Goal: Task Accomplishment & Management: Manage account settings

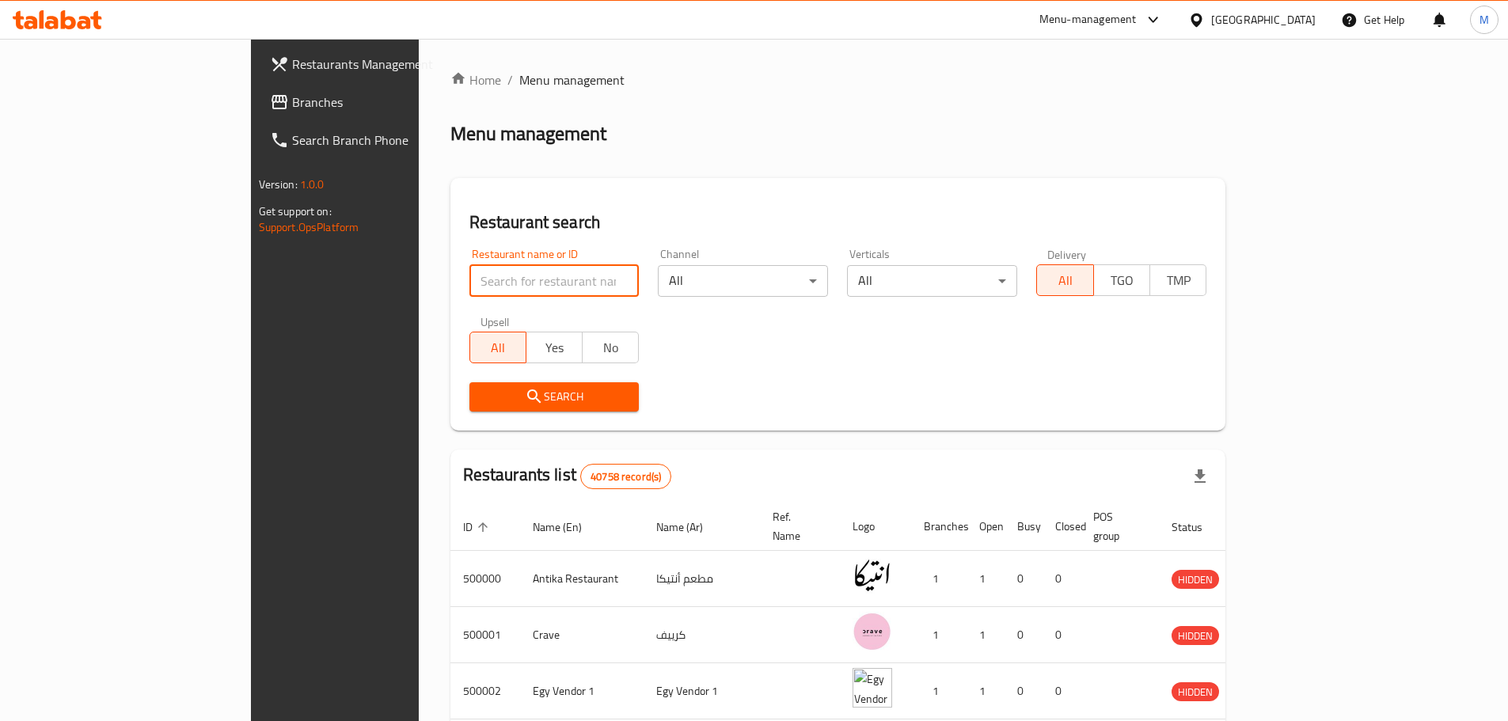
click at [520, 266] on input "search" at bounding box center [554, 281] width 170 height 32
type input "696236"
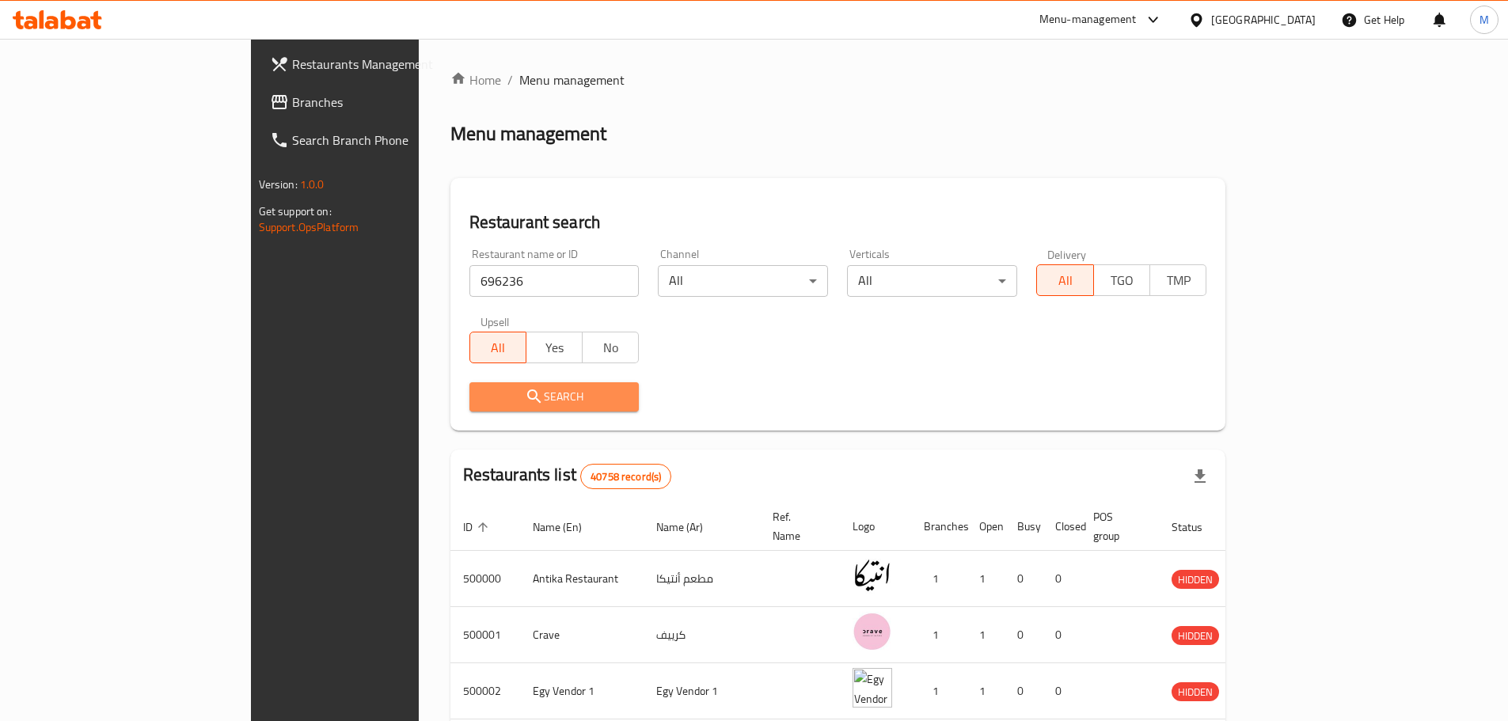
click at [506, 404] on span "Search" at bounding box center [554, 397] width 145 height 20
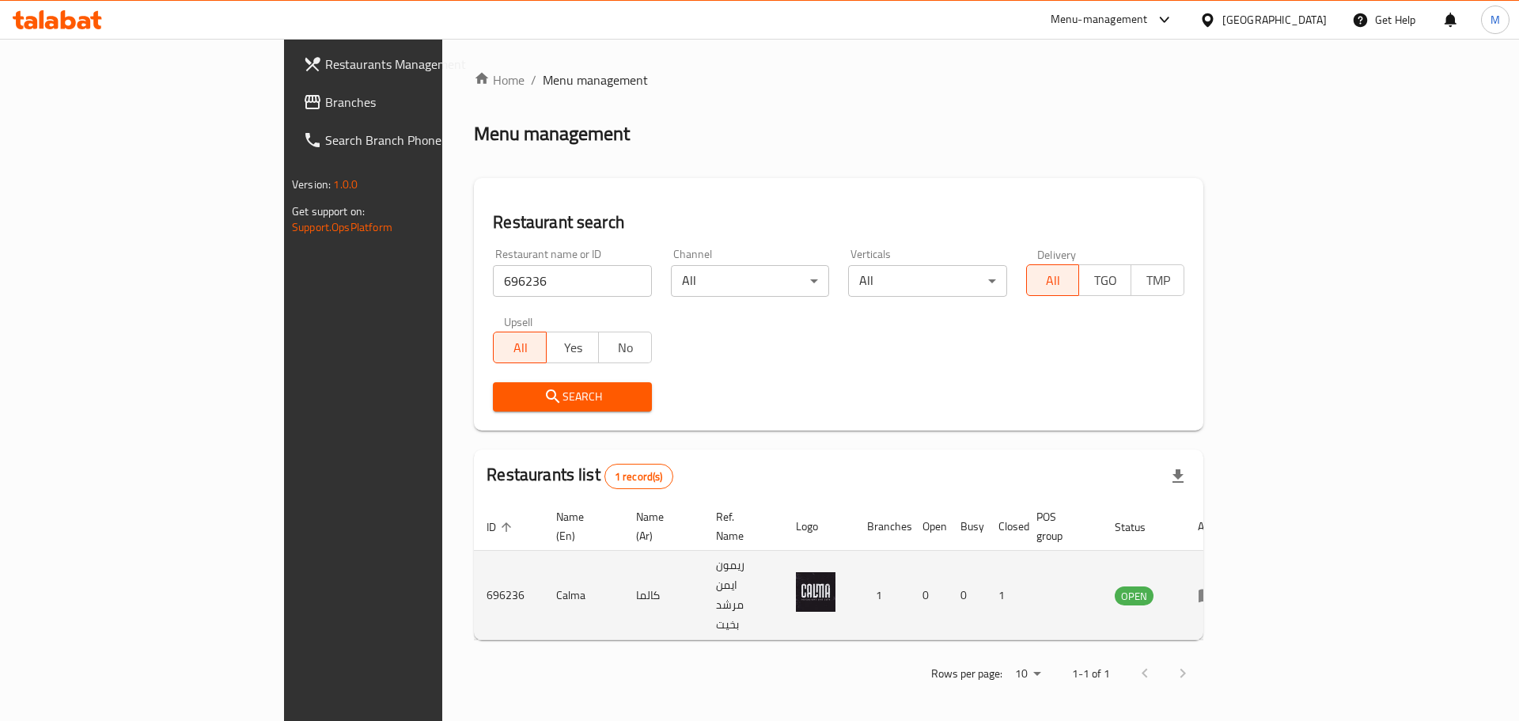
click at [1217, 586] on icon "enhanced table" at bounding box center [1207, 595] width 19 height 19
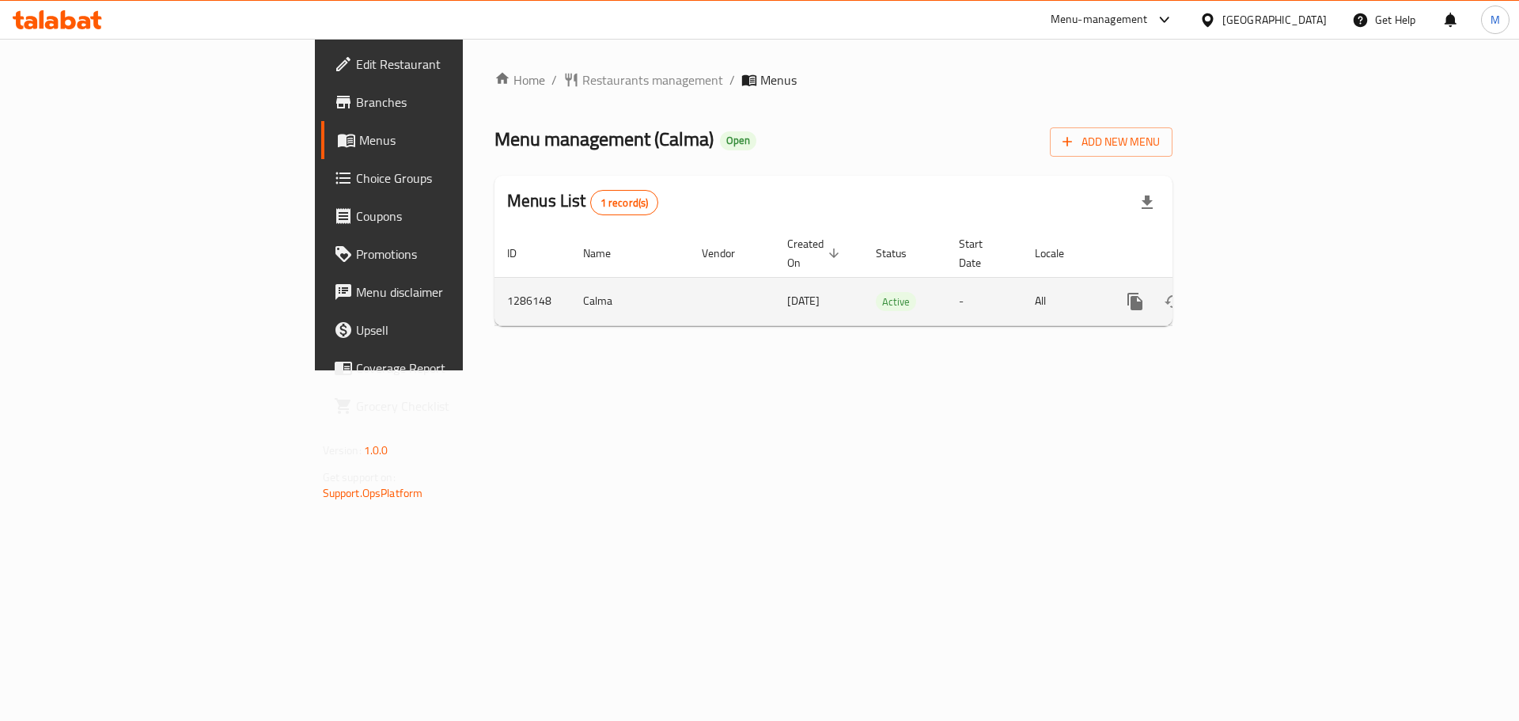
click at [1259, 292] on icon "enhanced table" at bounding box center [1249, 301] width 19 height 19
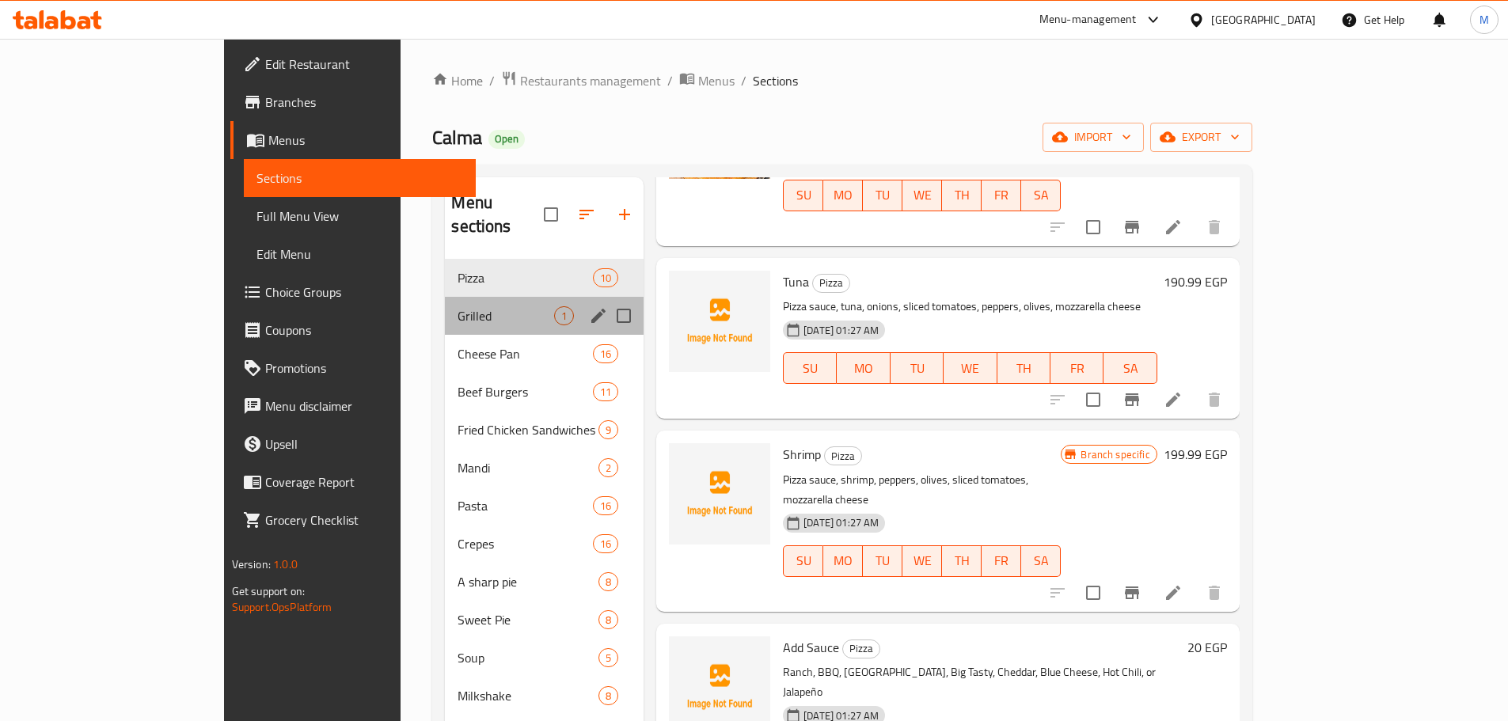
click at [445, 304] on div "Grilled 1" at bounding box center [544, 316] width 199 height 38
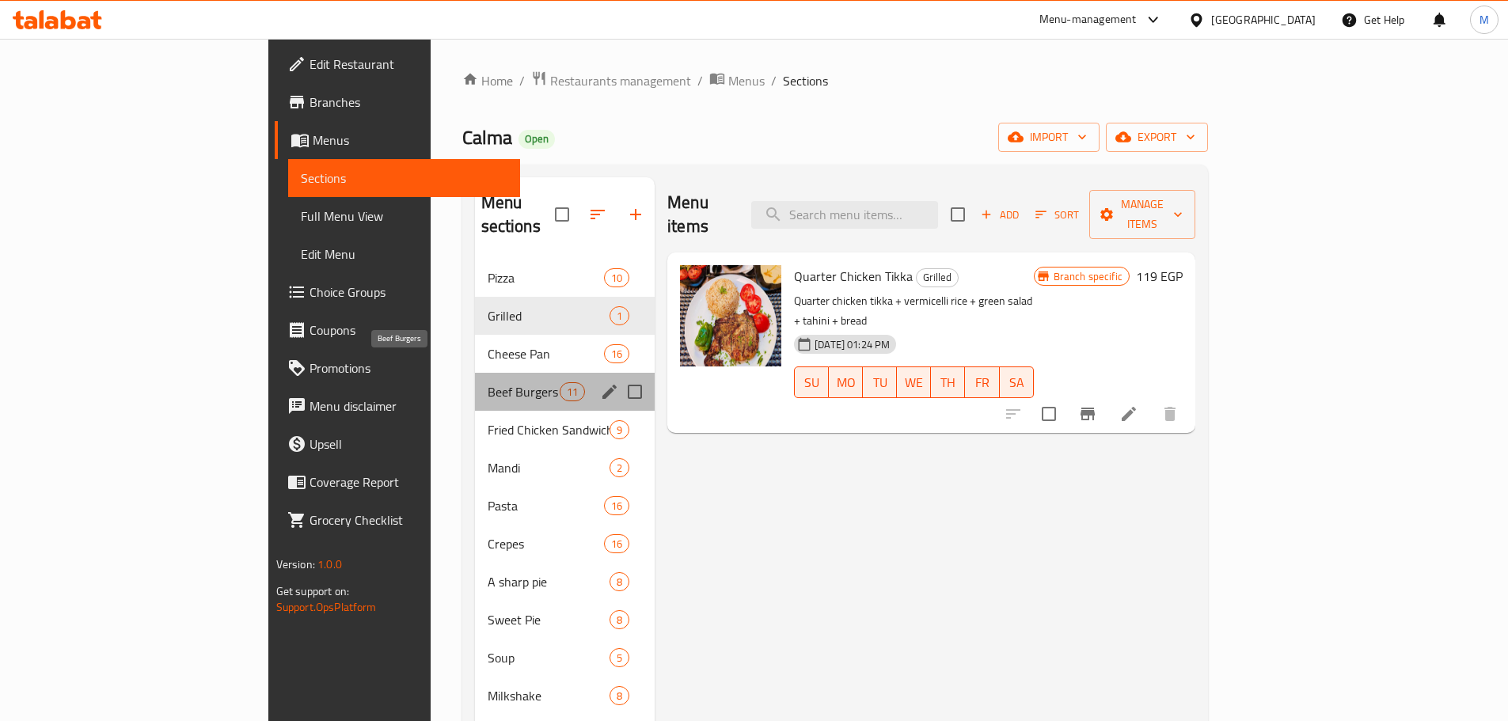
drag, startPoint x: 398, startPoint y: 362, endPoint x: 400, endPoint y: 433, distance: 70.4
click at [487, 382] on span "Beef Burgers" at bounding box center [523, 391] width 72 height 19
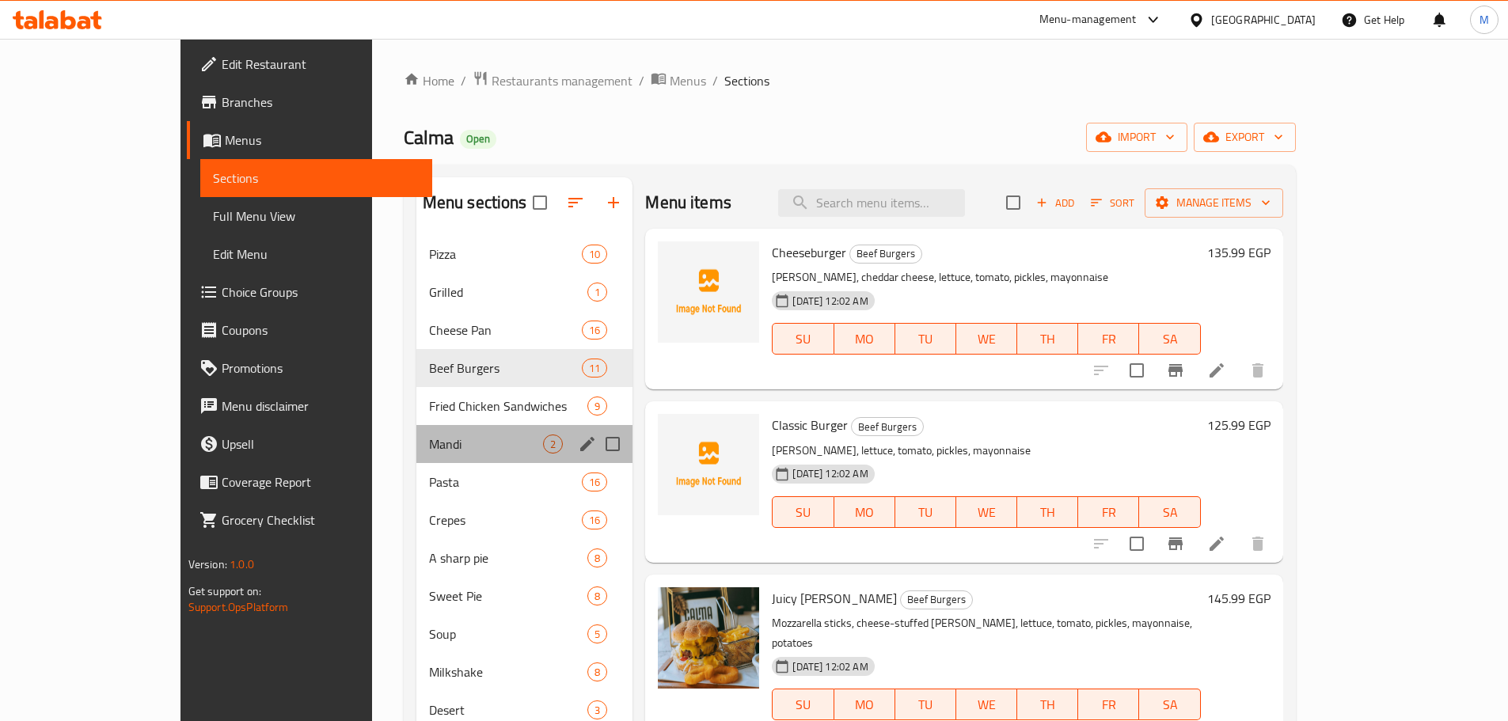
click at [416, 433] on div "Mandi 2" at bounding box center [524, 444] width 217 height 38
click at [429, 491] on span "Pasta" at bounding box center [505, 481] width 153 height 19
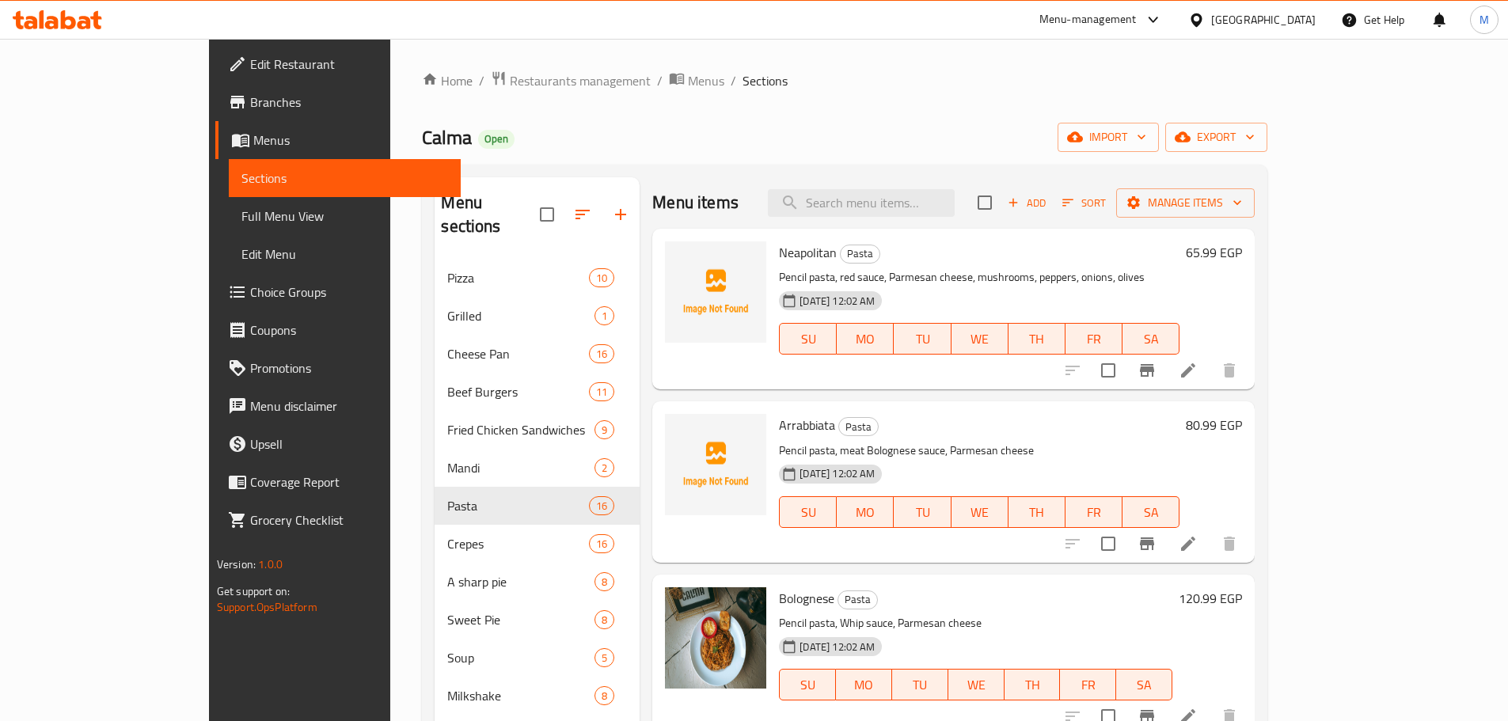
click at [1175, 9] on div "Menu-management" at bounding box center [1100, 20] width 149 height 38
click at [1136, 21] on div "Menu-management" at bounding box center [1087, 19] width 97 height 19
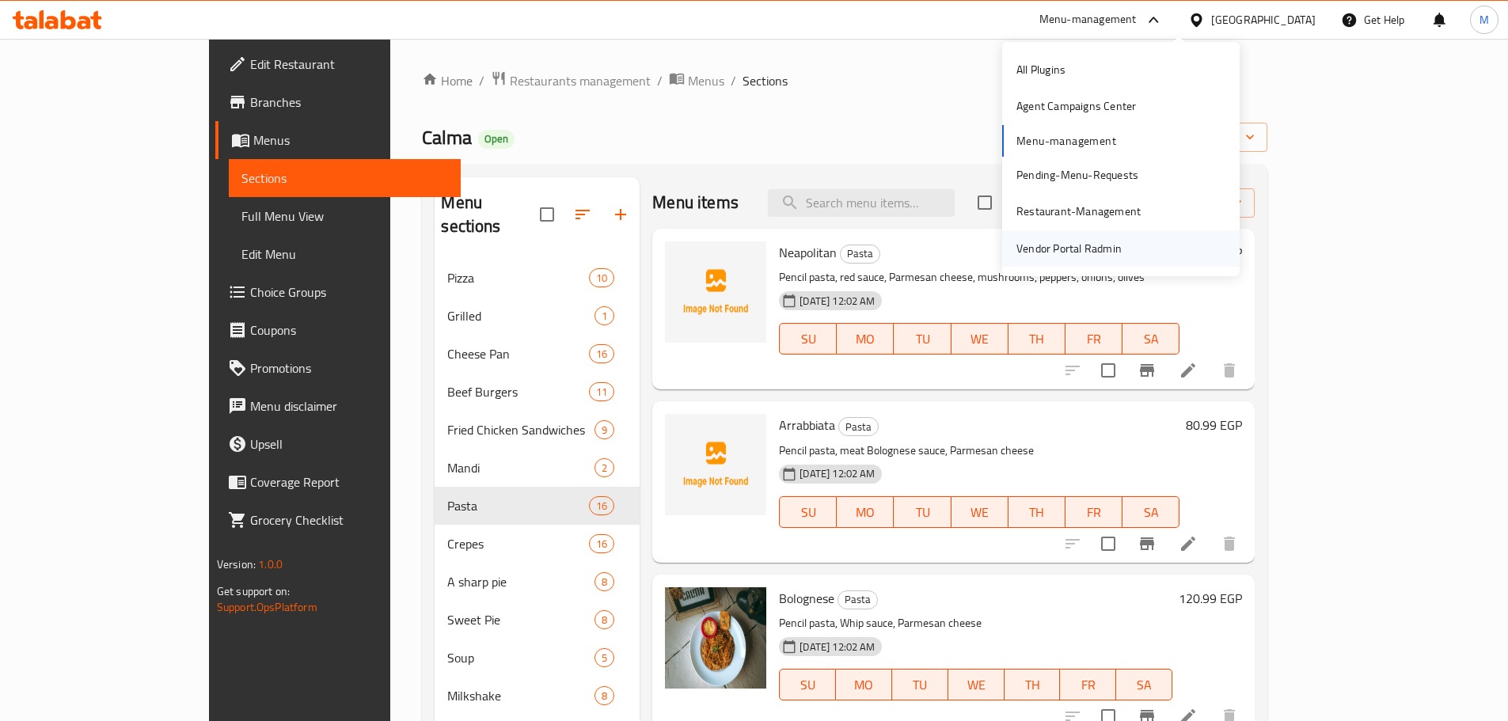
drag, startPoint x: 1138, startPoint y: 250, endPoint x: 1061, endPoint y: 242, distance: 77.2
click at [1061, 242] on div "Vendor Portal Radmin" at bounding box center [1068, 248] width 105 height 17
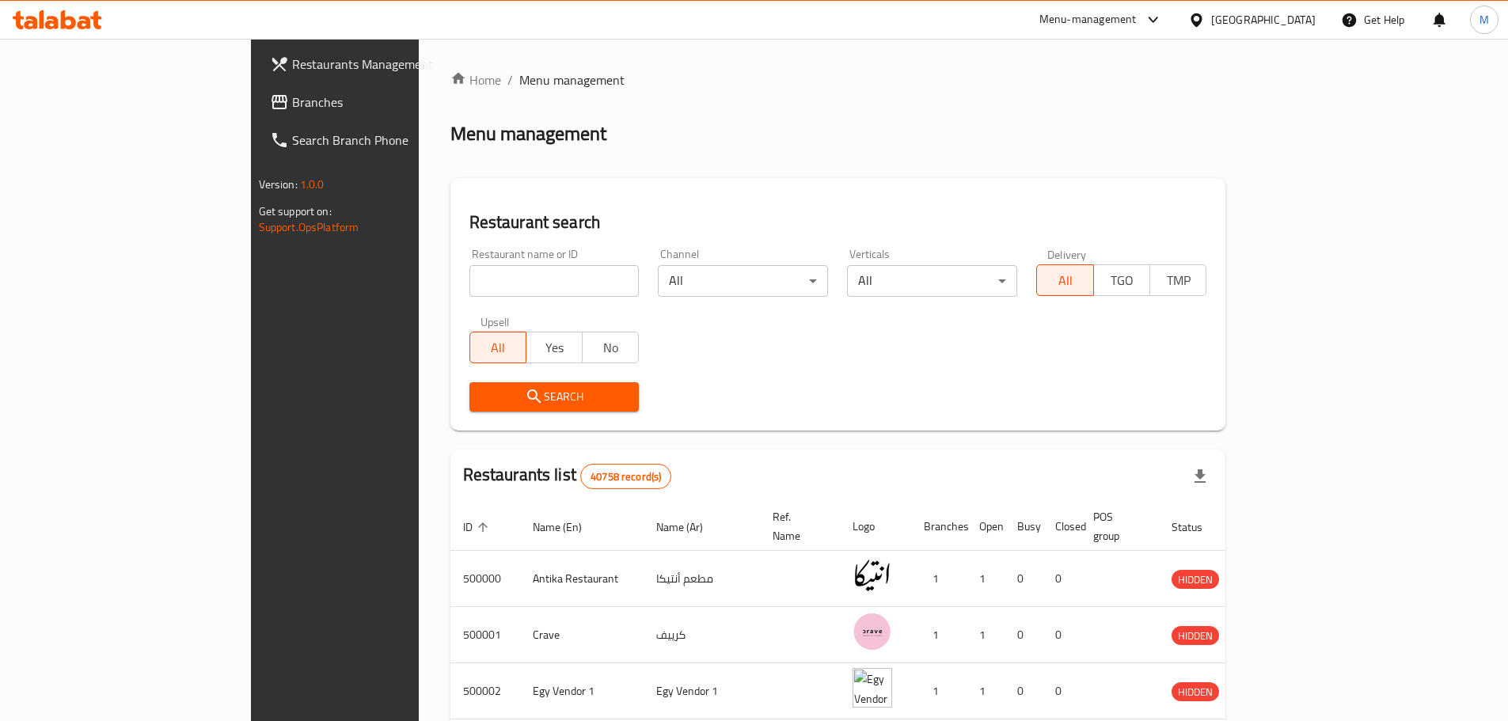
click at [539, 271] on input "search" at bounding box center [554, 281] width 170 height 32
paste input "696236"
type input "696236"
click button "Search" at bounding box center [554, 396] width 170 height 29
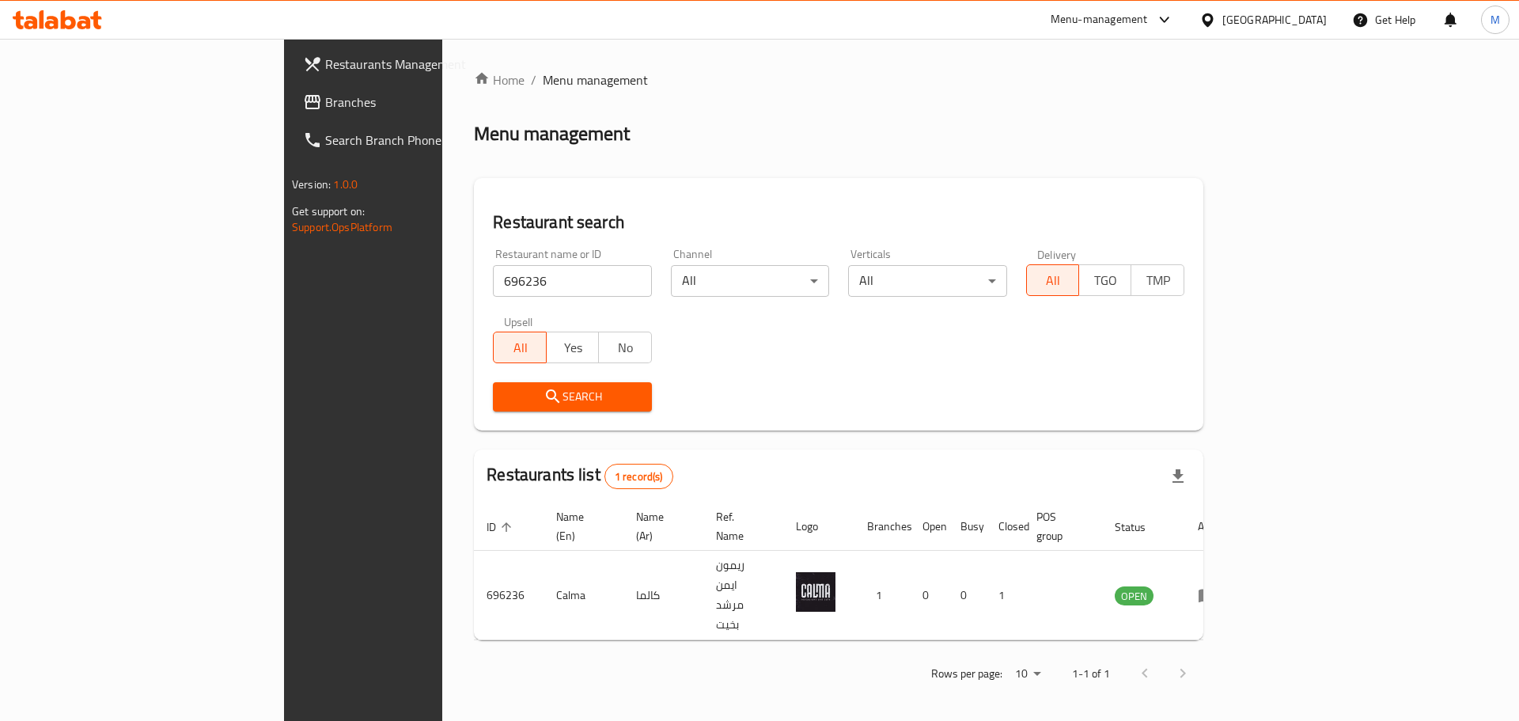
click at [1182, 651] on div "Home / Menu management Menu management Restaurant search Restaurant name or ID …" at bounding box center [838, 382] width 793 height 687
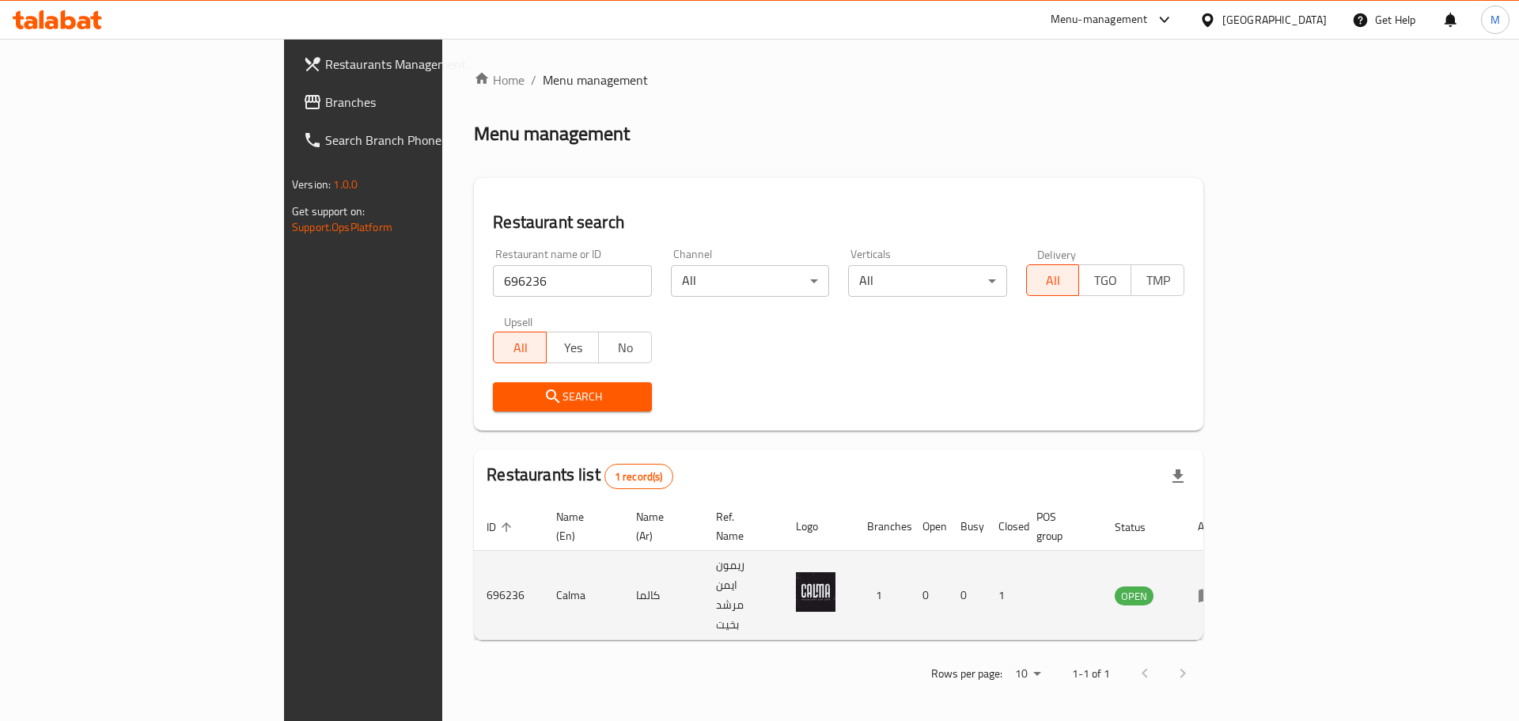
click at [1217, 586] on icon "enhanced table" at bounding box center [1207, 595] width 19 height 19
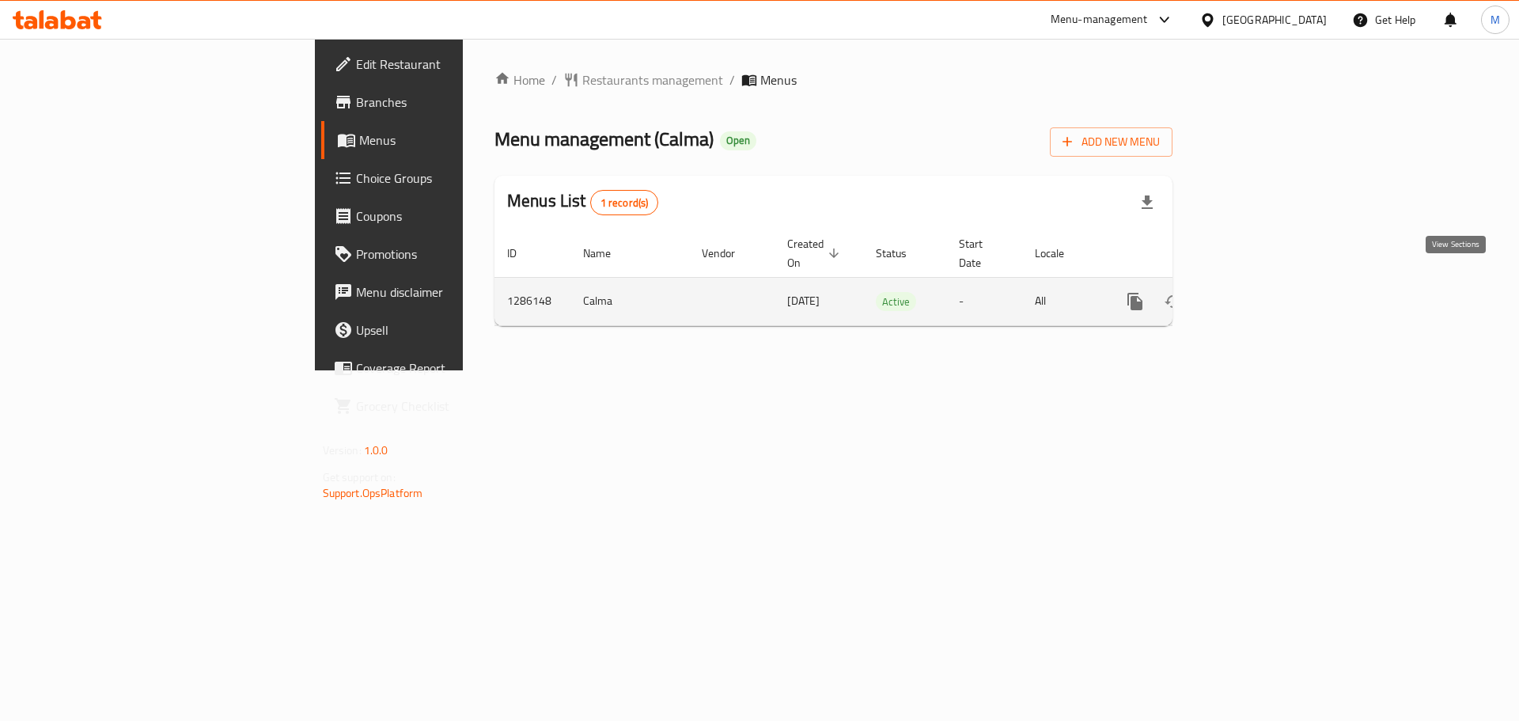
click at [1259, 292] on icon "enhanced table" at bounding box center [1249, 301] width 19 height 19
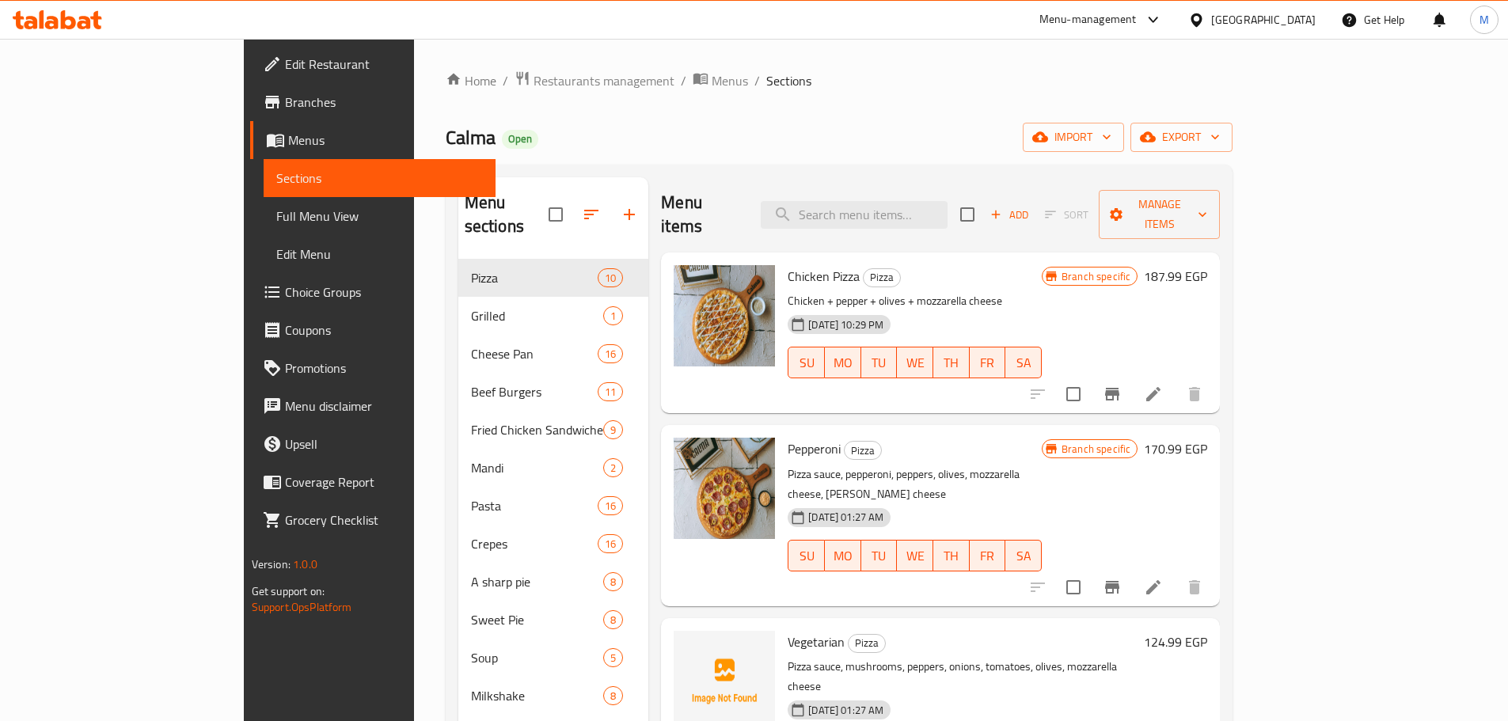
click at [1207, 265] on h6 "187.99 EGP" at bounding box center [1174, 276] width 63 height 22
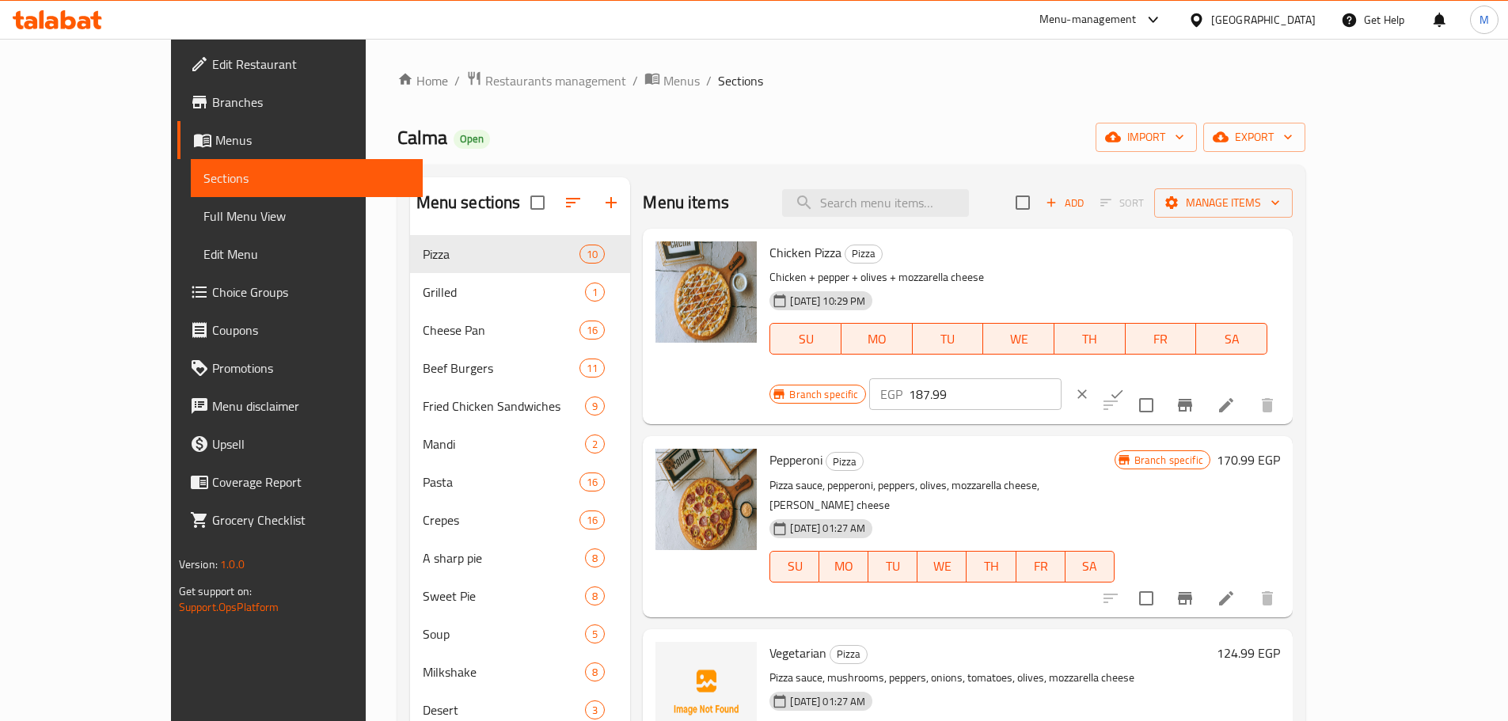
click at [1061, 378] on input "187.99" at bounding box center [984, 394] width 153 height 32
paste input "5"
type input "185"
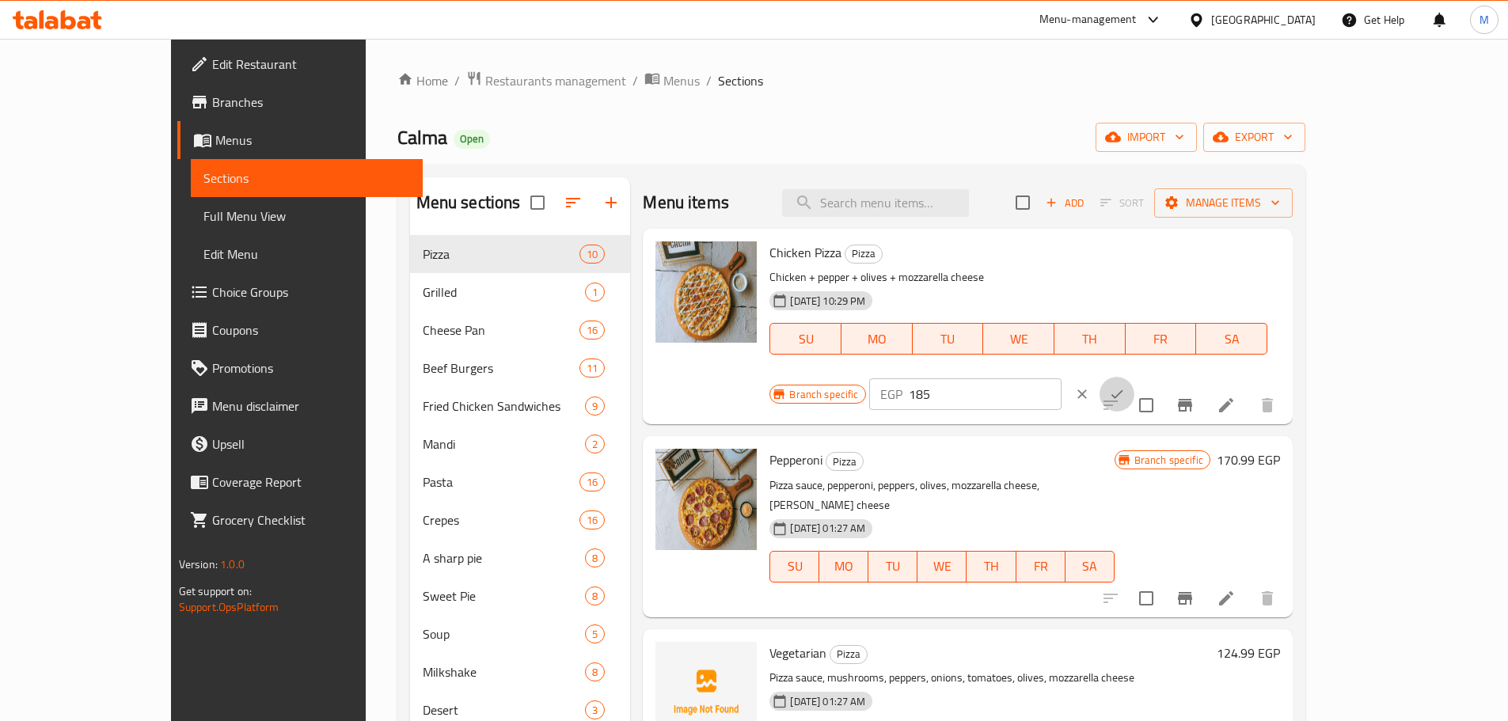
click at [1134, 377] on button "ok" at bounding box center [1116, 394] width 35 height 35
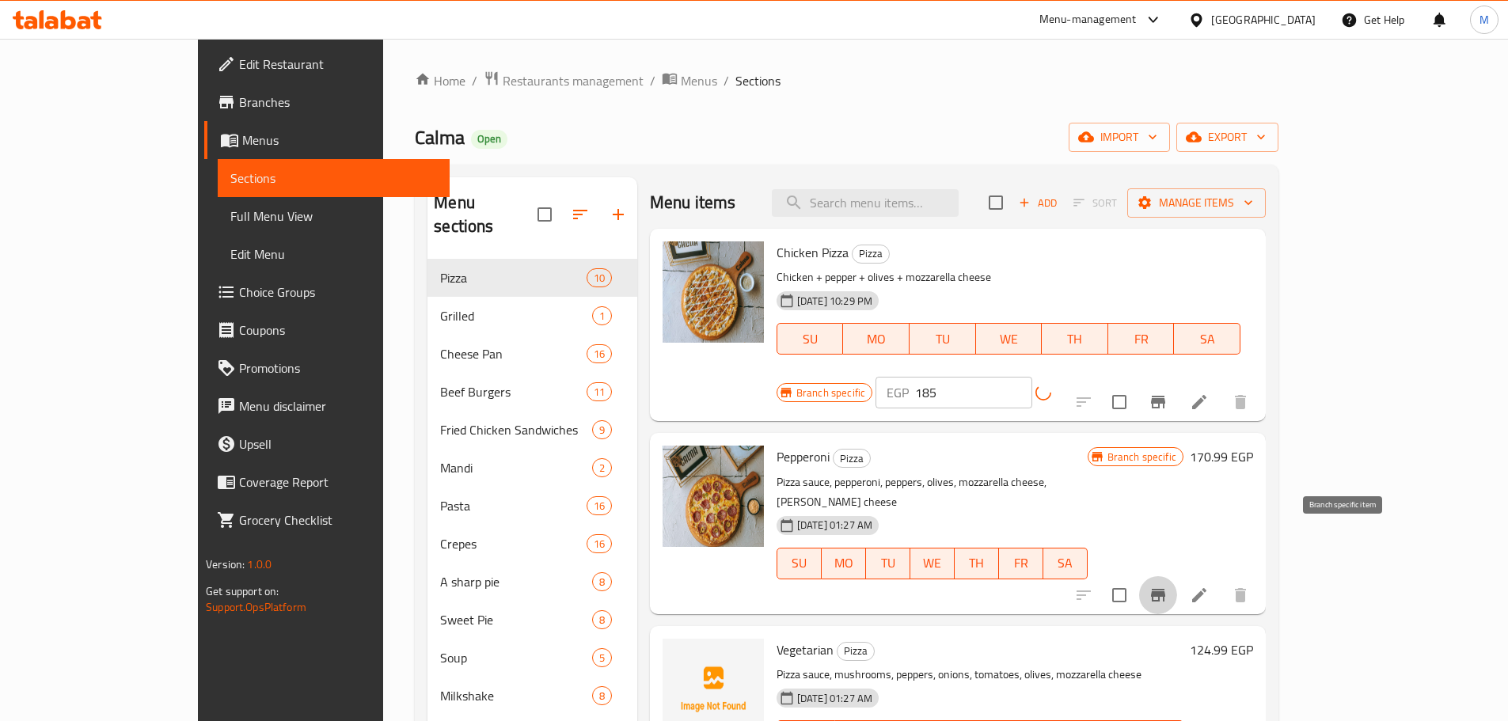
click at [1167, 586] on icon "Branch-specific-item" at bounding box center [1157, 595] width 19 height 19
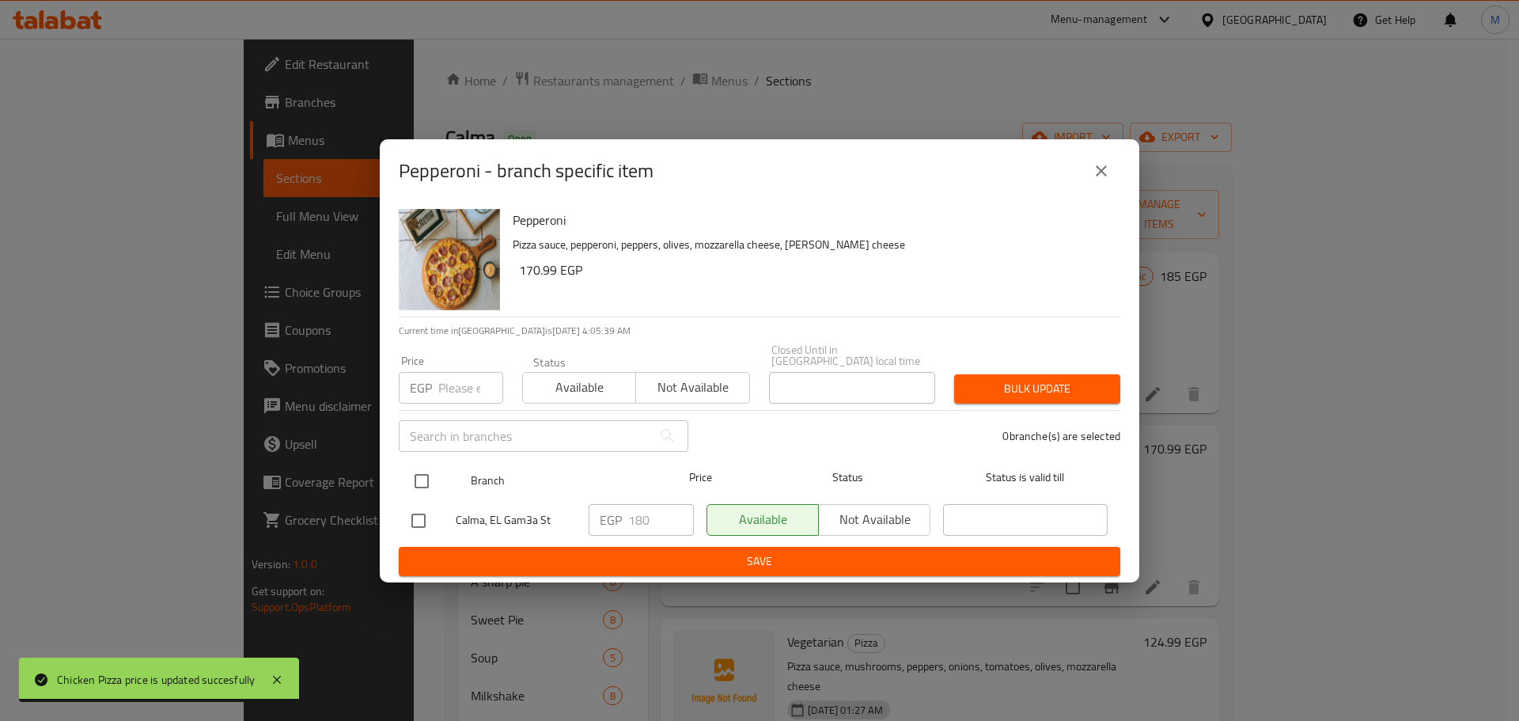
click at [419, 482] on input "checkbox" at bounding box center [421, 481] width 33 height 33
checkbox input "true"
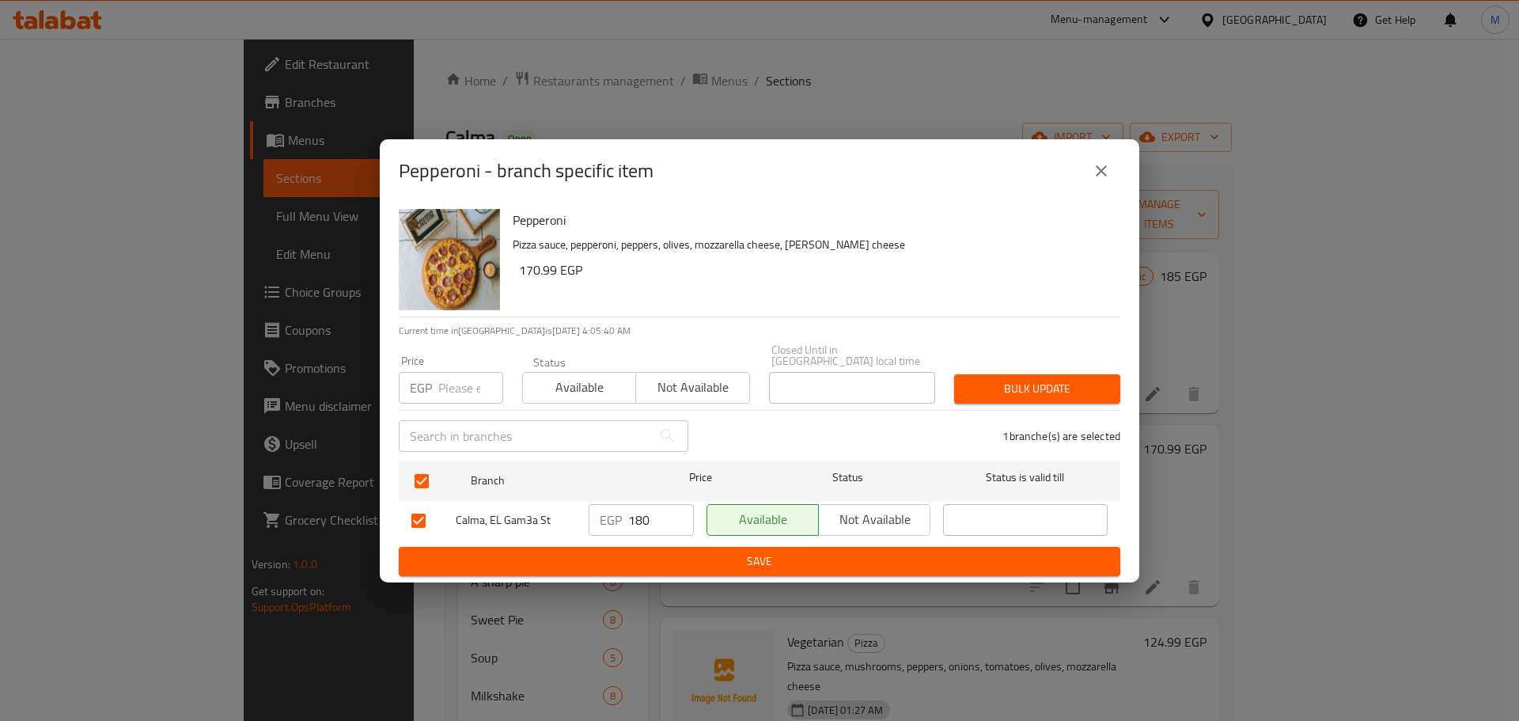
click at [641, 516] on input "180" at bounding box center [661, 520] width 66 height 32
click at [688, 564] on span "Save" at bounding box center [759, 562] width 696 height 20
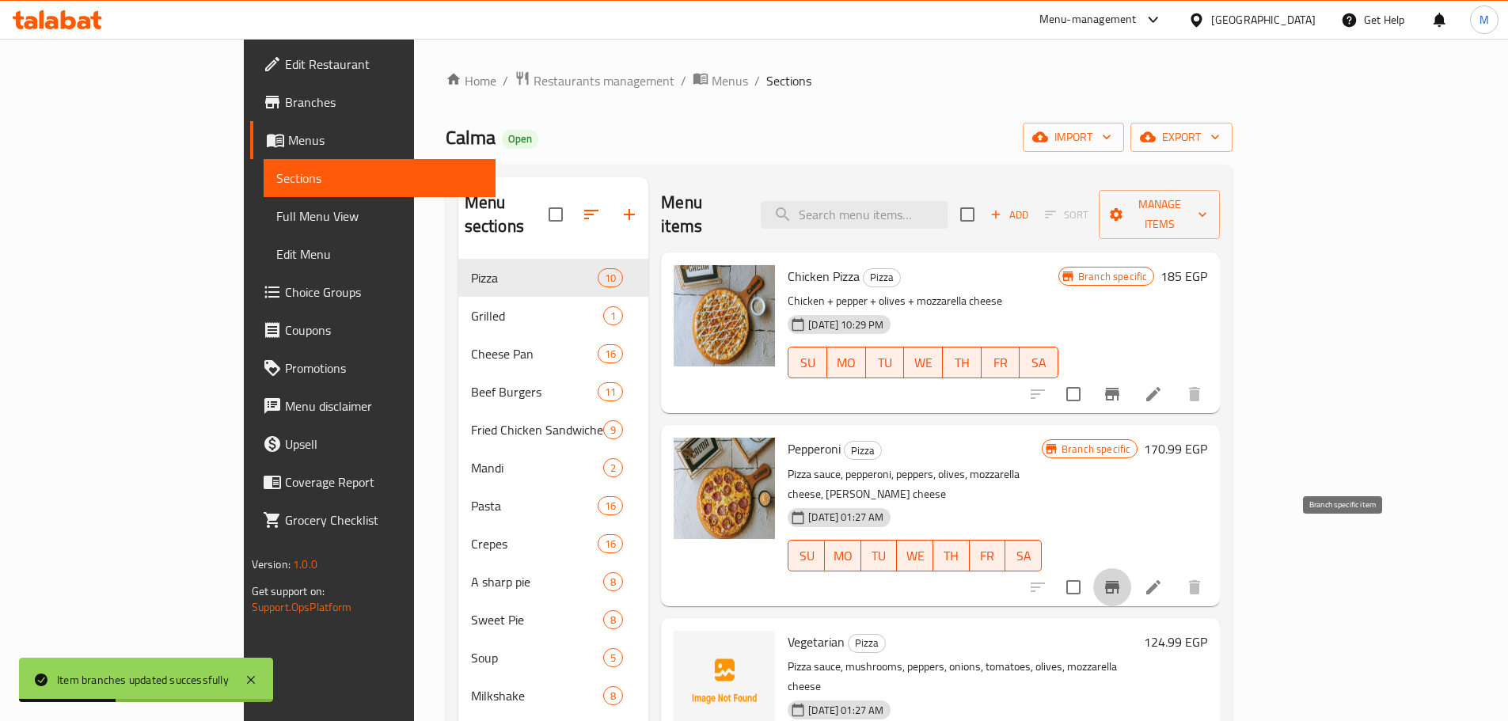
click at [1121, 578] on icon "Branch-specific-item" at bounding box center [1111, 587] width 19 height 19
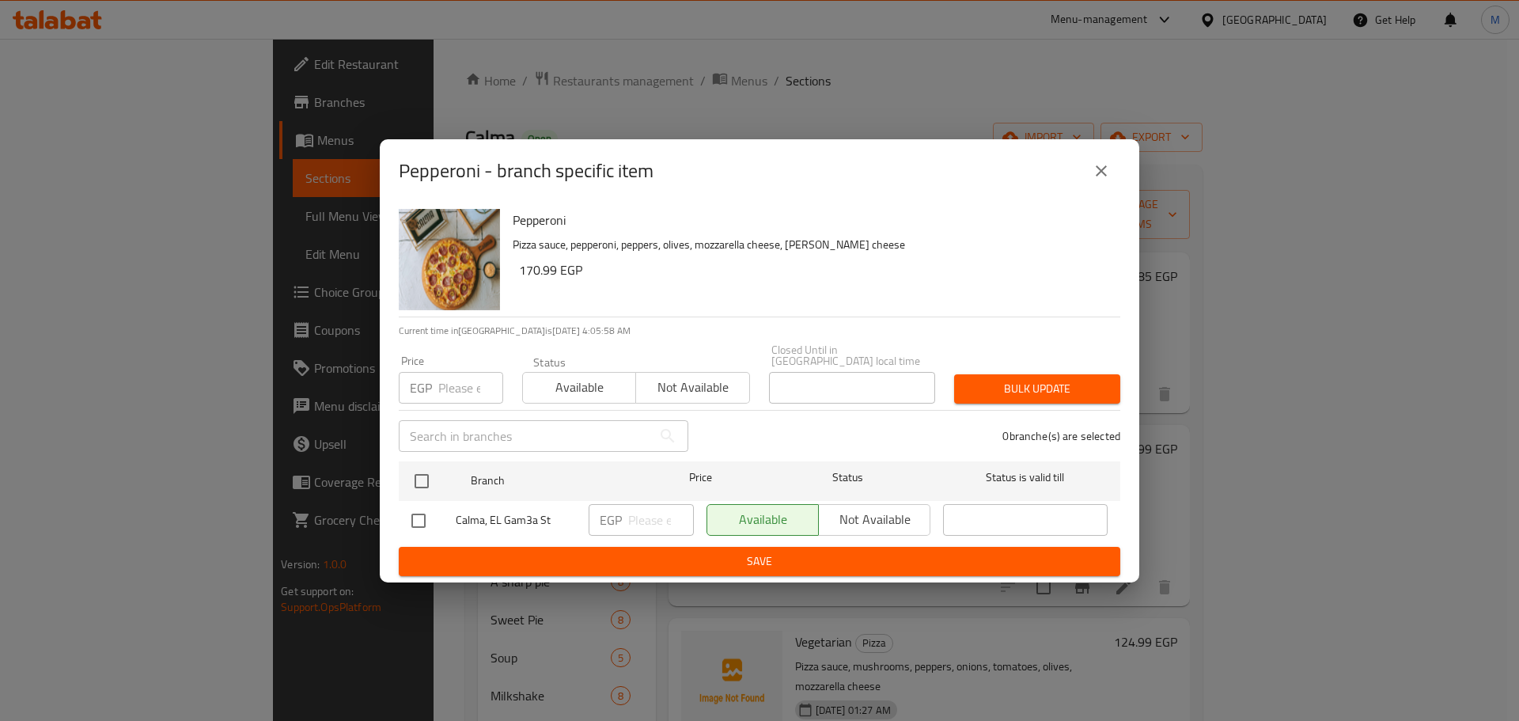
click at [745, 552] on span "Save" at bounding box center [759, 562] width 696 height 20
click at [1111, 184] on button "close" at bounding box center [1102, 171] width 38 height 38
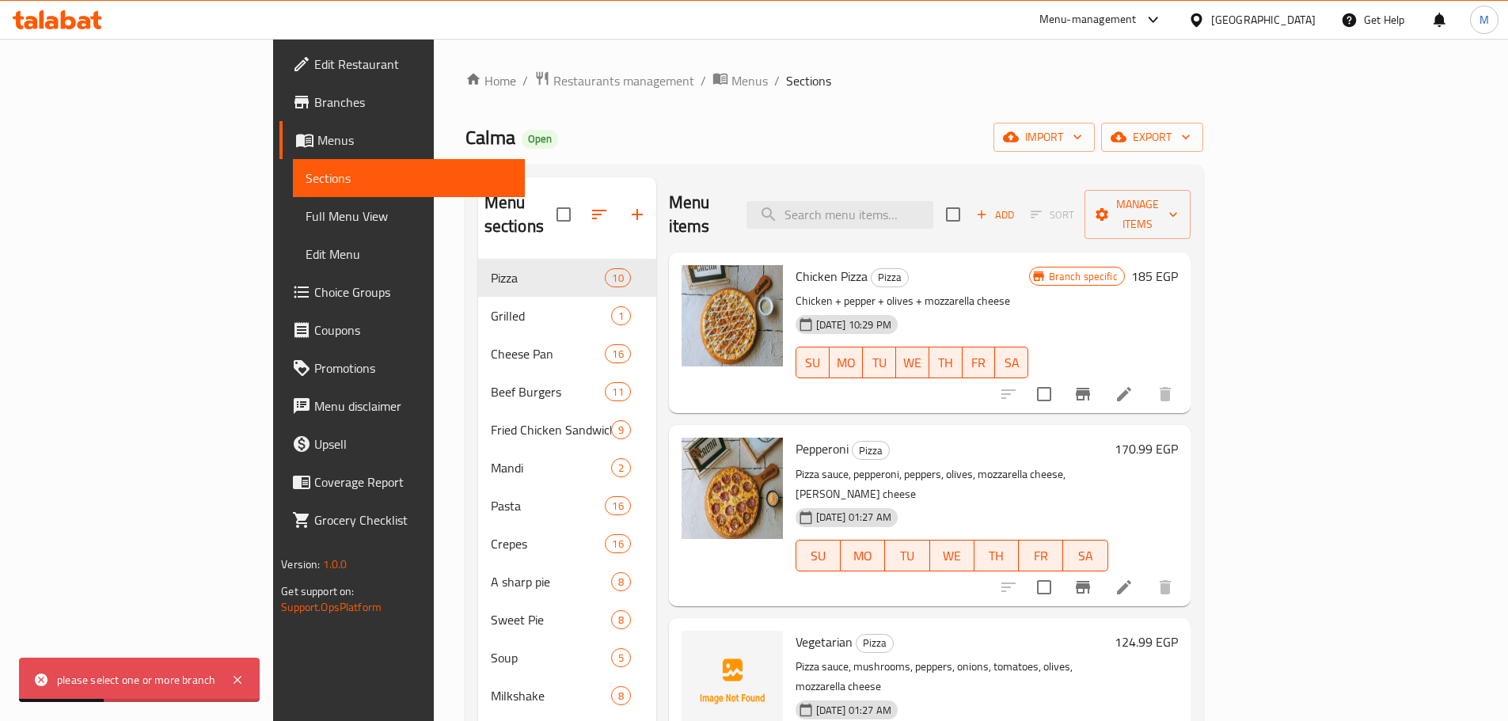
click at [1090, 388] on icon "Branch-specific-item" at bounding box center [1082, 394] width 14 height 13
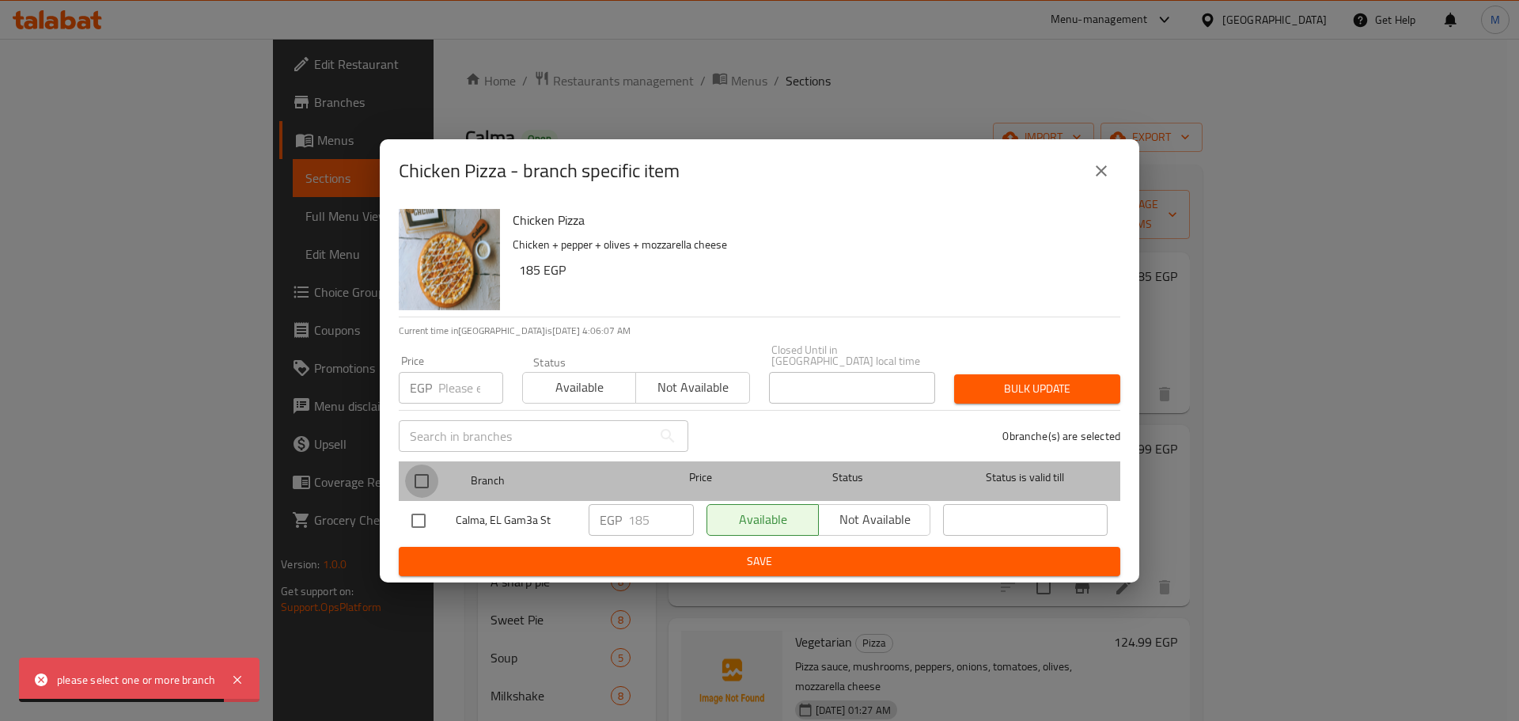
click at [425, 477] on input "checkbox" at bounding box center [421, 481] width 33 height 33
checkbox input "true"
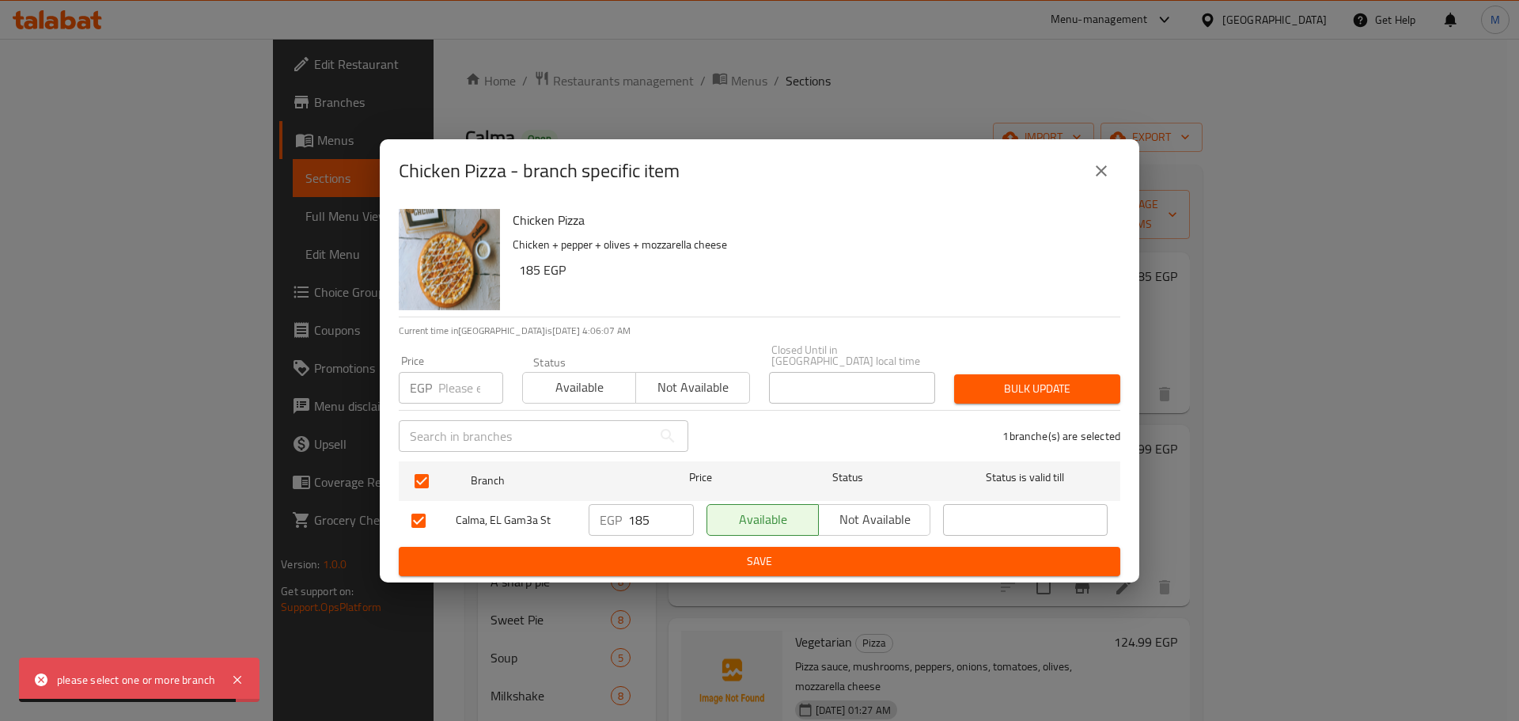
click at [634, 521] on input "185" at bounding box center [661, 520] width 66 height 32
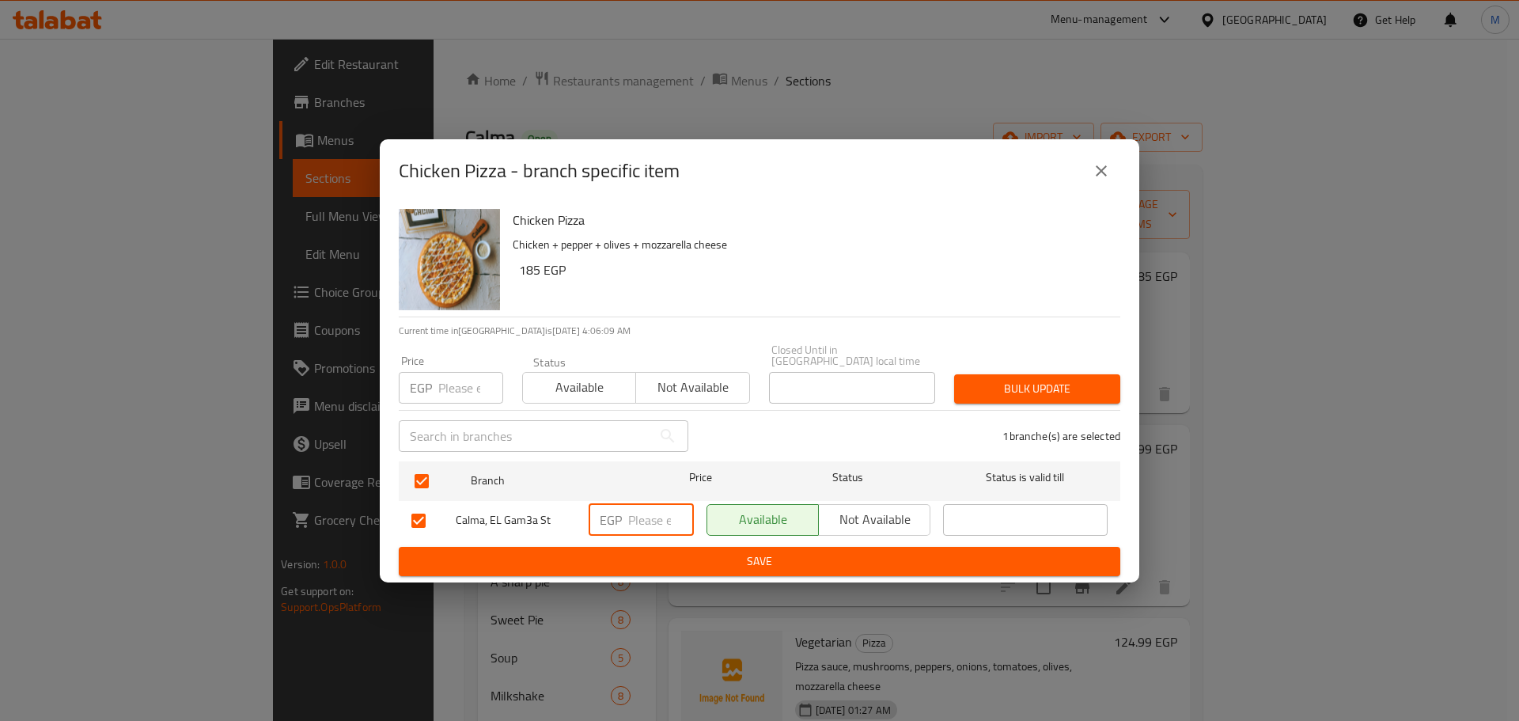
click at [771, 552] on span "Save" at bounding box center [759, 562] width 696 height 20
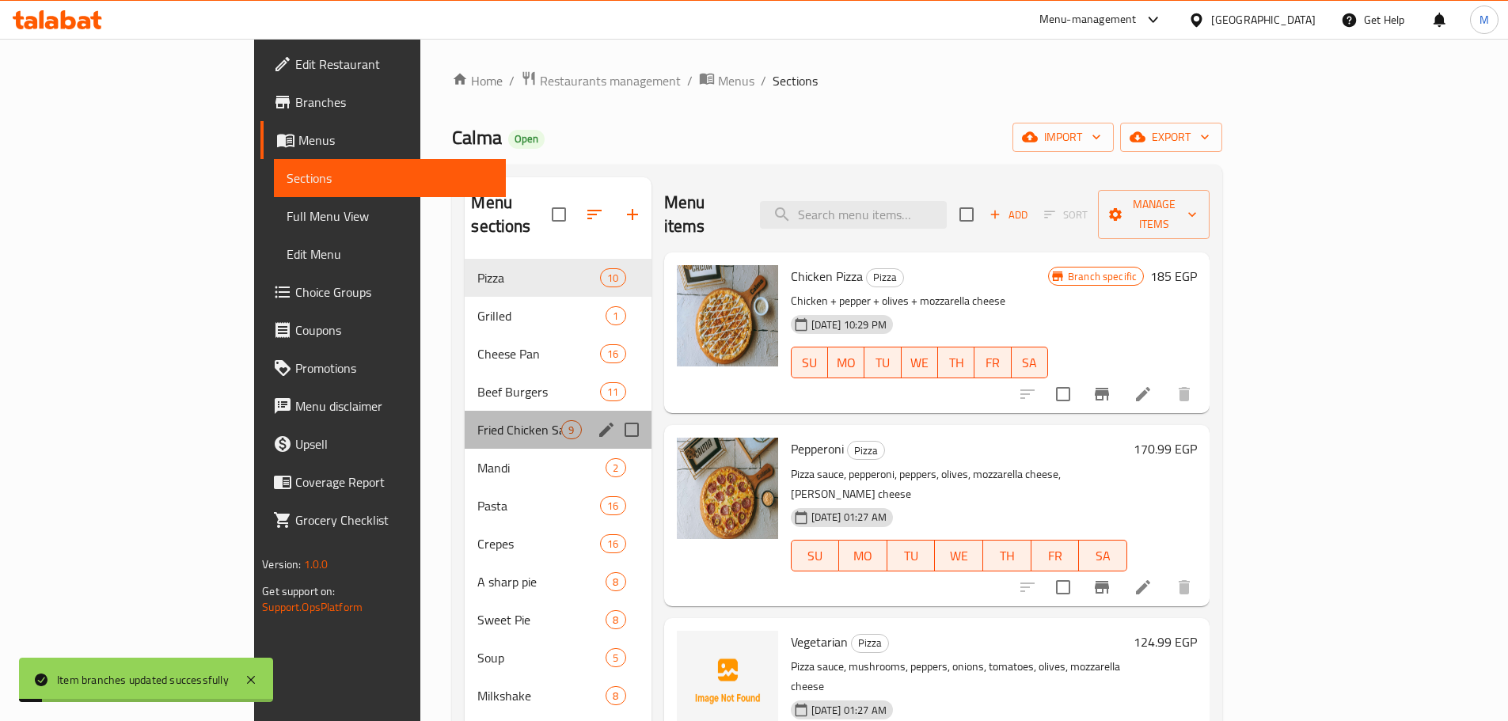
click at [465, 416] on div "Fried Chicken Sandwiches 9" at bounding box center [558, 430] width 186 height 38
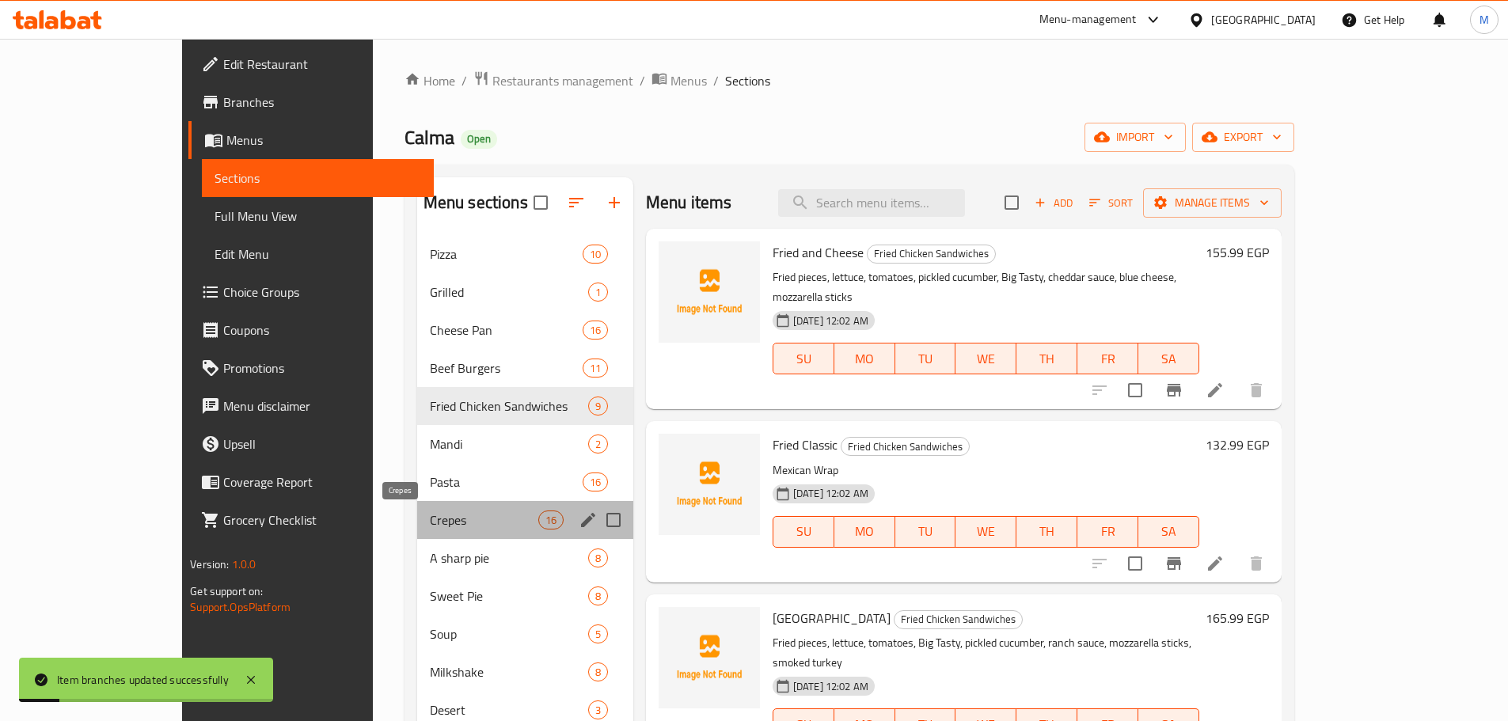
click at [430, 526] on span "Crepes" at bounding box center [484, 519] width 108 height 19
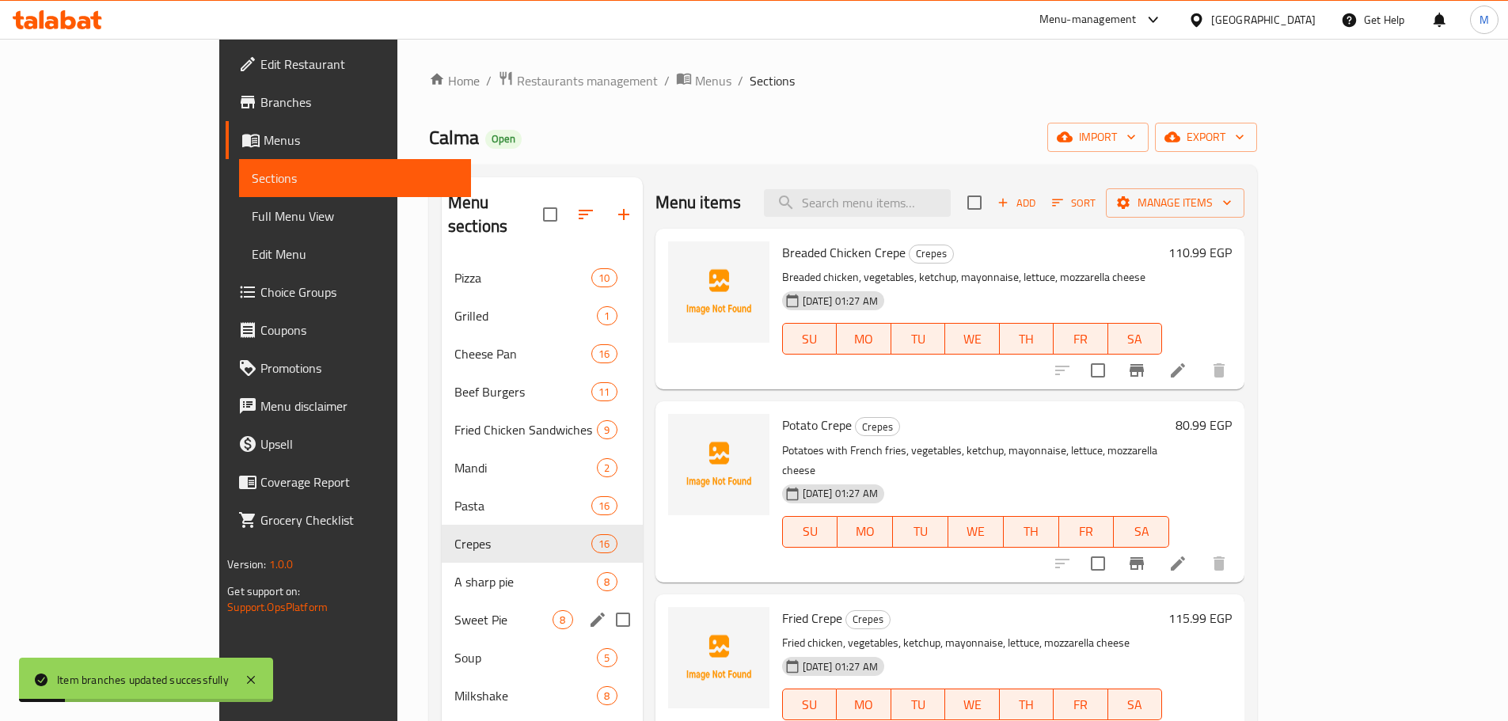
click at [450, 614] on div "Pizza 10 Grilled 1 Cheese Pan 16 Beef Burgers 11 Fried Chicken Sandwiches 9 Man…" at bounding box center [542, 544] width 201 height 570
click at [460, 643] on div "Soup 5" at bounding box center [542, 658] width 201 height 38
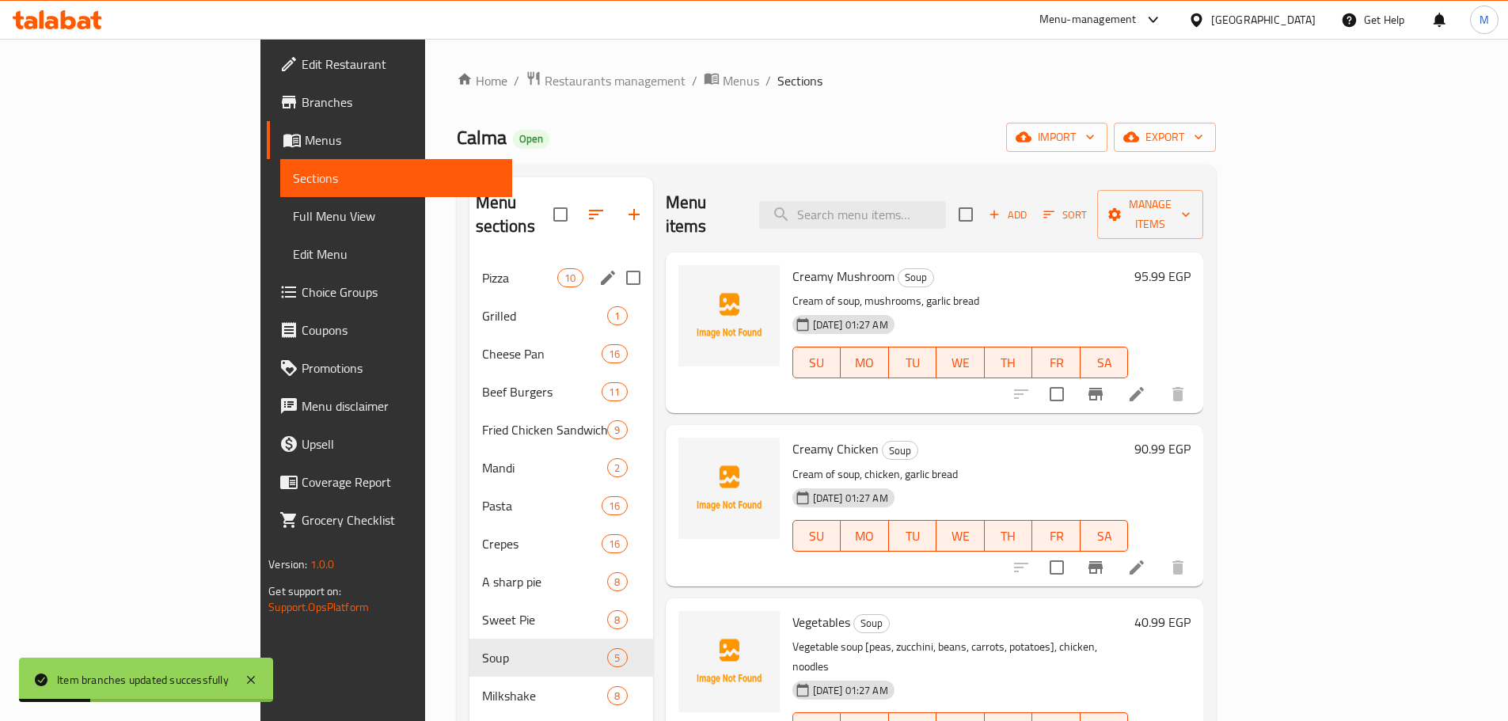
click at [469, 265] on div "Pizza 10" at bounding box center [561, 278] width 184 height 38
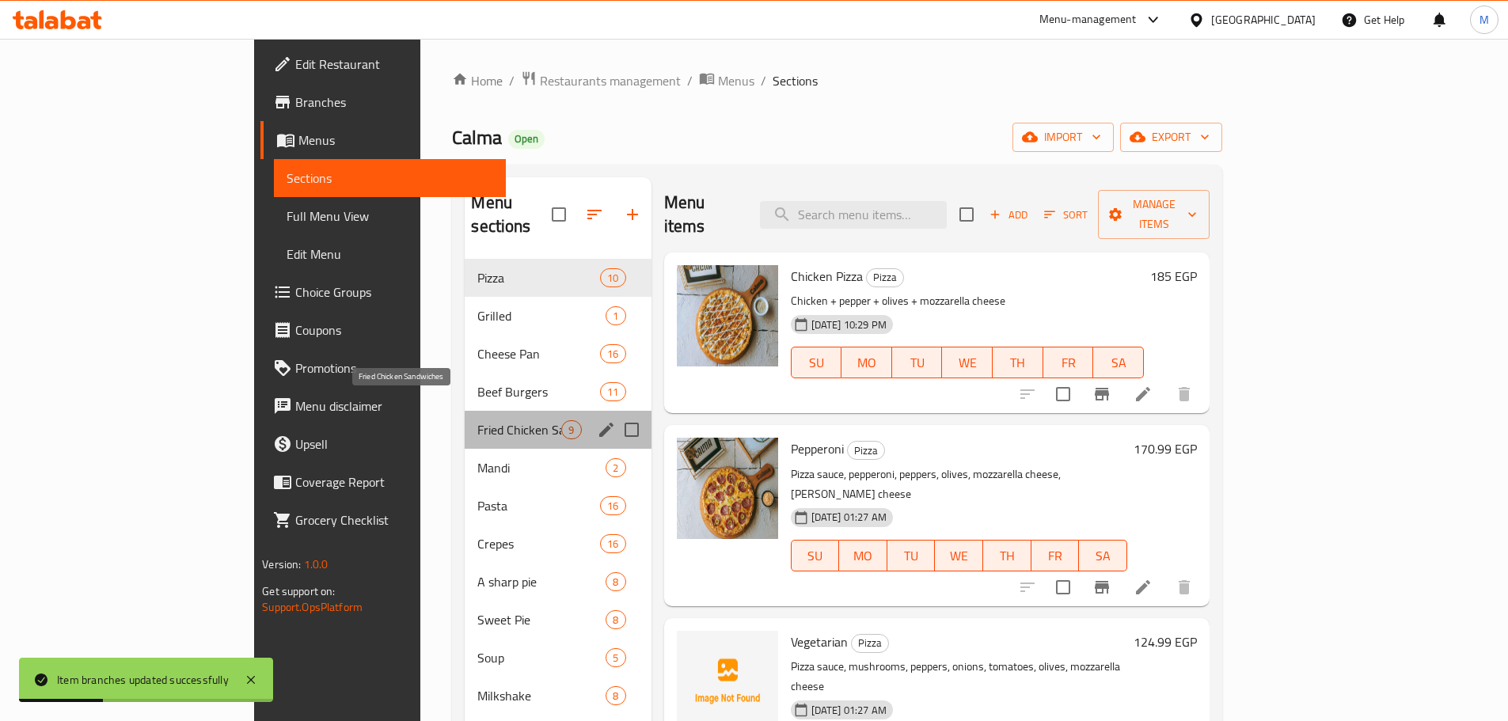
drag, startPoint x: 425, startPoint y: 412, endPoint x: 435, endPoint y: 507, distance: 95.5
click at [477, 420] on span "Fried Chicken Sandwiches" at bounding box center [519, 429] width 84 height 19
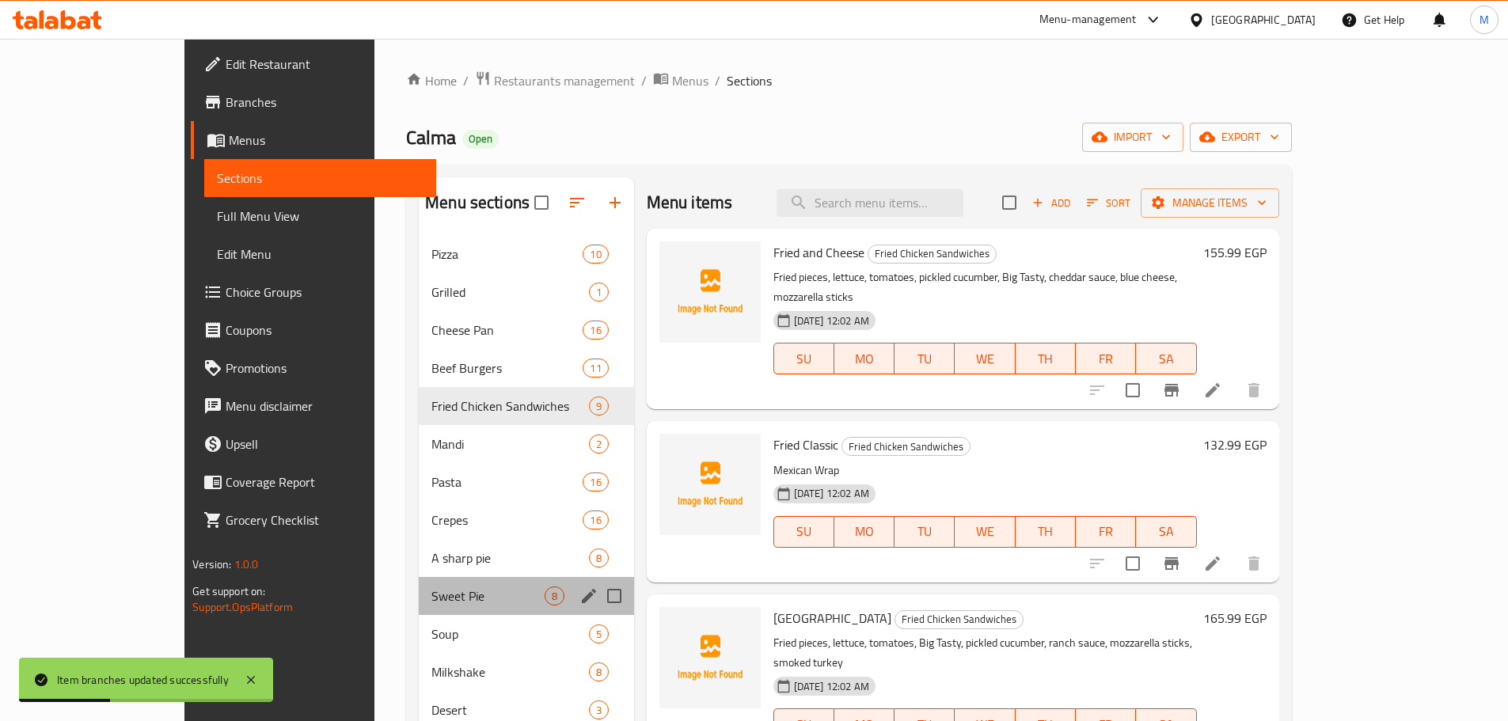
drag, startPoint x: 450, startPoint y: 584, endPoint x: 465, endPoint y: 644, distance: 62.0
click at [452, 587] on div "Sweet Pie 8" at bounding box center [526, 596] width 215 height 38
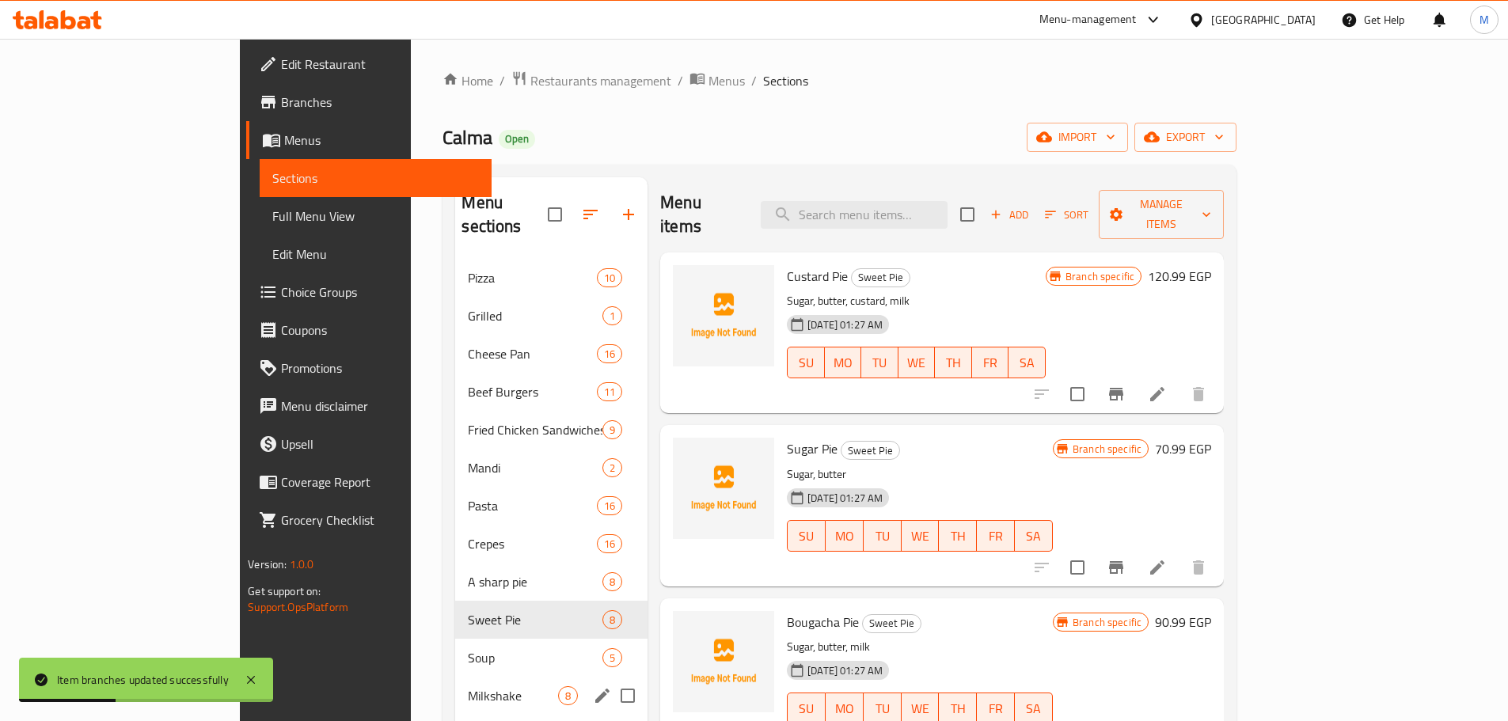
drag, startPoint x: 465, startPoint y: 644, endPoint x: 469, endPoint y: 657, distance: 13.3
click at [469, 657] on div "Pizza 10 Grilled 1 Cheese Pan 16 Beef Burgers 11 Fried Chicken Sandwiches 9 Man…" at bounding box center [551, 544] width 192 height 570
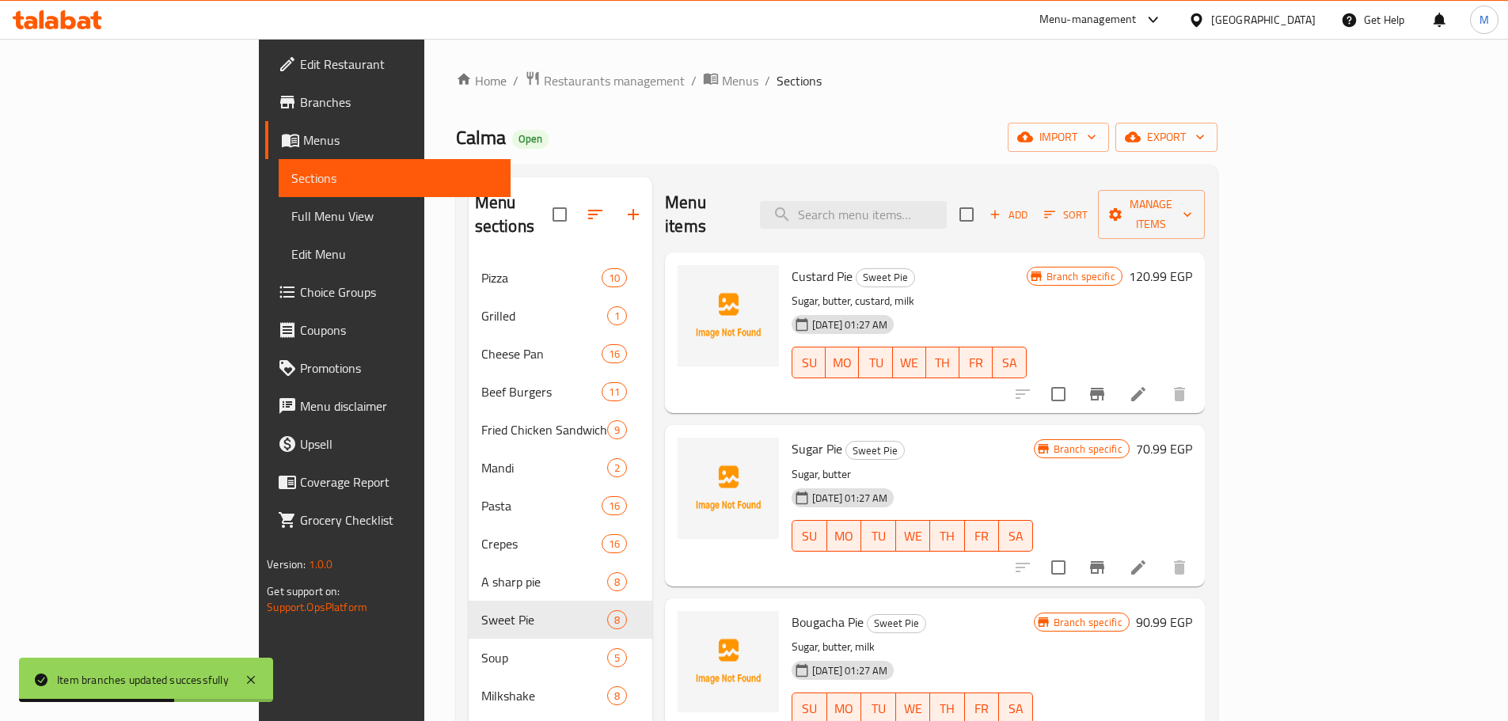
click at [1104, 388] on icon "Branch-specific-item" at bounding box center [1097, 394] width 14 height 13
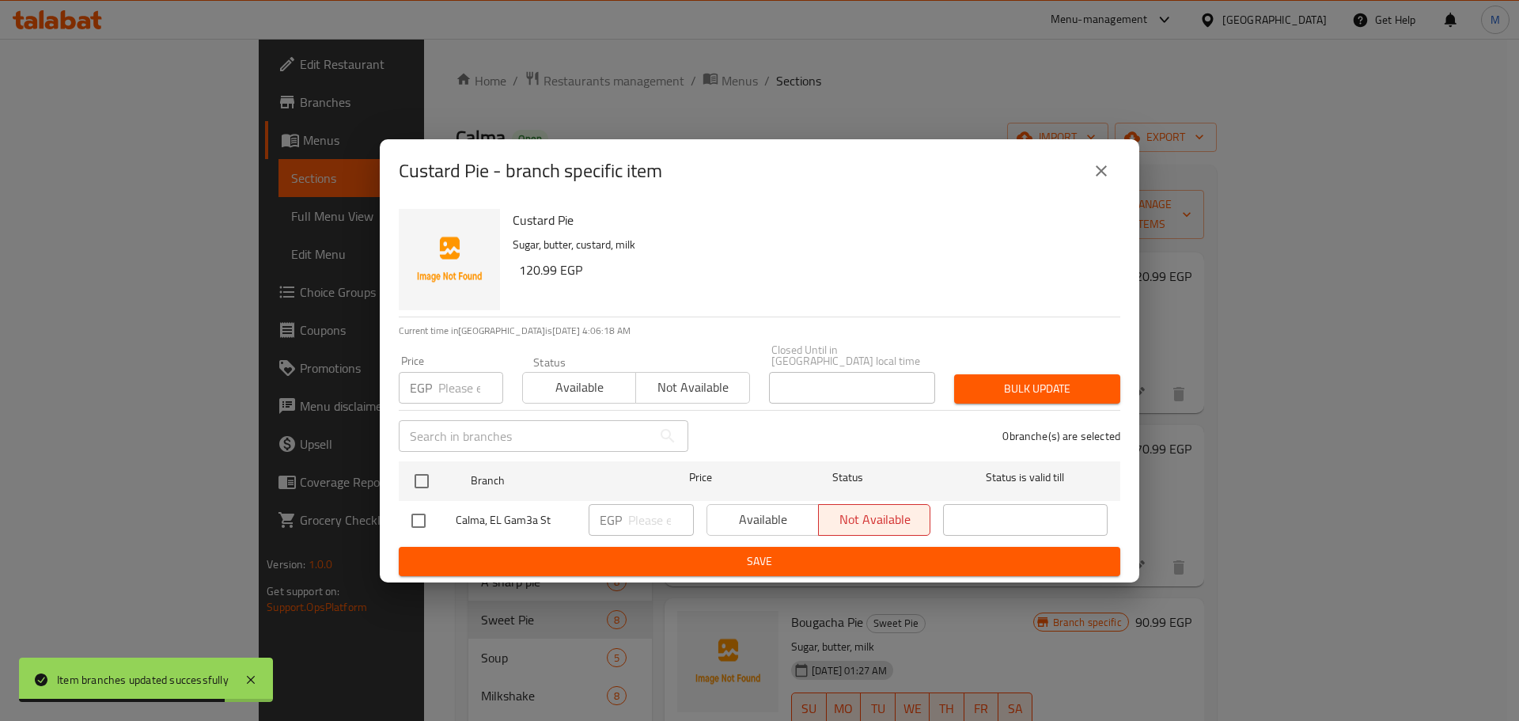
click at [1098, 176] on icon "close" at bounding box center [1101, 170] width 19 height 19
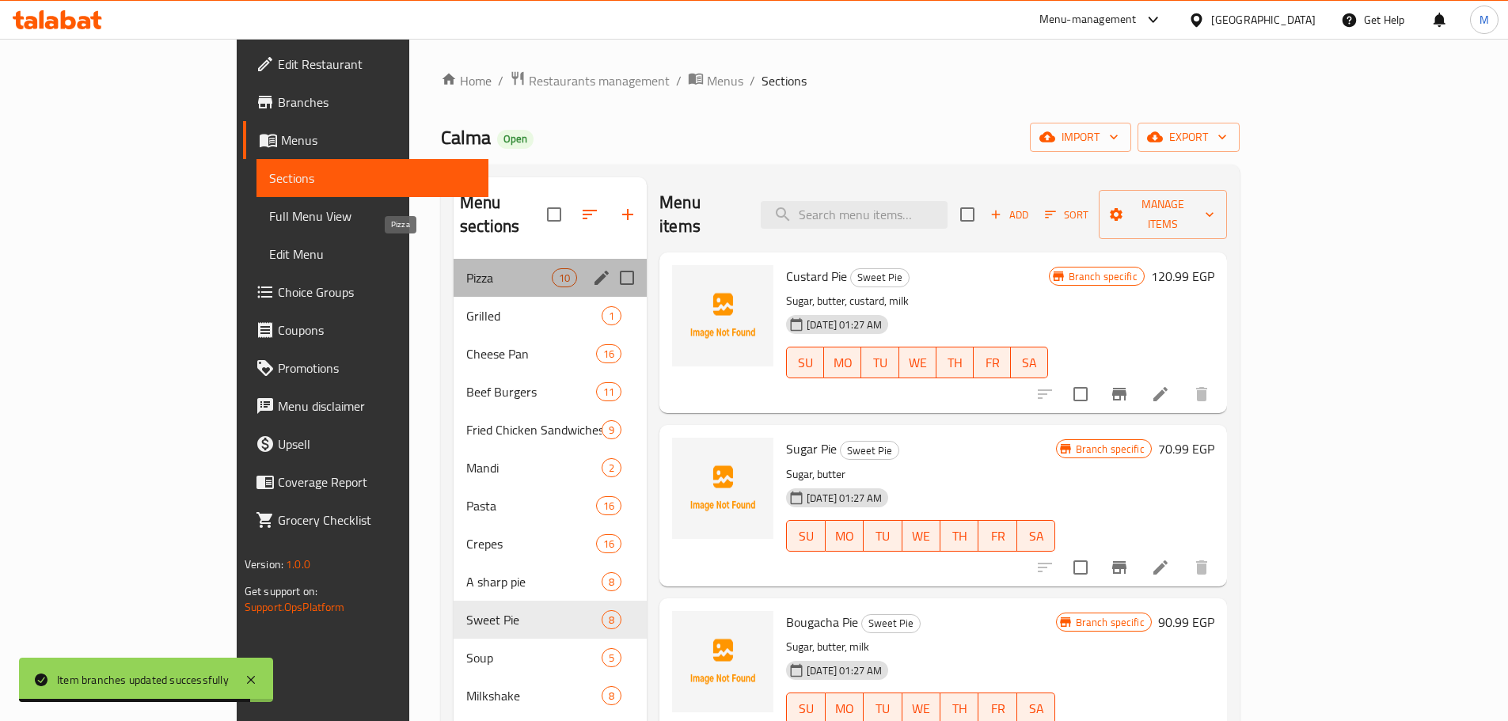
click at [466, 268] on span "Pizza" at bounding box center [508, 277] width 85 height 19
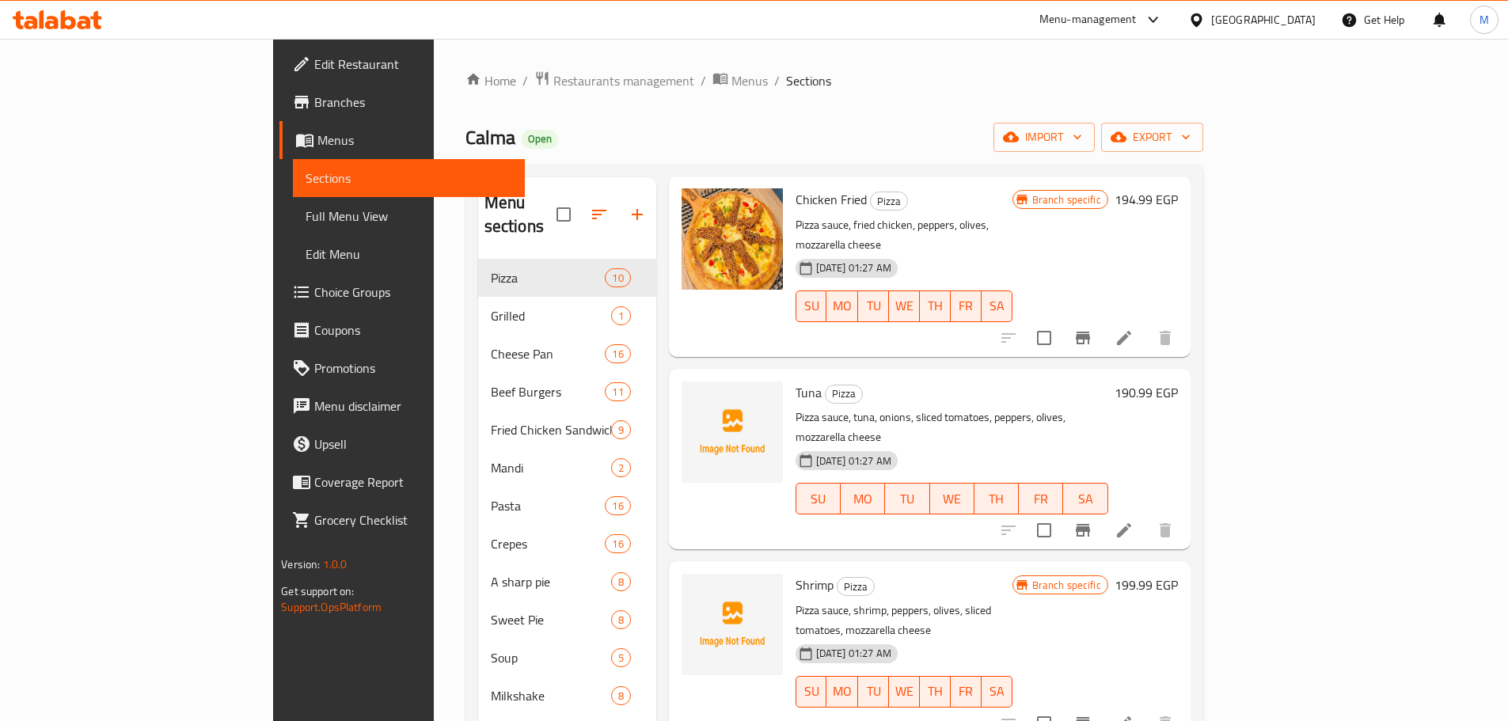
scroll to position [1048, 0]
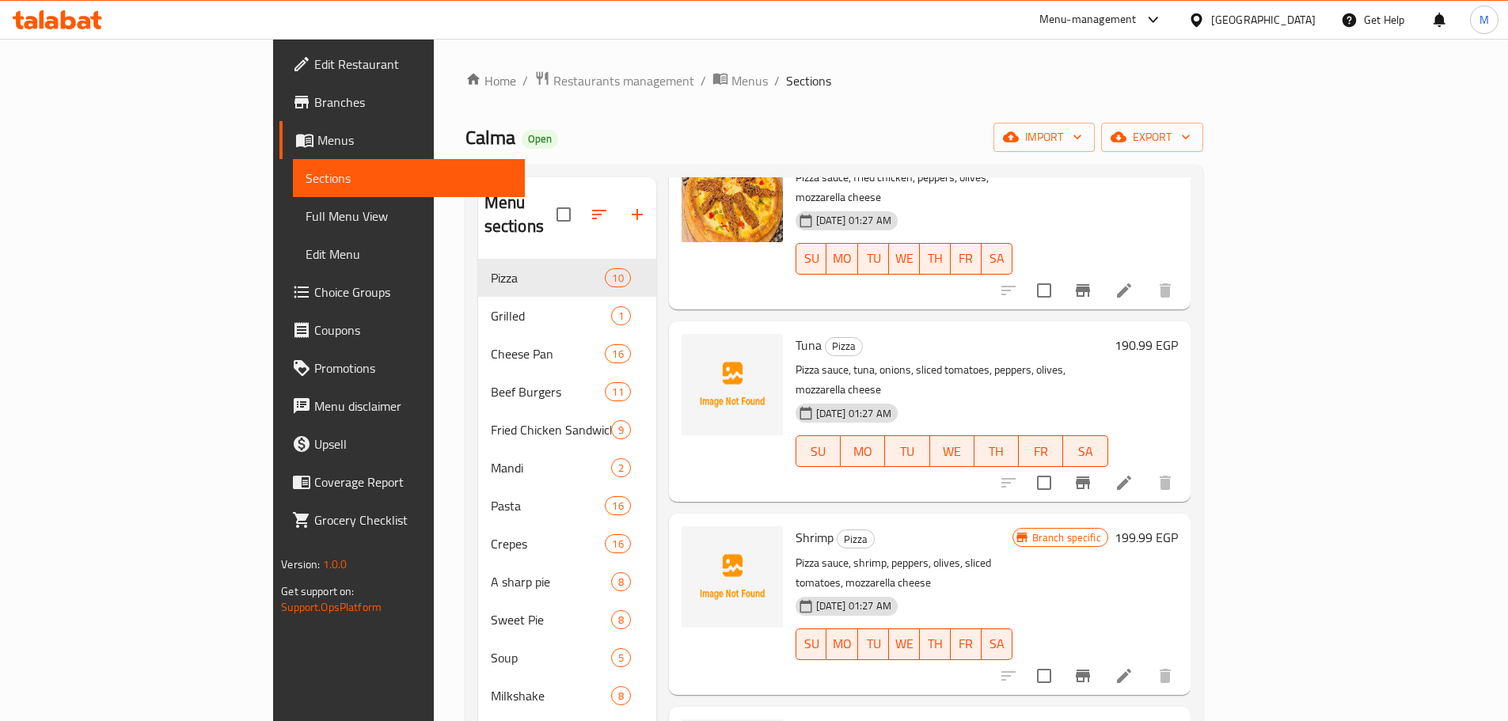
click at [1092, 666] on icon "Branch-specific-item" at bounding box center [1082, 675] width 19 height 19
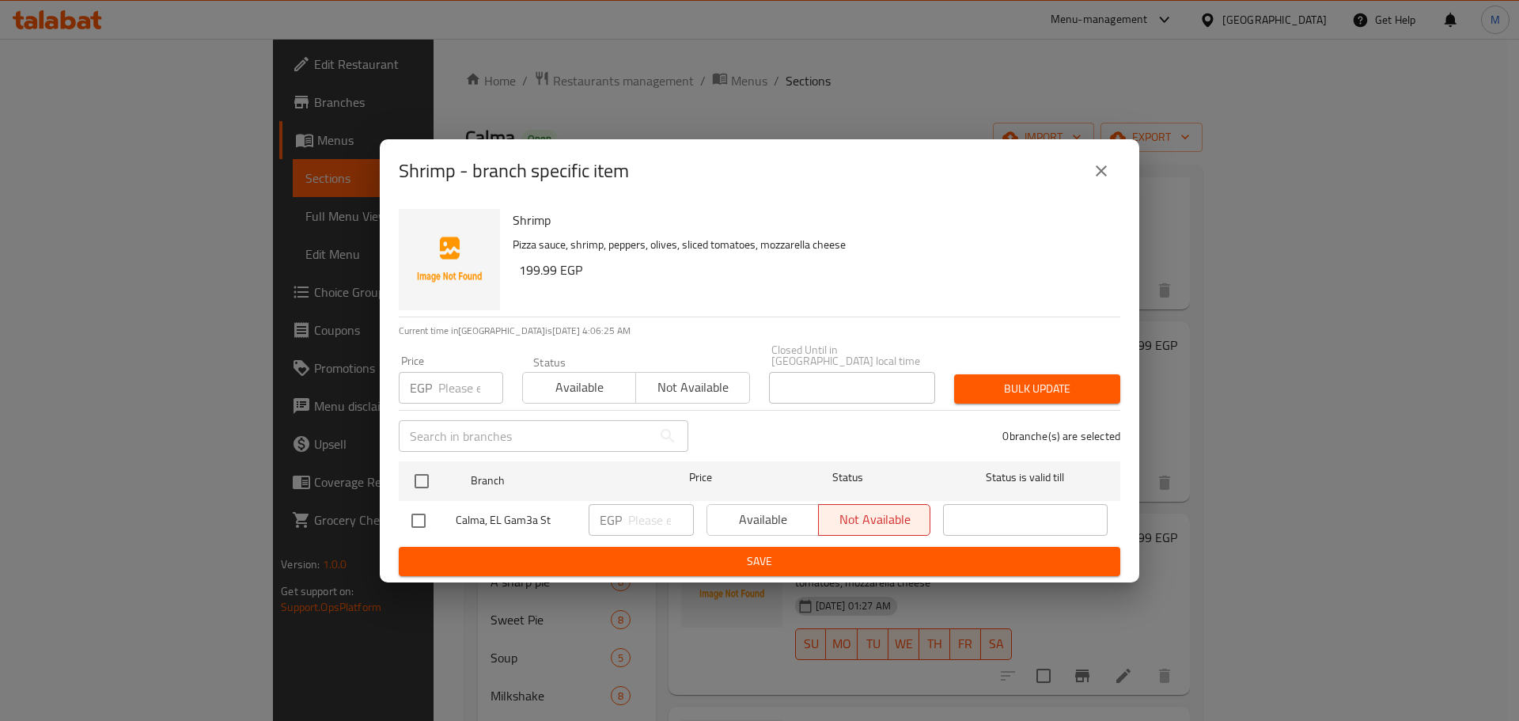
click at [1087, 190] on div "Shrimp - branch specific item" at bounding box center [760, 171] width 722 height 38
click at [1099, 177] on icon "close" at bounding box center [1101, 170] width 19 height 19
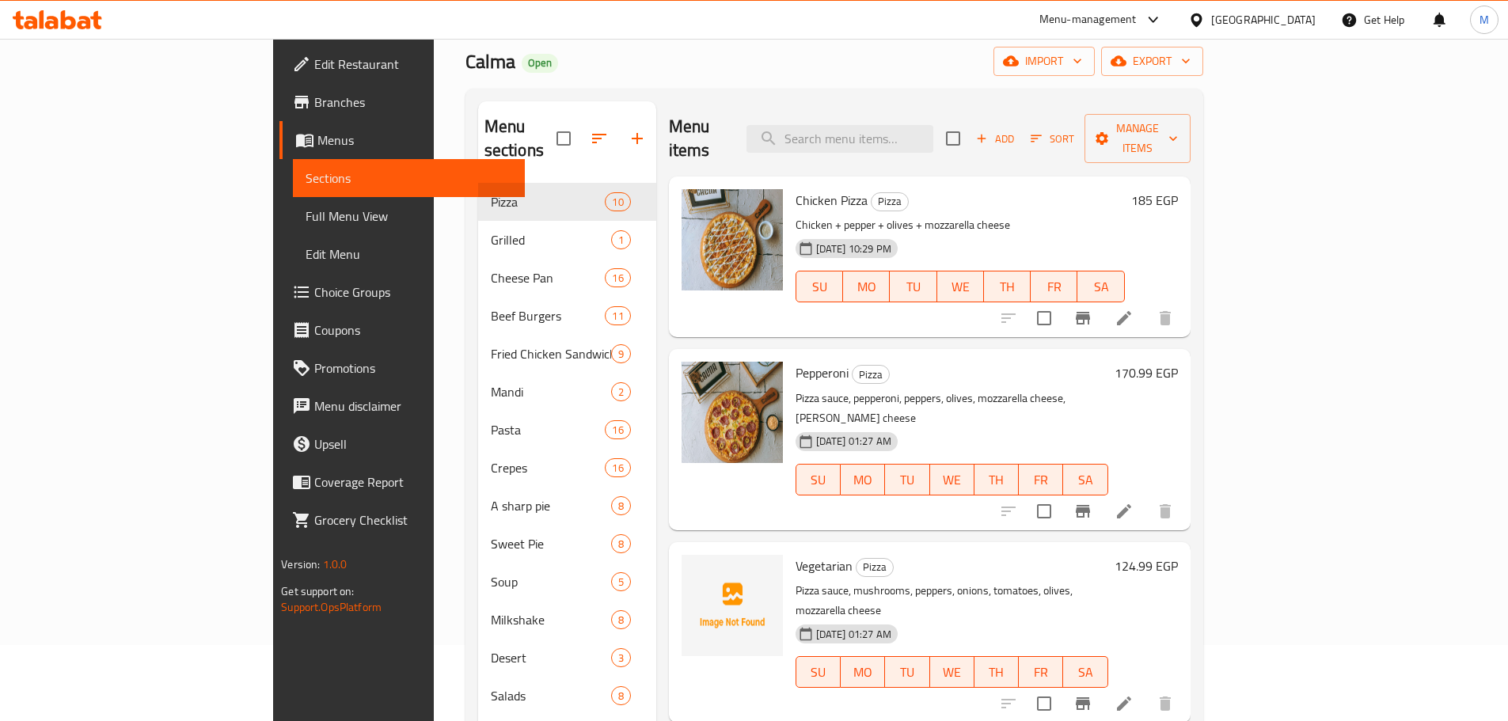
scroll to position [0, 0]
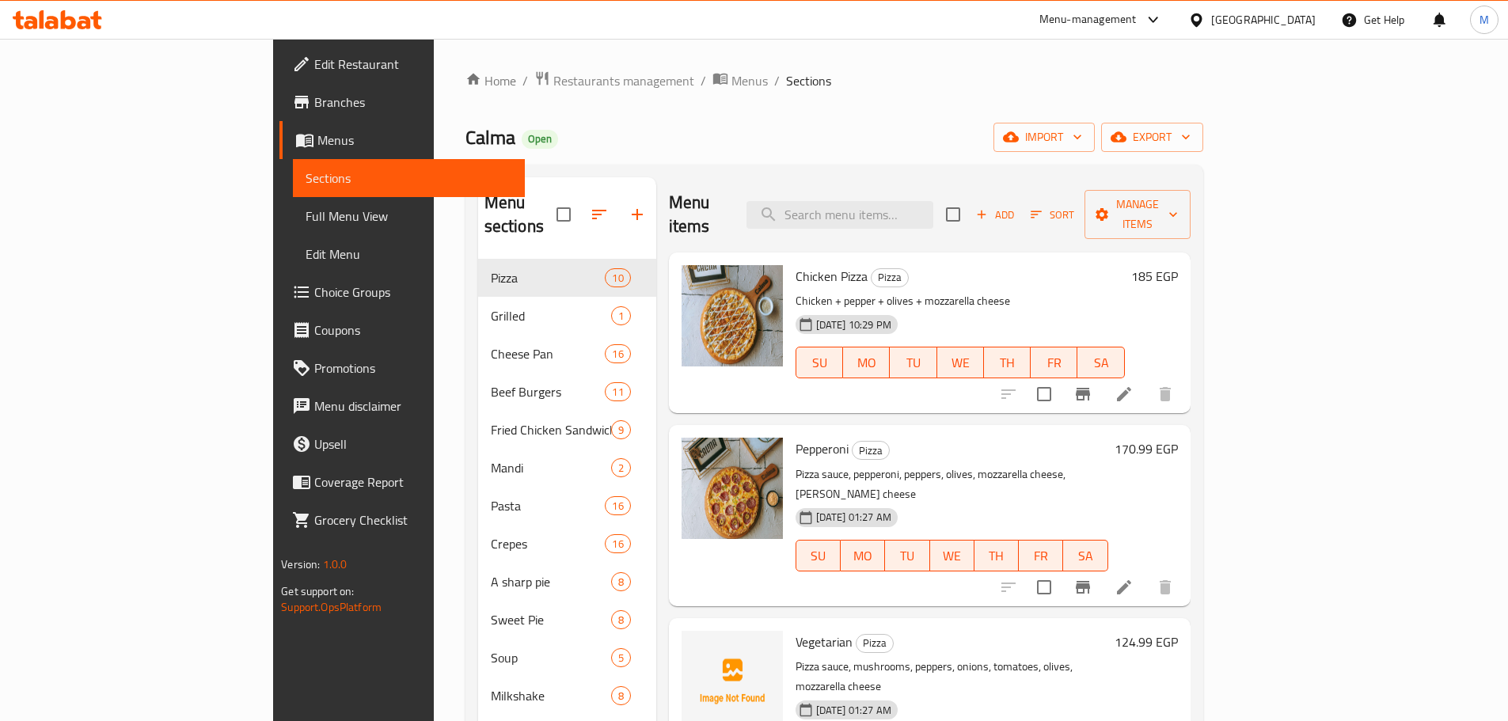
click at [1178, 438] on h6 "170.99 EGP" at bounding box center [1145, 449] width 63 height 22
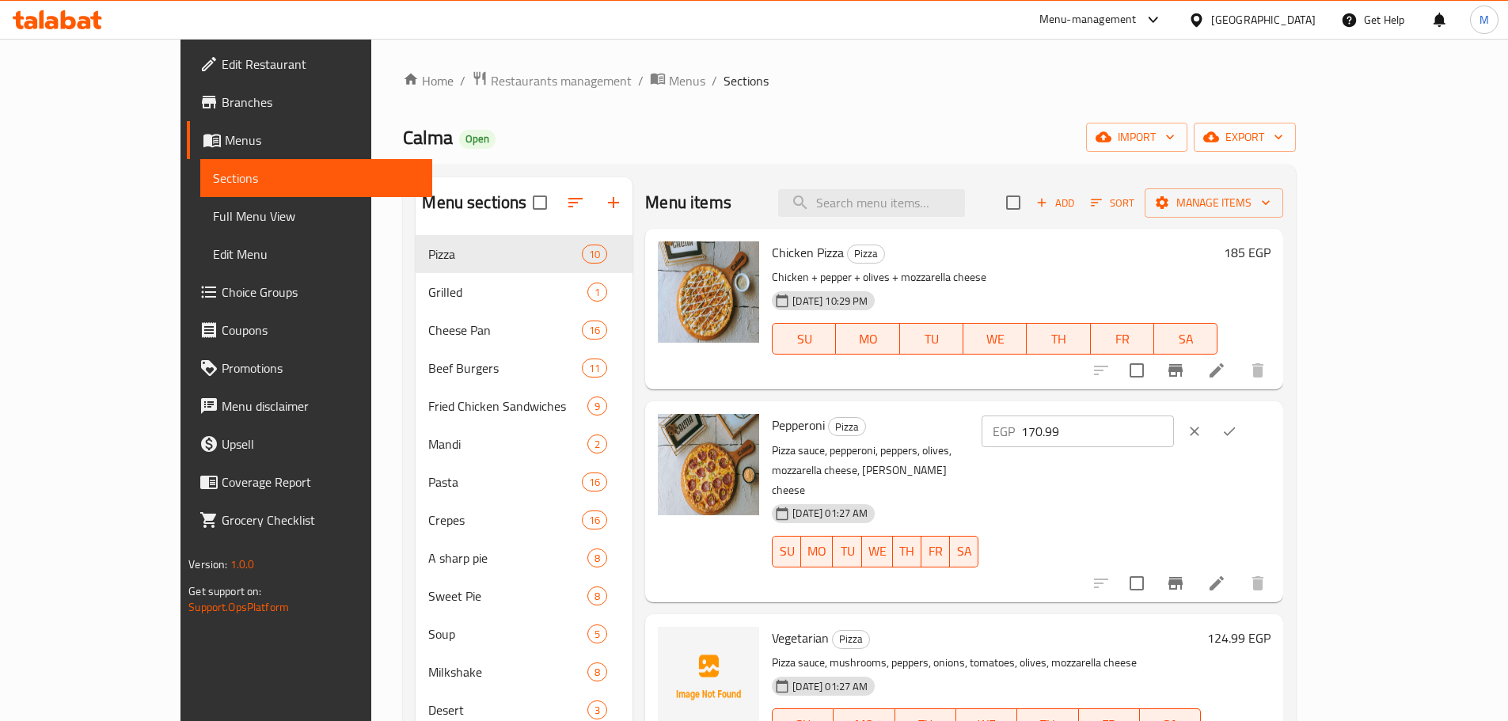
click at [1174, 434] on input "170.99" at bounding box center [1097, 431] width 153 height 32
paste input "80"
type input "180"
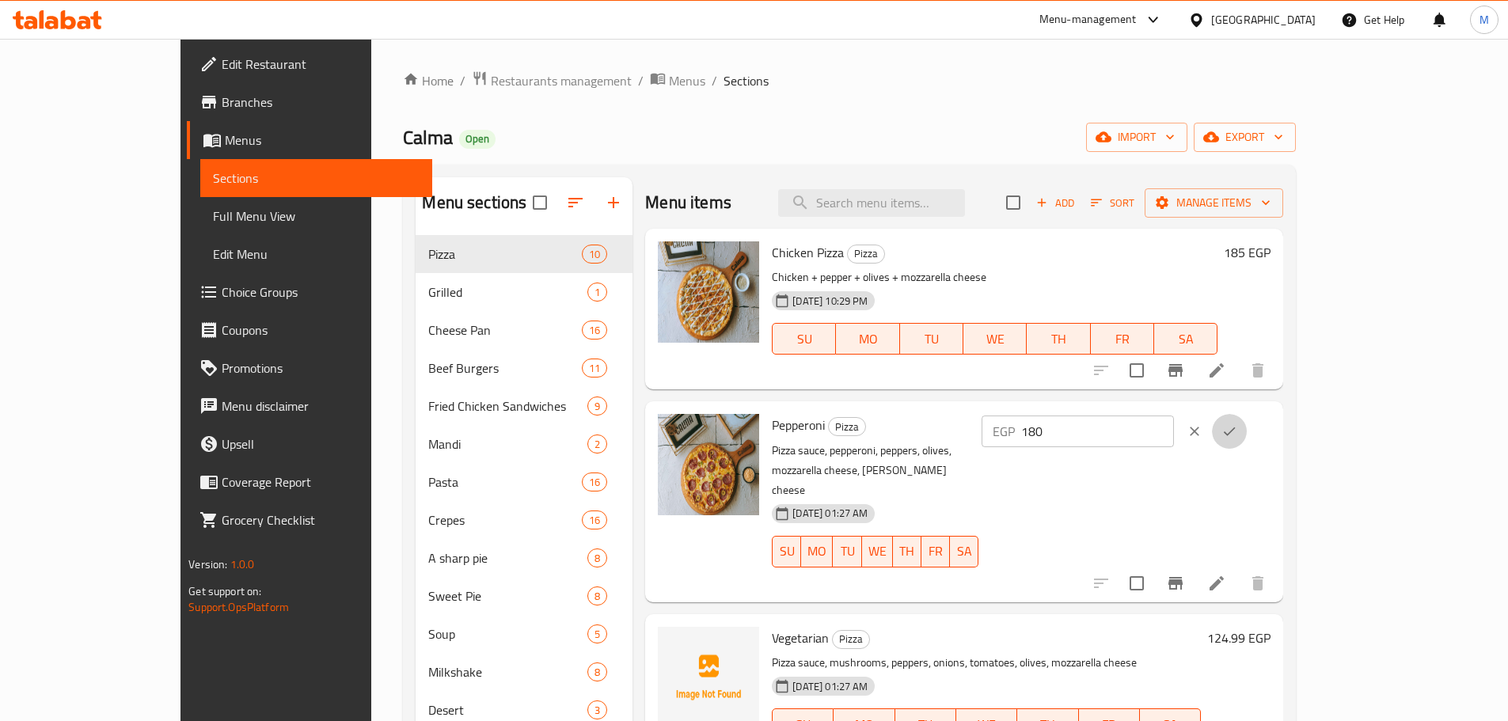
click at [1237, 434] on icon "ok" at bounding box center [1229, 431] width 16 height 16
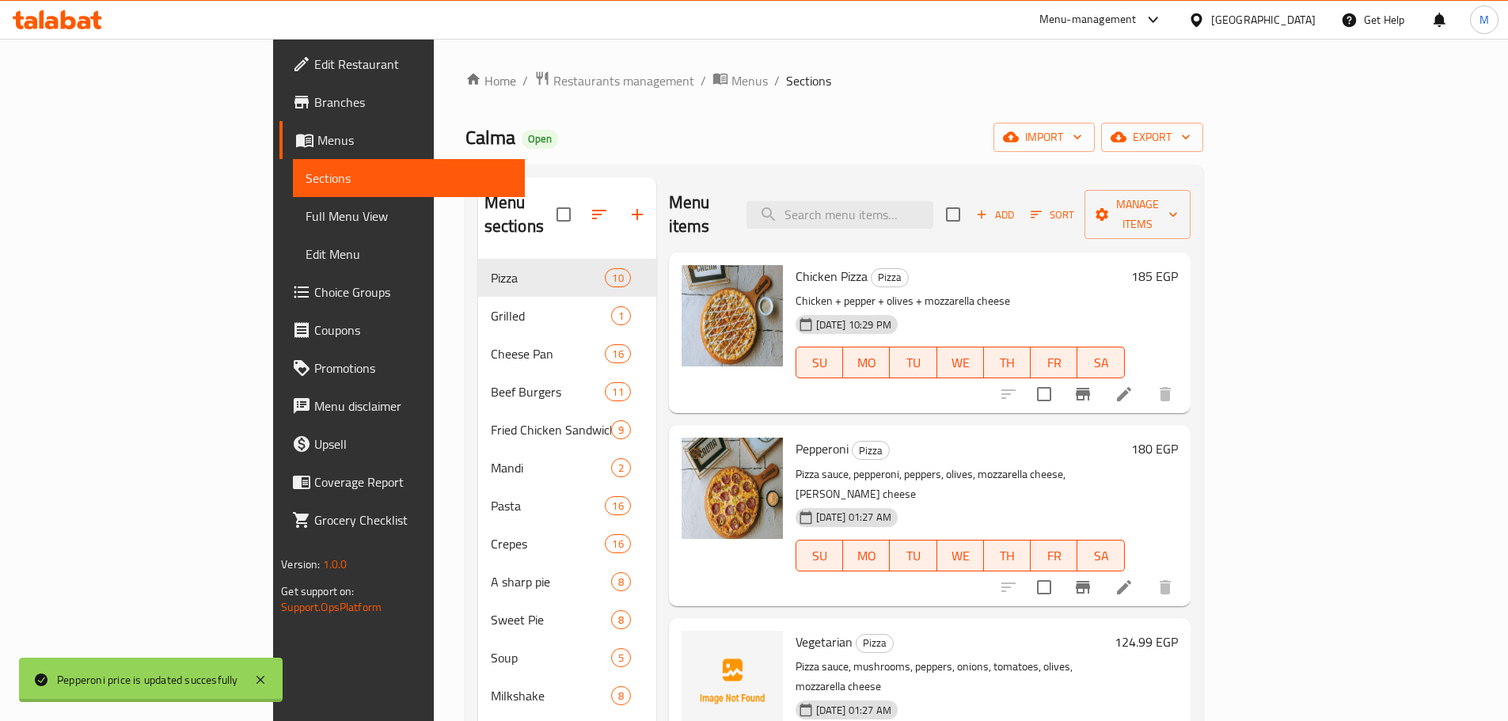
click at [1178, 631] on h6 "124.99 EGP" at bounding box center [1145, 642] width 63 height 22
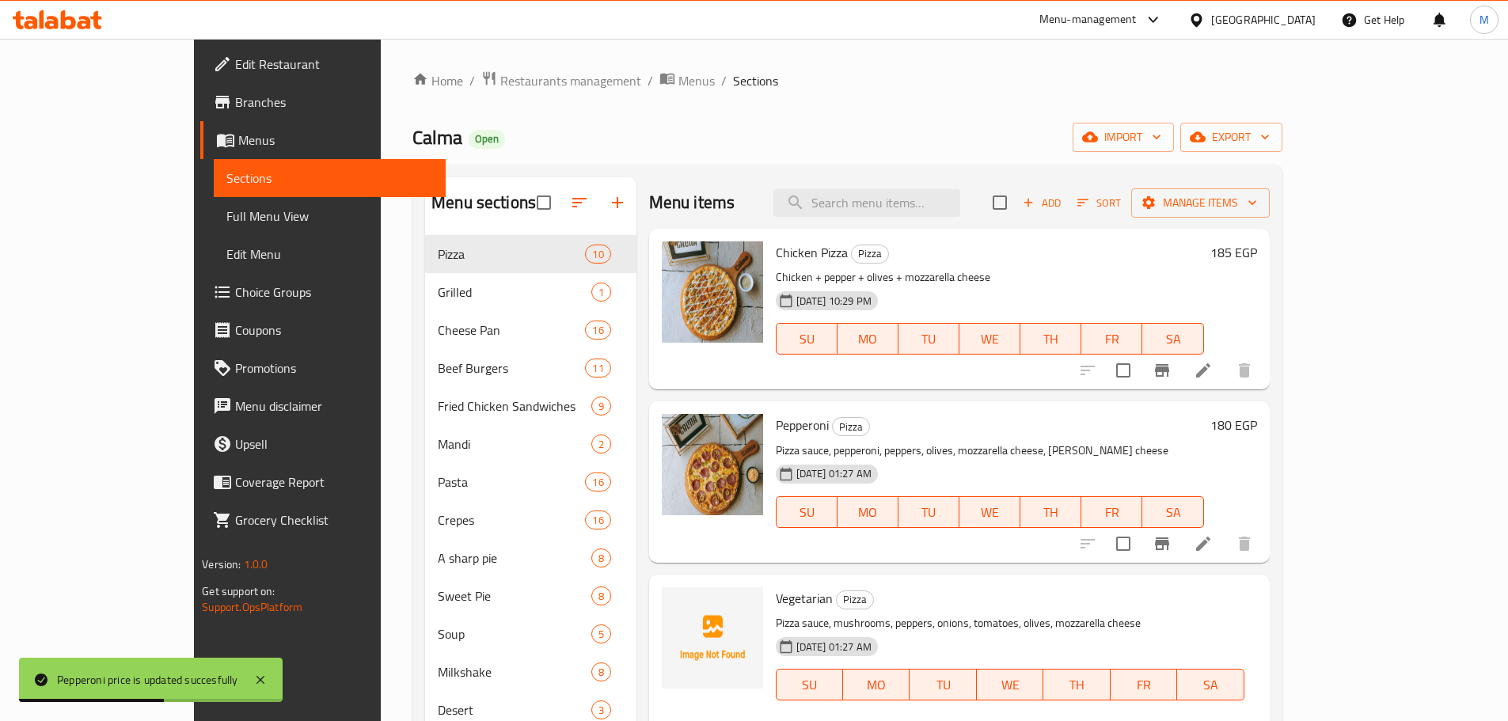
paste input "5"
type input "125"
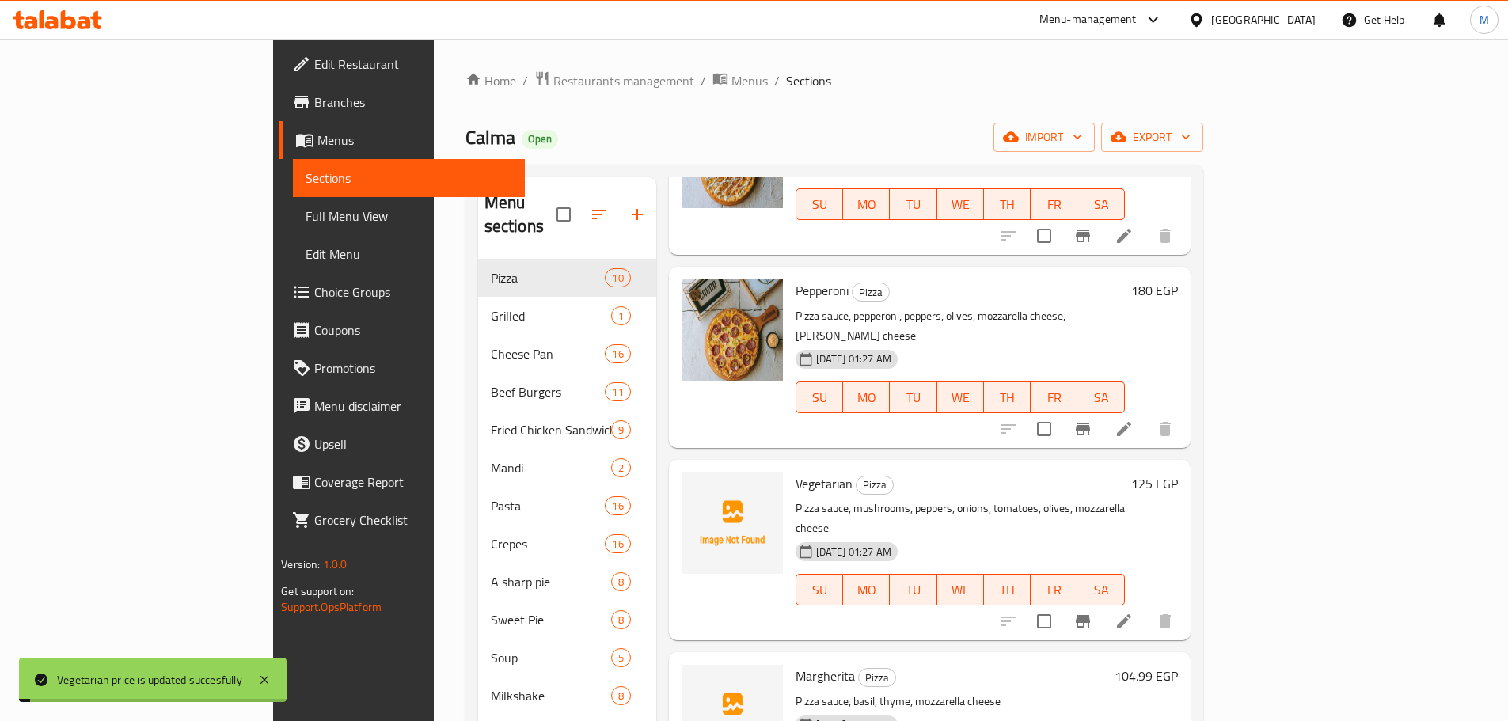
scroll to position [396, 0]
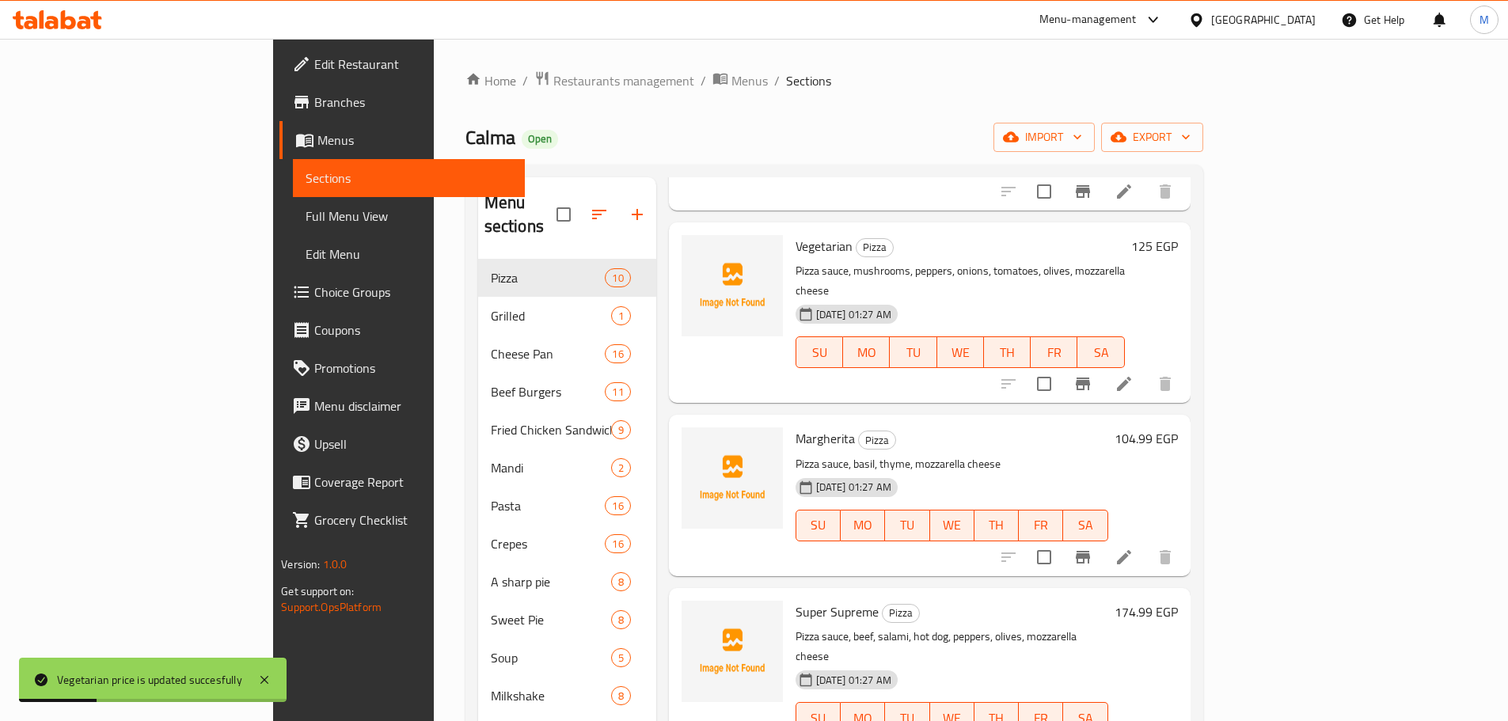
click at [1178, 427] on h6 "104.99 EGP" at bounding box center [1145, 438] width 63 height 22
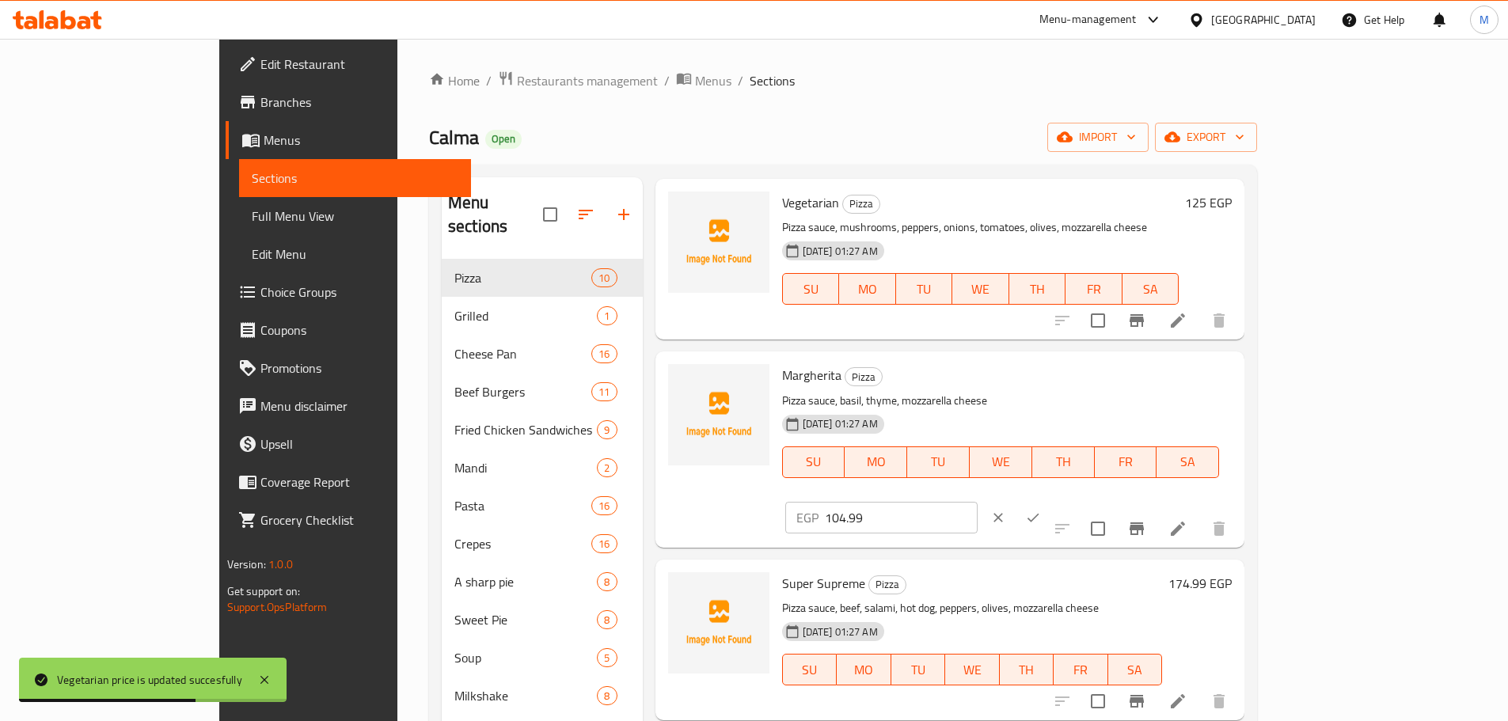
click at [977, 502] on input "104.99" at bounding box center [901, 518] width 153 height 32
paste input "14"
type input "114"
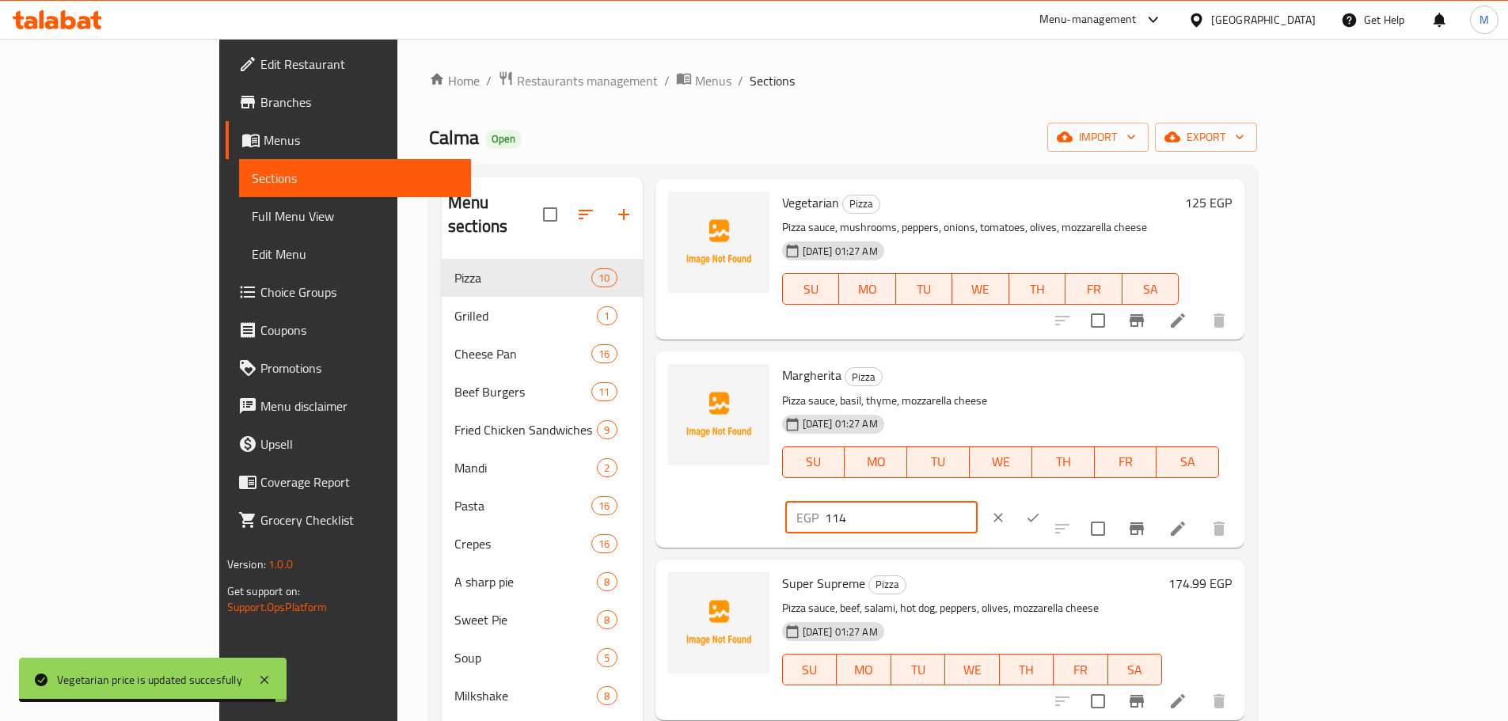
click at [1041, 510] on icon "ok" at bounding box center [1033, 518] width 16 height 16
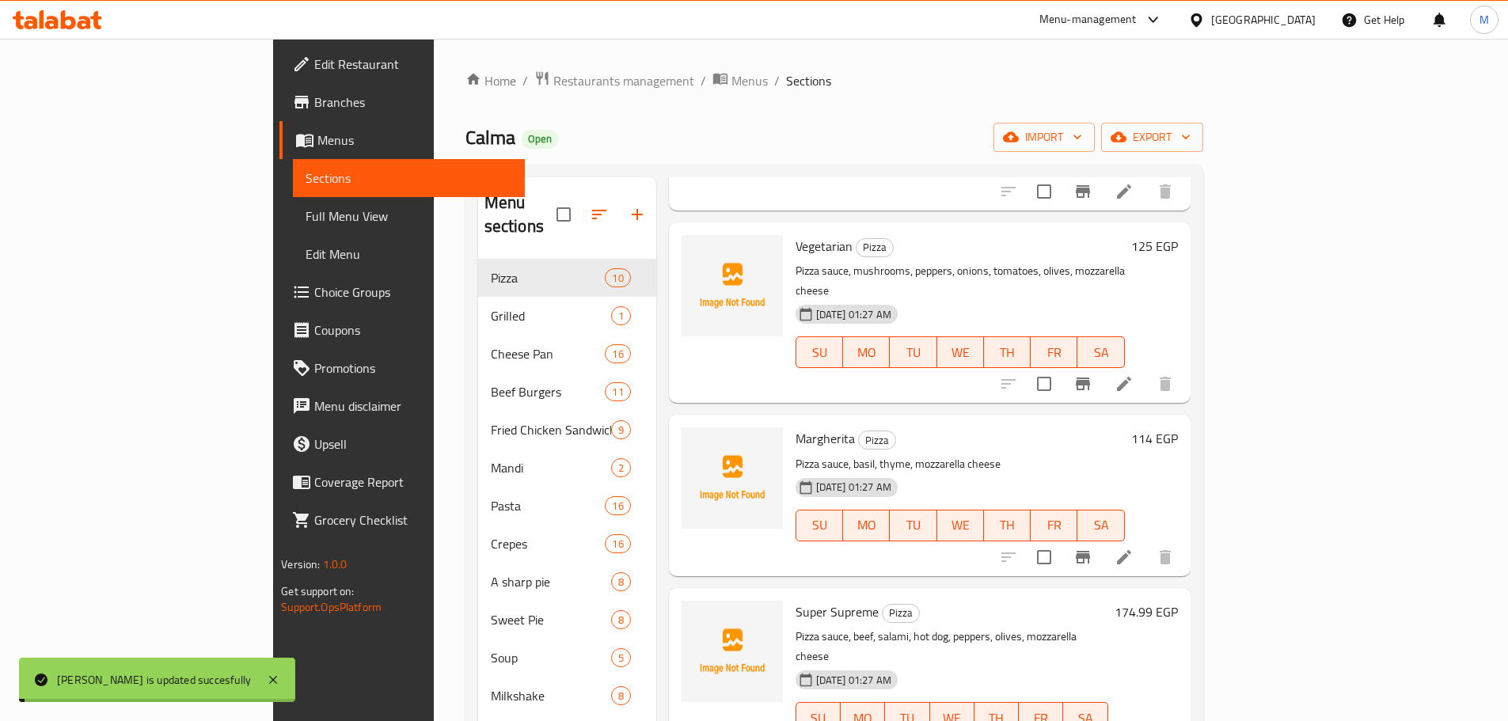
click at [1178, 601] on h6 "174.99 EGP" at bounding box center [1145, 612] width 63 height 22
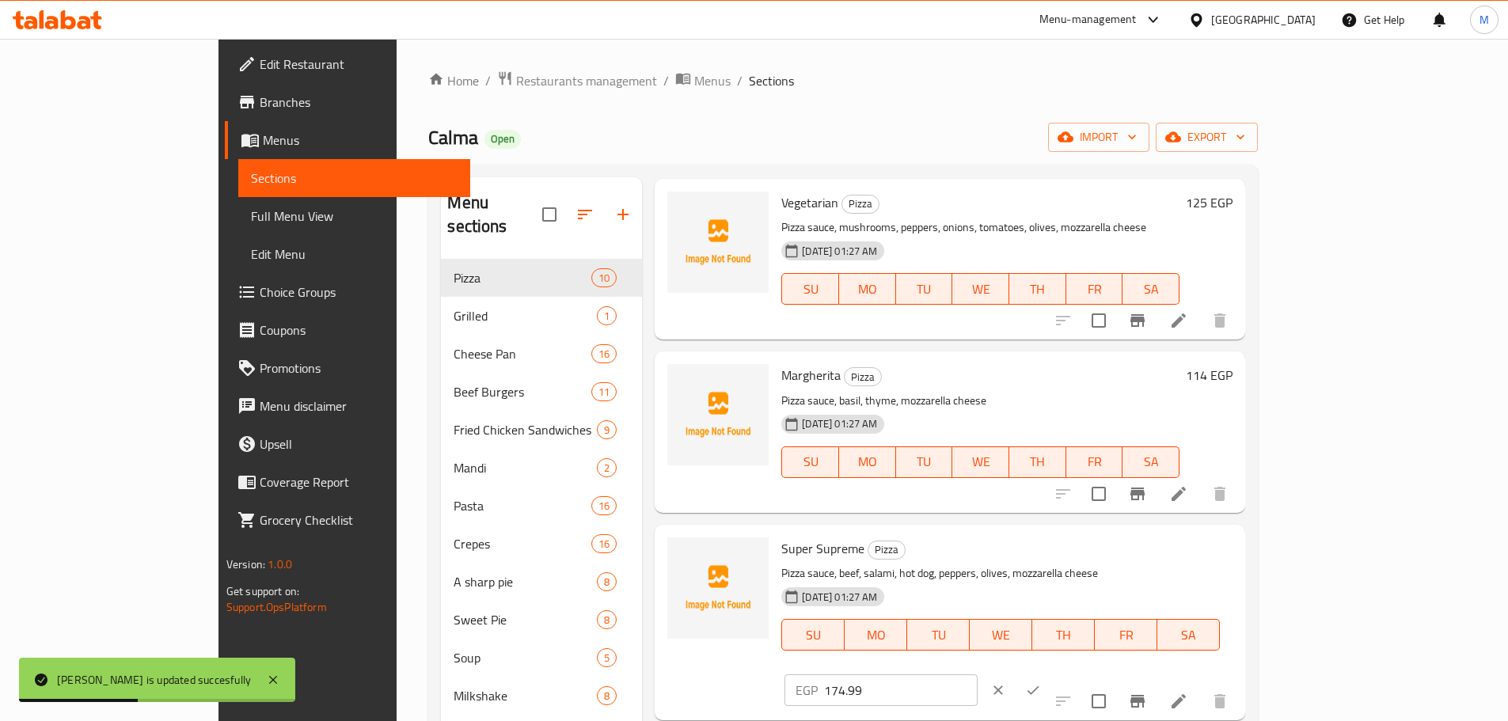
click at [977, 674] on input "174.99" at bounding box center [900, 690] width 153 height 32
paste input "8"
type input "189"
click at [1050, 673] on button "ok" at bounding box center [1032, 690] width 35 height 35
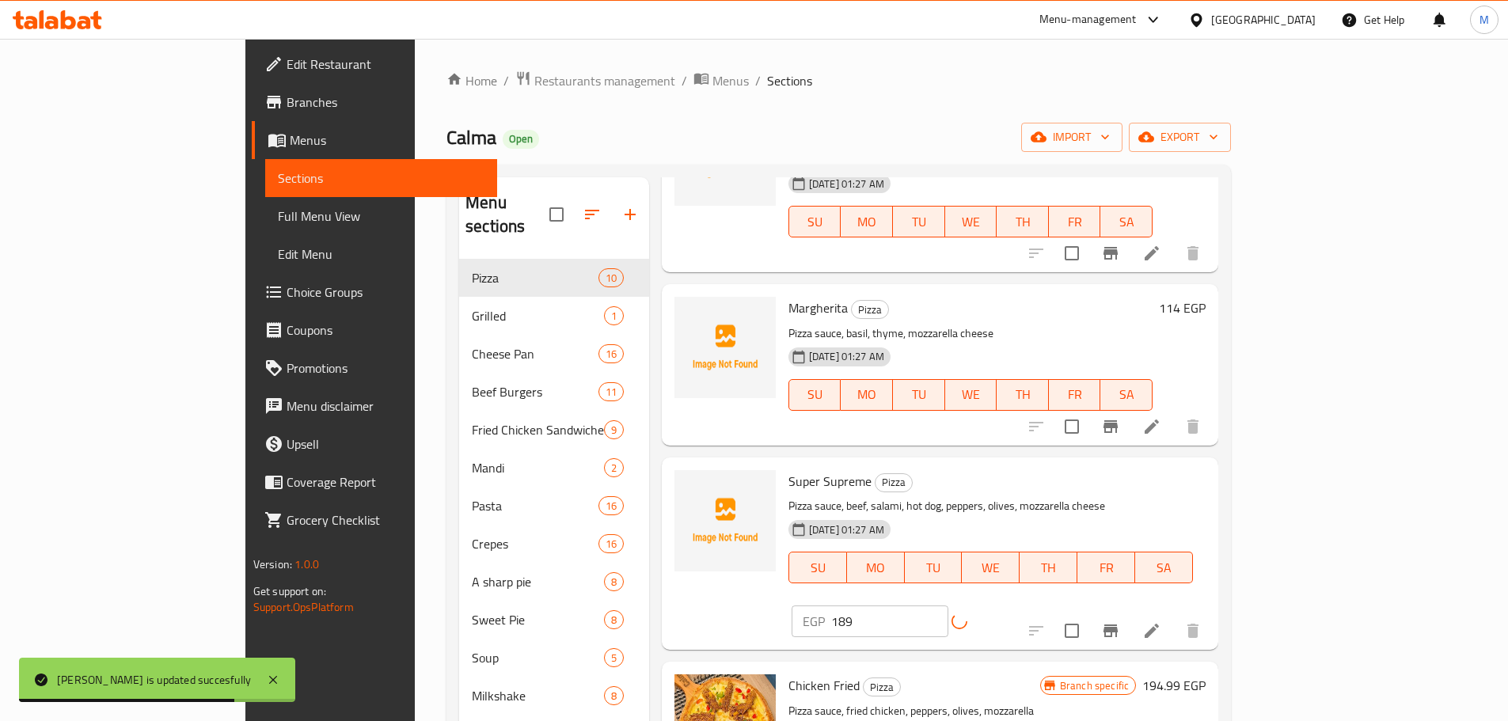
scroll to position [554, 0]
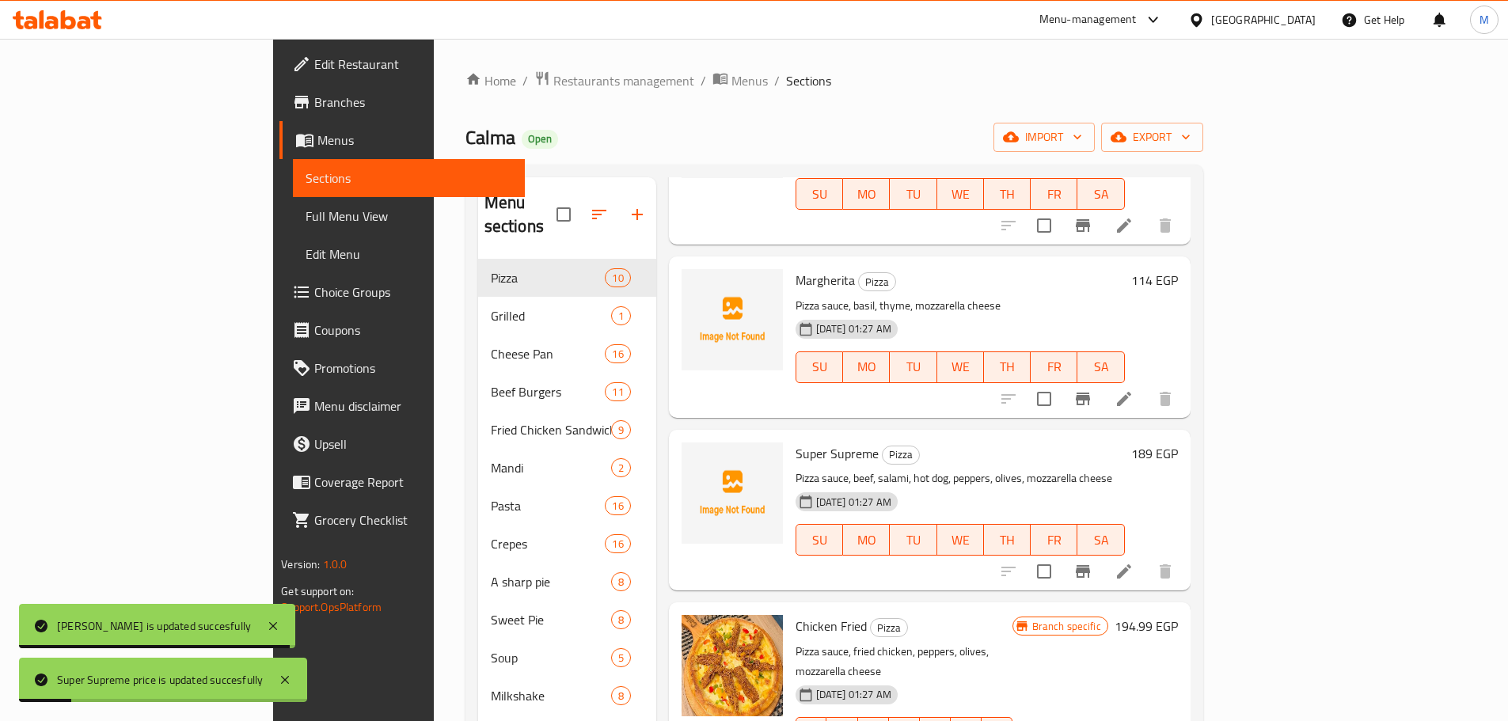
click at [1178, 615] on h6 "194.99 EGP" at bounding box center [1145, 626] width 63 height 22
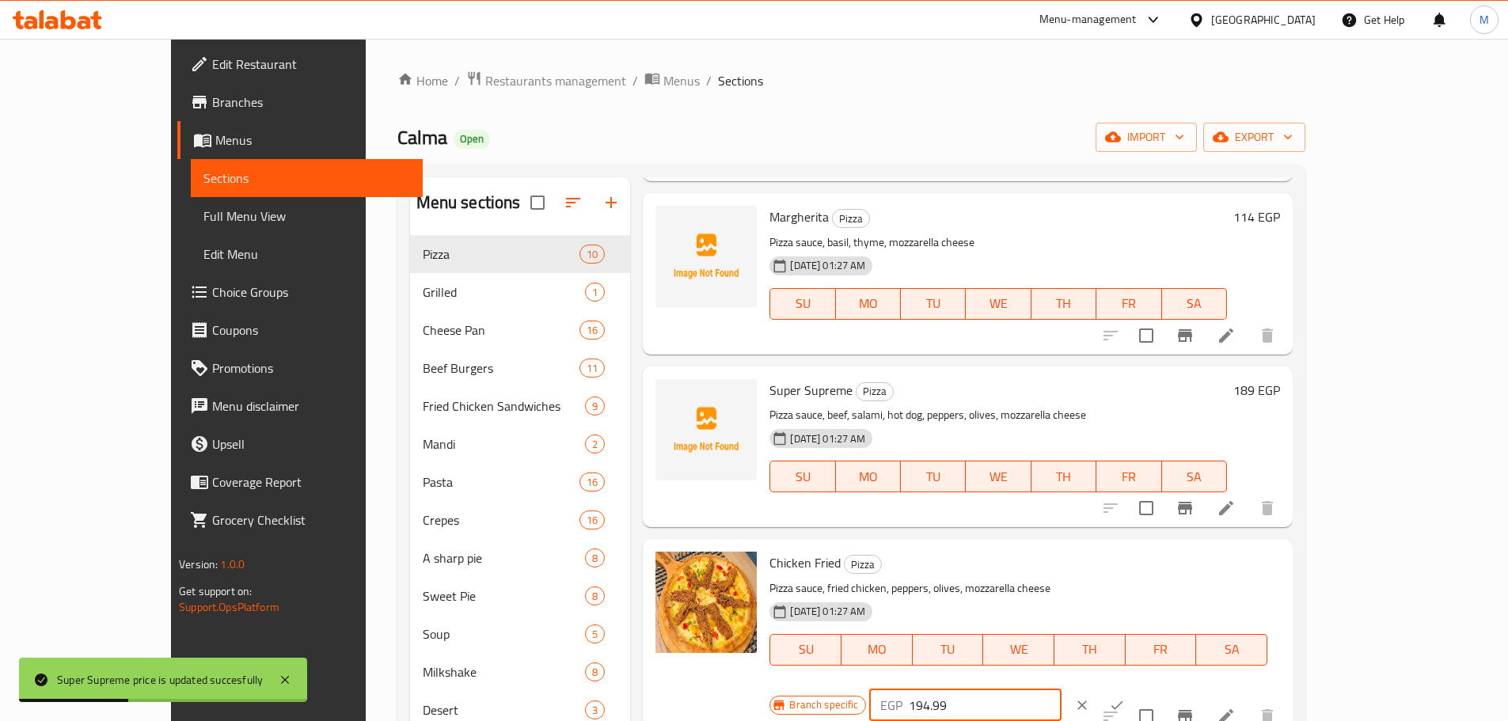
click at [1061, 689] on input "194.99" at bounding box center [984, 705] width 153 height 32
paste input "5"
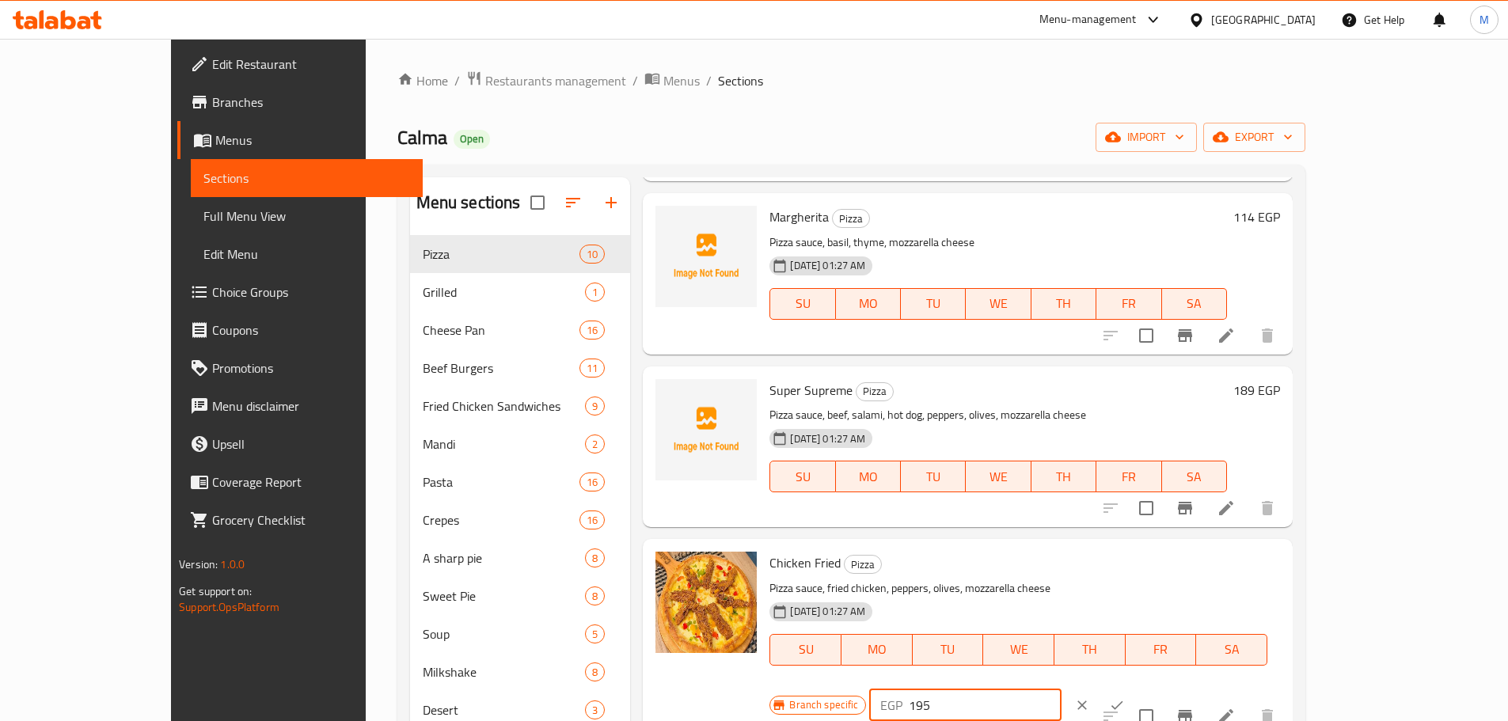
type input "195"
click at [1134, 688] on button "ok" at bounding box center [1116, 705] width 35 height 35
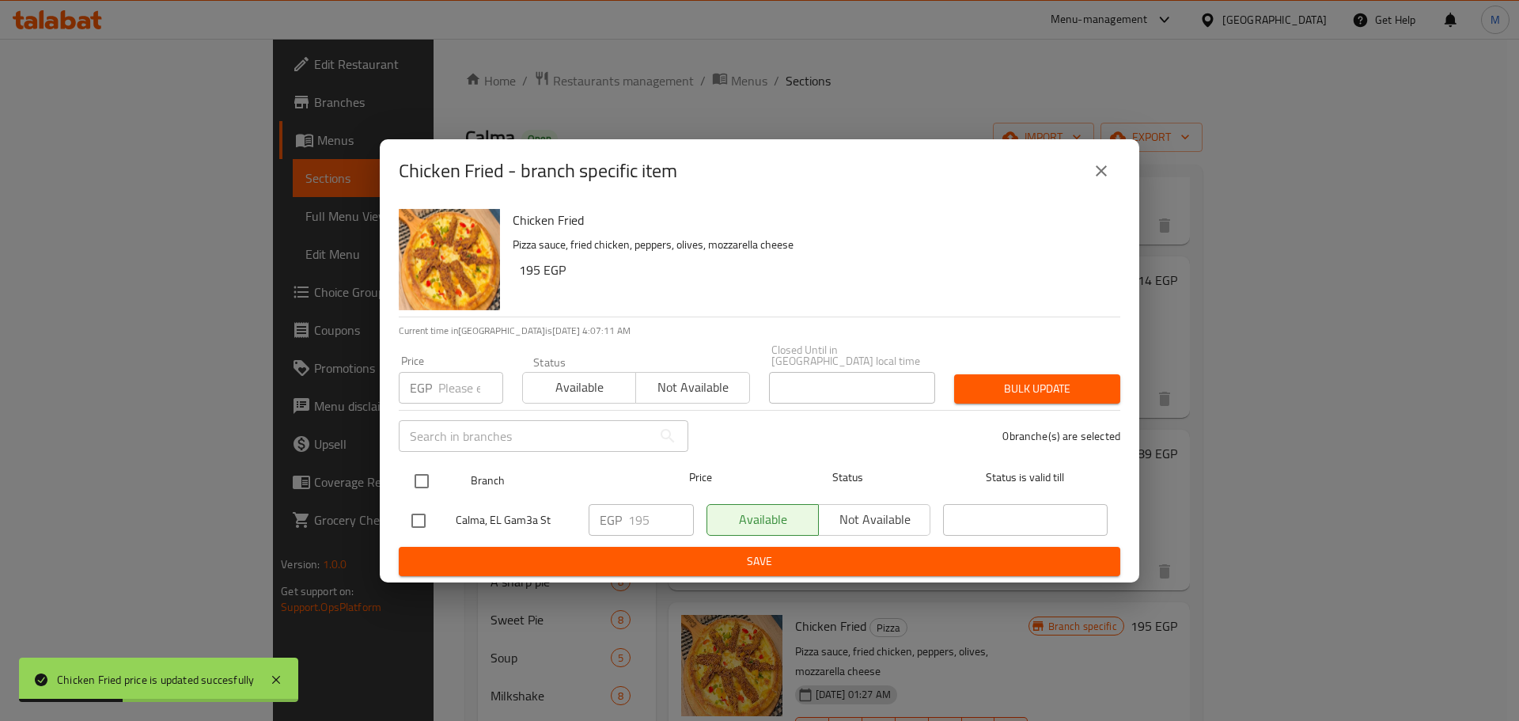
click at [412, 465] on input "checkbox" at bounding box center [421, 481] width 33 height 33
checkbox input "true"
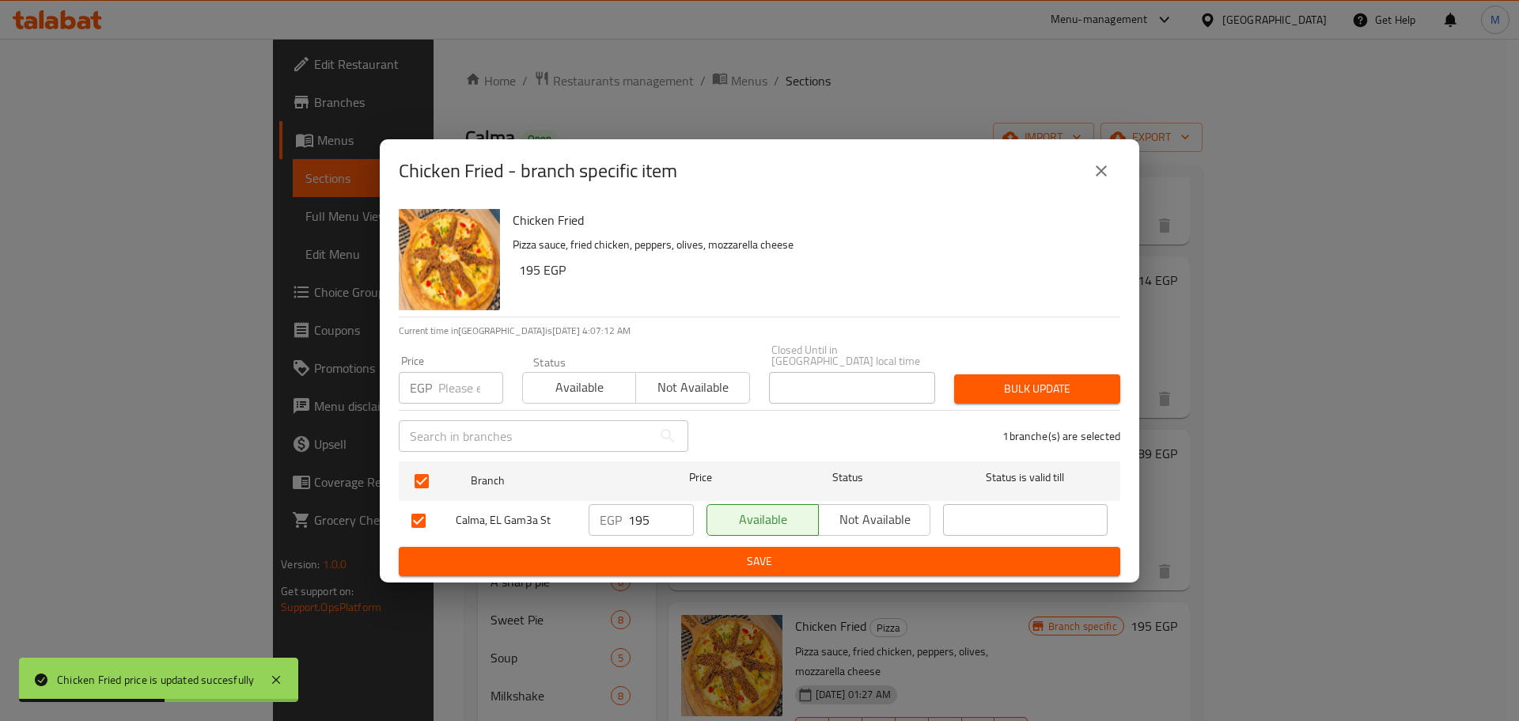
click at [650, 514] on input "195" at bounding box center [661, 520] width 66 height 32
type input "1"
click at [677, 564] on span "Save" at bounding box center [759, 562] width 696 height 20
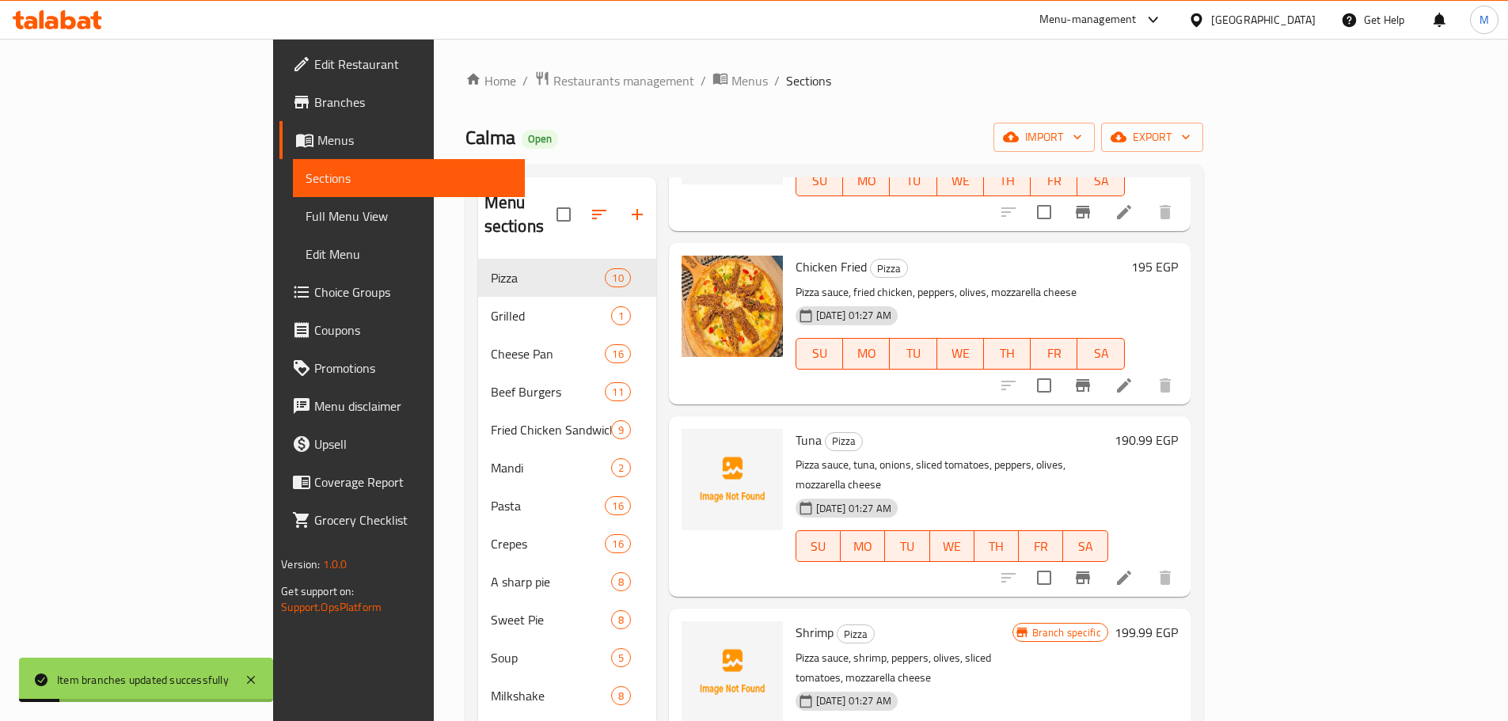
scroll to position [889, 0]
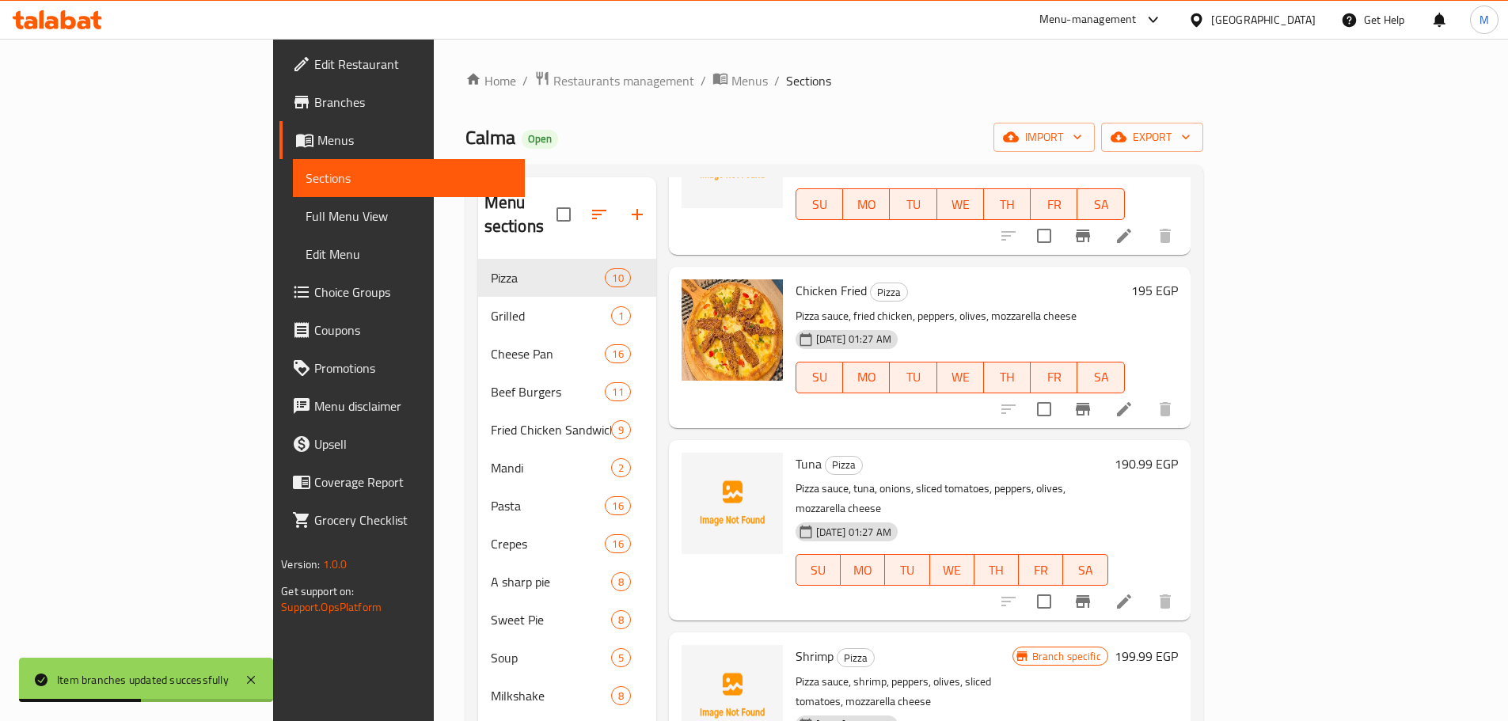
click at [1178, 645] on h6 "199.99 EGP" at bounding box center [1145, 656] width 63 height 22
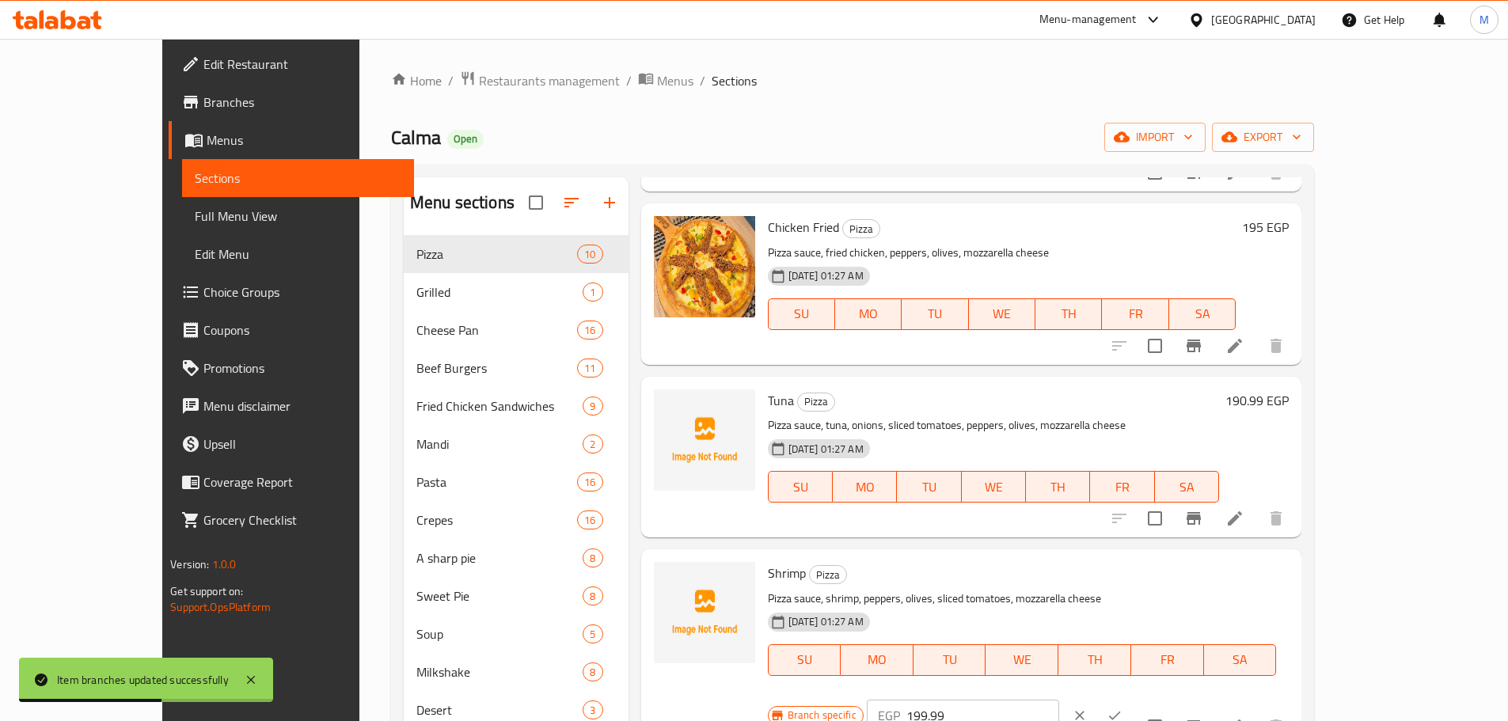
click at [1288, 408] on h6 "190.99 EGP" at bounding box center [1256, 400] width 63 height 22
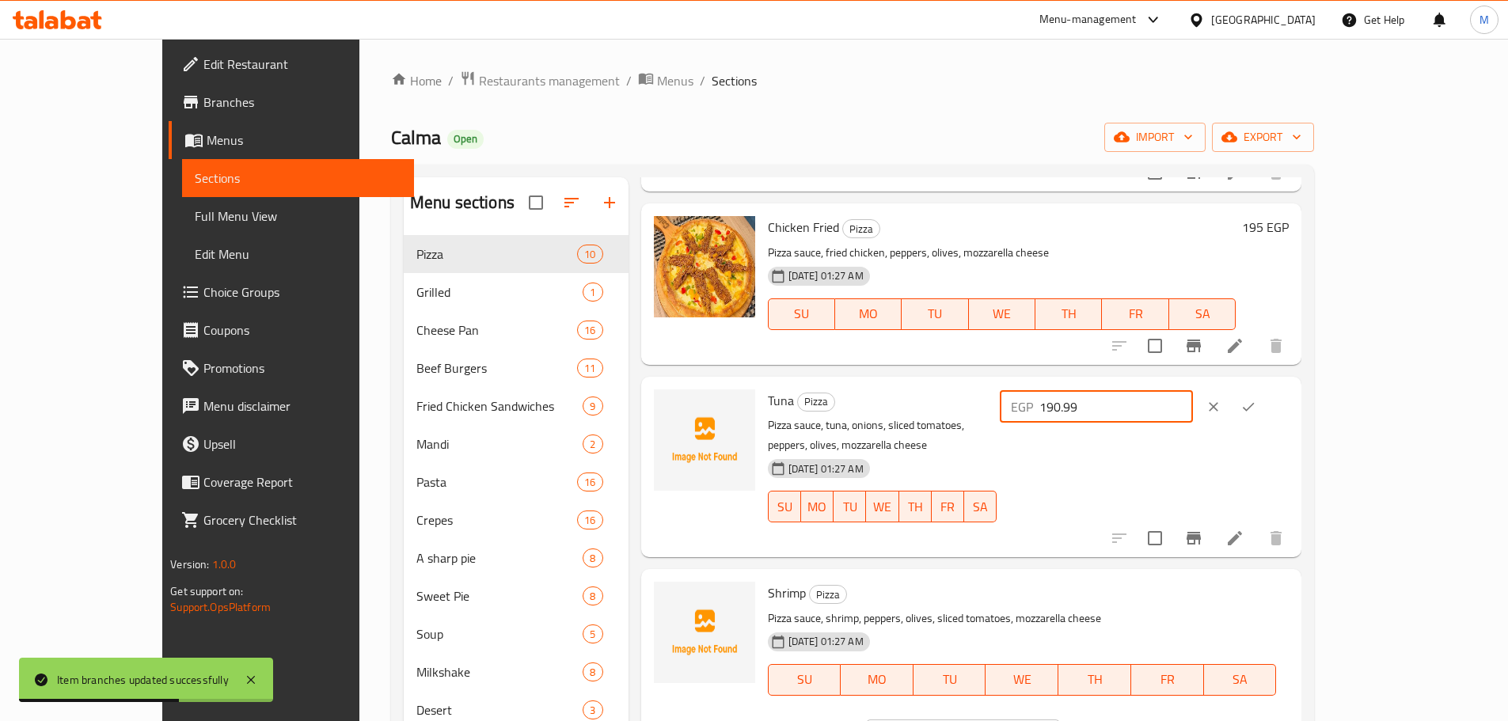
click at [1192, 405] on input "190.99" at bounding box center [1115, 407] width 153 height 32
paste input "1"
type input "191"
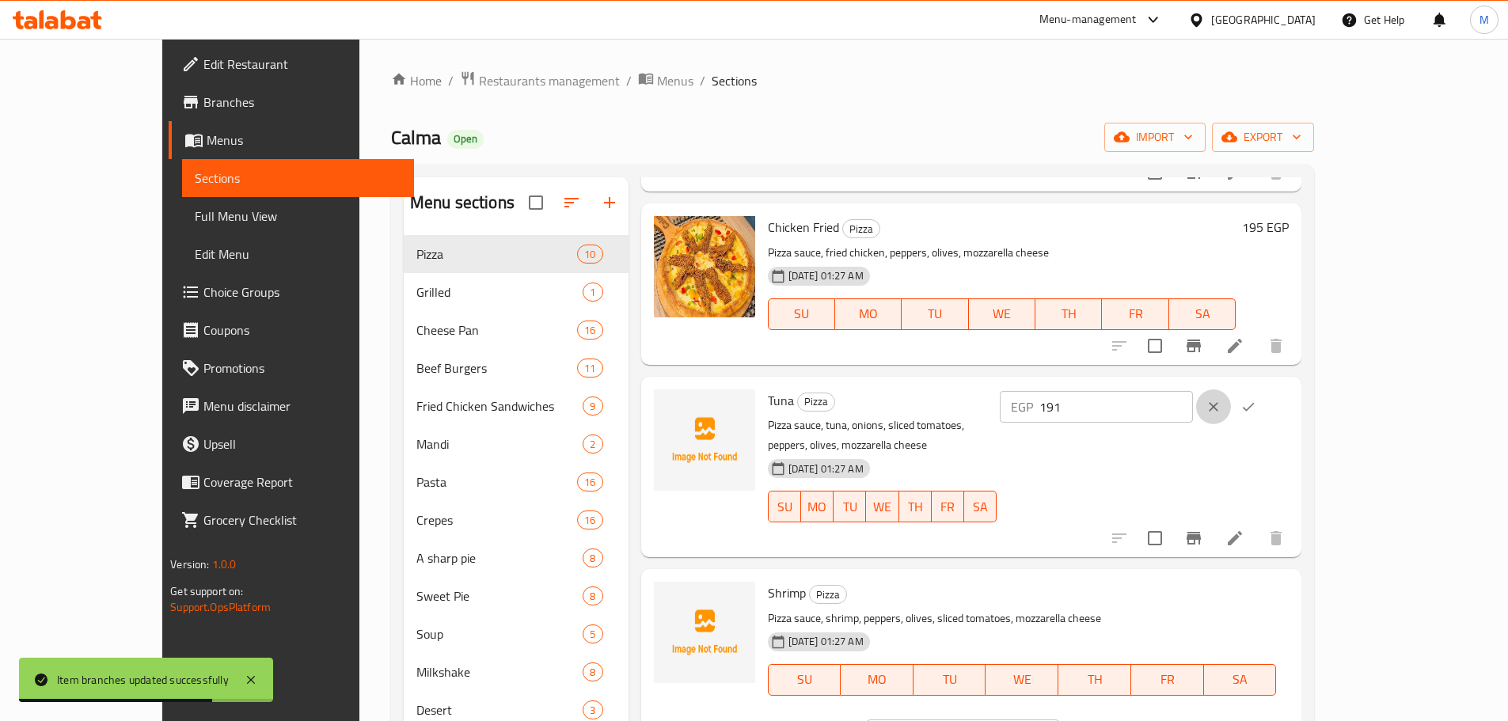
click at [1231, 418] on button "clear" at bounding box center [1213, 406] width 35 height 35
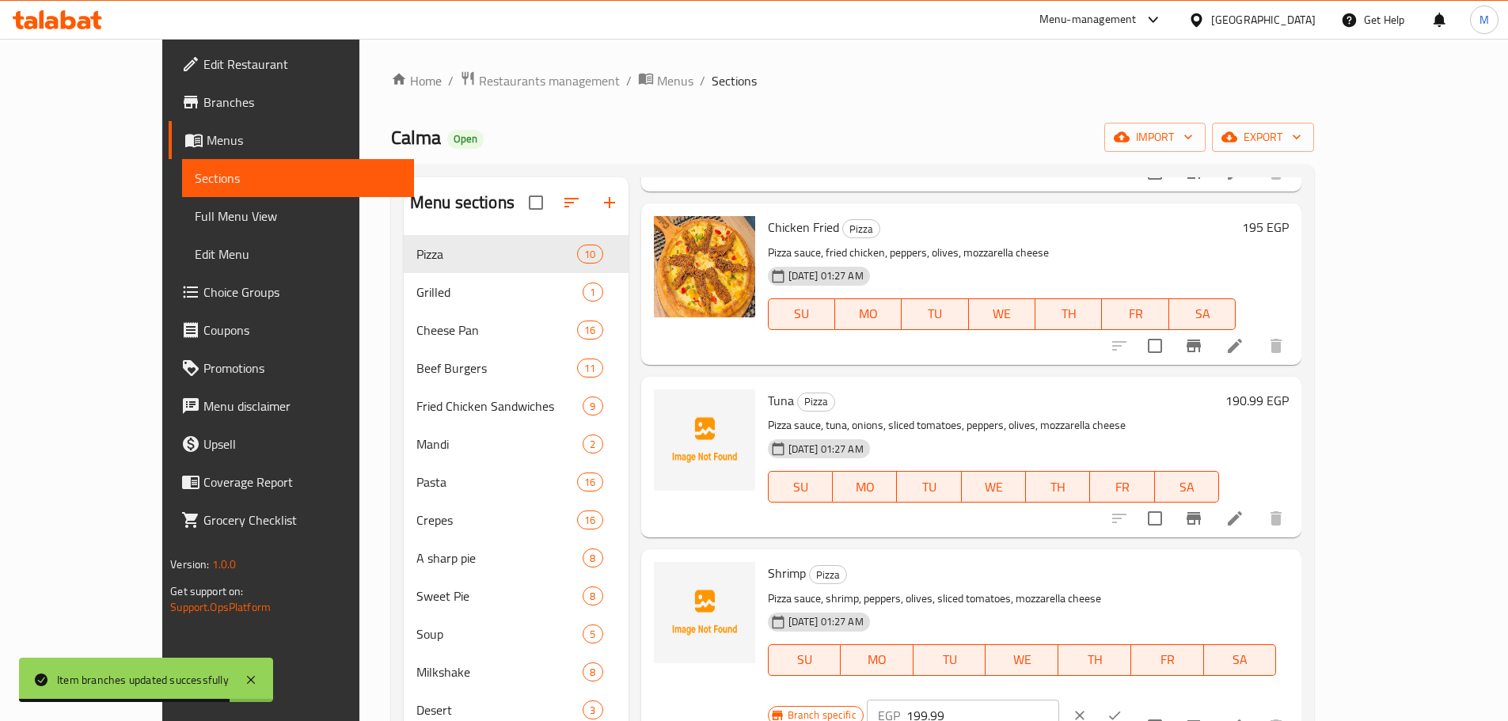
click at [1288, 405] on h6 "190.99 EGP" at bounding box center [1256, 400] width 63 height 22
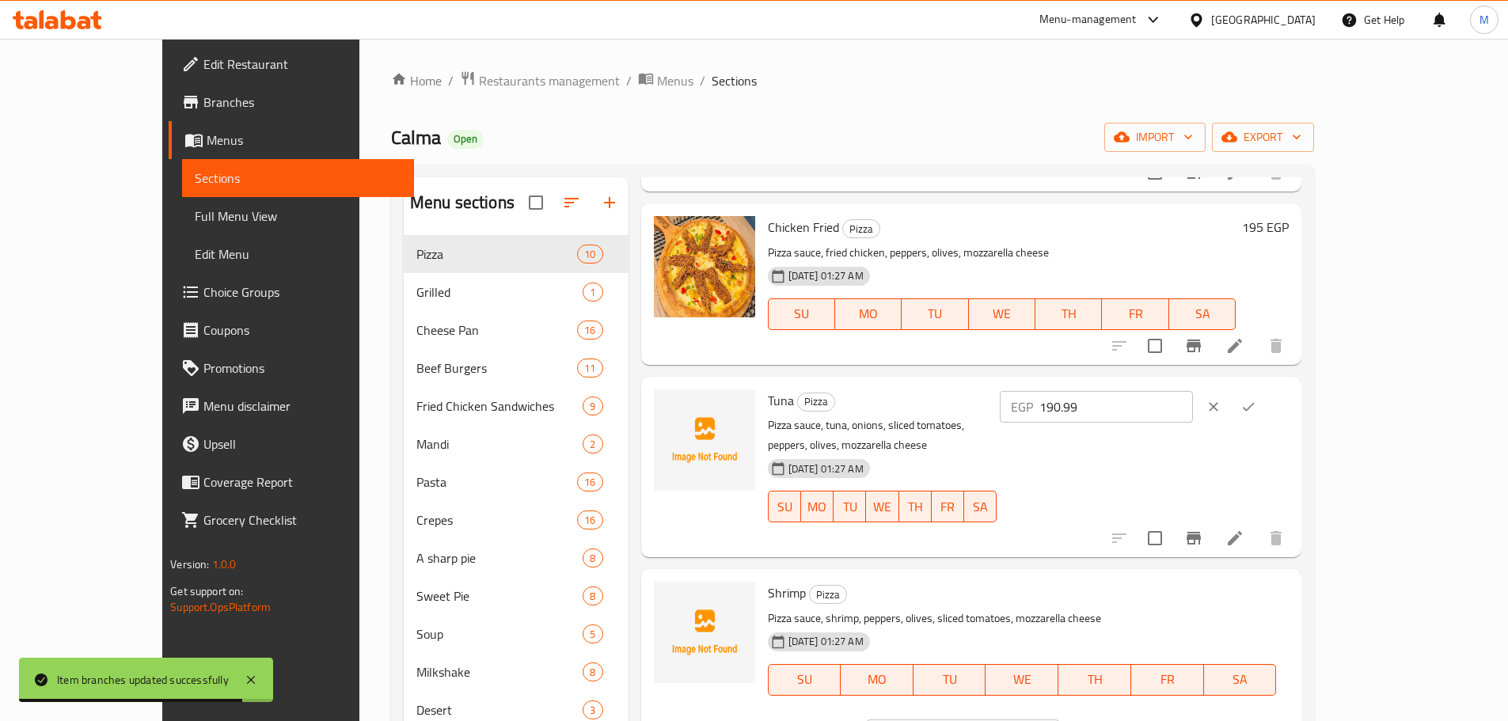
click at [1192, 410] on input "190.99" at bounding box center [1115, 407] width 153 height 32
paste input "1"
type input "191"
click at [1256, 406] on icon "ok" at bounding box center [1248, 407] width 16 height 16
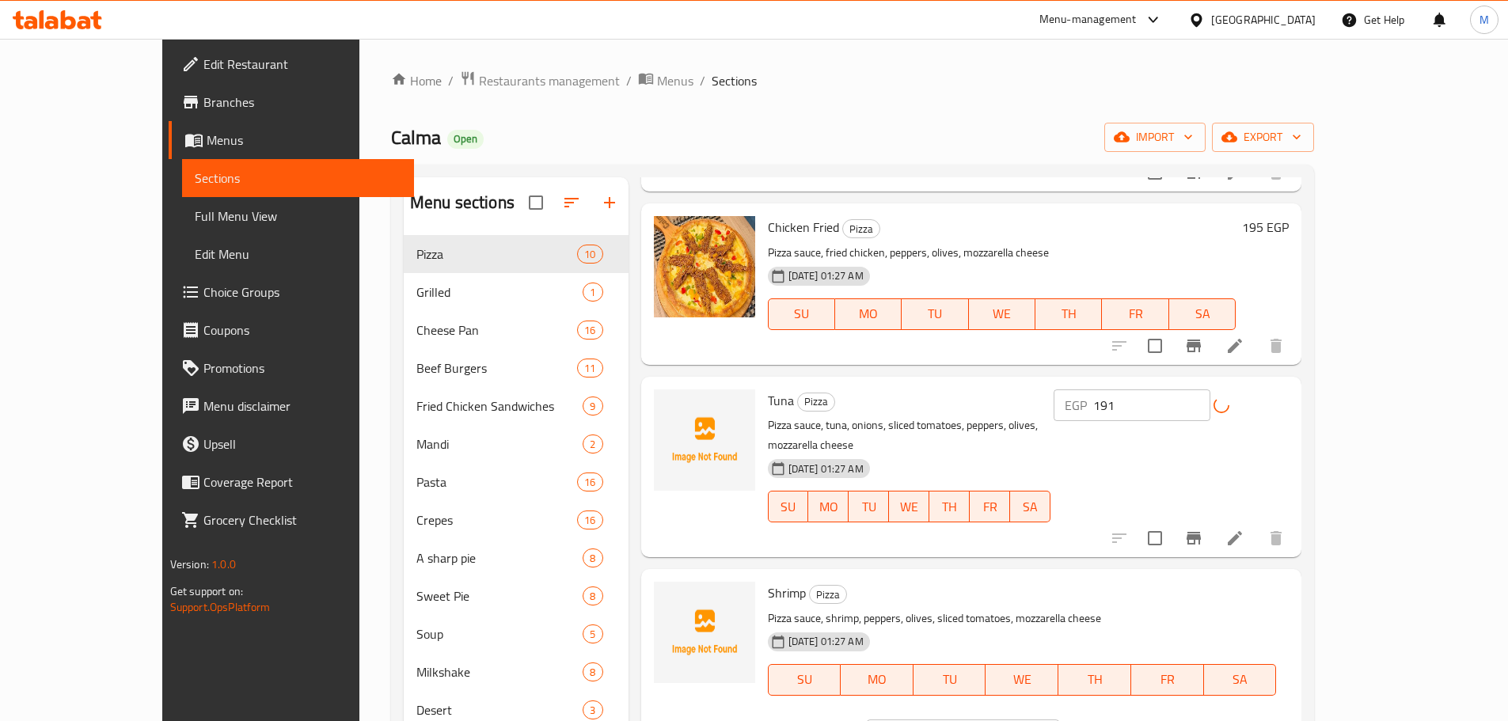
click at [1295, 575] on div "Shrimp Pizza Pizza sauce, shrimp, peppers, olives, sliced ​​tomatoes, mozzarell…" at bounding box center [1028, 666] width 534 height 183
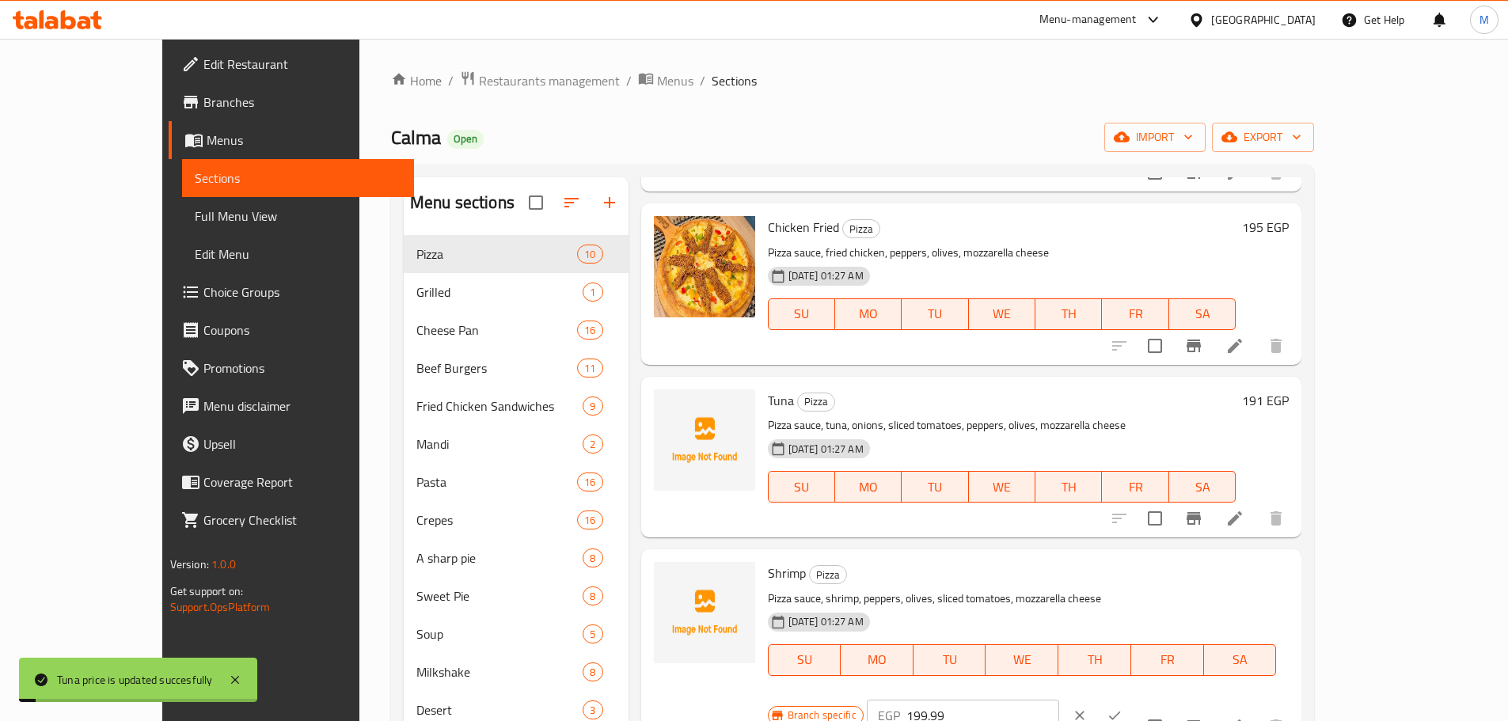
click at [1059, 700] on input "199.99" at bounding box center [982, 716] width 153 height 32
click at [1203, 717] on icon "Branch-specific-item" at bounding box center [1193, 726] width 19 height 19
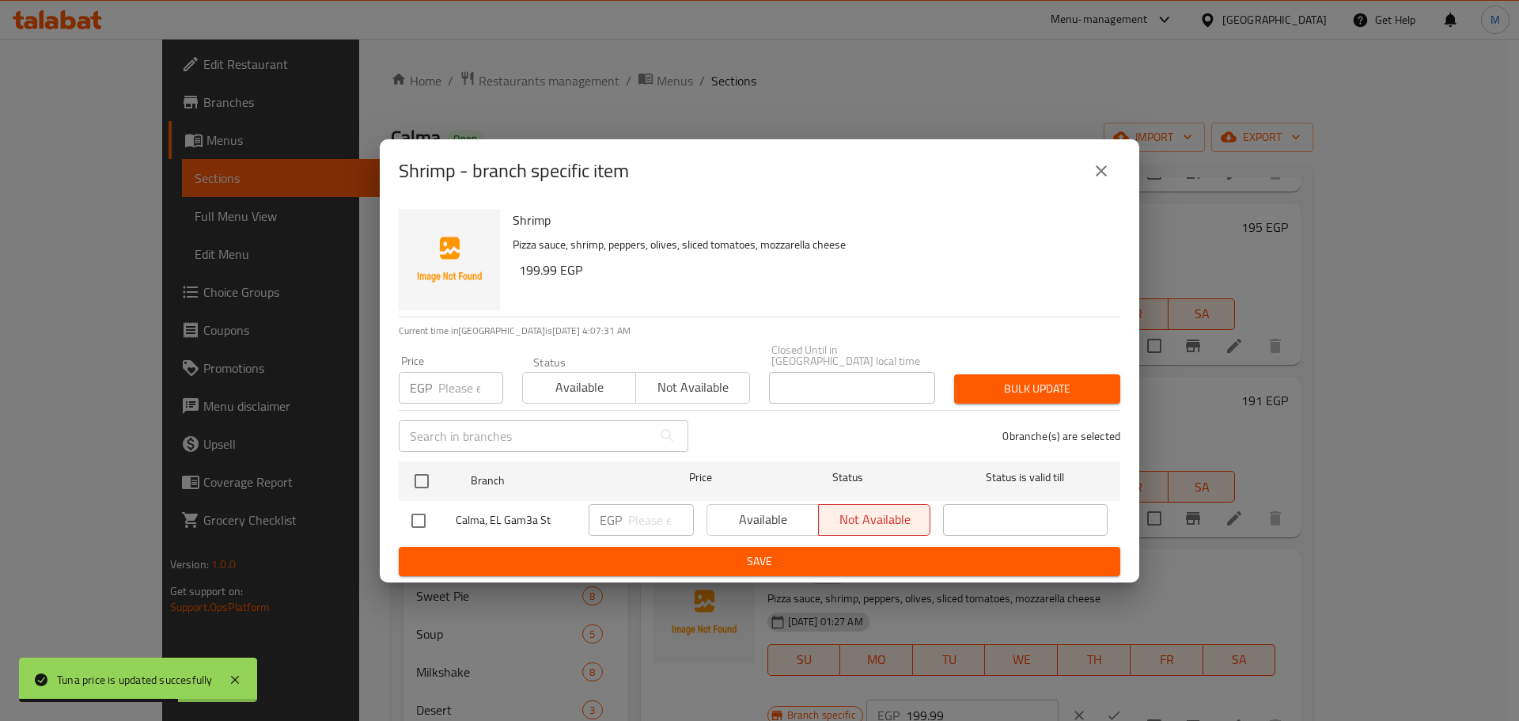
click at [1109, 228] on div "Shrimp Pizza sauce, shrimp, peppers, olives, sliced ​​tomatoes, mozzarella chee…" at bounding box center [810, 260] width 608 height 114
click at [1106, 189] on button "close" at bounding box center [1102, 171] width 38 height 38
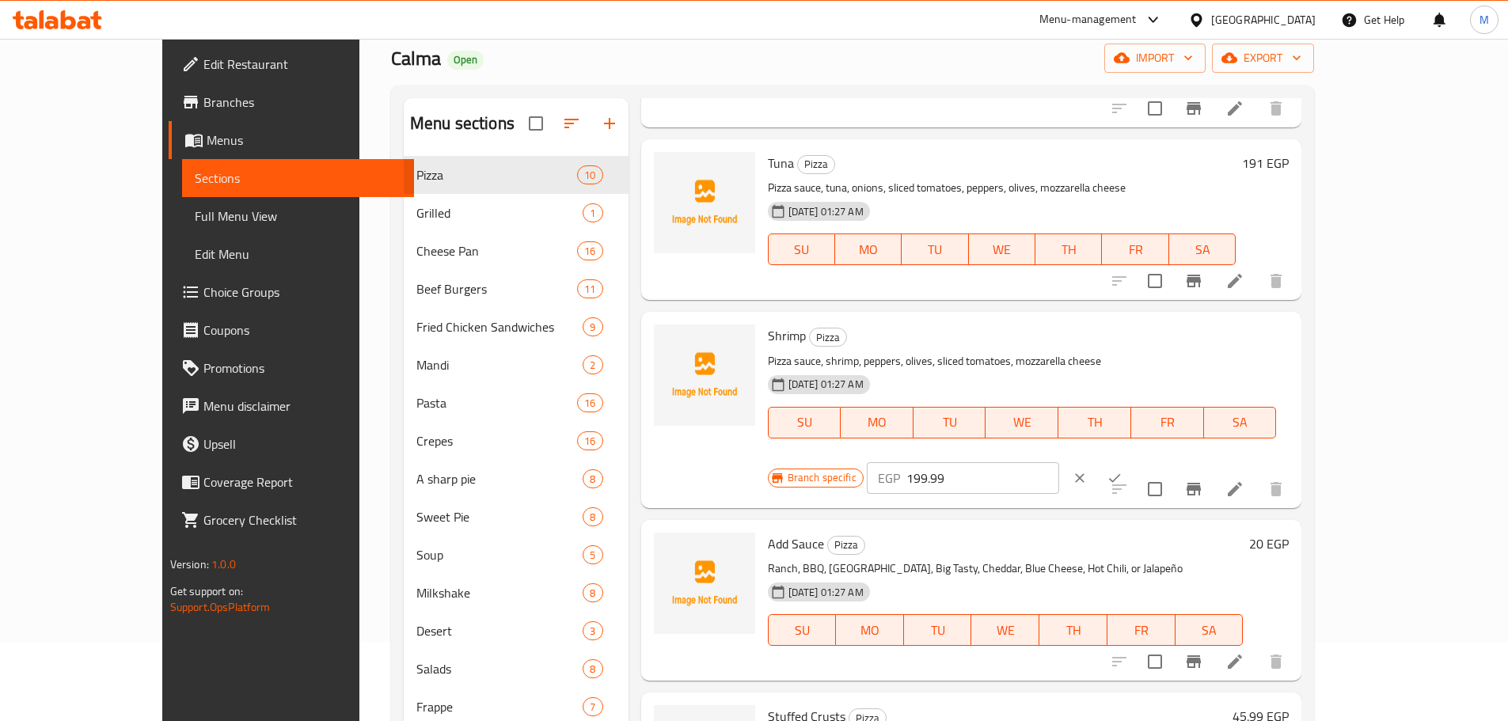
scroll to position [222, 0]
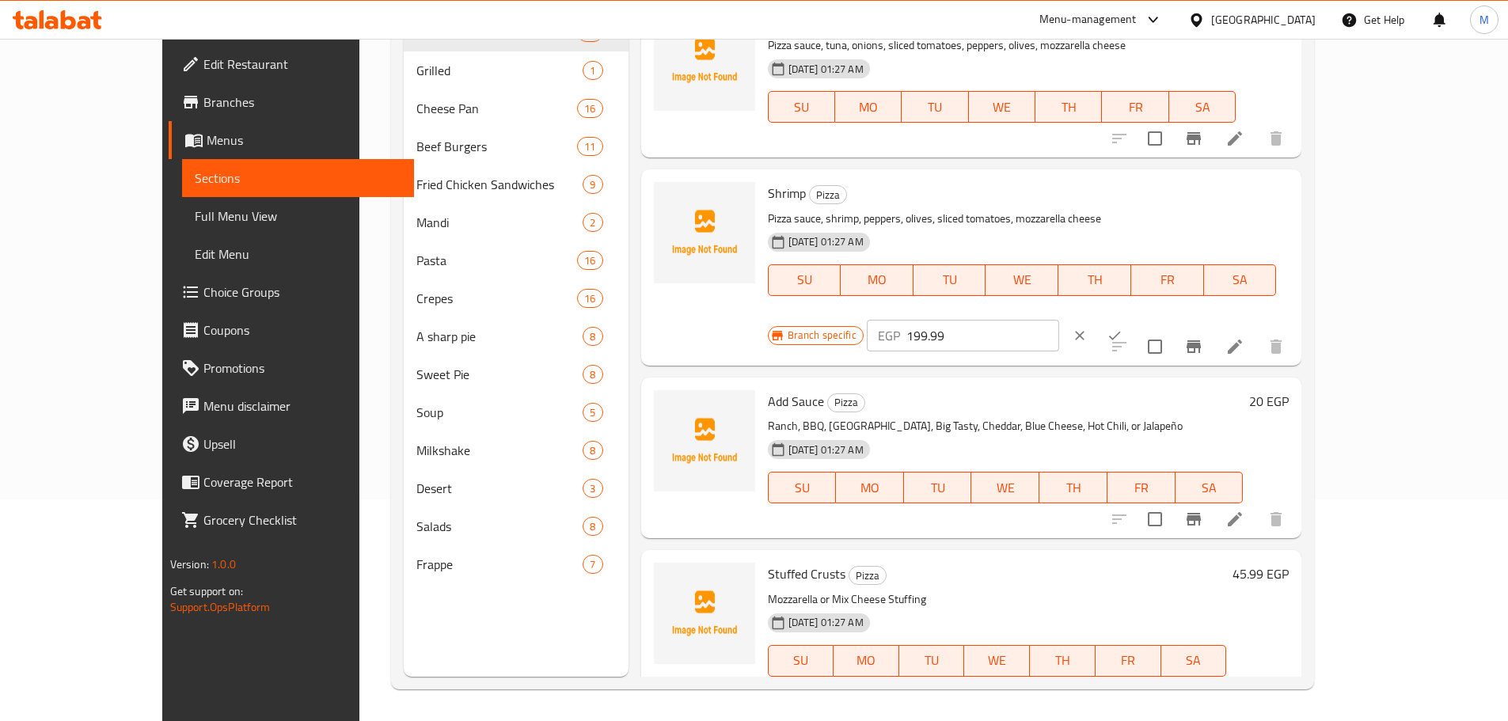
click at [169, 304] on link "Choice Groups" at bounding box center [291, 292] width 245 height 38
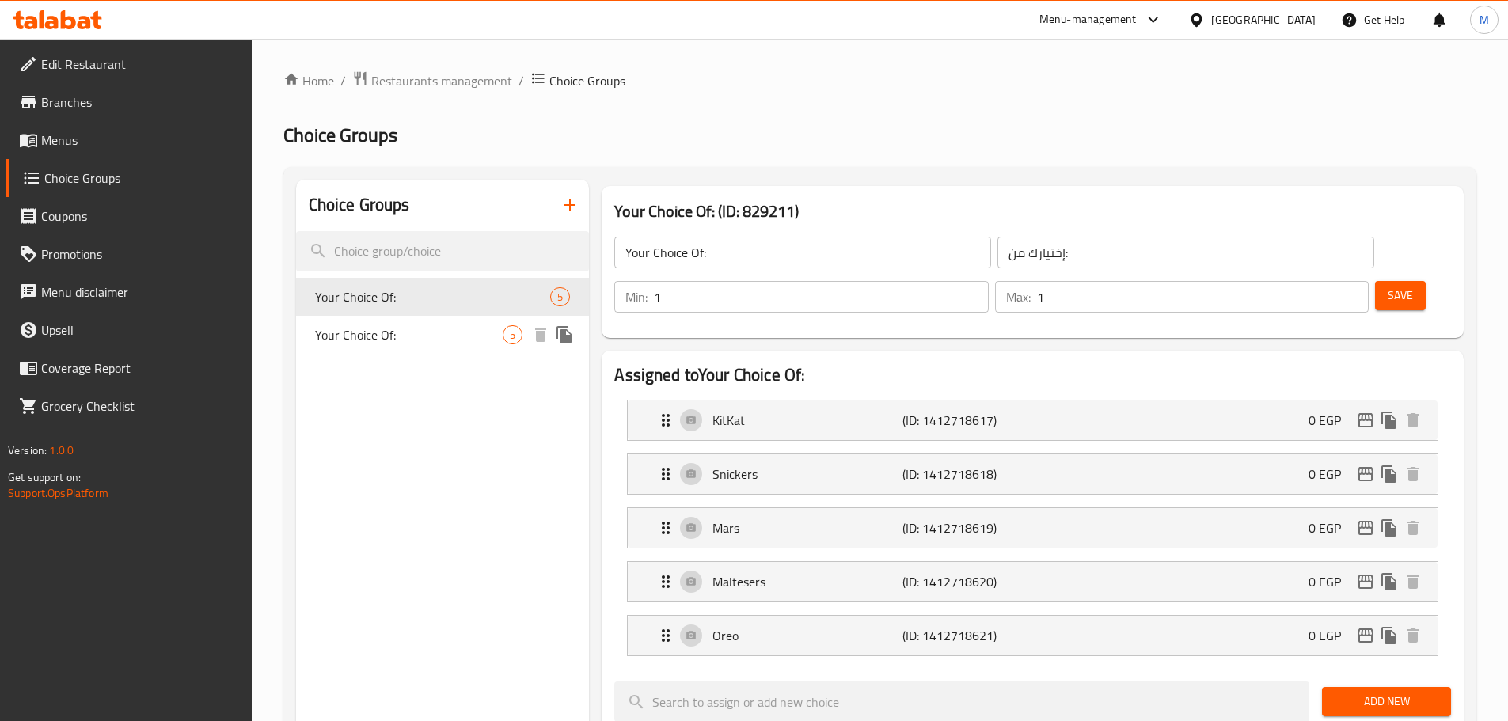
click at [476, 328] on span "Your Choice Of:" at bounding box center [409, 334] width 188 height 19
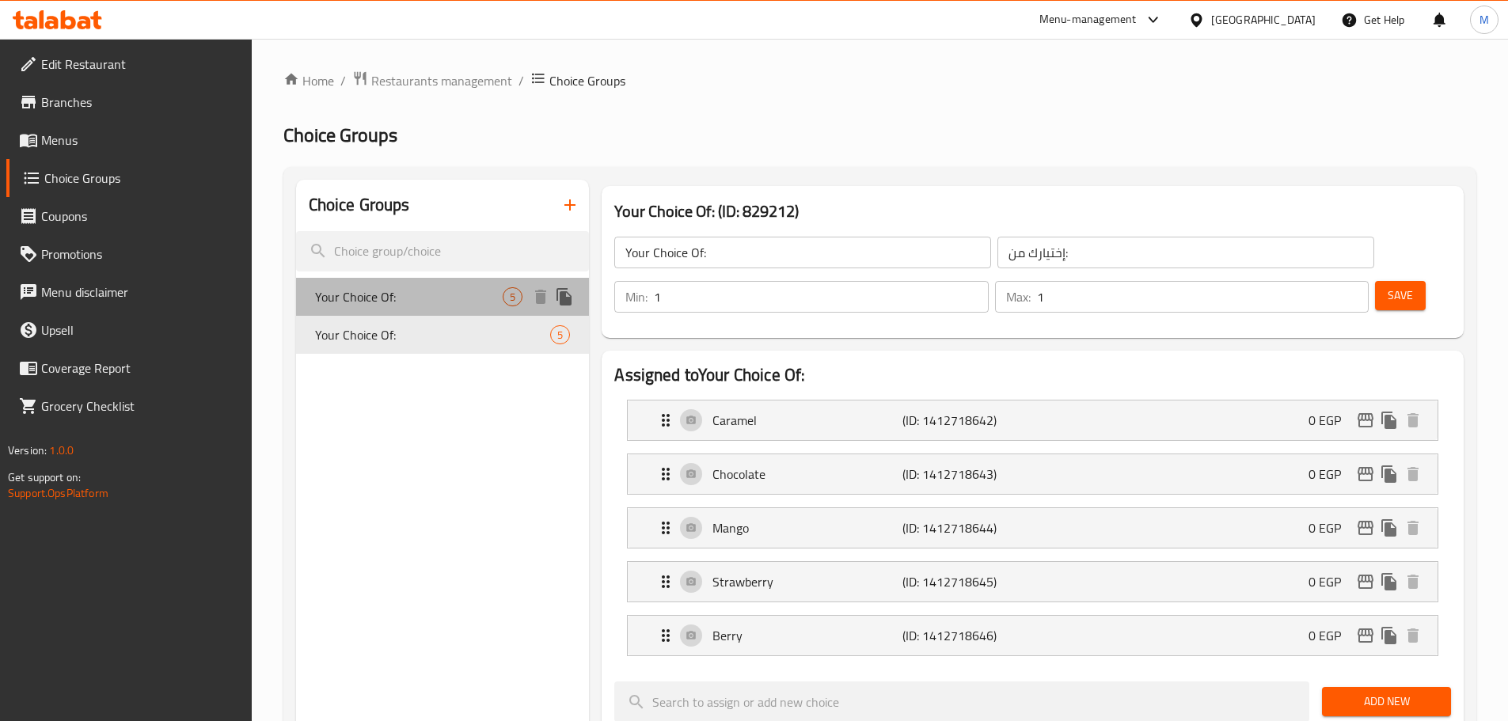
click at [451, 293] on span "Your Choice Of:" at bounding box center [409, 296] width 188 height 19
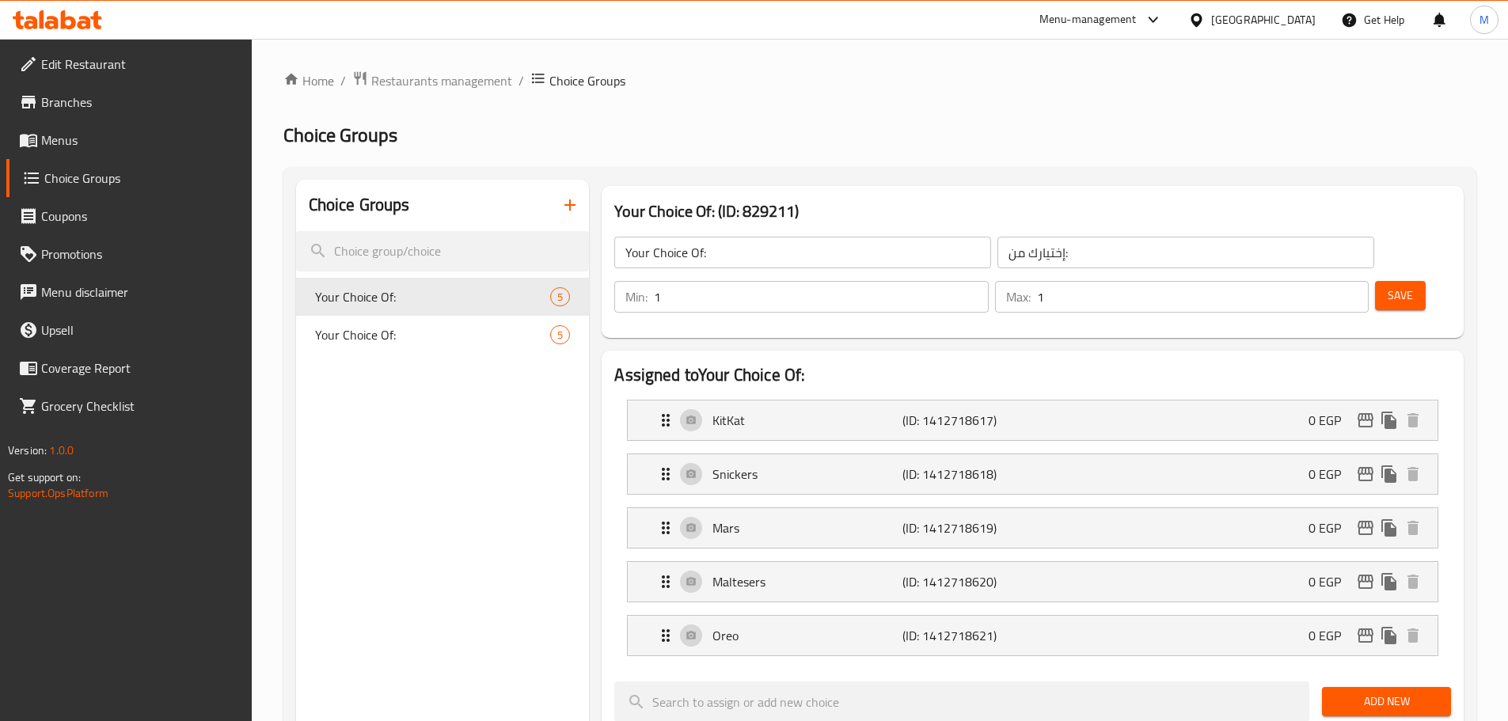
click at [578, 199] on icon "button" at bounding box center [569, 204] width 19 height 19
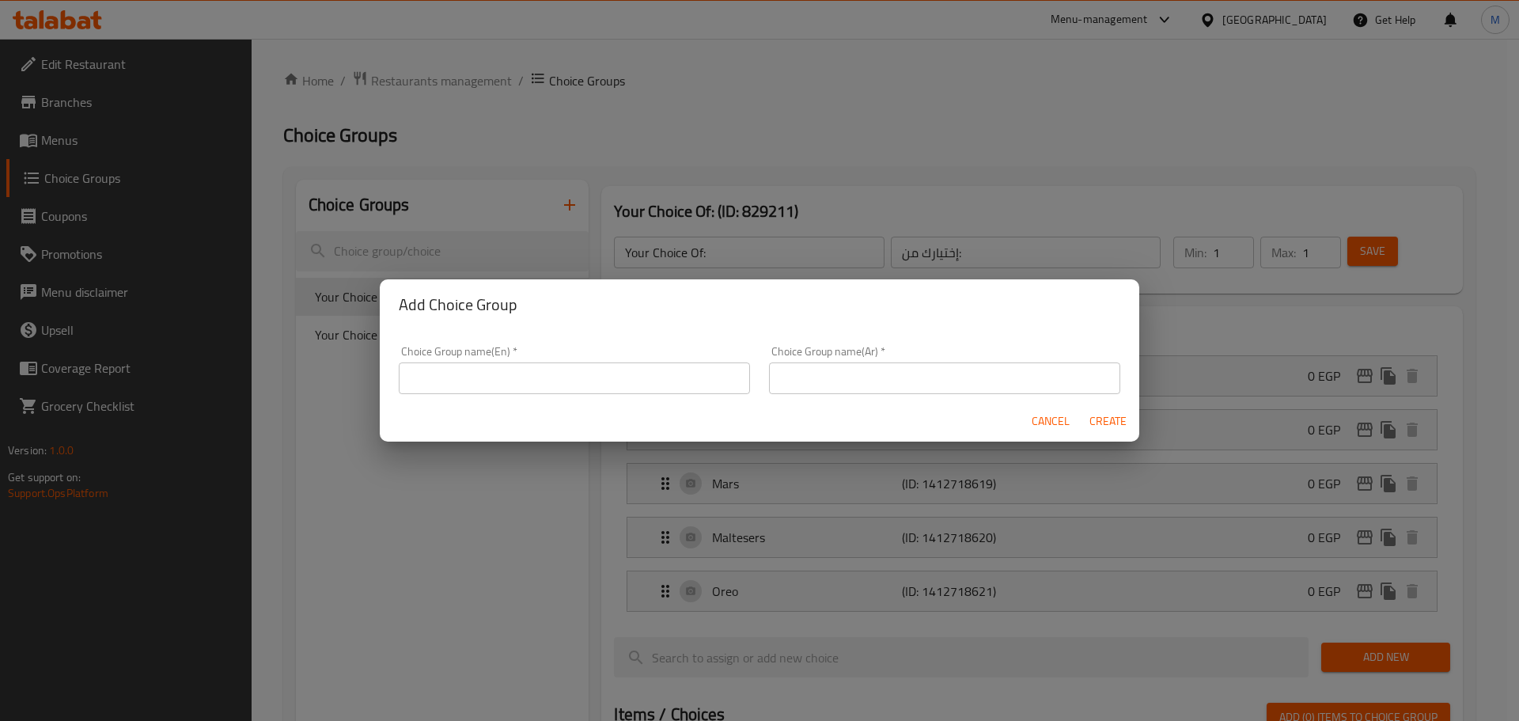
click at [606, 375] on input "text" at bounding box center [574, 378] width 351 height 32
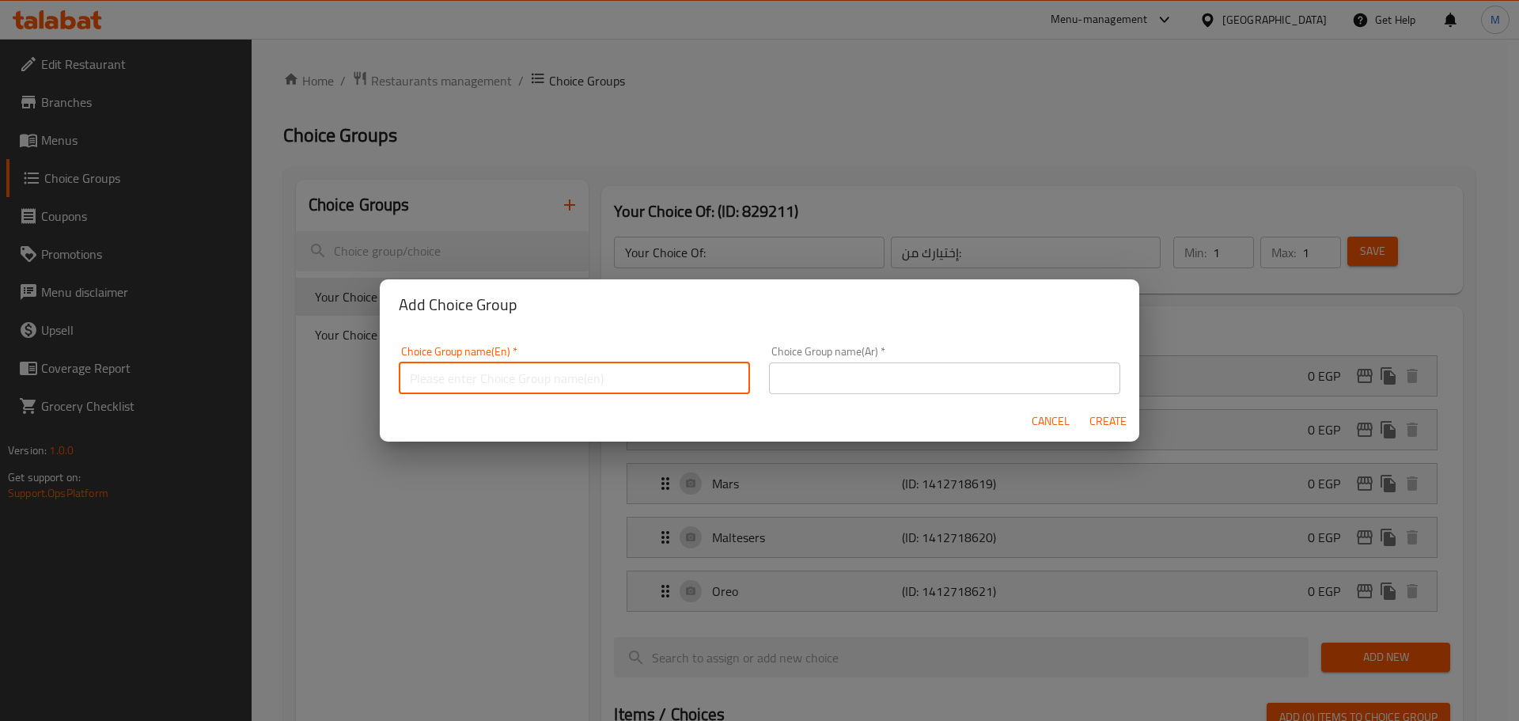
type input "Your Choice :"
click at [827, 380] on input "text" at bounding box center [944, 378] width 351 height 32
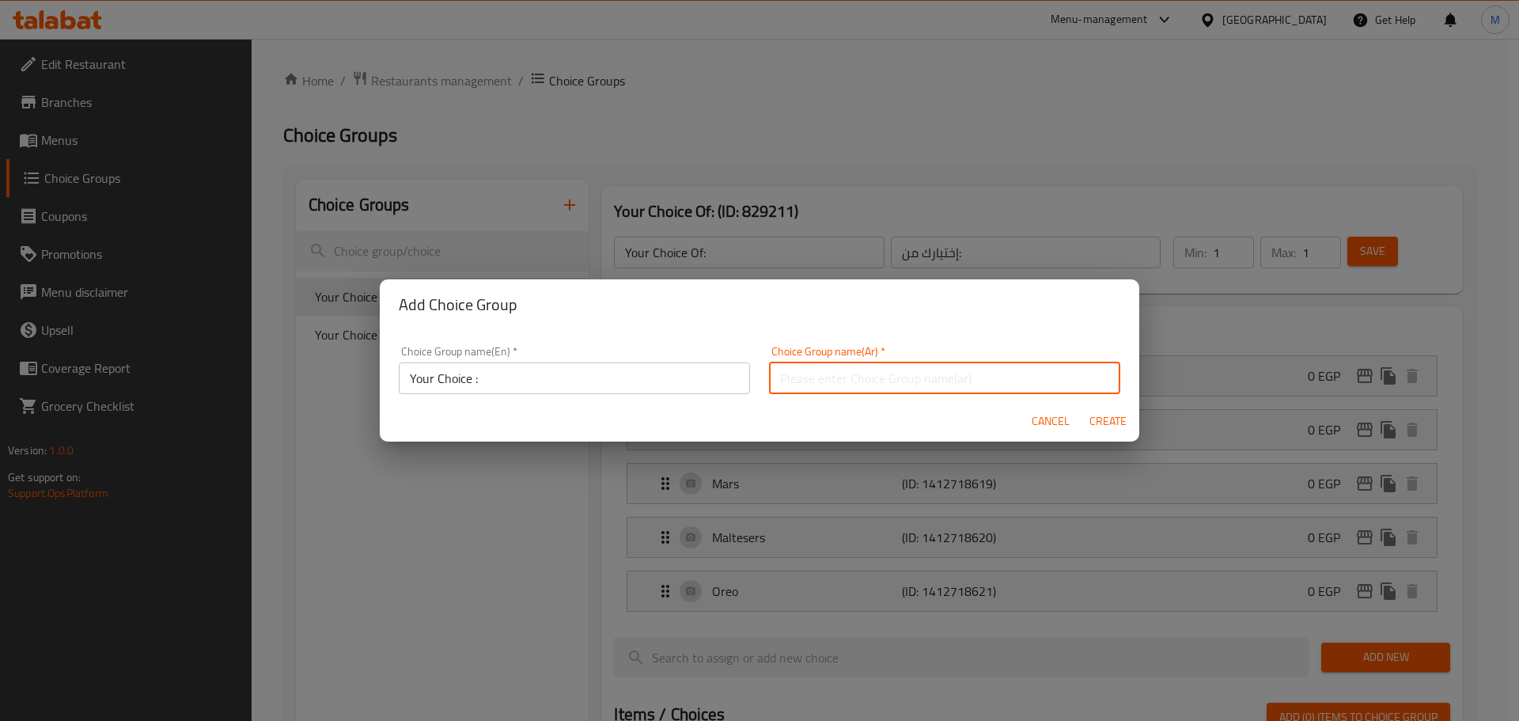
type input "إختيارك من :"
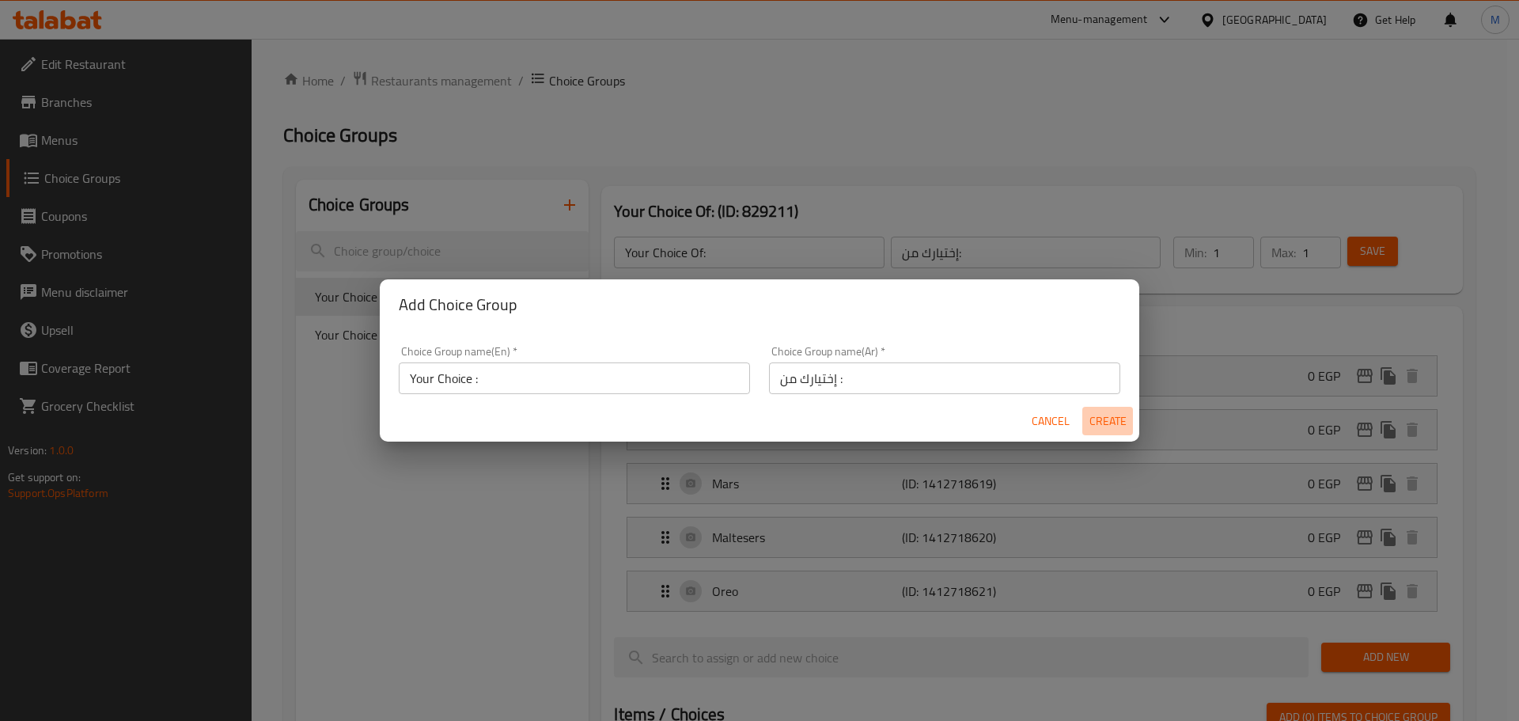
click at [1099, 417] on span "Create" at bounding box center [1108, 421] width 38 height 20
type input "Your Choice :"
type input "إختيارك من :"
type input "0"
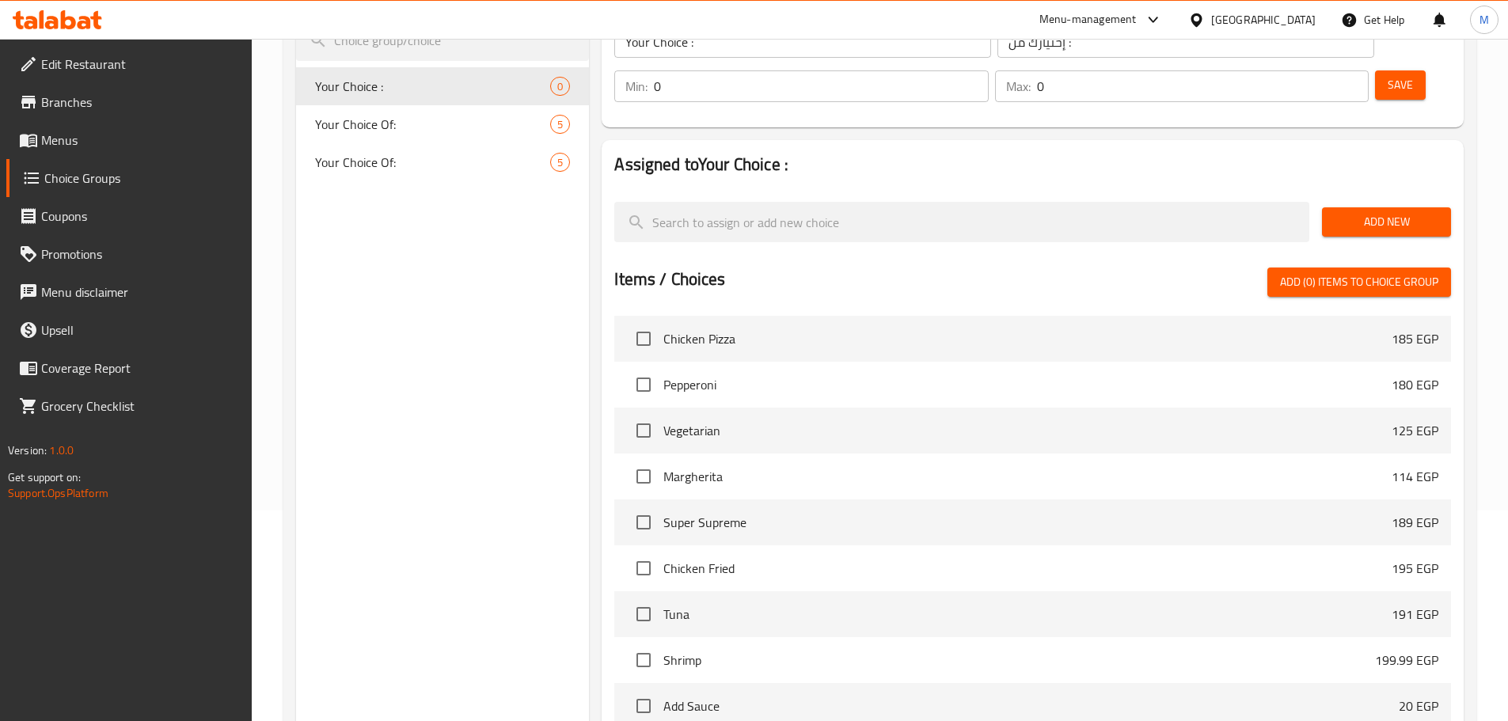
scroll to position [237, 0]
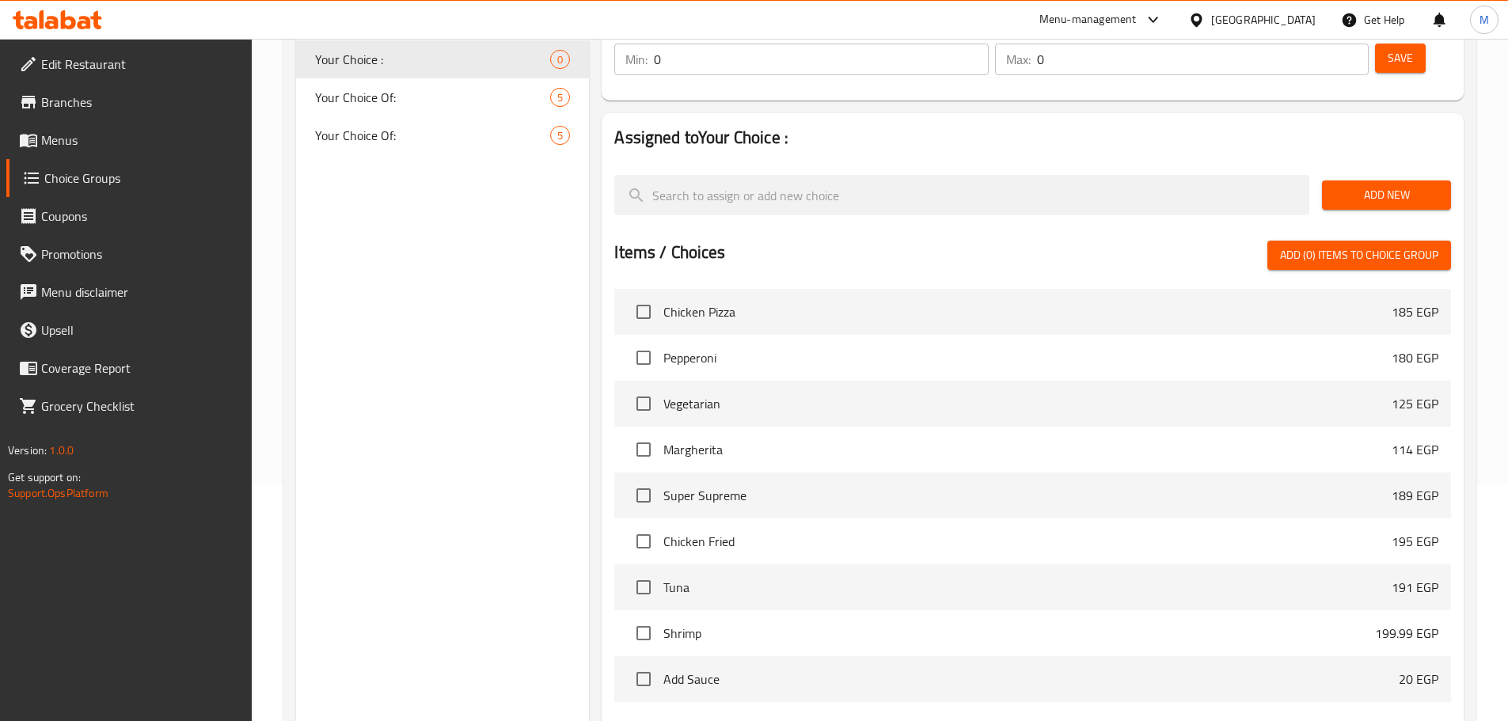
click at [644, 662] on input "checkbox" at bounding box center [643, 678] width 33 height 33
checkbox input "true"
click at [644, 616] on input "checkbox" at bounding box center [643, 632] width 33 height 33
click at [638, 616] on input "checkbox" at bounding box center [643, 632] width 33 height 33
checkbox input "false"
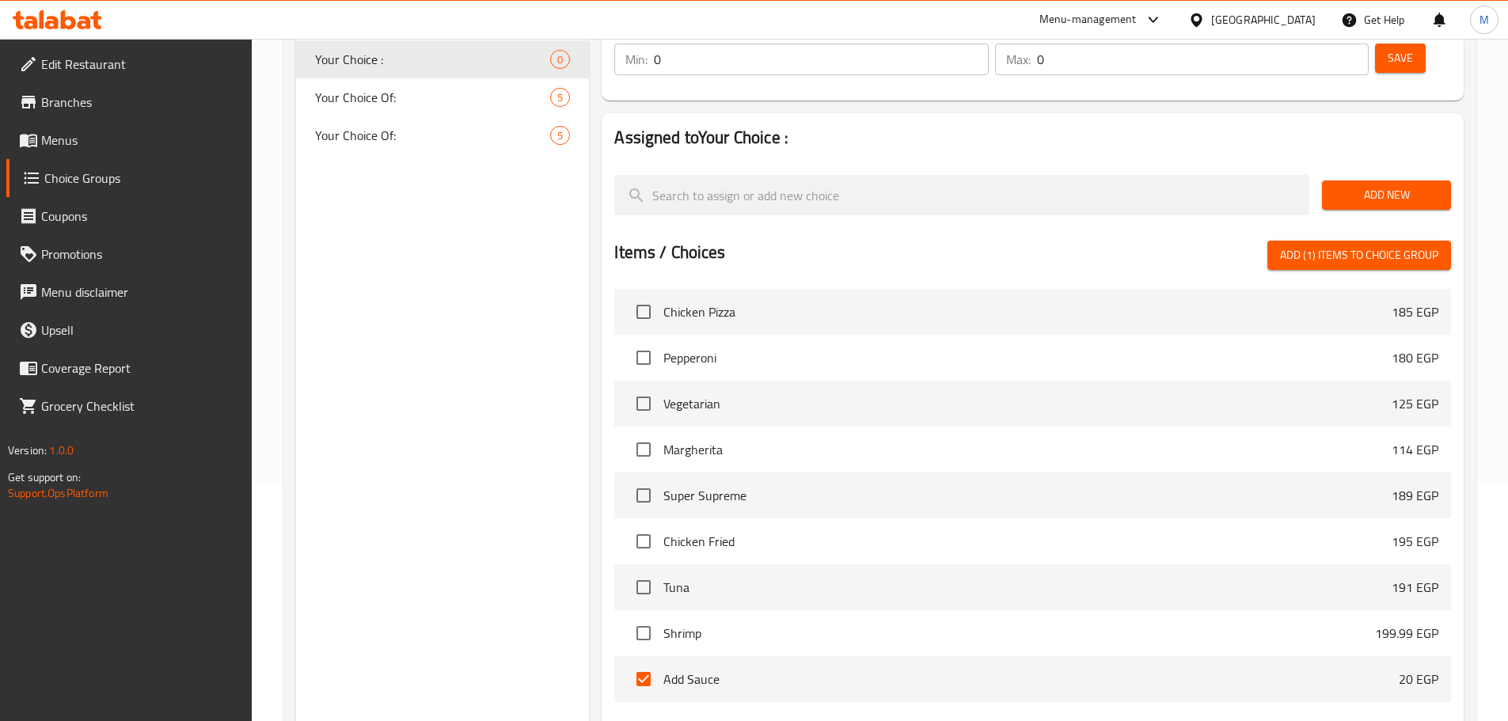
scroll to position [79, 0]
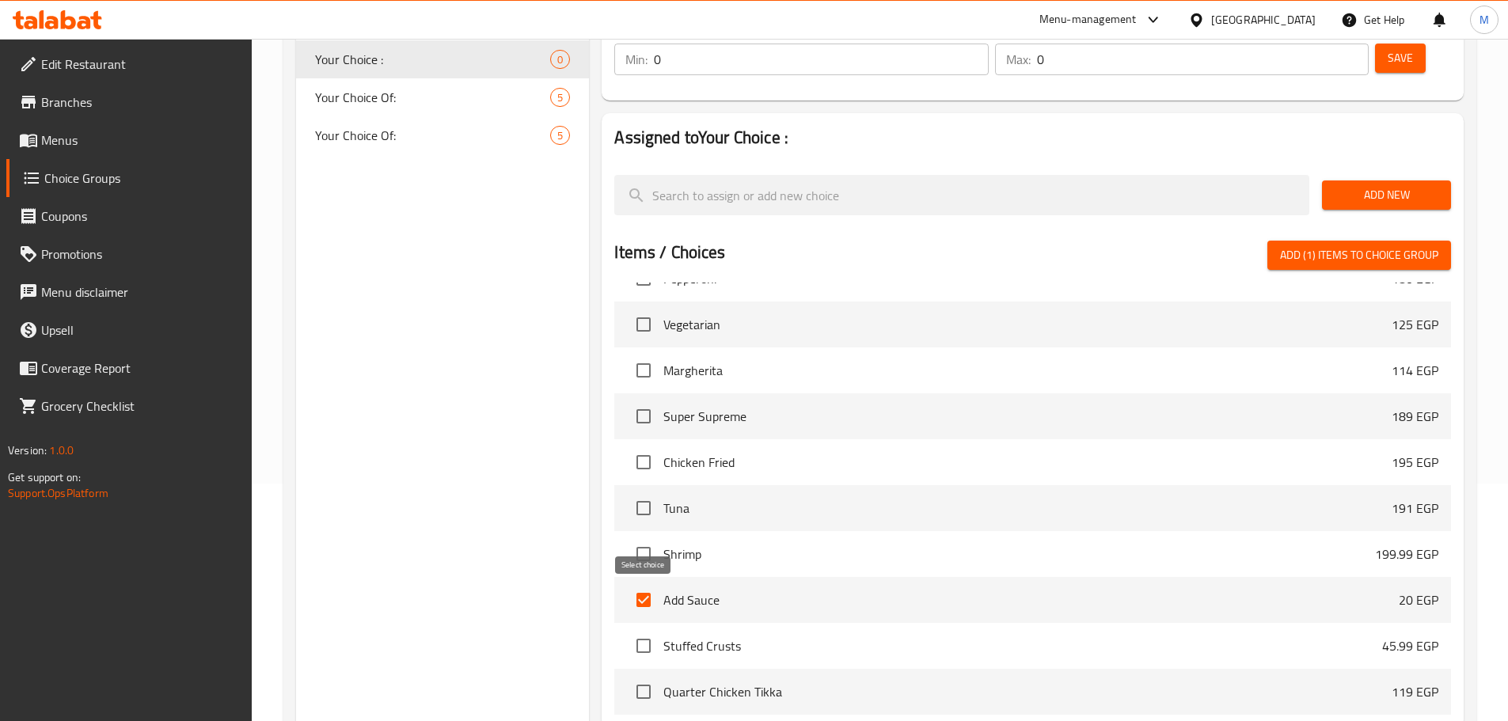
click at [635, 629] on input "checkbox" at bounding box center [643, 645] width 33 height 33
checkbox input "true"
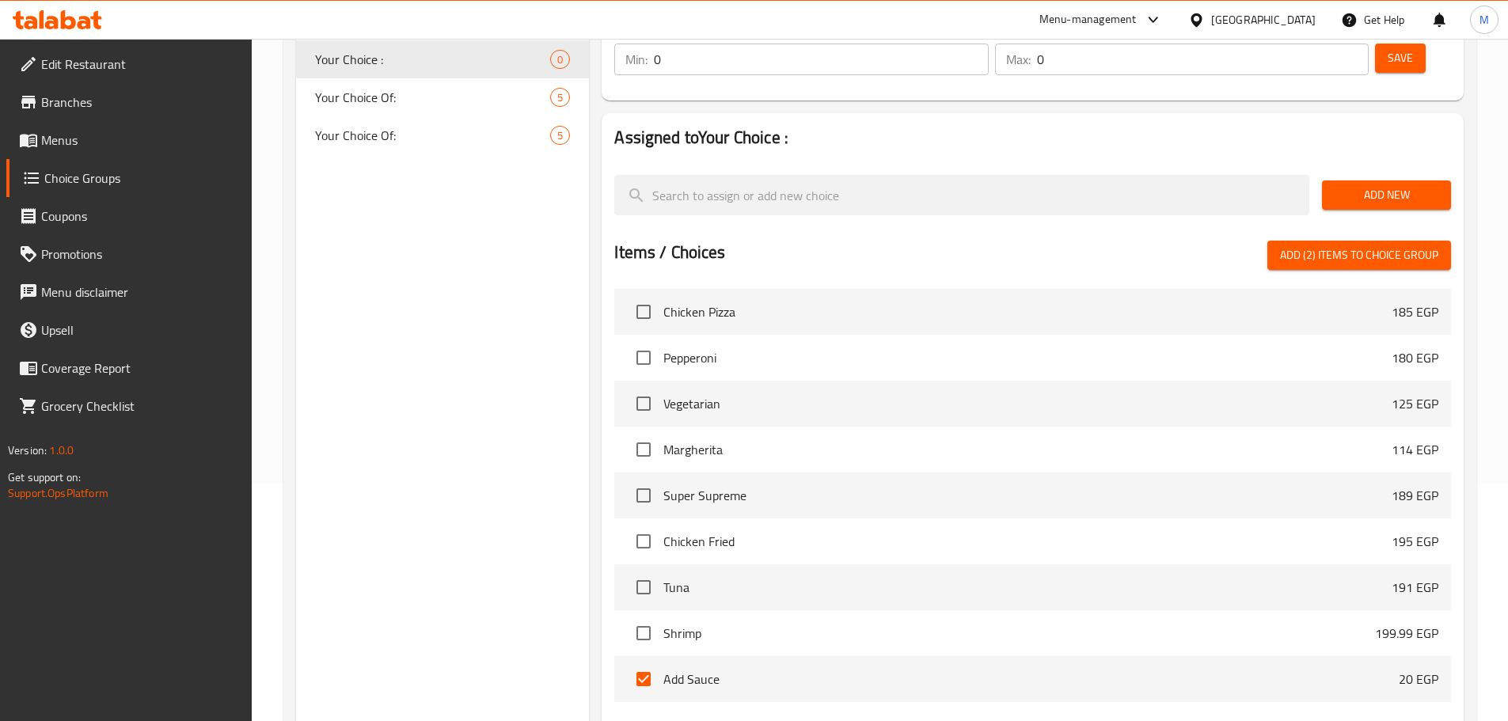
scroll to position [0, 0]
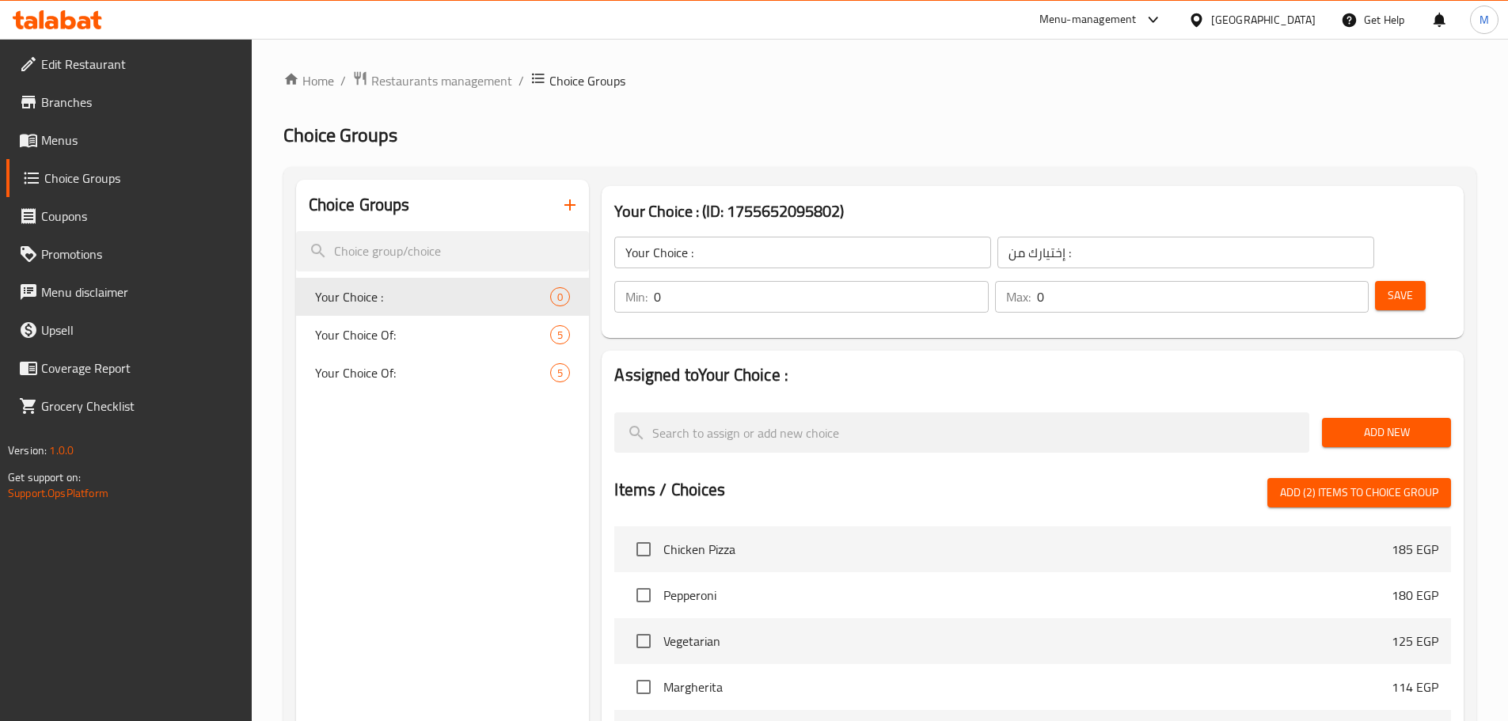
click at [1315, 483] on span "Add (2) items to choice group" at bounding box center [1359, 493] width 158 height 20
checkbox input "false"
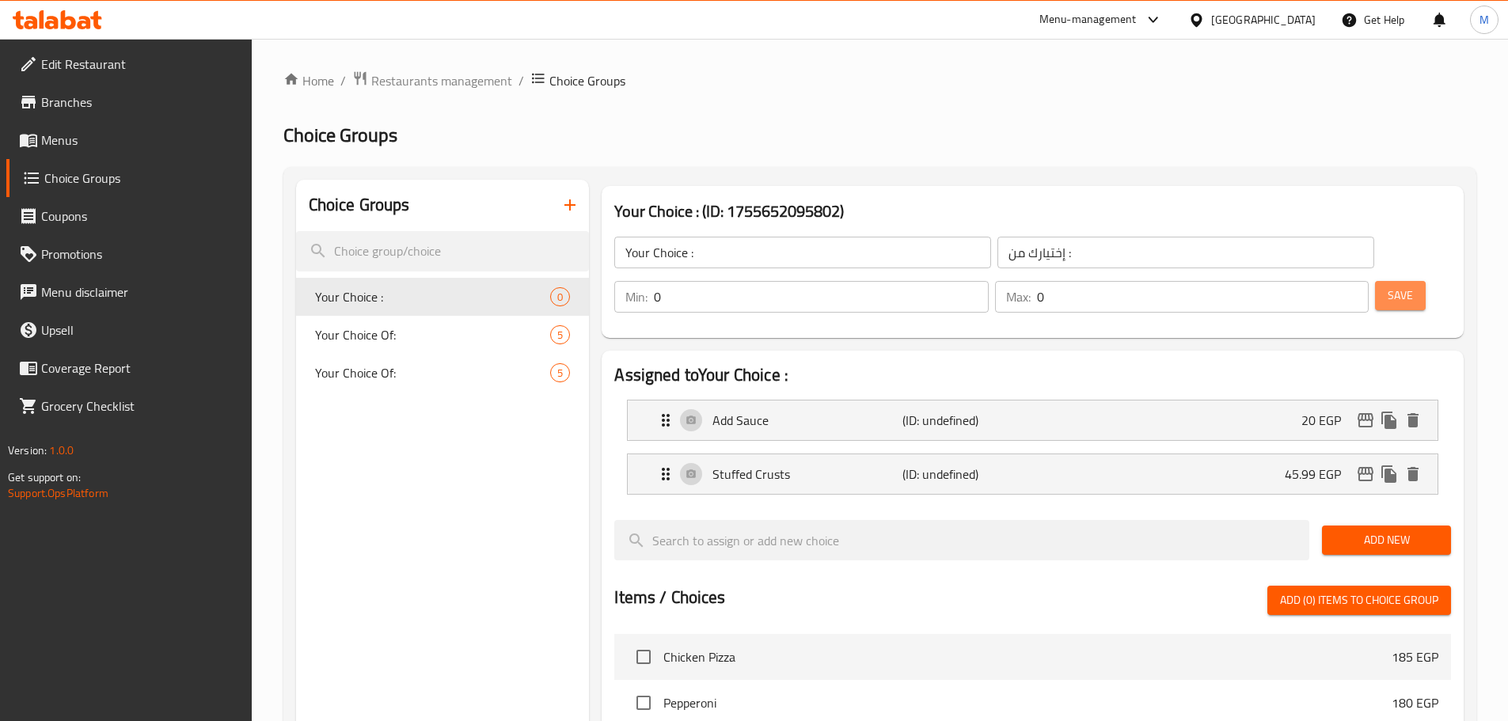
click at [1387, 286] on span "Save" at bounding box center [1399, 296] width 25 height 20
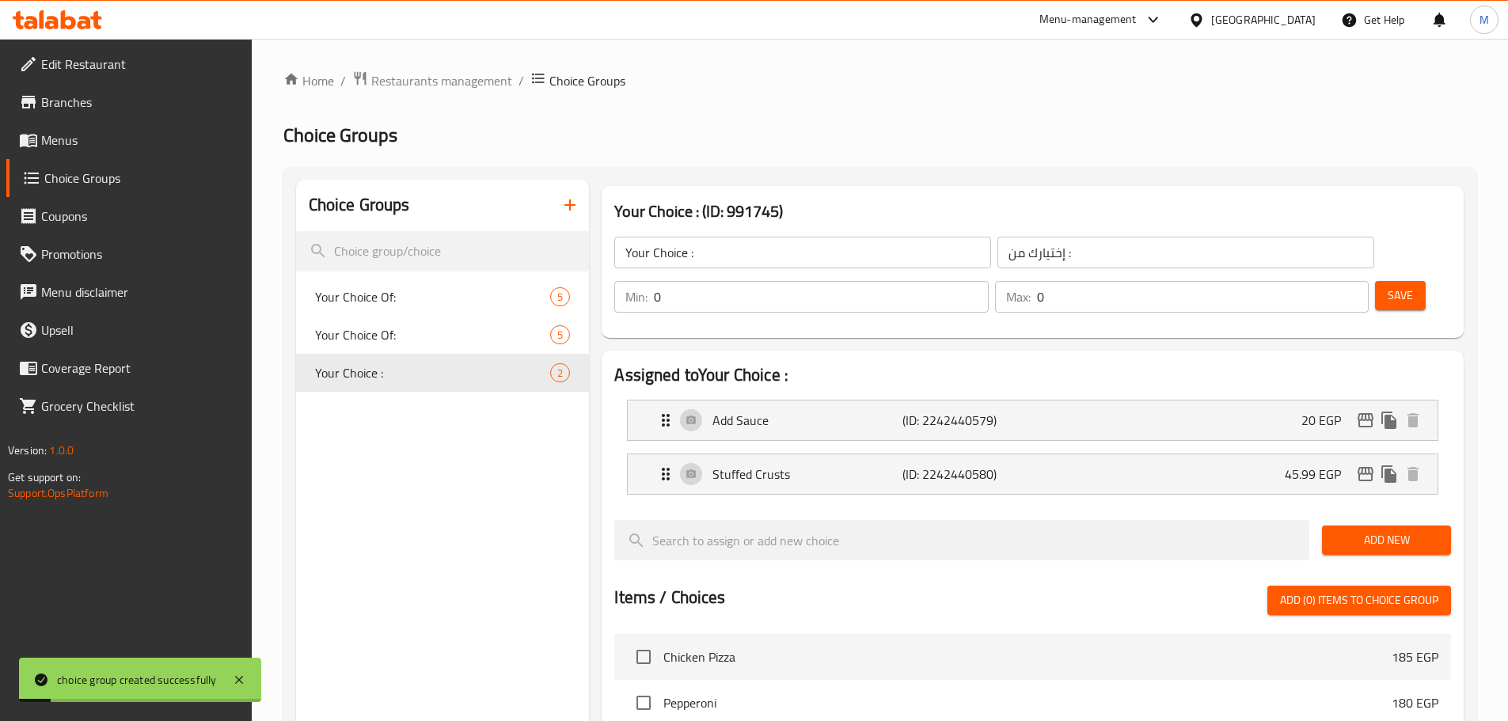
click at [97, 138] on span "Menus" at bounding box center [140, 140] width 198 height 19
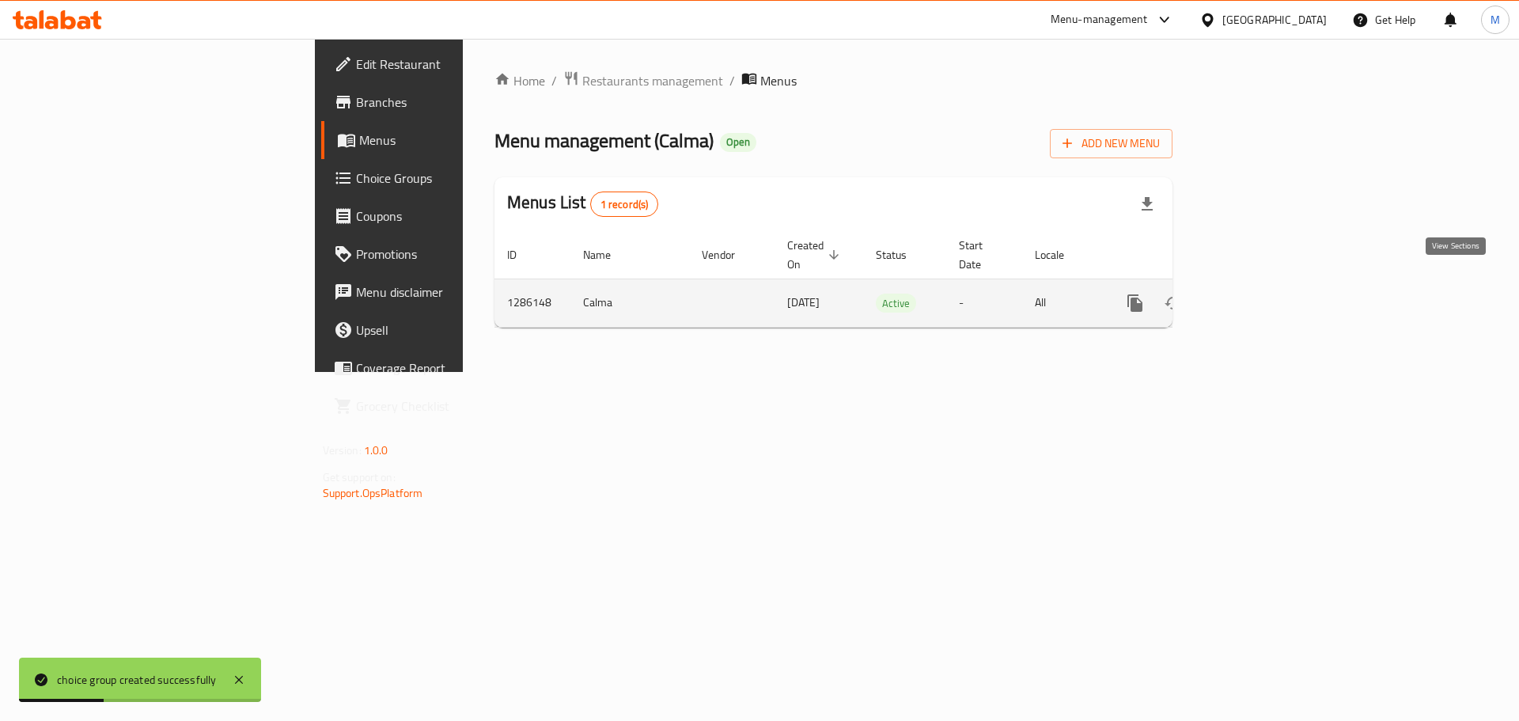
click at [1259, 294] on icon "enhanced table" at bounding box center [1249, 303] width 19 height 19
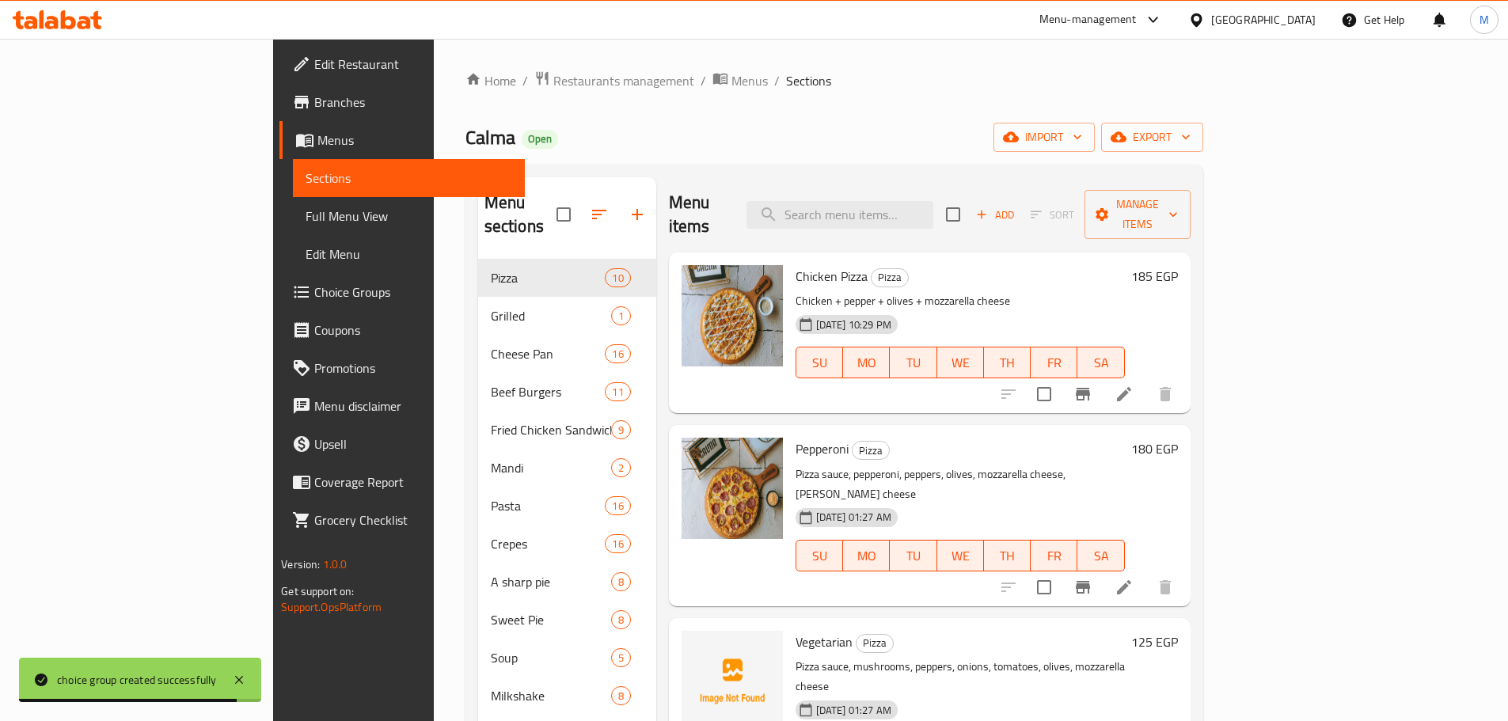
click at [969, 207] on input "checkbox" at bounding box center [952, 214] width 33 height 33
checkbox input "true"
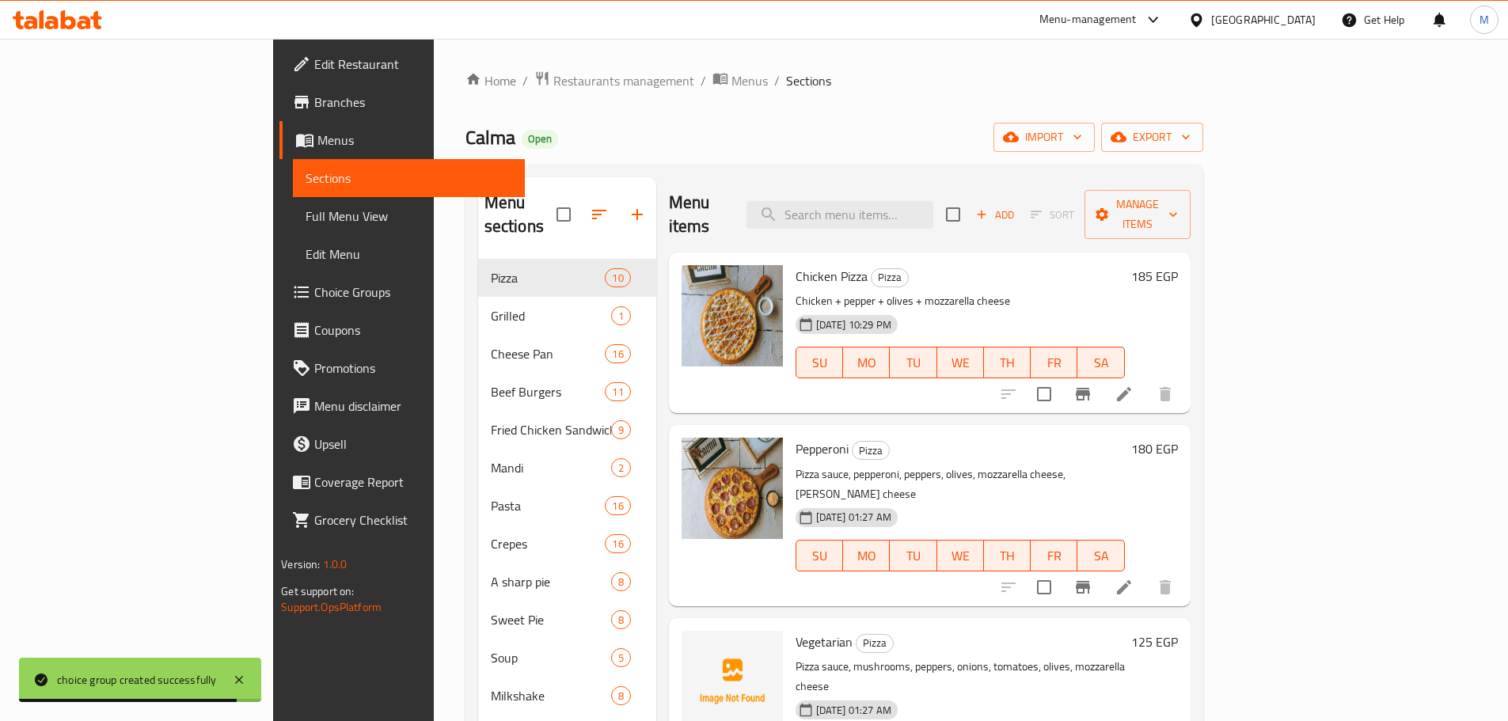
checkbox input "true"
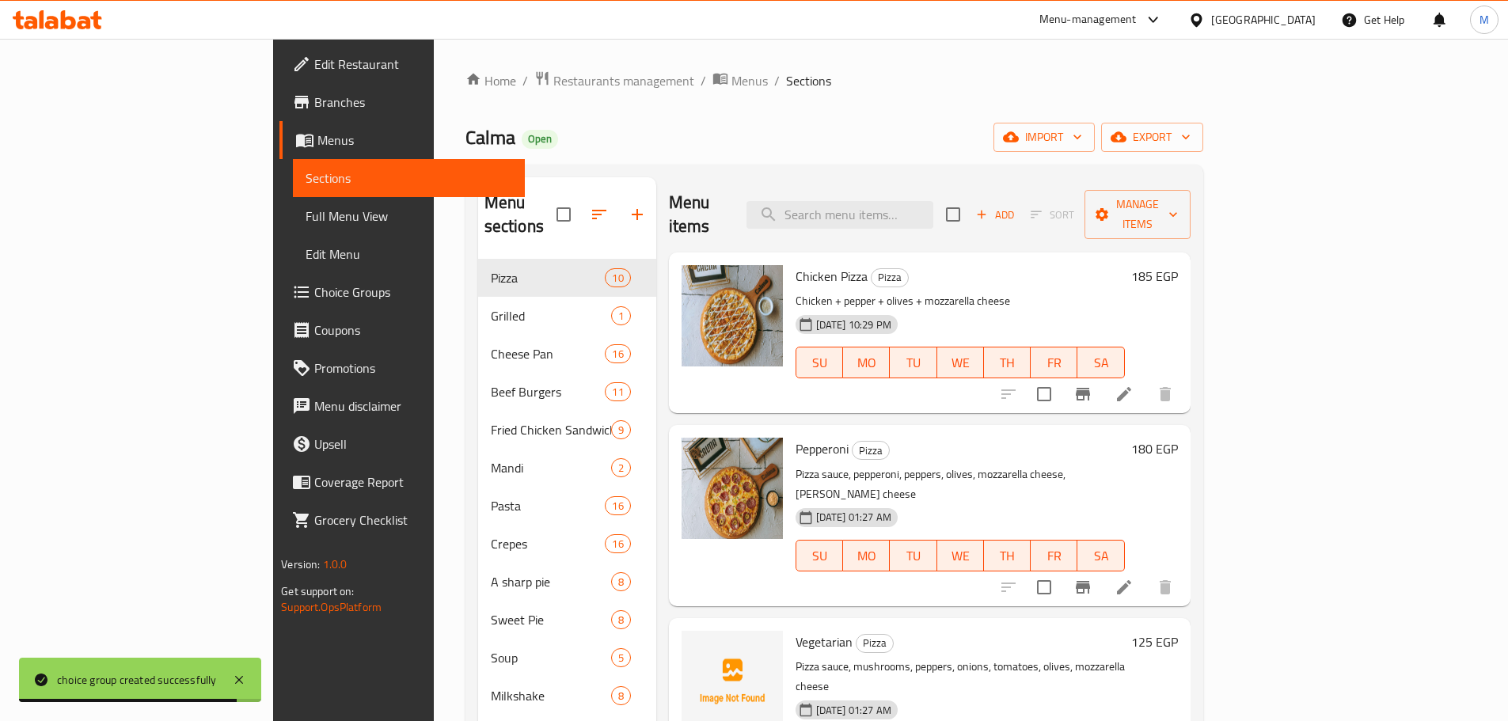
checkbox input "true"
click at [1190, 215] on button "Manage items" at bounding box center [1137, 214] width 106 height 49
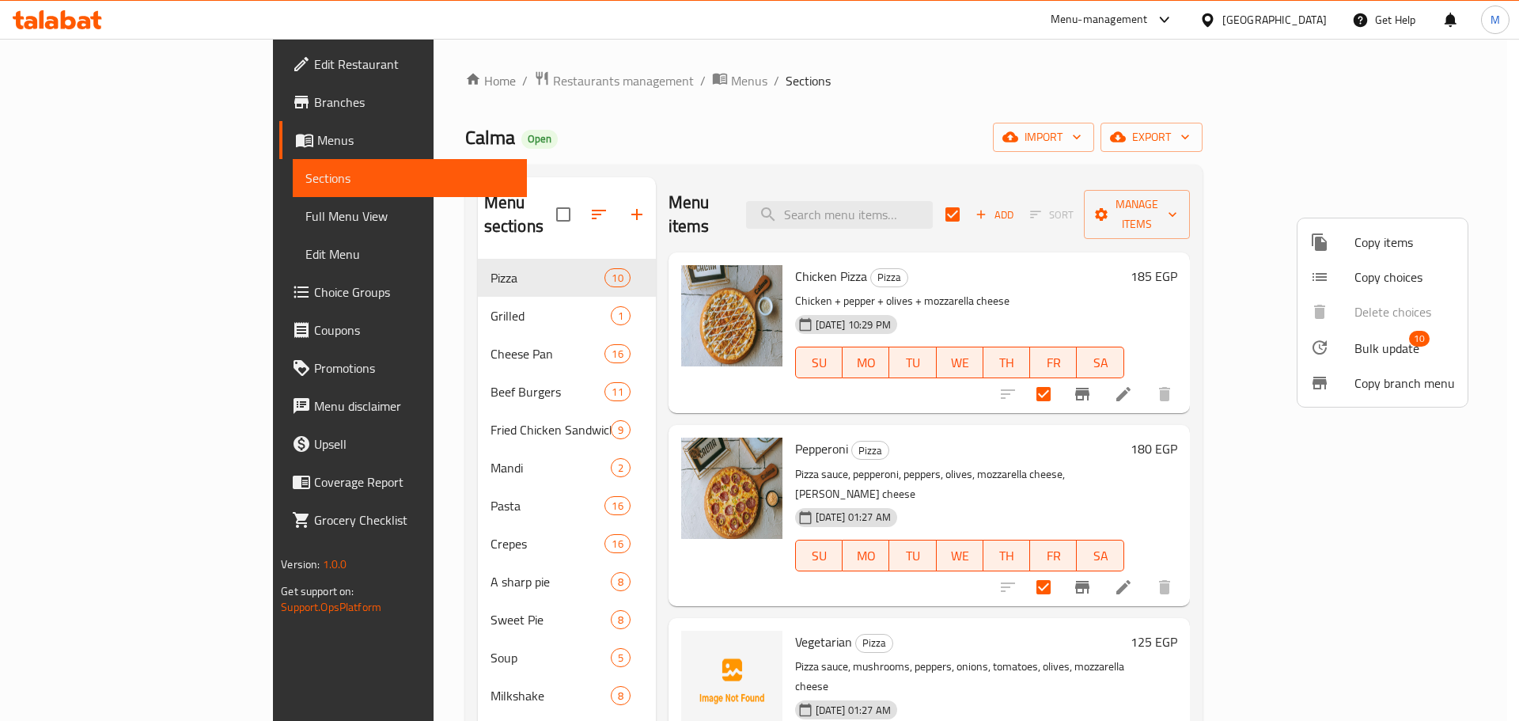
click at [1388, 347] on span "Bulk update" at bounding box center [1387, 348] width 65 height 19
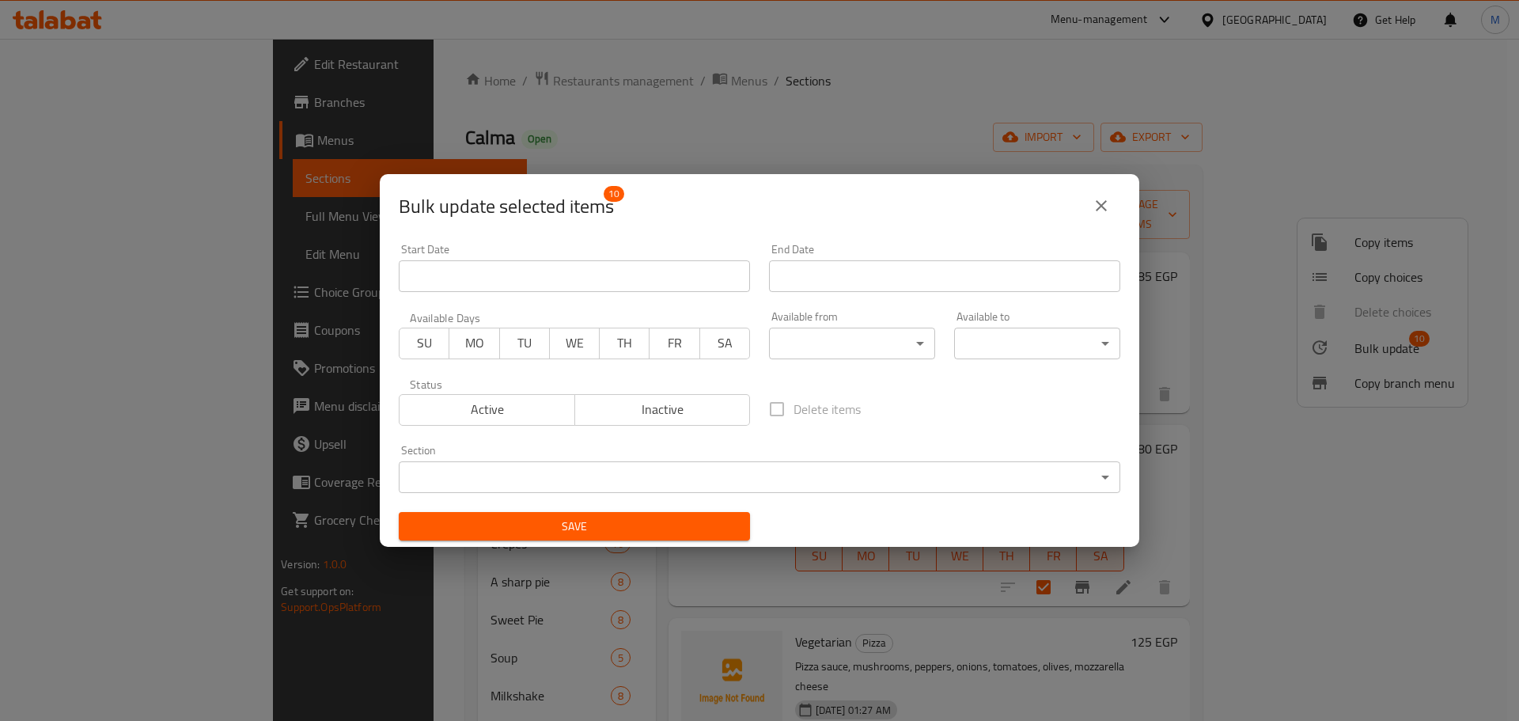
click at [844, 465] on body "​ Menu-management Egypt Get Help M Edit Restaurant Branches Menus Sections Full…" at bounding box center [759, 380] width 1519 height 682
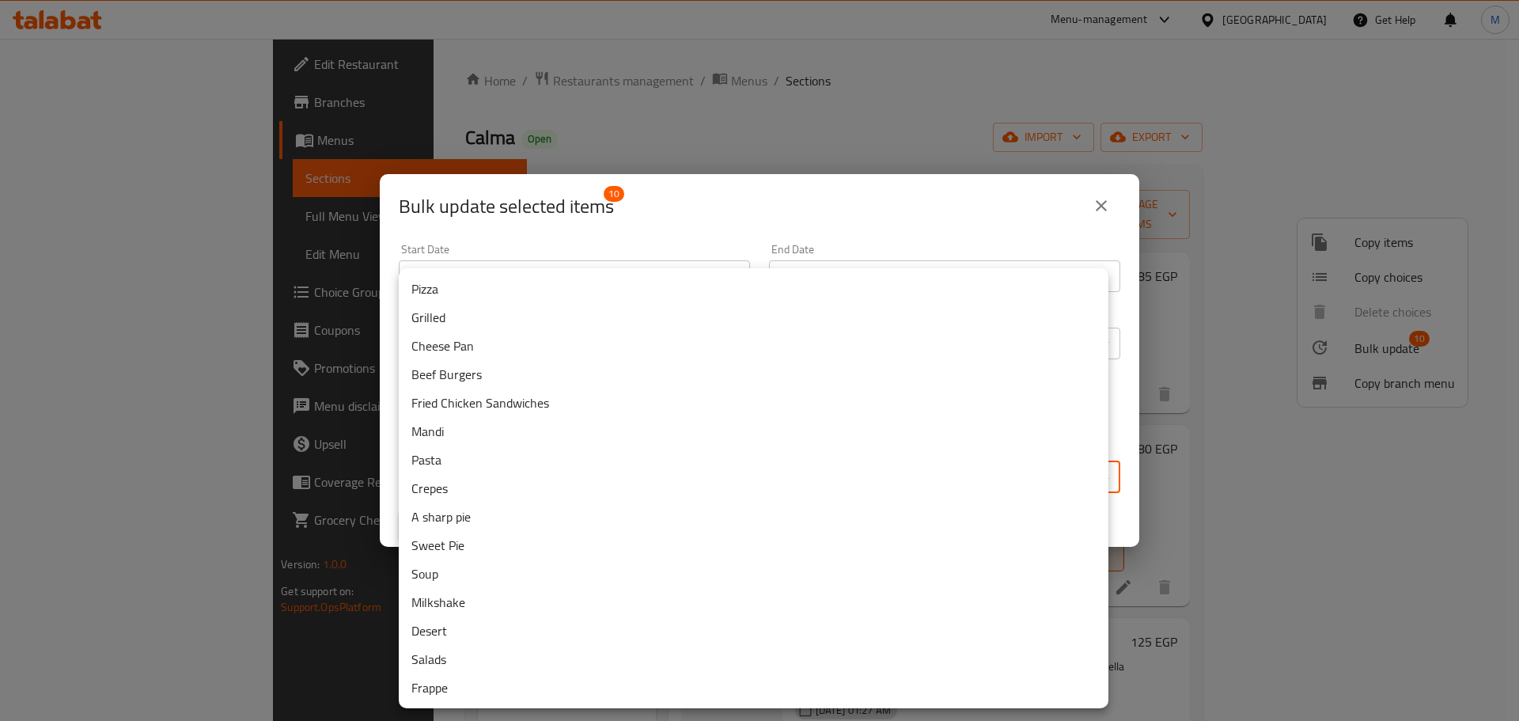
click at [889, 205] on div at bounding box center [759, 360] width 1519 height 721
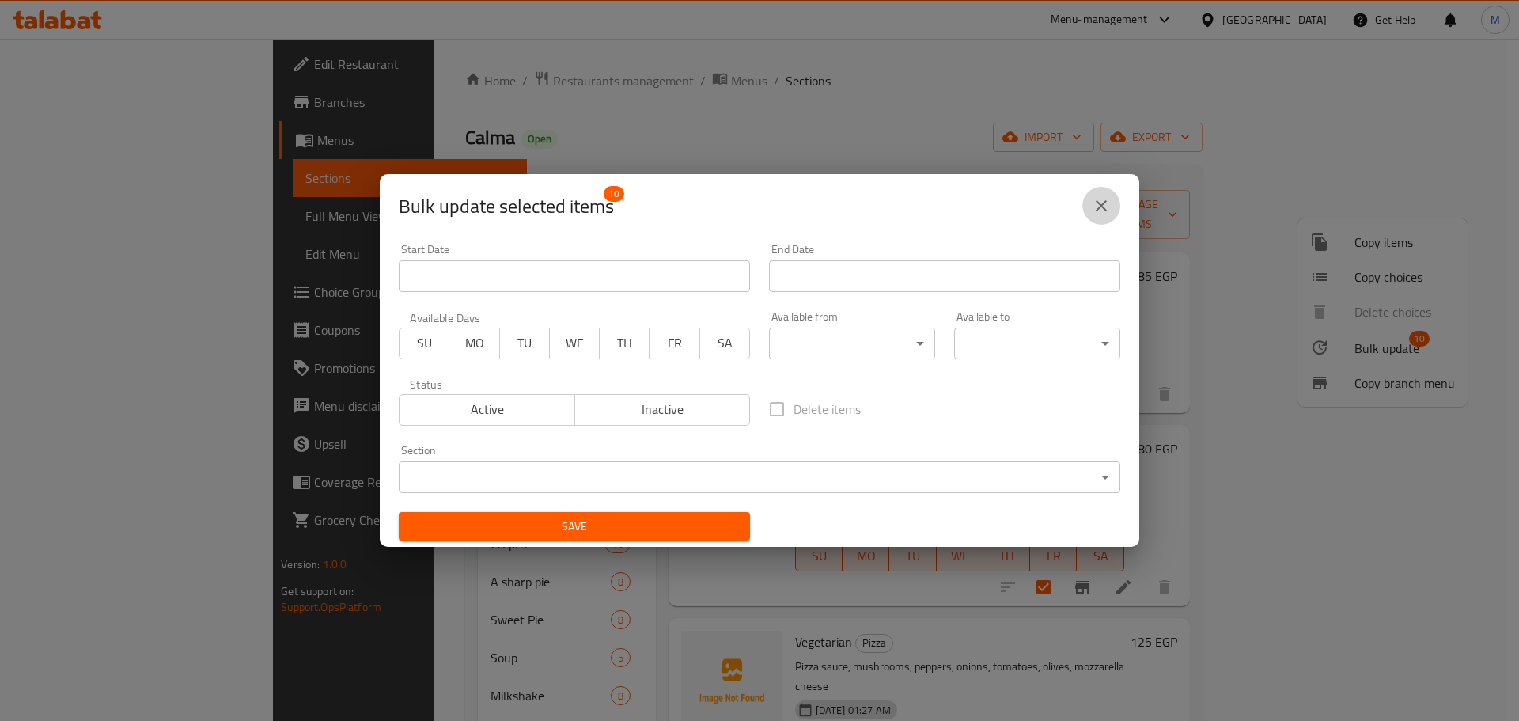
click at [1102, 213] on icon "close" at bounding box center [1101, 205] width 19 height 19
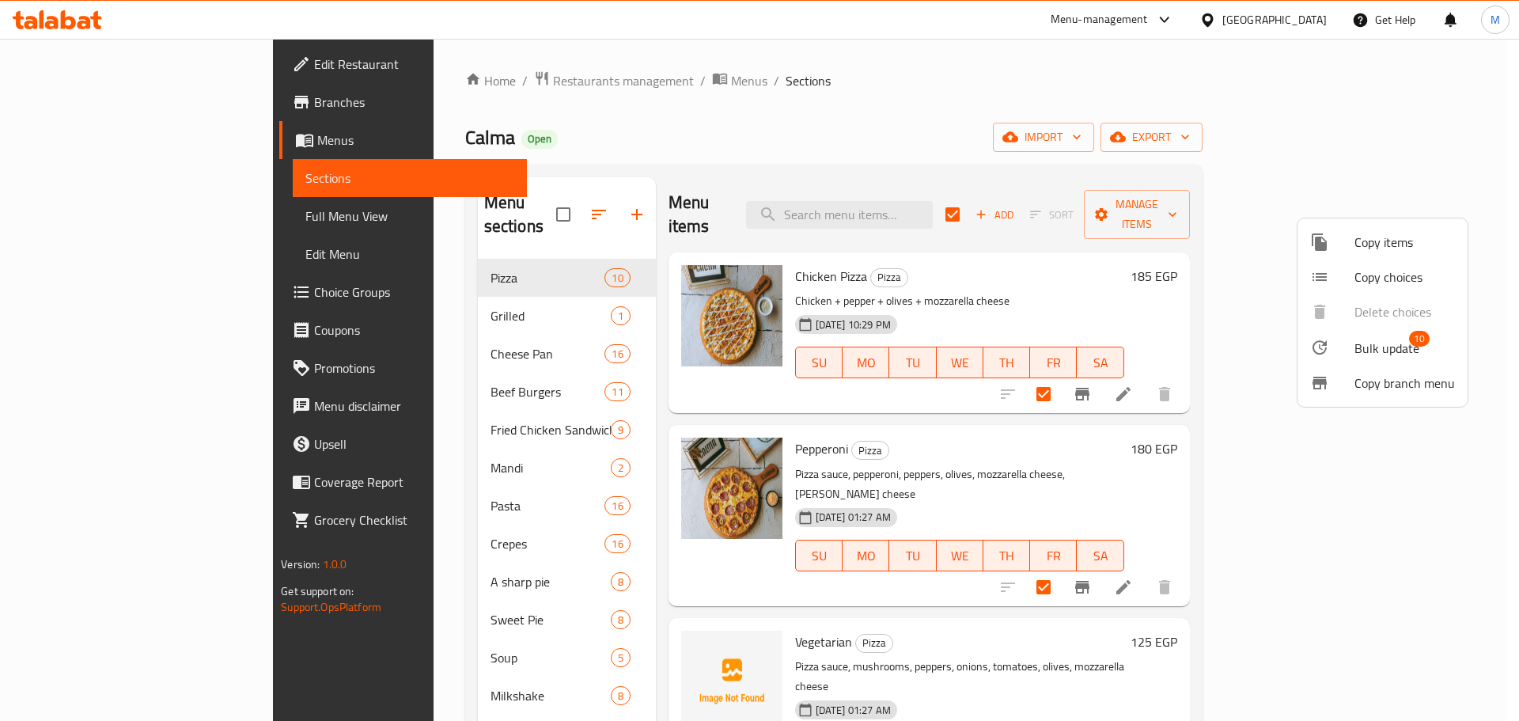
click at [1207, 303] on div at bounding box center [759, 360] width 1519 height 721
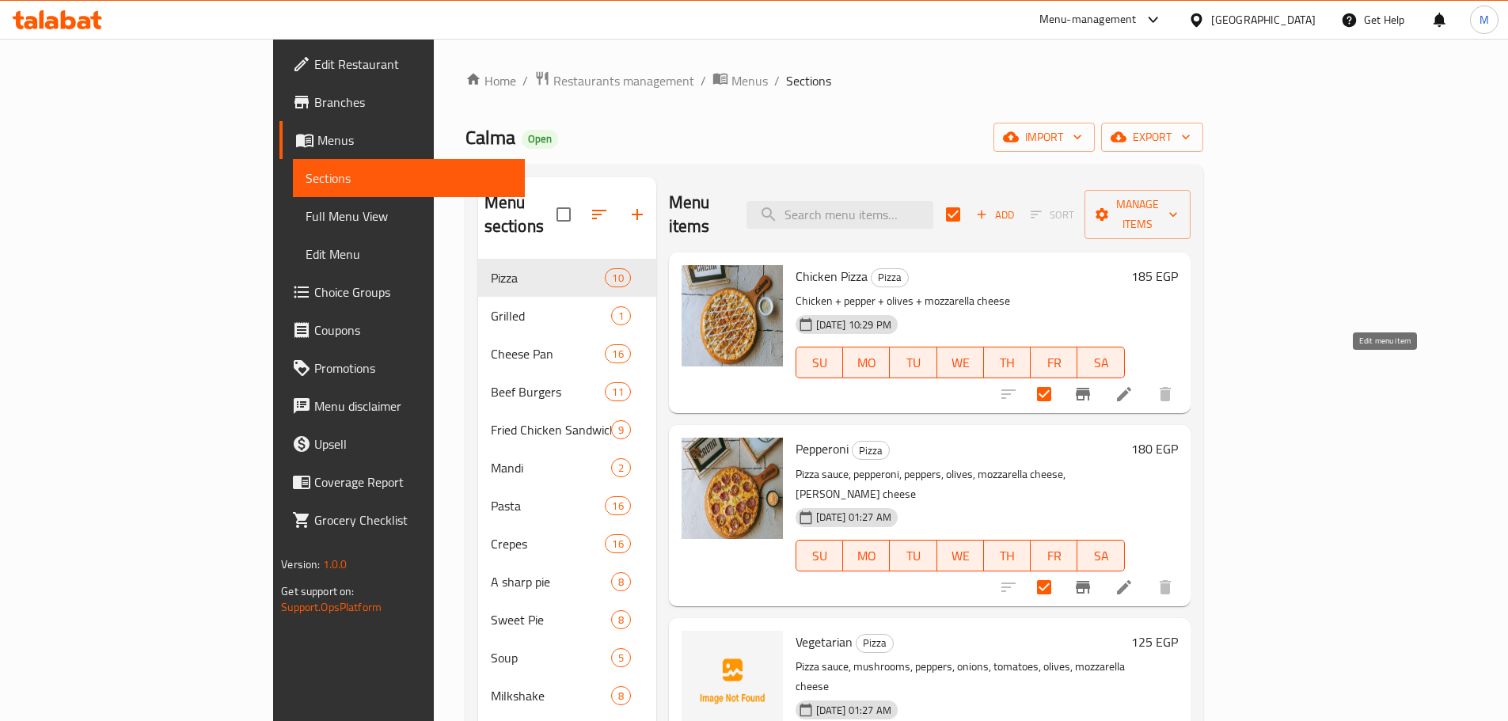
click at [1133, 385] on icon at bounding box center [1123, 394] width 19 height 19
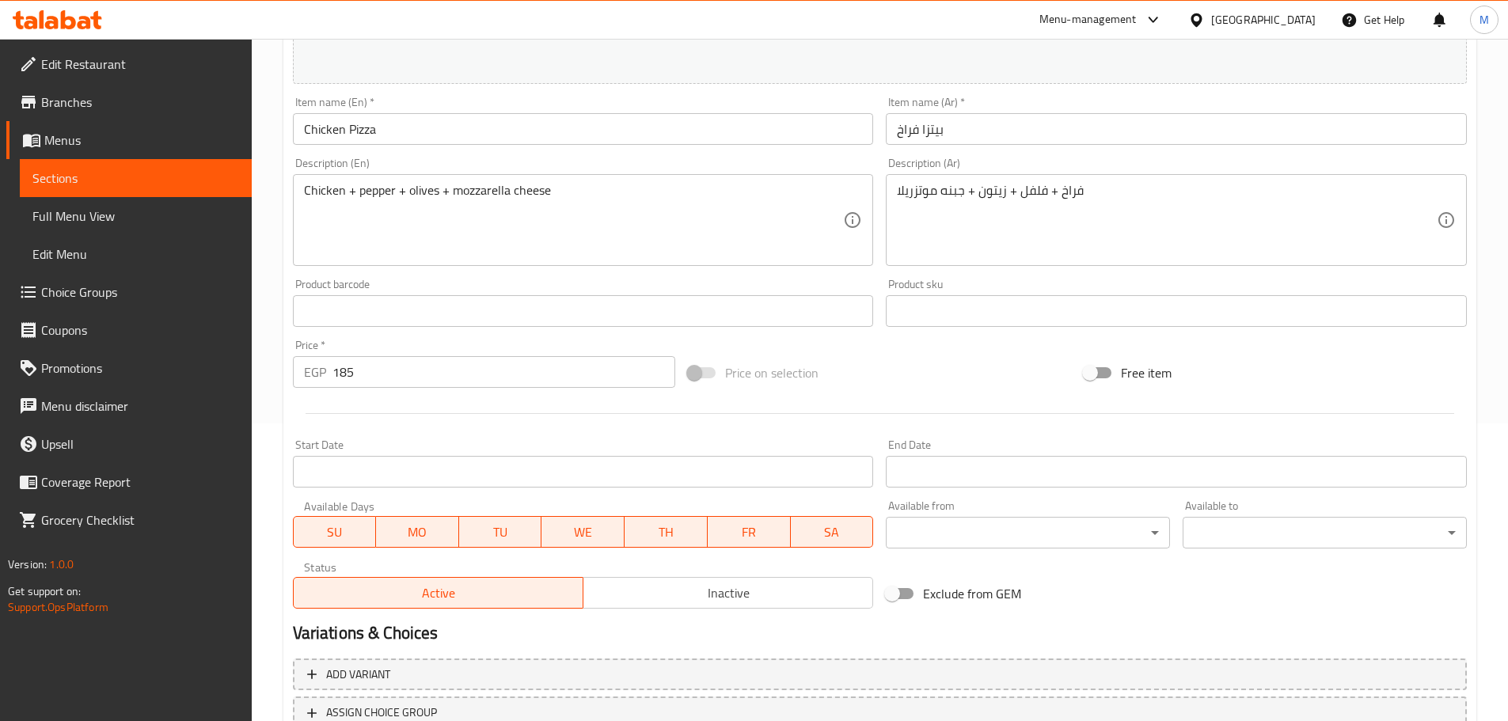
scroll to position [420, 0]
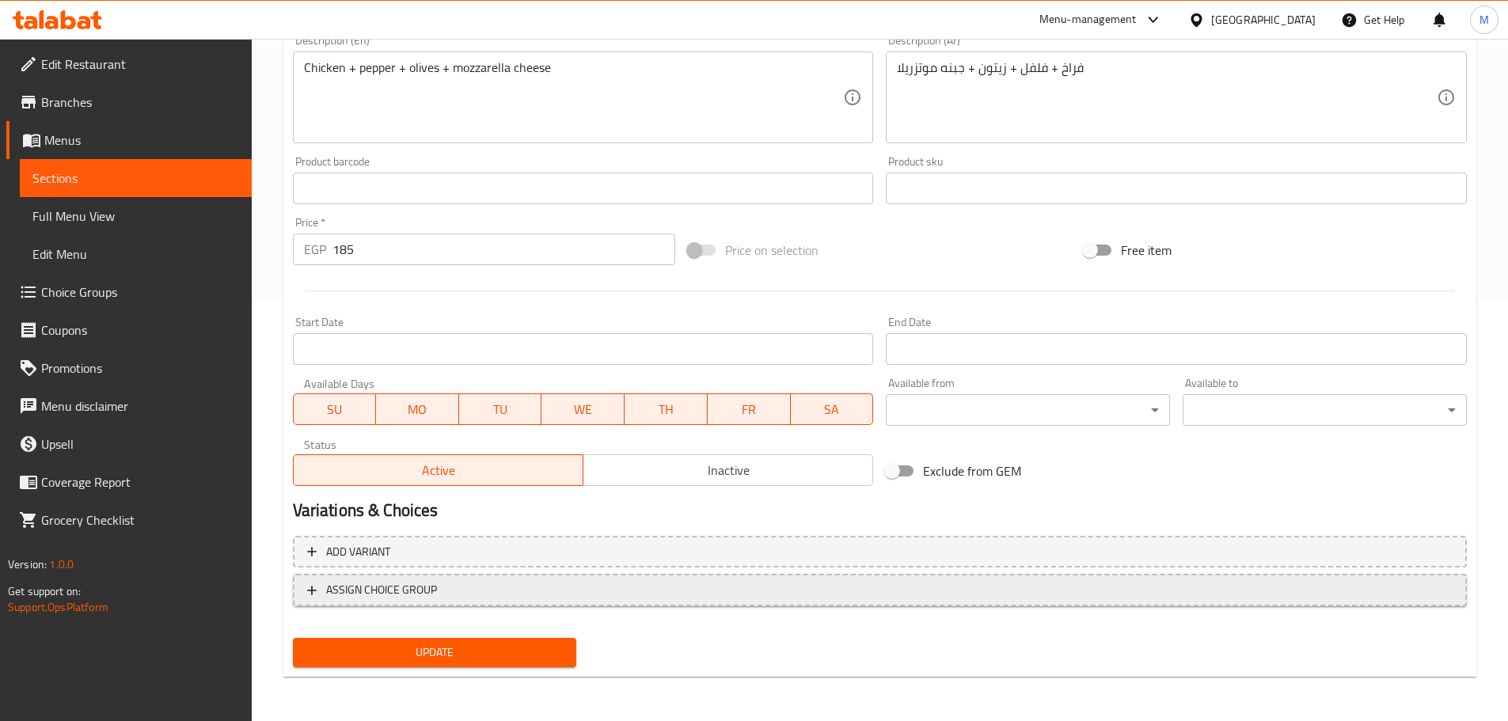
click at [508, 586] on span "ASSIGN CHOICE GROUP" at bounding box center [879, 590] width 1145 height 20
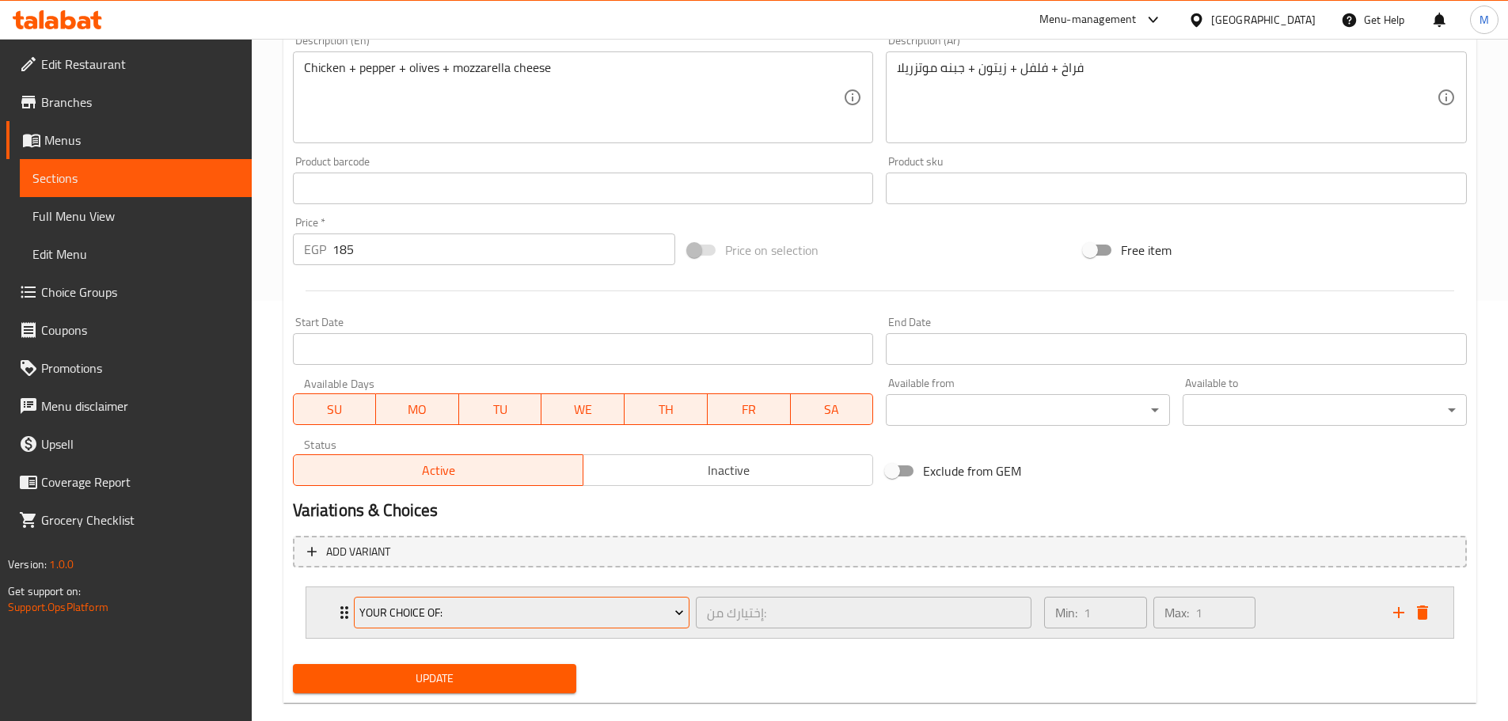
click at [507, 618] on span "Your Choice Of:" at bounding box center [521, 613] width 324 height 20
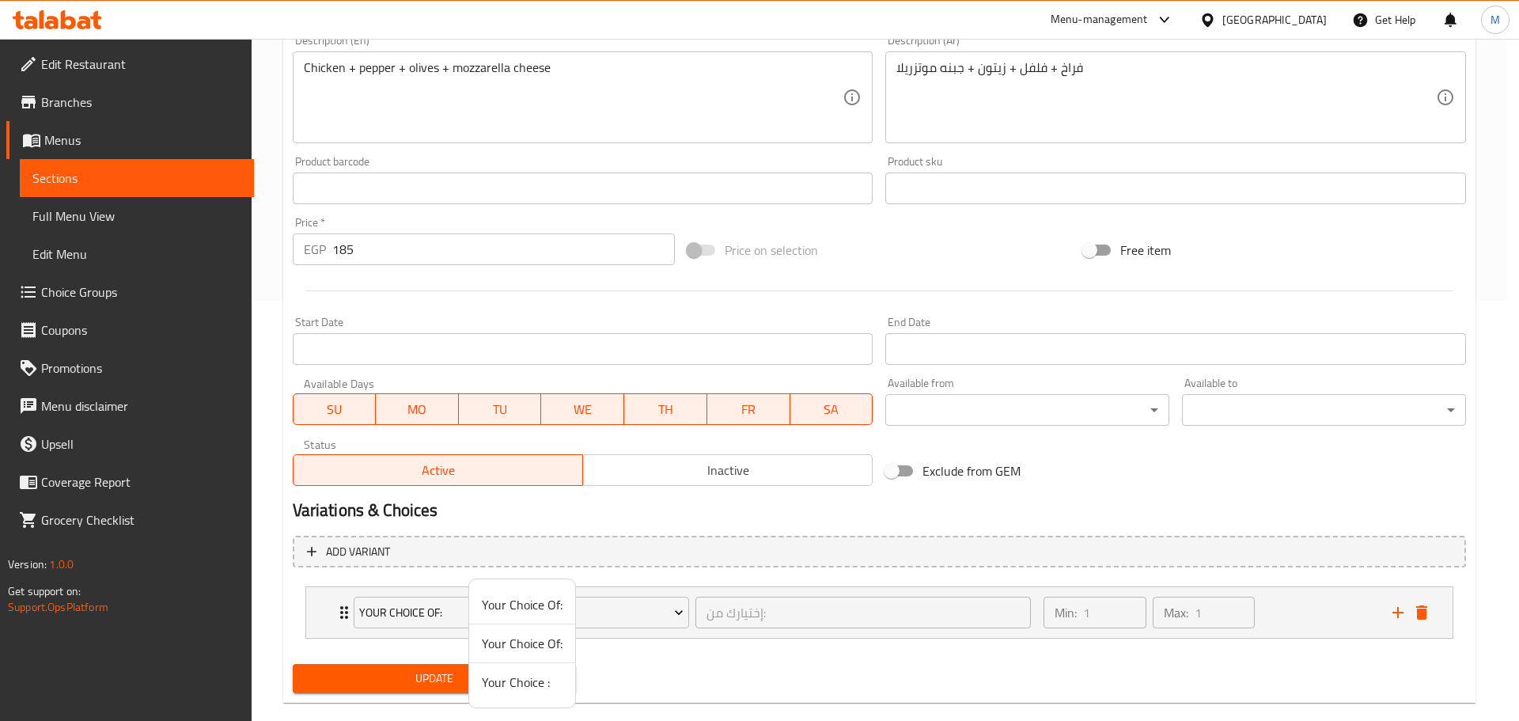
click at [508, 673] on span "Your Choice :" at bounding box center [522, 682] width 81 height 19
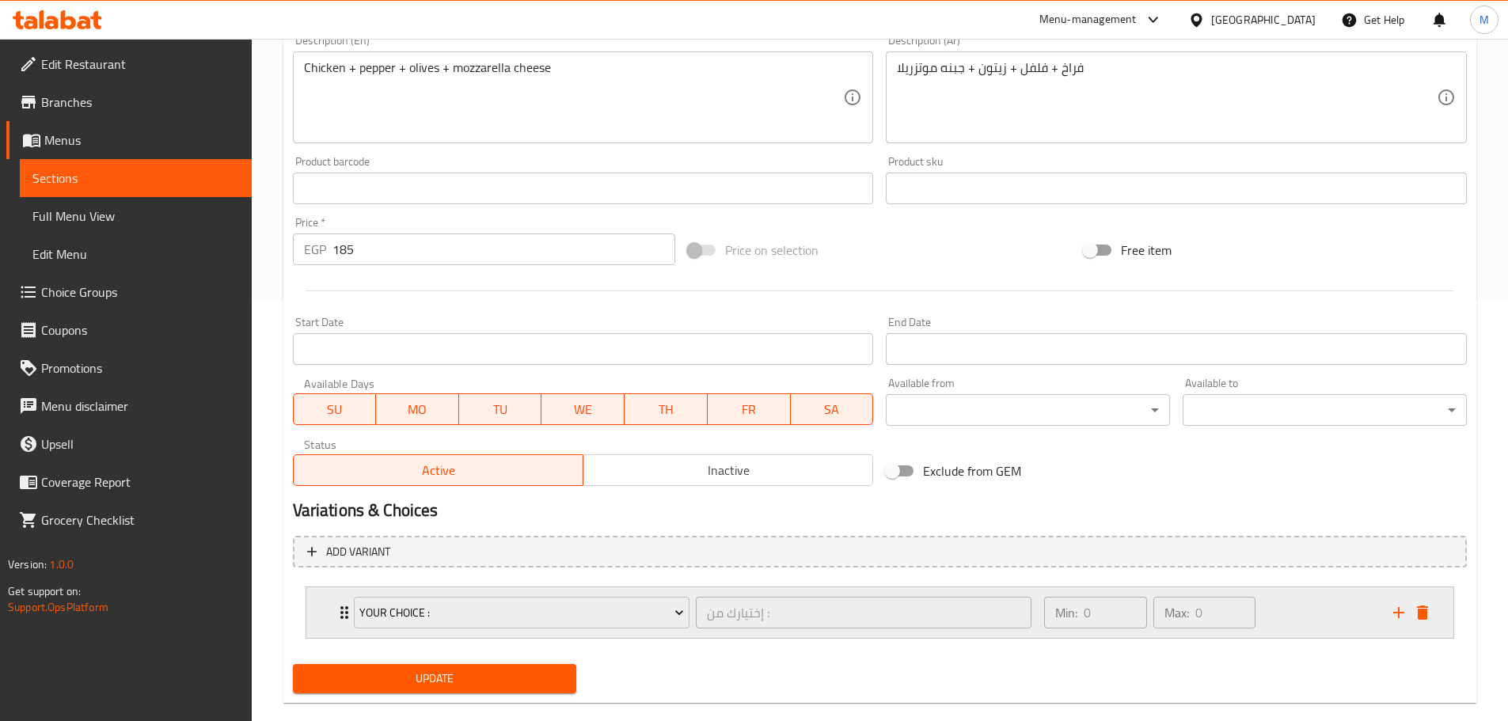
click at [1311, 608] on div "Min: 0 ​ Max: 0 ​" at bounding box center [1208, 612] width 348 height 51
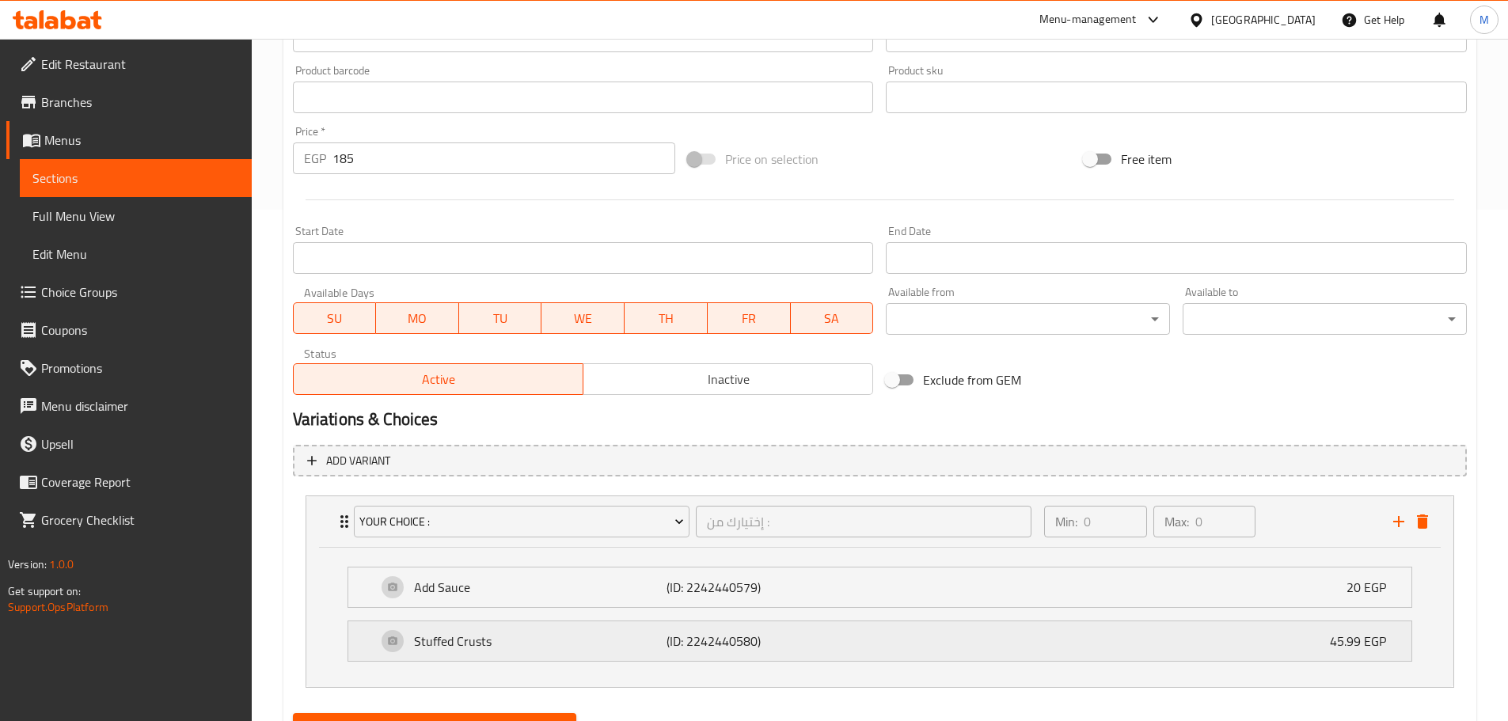
scroll to position [586, 0]
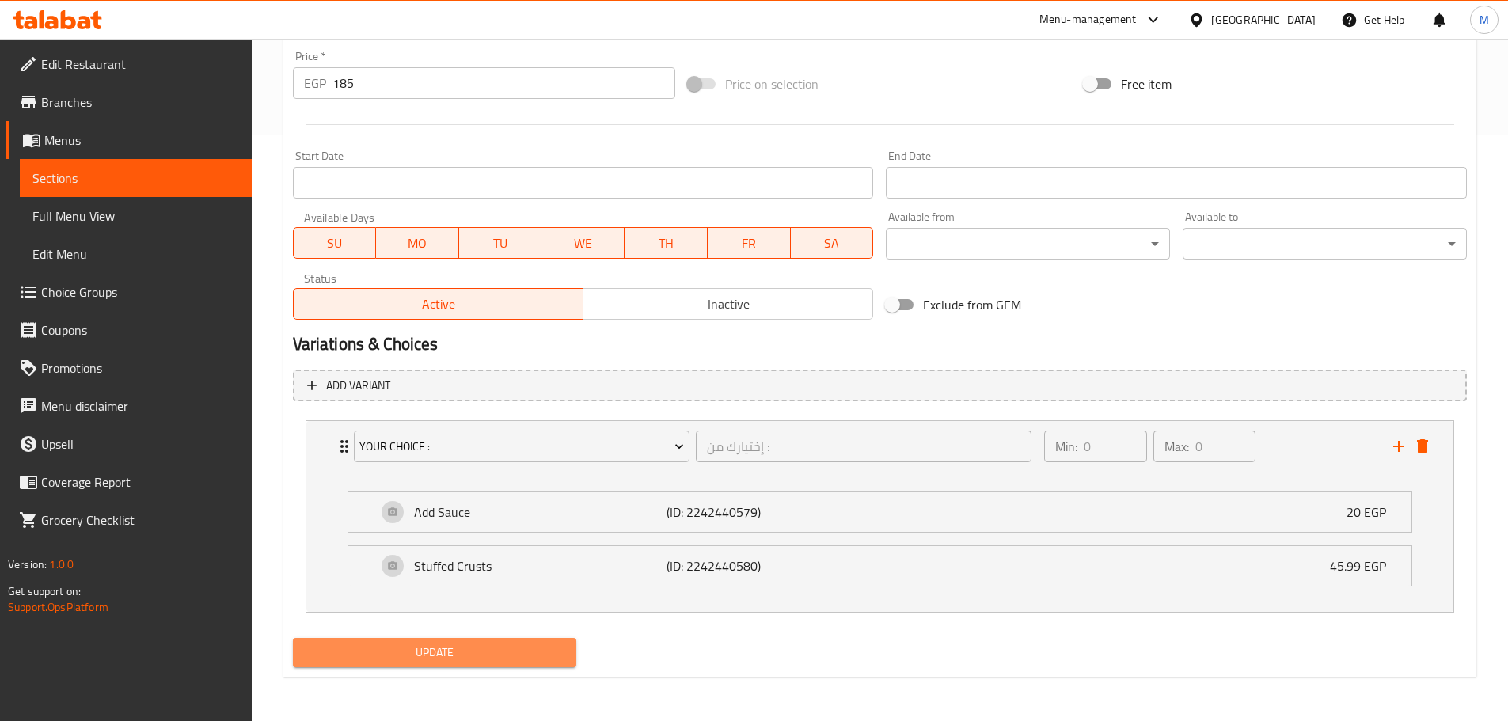
click at [464, 650] on span "Update" at bounding box center [434, 653] width 259 height 20
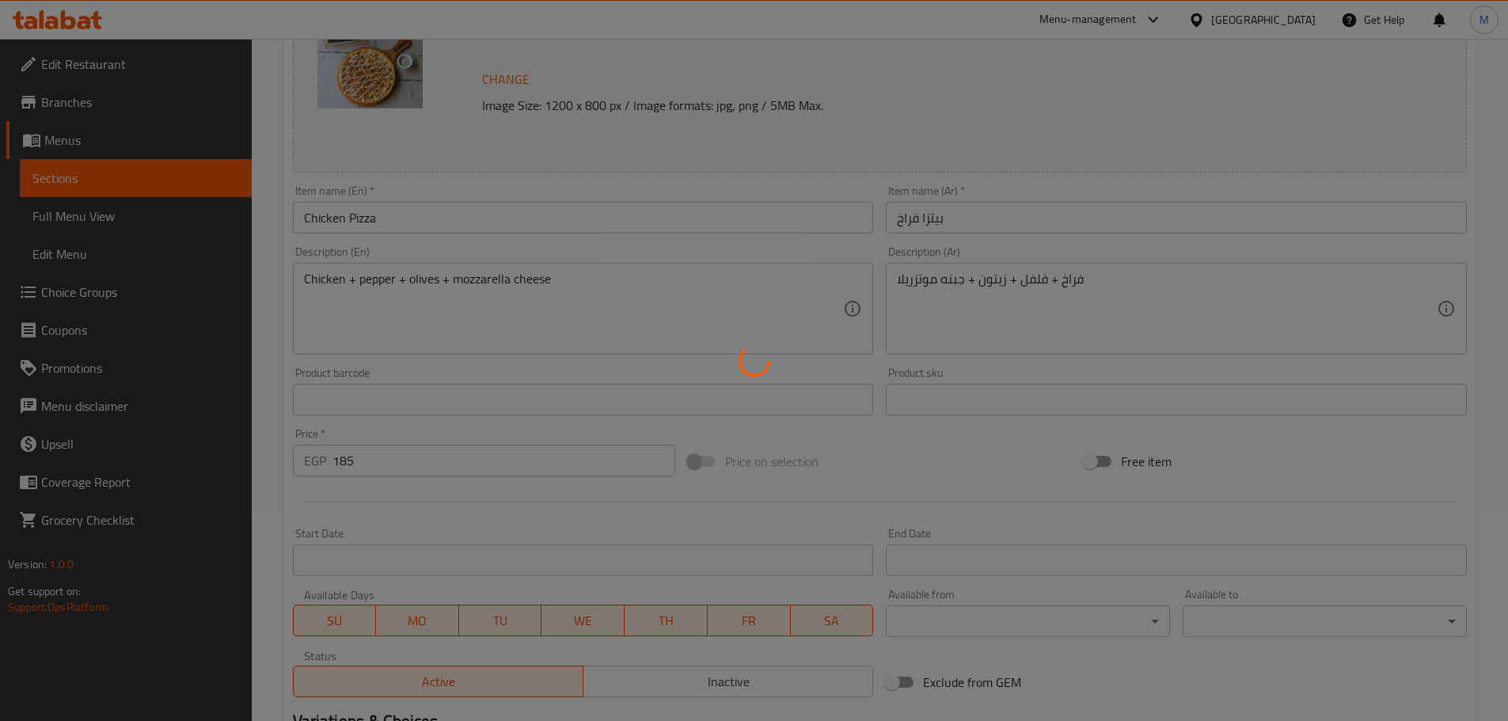
scroll to position [0, 0]
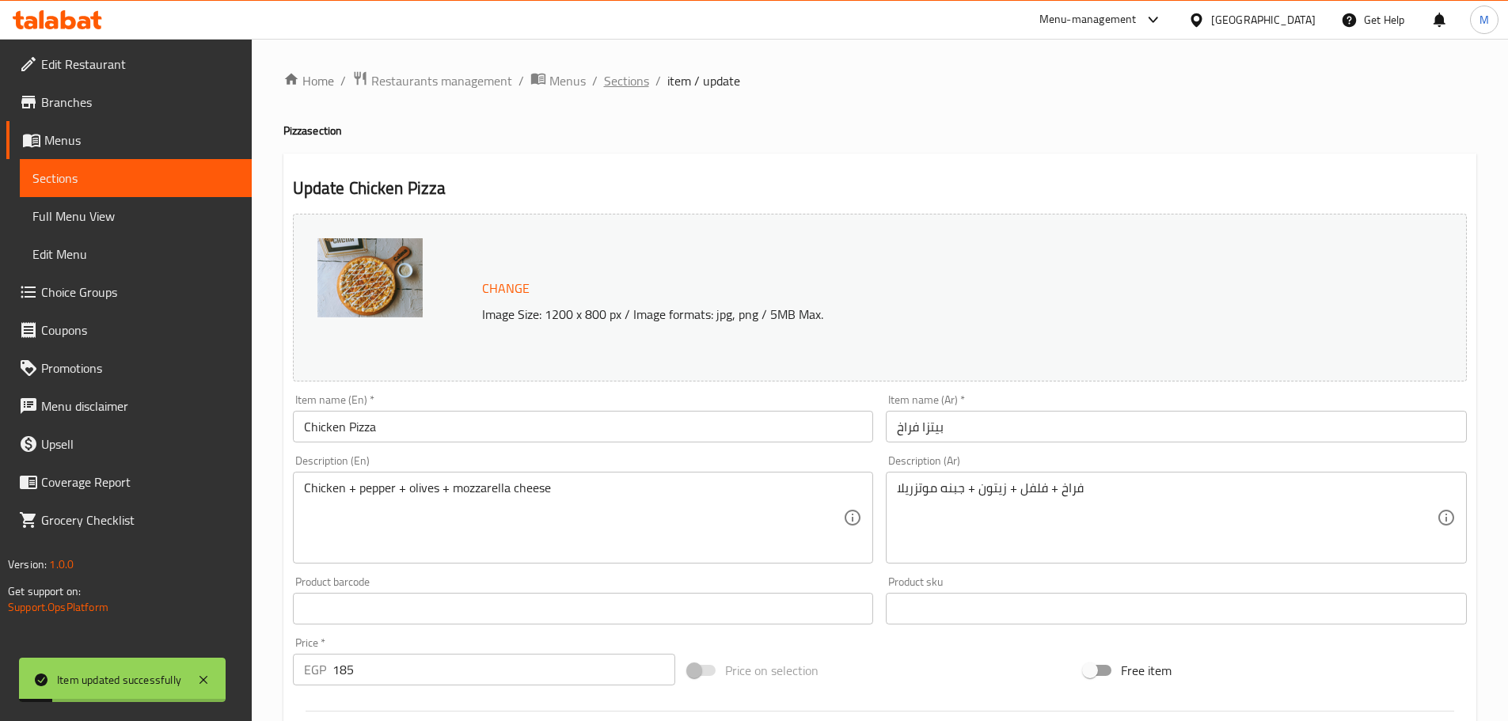
click at [618, 79] on span "Sections" at bounding box center [626, 80] width 45 height 19
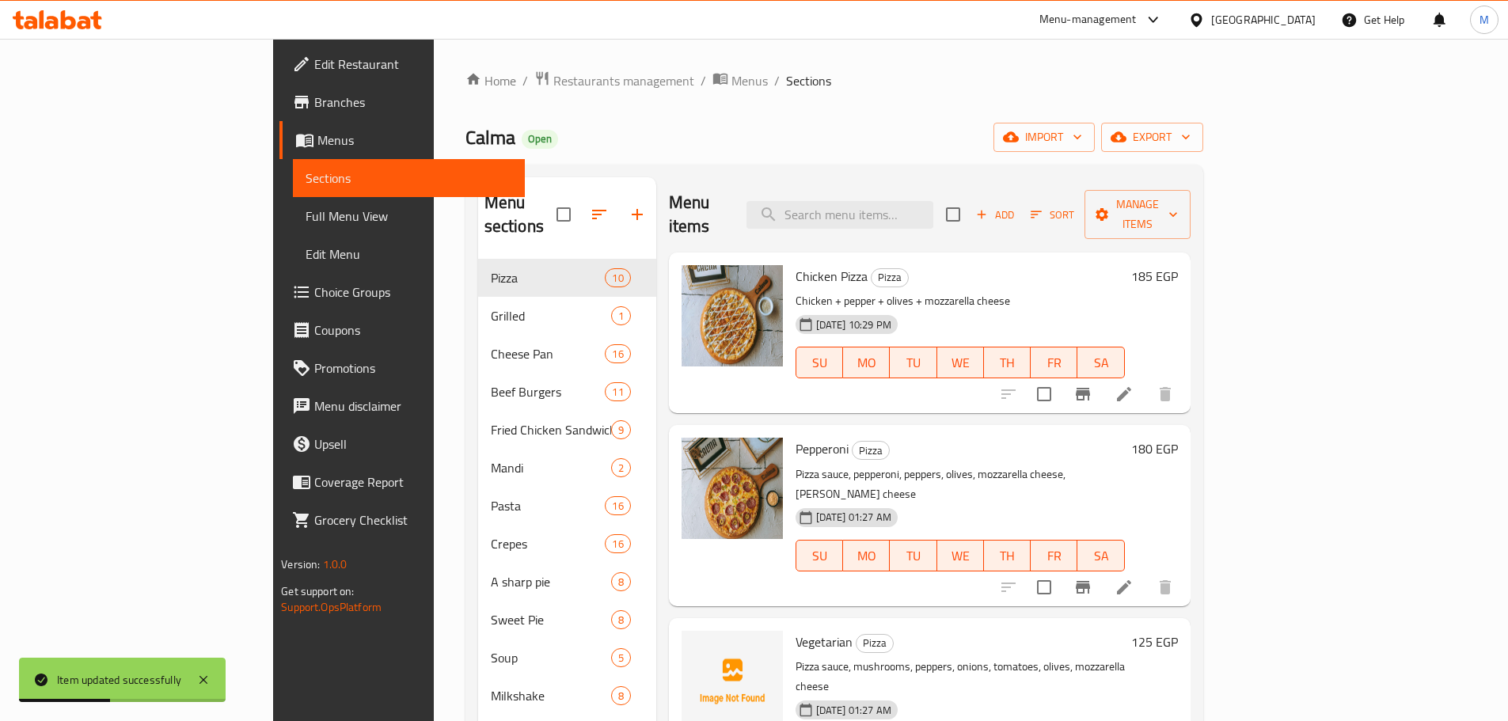
click at [1184, 568] on div at bounding box center [1086, 587] width 195 height 38
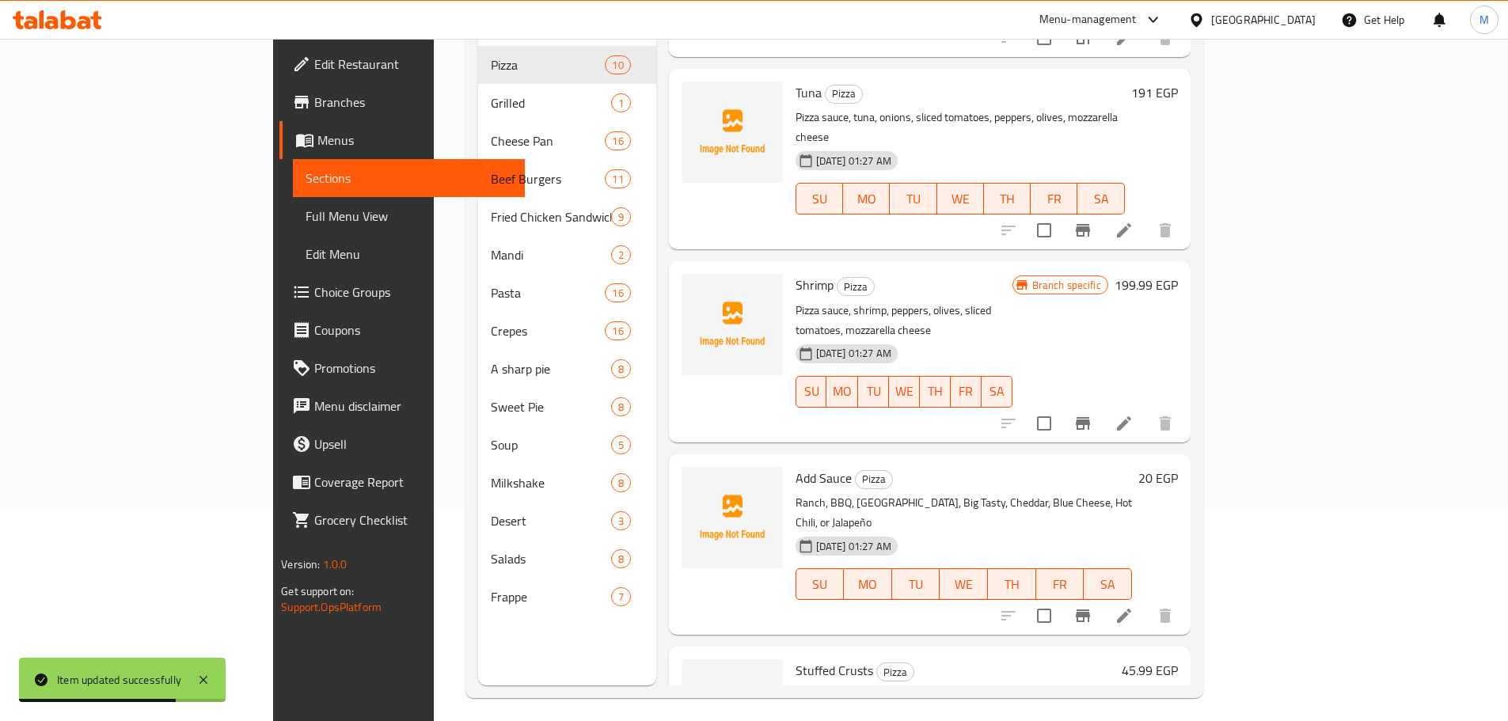
scroll to position [222, 0]
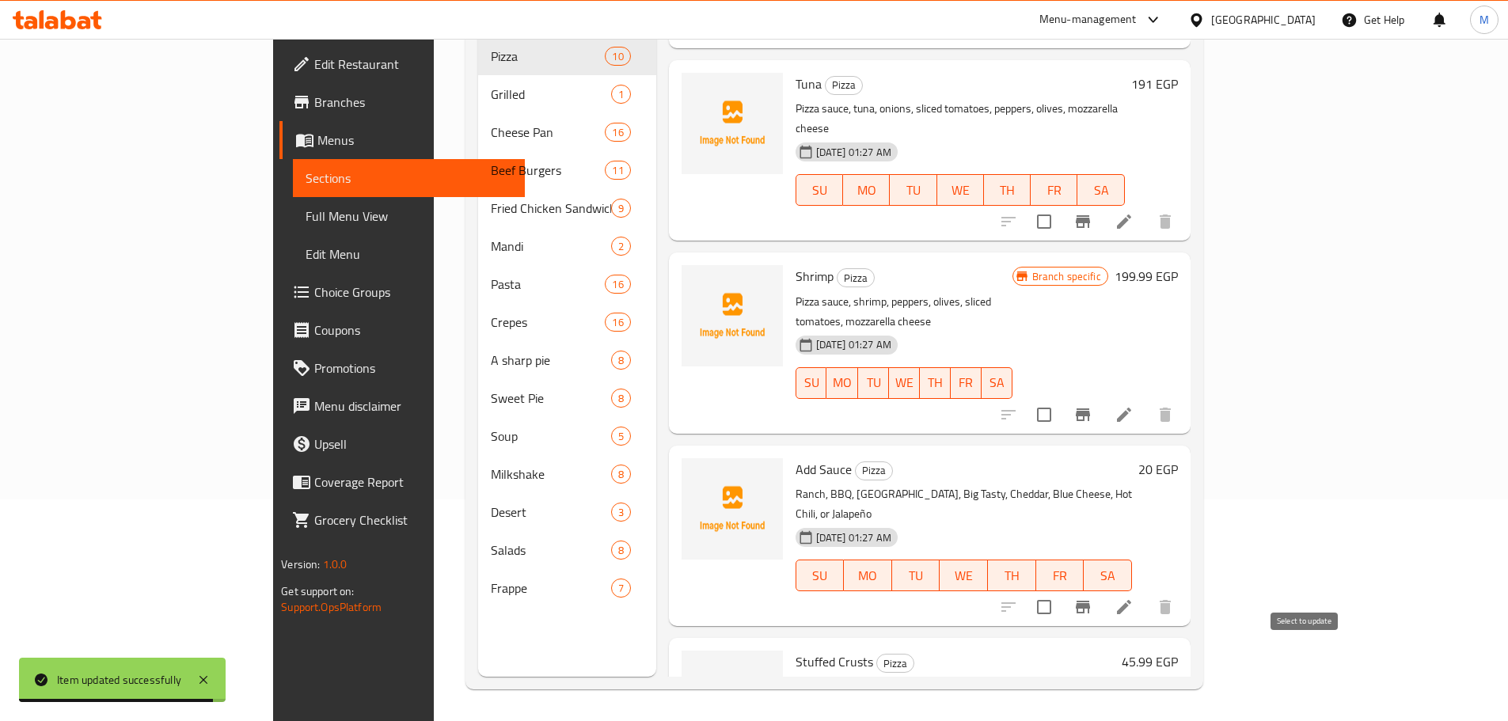
checkbox input "true"
click at [1060, 590] on input "checkbox" at bounding box center [1043, 606] width 33 height 33
checkbox input "true"
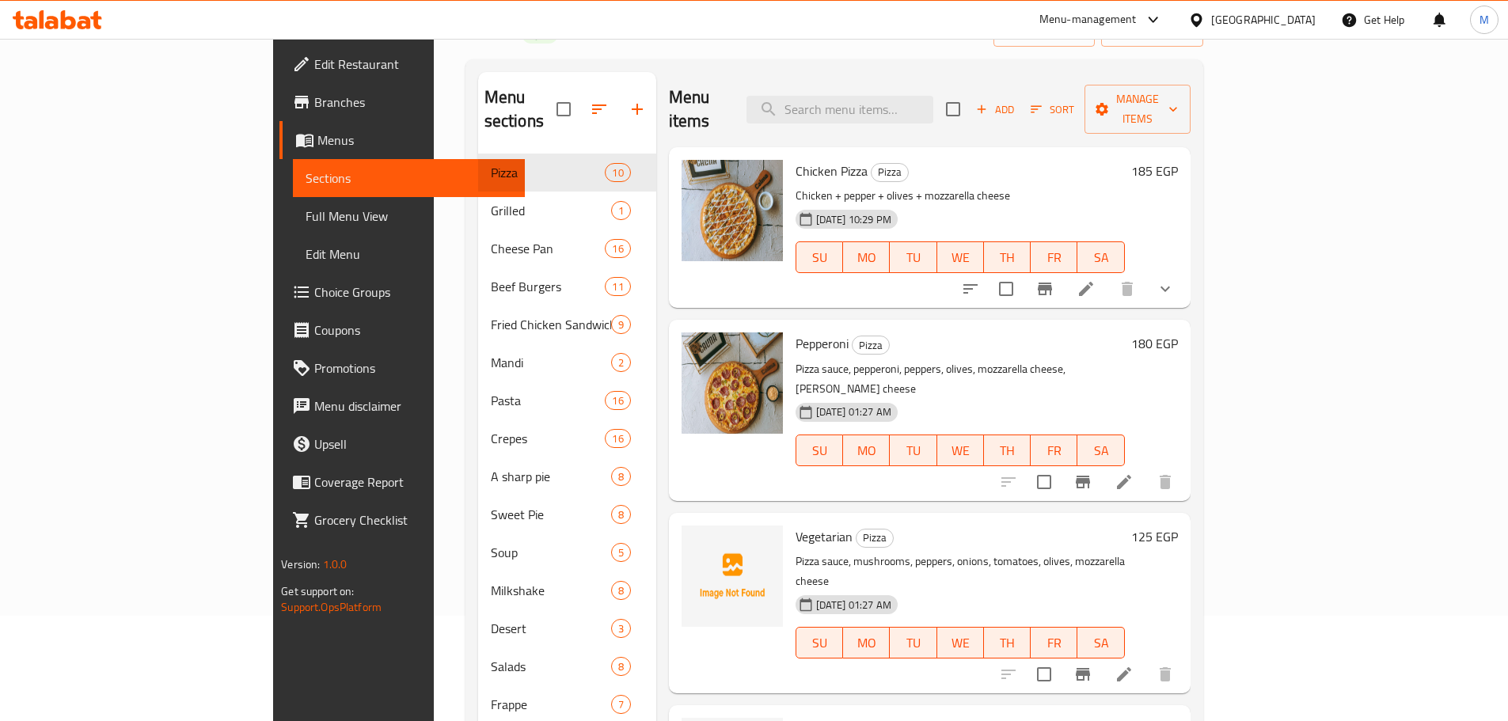
scroll to position [0, 0]
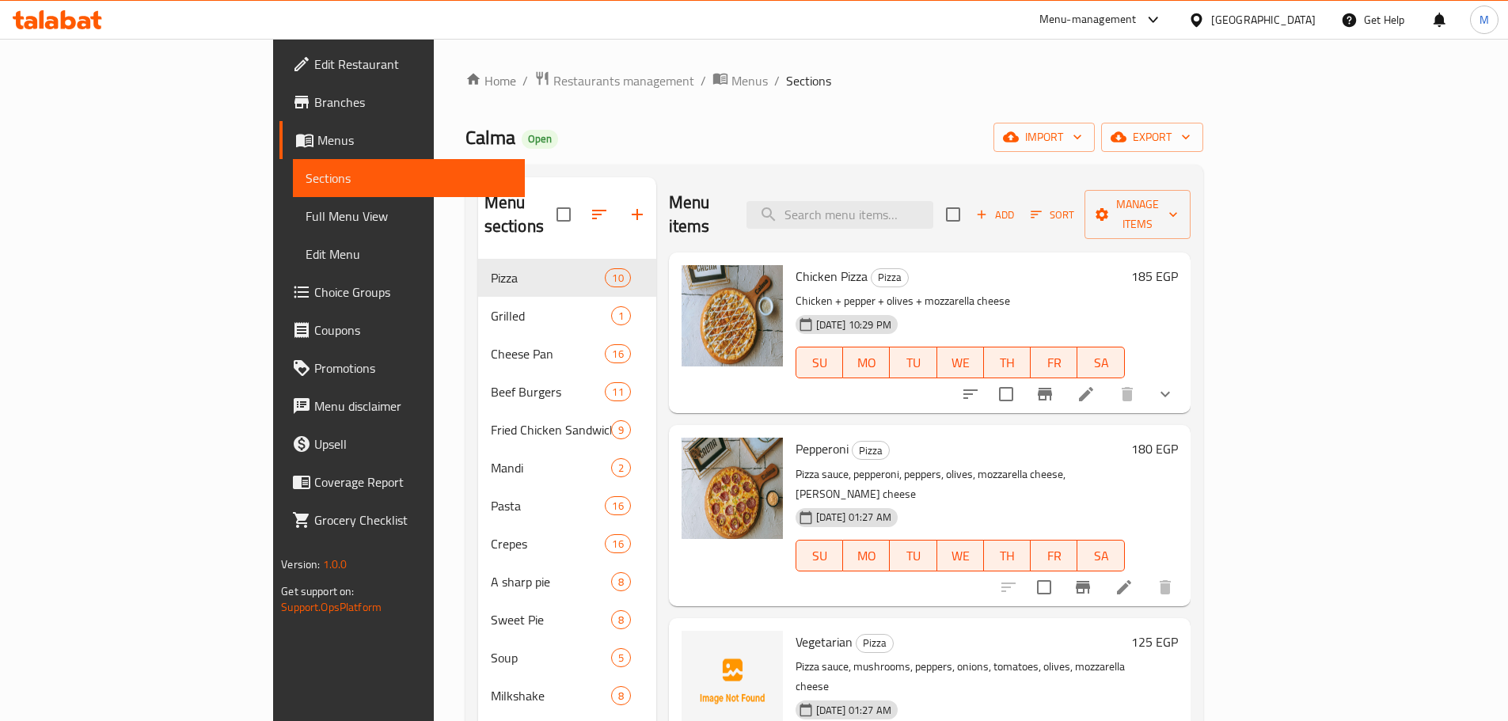
click at [1190, 185] on div "Menu items Add Sort Manage items" at bounding box center [929, 214] width 521 height 75
click at [1190, 192] on button "Manage items" at bounding box center [1137, 214] width 106 height 49
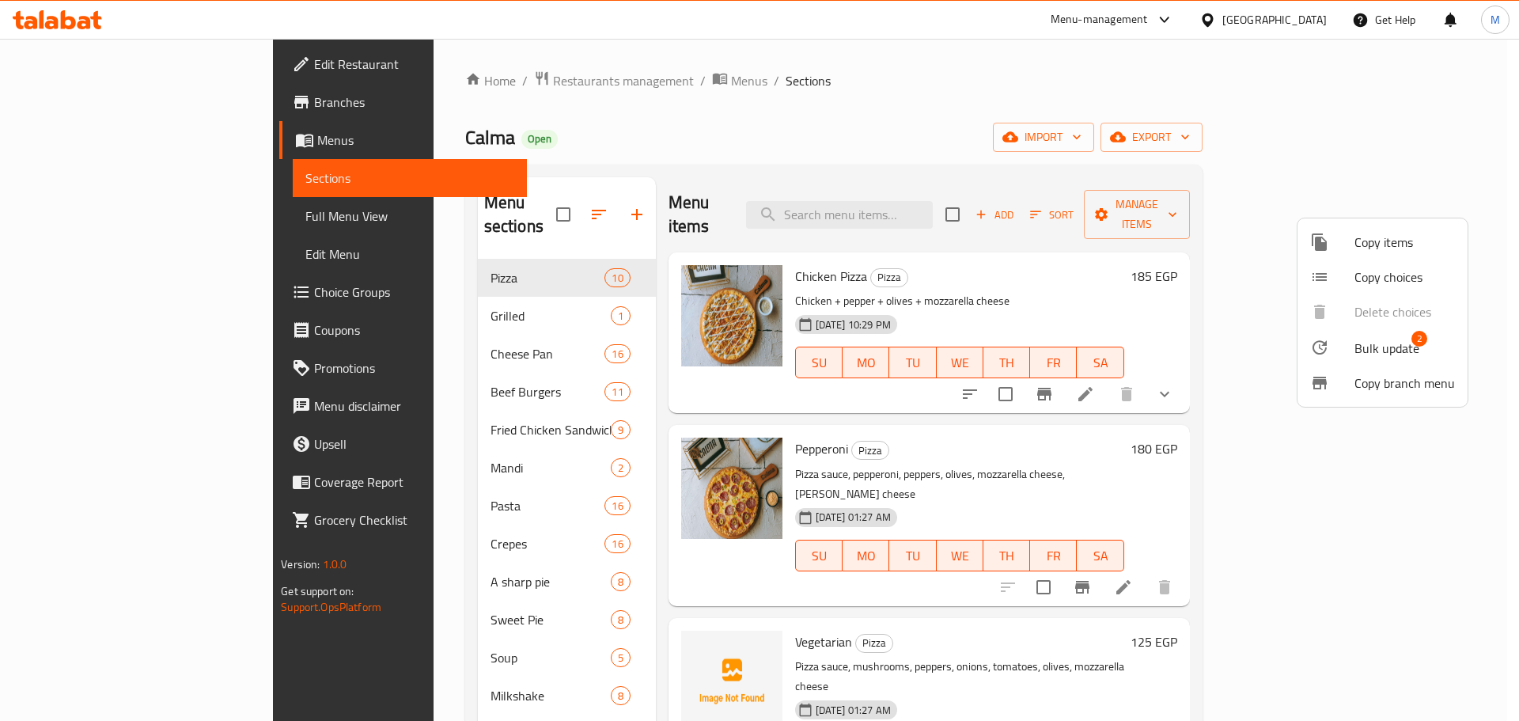
click at [1351, 353] on div at bounding box center [1332, 347] width 44 height 19
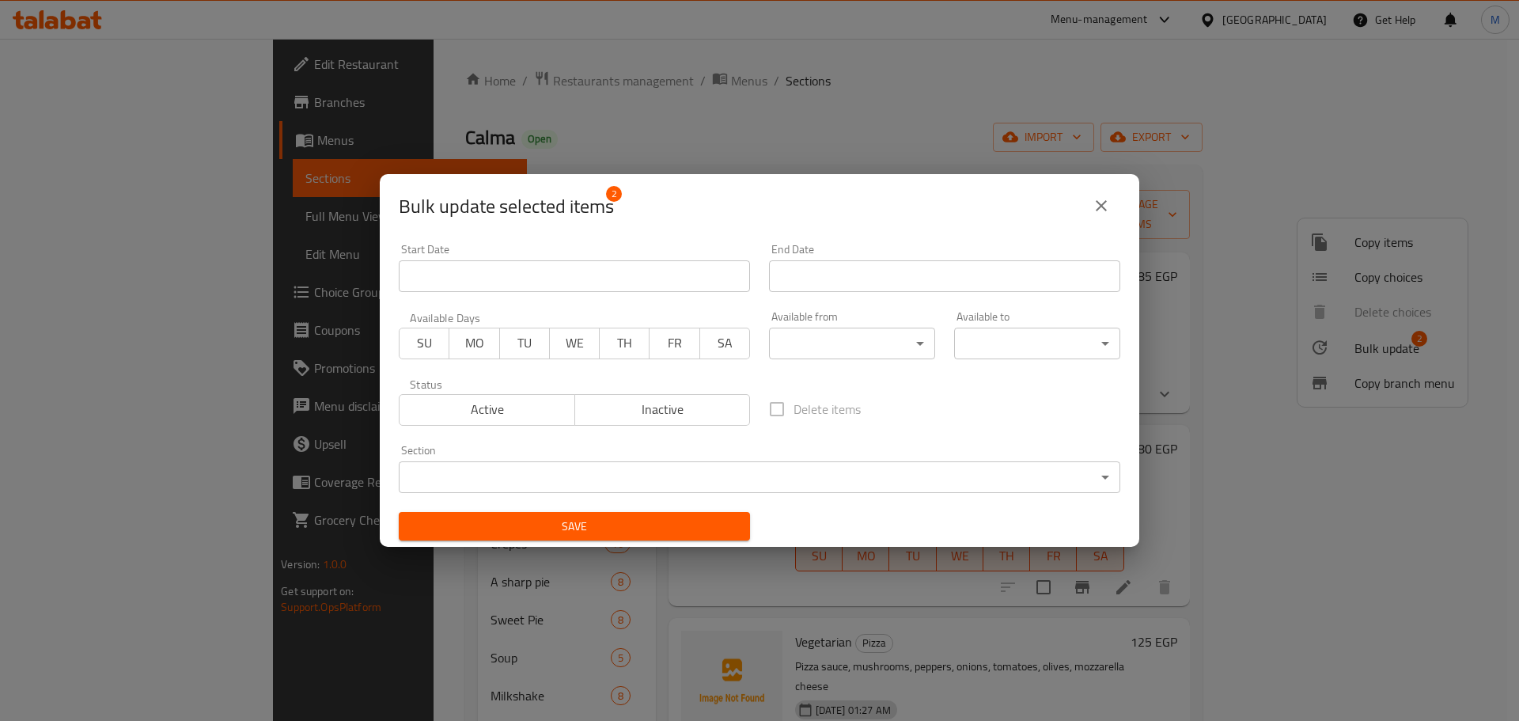
click at [767, 405] on label "Delete items" at bounding box center [810, 409] width 101 height 33
click at [768, 405] on label "Delete items" at bounding box center [810, 409] width 101 height 33
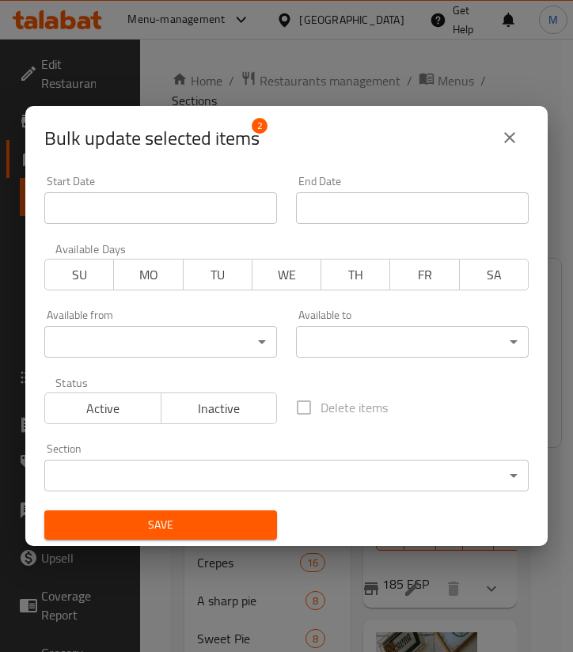
click at [305, 415] on label "Delete items" at bounding box center [337, 407] width 101 height 33
click at [305, 407] on label "Delete items" at bounding box center [337, 407] width 101 height 33
click at [313, 414] on label "Delete items" at bounding box center [337, 407] width 101 height 33
click at [313, 414] on input "Delete items" at bounding box center [303, 407] width 33 height 33
checkbox input "true"
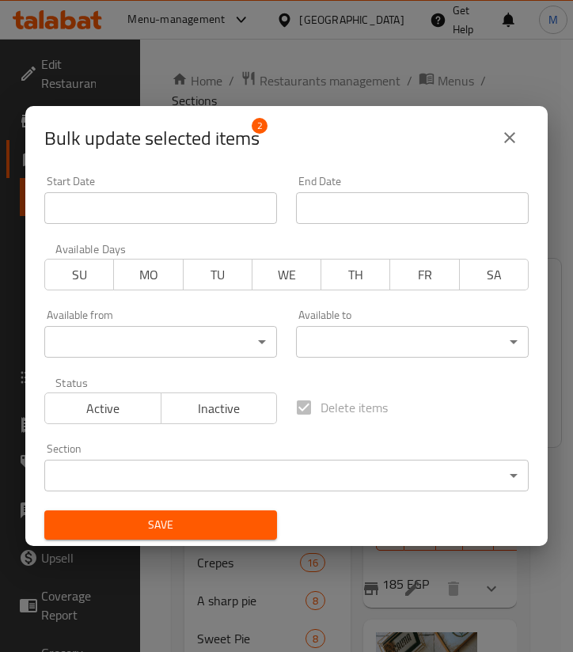
click at [210, 523] on span "Save" at bounding box center [160, 525] width 207 height 20
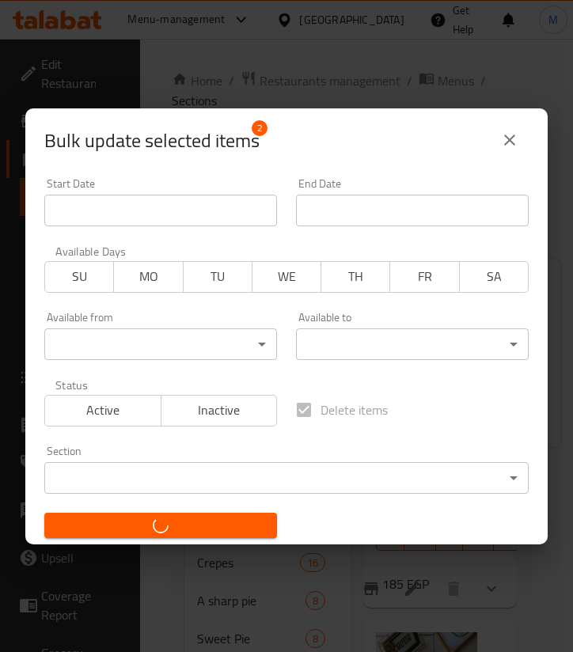
checkbox input "false"
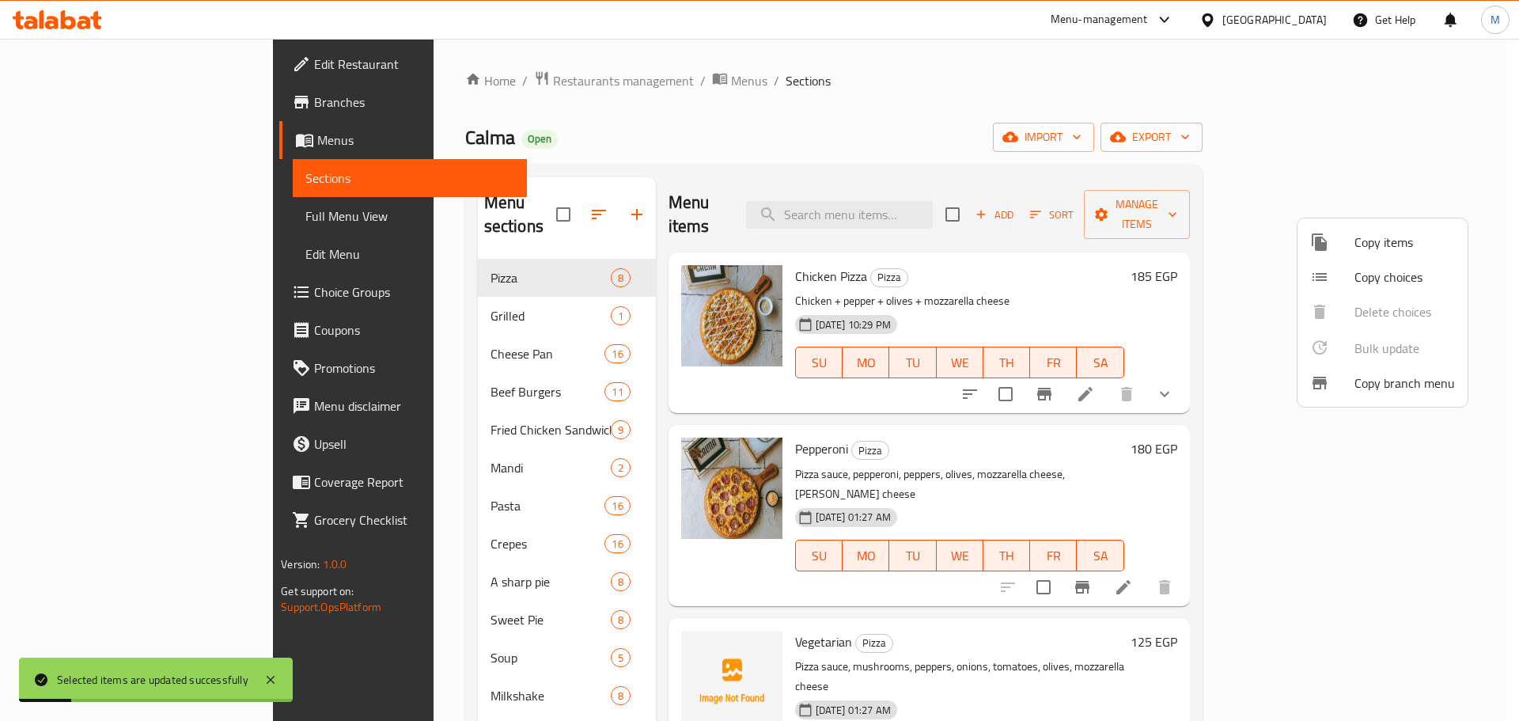
click at [1052, 430] on div at bounding box center [759, 360] width 1519 height 721
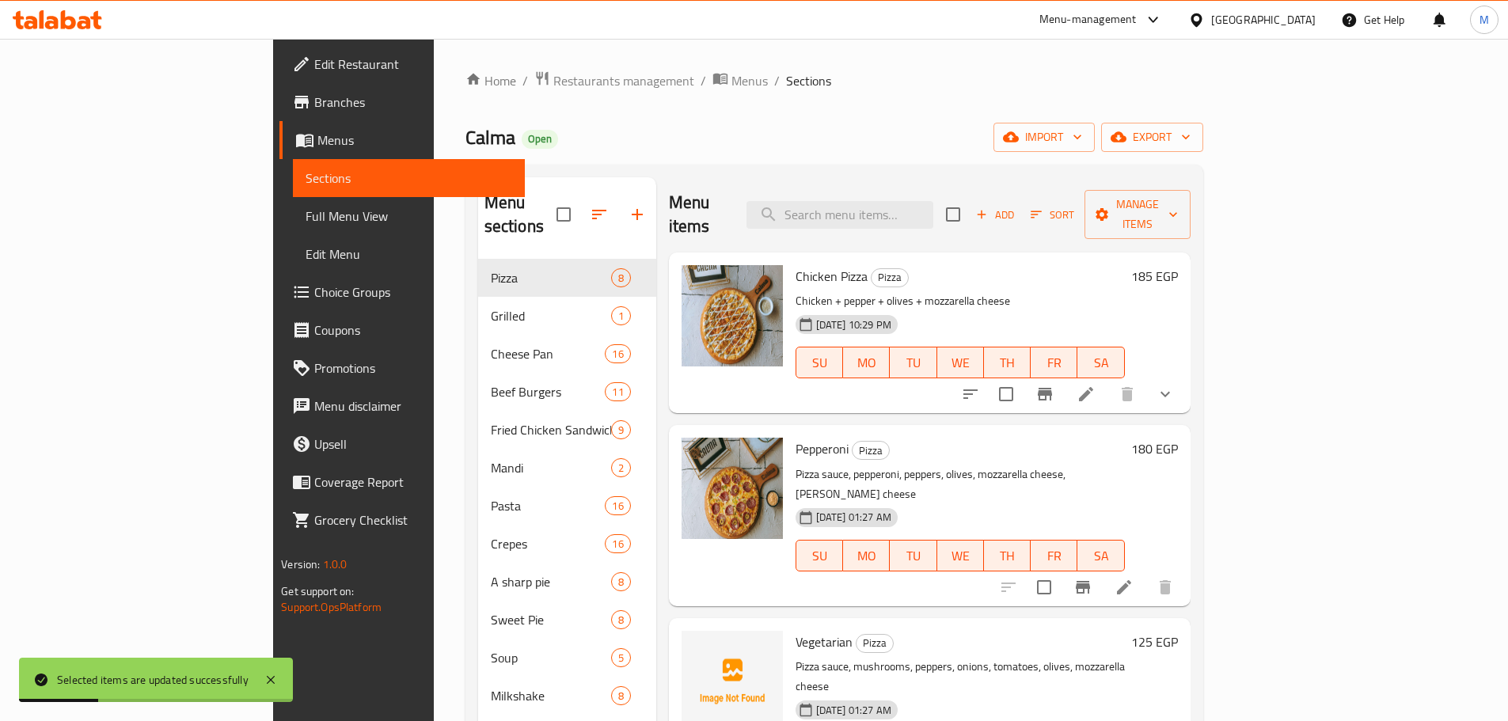
click at [1133, 578] on icon at bounding box center [1123, 587] width 19 height 19
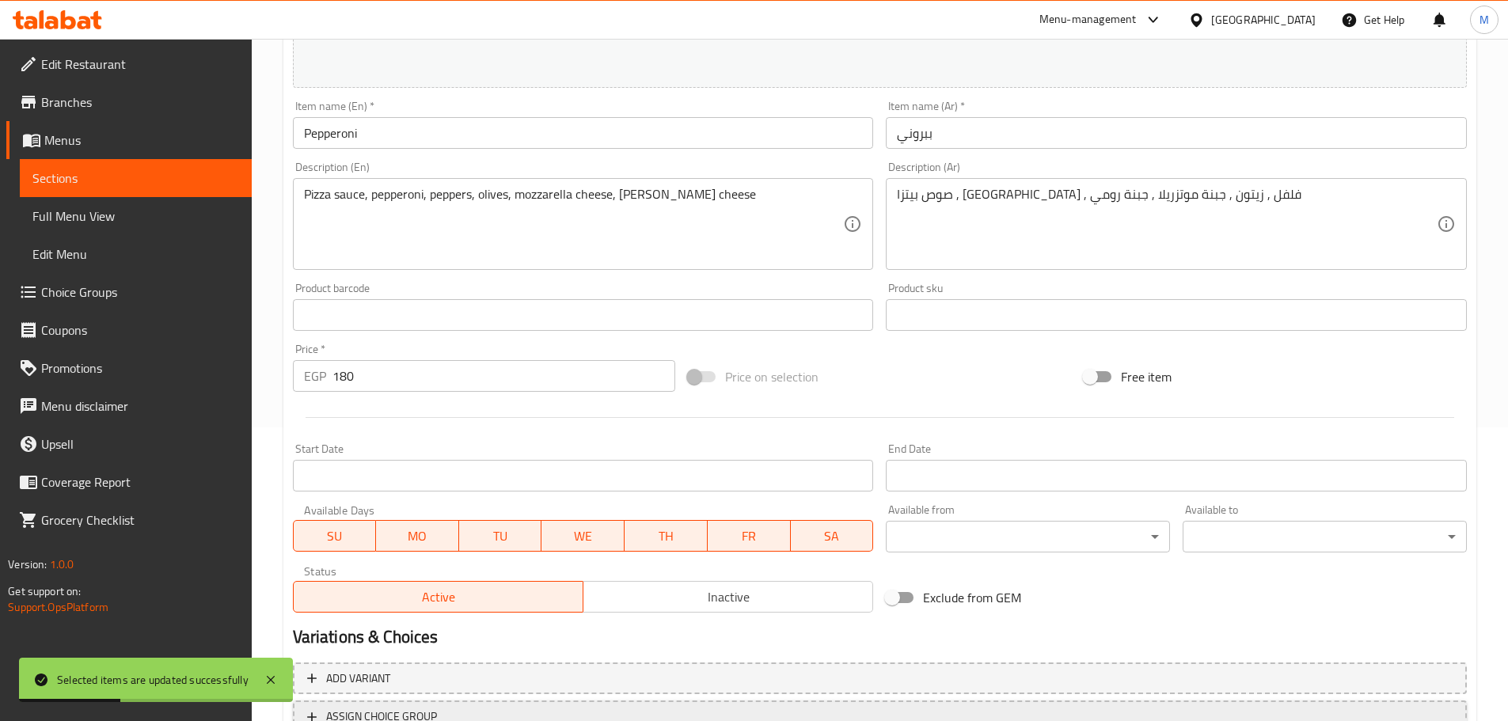
scroll to position [420, 0]
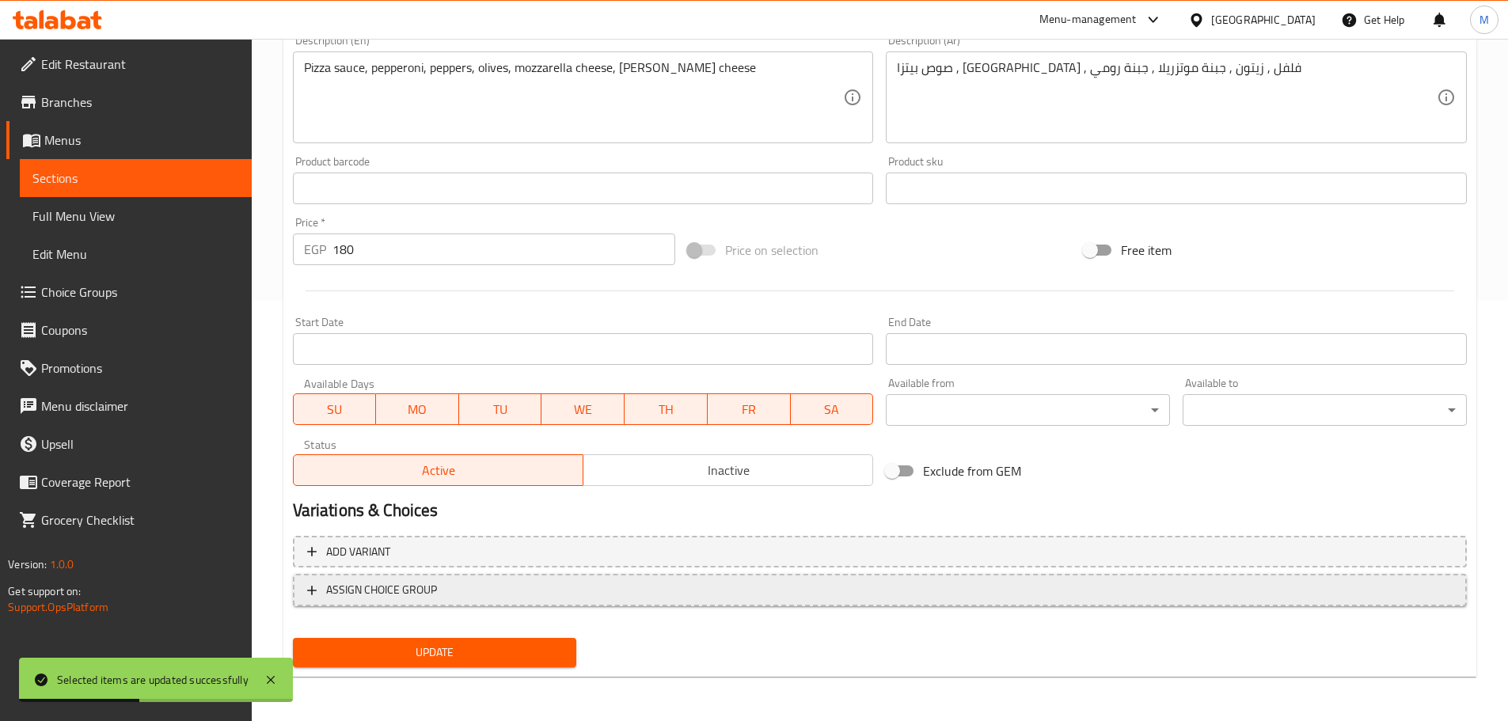
click at [689, 584] on span "ASSIGN CHOICE GROUP" at bounding box center [879, 590] width 1145 height 20
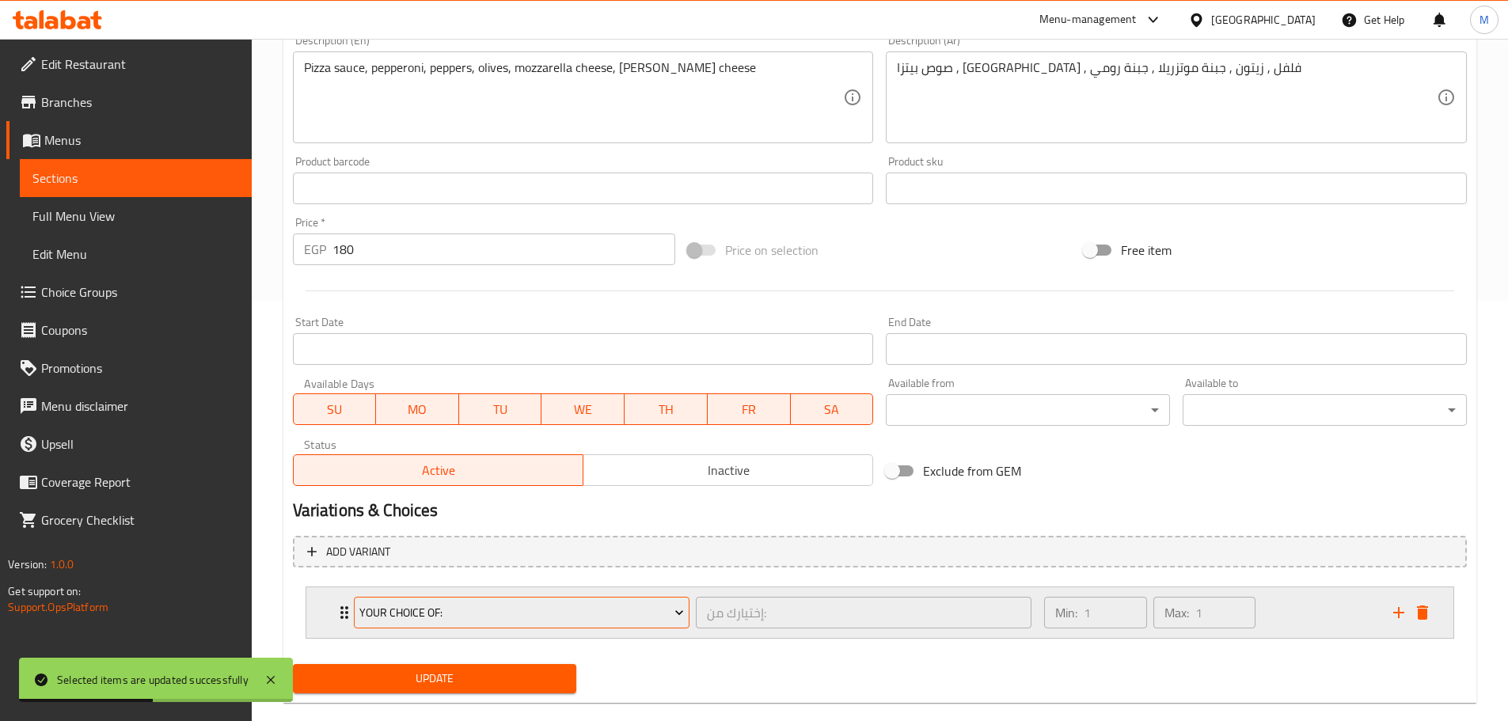
click at [607, 617] on span "Your Choice Of:" at bounding box center [521, 613] width 324 height 20
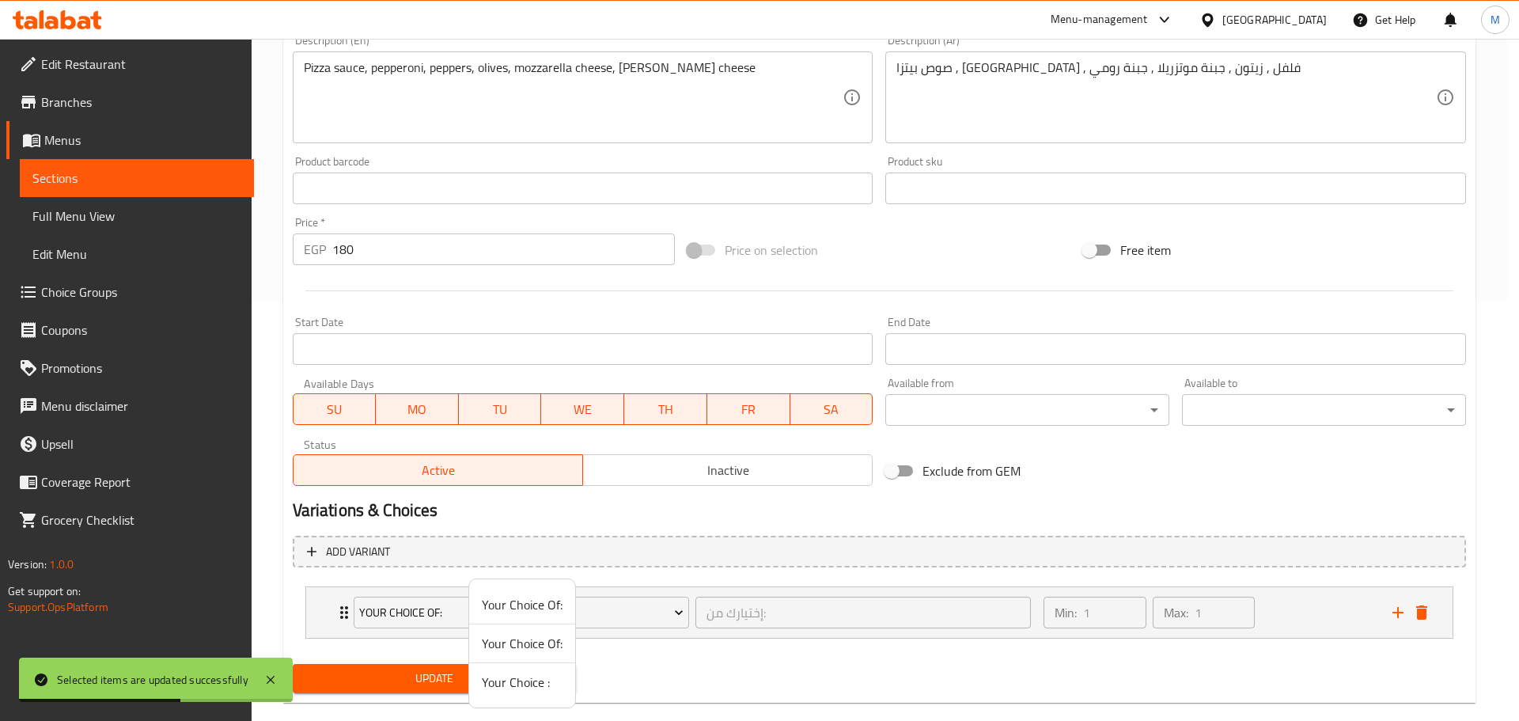
click at [532, 675] on span "Your Choice :" at bounding box center [522, 682] width 81 height 19
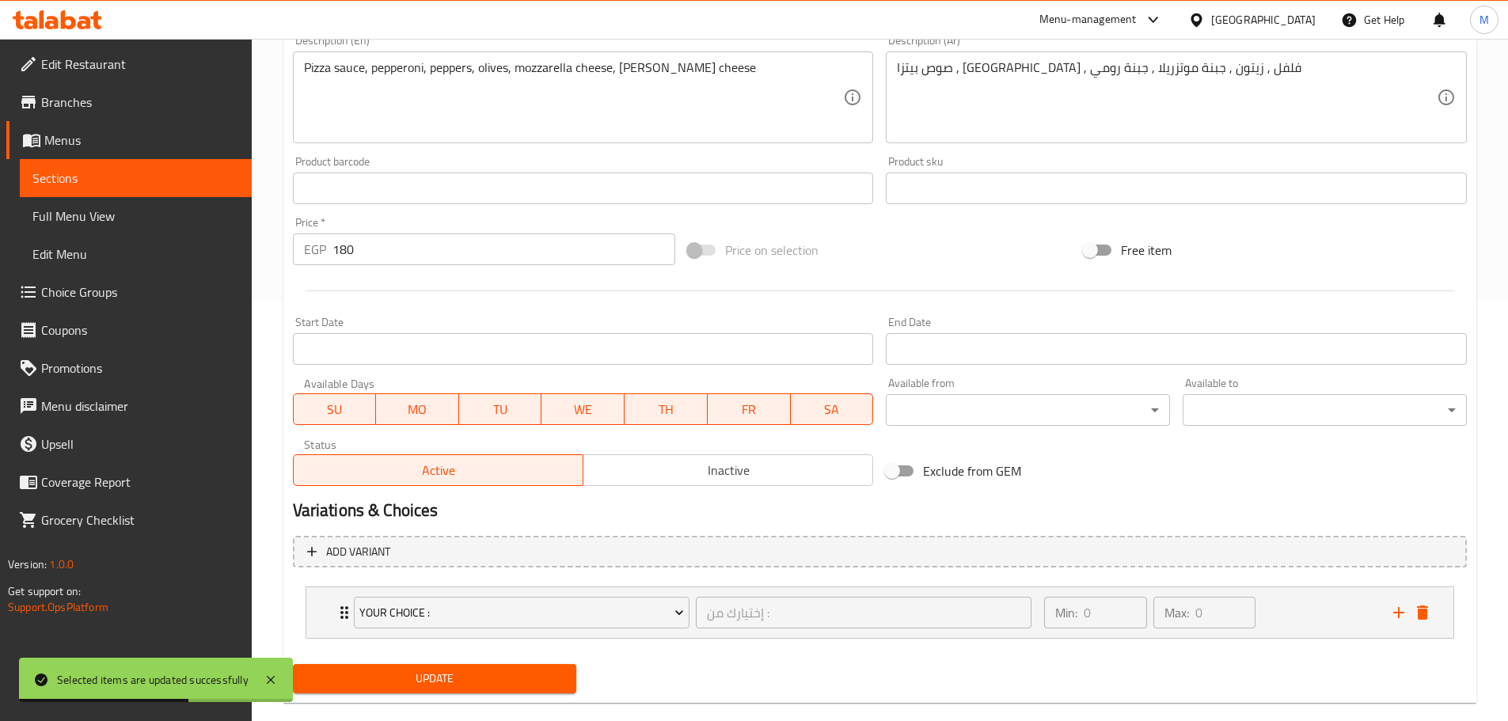
click at [532, 675] on span "Update" at bounding box center [434, 679] width 259 height 20
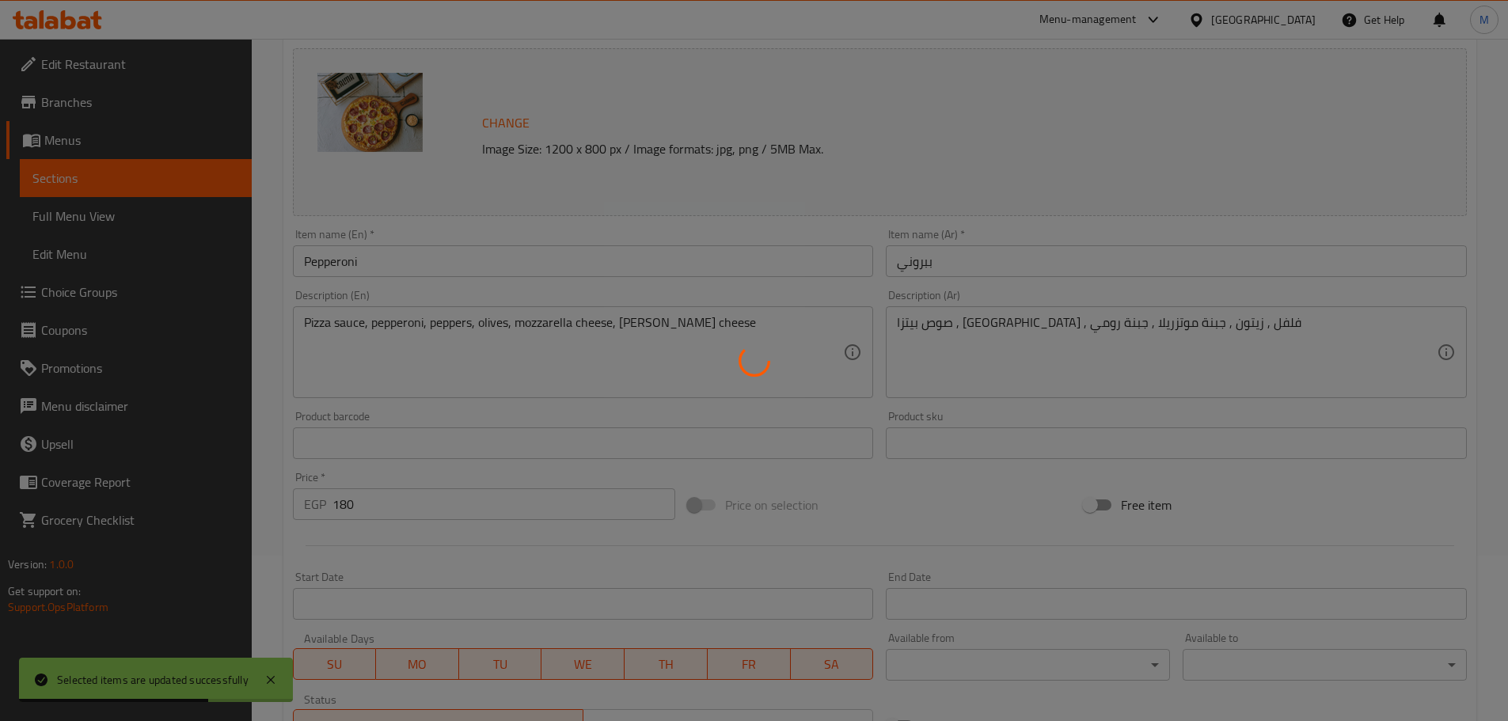
scroll to position [0, 0]
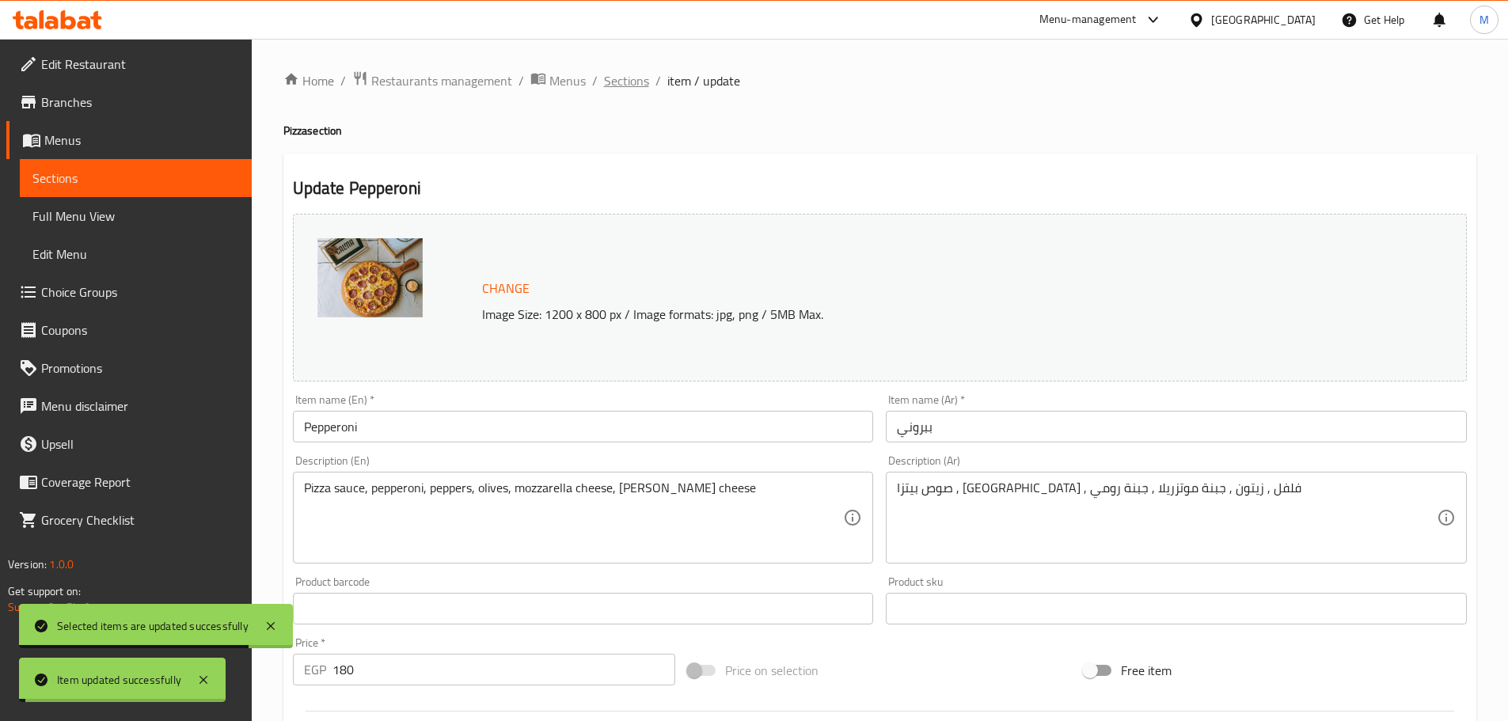
click at [619, 82] on span "Sections" at bounding box center [626, 80] width 45 height 19
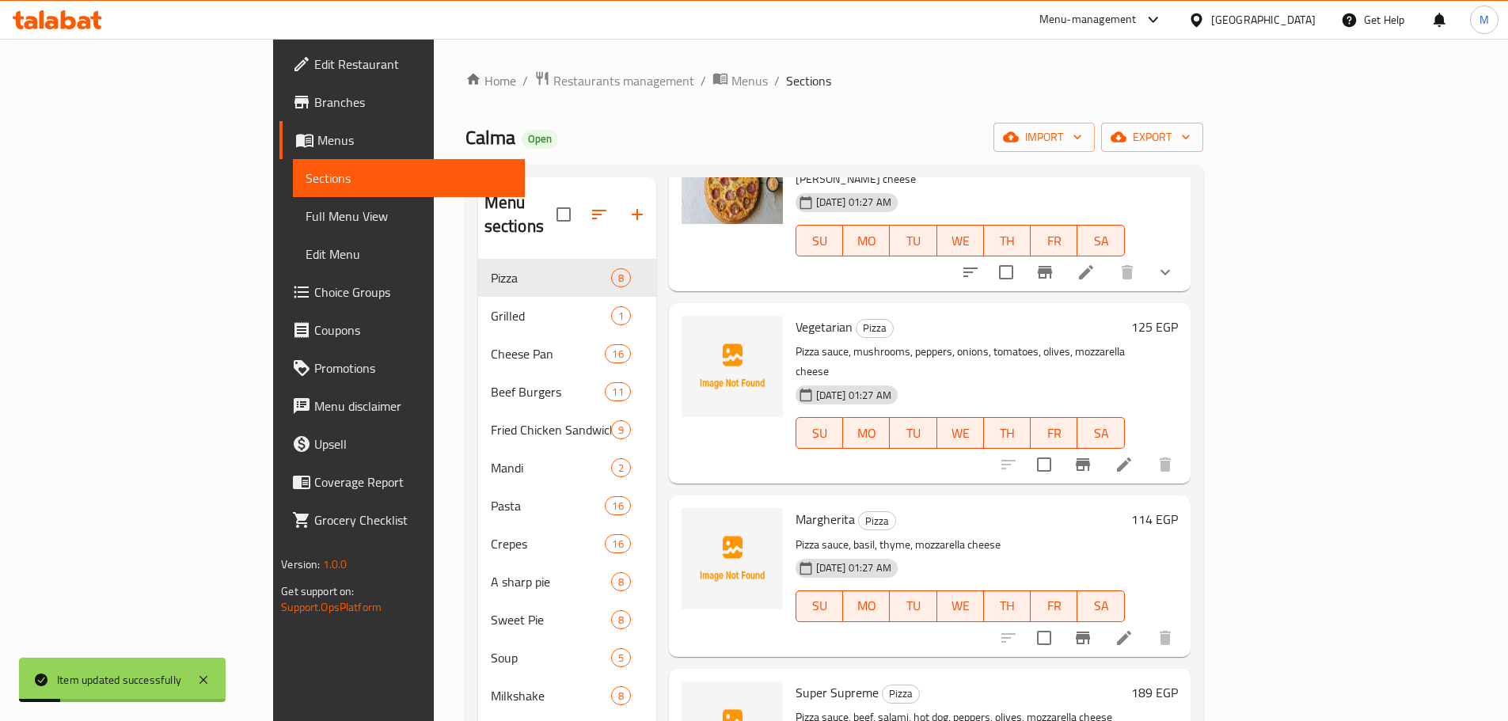
scroll to position [317, 0]
click at [1146, 622] on li at bounding box center [1124, 636] width 44 height 28
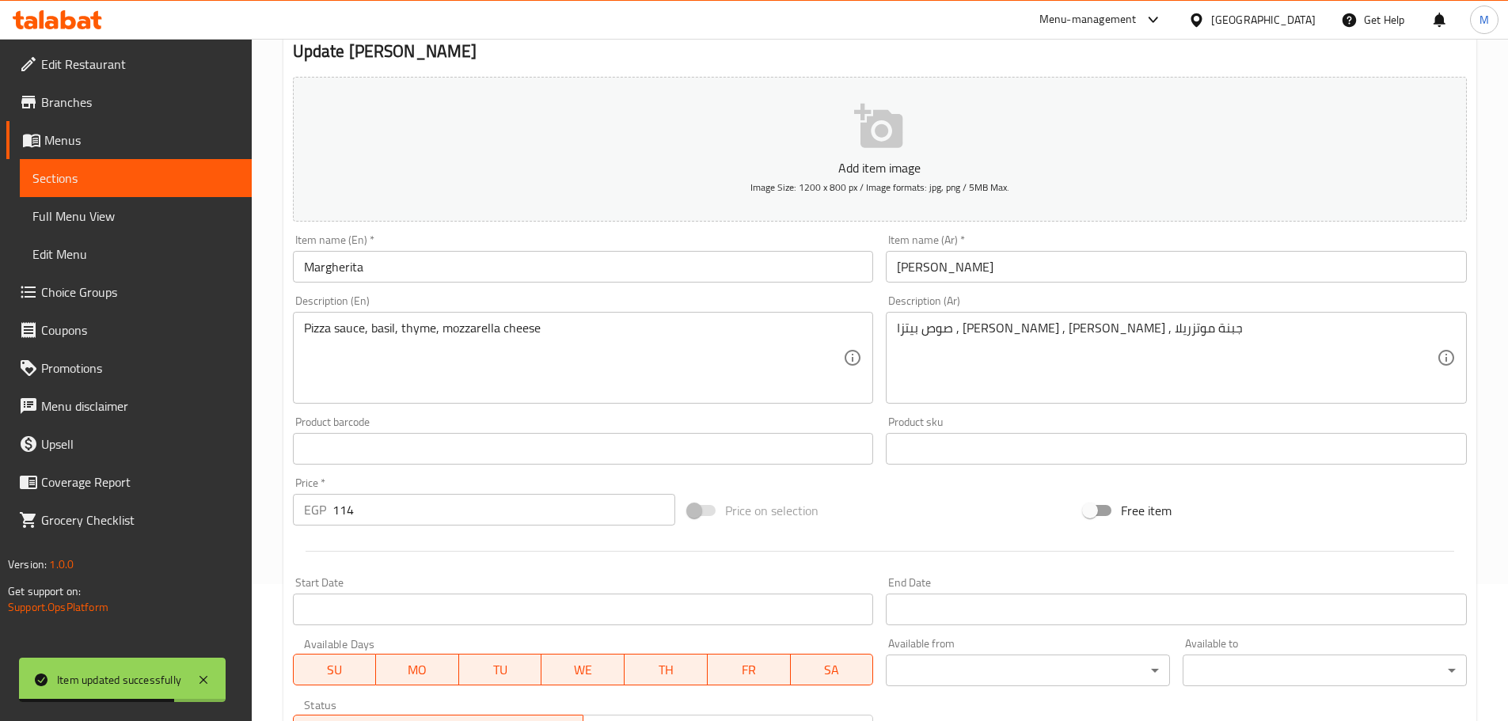
scroll to position [396, 0]
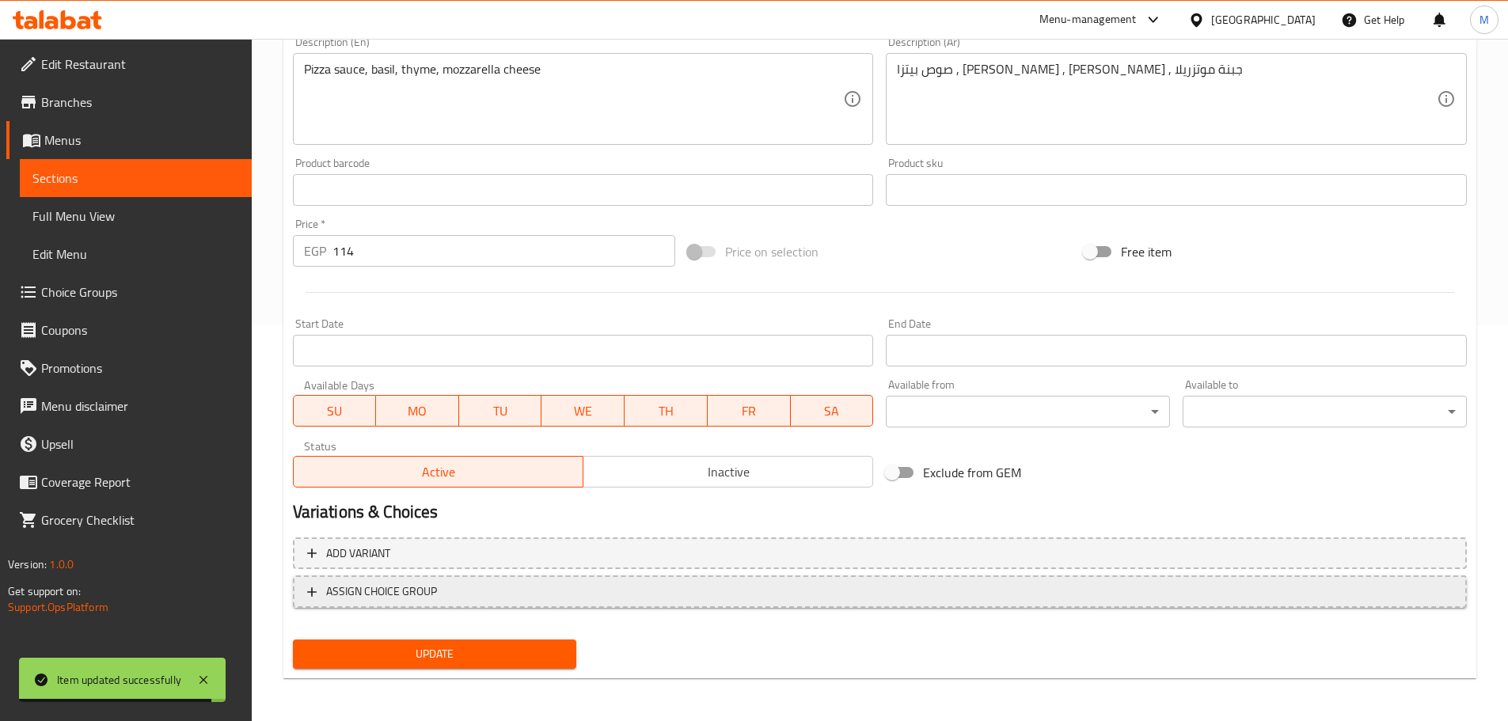
click at [867, 601] on span "ASSIGN CHOICE GROUP" at bounding box center [879, 592] width 1145 height 20
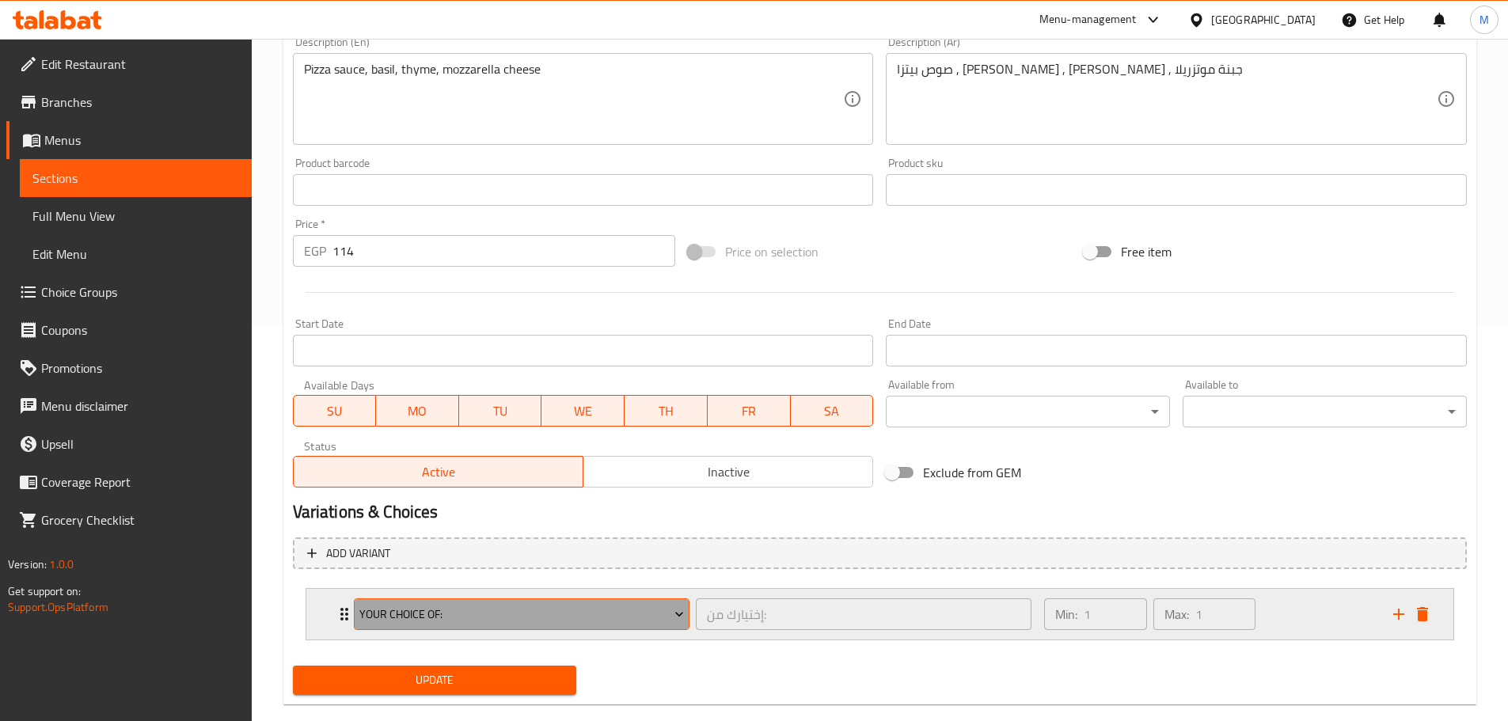
click at [578, 611] on span "Your Choice Of:" at bounding box center [521, 615] width 324 height 20
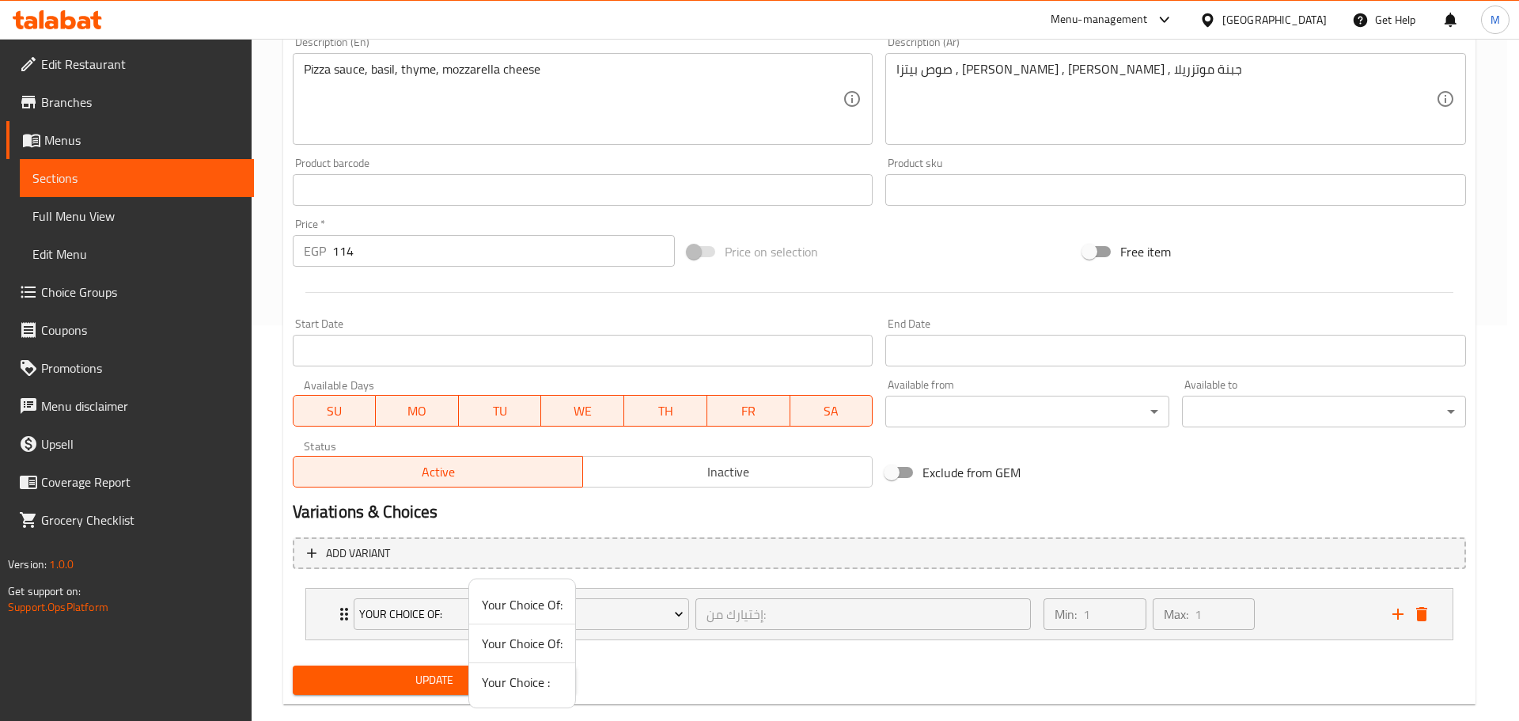
click at [536, 677] on span "Your Choice :" at bounding box center [522, 682] width 81 height 19
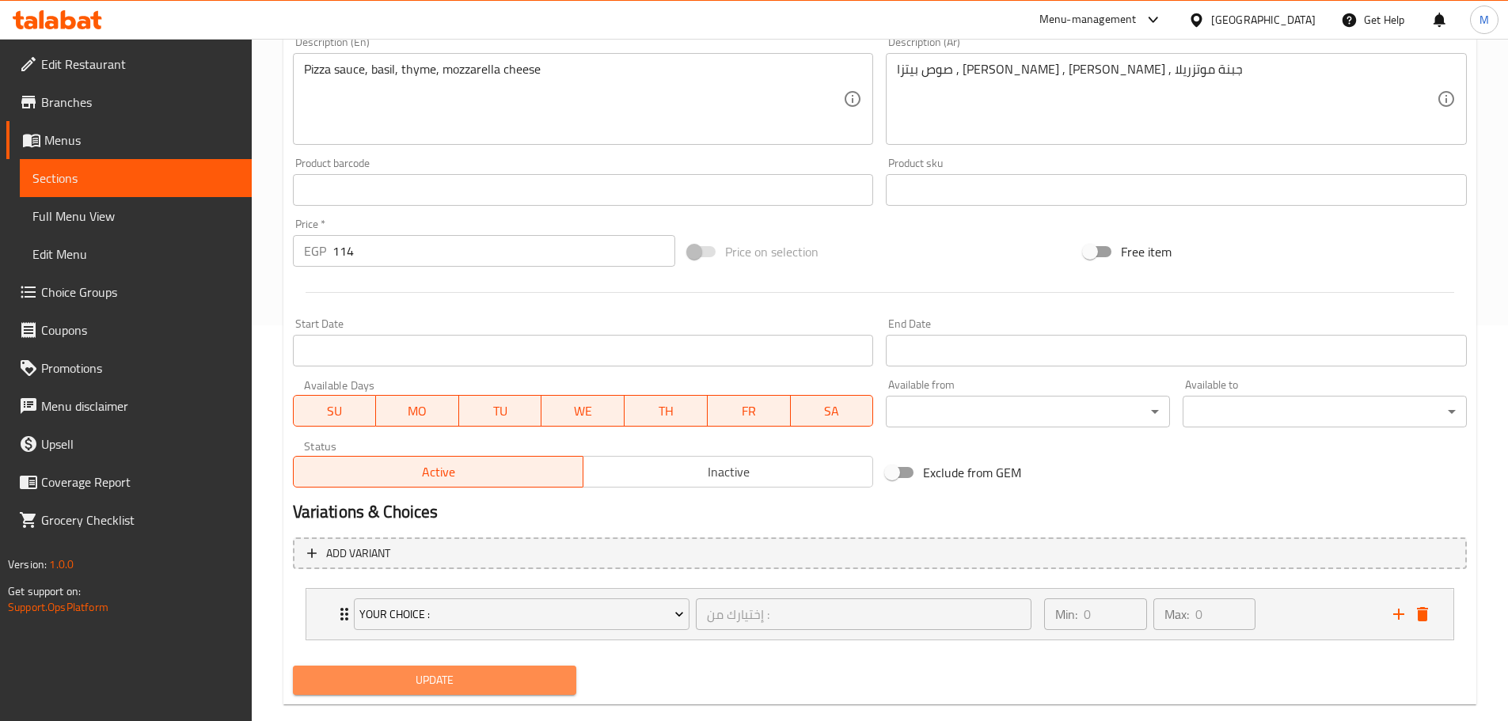
click at [536, 677] on span "Update" at bounding box center [434, 680] width 259 height 20
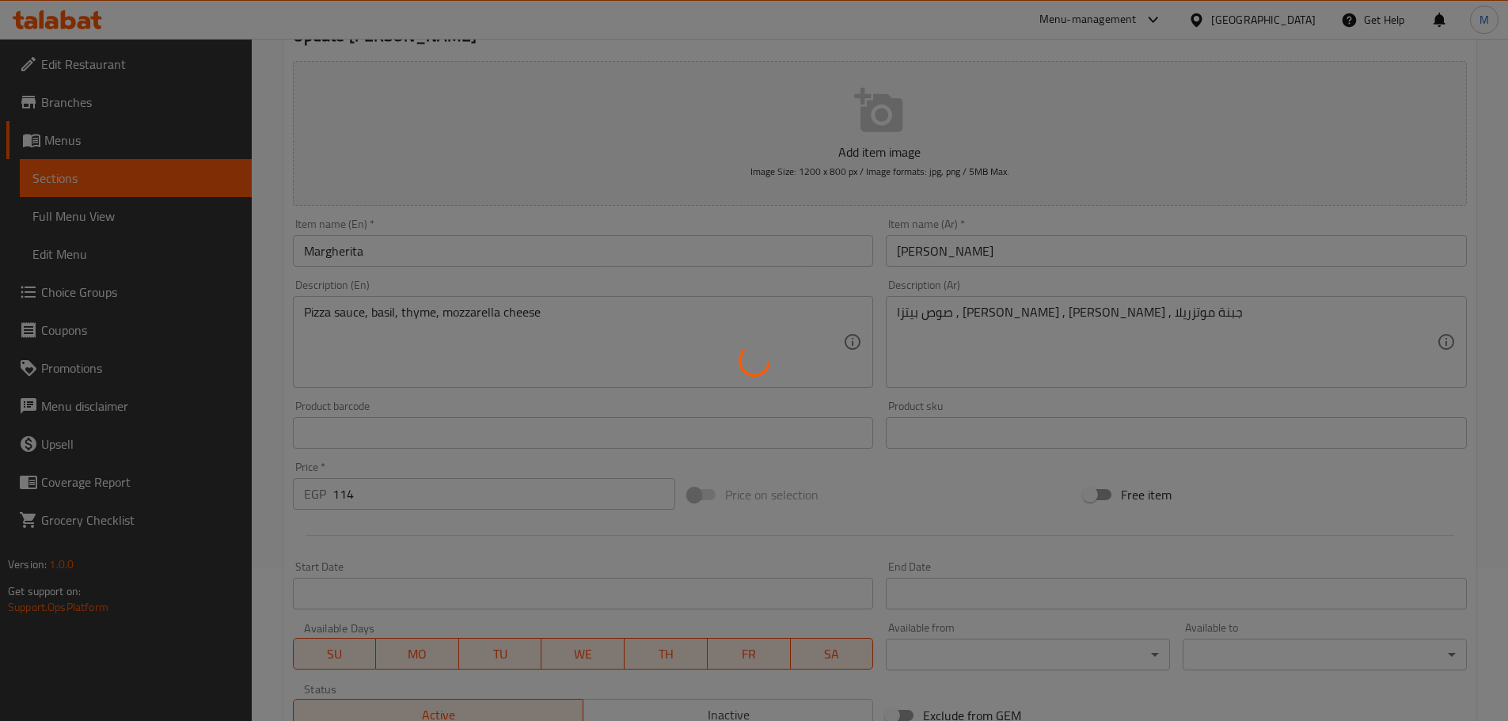
scroll to position [0, 0]
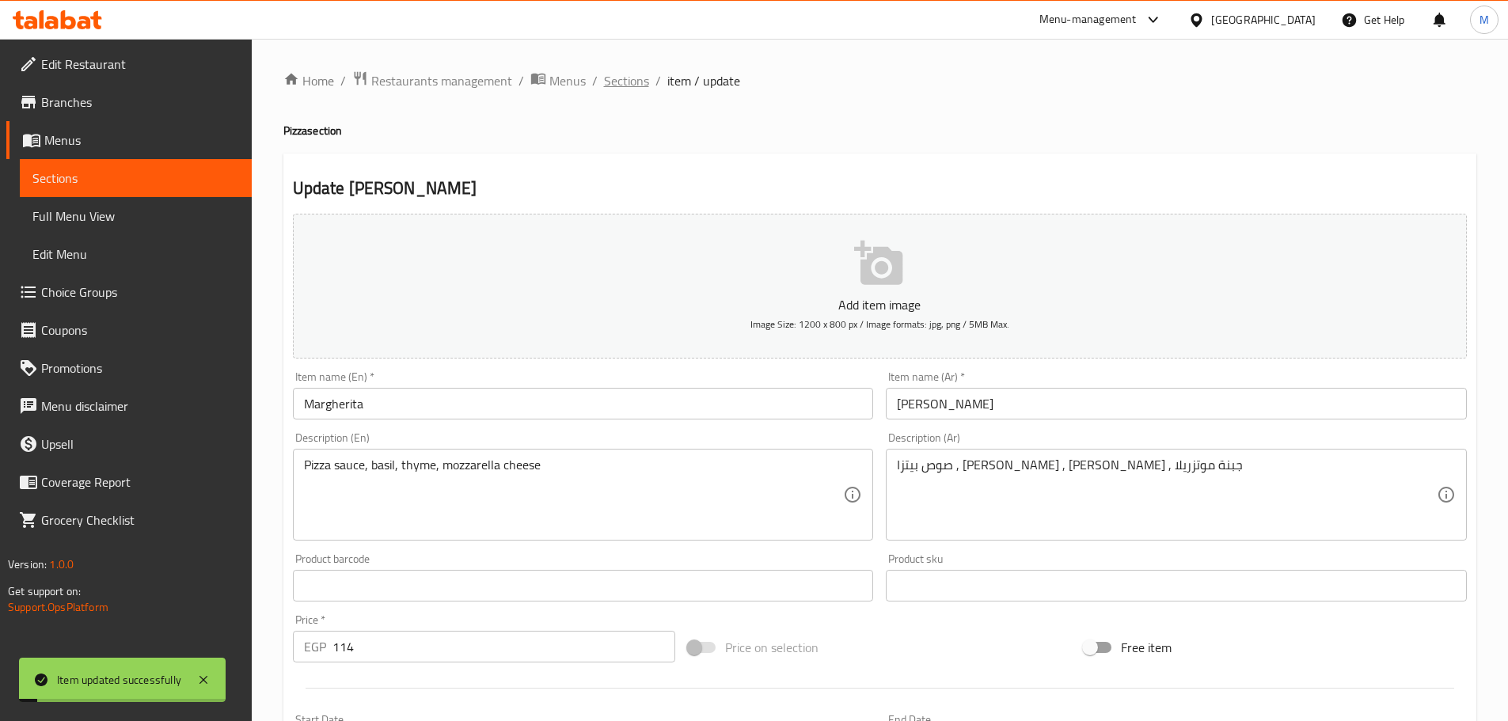
click at [628, 87] on span "Sections" at bounding box center [626, 80] width 45 height 19
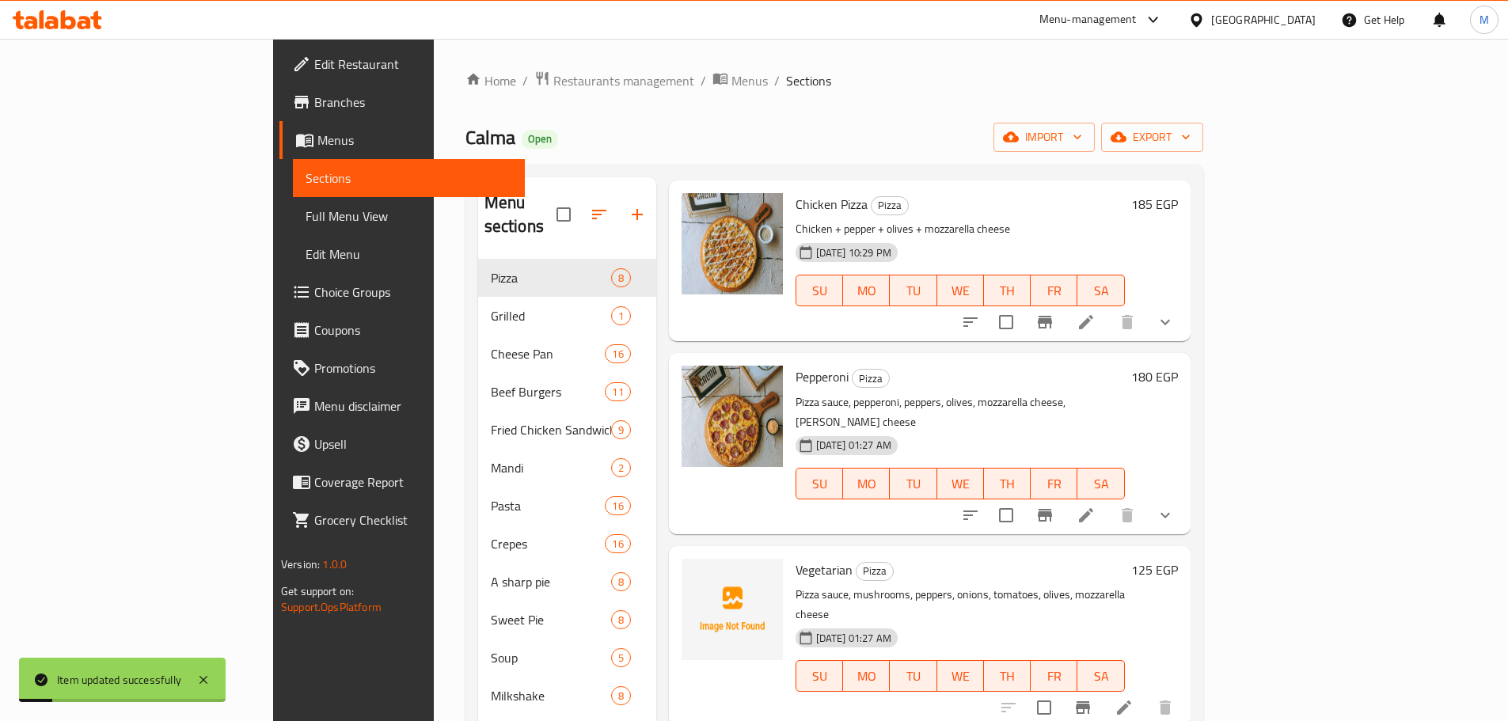
scroll to position [158, 0]
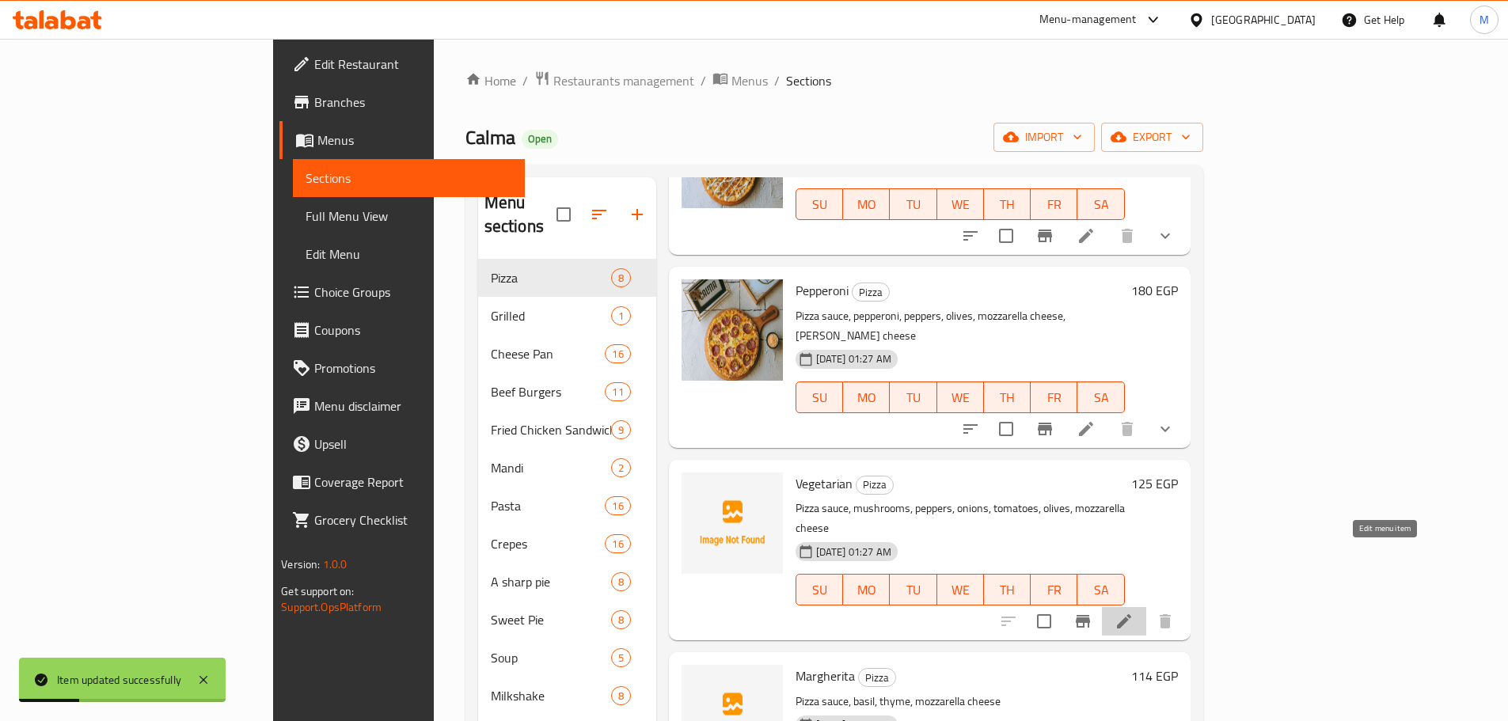
click at [1133, 612] on icon at bounding box center [1123, 621] width 19 height 19
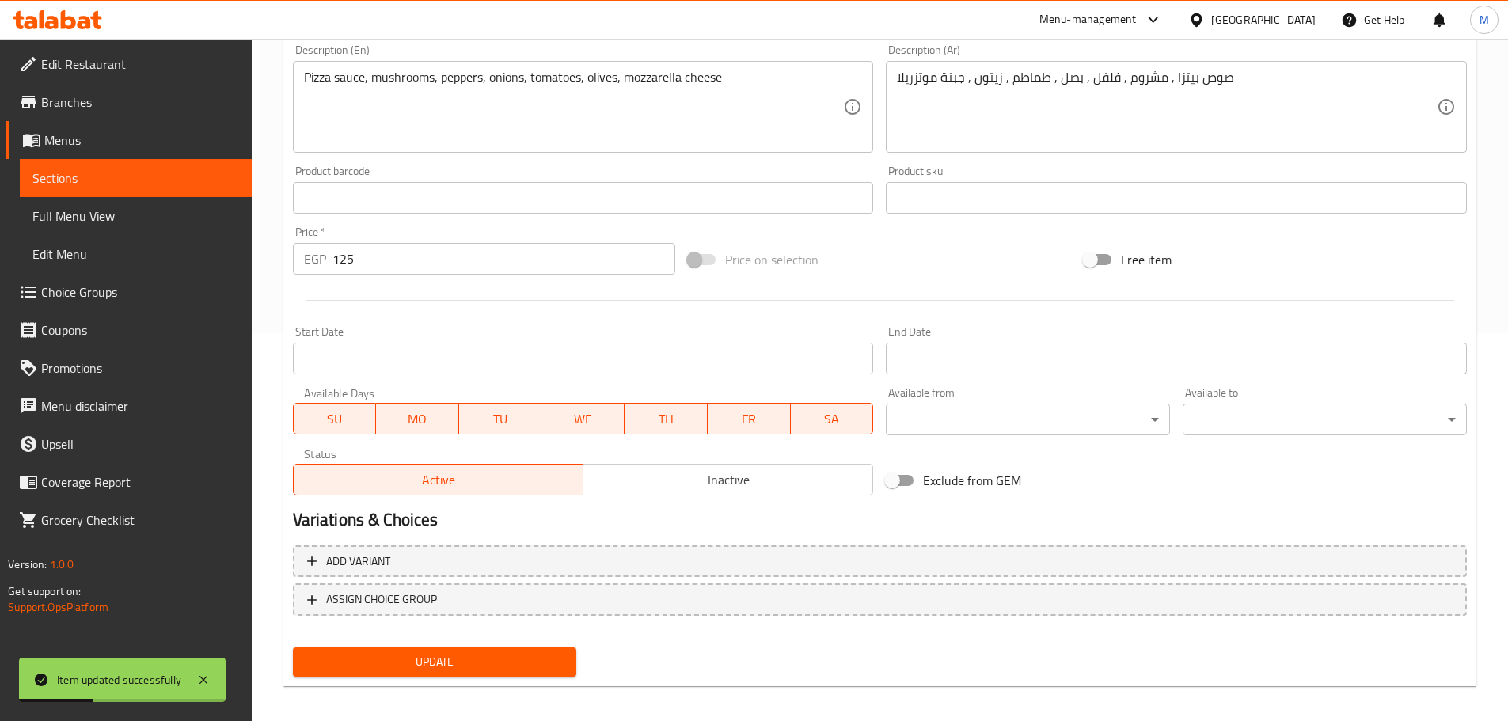
scroll to position [397, 0]
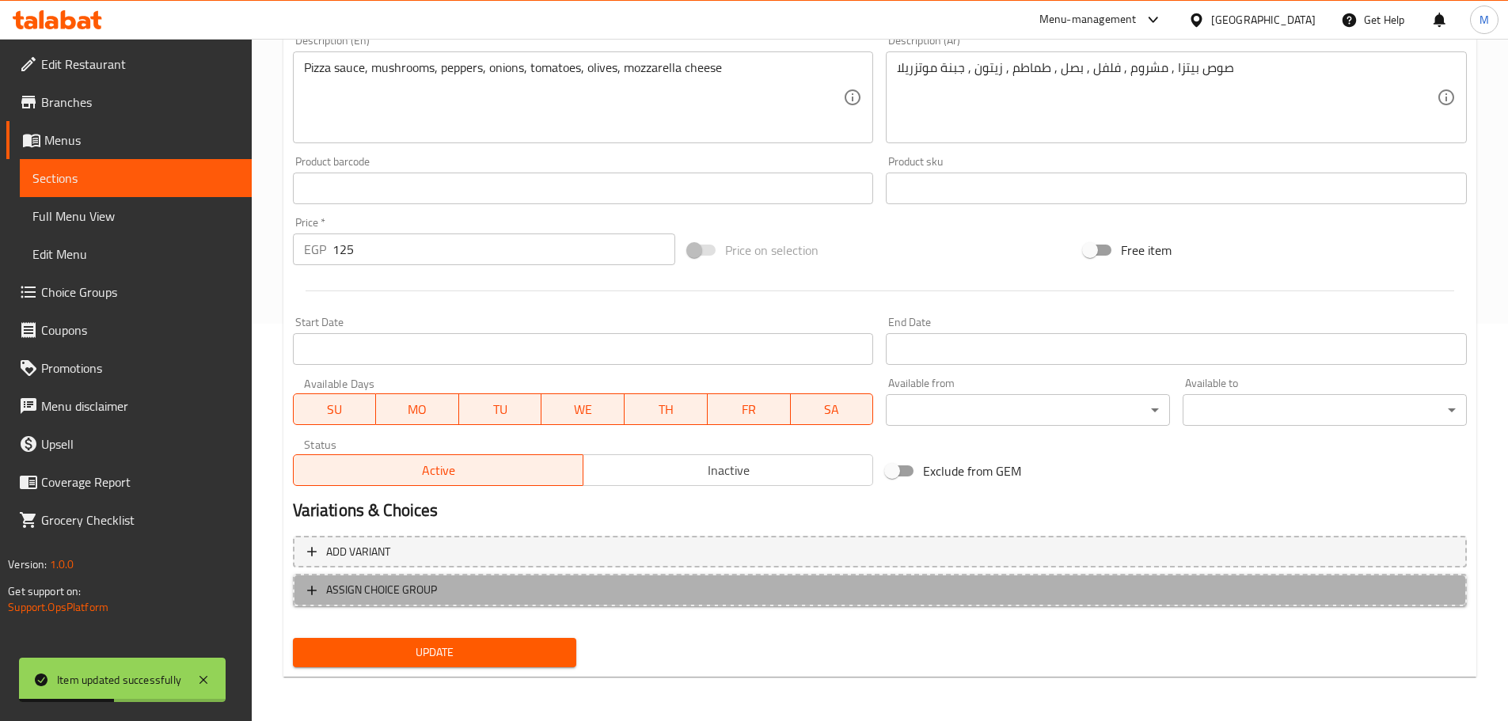
click at [1018, 587] on span "ASSIGN CHOICE GROUP" at bounding box center [879, 590] width 1145 height 20
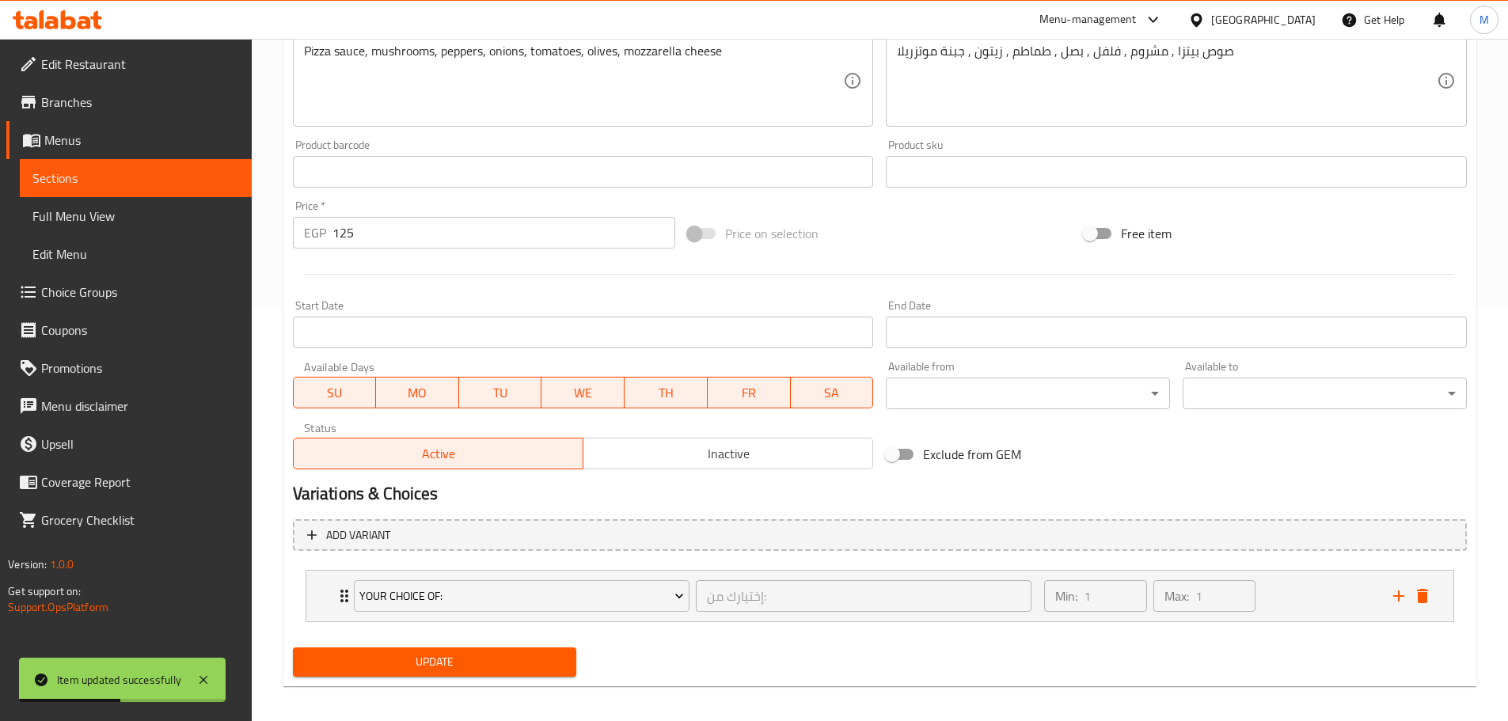
scroll to position [423, 0]
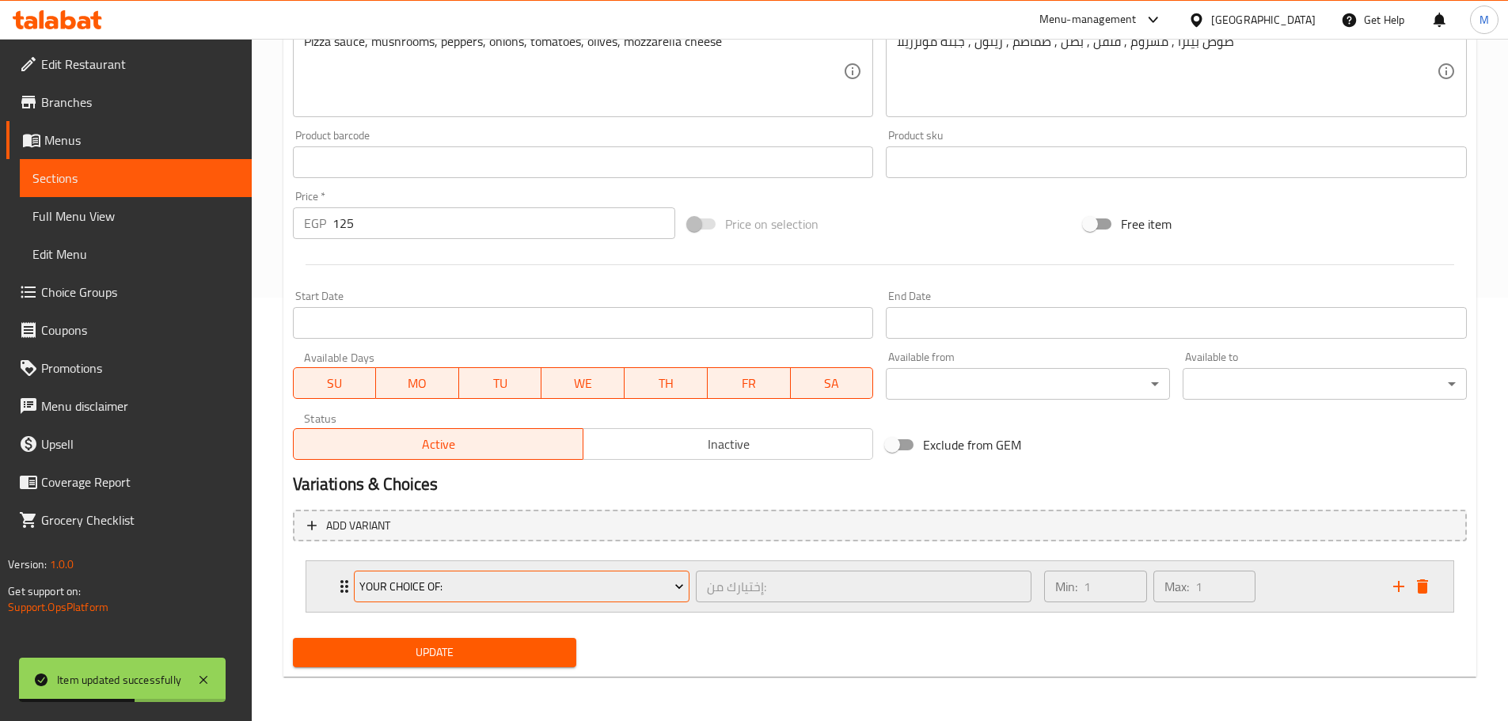
click at [488, 591] on span "Your Choice Of:" at bounding box center [521, 587] width 324 height 20
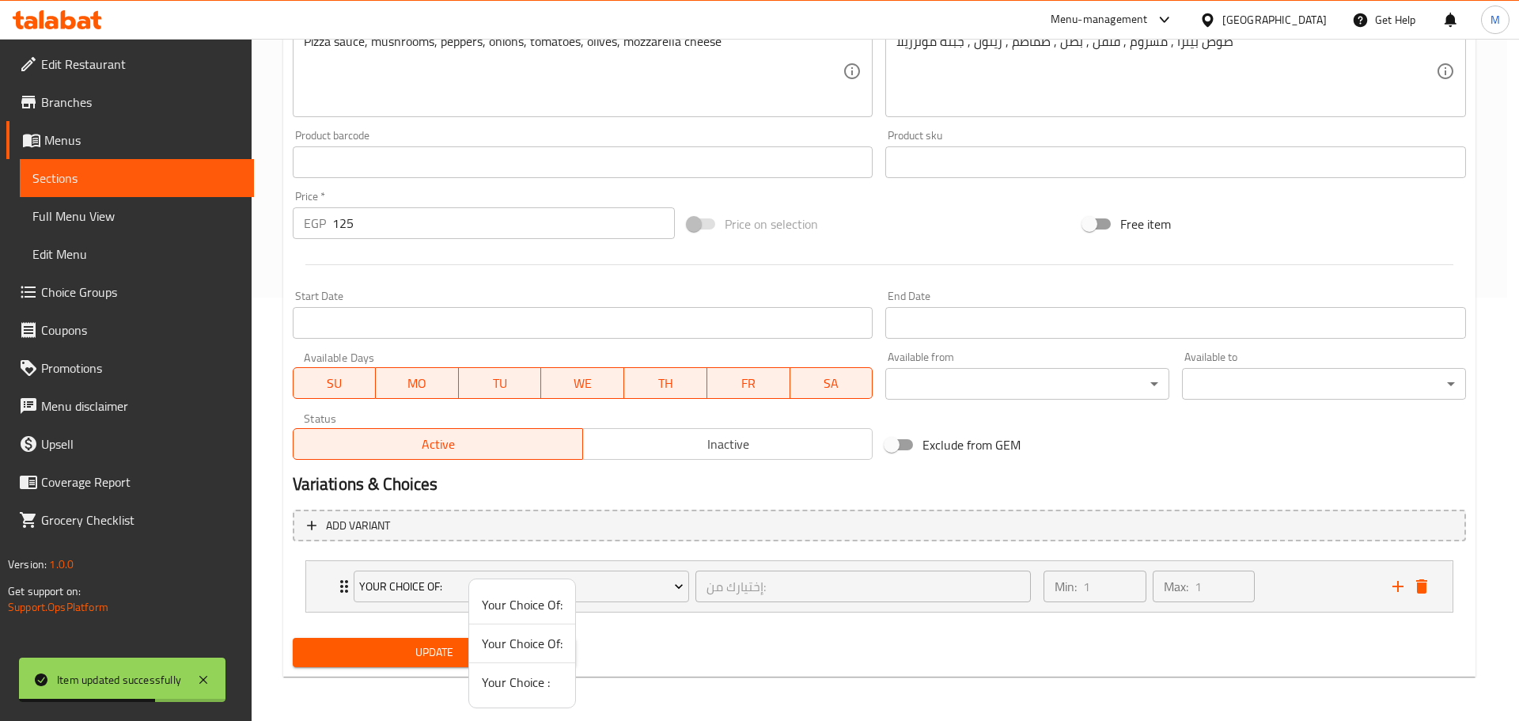
click at [489, 681] on span "Your Choice :" at bounding box center [522, 682] width 81 height 19
click at [489, 681] on div "Home / Restaurants management / Menus / Sections / item / update Pizza section …" at bounding box center [872, 168] width 1183 height 1042
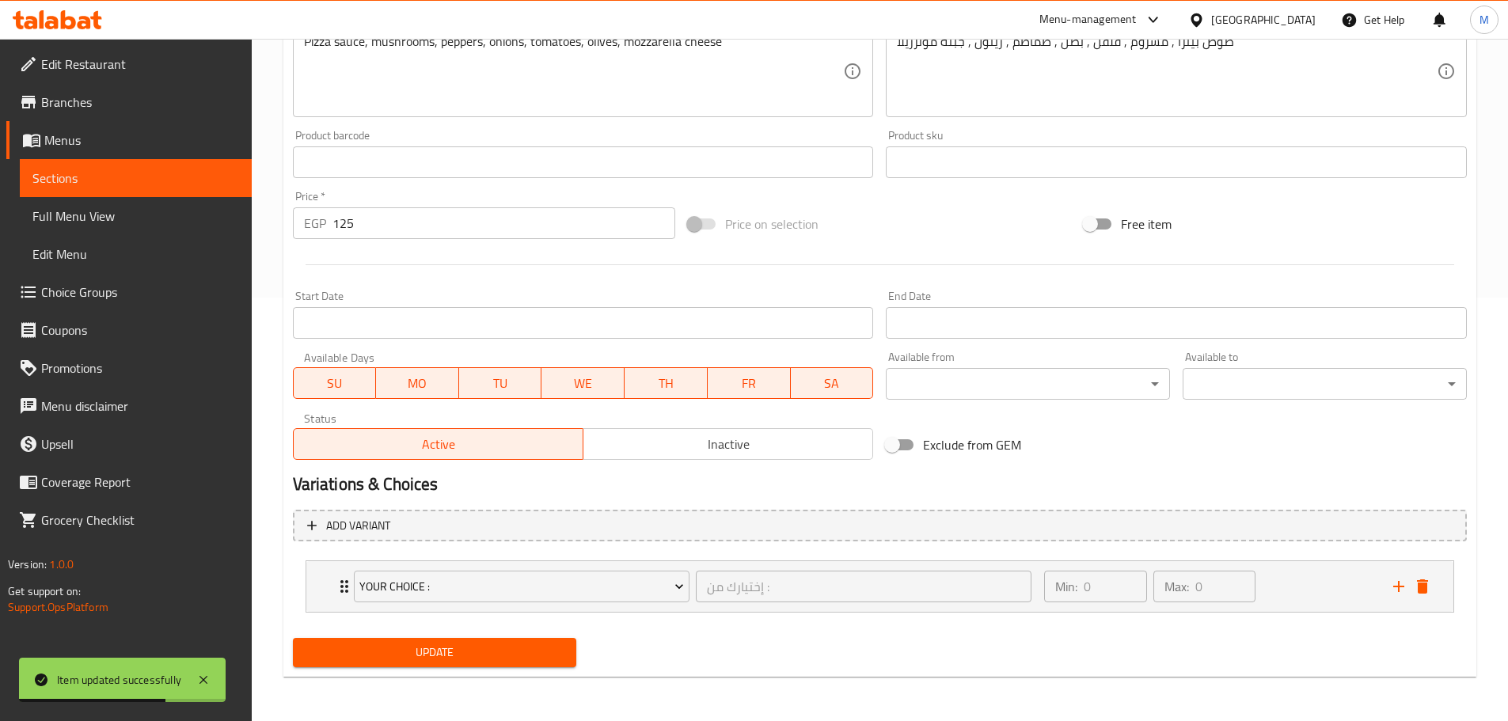
click at [489, 668] on div "Update" at bounding box center [434, 652] width 297 height 42
click at [492, 652] on span "Update" at bounding box center [434, 653] width 259 height 20
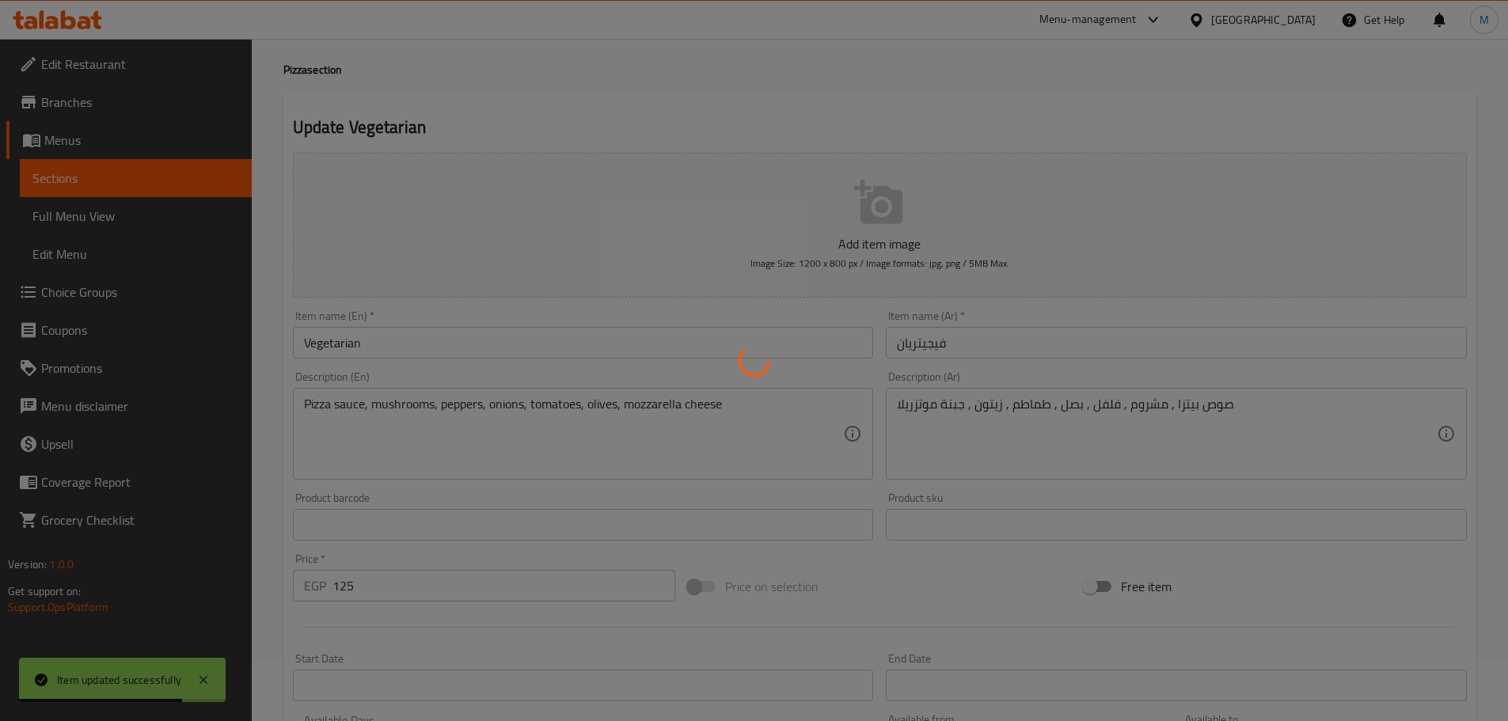
scroll to position [0, 0]
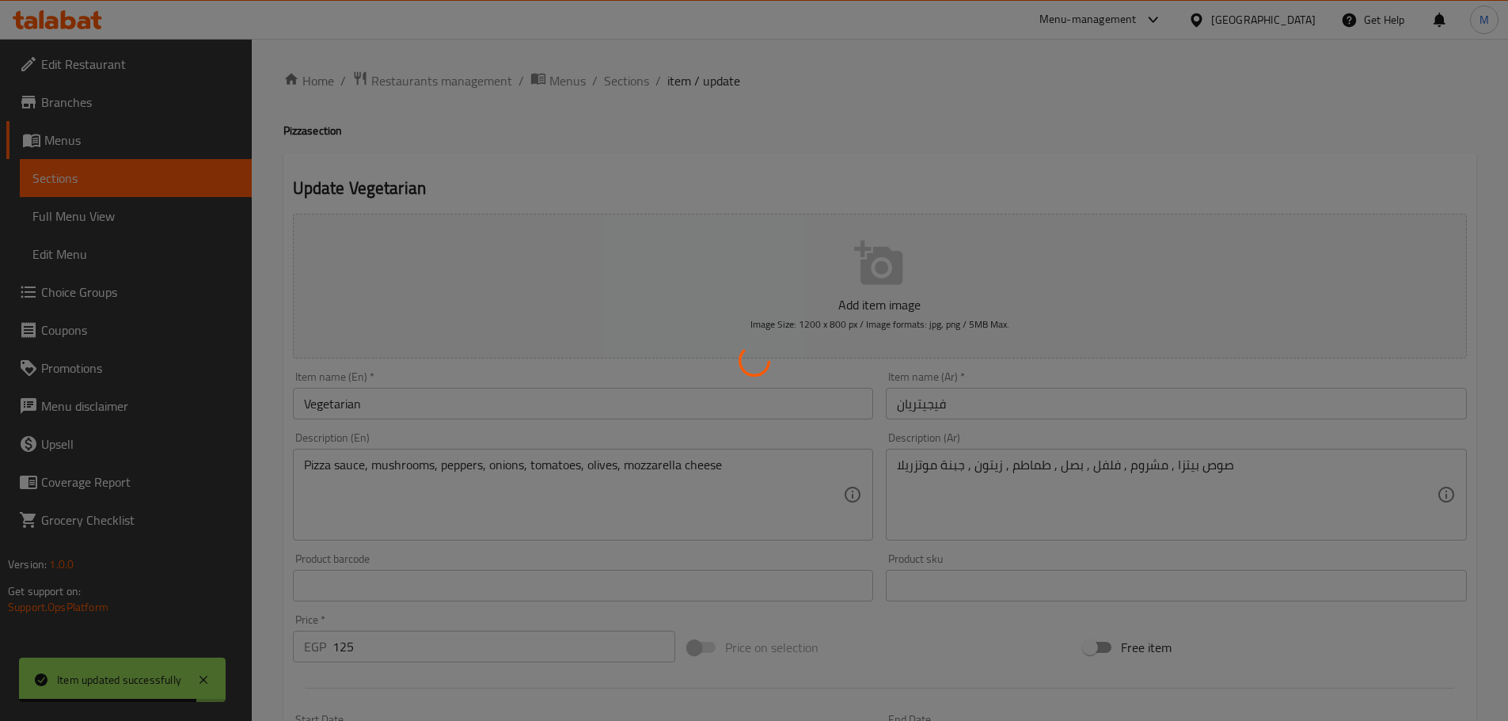
click at [627, 78] on div at bounding box center [754, 360] width 1508 height 721
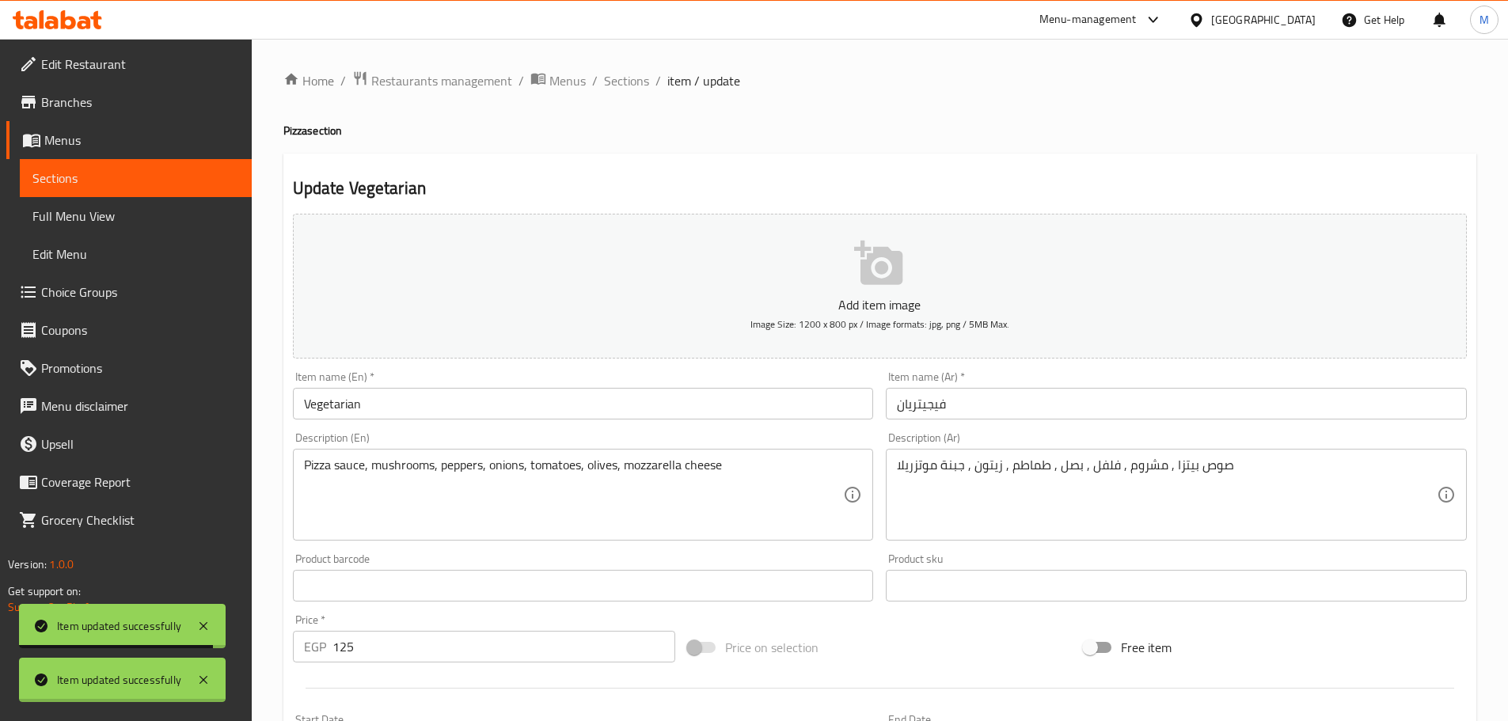
click at [627, 78] on div at bounding box center [754, 360] width 1508 height 721
click at [627, 78] on span "Sections" at bounding box center [626, 80] width 45 height 19
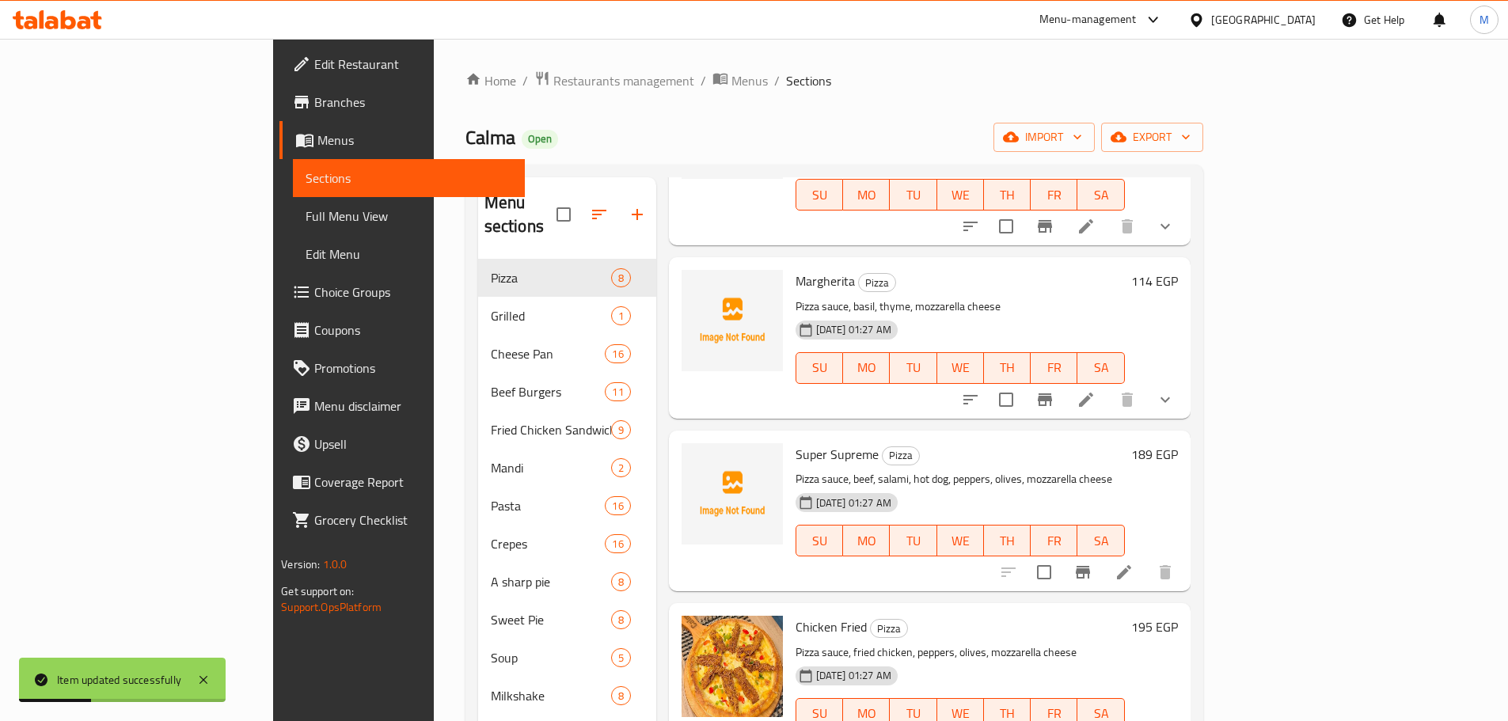
scroll to position [554, 0]
click at [1133, 562] on icon at bounding box center [1123, 571] width 19 height 19
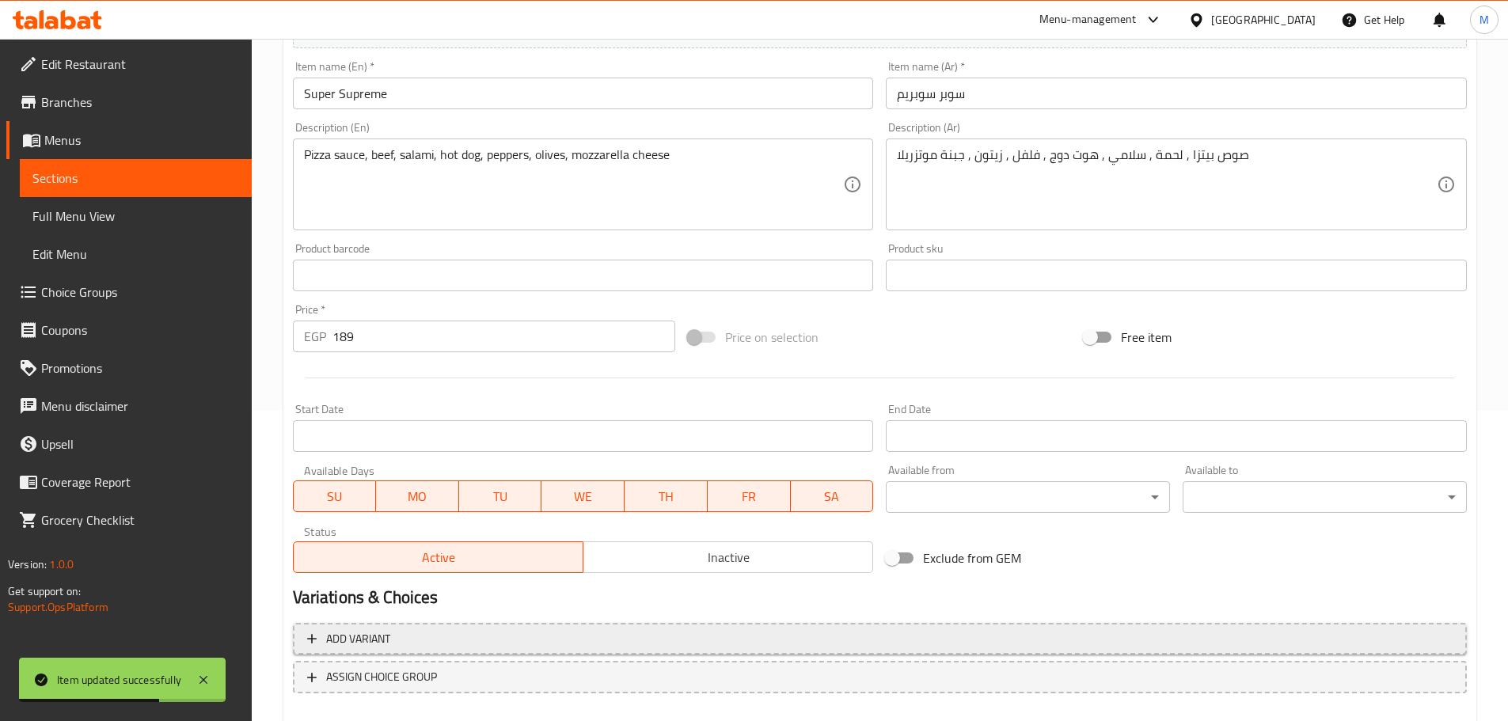
scroll to position [397, 0]
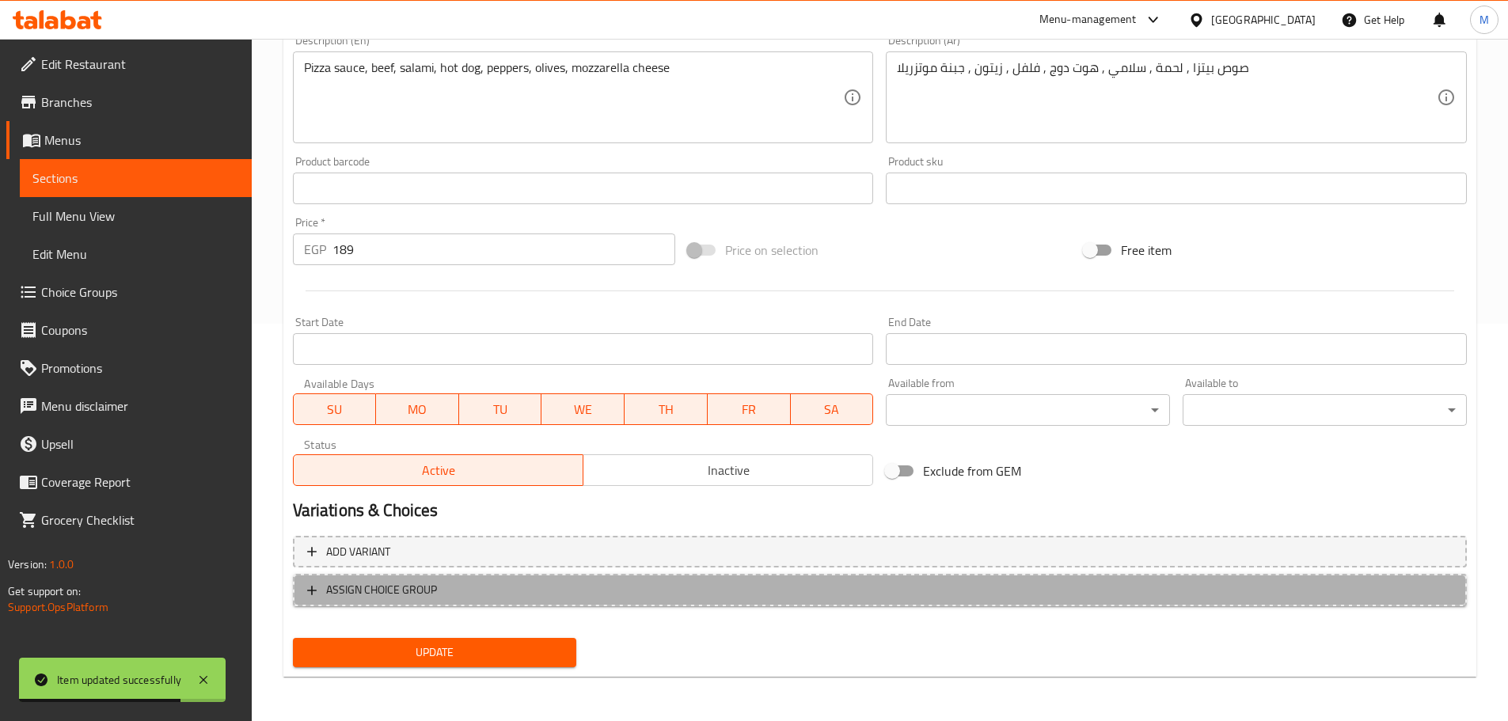
click at [571, 581] on button "ASSIGN CHOICE GROUP" at bounding box center [880, 590] width 1174 height 32
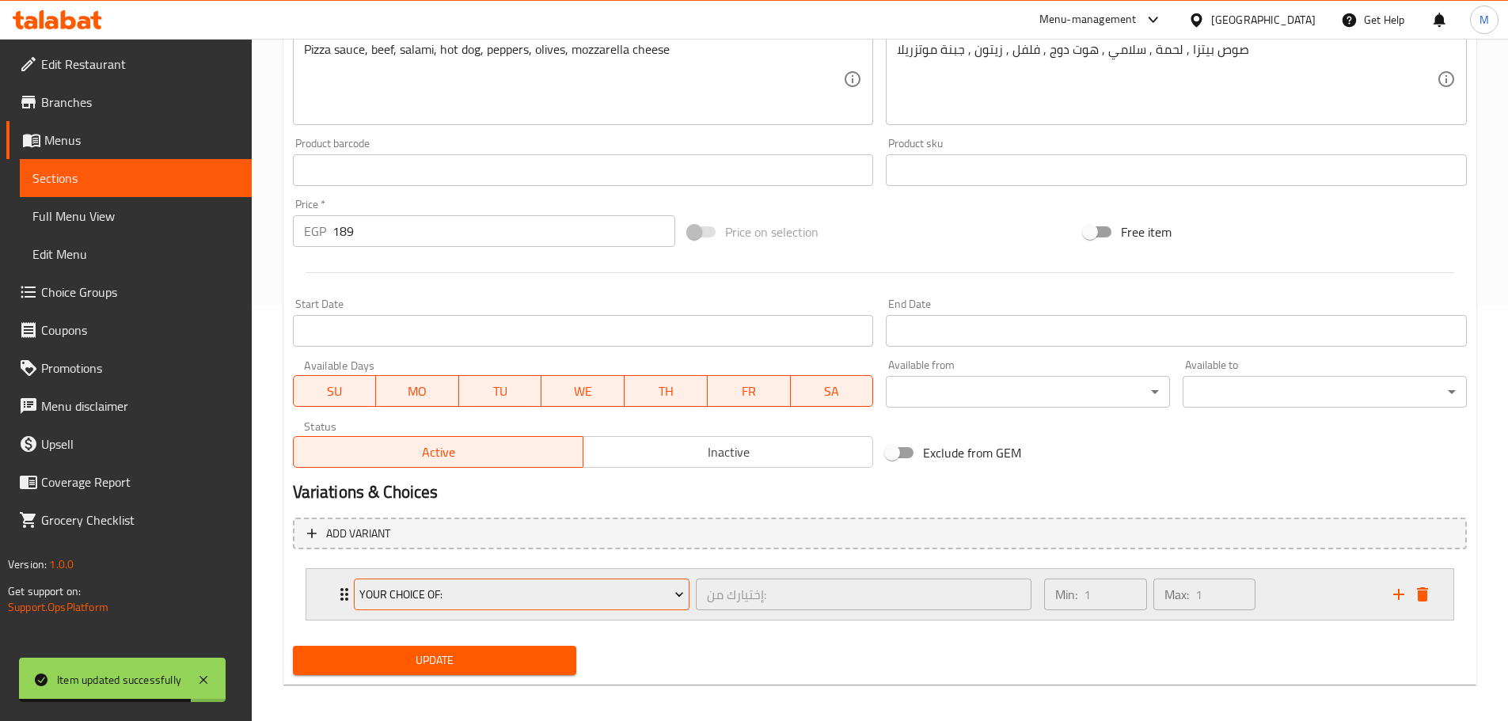
scroll to position [423, 0]
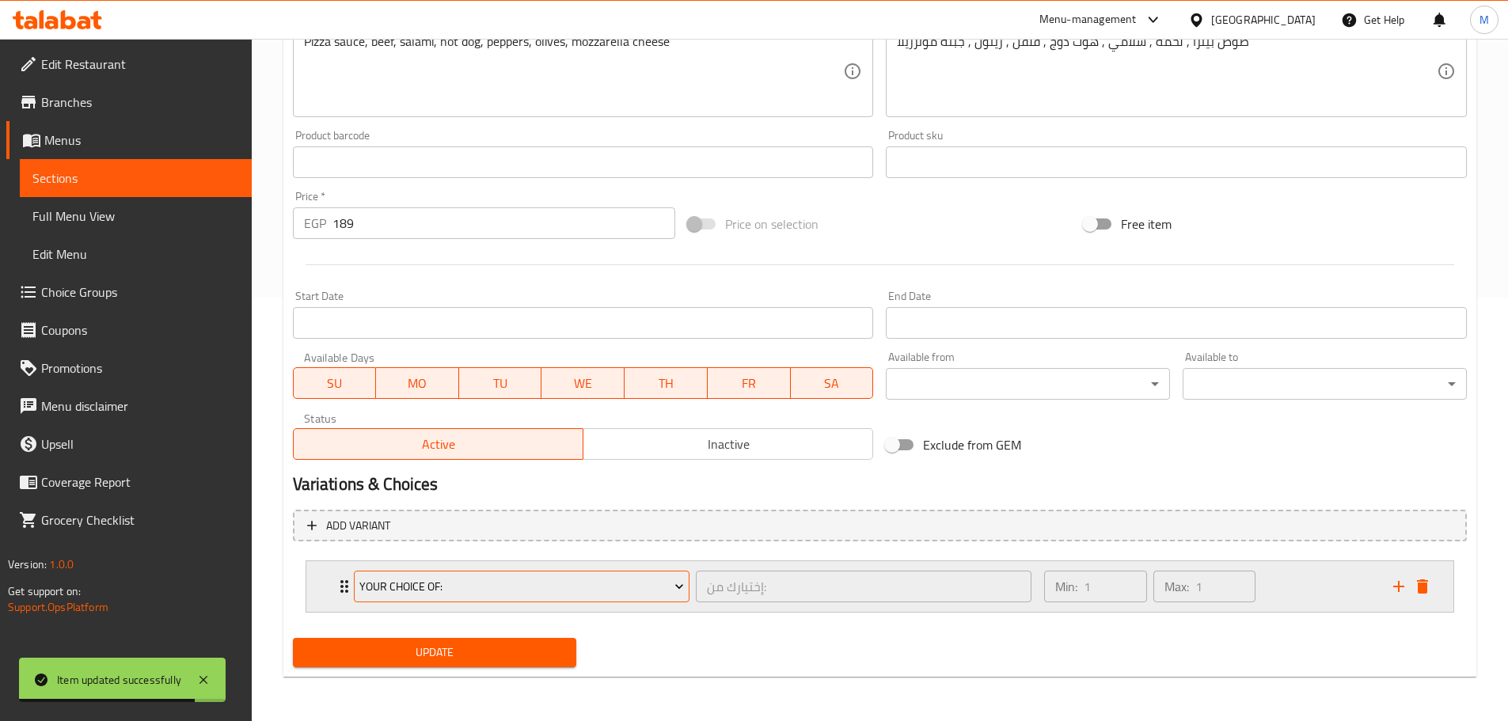
click at [563, 592] on span "Your Choice Of:" at bounding box center [521, 587] width 324 height 20
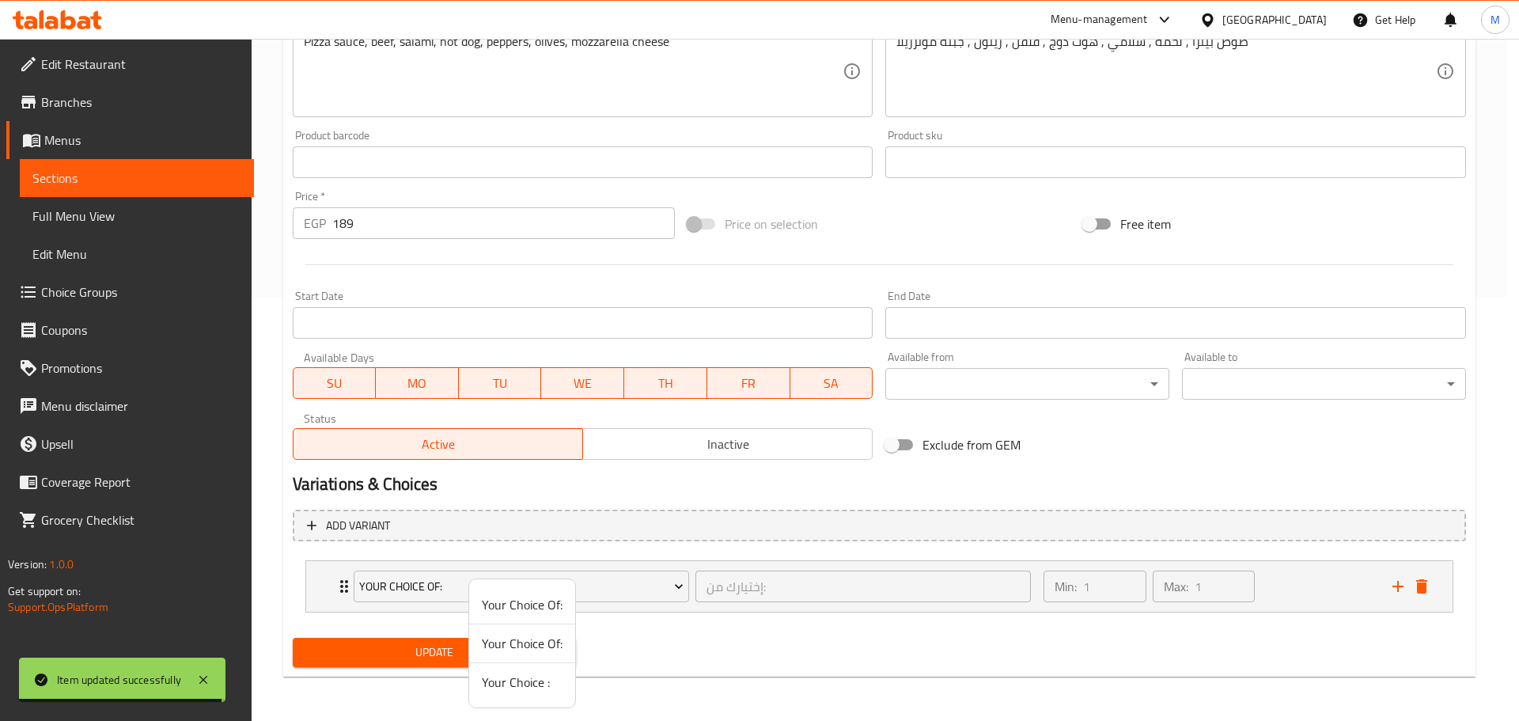
click at [520, 673] on span "Your Choice :" at bounding box center [522, 682] width 81 height 19
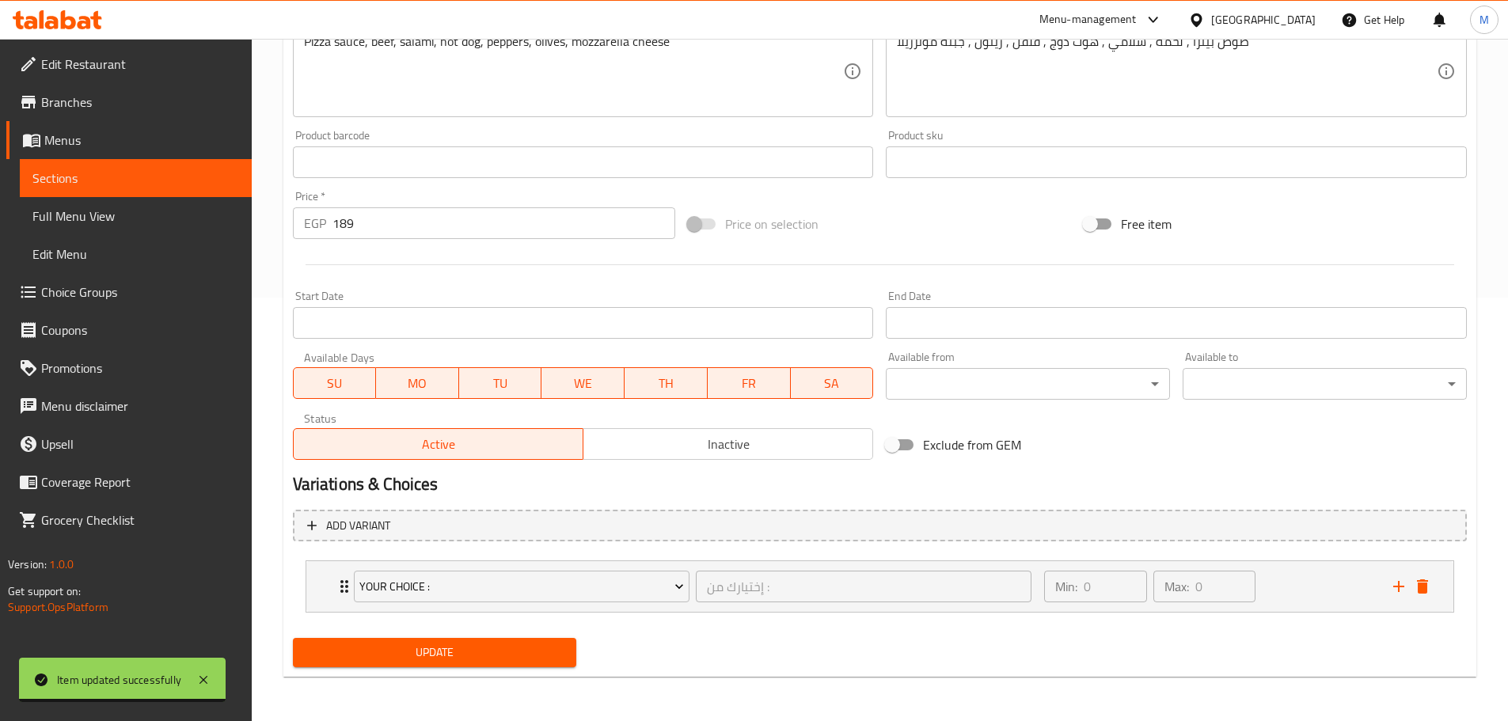
click at [520, 670] on div "Update" at bounding box center [434, 652] width 297 height 42
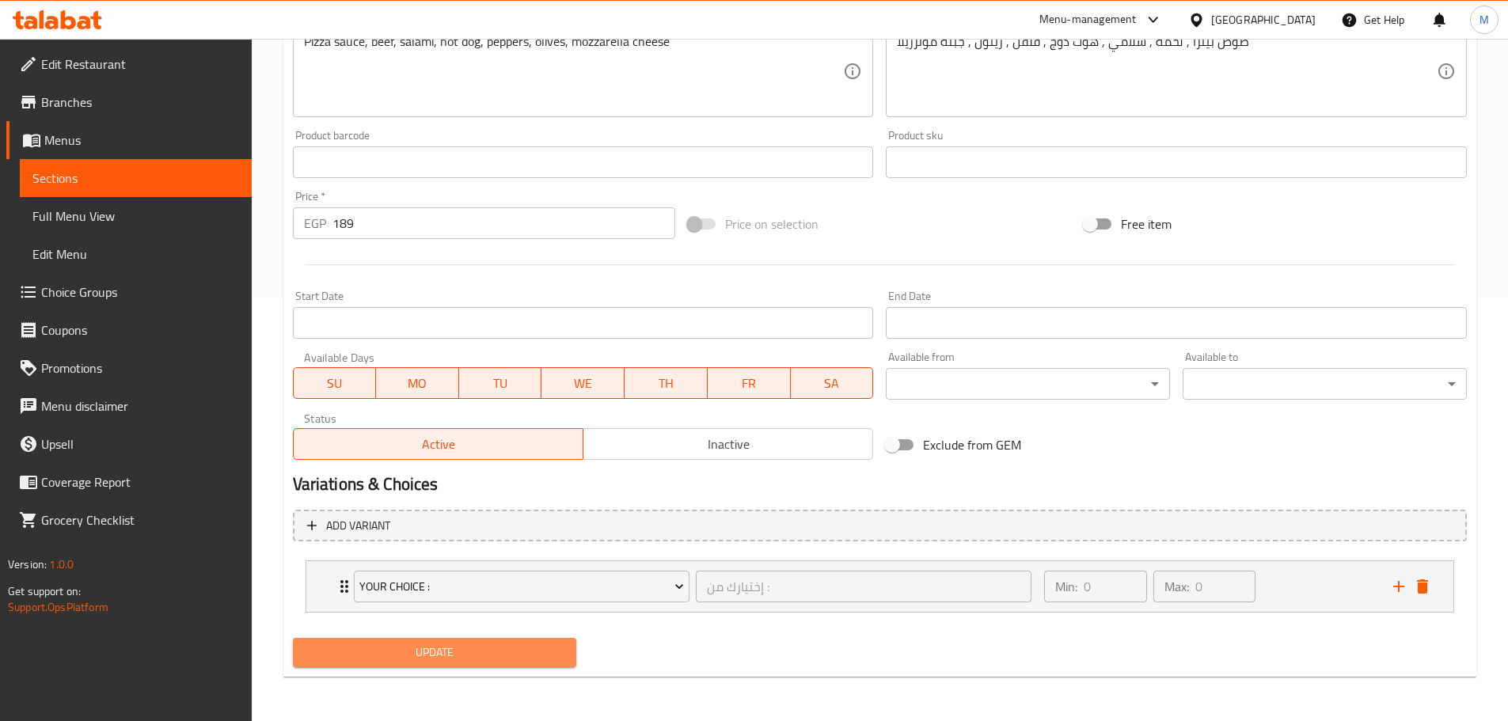
click at [518, 641] on button "Update" at bounding box center [435, 652] width 284 height 29
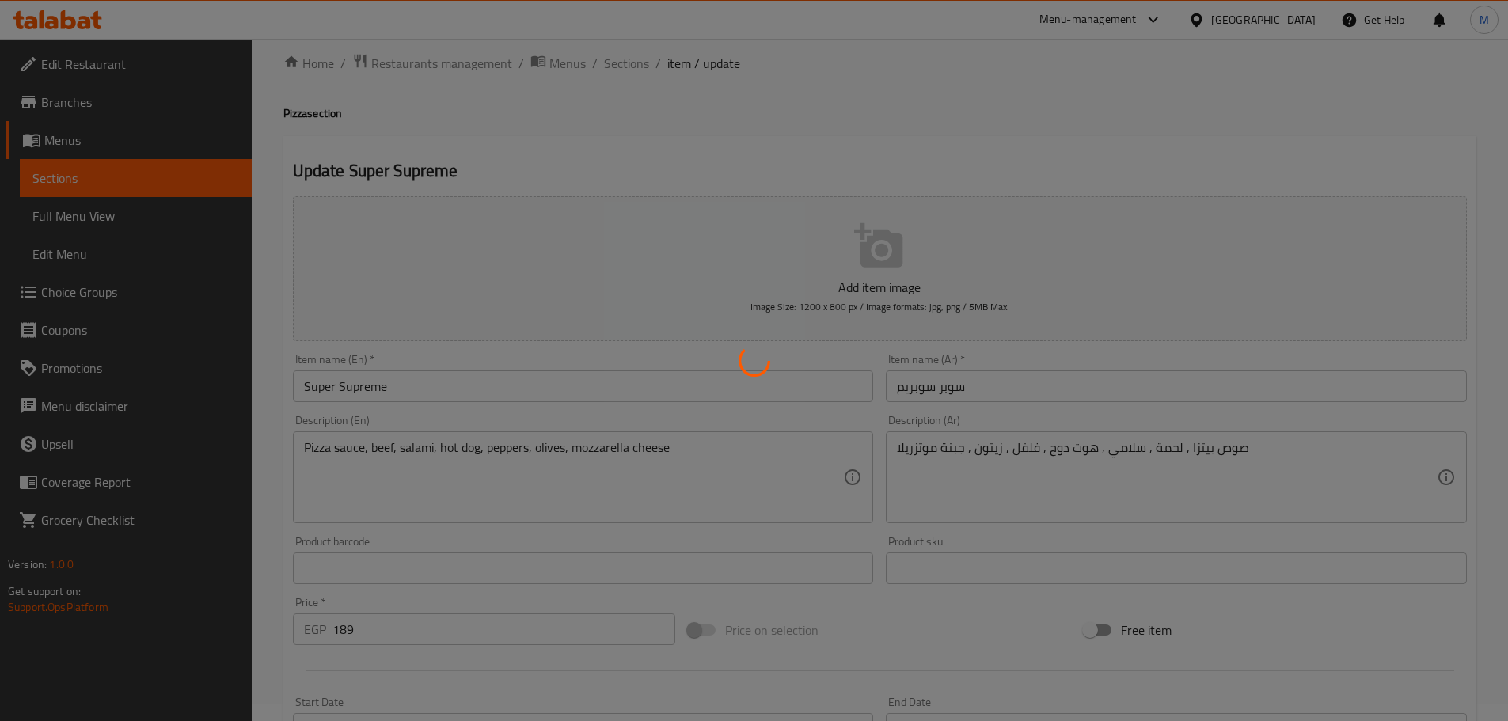
scroll to position [0, 0]
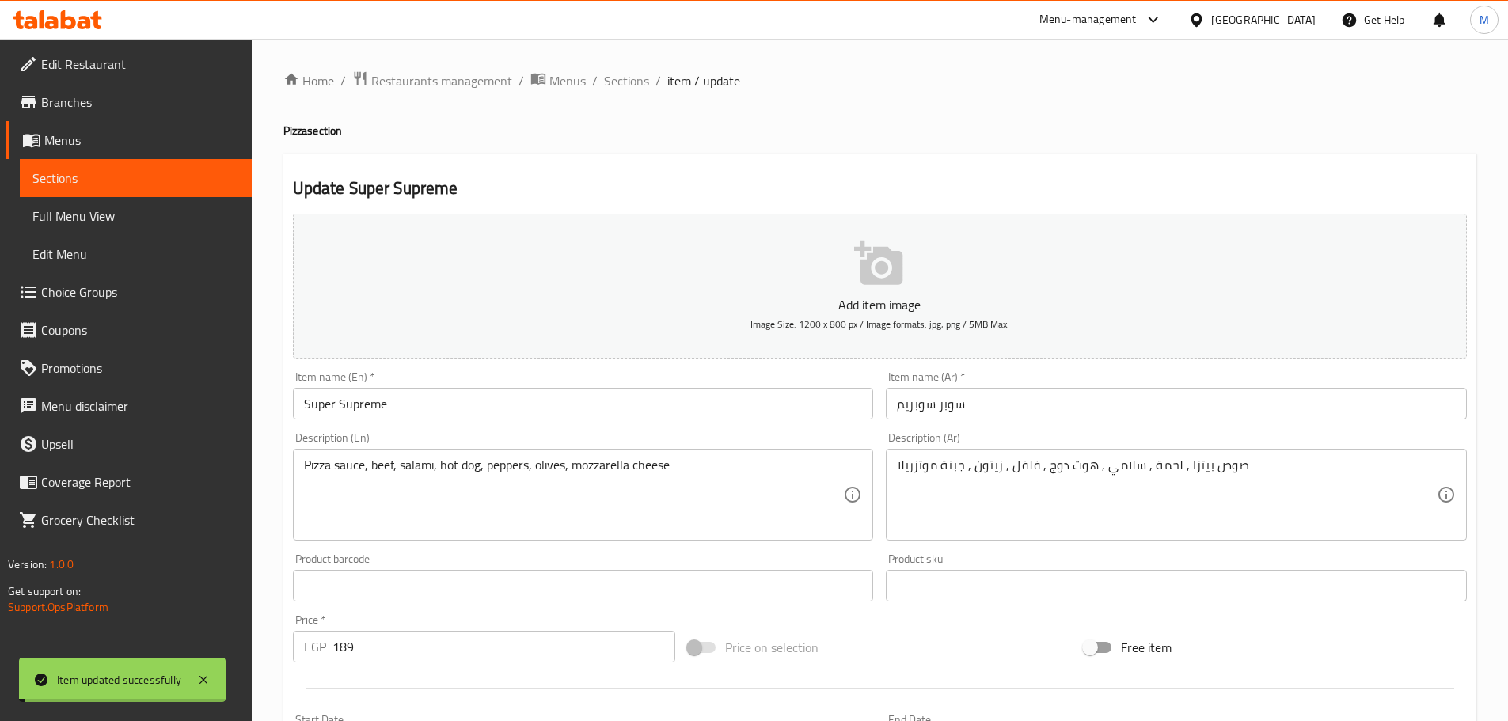
click at [631, 85] on span "Sections" at bounding box center [626, 80] width 45 height 19
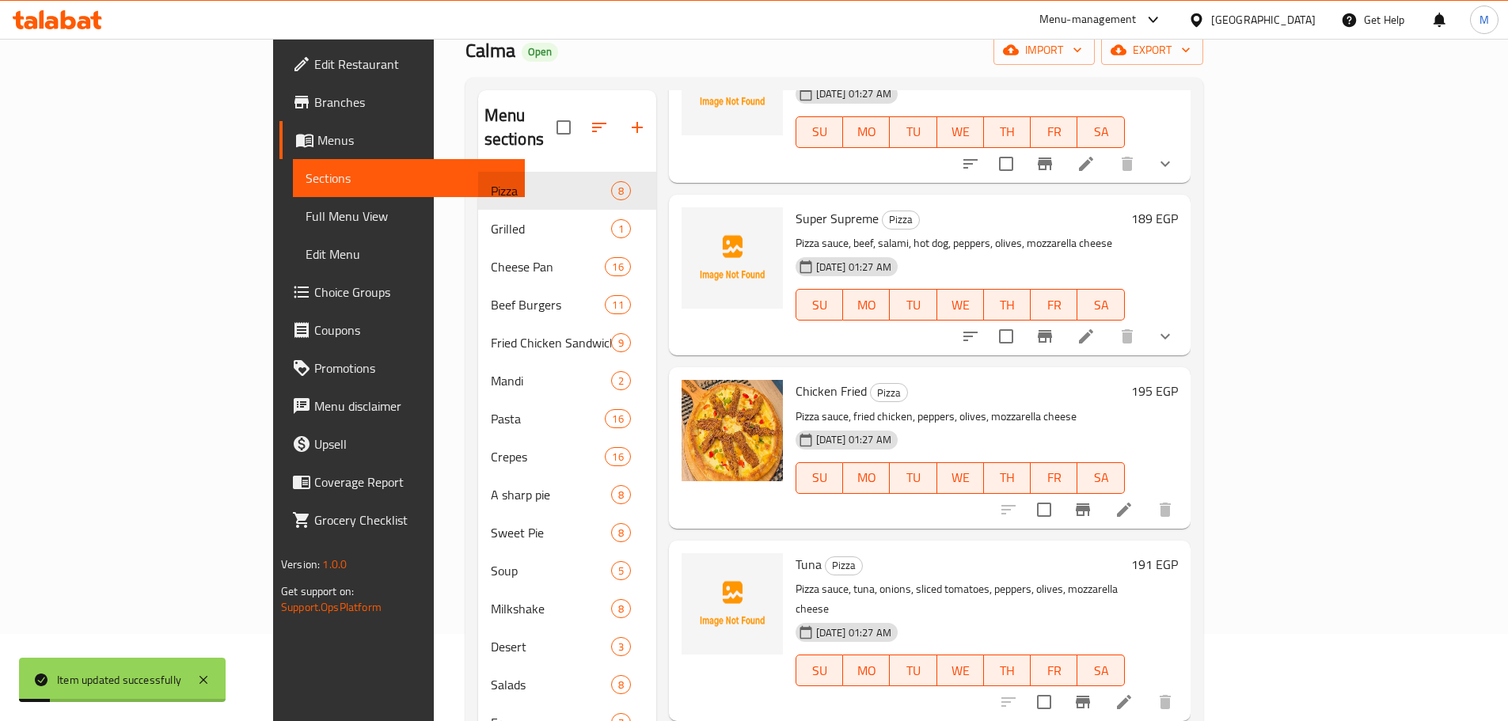
scroll to position [222, 0]
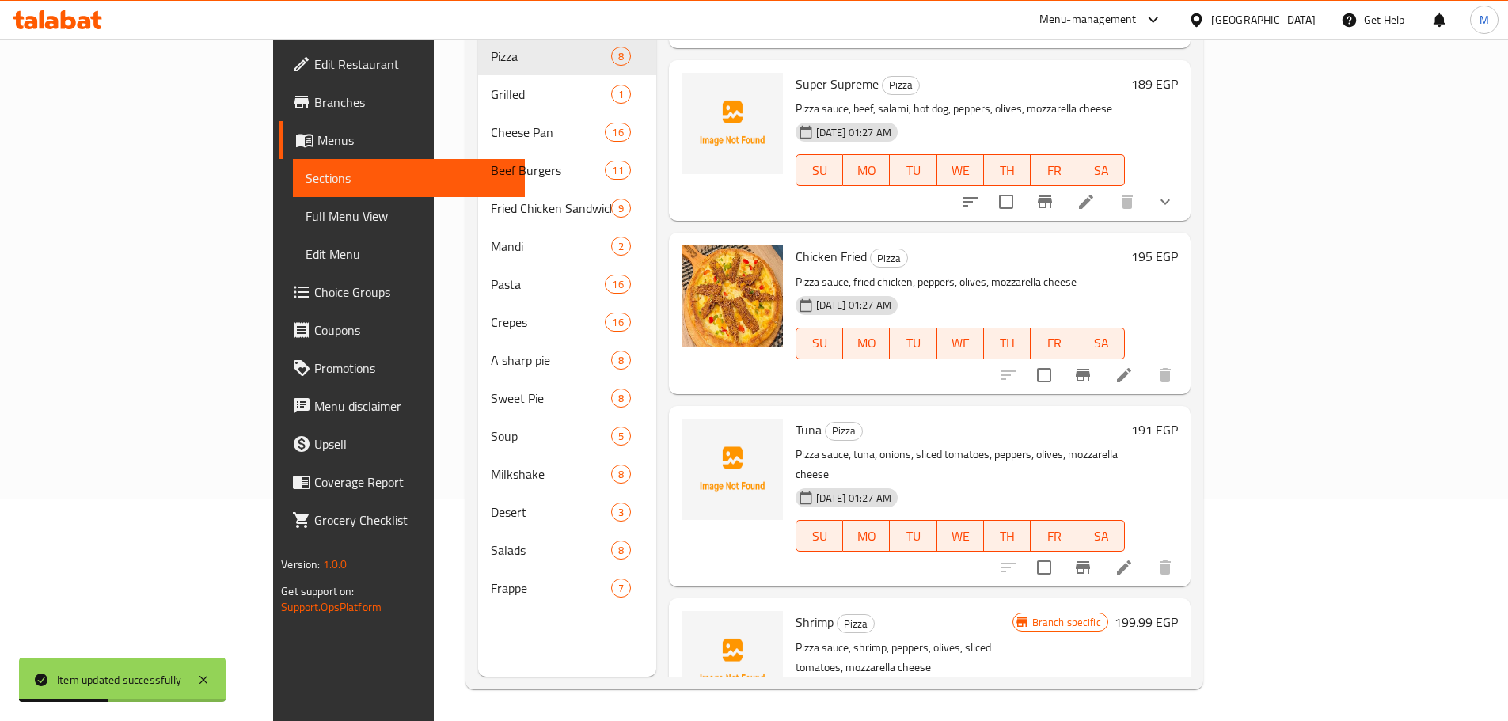
checkbox input "false"
click at [1178, 611] on h6 "199.99 EGP" at bounding box center [1145, 622] width 63 height 22
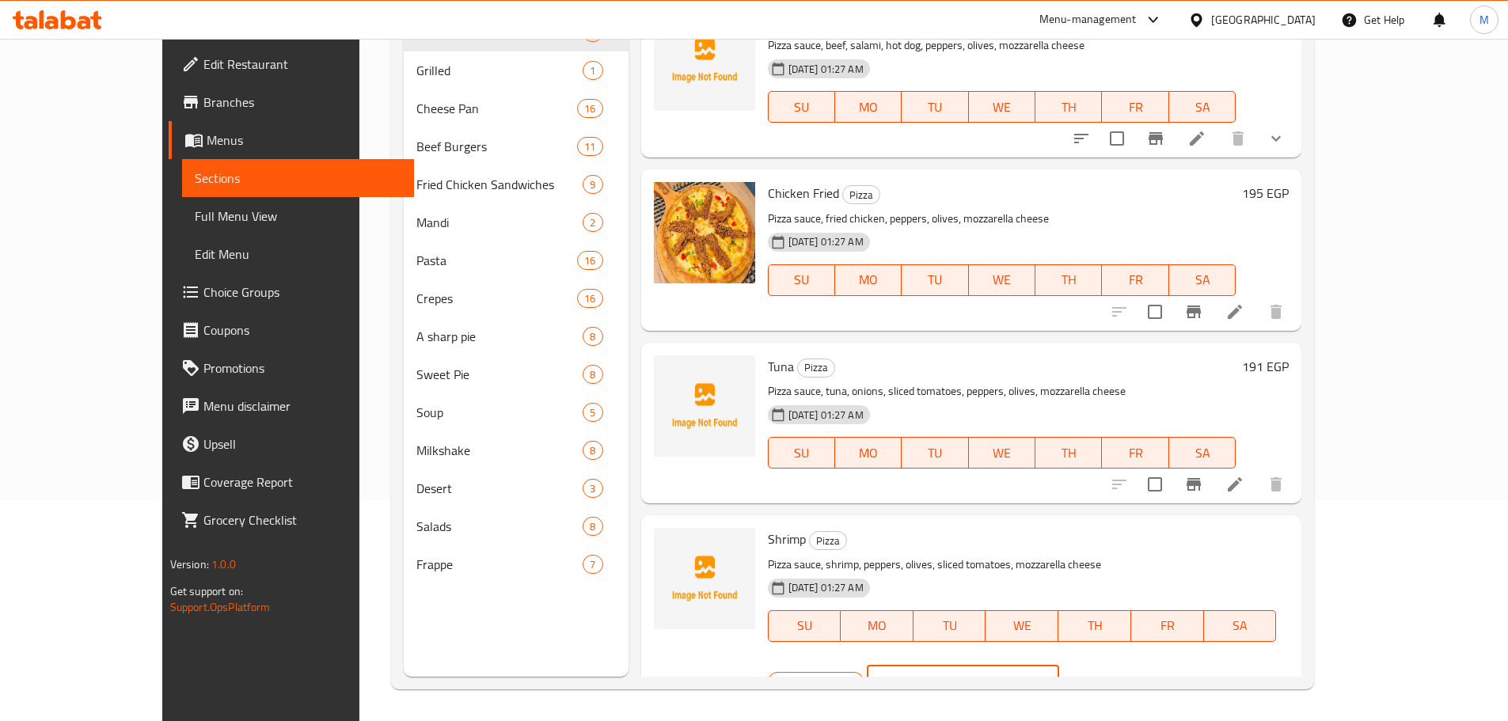
click at [1059, 666] on input "199.99" at bounding box center [982, 682] width 153 height 32
type input "210"
click at [1132, 664] on button "ok" at bounding box center [1114, 681] width 35 height 35
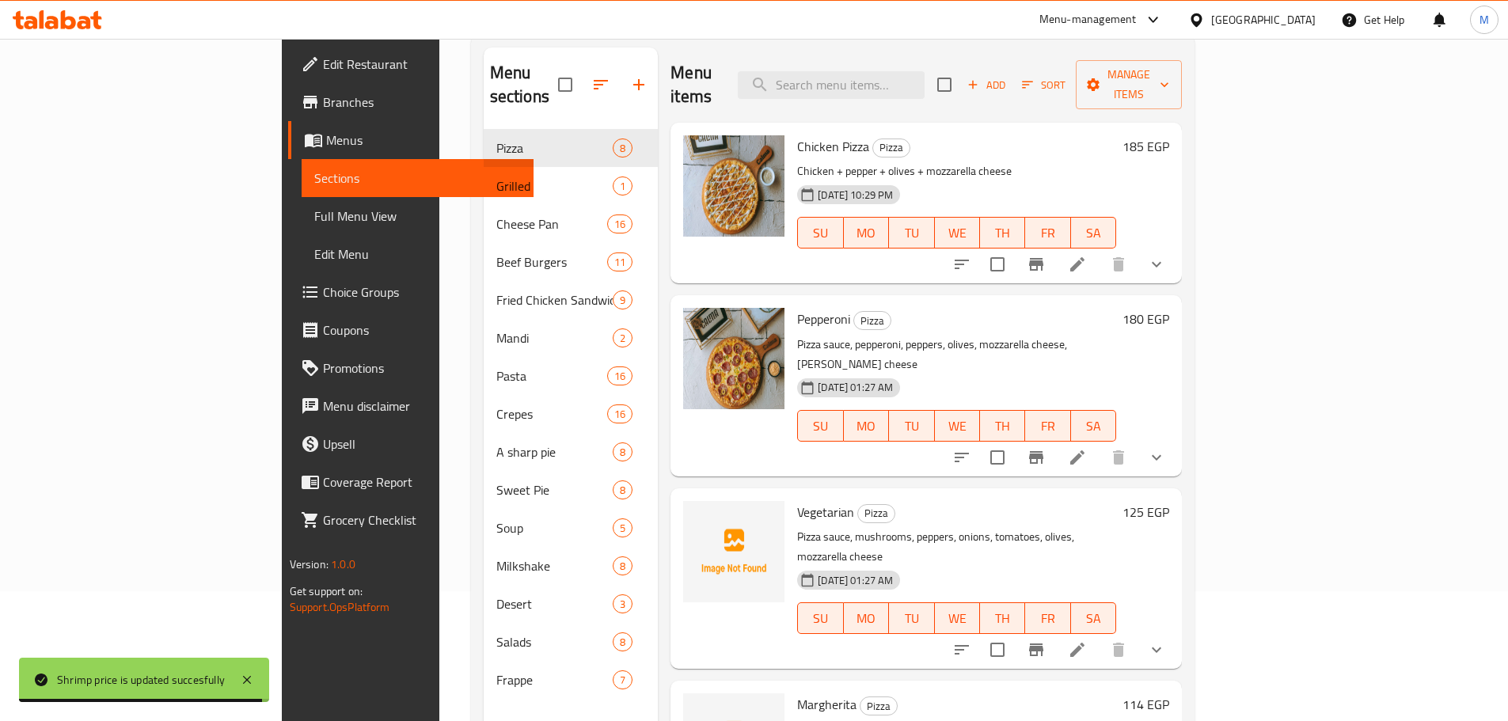
scroll to position [0, 0]
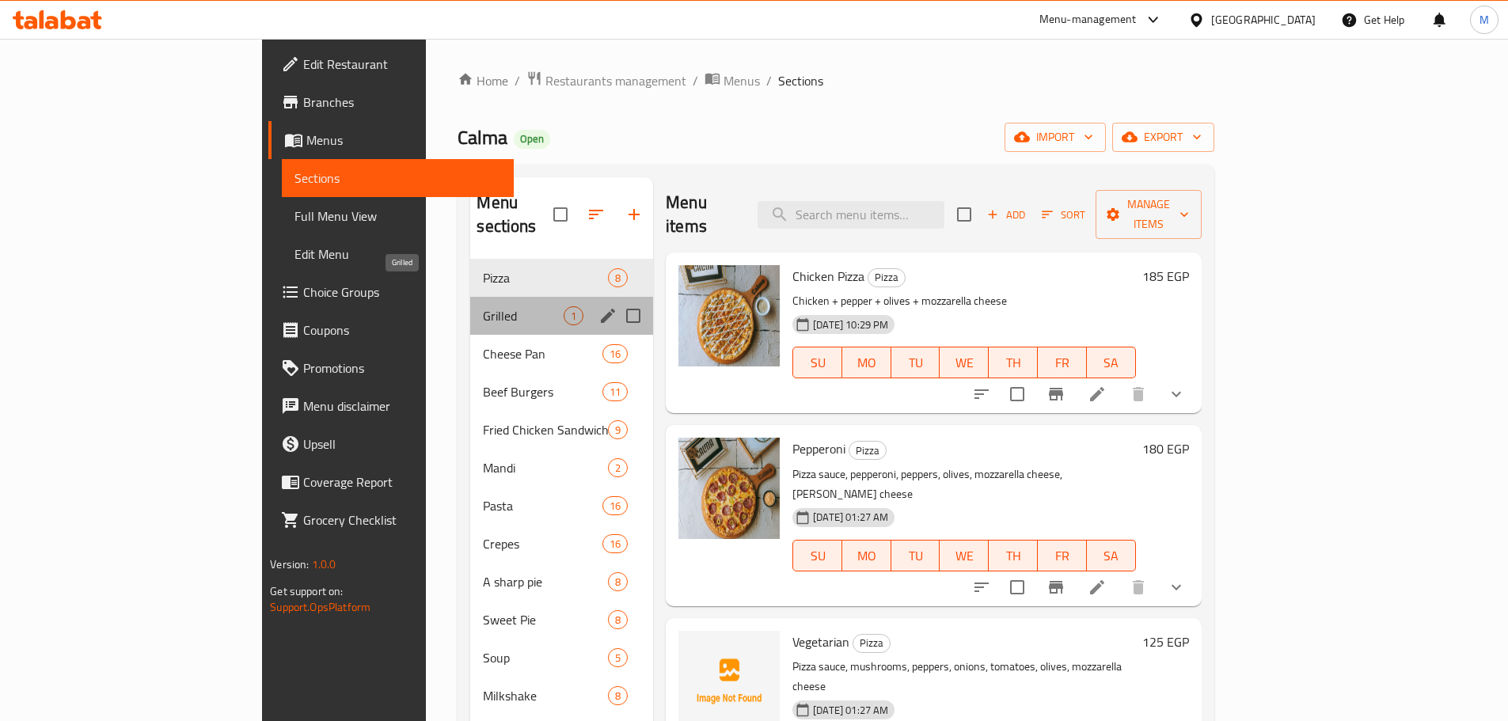
click at [483, 306] on span "Grilled" at bounding box center [523, 315] width 81 height 19
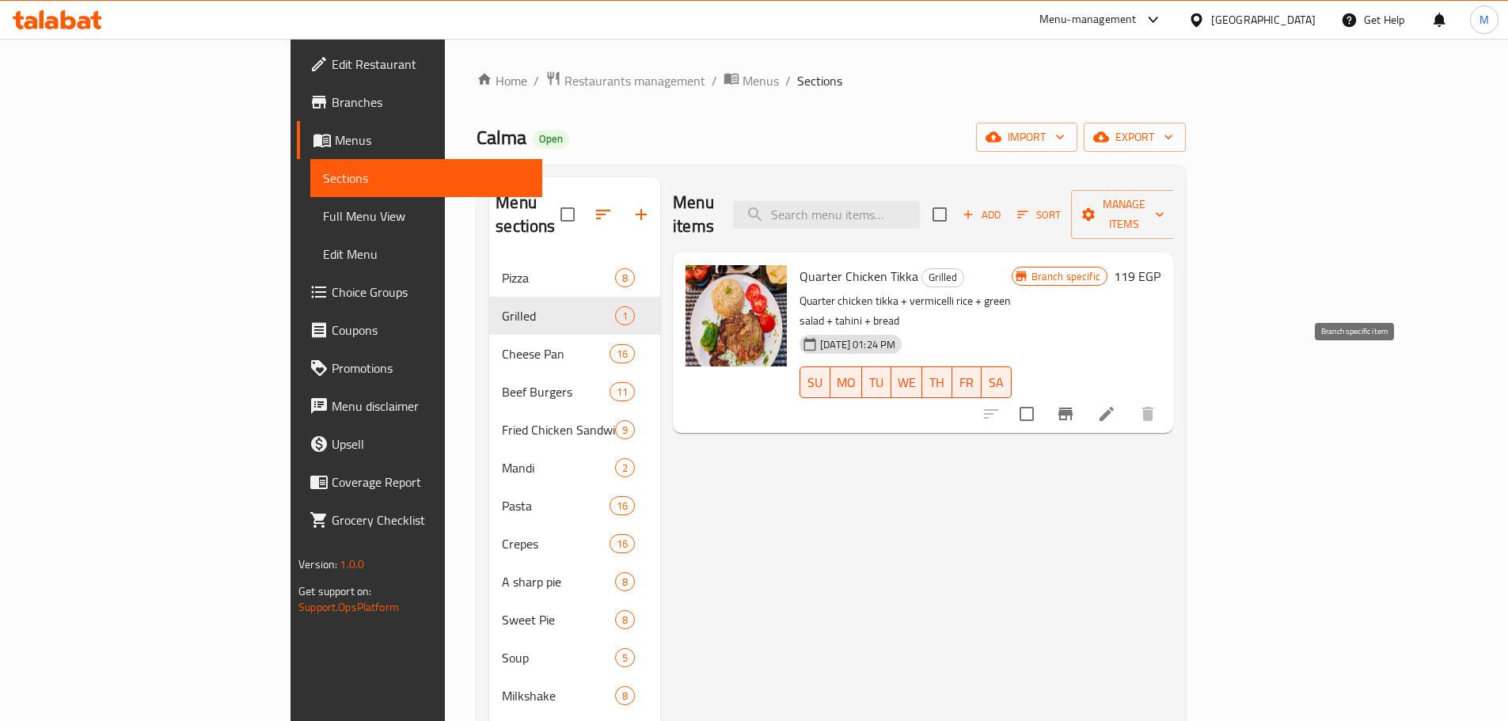
click at [1072, 408] on icon "Branch-specific-item" at bounding box center [1065, 414] width 14 height 13
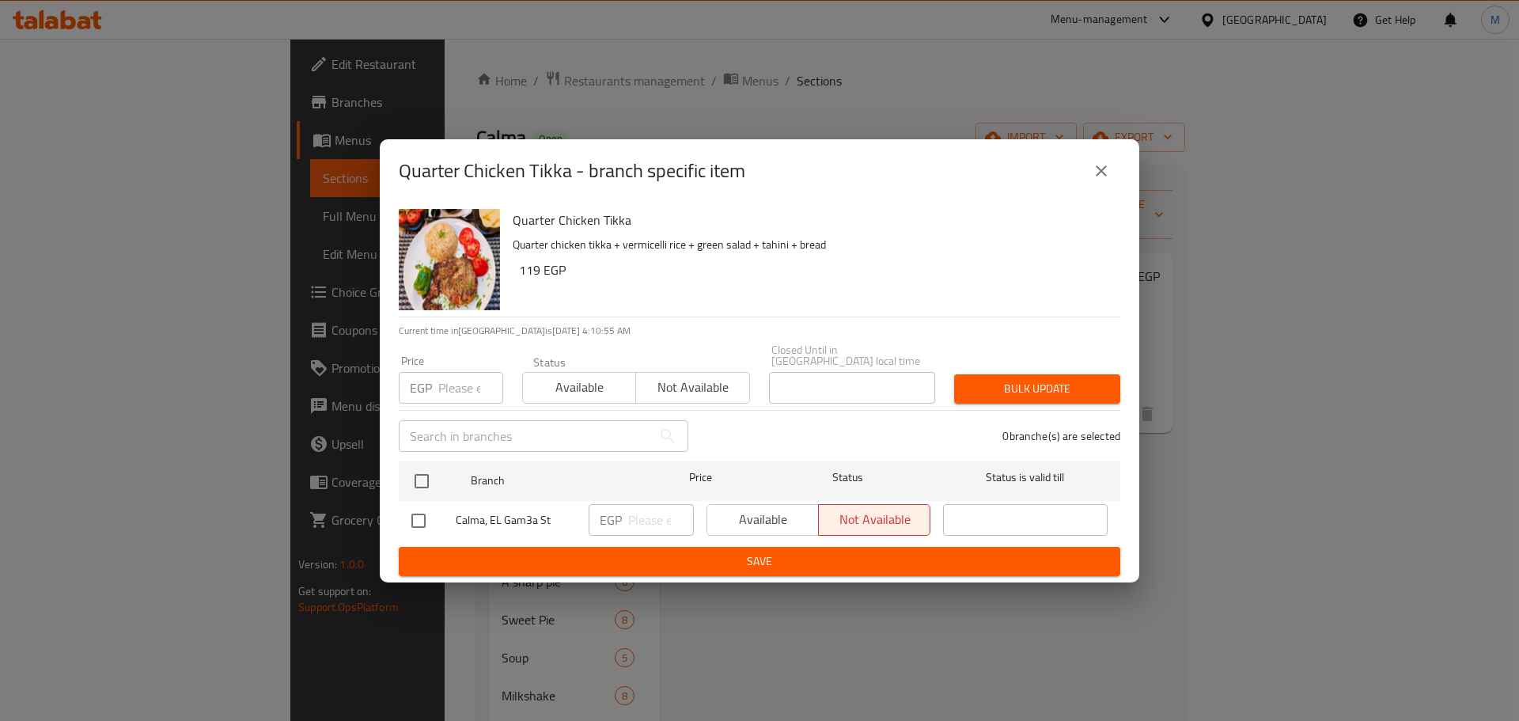
click at [1109, 177] on icon "close" at bounding box center [1101, 170] width 19 height 19
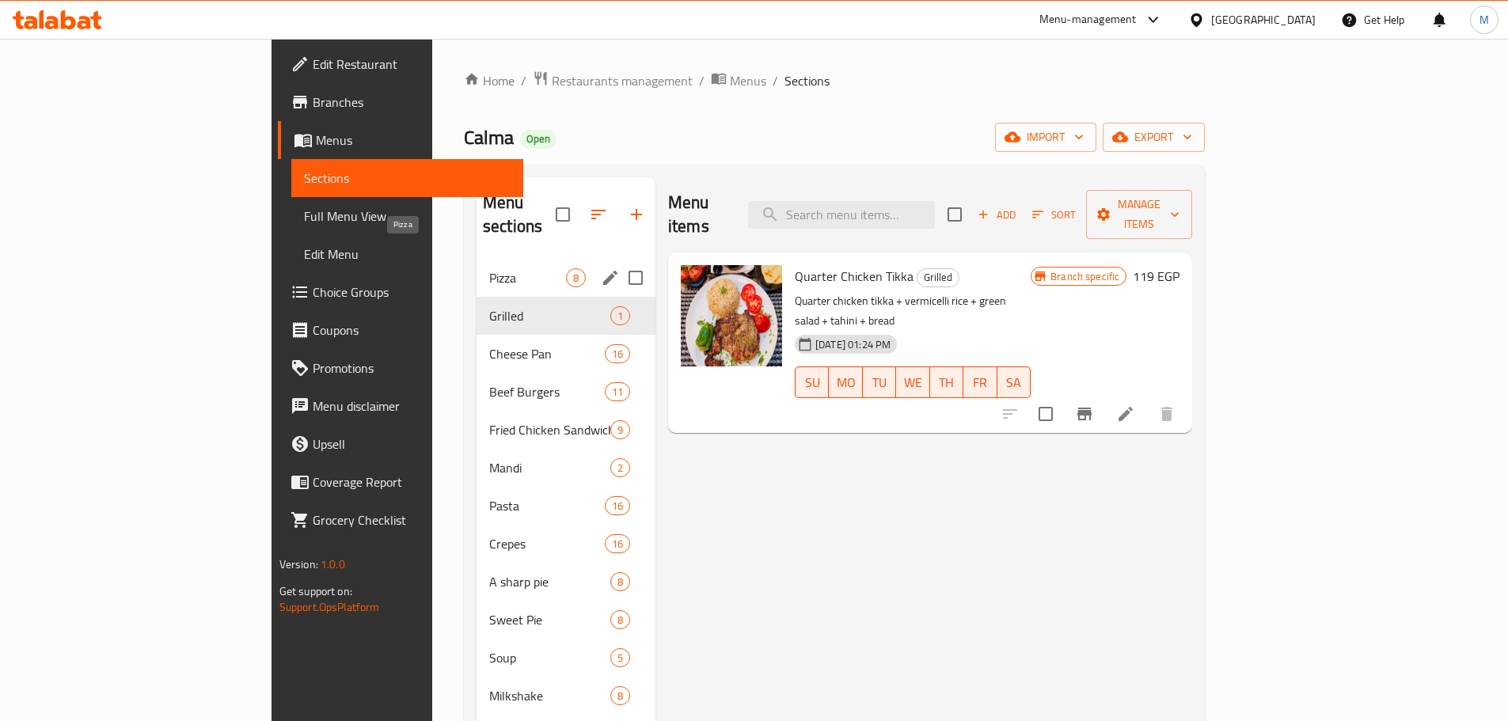
click at [489, 268] on span "Pizza" at bounding box center [527, 277] width 77 height 19
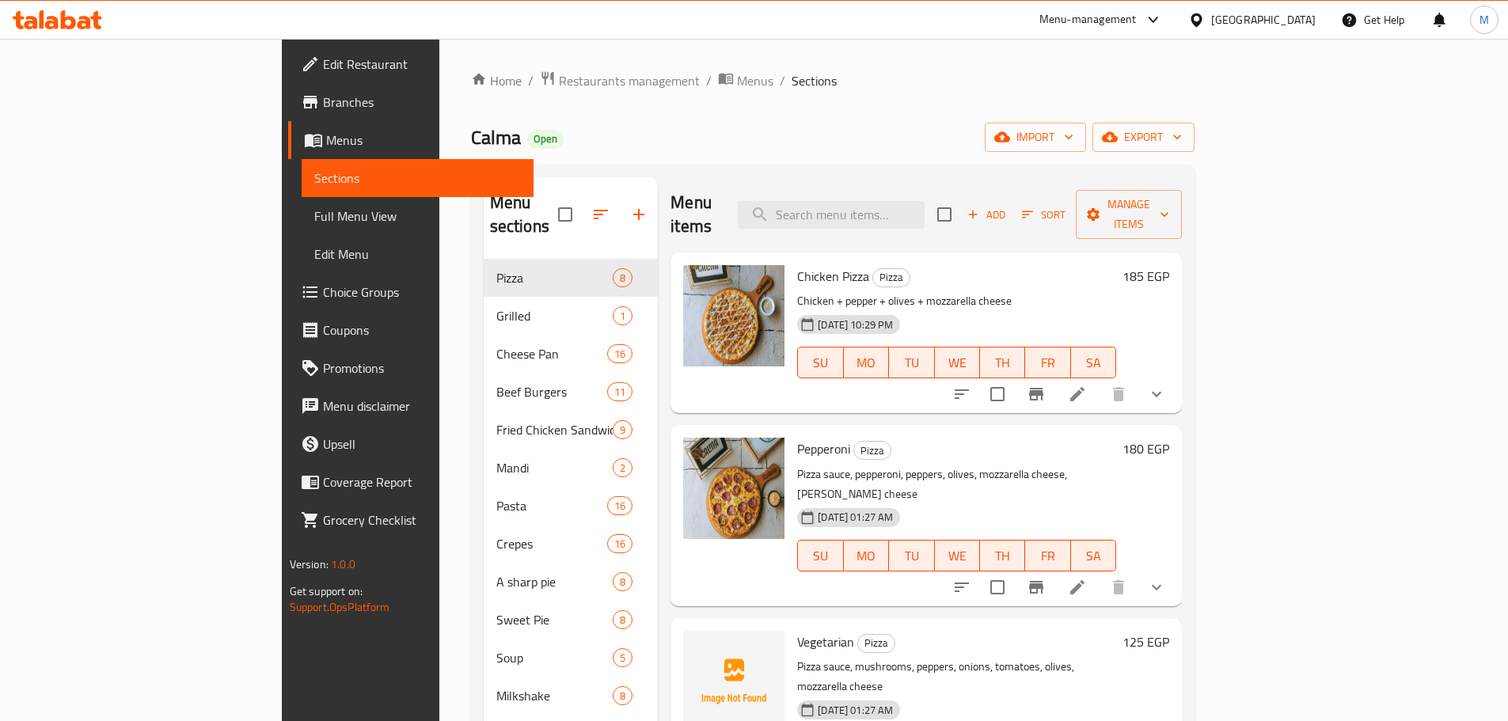
click at [1099, 380] on li at bounding box center [1077, 394] width 44 height 28
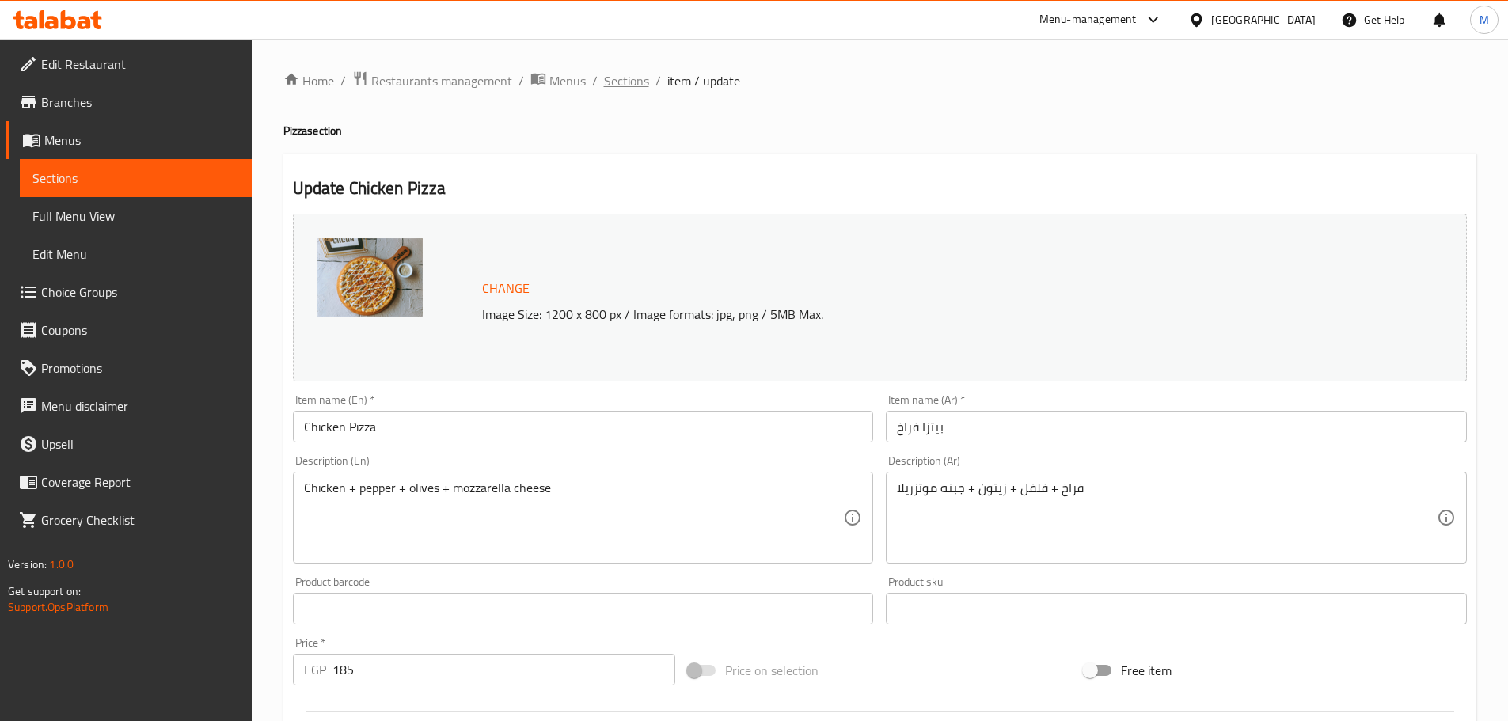
click at [628, 82] on span "Sections" at bounding box center [626, 80] width 45 height 19
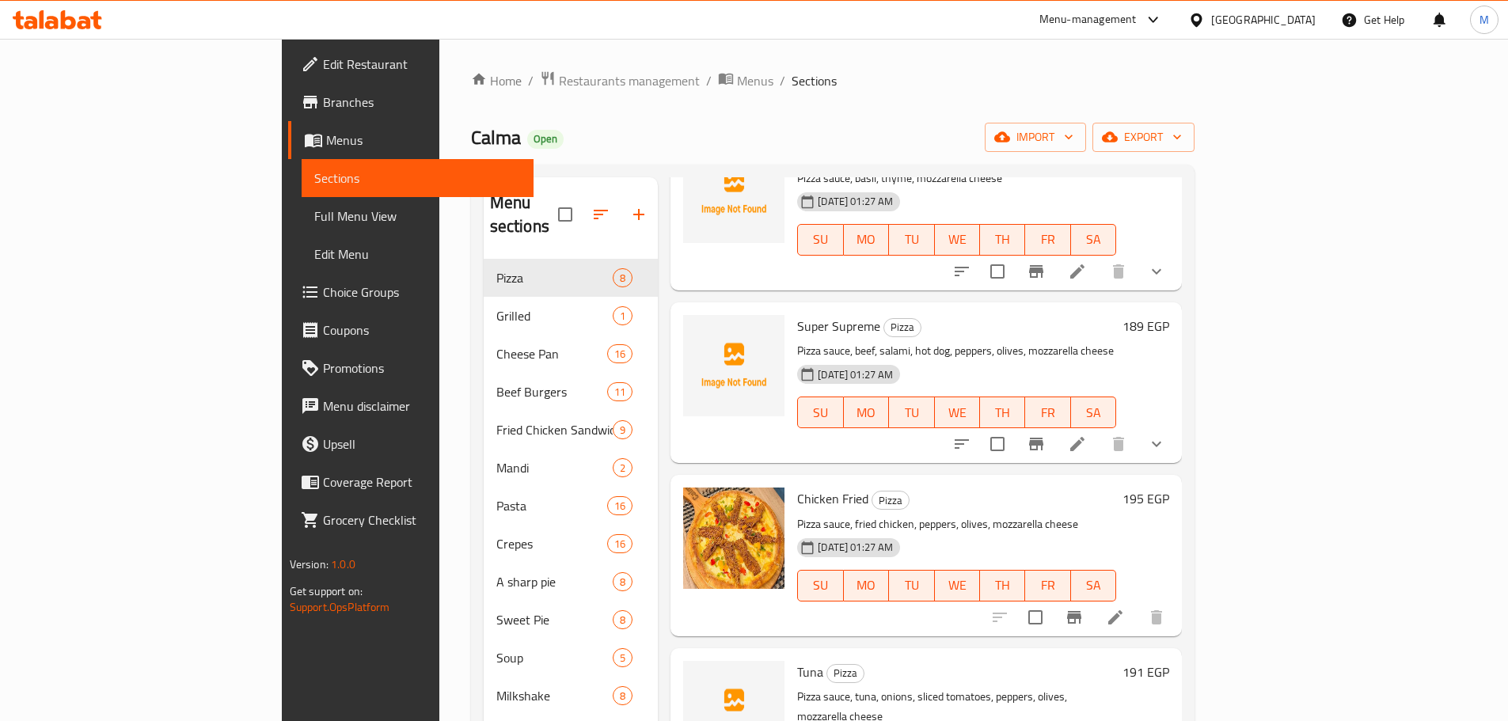
scroll to position [702, 0]
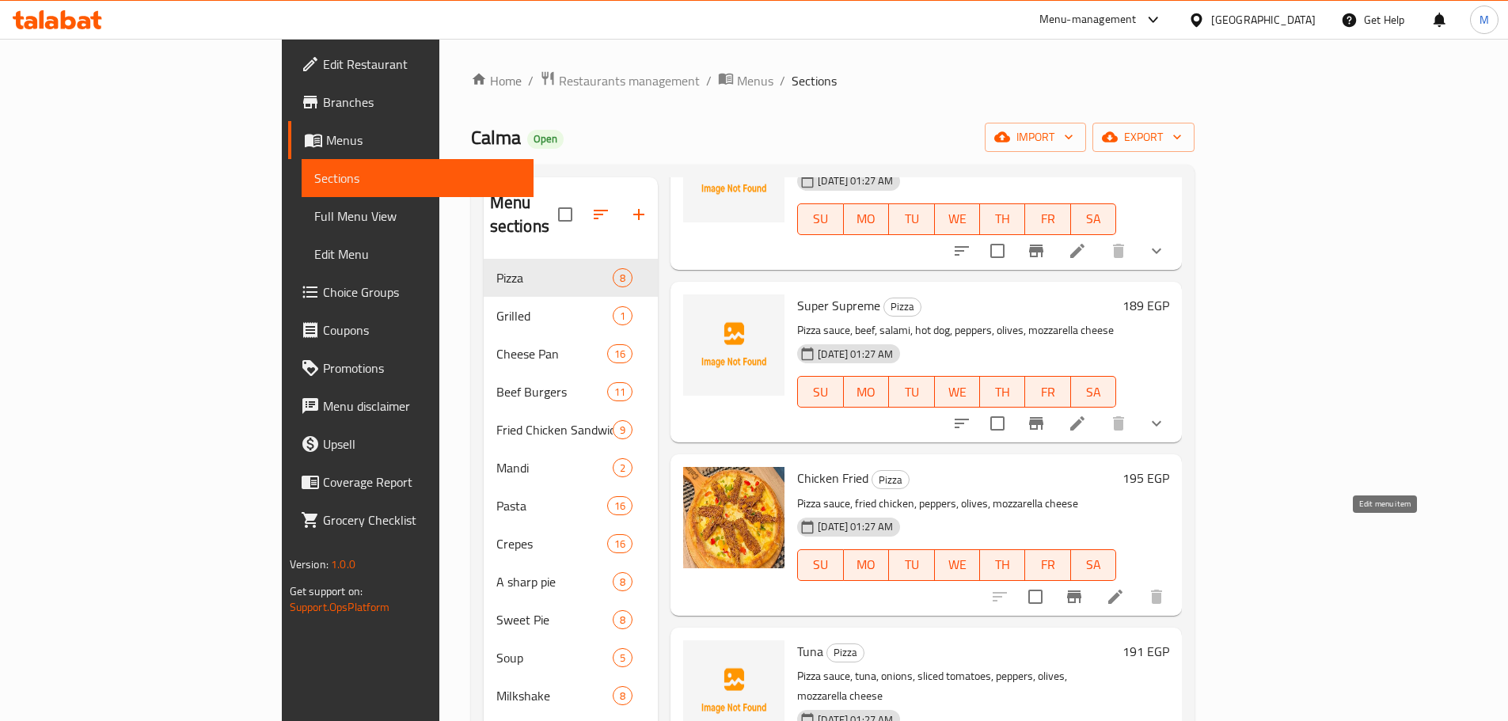
click at [1124, 587] on icon at bounding box center [1115, 596] width 19 height 19
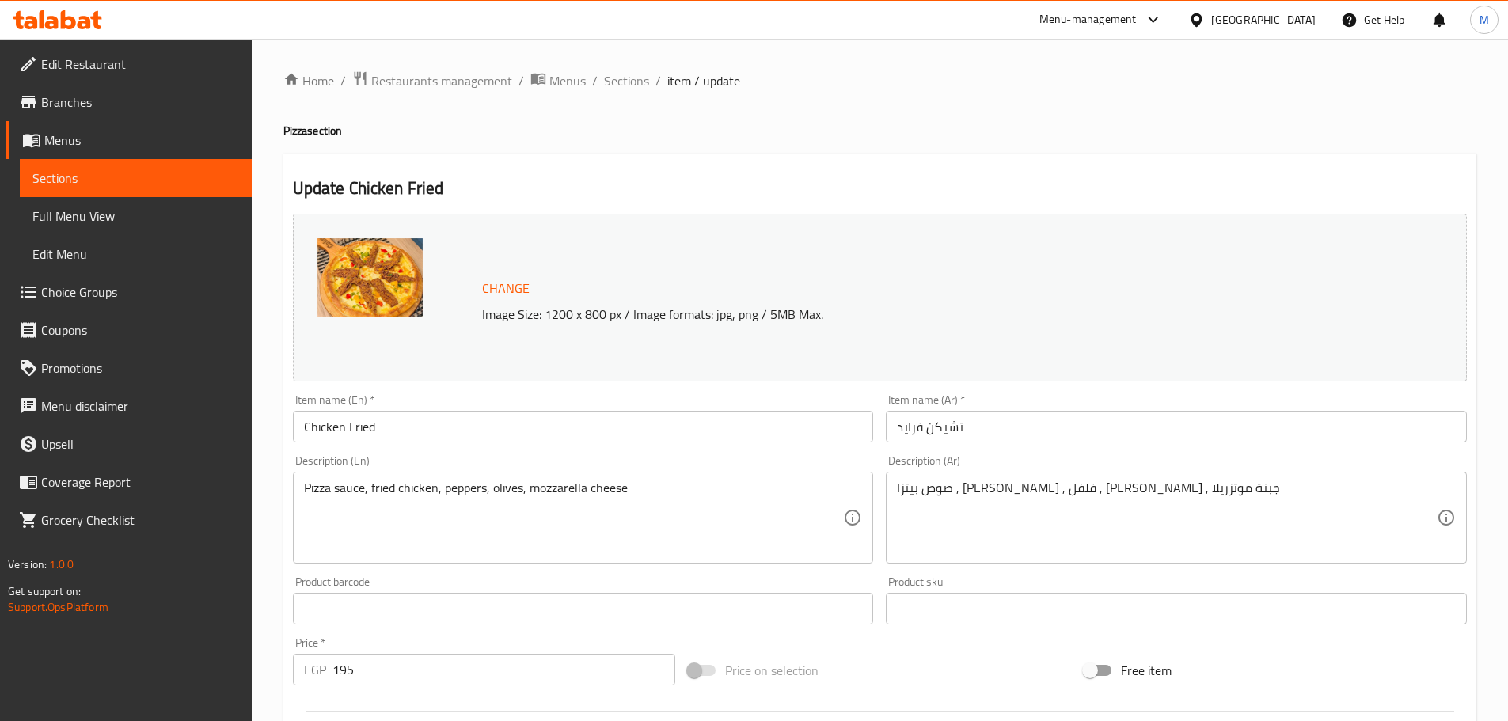
click at [1022, 437] on input "تشيكن فرايد" at bounding box center [1176, 427] width 581 height 32
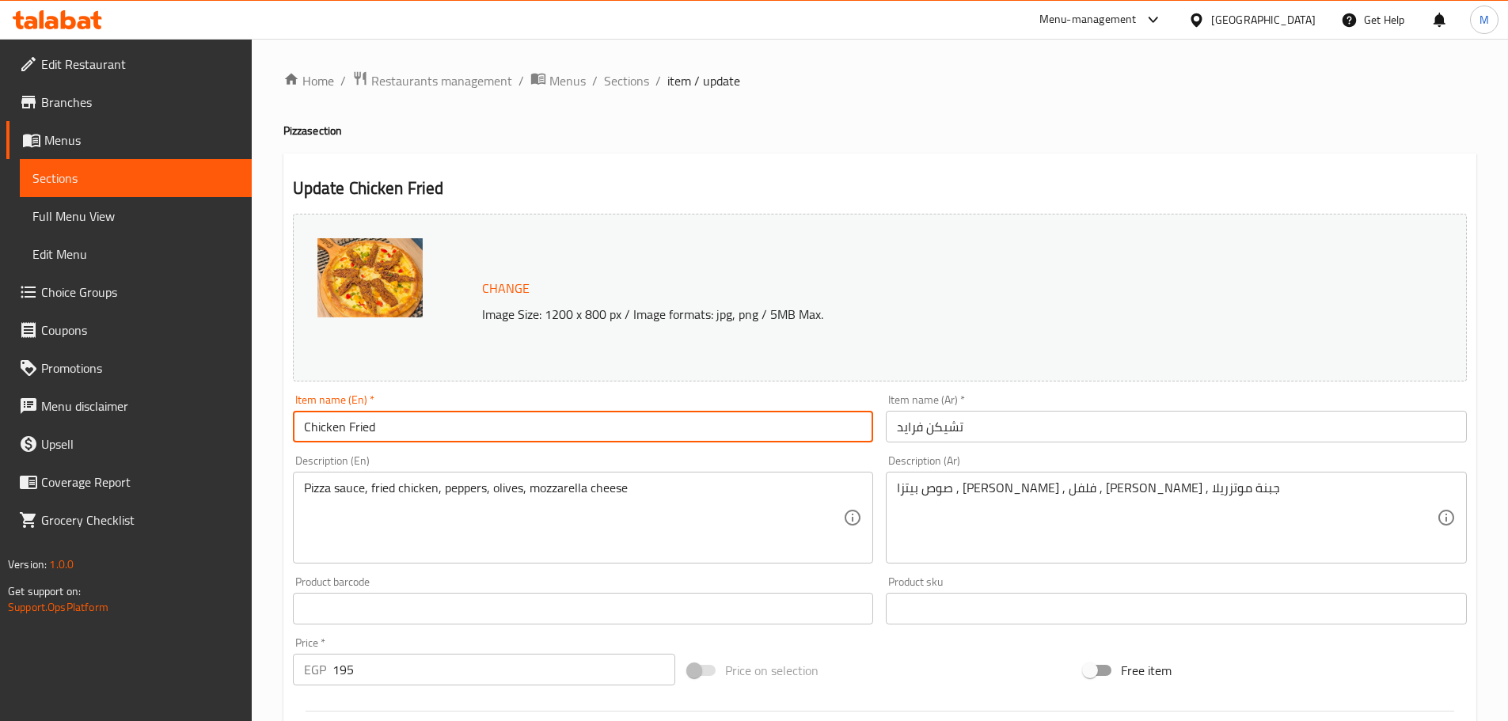
click at [697, 419] on input "Chicken Fried" at bounding box center [583, 427] width 581 height 32
paste input "rispy Pizza"
type input "Crispy Pizza"
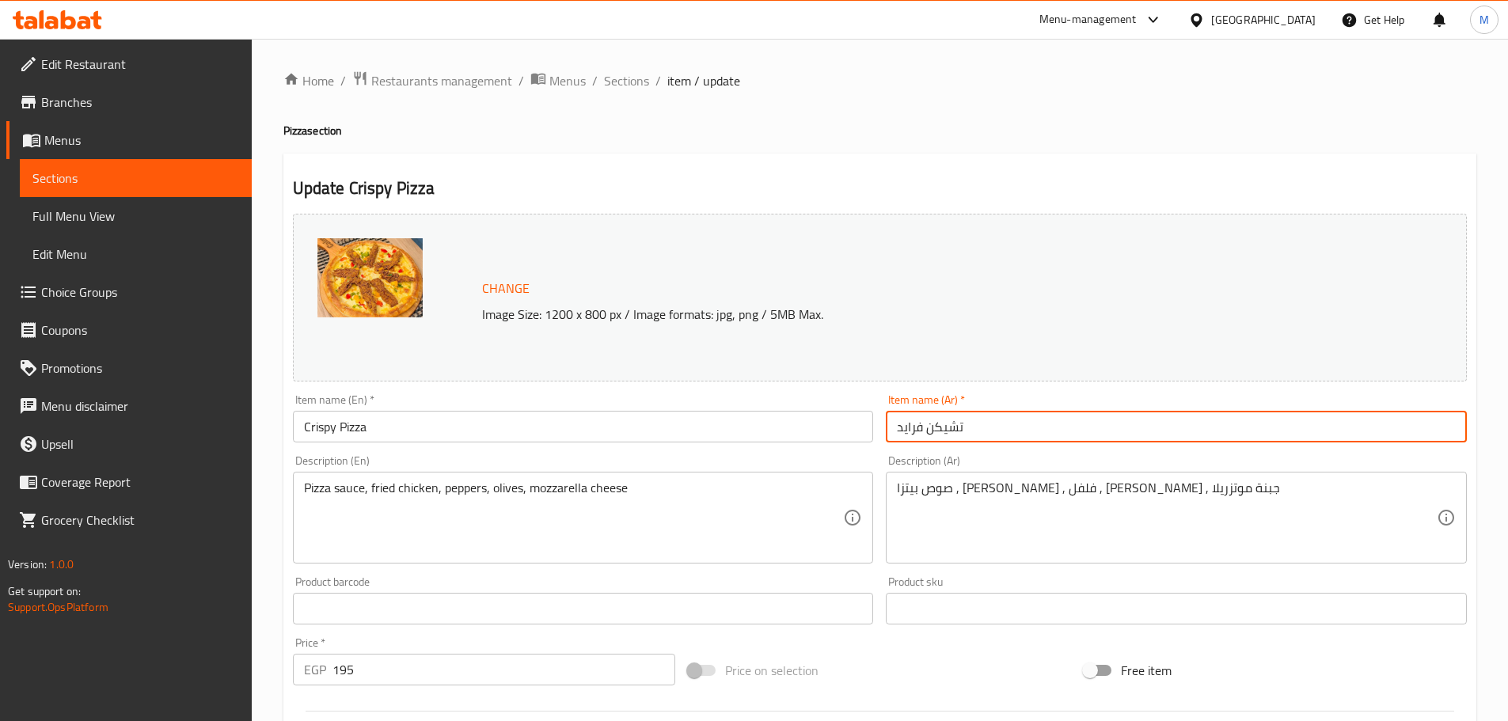
click at [1054, 412] on input "تشيكن فرايد" at bounding box center [1176, 427] width 581 height 32
paste input "يتزا دجاج مقرمش"
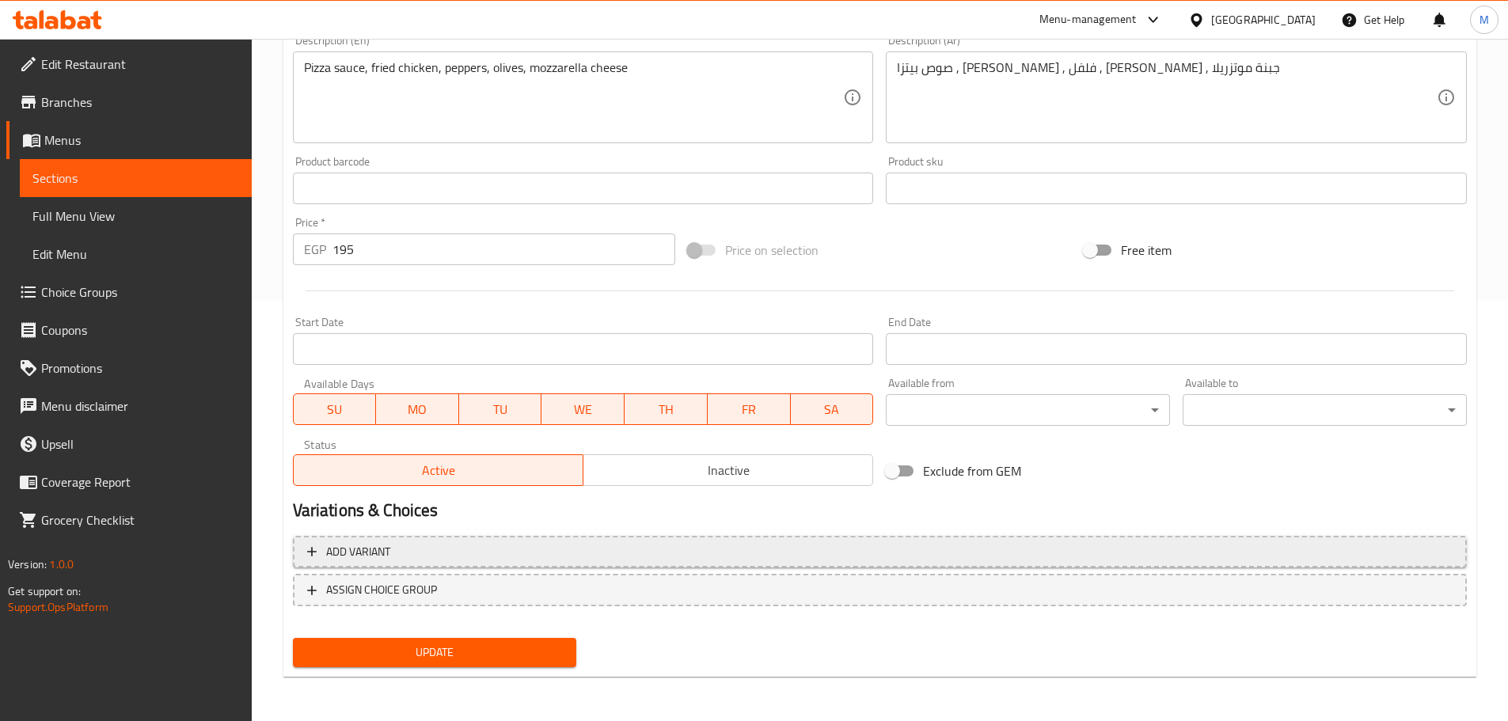
type input "بيتزا دجاج مقرمش"
click at [939, 567] on button "Add variant" at bounding box center [880, 552] width 1174 height 32
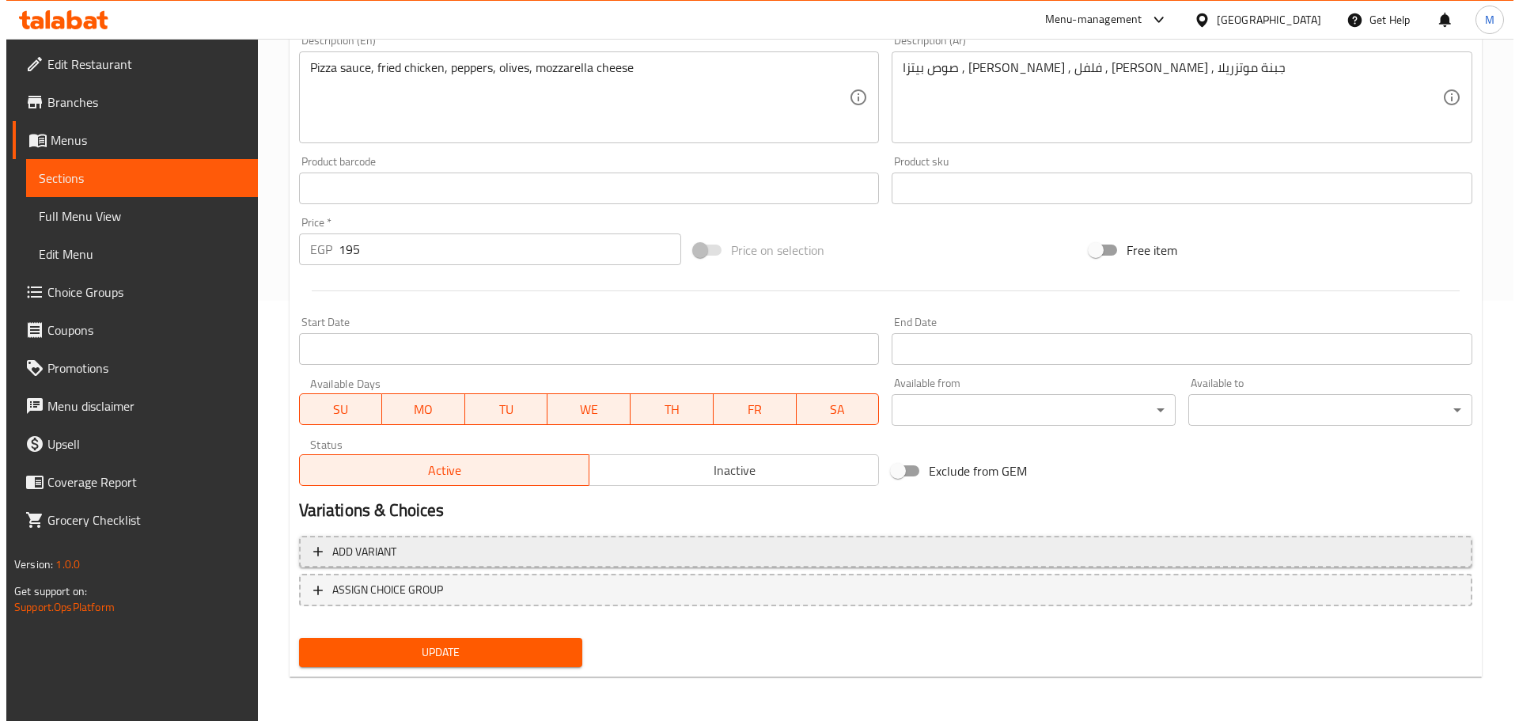
scroll to position [410, 0]
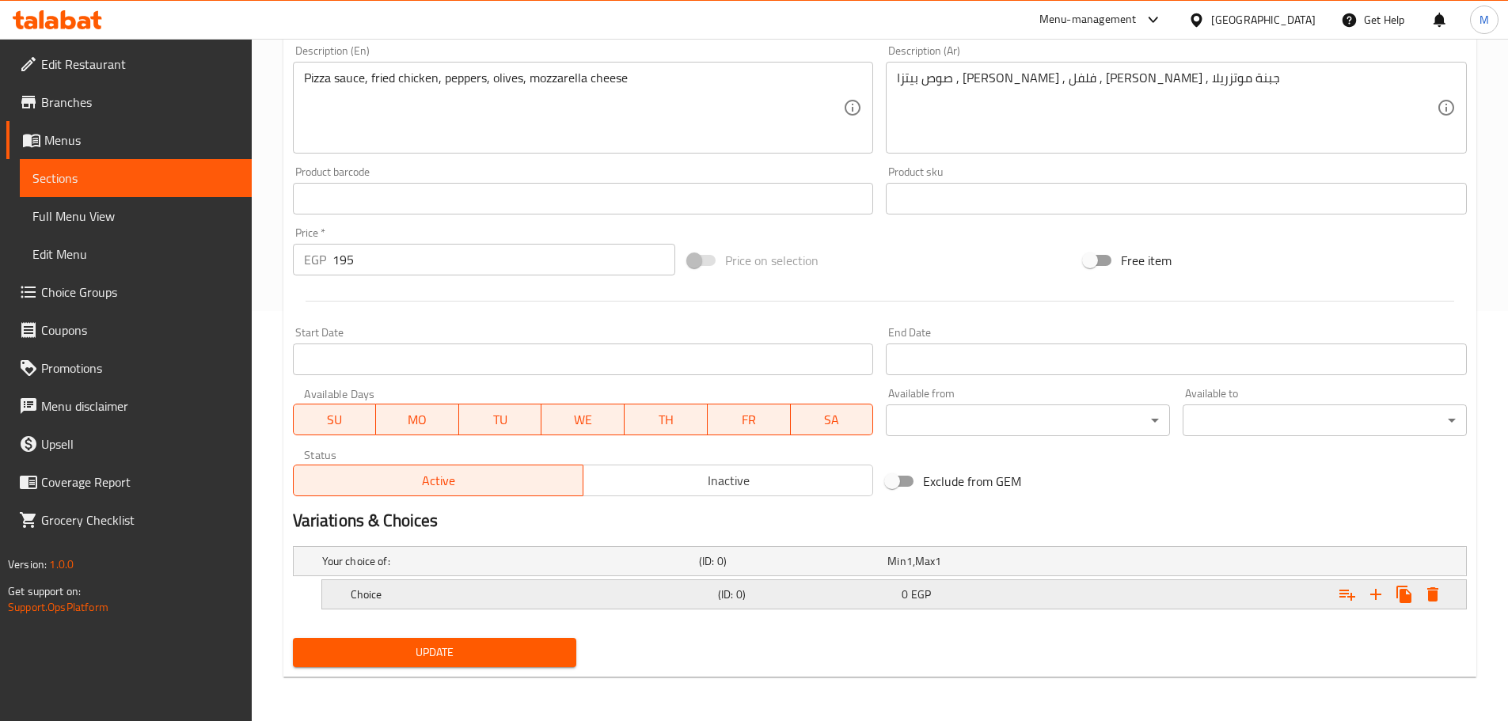
click at [1434, 590] on icon "Expand" at bounding box center [1432, 594] width 19 height 19
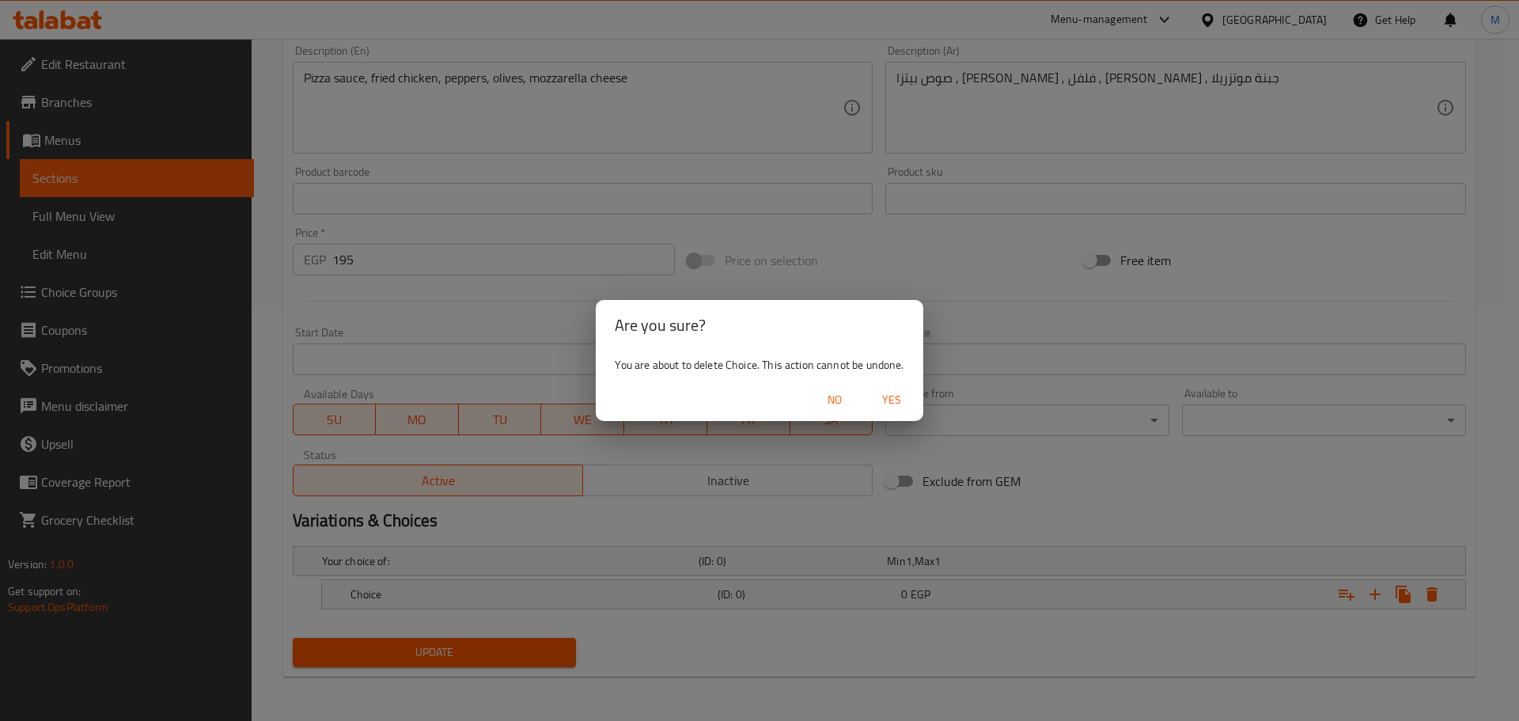
click at [1263, 620] on div "Are you sure? You are about to delete Choice. This action cannot be undone. No …" at bounding box center [759, 360] width 1519 height 721
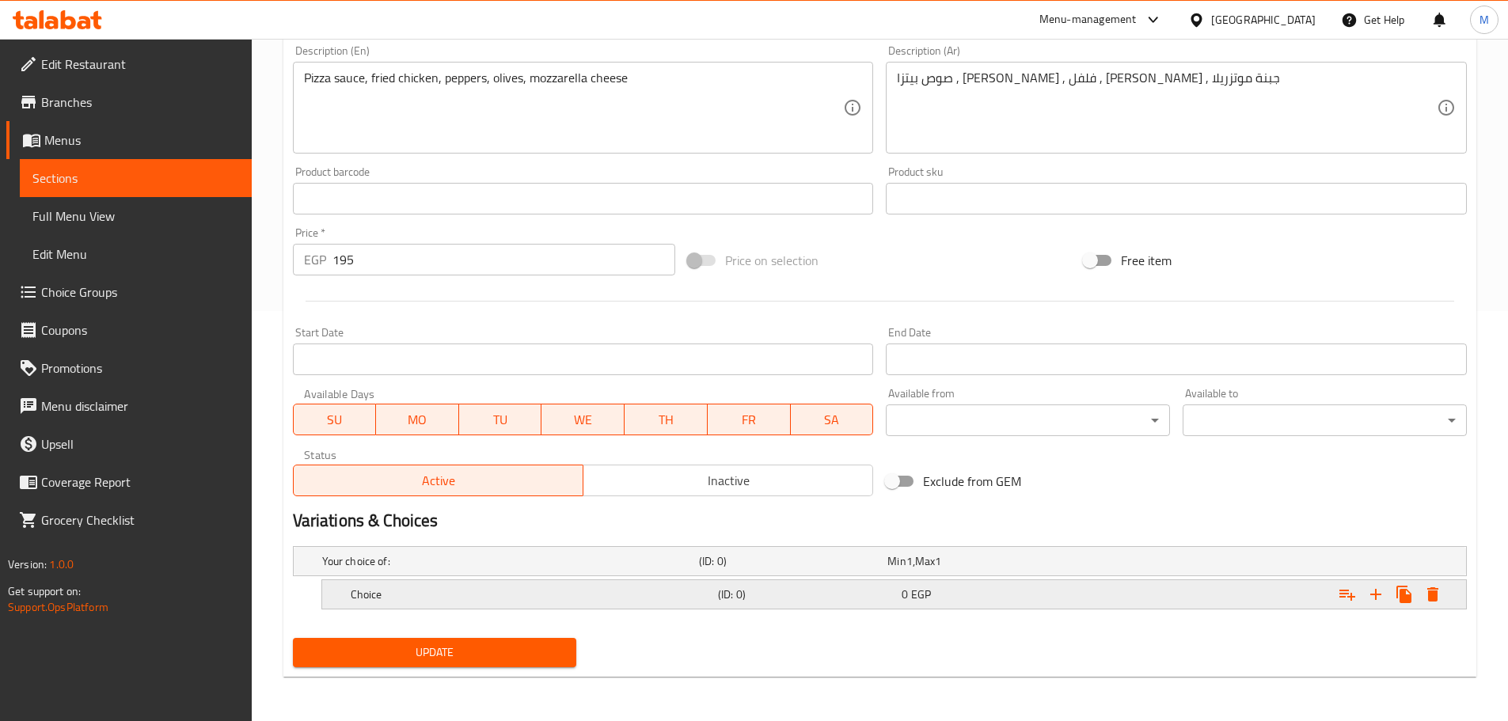
click at [1438, 590] on icon "Expand" at bounding box center [1432, 594] width 19 height 19
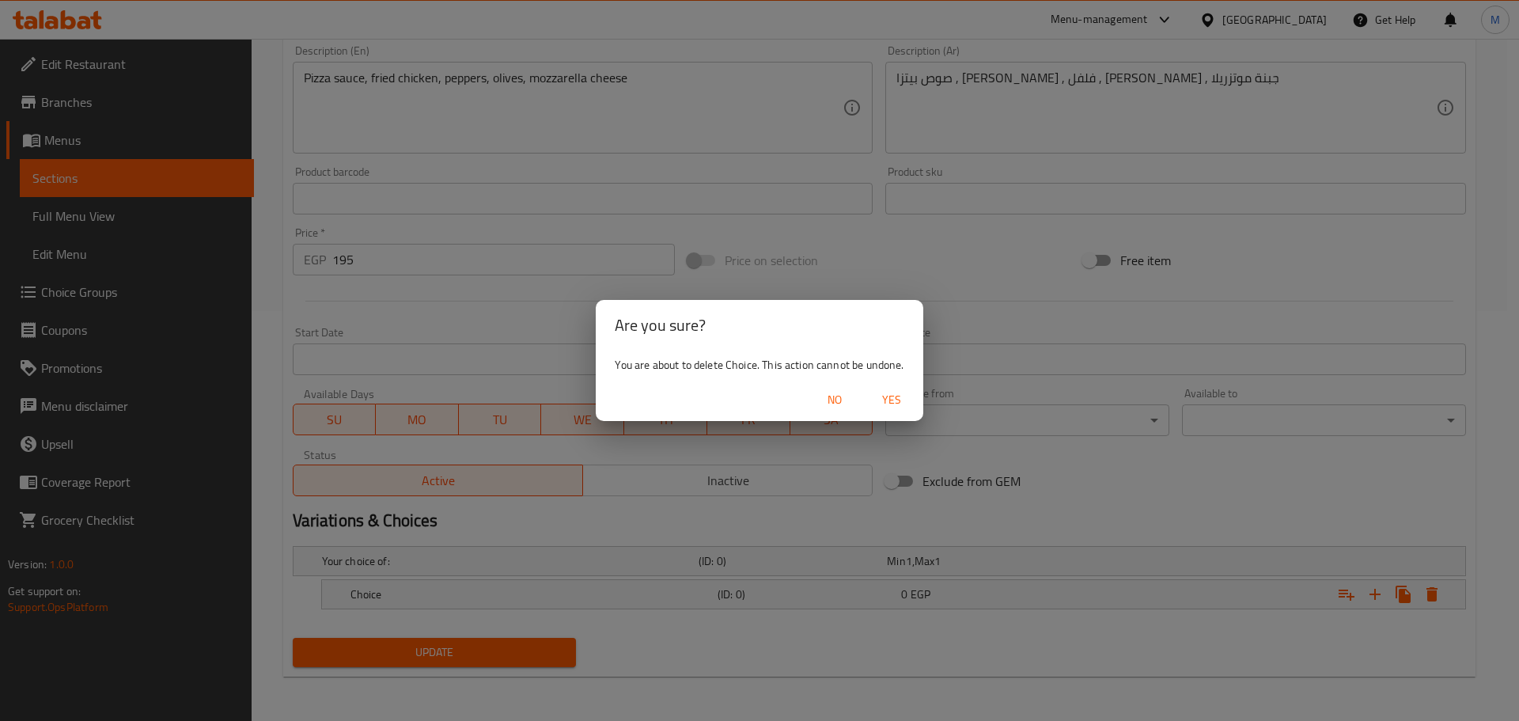
click at [883, 395] on span "Yes" at bounding box center [892, 400] width 38 height 20
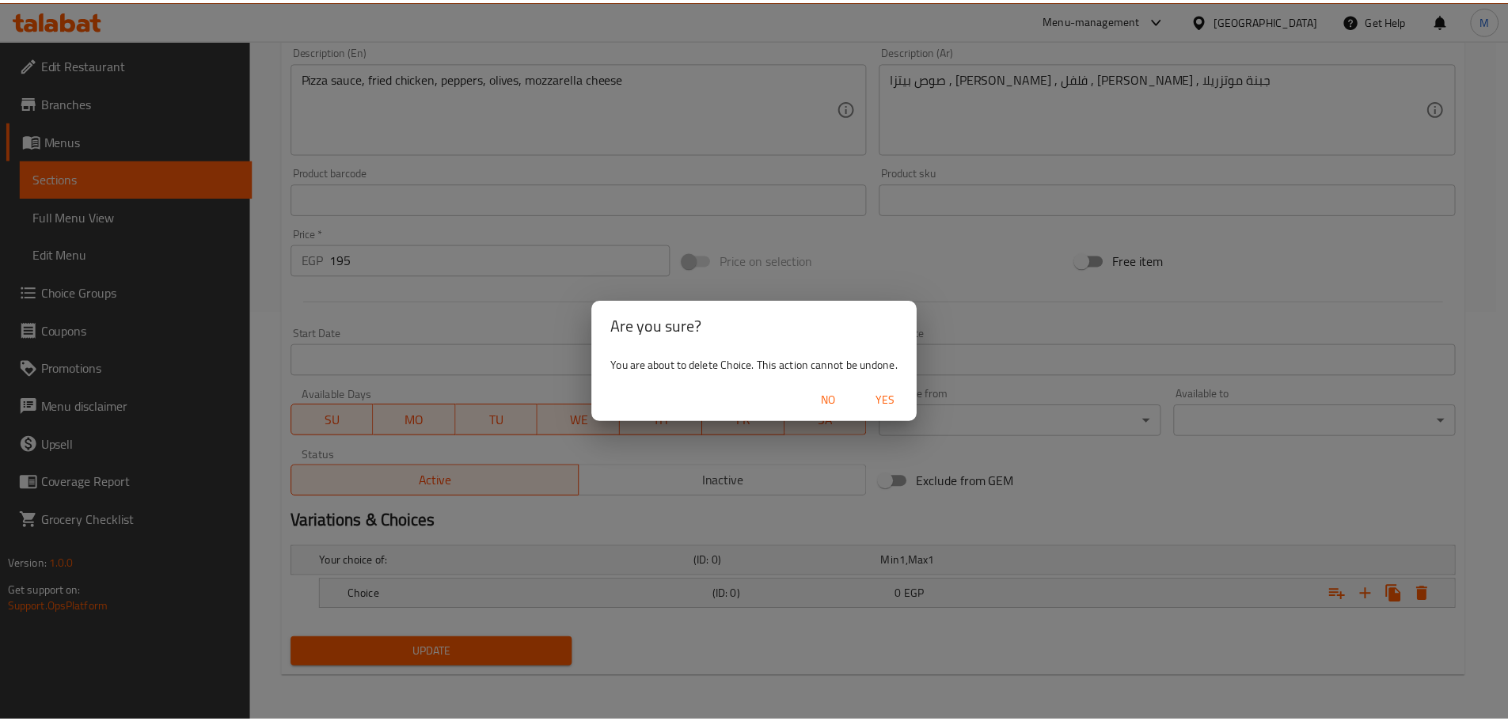
scroll to position [404, 0]
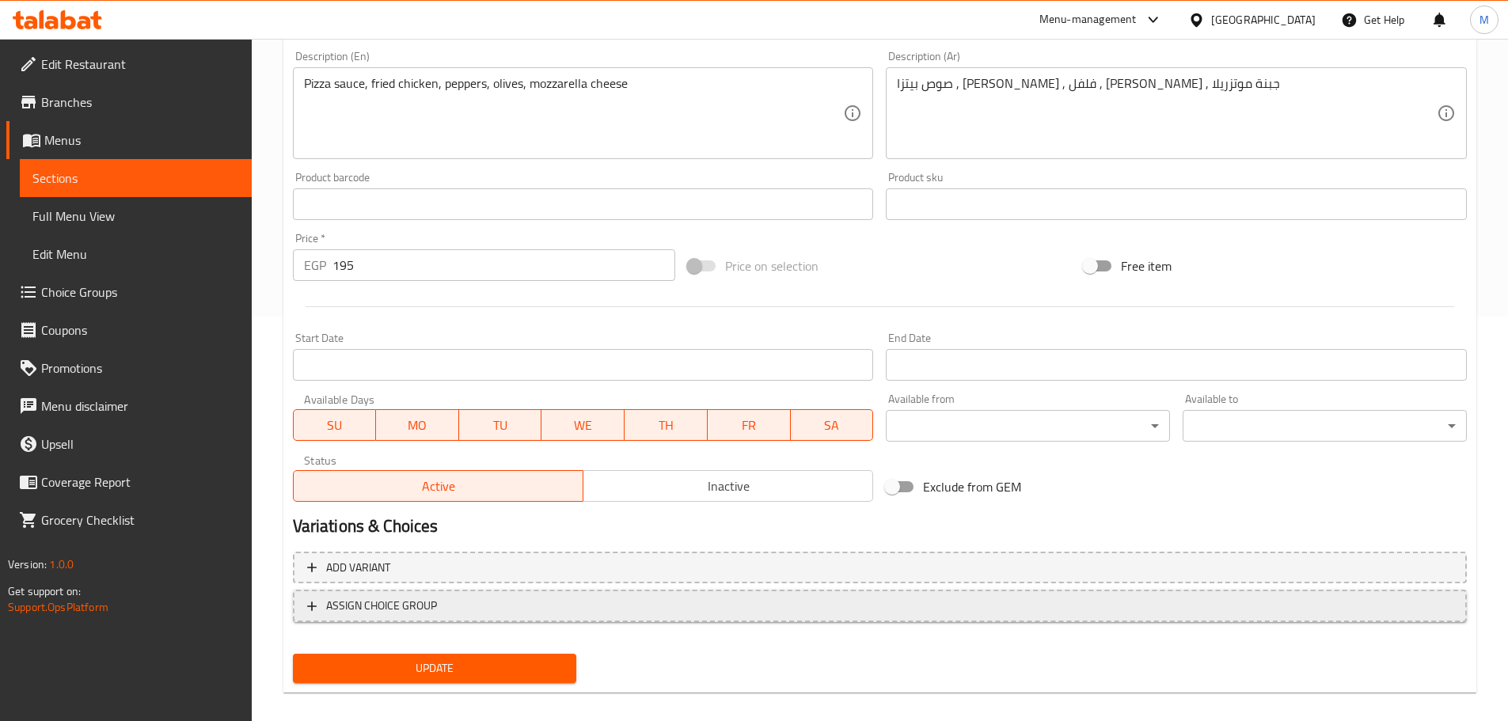
click at [901, 597] on span "ASSIGN CHOICE GROUP" at bounding box center [879, 606] width 1145 height 20
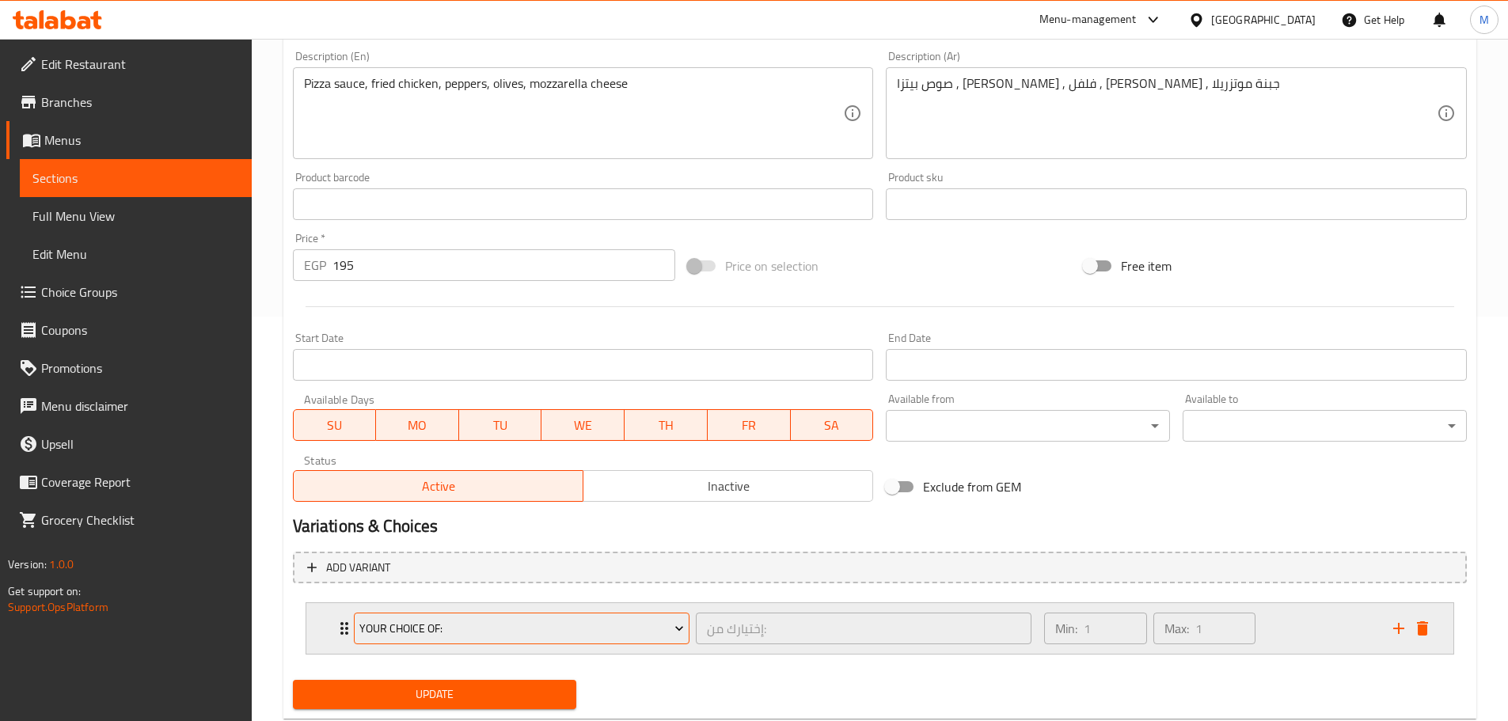
click at [671, 628] on icon "Expand" at bounding box center [679, 628] width 16 height 16
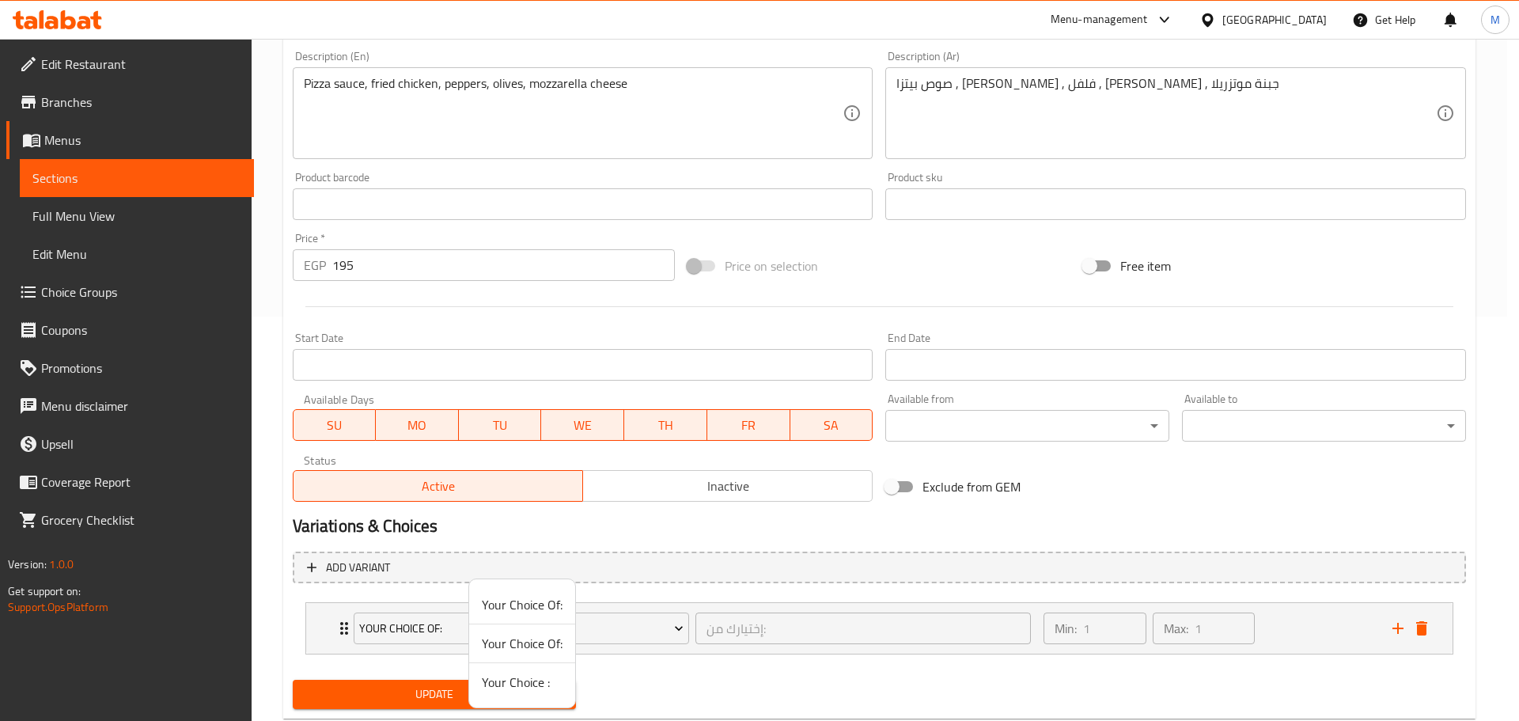
click at [521, 682] on span "Your Choice :" at bounding box center [522, 682] width 81 height 19
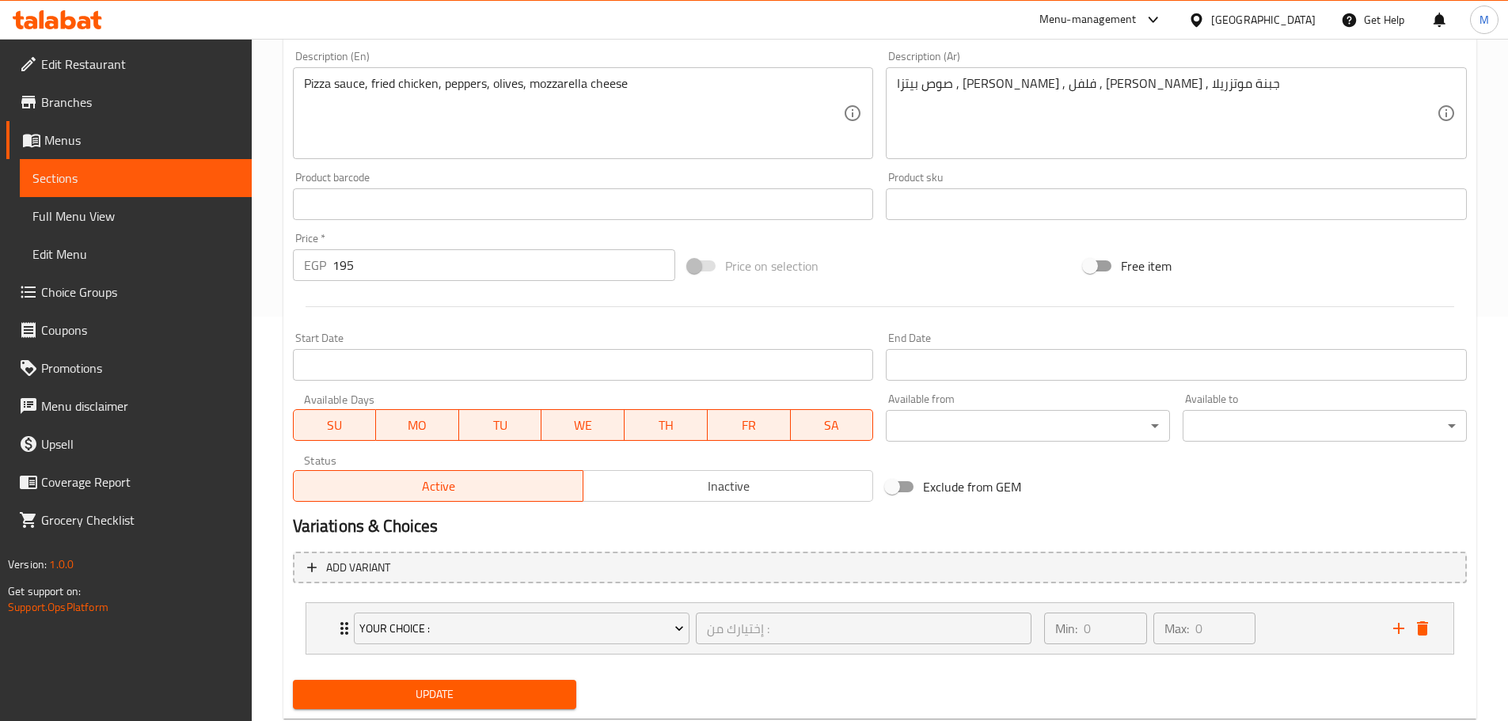
click at [521, 682] on button "Update" at bounding box center [435, 694] width 284 height 29
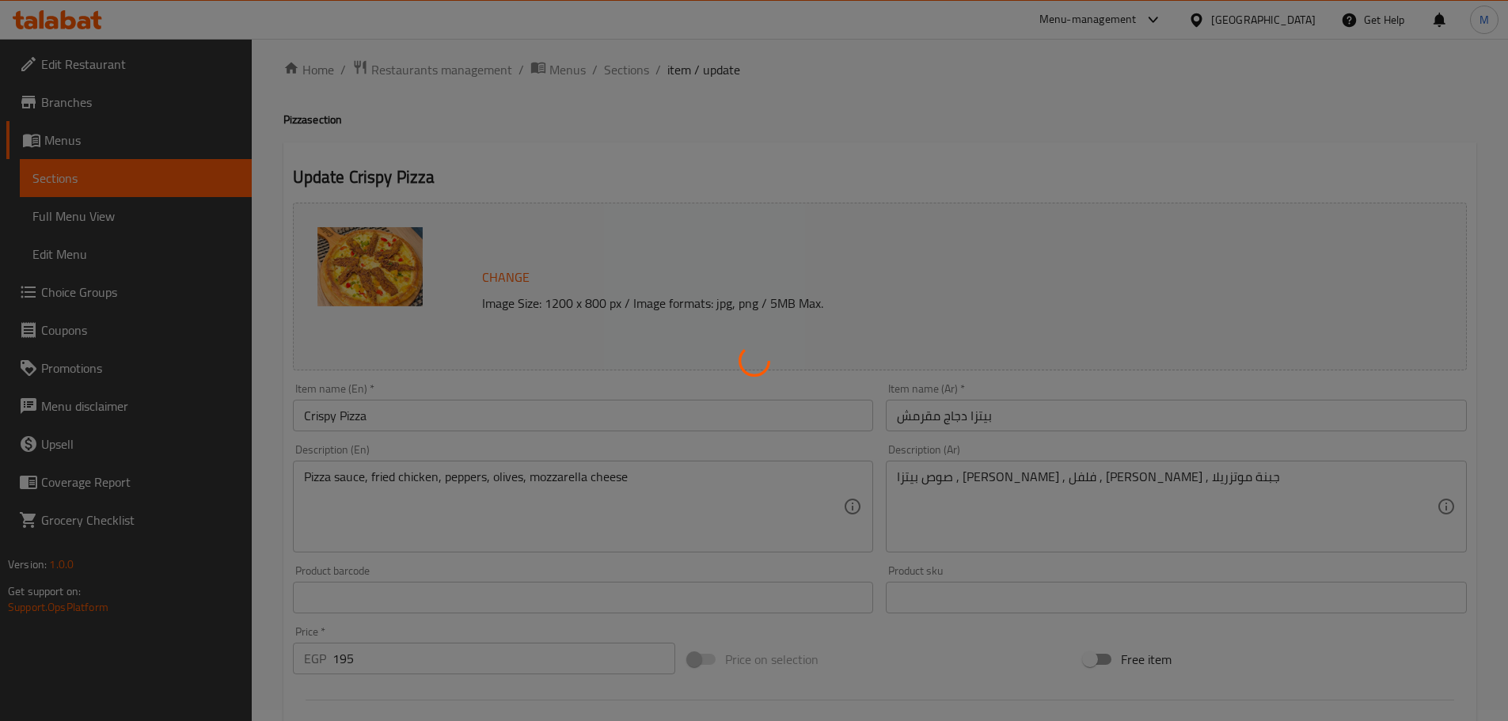
scroll to position [0, 0]
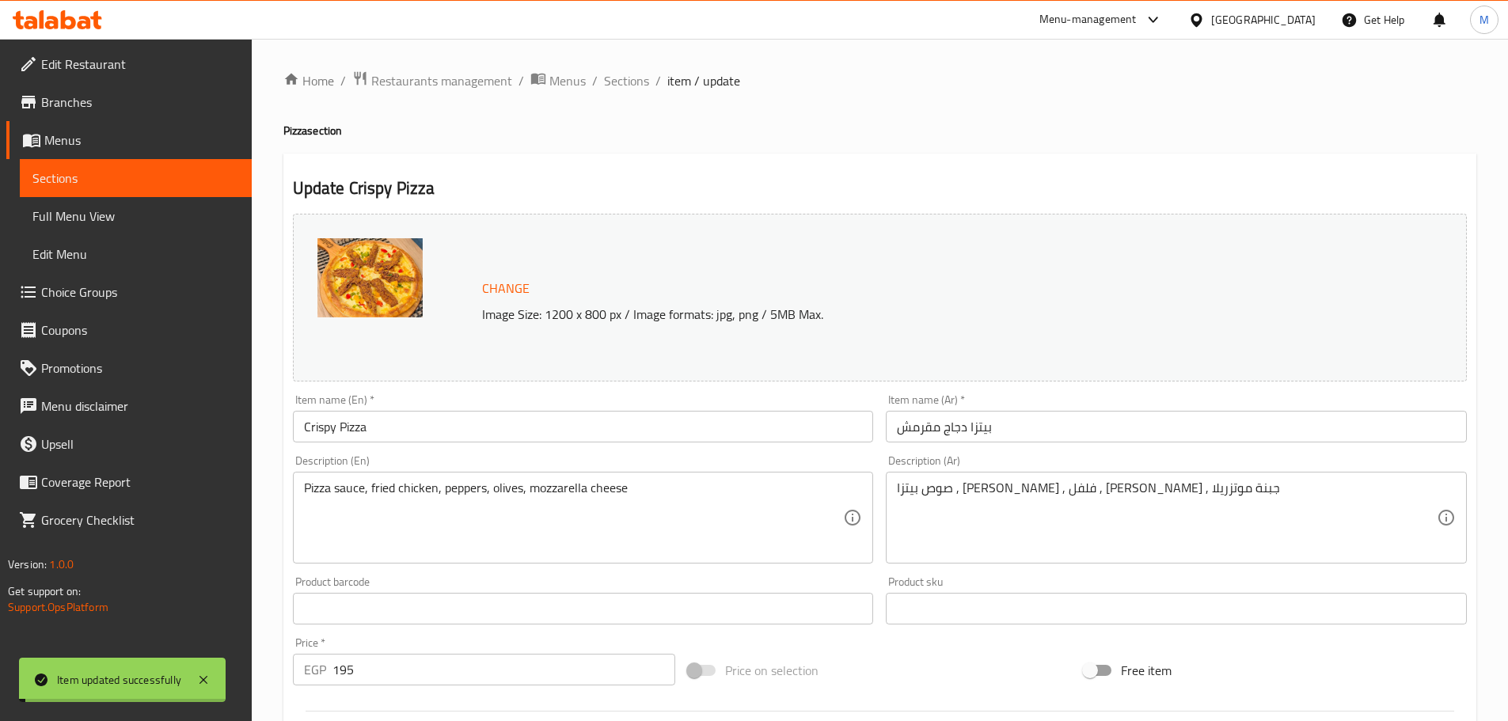
drag, startPoint x: 635, startPoint y: 83, endPoint x: 682, endPoint y: 119, distance: 59.8
click at [635, 83] on span "Sections" at bounding box center [626, 80] width 45 height 19
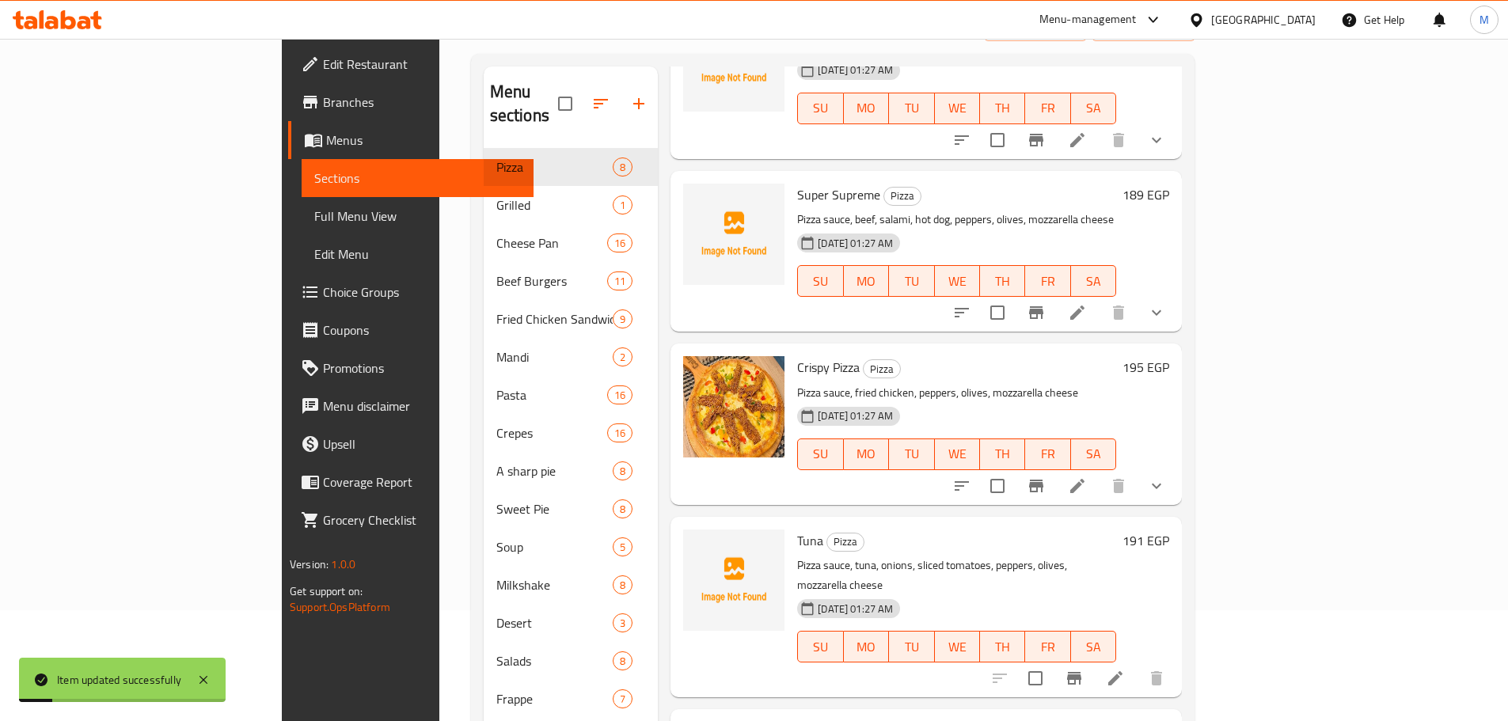
scroll to position [222, 0]
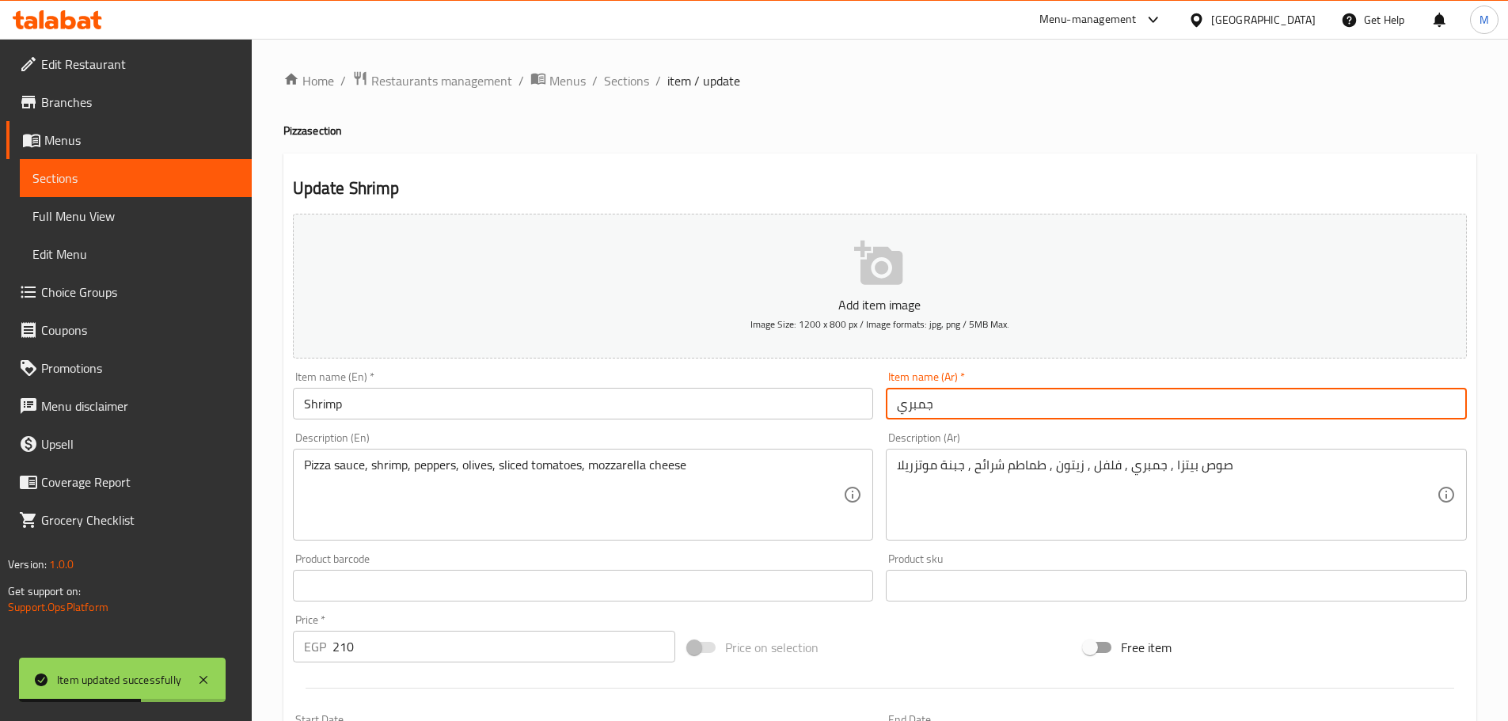
click at [947, 418] on input "جمبري" at bounding box center [1176, 404] width 581 height 32
paste input "يتزا سيفود"
type input "بيتزا سيفود"
click at [751, 419] on input "Shrimp" at bounding box center [583, 404] width 581 height 32
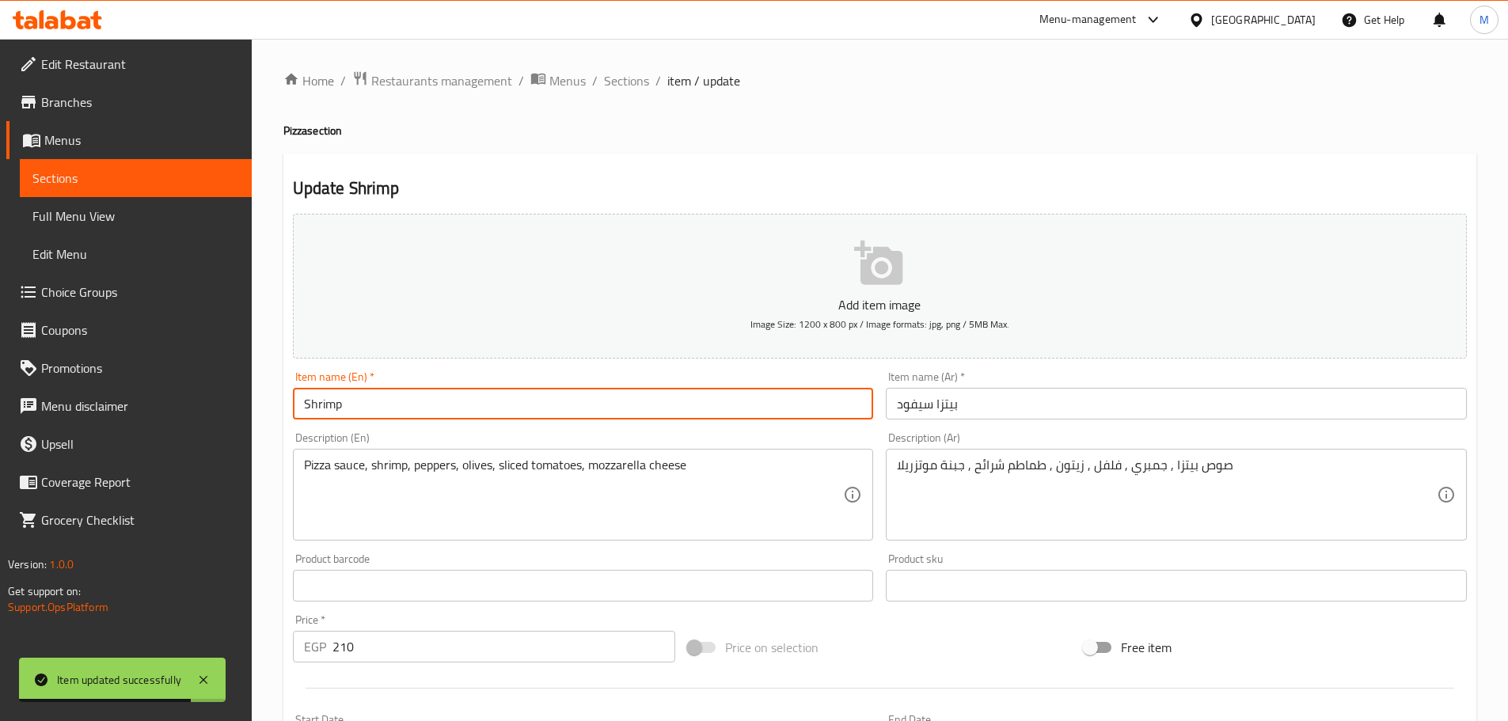
paste input "eafood Pizza"
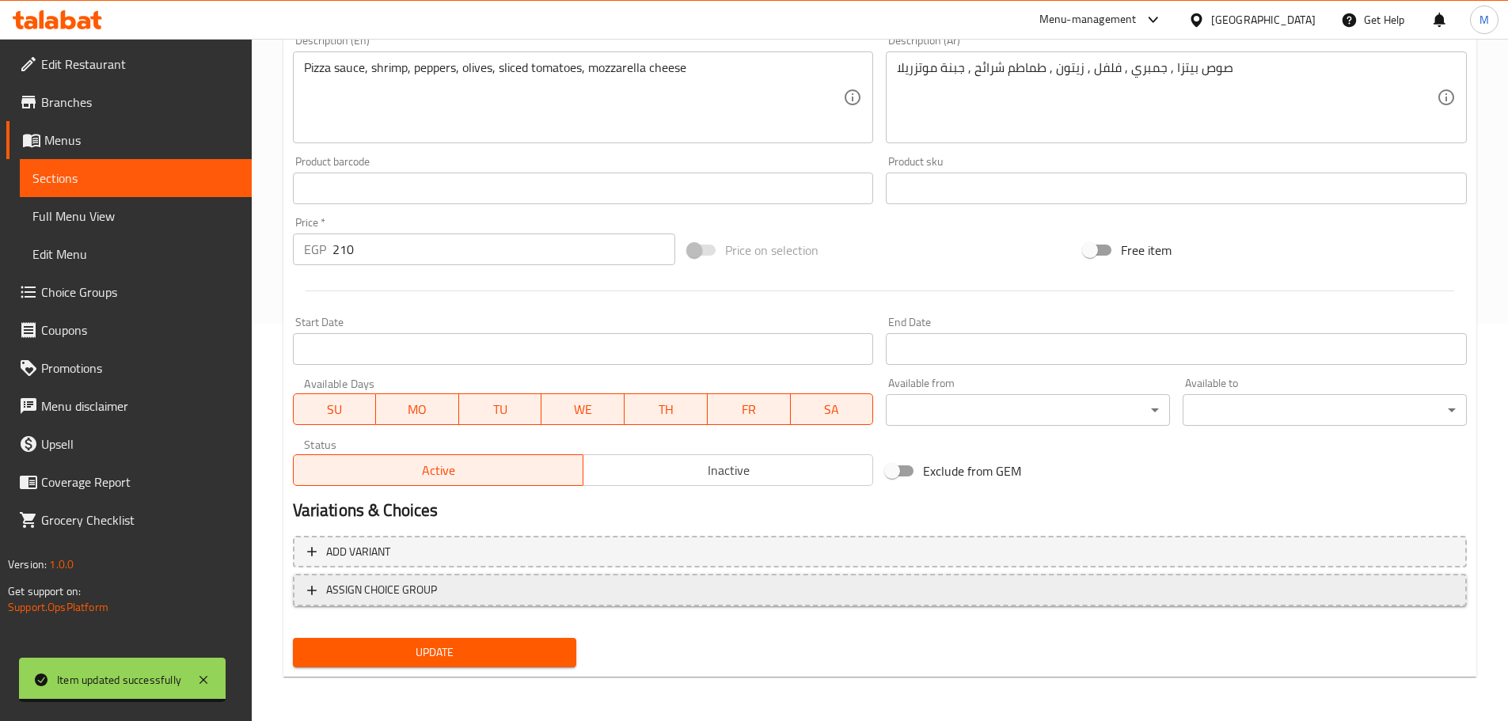
type input "Seafood Pizza"
click at [670, 587] on span "ASSIGN CHOICE GROUP" at bounding box center [879, 590] width 1145 height 20
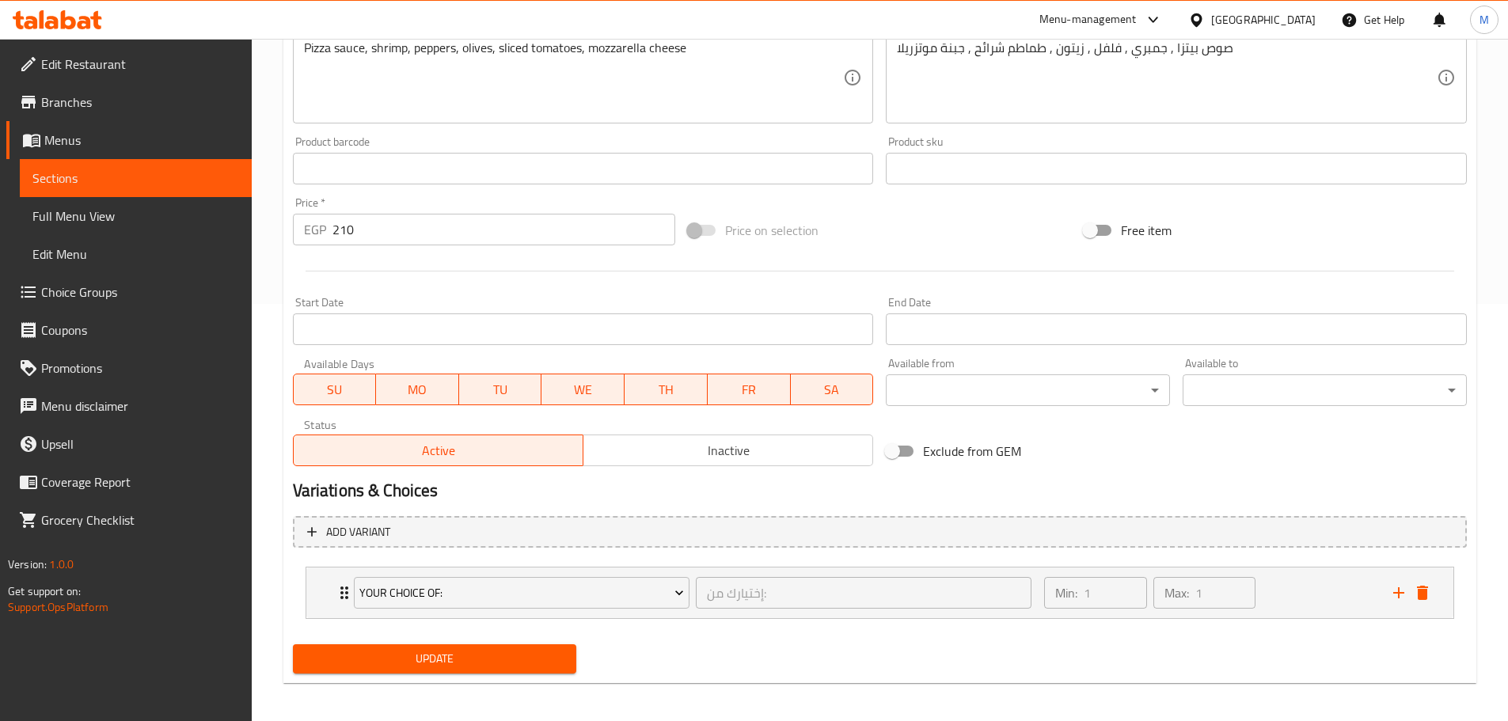
scroll to position [423, 0]
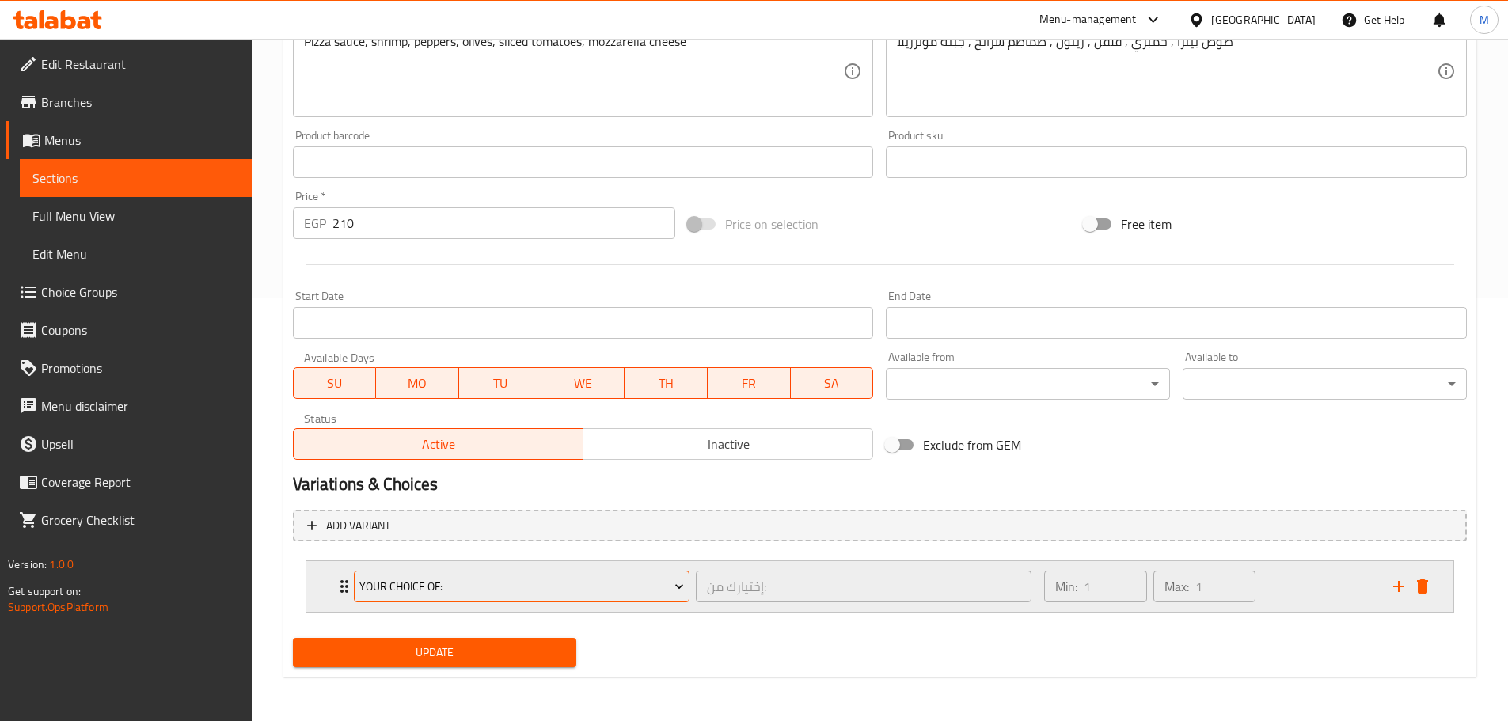
click at [508, 598] on button "Your Choice Of:" at bounding box center [522, 587] width 336 height 32
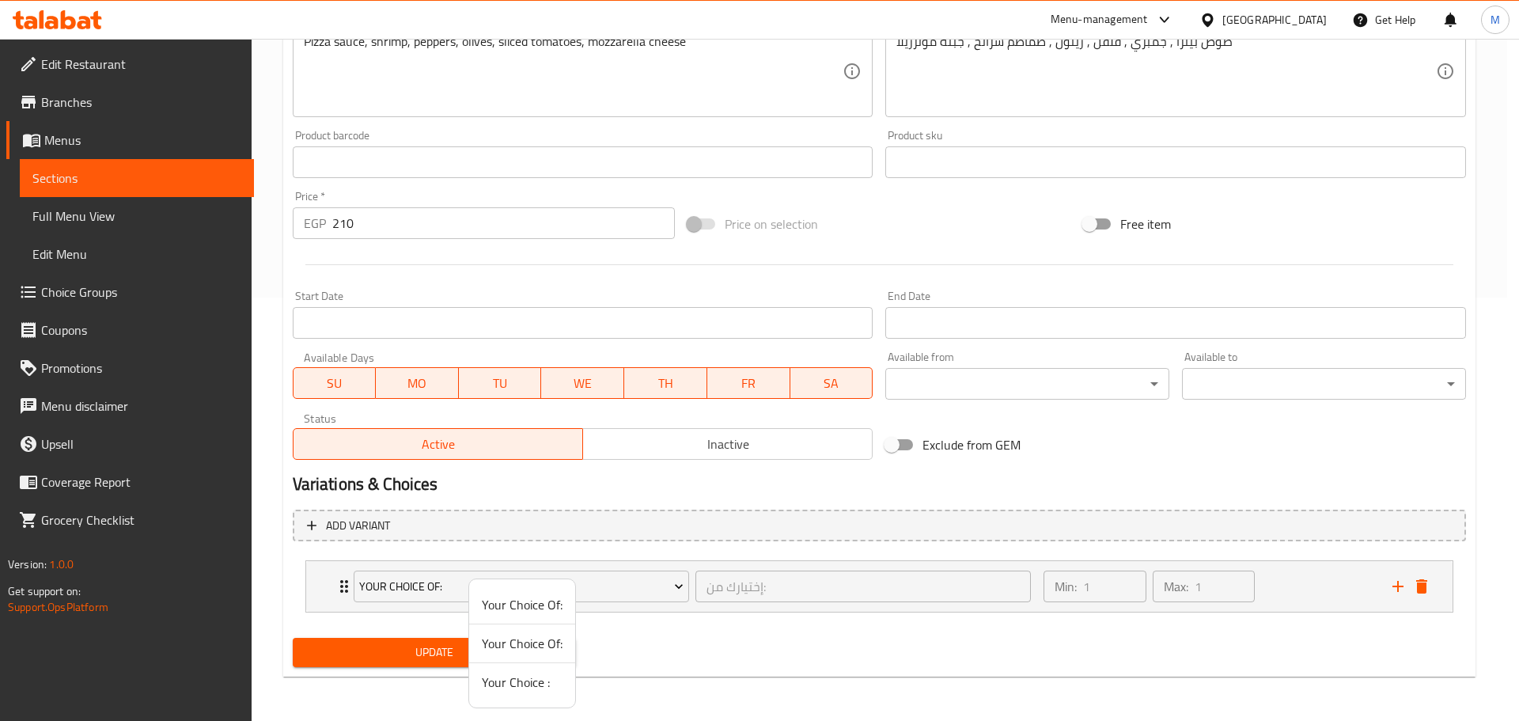
click at [498, 679] on span "Your Choice :" at bounding box center [522, 682] width 81 height 19
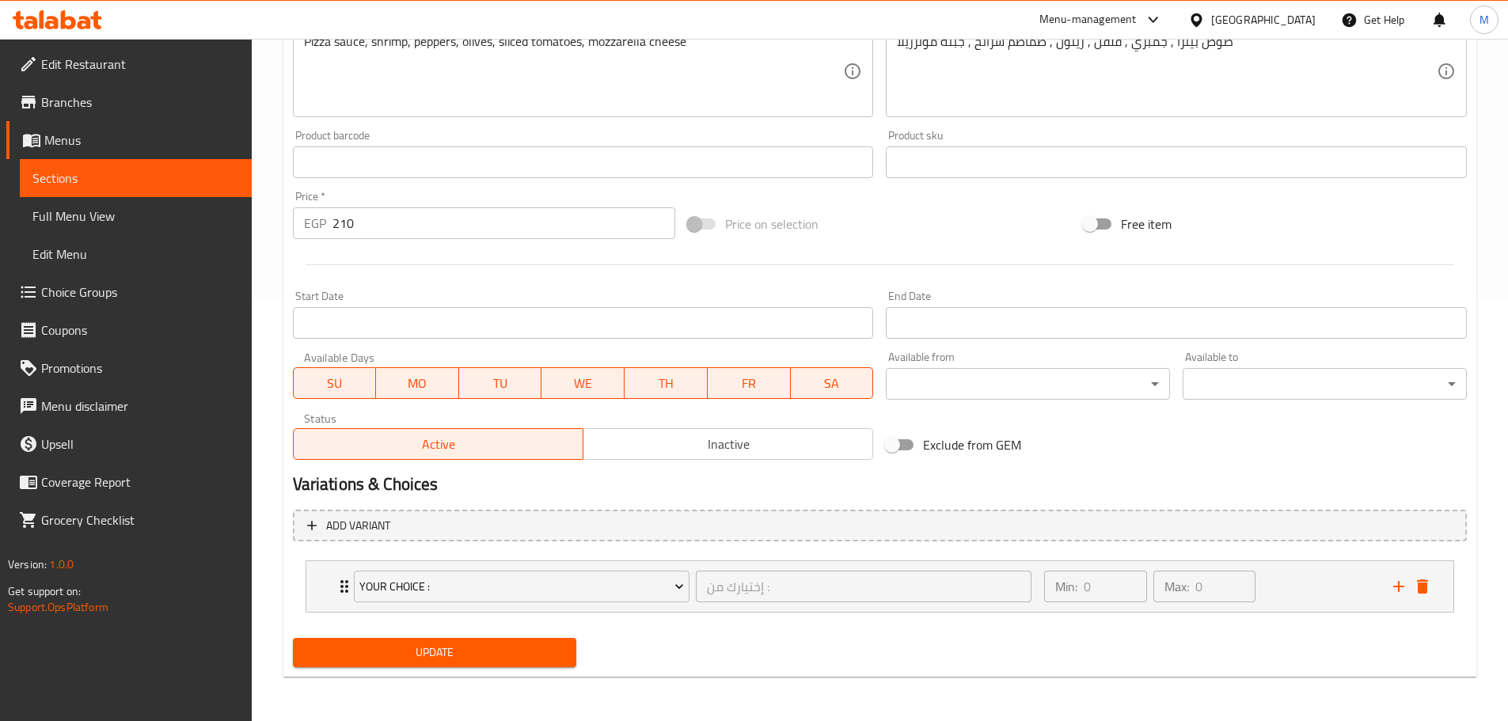
click at [498, 679] on div "Home / Restaurants management / Menus / Sections / item / update Pizza section …" at bounding box center [879, 168] width 1193 height 1042
click at [495, 661] on span "Update" at bounding box center [434, 653] width 259 height 20
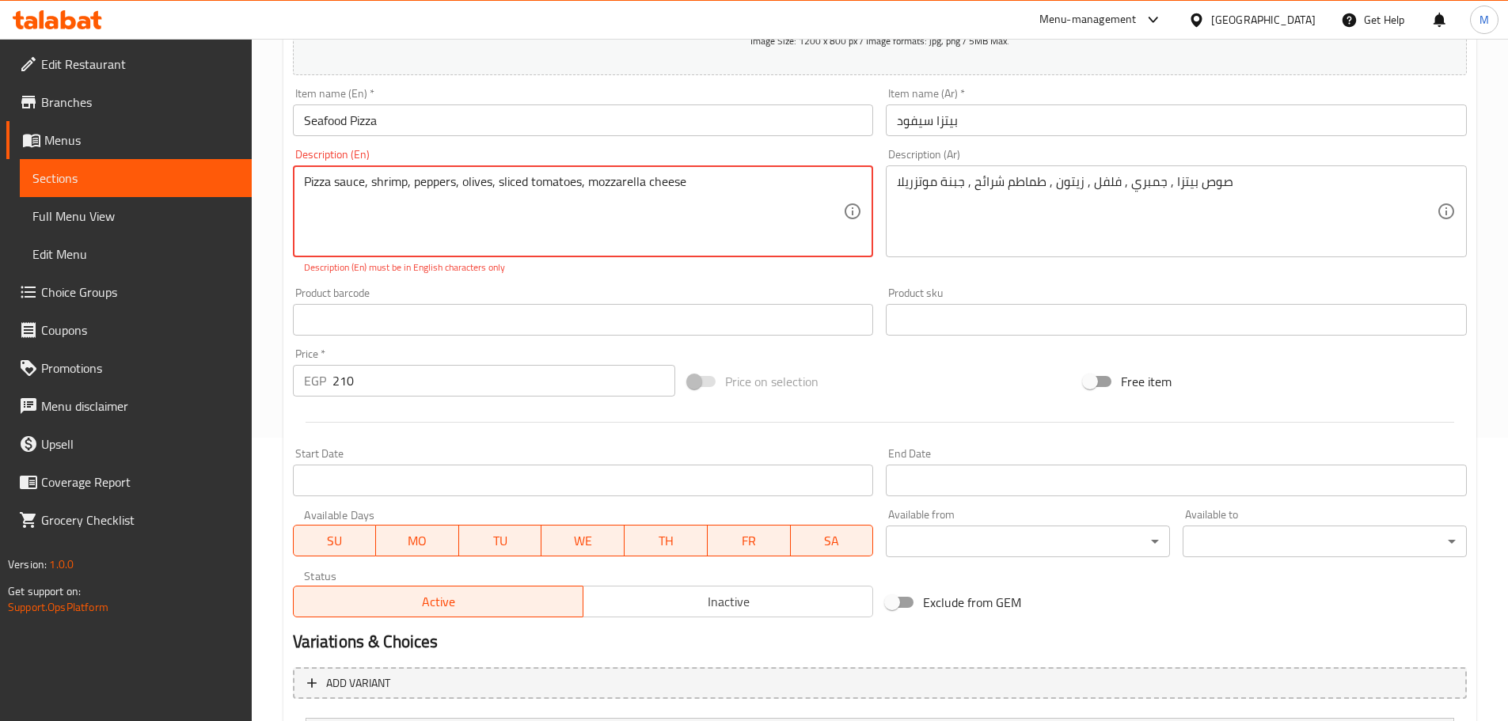
scroll to position [124, 0]
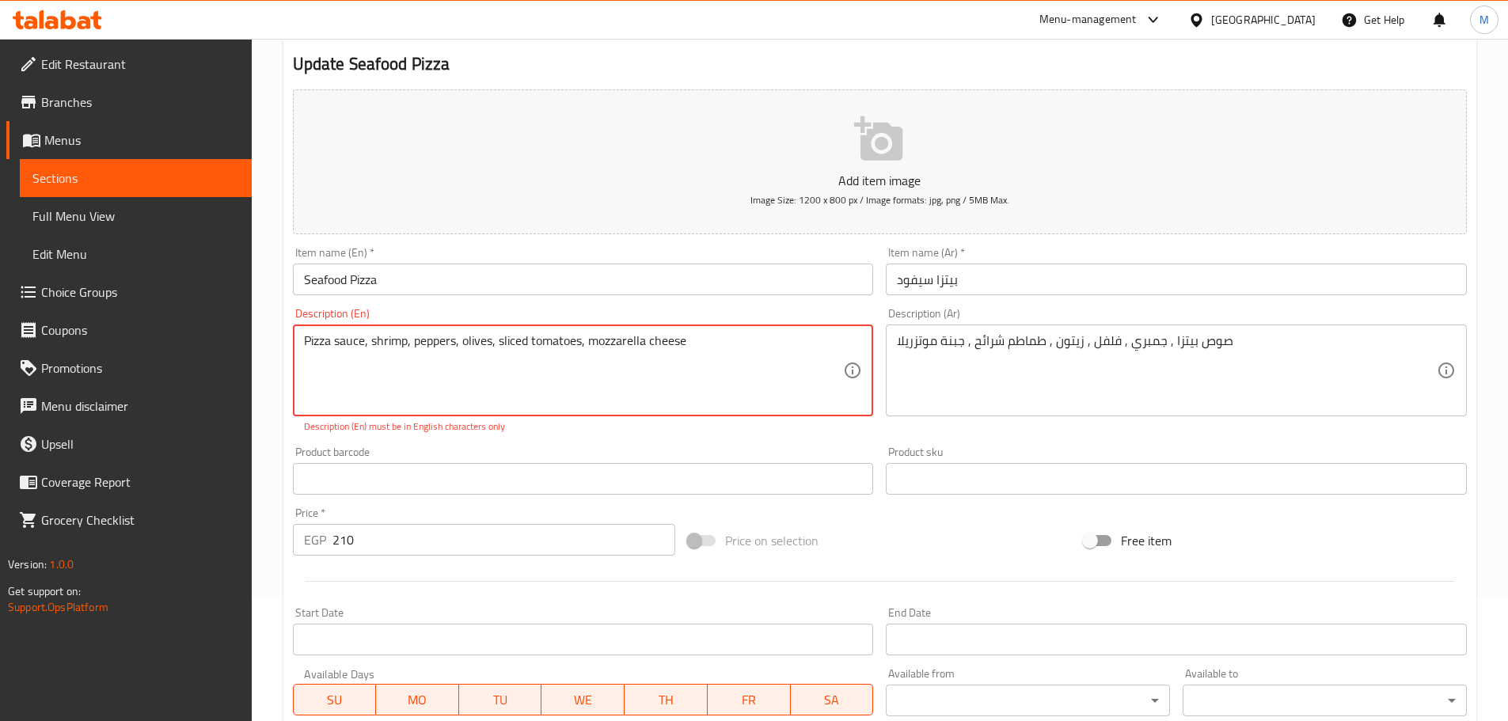
click at [601, 357] on textarea "Pizza sauce, shrimp, peppers, olives, sliced ​​tomatoes, mozzarella cheese" at bounding box center [574, 370] width 540 height 75
click at [620, 443] on div "Product barcode Product barcode" at bounding box center [583, 470] width 594 height 61
paste textarea "with sauce, shrimp, pepper, olives, tomatoes, and mozzarella cheese."
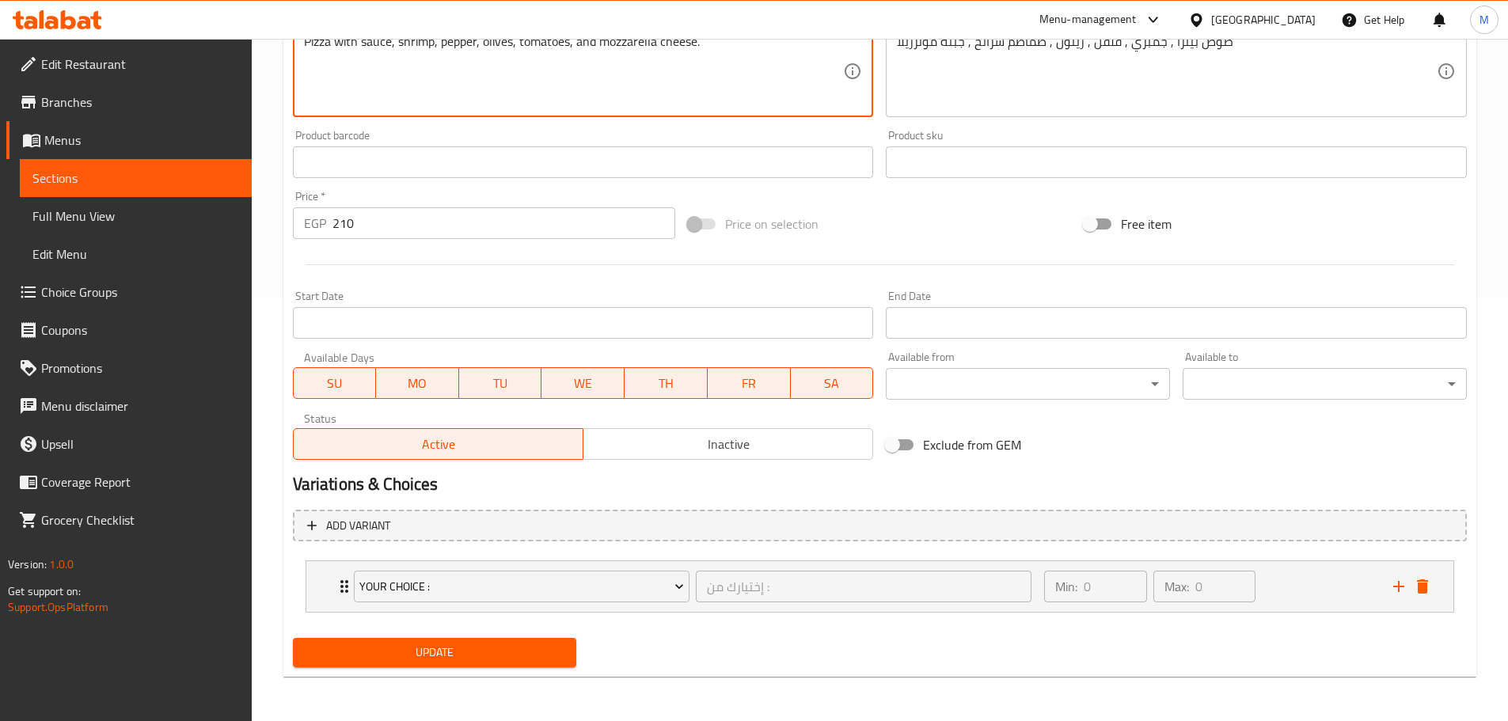
type textarea "Pizza with sauce, shrimp, pepper, olives, tomatoes, and mozzarella cheese."
click at [526, 666] on button "Update" at bounding box center [435, 652] width 284 height 29
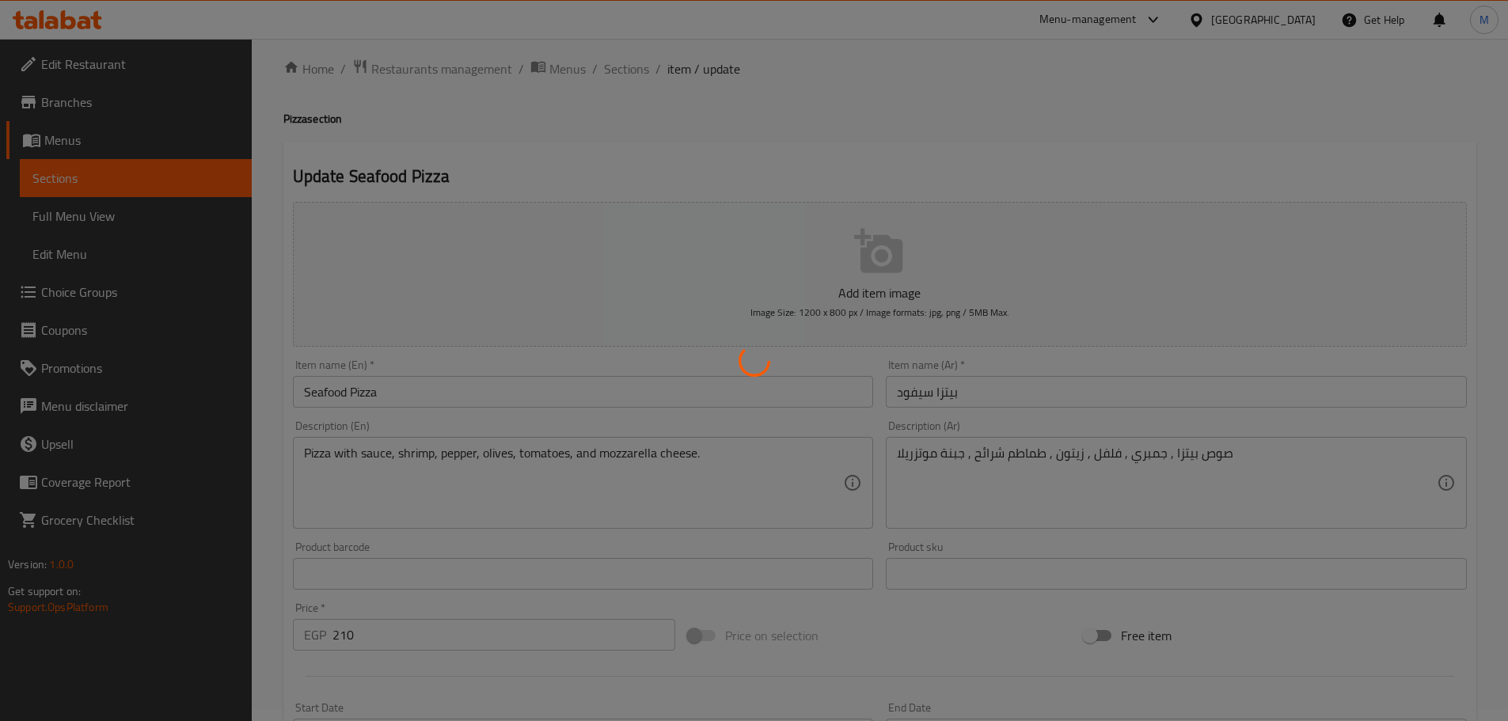
scroll to position [0, 0]
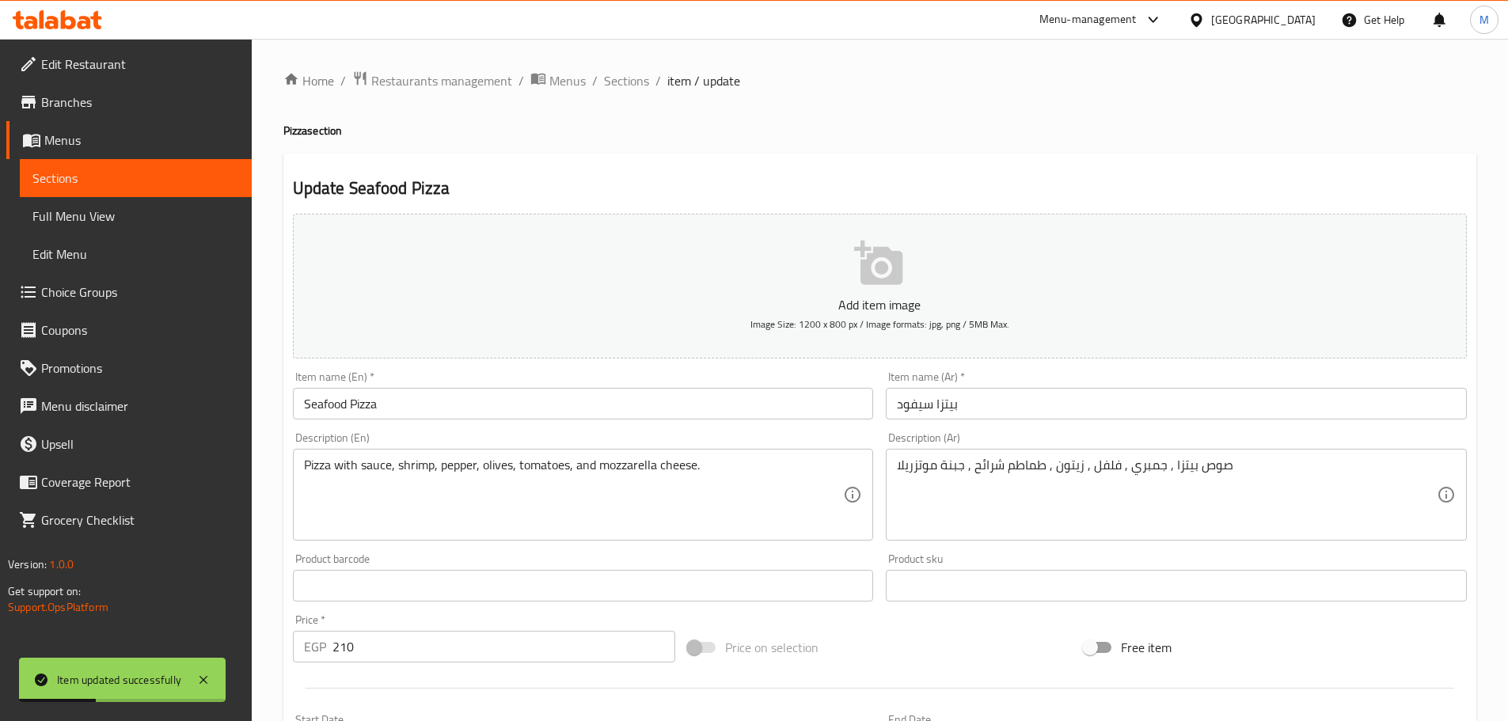
click at [811, 261] on button "Add item image Image Size: 1200 x 800 px / Image formats: jpg, png / 5MB Max." at bounding box center [880, 286] width 1174 height 145
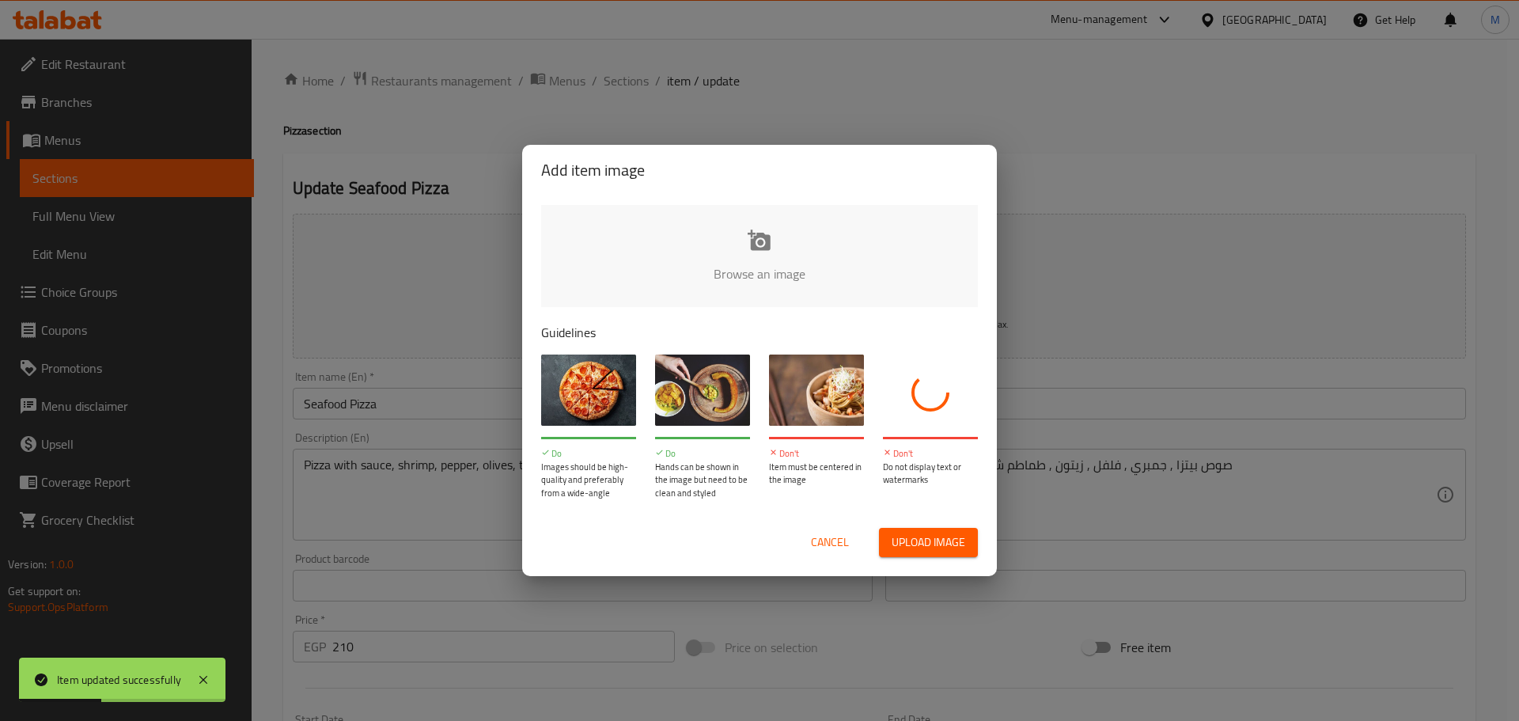
click at [810, 268] on input "file" at bounding box center [1294, 279] width 1507 height 148
type input "C:\fakepath\Screenshot 2025-08-20 041315.jpg"
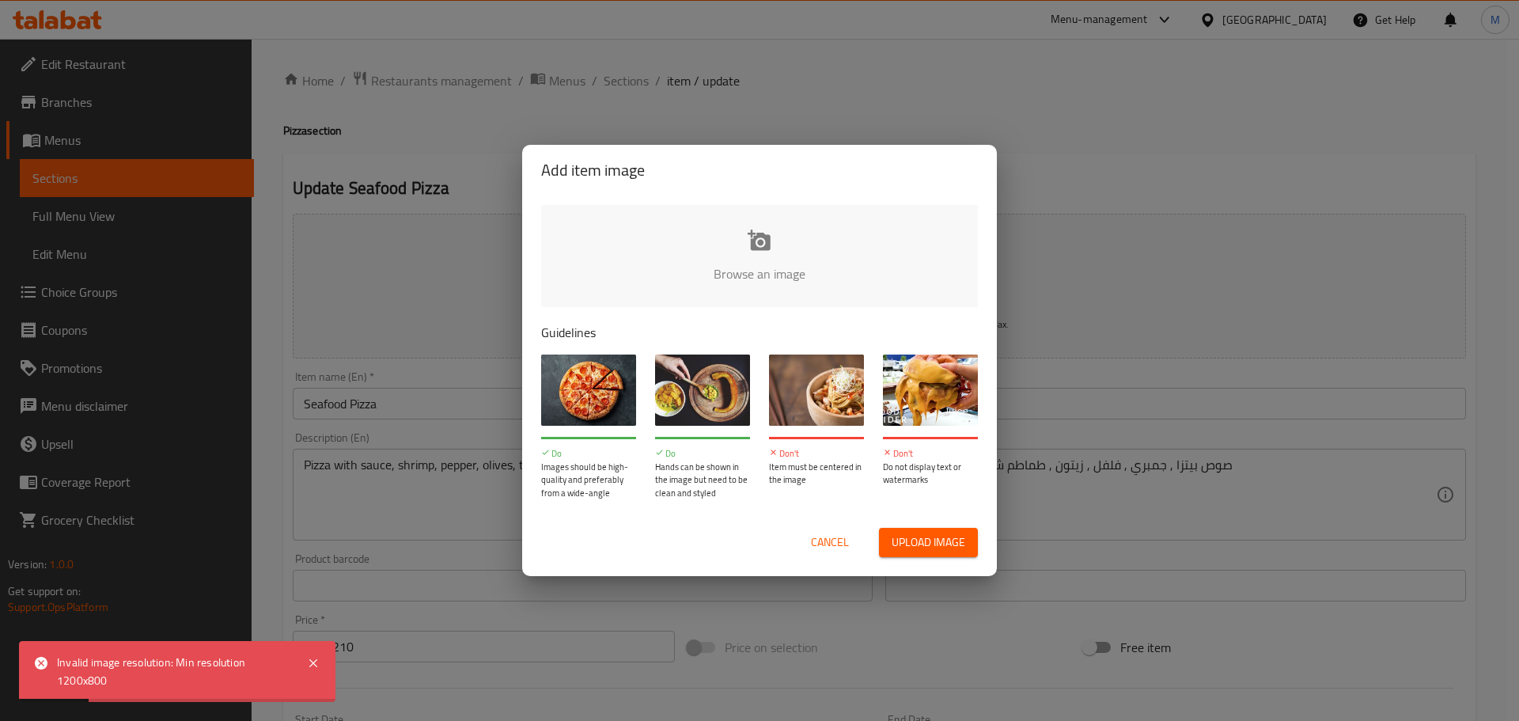
click at [826, 541] on span "Cancel" at bounding box center [830, 543] width 38 height 20
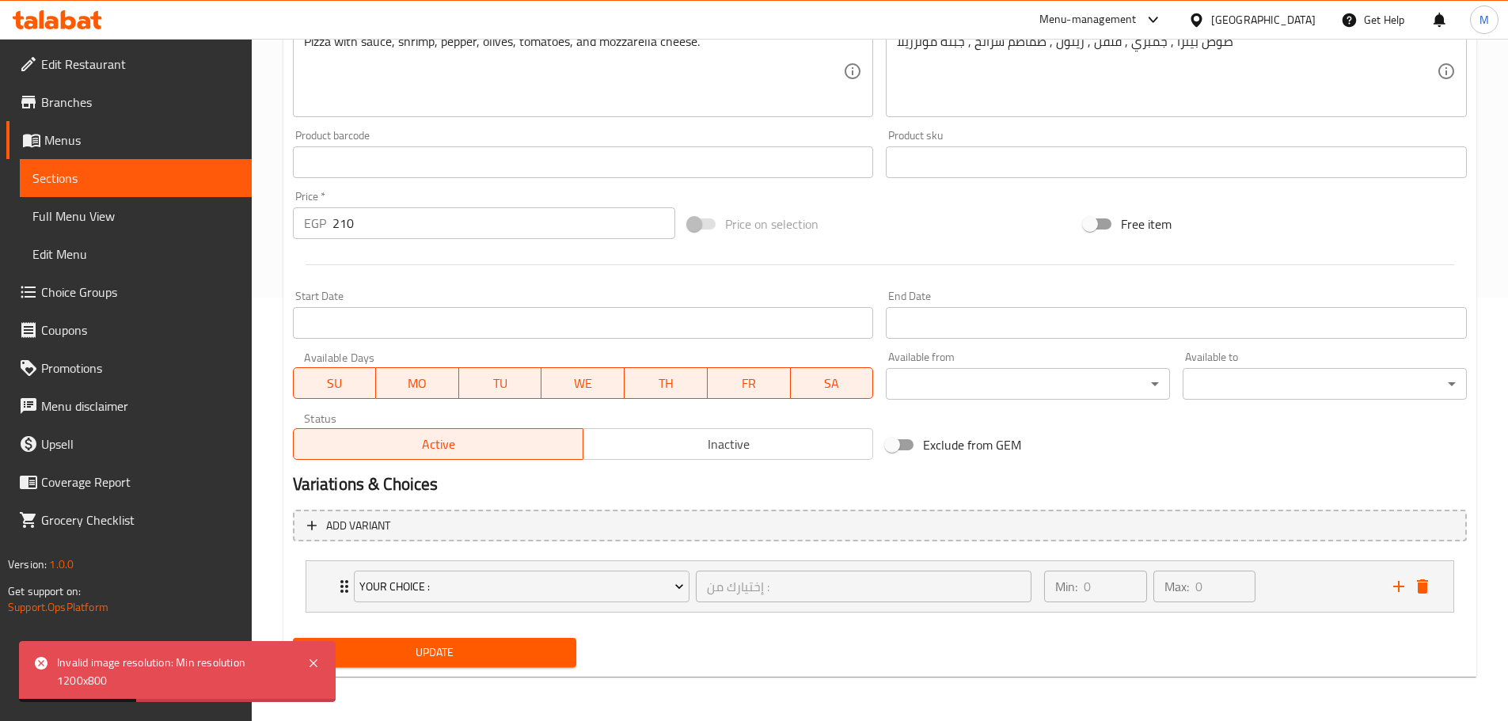
click at [532, 658] on span "Update" at bounding box center [434, 653] width 259 height 20
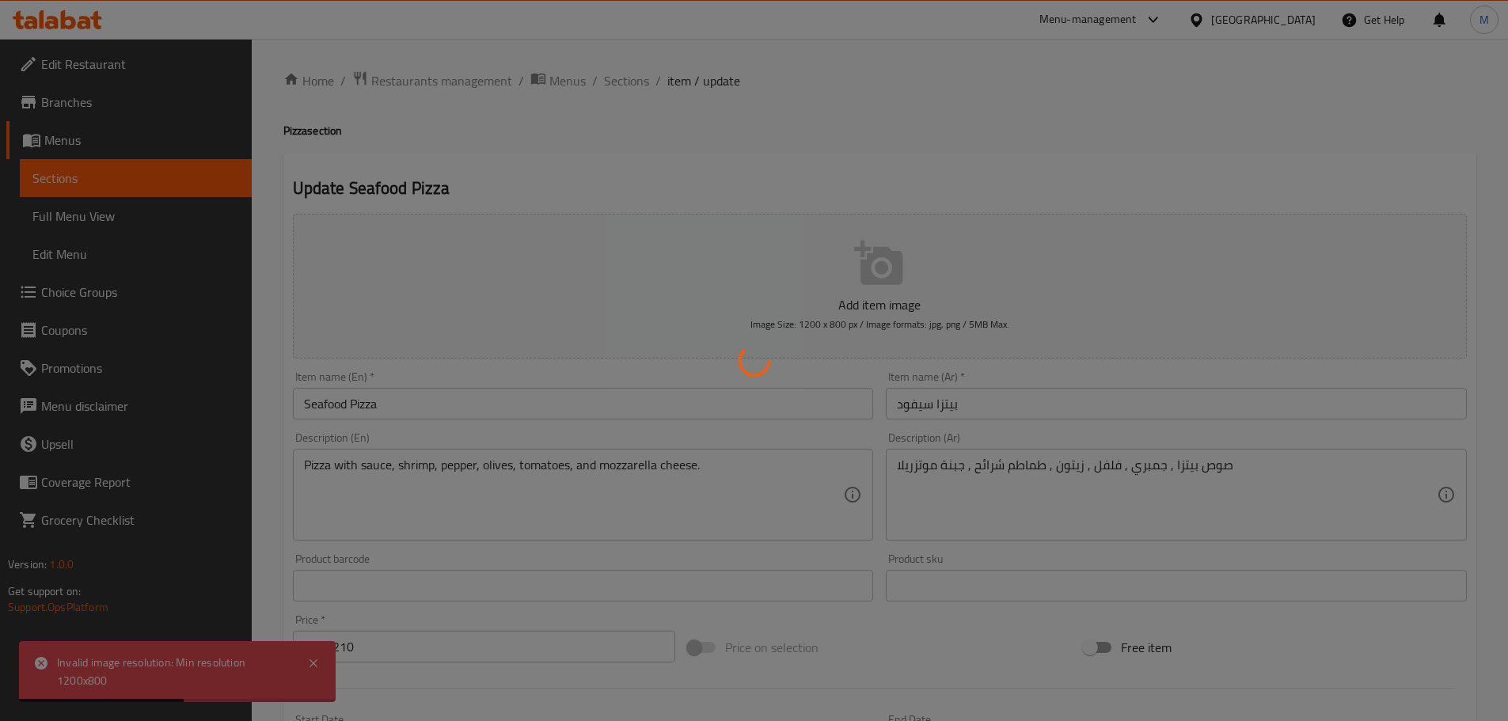
click at [628, 86] on div at bounding box center [754, 360] width 1508 height 721
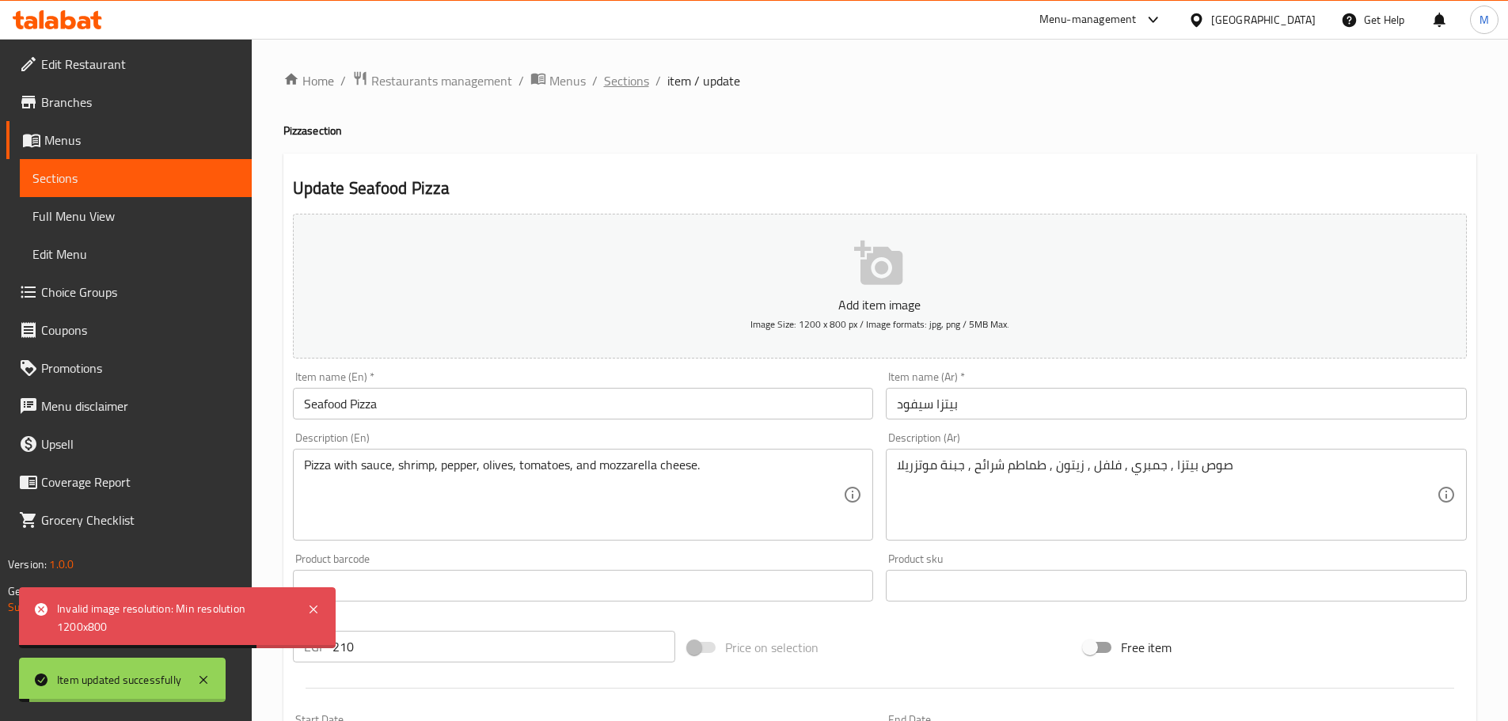
click at [628, 82] on span "Sections" at bounding box center [626, 80] width 45 height 19
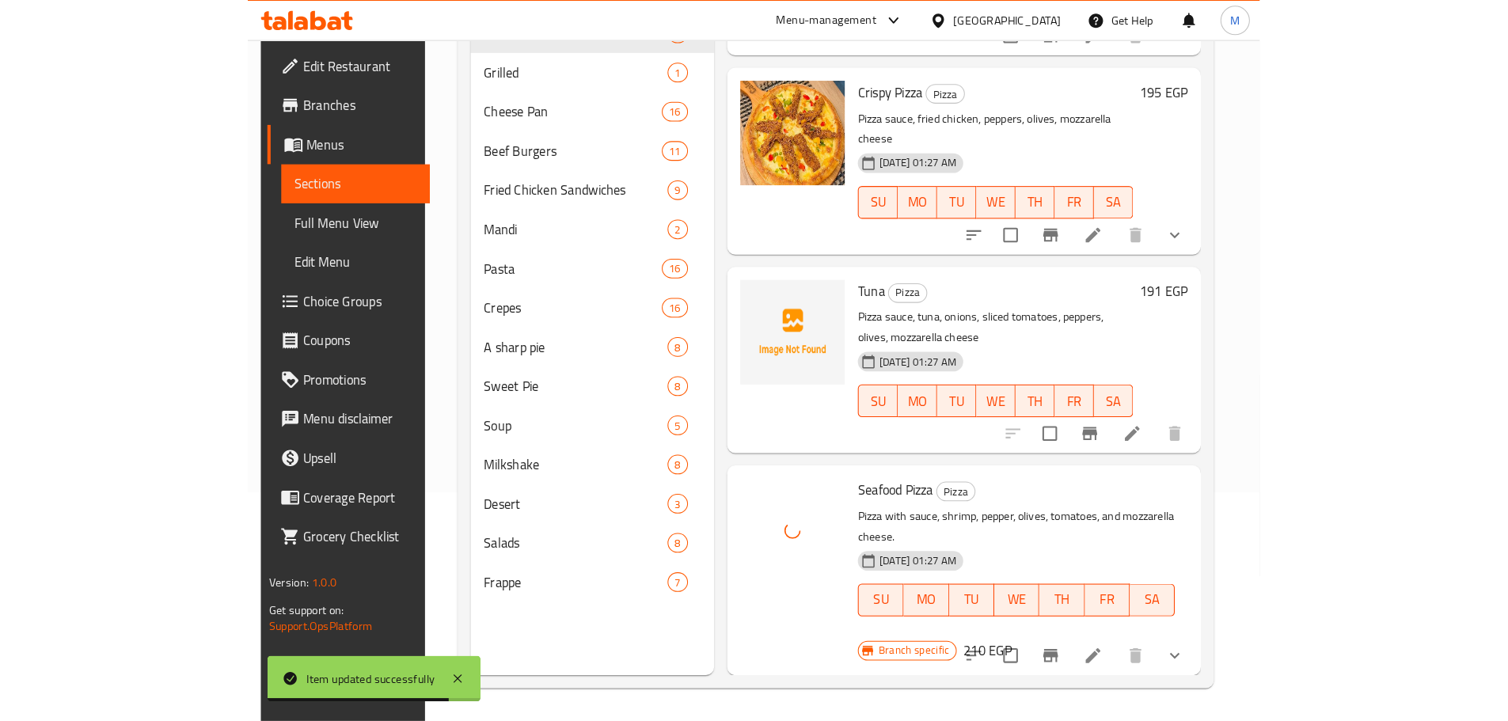
scroll to position [702, 0]
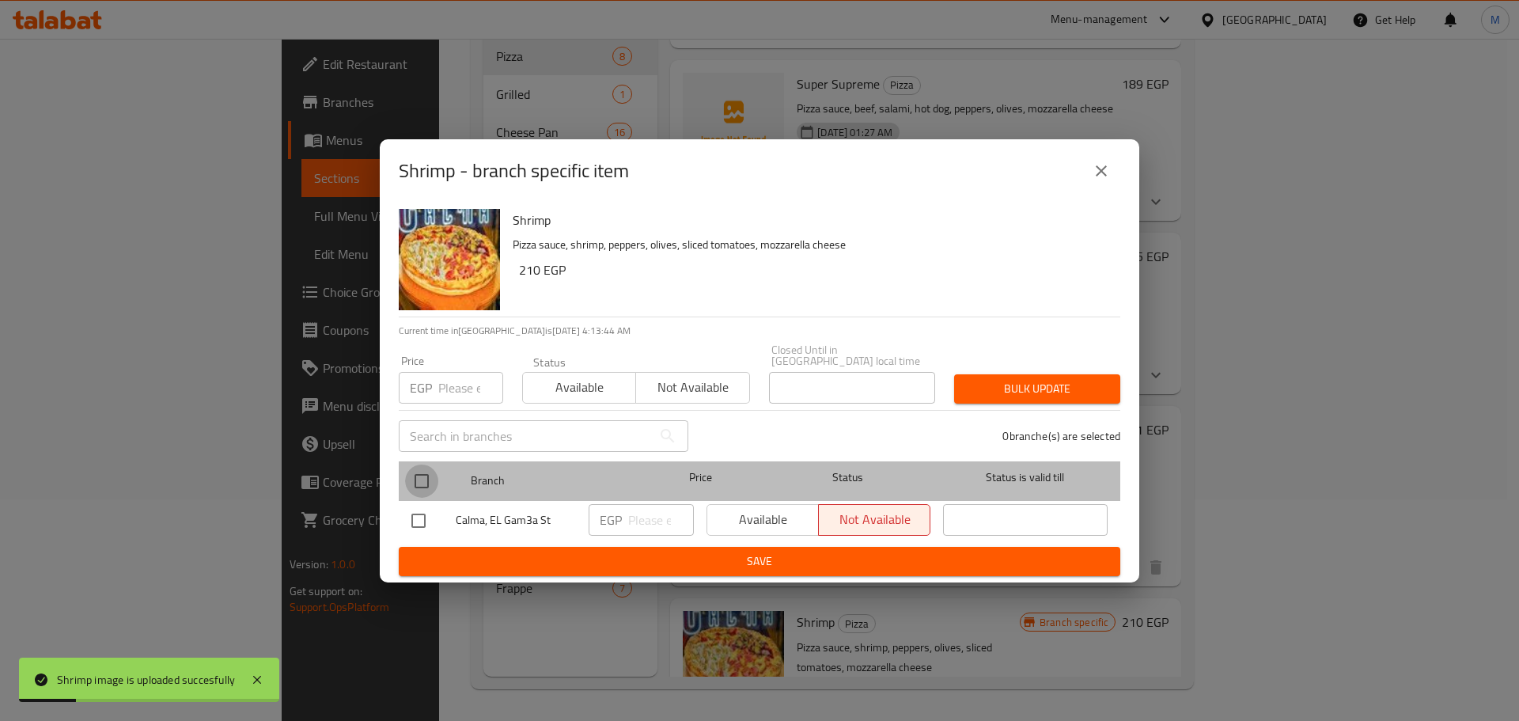
click at [415, 471] on input "checkbox" at bounding box center [421, 481] width 33 height 33
checkbox input "true"
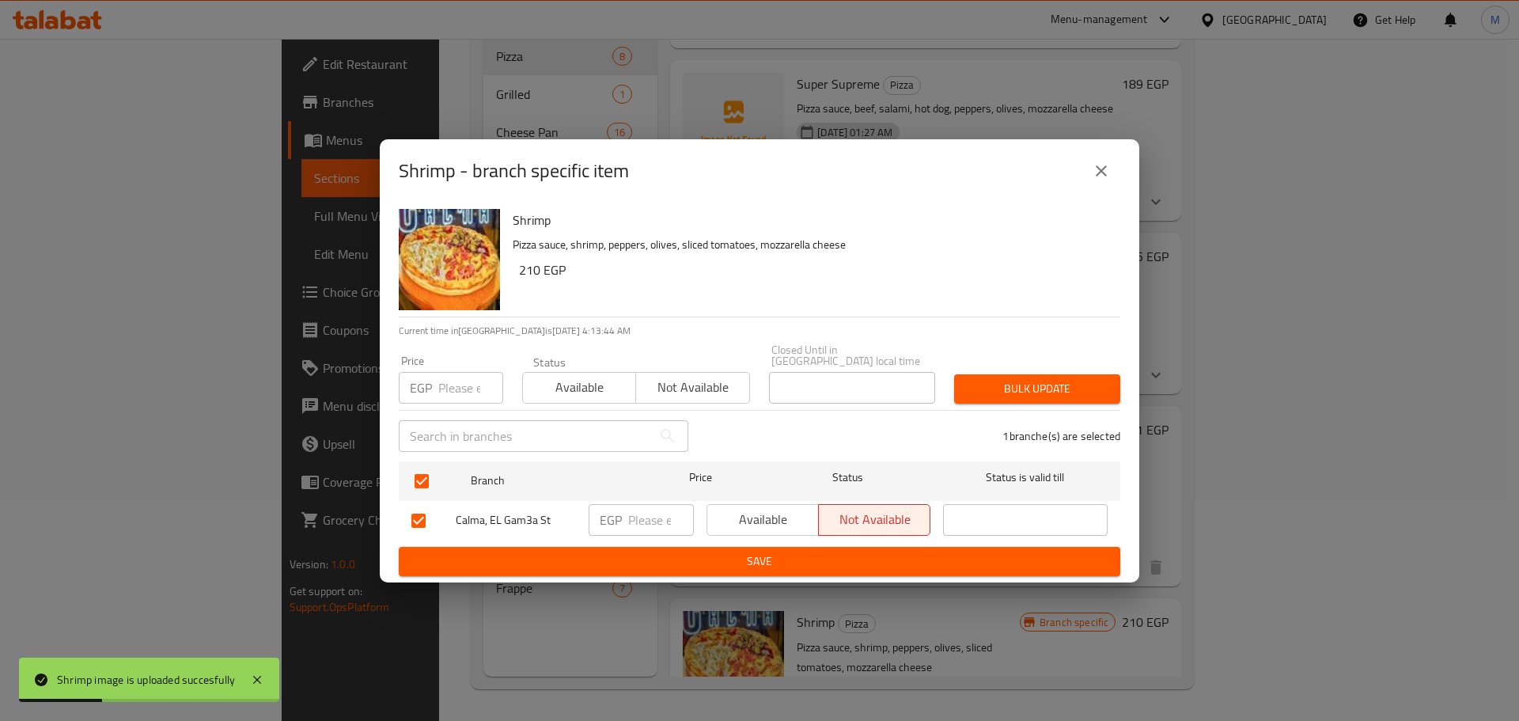
click at [757, 515] on span "Available" at bounding box center [763, 519] width 99 height 23
click at [757, 541] on form "Branch Price Status Status is valid till Calma, EL Gam3a St EGP ​ Available Not…" at bounding box center [760, 515] width 722 height 121
drag, startPoint x: 760, startPoint y: 548, endPoint x: 781, endPoint y: 538, distance: 22.7
click at [761, 552] on span "Save" at bounding box center [759, 562] width 696 height 20
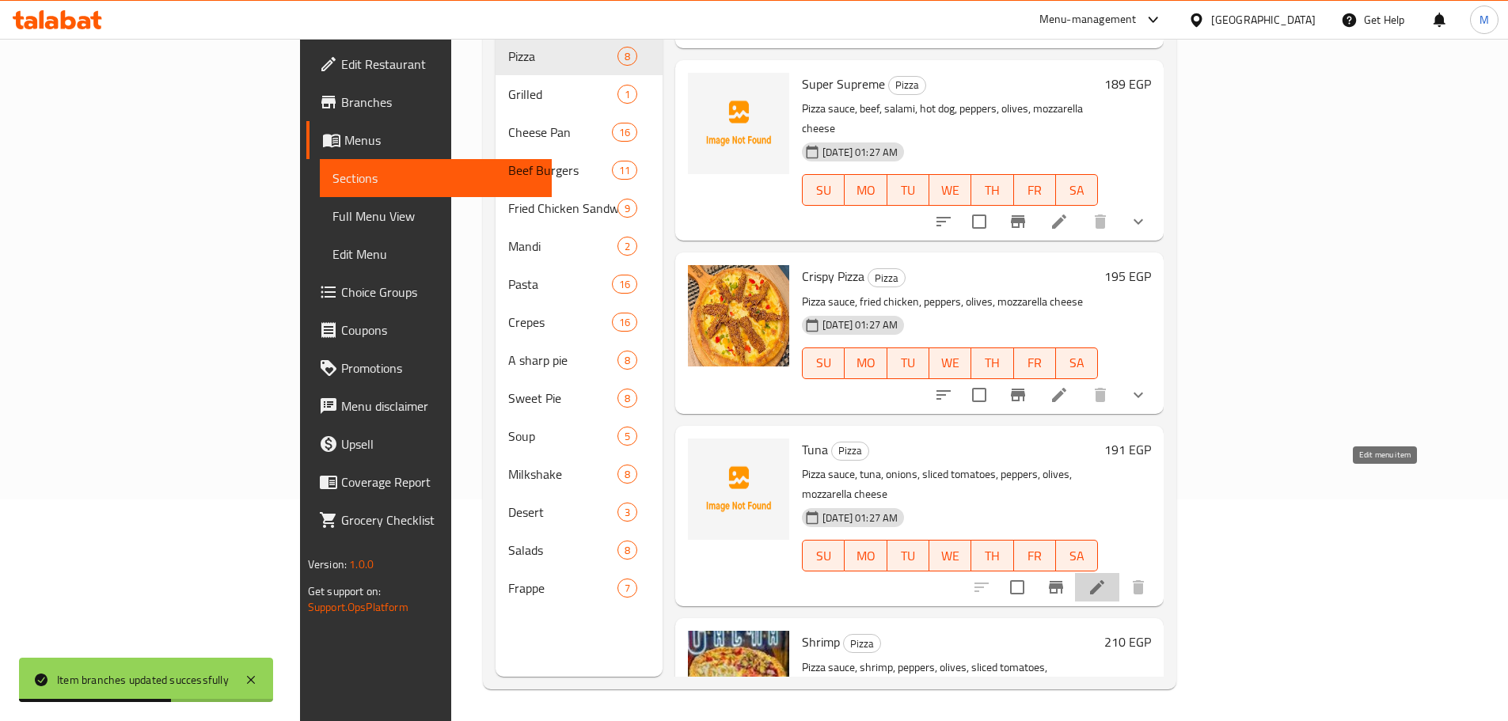
click at [1106, 578] on icon at bounding box center [1096, 587] width 19 height 19
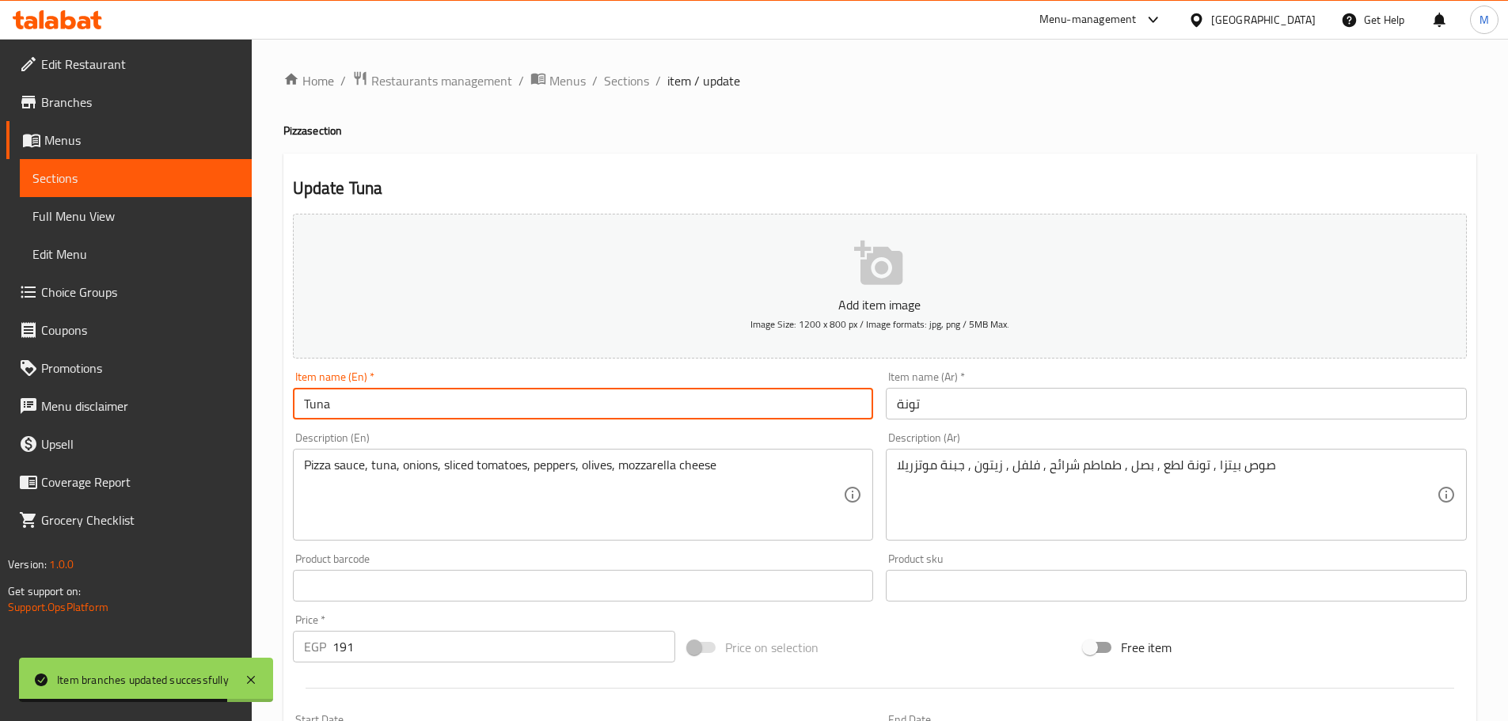
click at [685, 391] on input "Tuna" at bounding box center [583, 404] width 581 height 32
paste input "Pizza - بيتزا تونة"
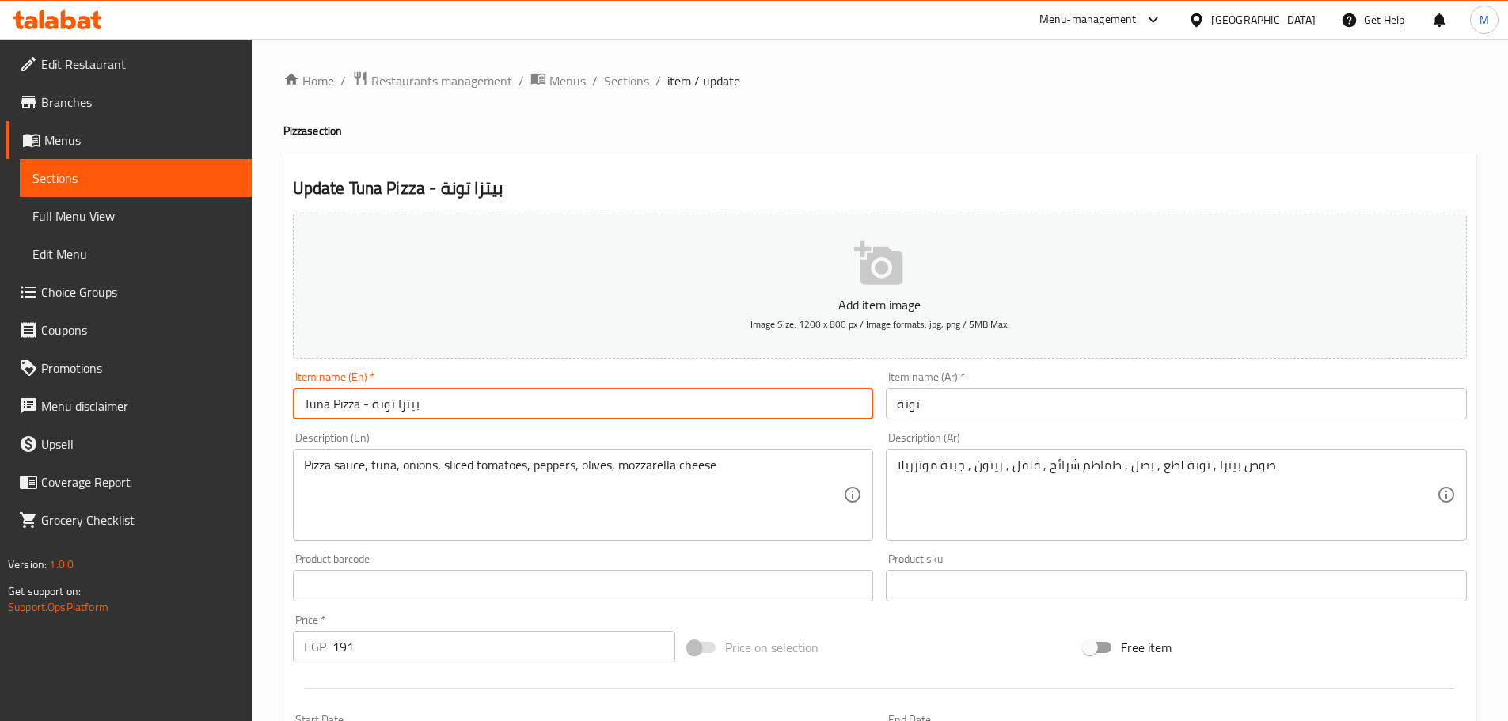
drag, startPoint x: 370, startPoint y: 404, endPoint x: 836, endPoint y: 398, distance: 466.1
click at [824, 398] on input "Tuna Pizza - بيتزا تونة" at bounding box center [583, 404] width 581 height 32
type input "Tuna Pizza -"
click at [936, 402] on input "تونة" at bounding box center [1176, 404] width 581 height 32
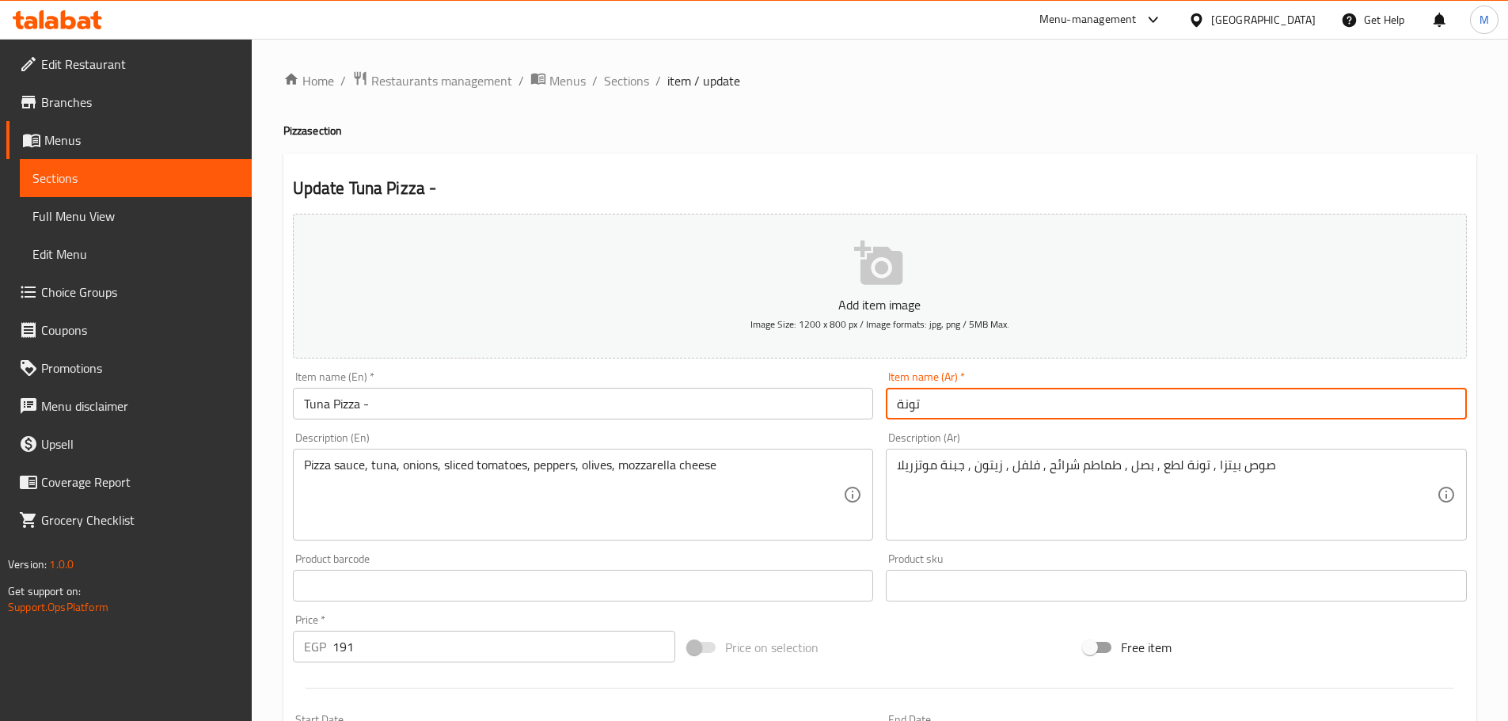
paste input "بيتزا"
type input "بيتزا تونة"
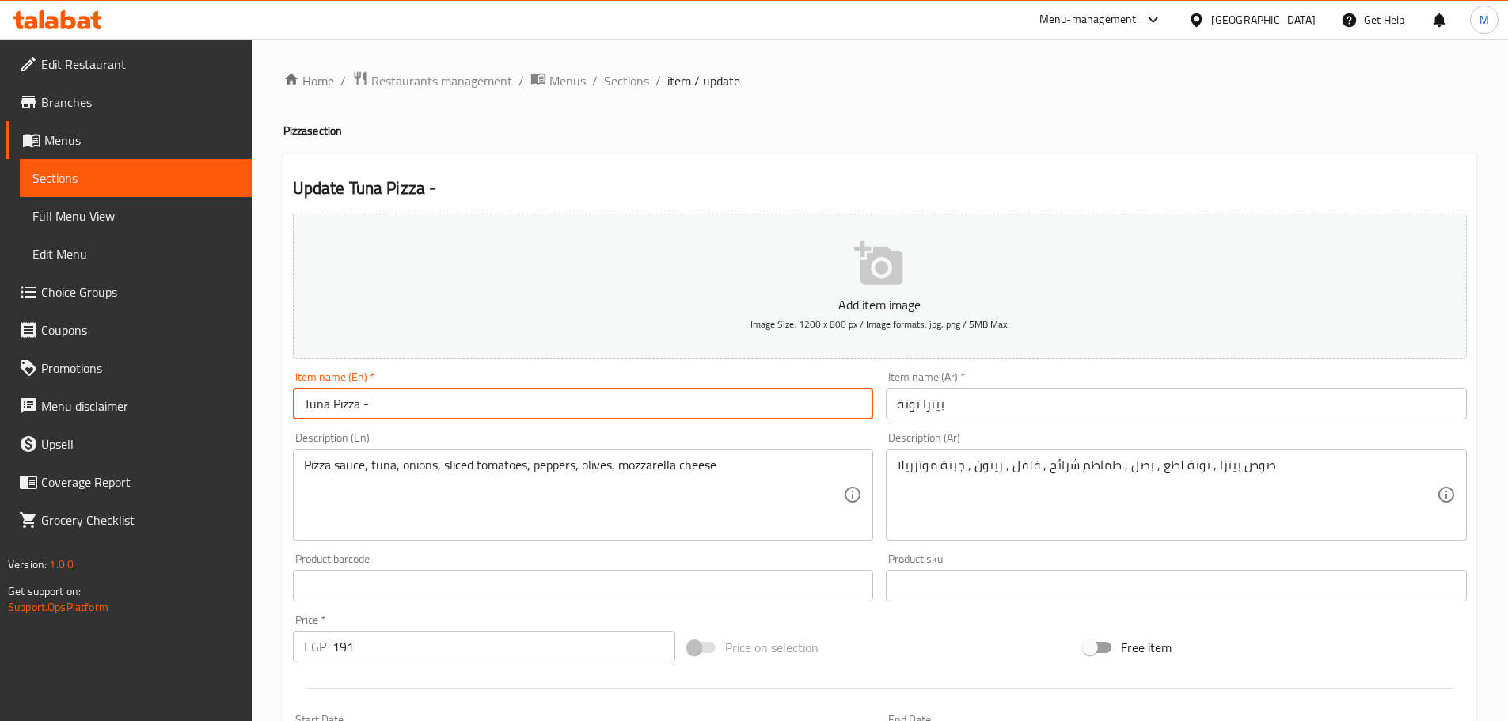
click at [663, 408] on input "Tuna Pizza -" at bounding box center [583, 404] width 581 height 32
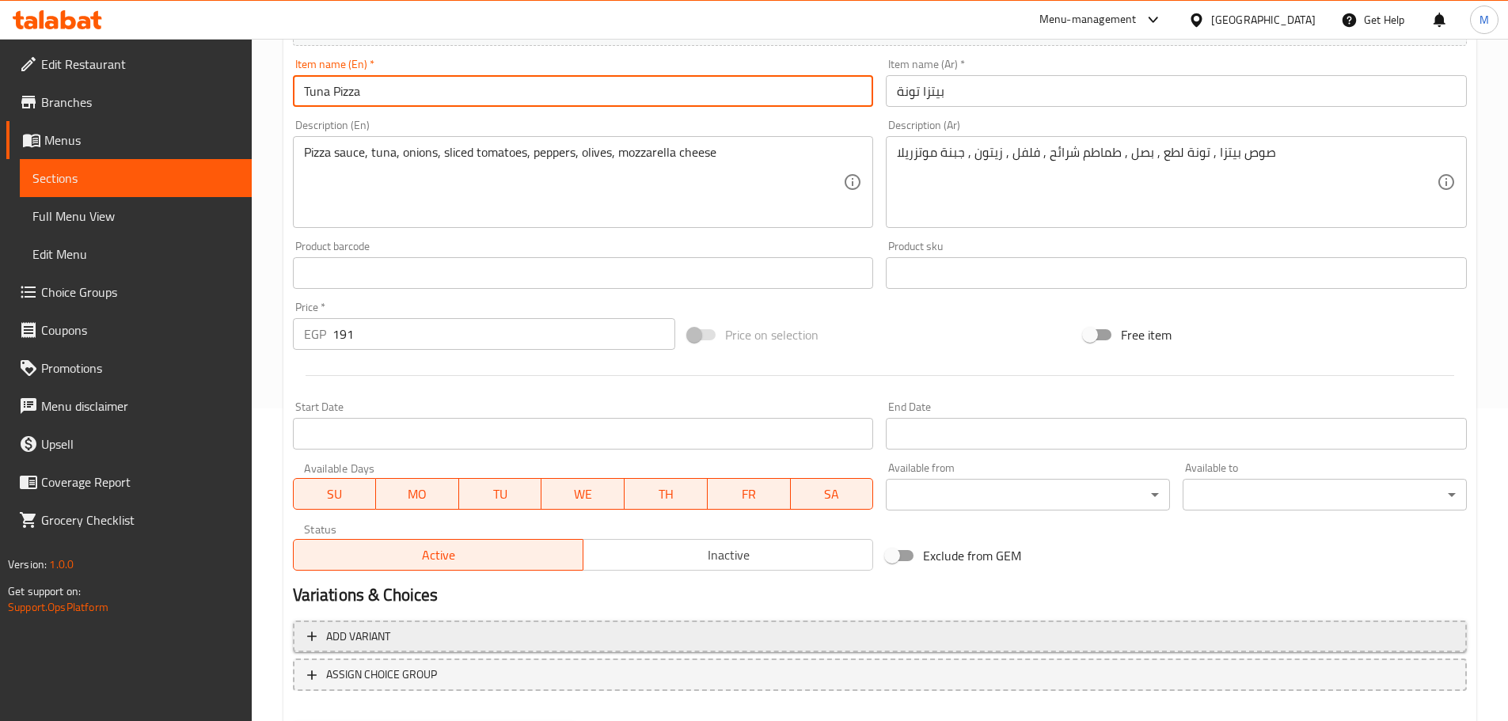
scroll to position [397, 0]
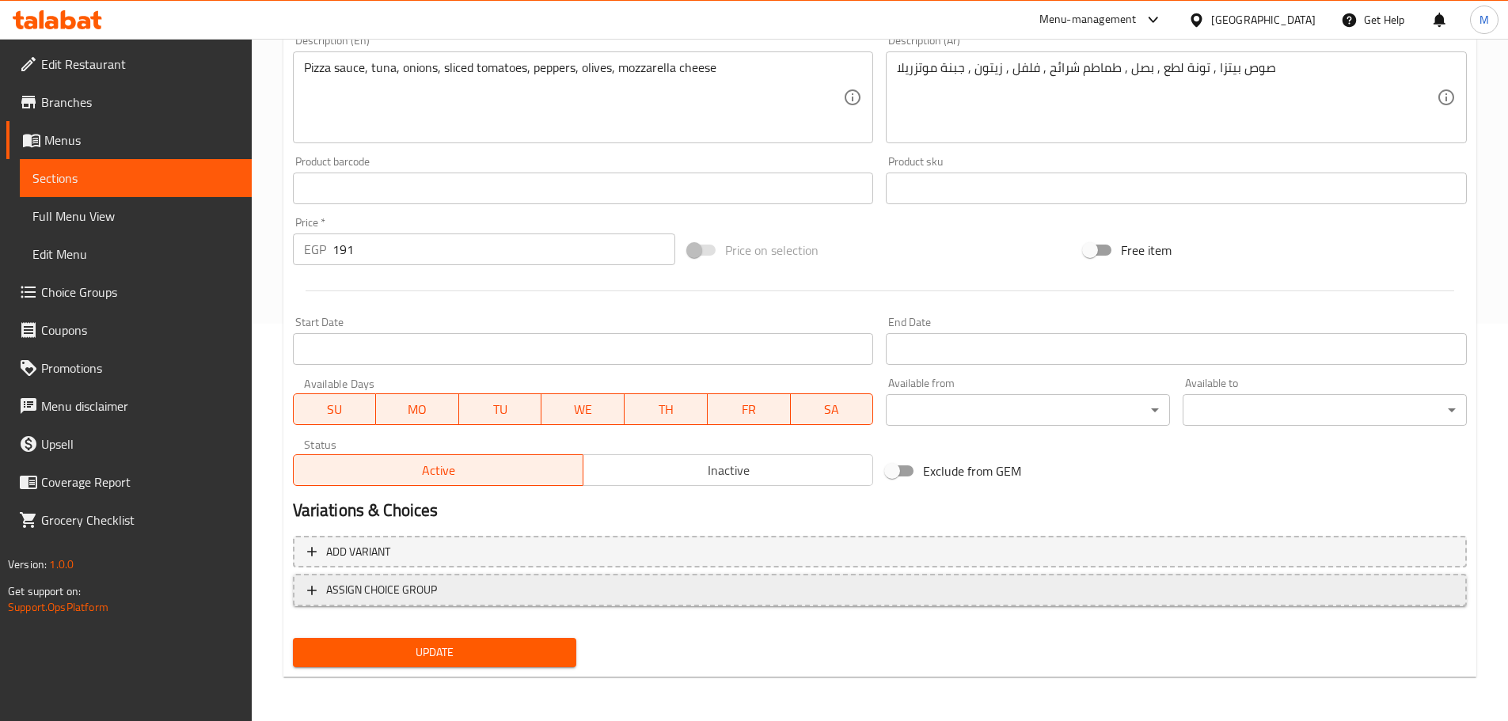
type input "Tuna Pizza"
click at [556, 606] on button "ASSIGN CHOICE GROUP" at bounding box center [880, 590] width 1174 height 32
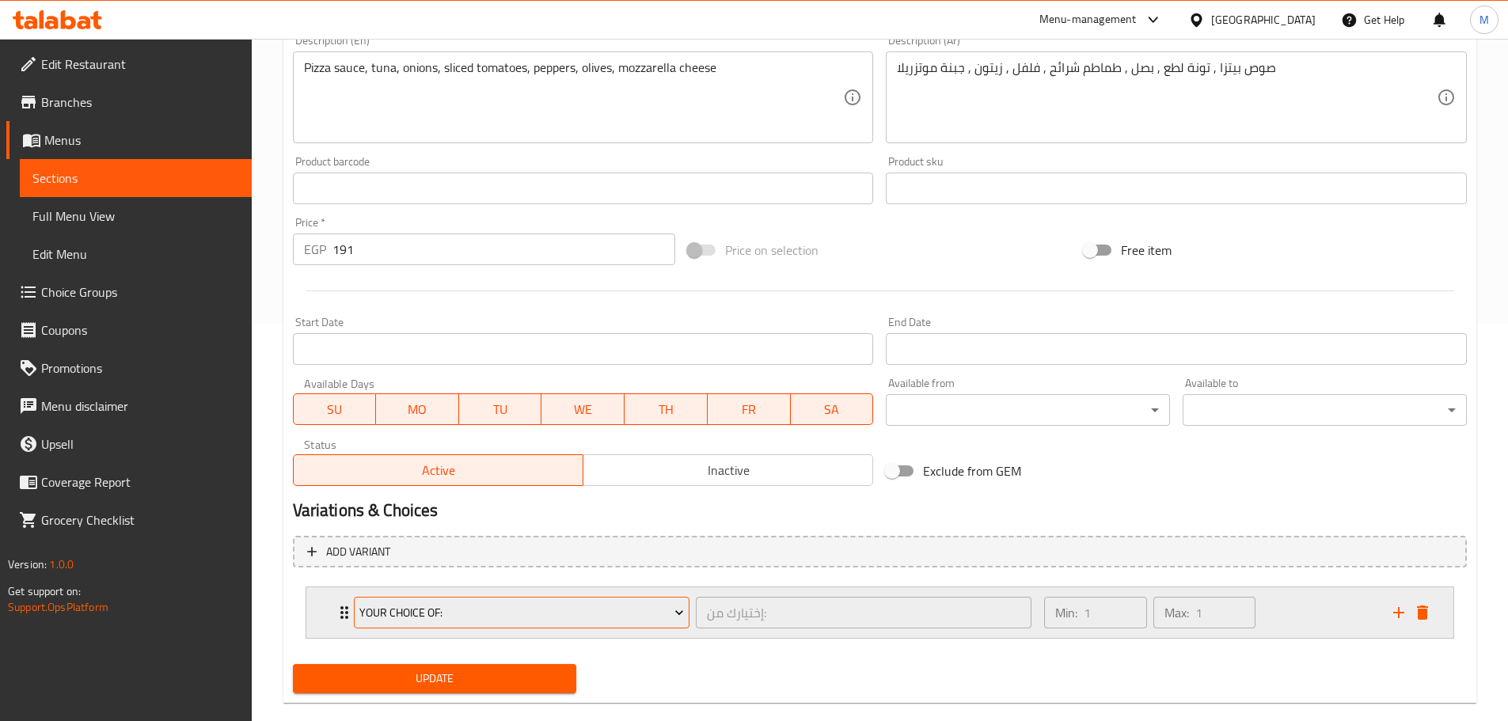
click at [556, 617] on span "Your Choice Of:" at bounding box center [521, 613] width 324 height 20
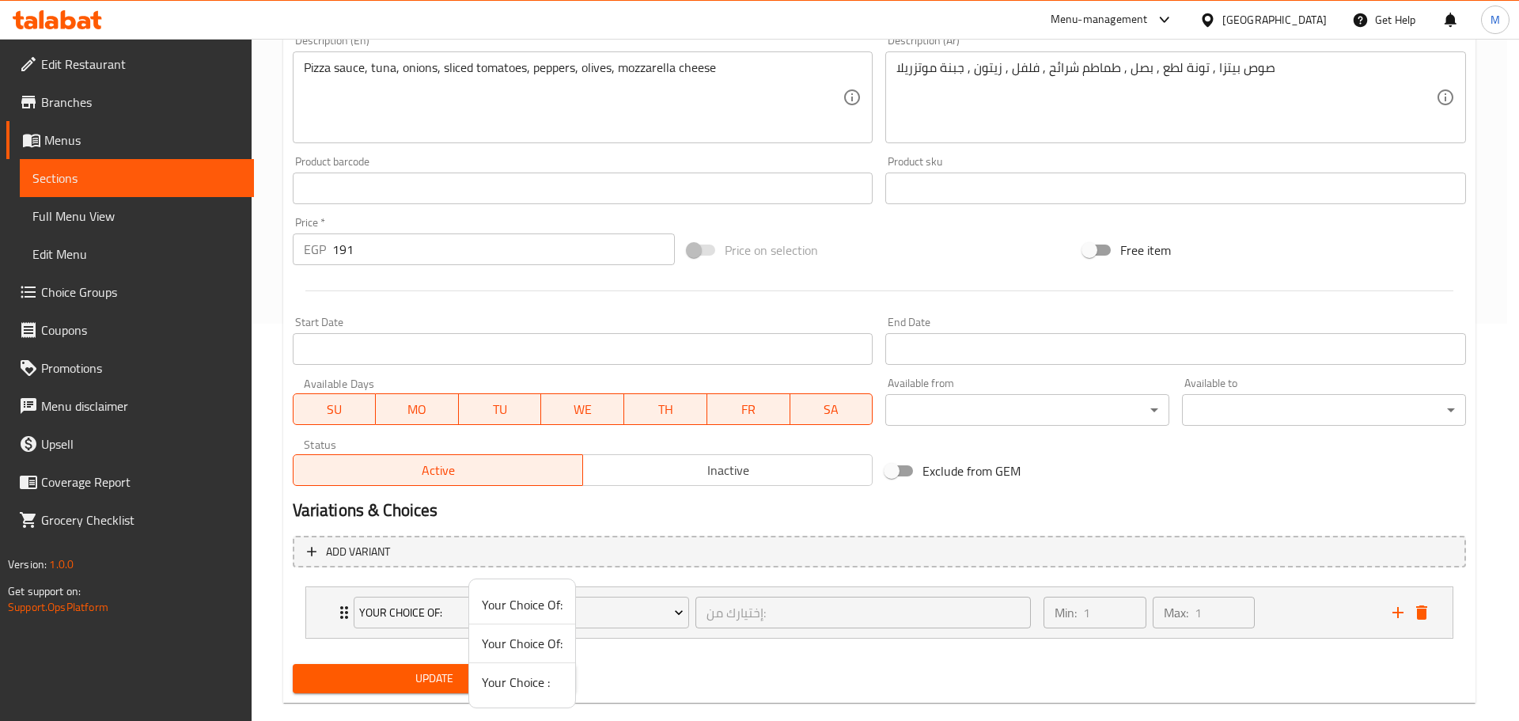
click at [505, 691] on span "Your Choice :" at bounding box center [522, 682] width 81 height 19
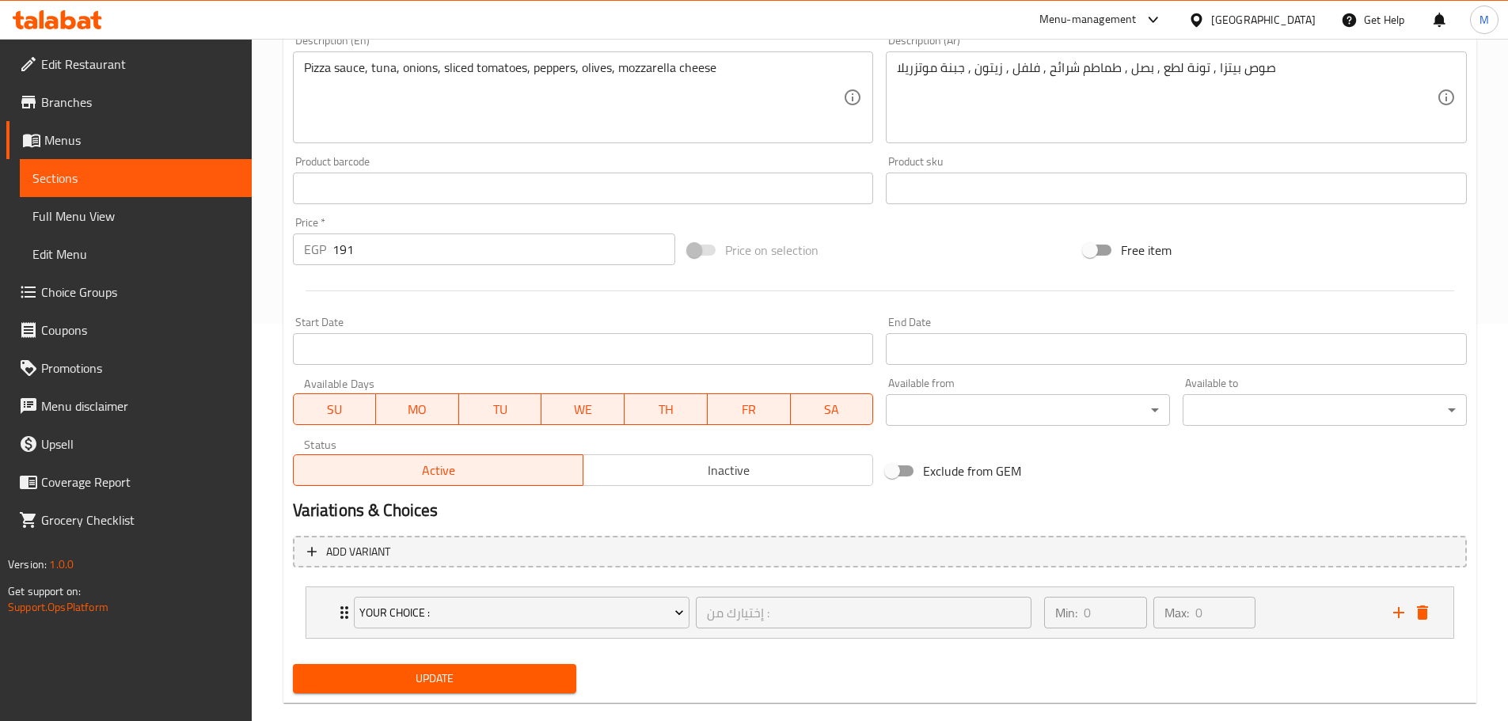
click at [505, 684] on span "Update" at bounding box center [434, 679] width 259 height 20
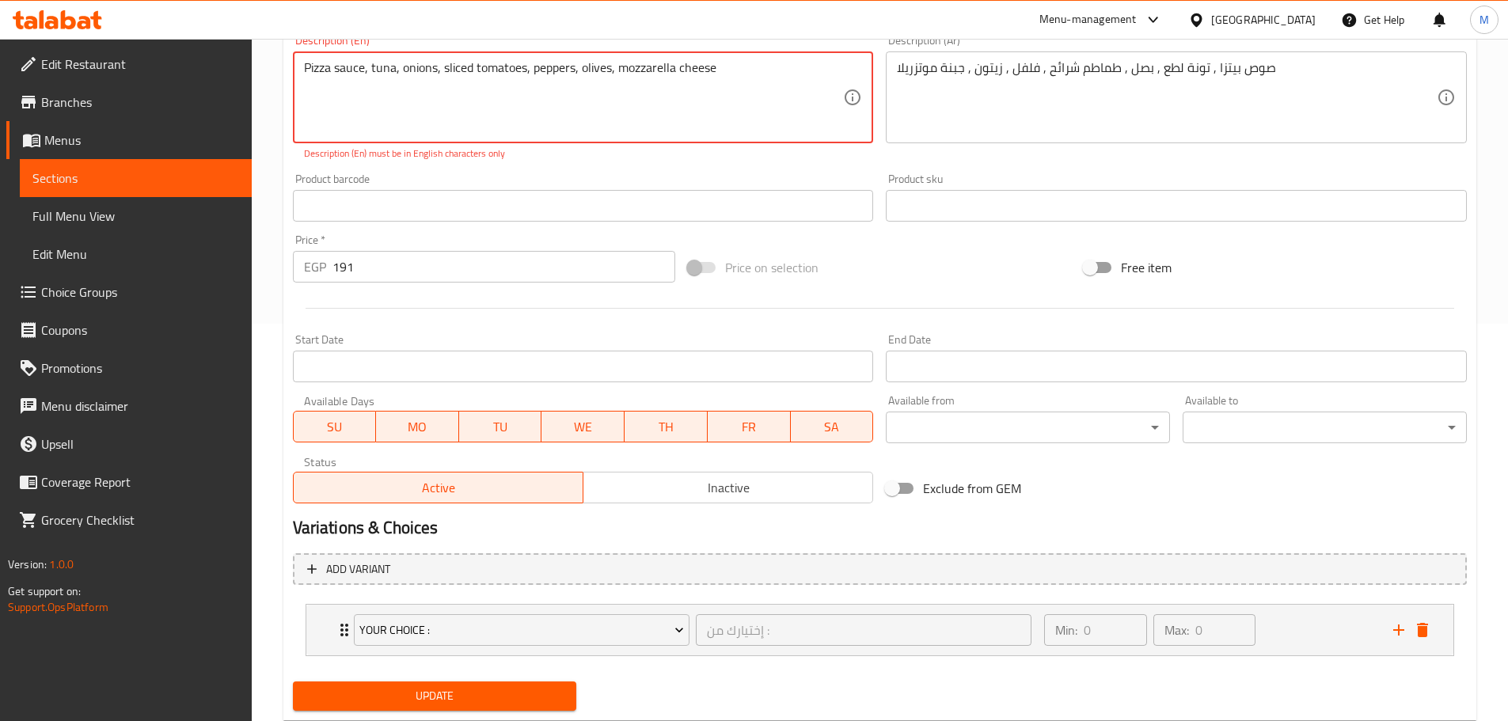
click at [681, 82] on textarea "Pizza sauce, tuna, onions, sliced ​​tomatoes, peppers, olives, mozzarella cheese" at bounding box center [574, 97] width 540 height 75
click at [638, 131] on textarea "Pizza sauce, tuna, onions, sliced ​​tomatoes, peppers, olives, mozzarella cheese" at bounding box center [574, 97] width 540 height 75
paste textarea "tomatoes, tuna, onions, chopped"
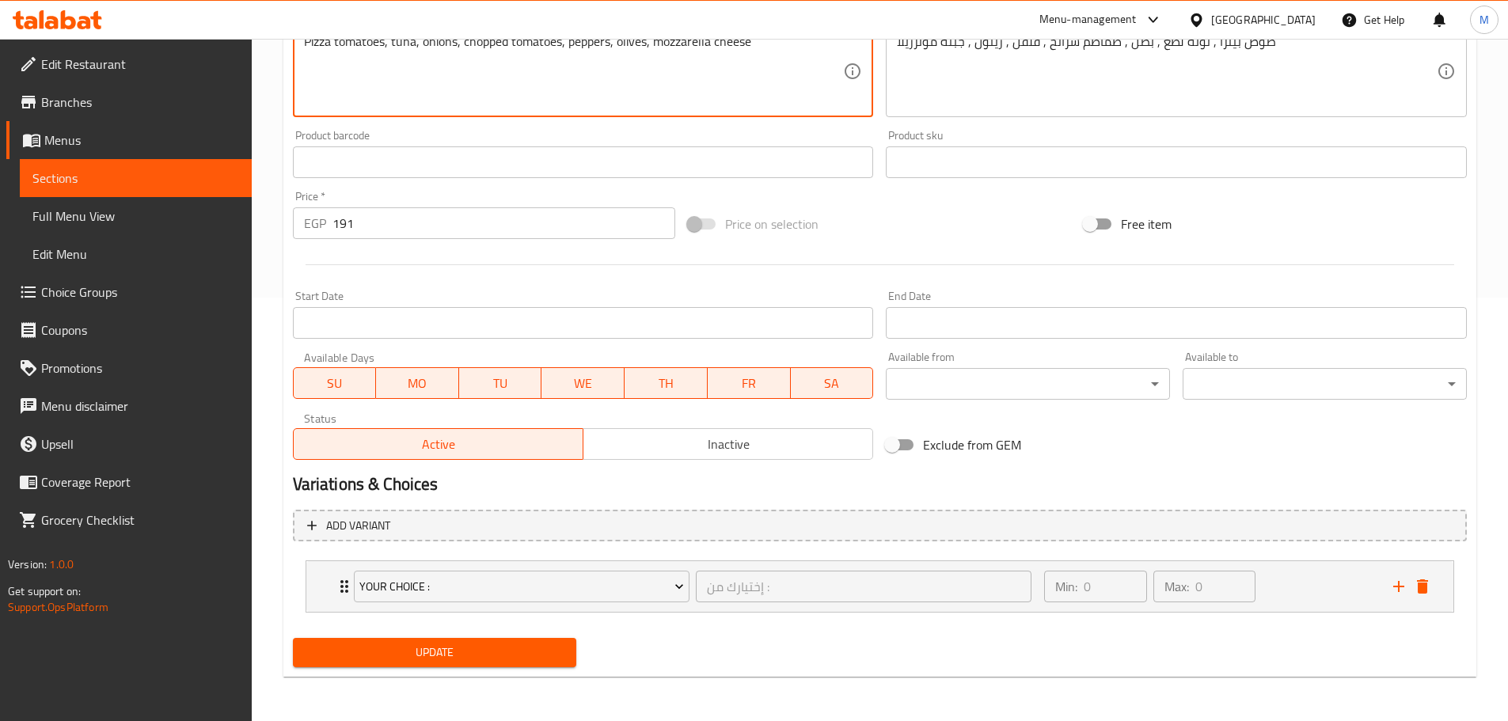
type textarea "Pizza tomatoes, tuna, onions, chopped tomatoes, peppers, olives, mozzarella che…"
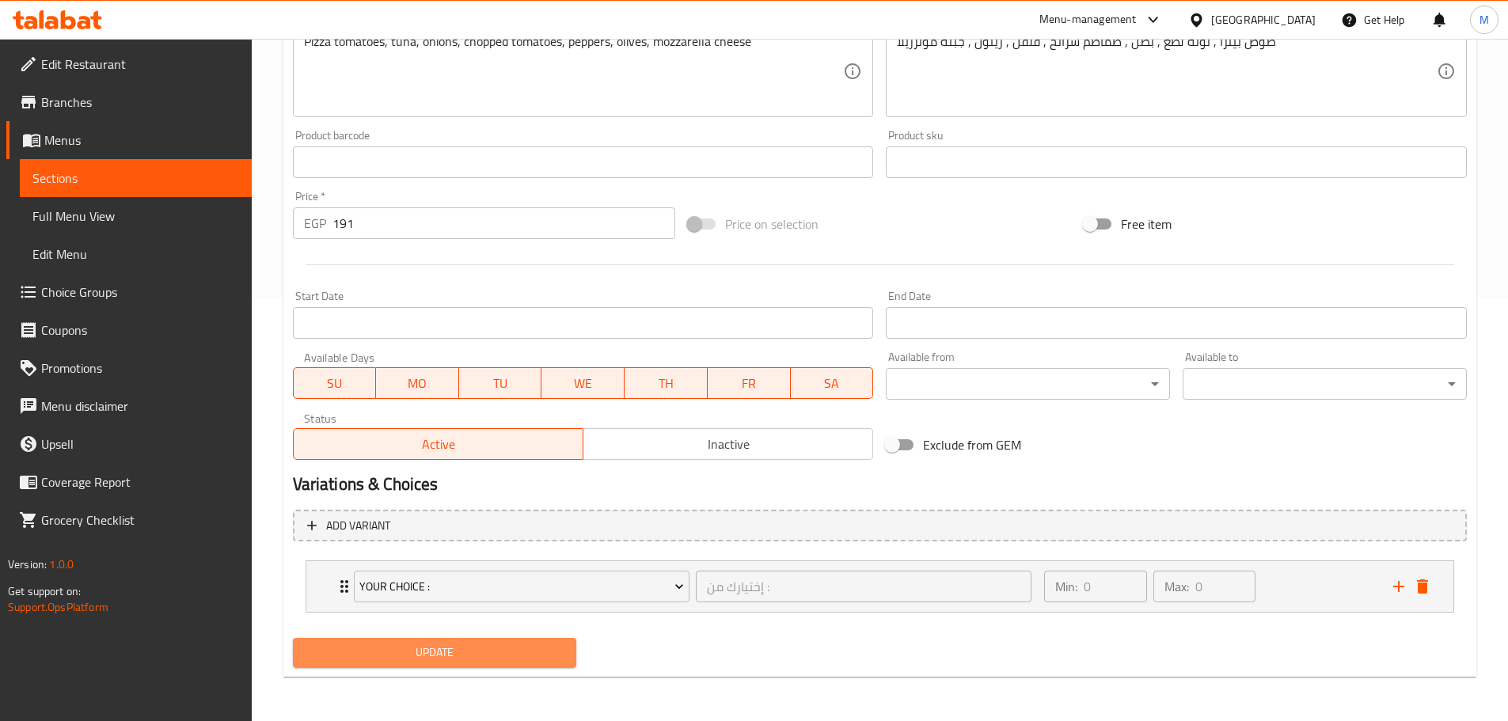
click at [515, 654] on span "Update" at bounding box center [434, 653] width 259 height 20
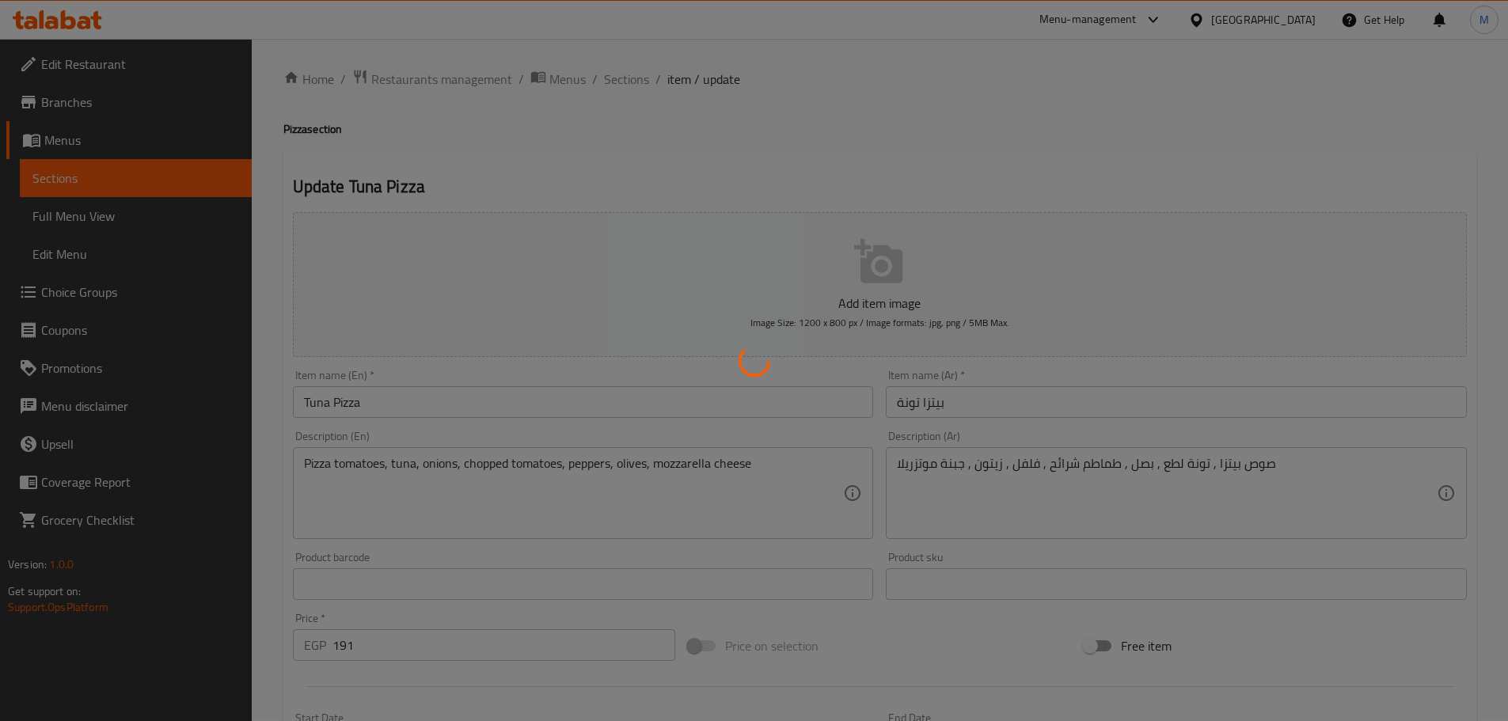
scroll to position [0, 0]
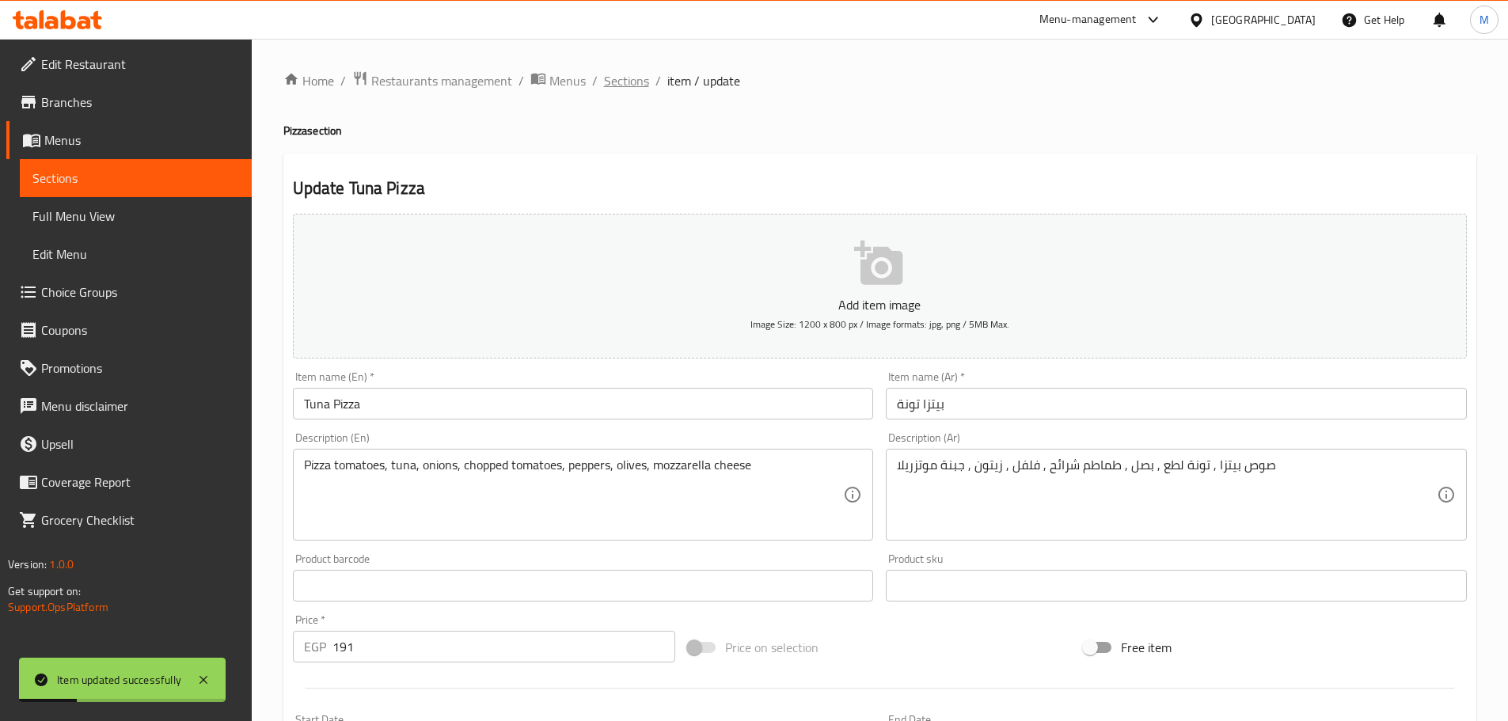
click at [632, 76] on span "Sections" at bounding box center [626, 80] width 45 height 19
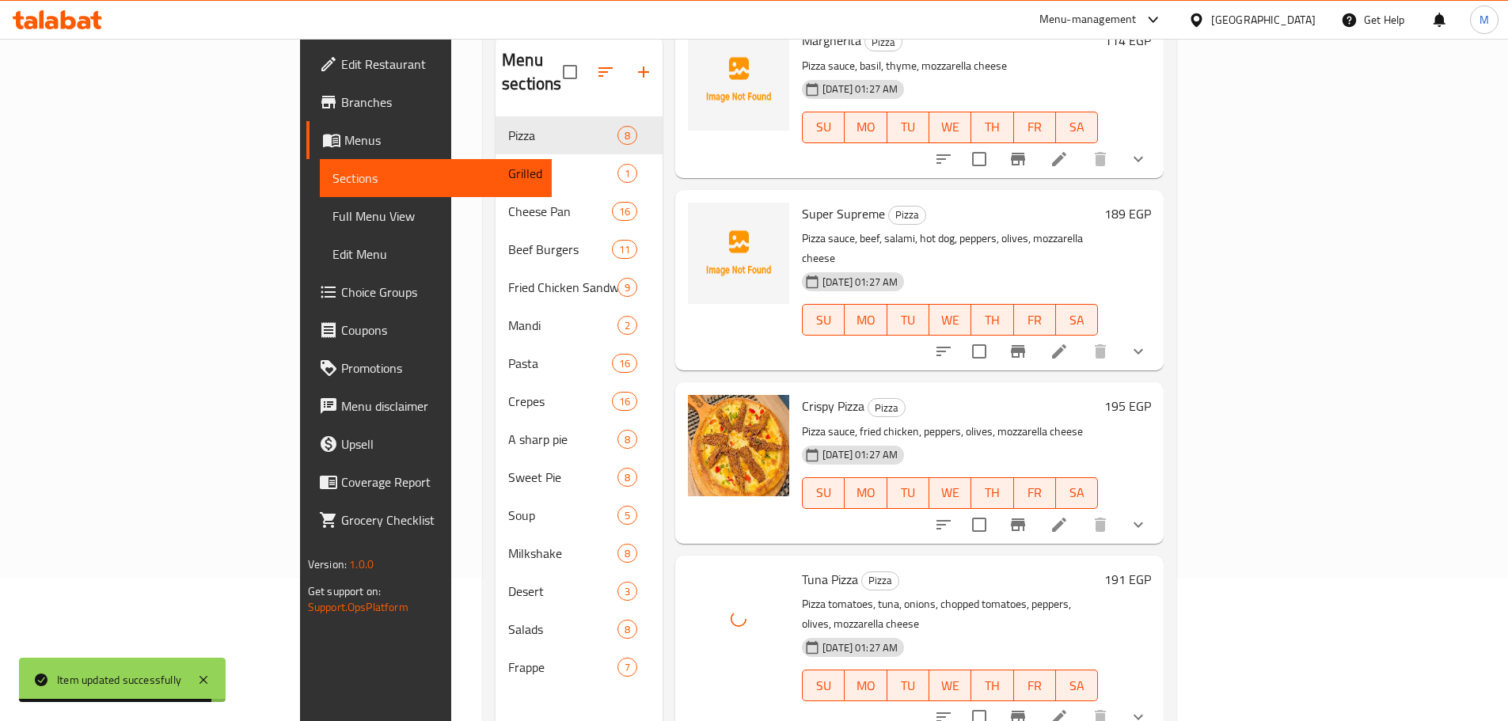
scroll to position [623, 0]
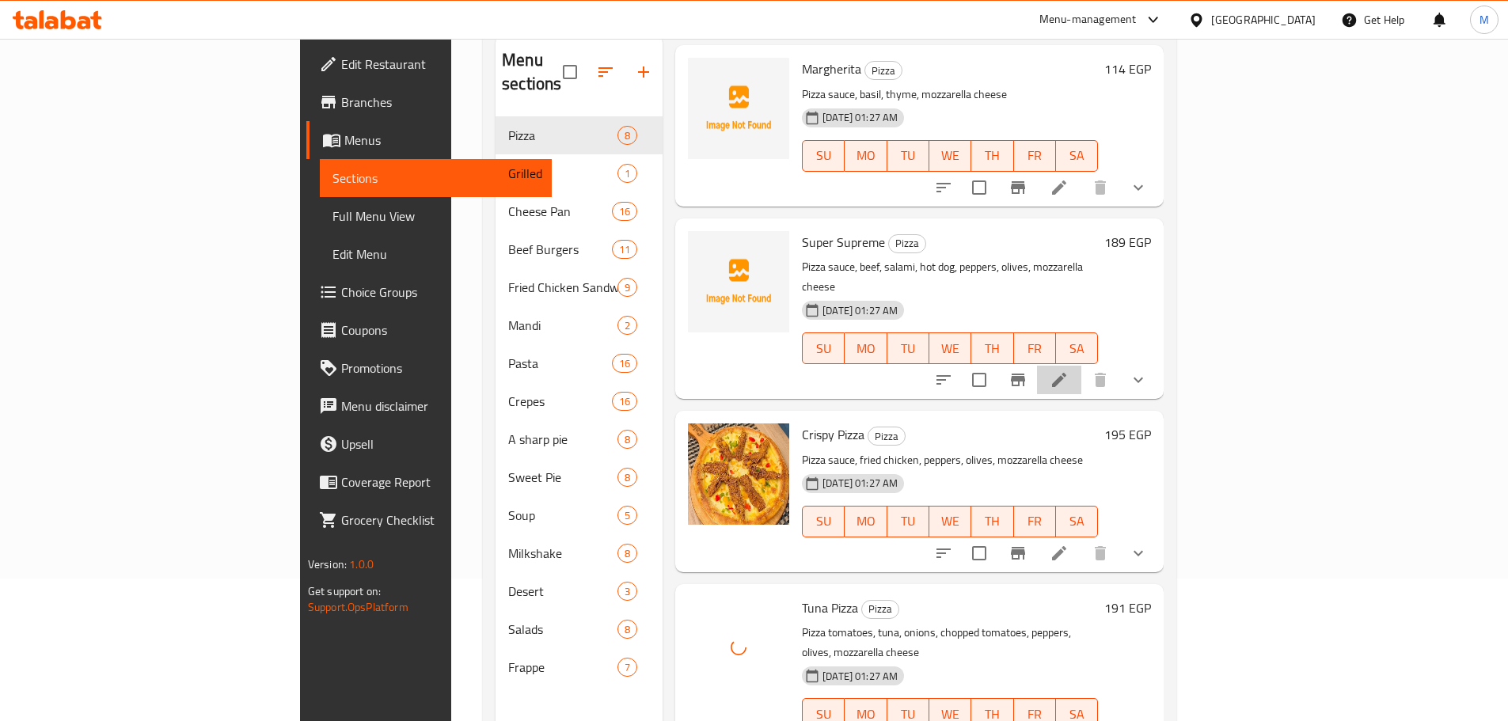
click at [1081, 366] on li at bounding box center [1059, 380] width 44 height 28
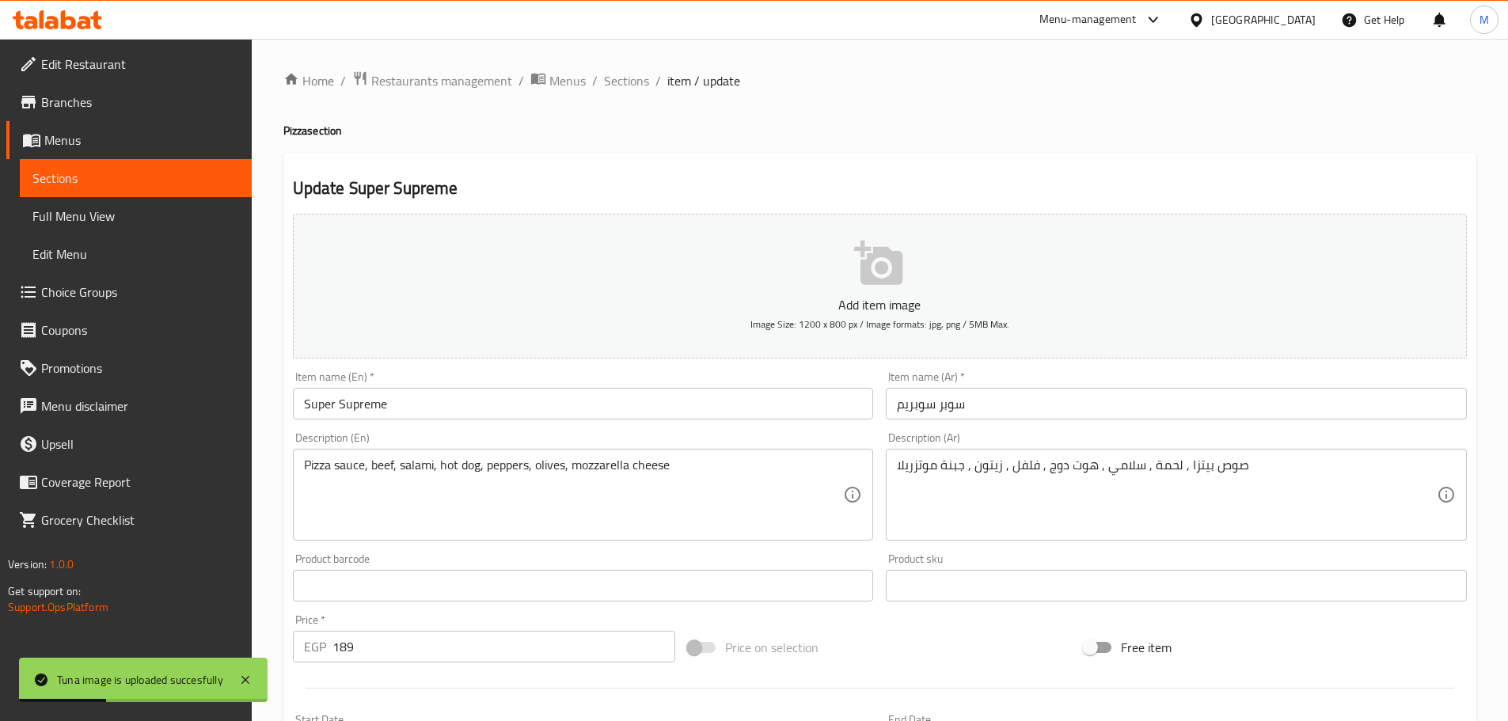
click at [1056, 415] on input "سوبر سوبريم" at bounding box center [1176, 404] width 581 height 32
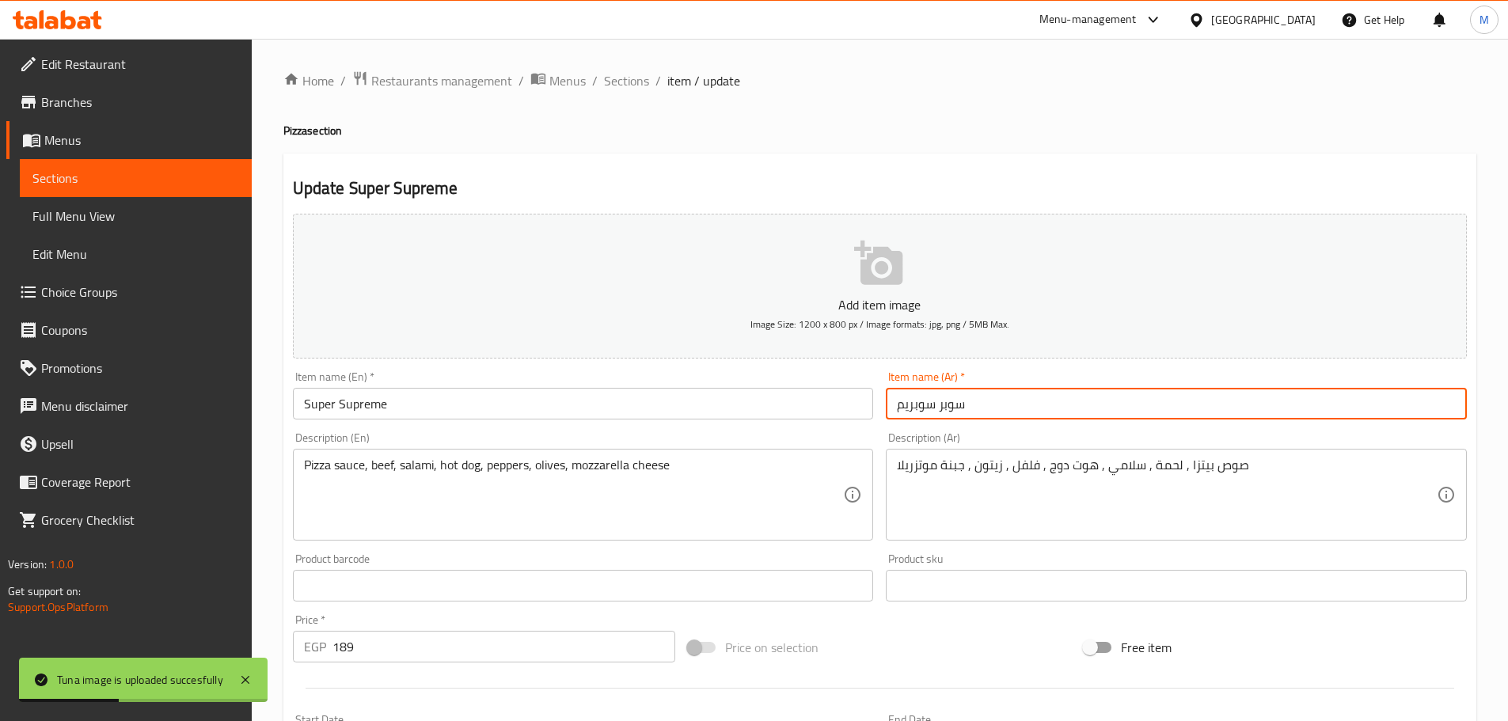
click at [1056, 415] on input "سوبر سوبريم" at bounding box center [1176, 404] width 581 height 32
paste input "يتزا"
type input "بيتزا سوبريم"
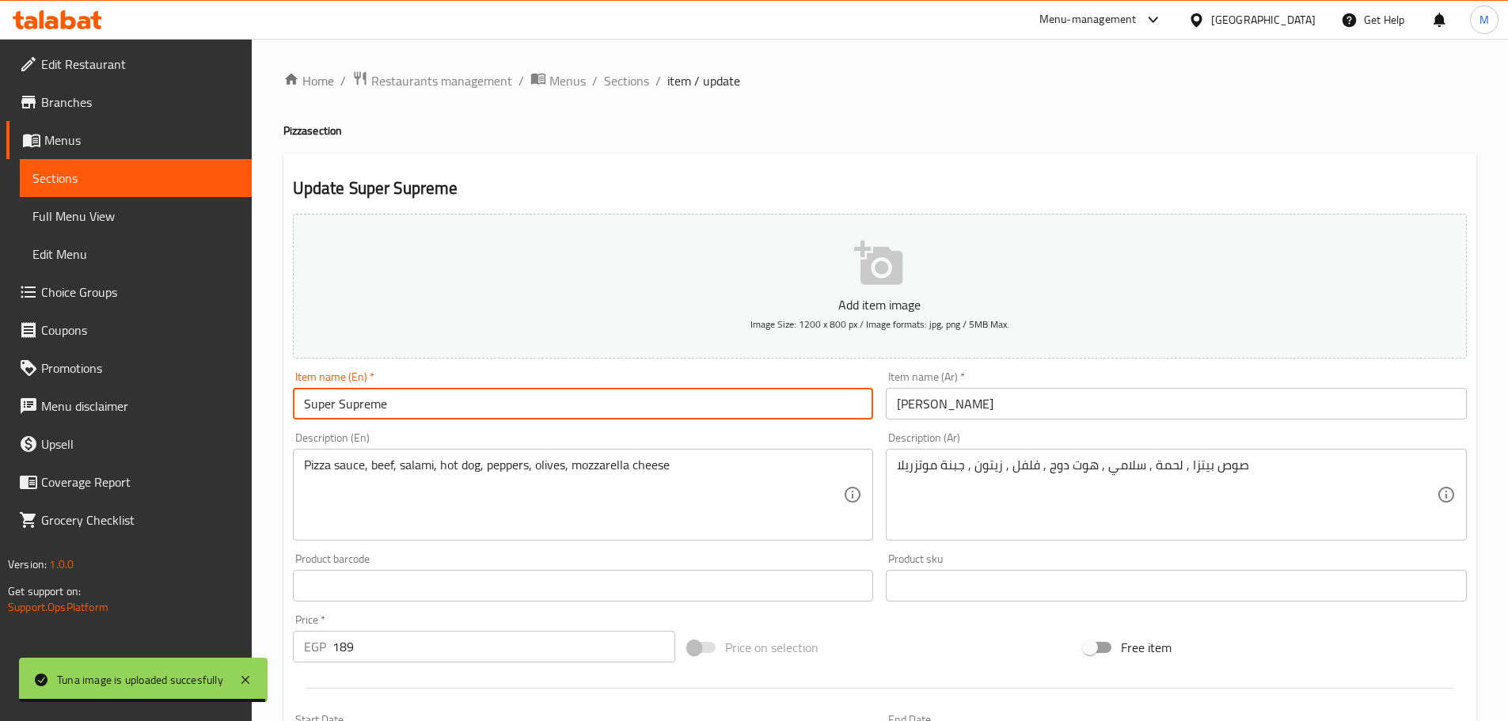
click at [734, 396] on input "Super Supreme" at bounding box center [583, 404] width 581 height 32
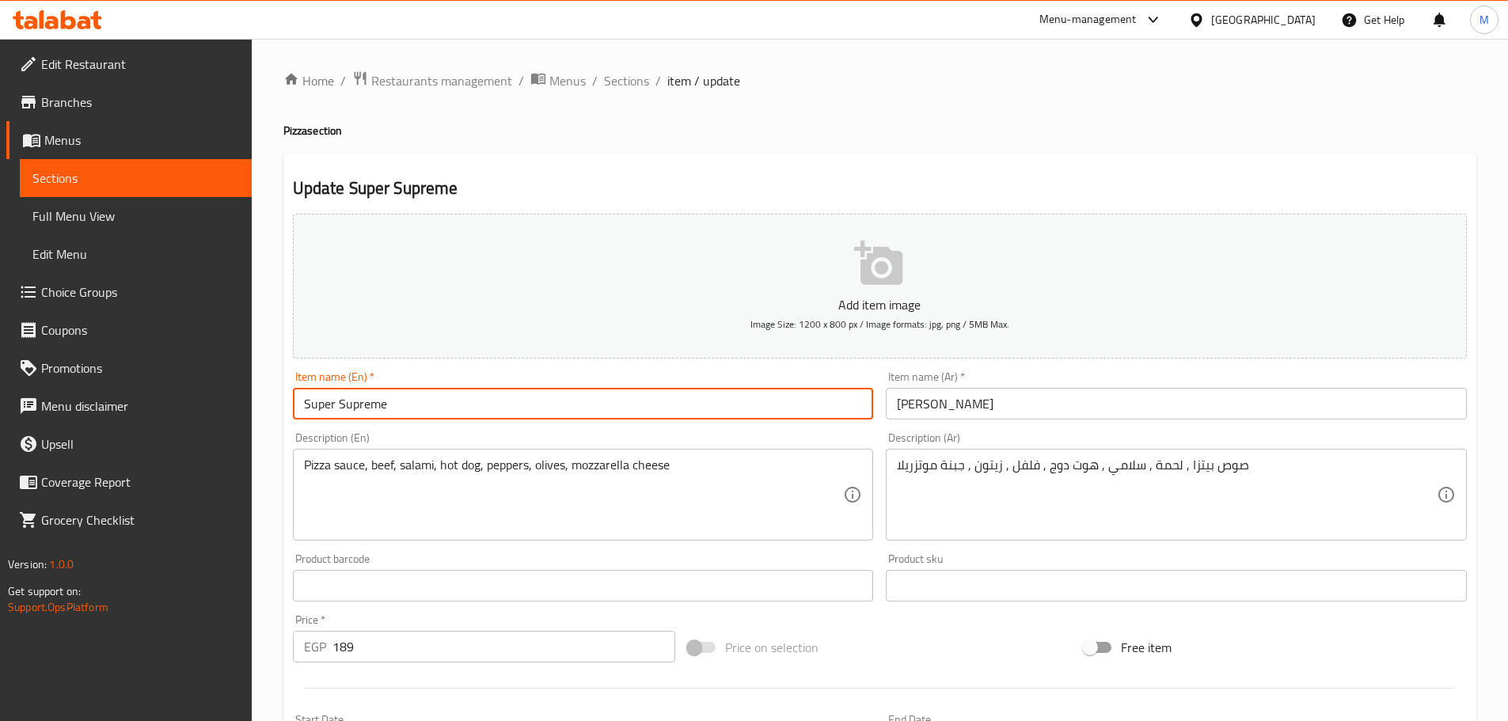
paste input "reme Pizza"
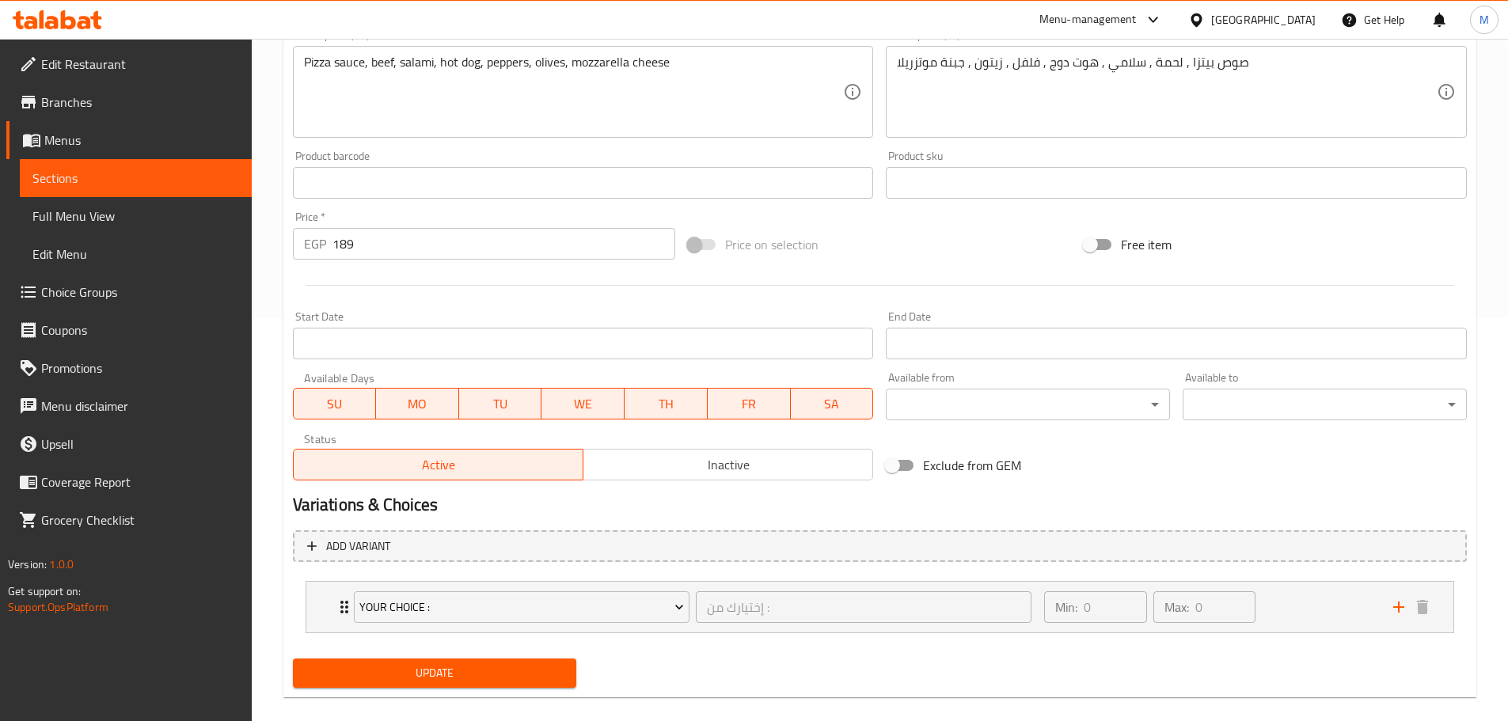
scroll to position [423, 0]
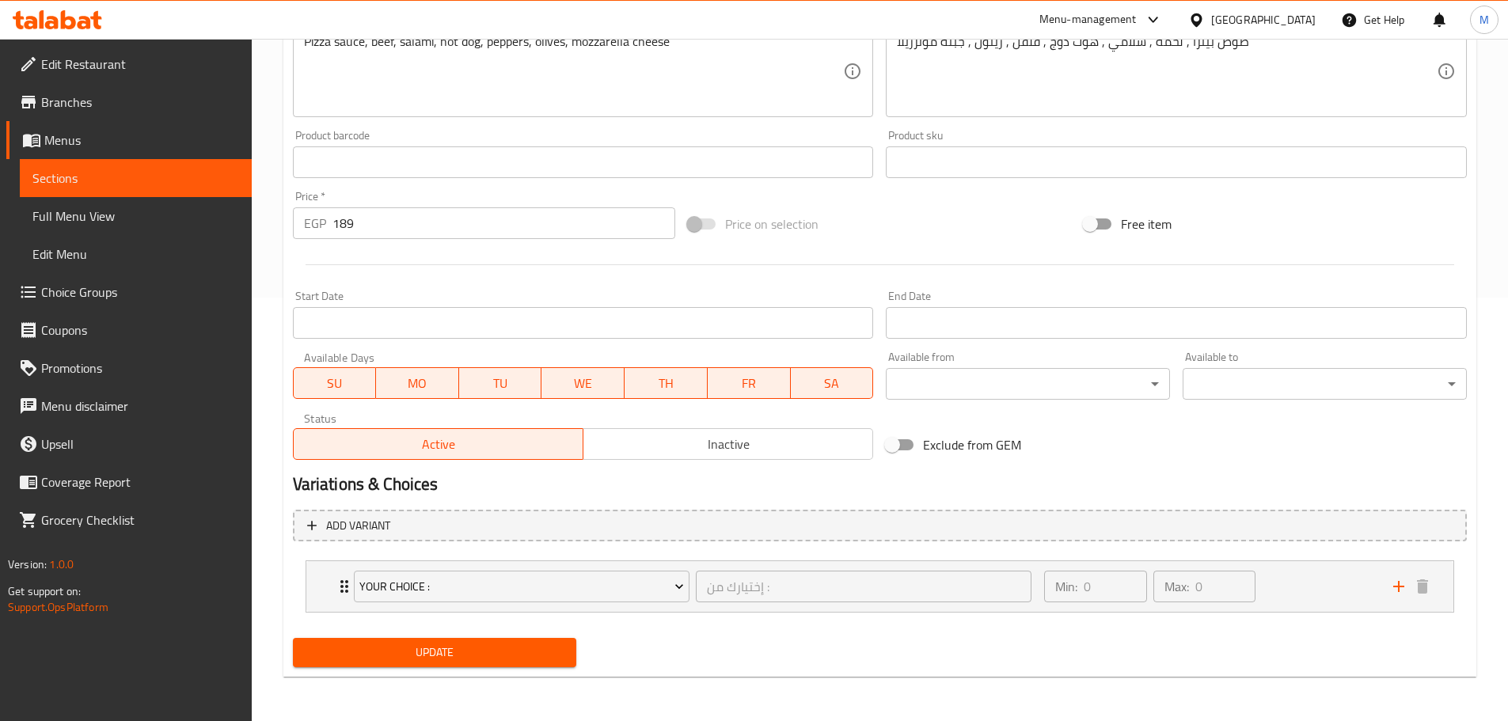
type input "Supreme Pizza"
click at [407, 656] on span "Update" at bounding box center [434, 653] width 259 height 20
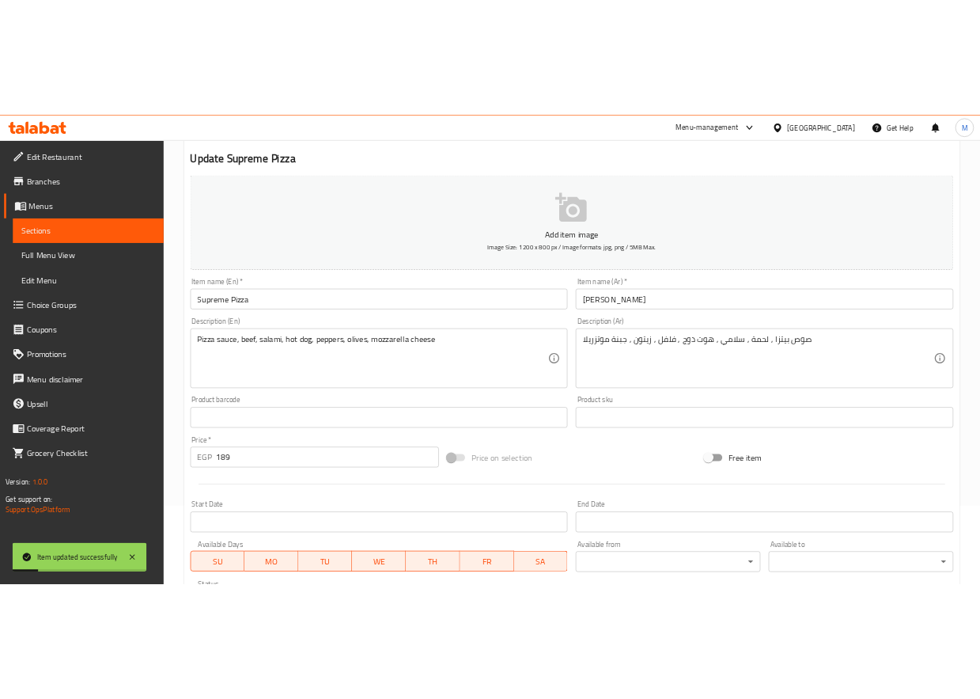
scroll to position [0, 0]
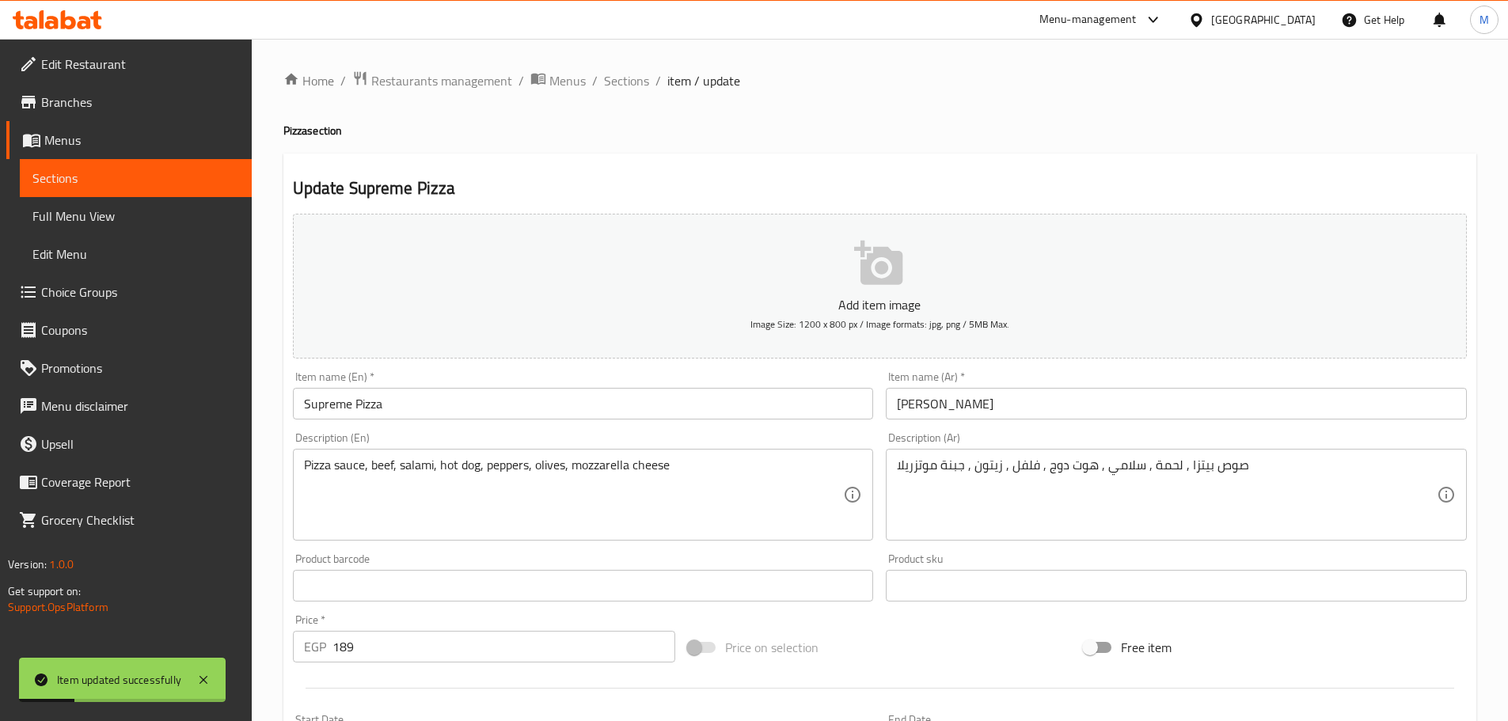
click at [618, 97] on div "Home / Restaurants management / Menus / Sections / item / update Pizza section …" at bounding box center [879, 591] width 1193 height 1042
click at [619, 88] on span "Sections" at bounding box center [626, 80] width 45 height 19
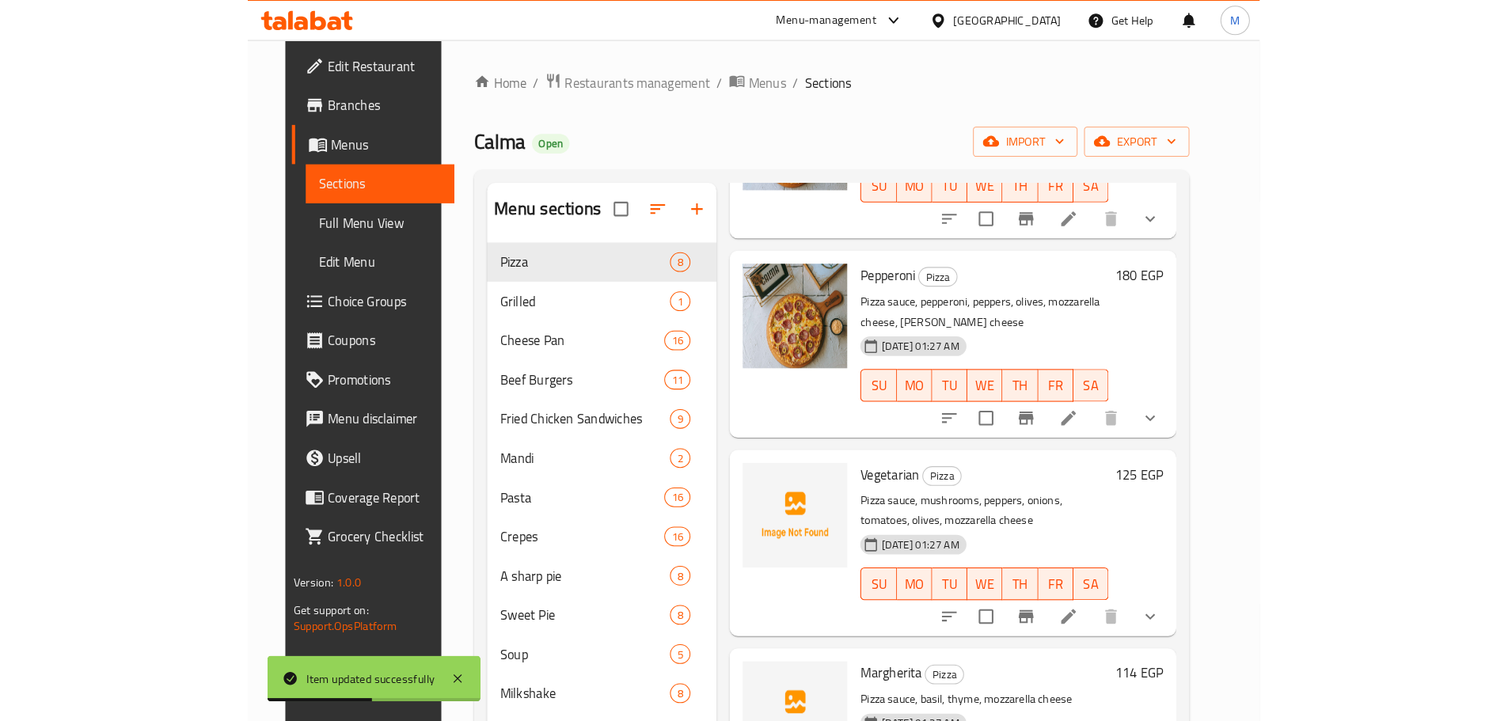
scroll to position [554, 0]
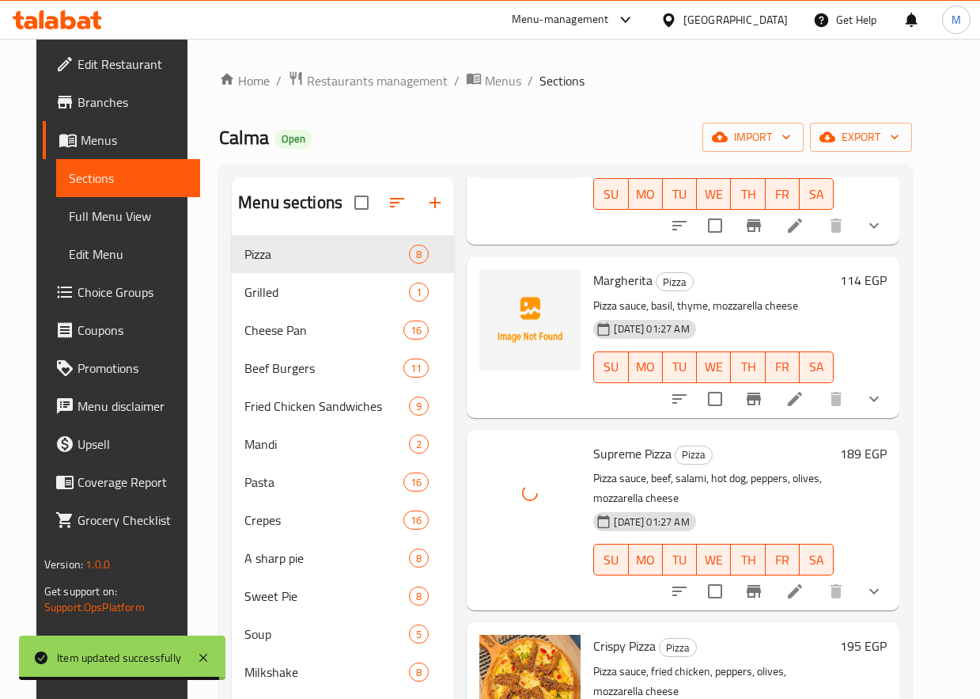
click at [805, 398] on icon at bounding box center [795, 398] width 19 height 19
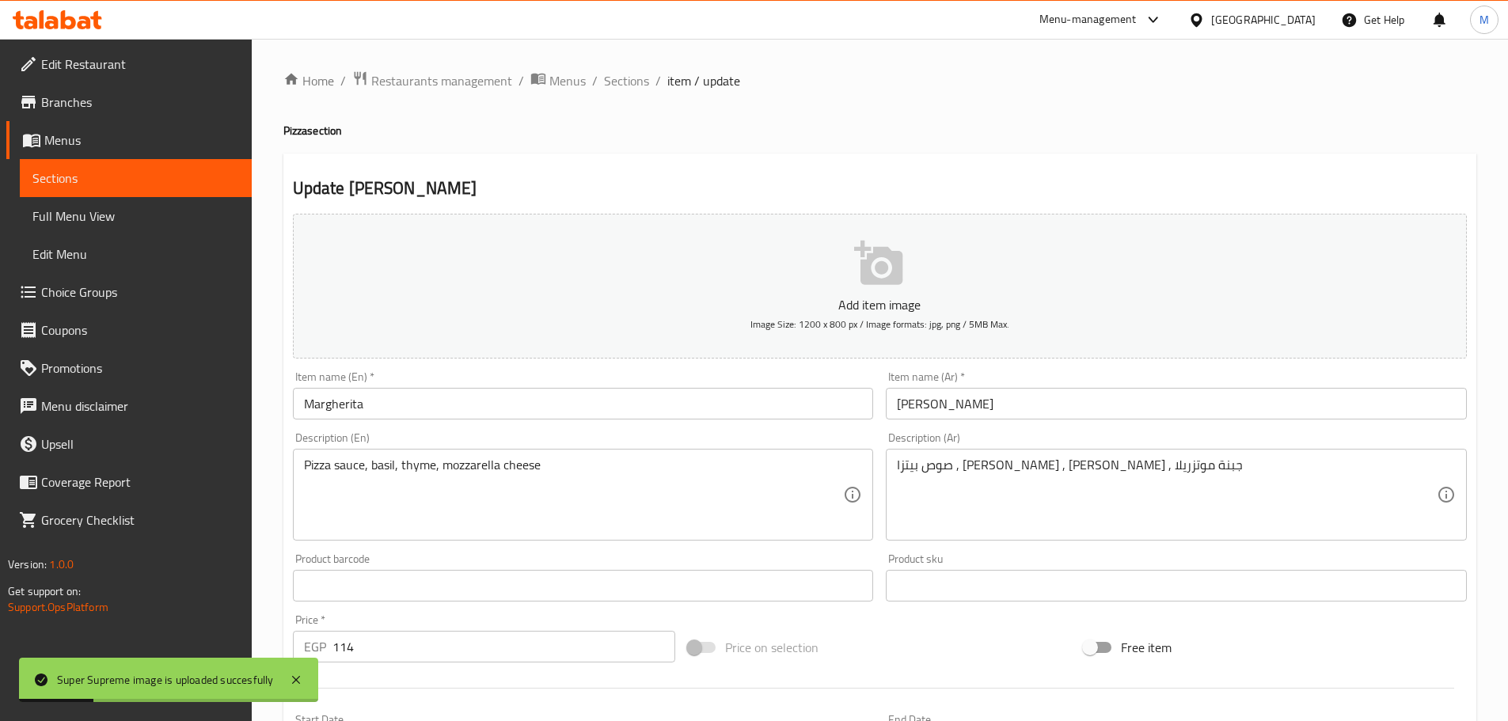
drag, startPoint x: 627, startPoint y: 423, endPoint x: 624, endPoint y: 407, distance: 16.0
click at [626, 421] on div "Item name (En)   * Margherita Item name (En) *" at bounding box center [583, 395] width 594 height 61
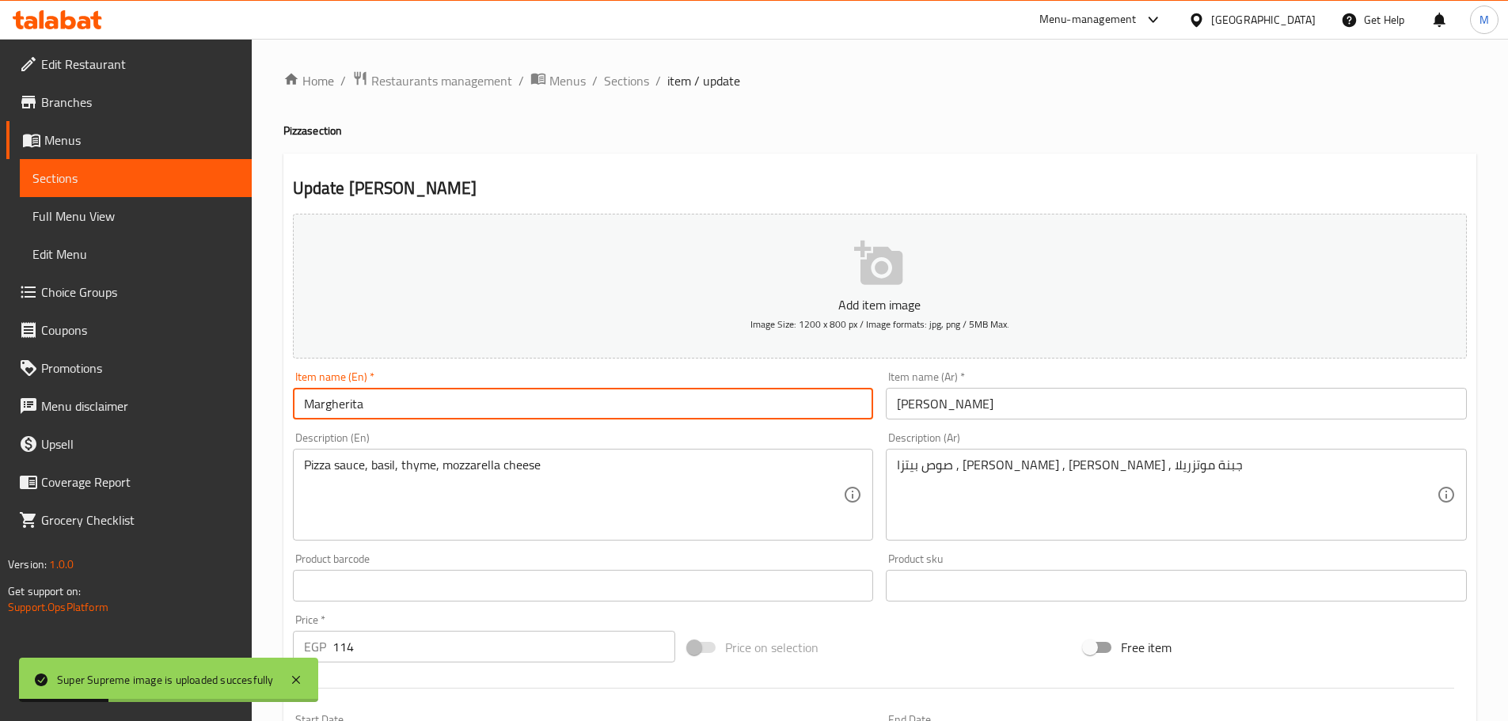
click at [624, 407] on input "Margherita" at bounding box center [583, 404] width 581 height 32
paste input "rita Pizz"
type input "Margrita Pizza"
click at [946, 407] on input "مارجريتا" at bounding box center [1176, 404] width 581 height 32
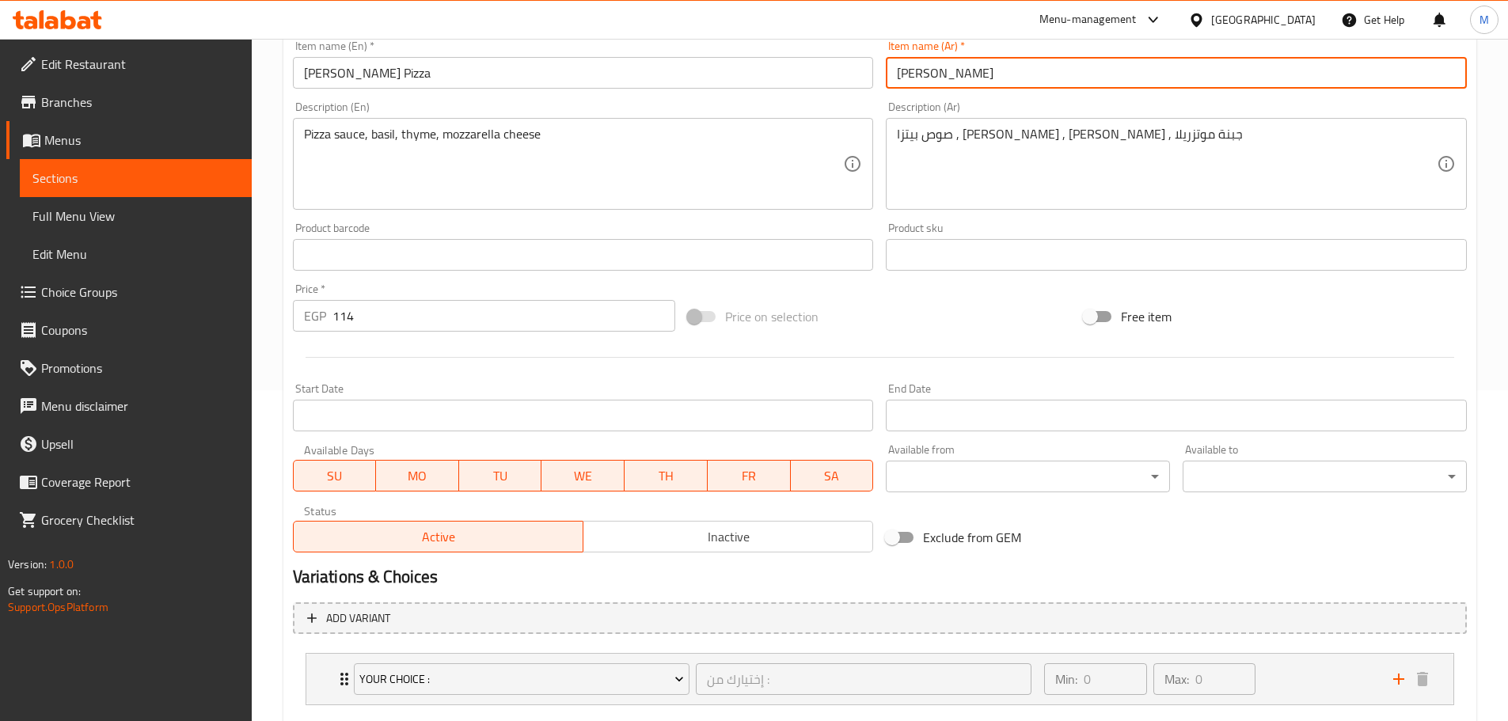
scroll to position [423, 0]
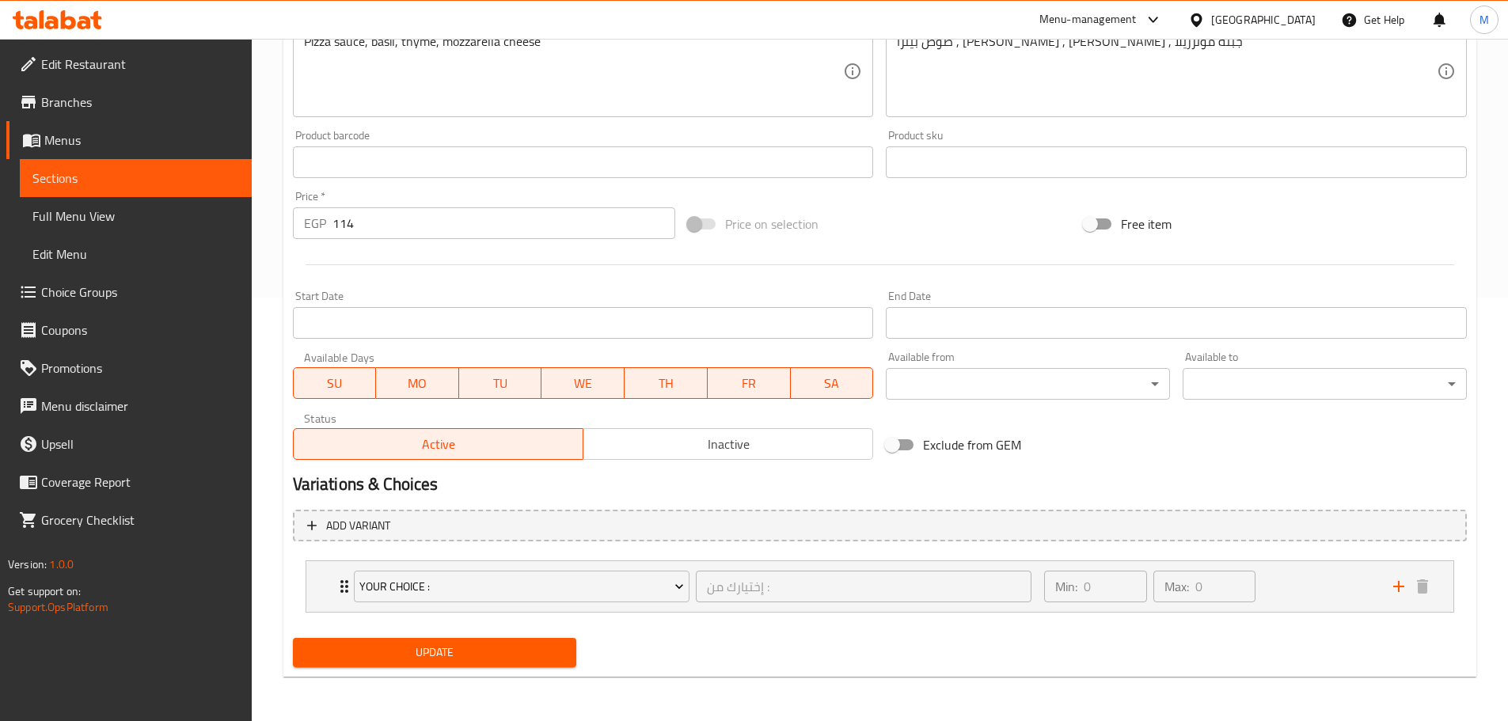
click at [573, 649] on div "Update" at bounding box center [434, 652] width 297 height 42
click at [519, 646] on span "Update" at bounding box center [434, 653] width 259 height 20
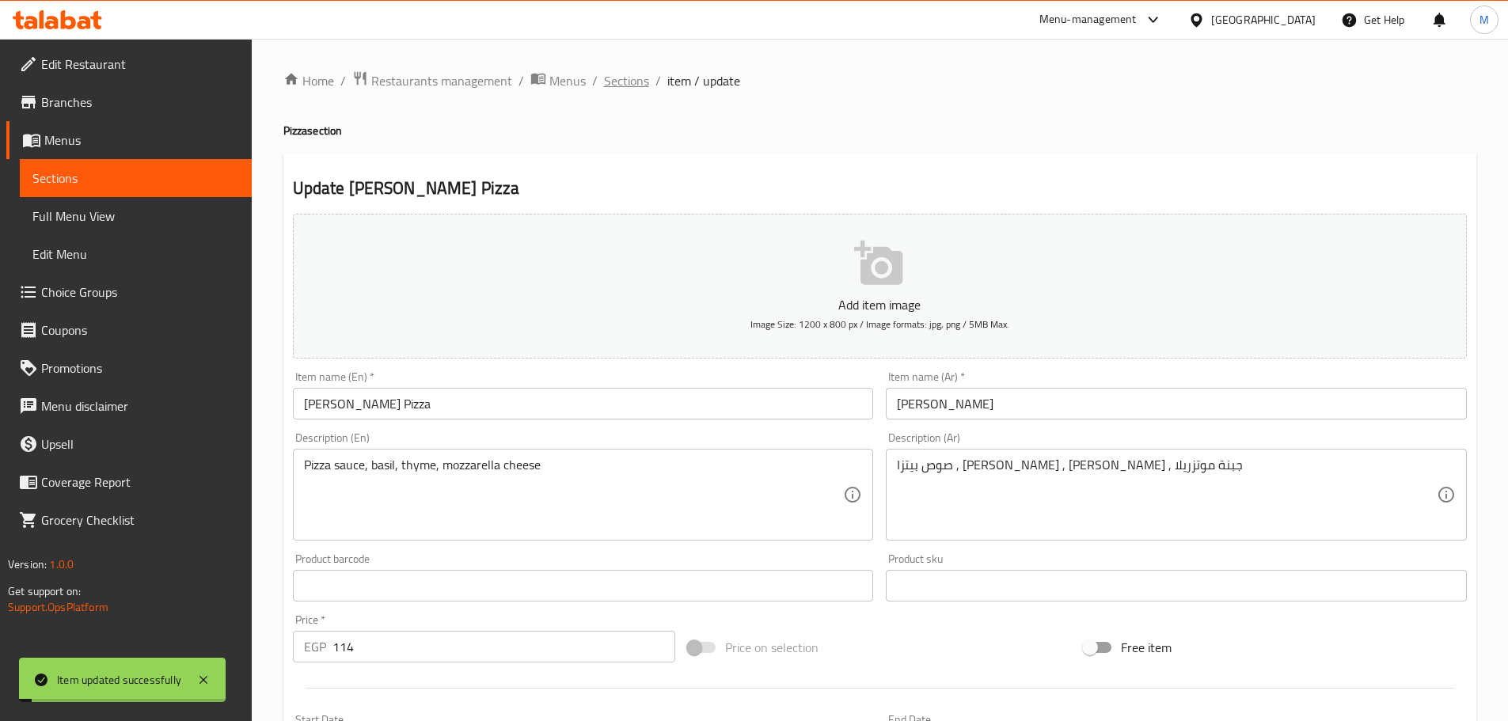
click at [617, 89] on span "Sections" at bounding box center [626, 80] width 45 height 19
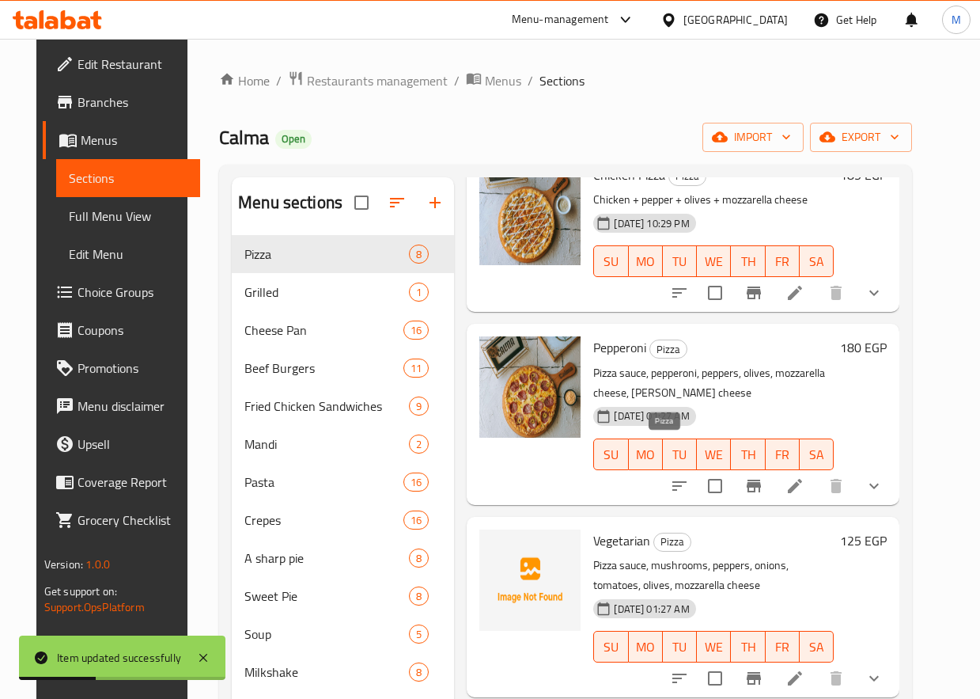
scroll to position [317, 0]
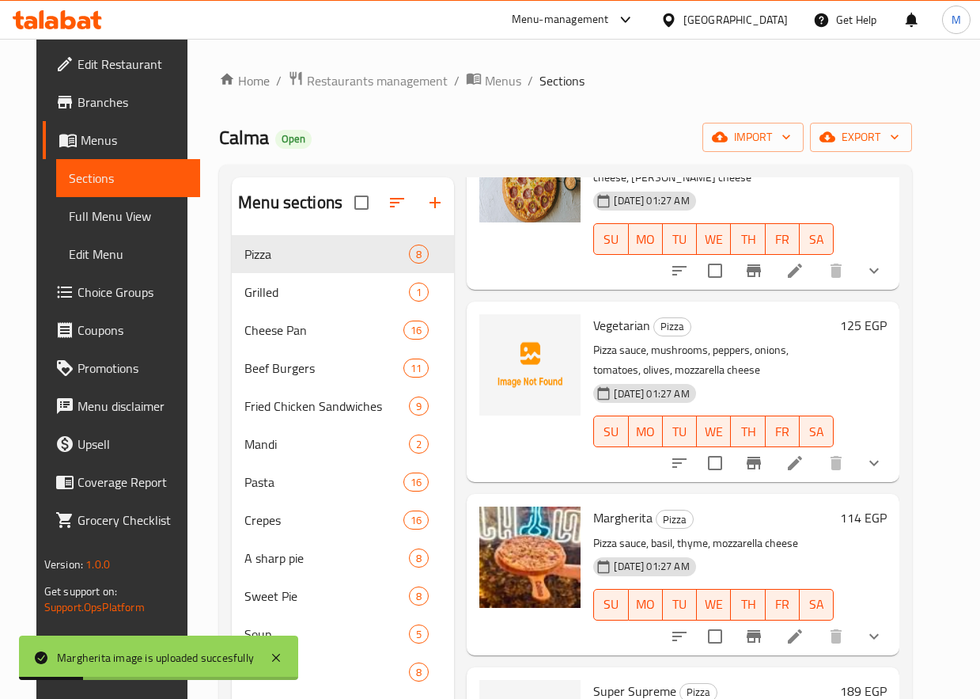
click at [817, 464] on li at bounding box center [795, 463] width 44 height 28
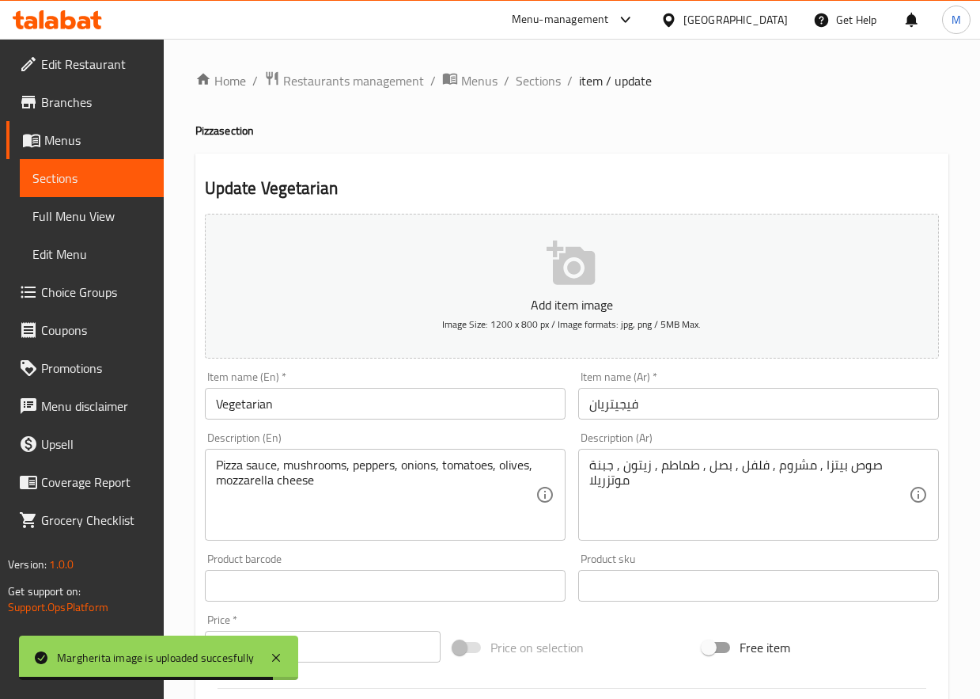
click at [496, 400] on input "Vegetarian" at bounding box center [385, 404] width 361 height 32
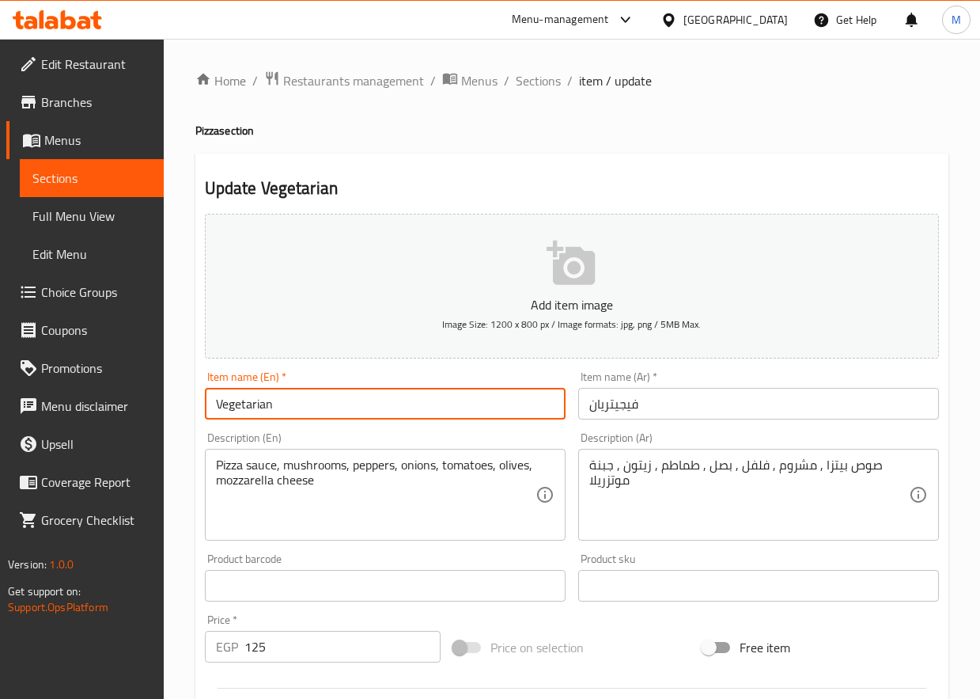
paste input "Vegy Pizza"
click at [286, 406] on input "Vegetarian Vegy Pizza" at bounding box center [385, 404] width 361 height 32
type input "Vegetarian Pizza"
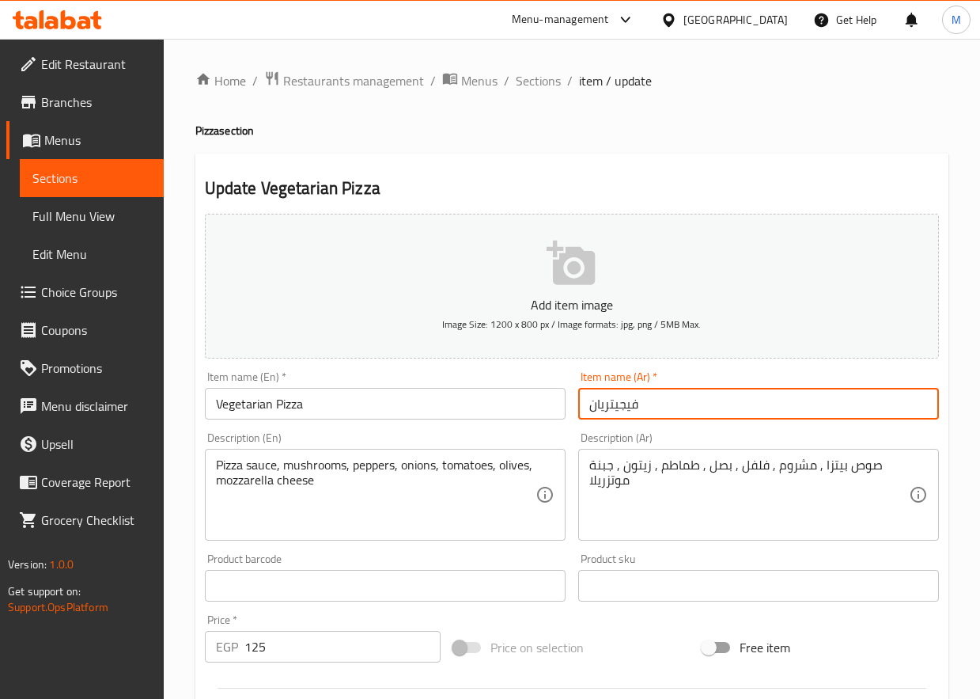
click at [744, 389] on input "فيجيتريان" at bounding box center [758, 404] width 361 height 32
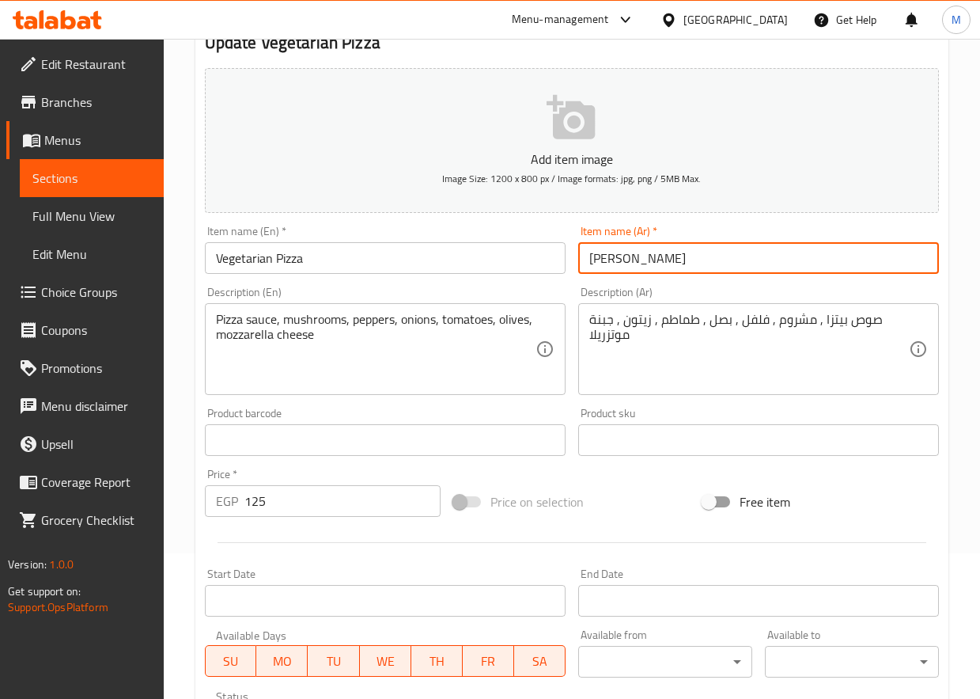
scroll to position [446, 0]
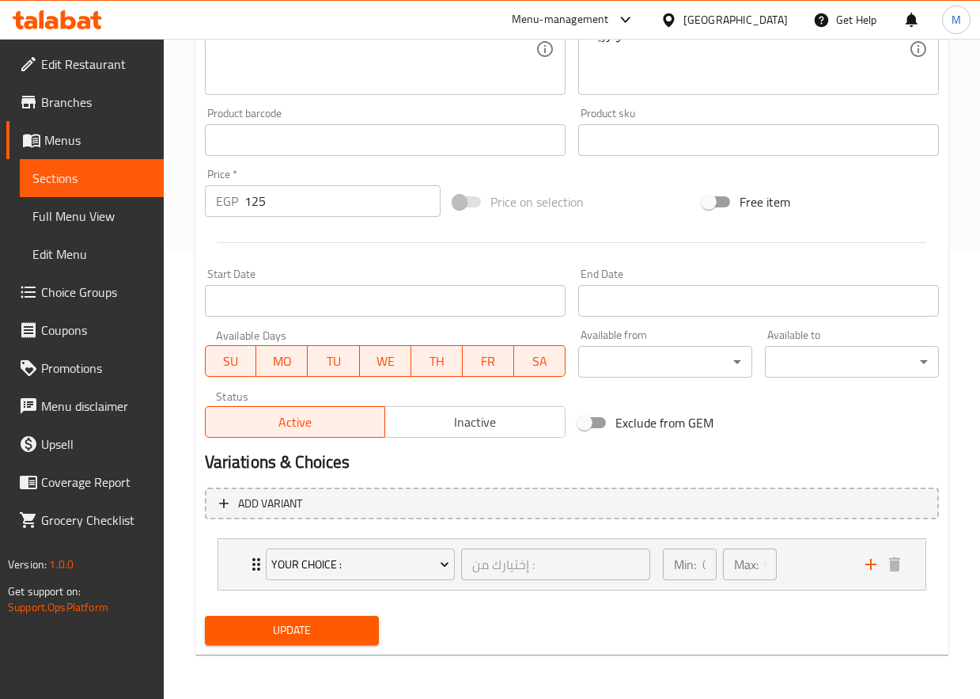
type input "فيجيتريان بيتزا"
click at [398, 617] on div "Update" at bounding box center [572, 630] width 747 height 42
click at [346, 630] on span "Update" at bounding box center [292, 630] width 149 height 20
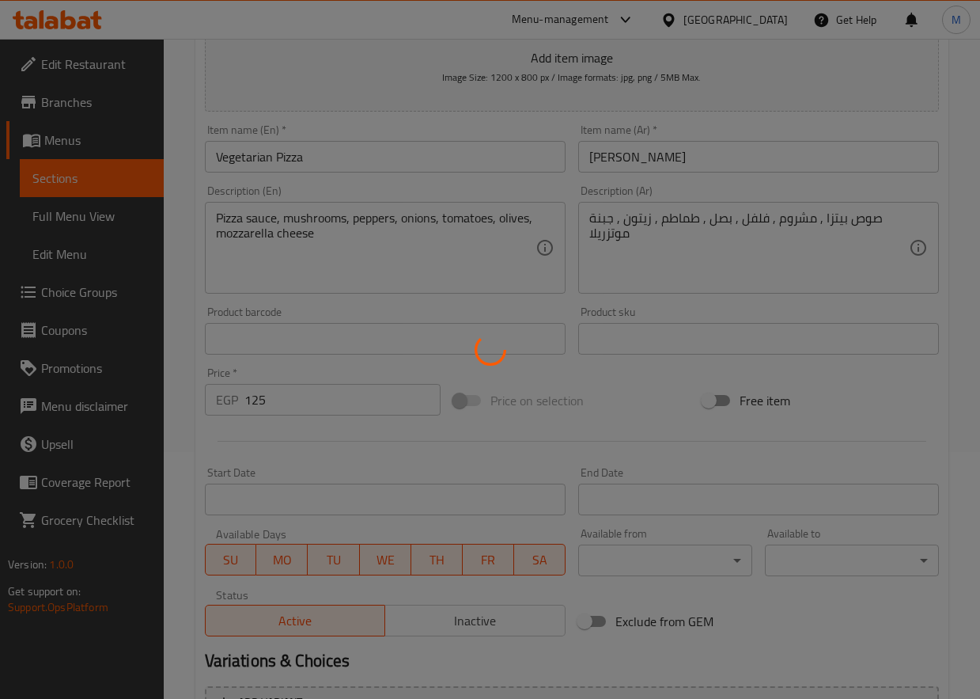
scroll to position [0, 0]
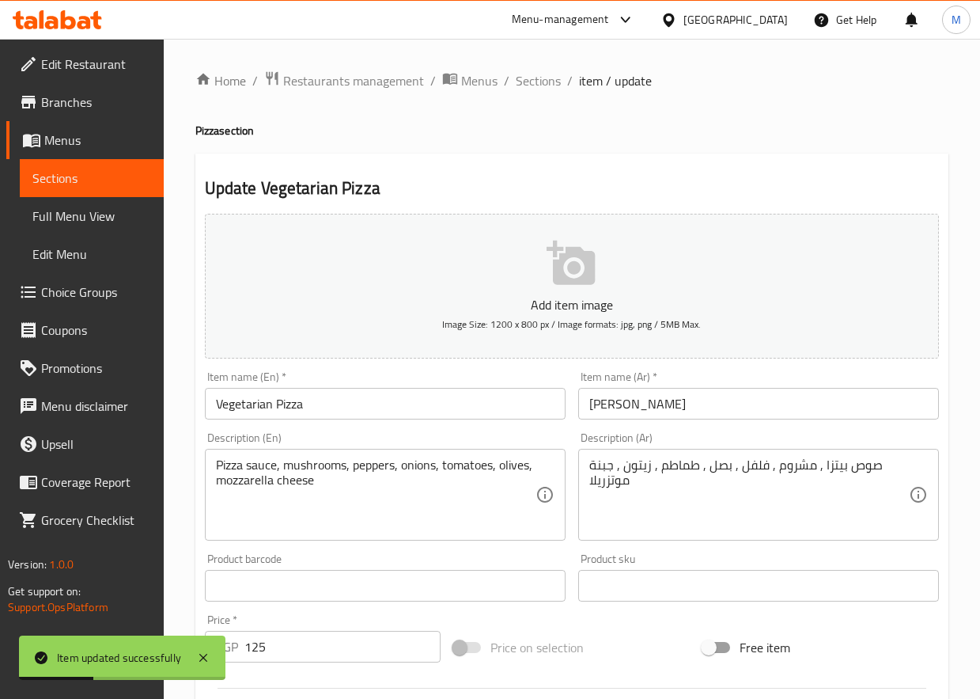
click at [569, 72] on li "/" at bounding box center [570, 80] width 6 height 19
click at [556, 79] on span "Sections" at bounding box center [538, 80] width 45 height 19
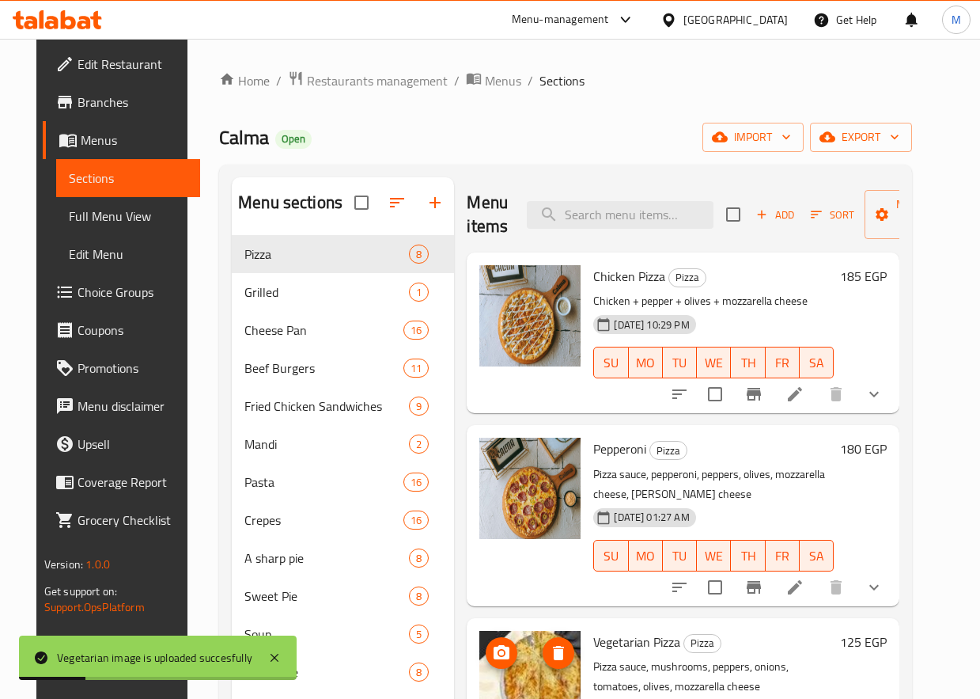
scroll to position [79, 0]
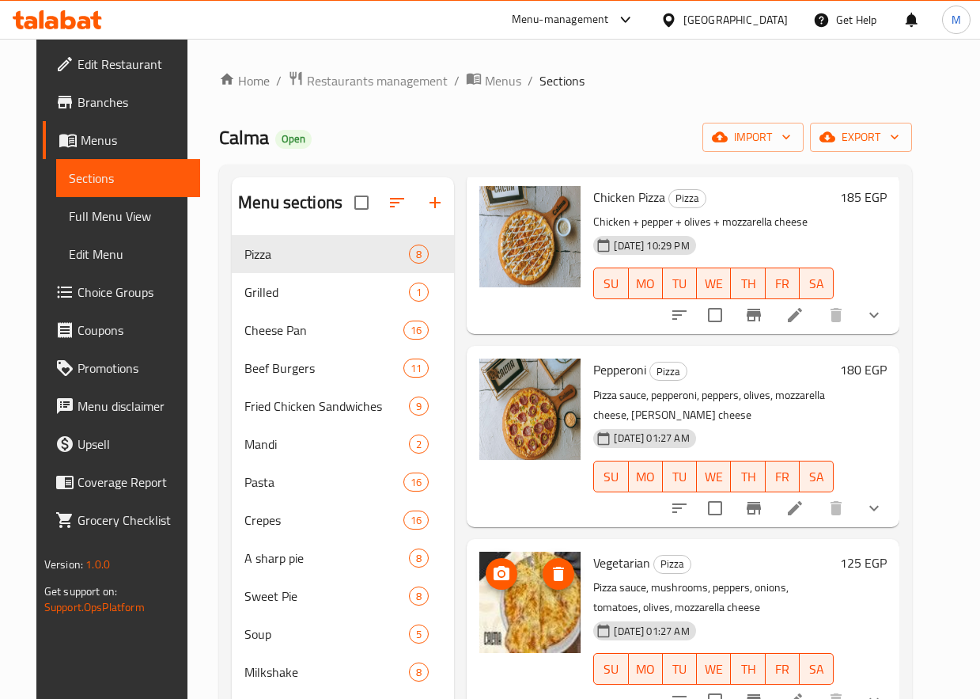
click at [817, 520] on li at bounding box center [795, 508] width 44 height 28
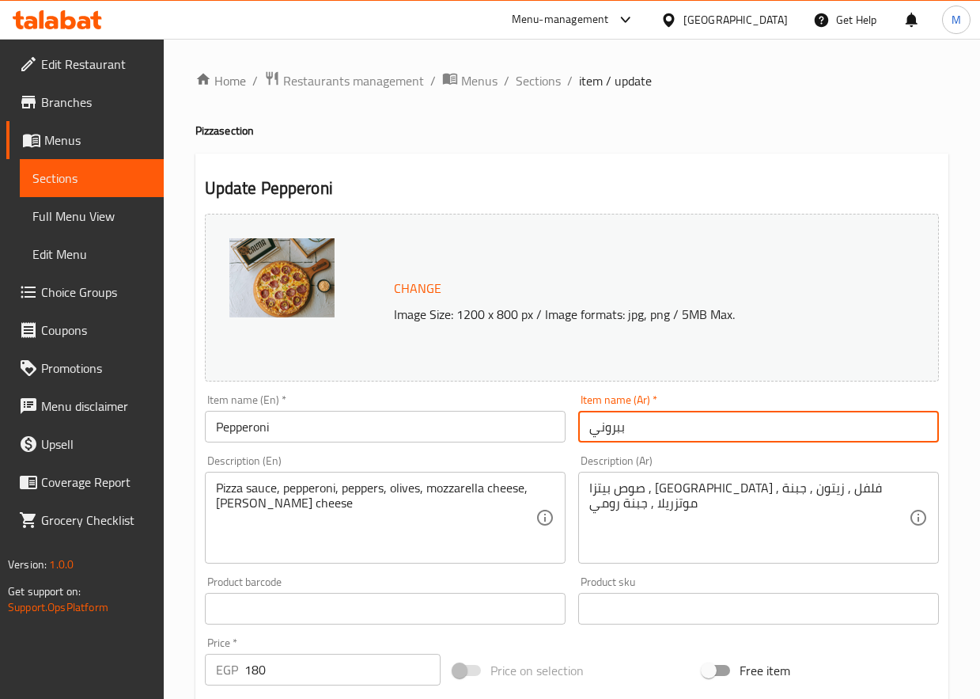
click at [630, 414] on input "ببروني" at bounding box center [758, 427] width 361 height 32
paste input "يتزا بي"
type input "بيتزا بيبروني"
click at [393, 428] on input "Pepperoni" at bounding box center [385, 427] width 361 height 32
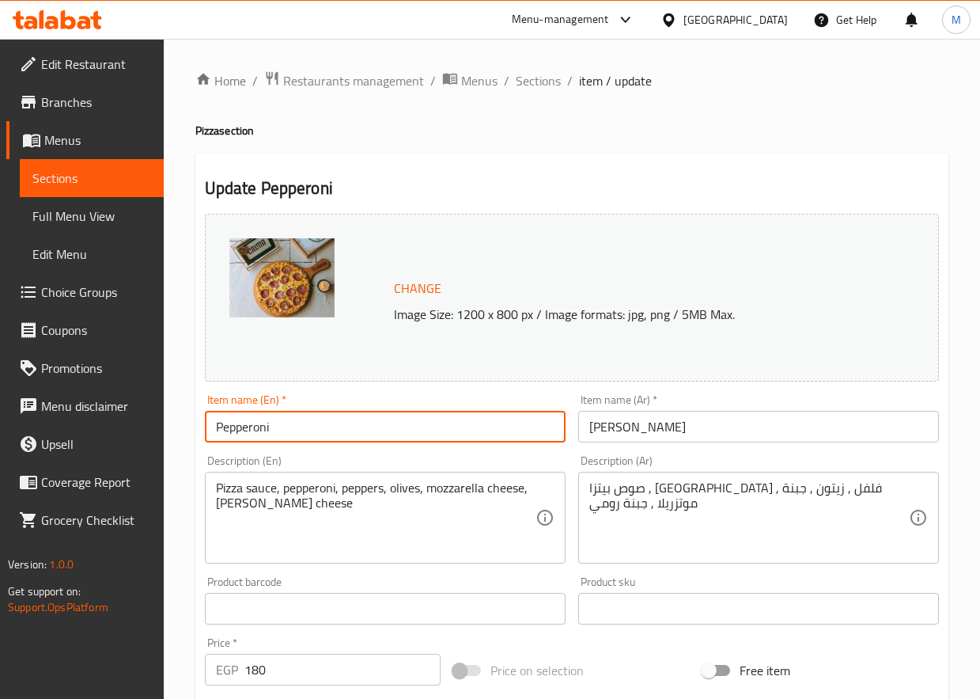
paste input "roni Pizza"
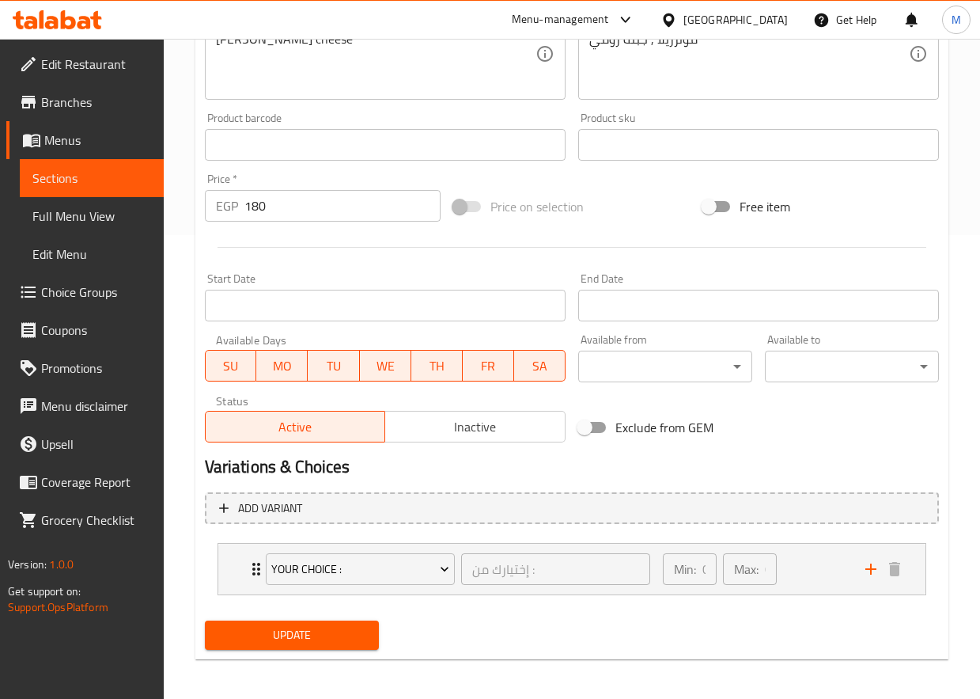
scroll to position [468, 0]
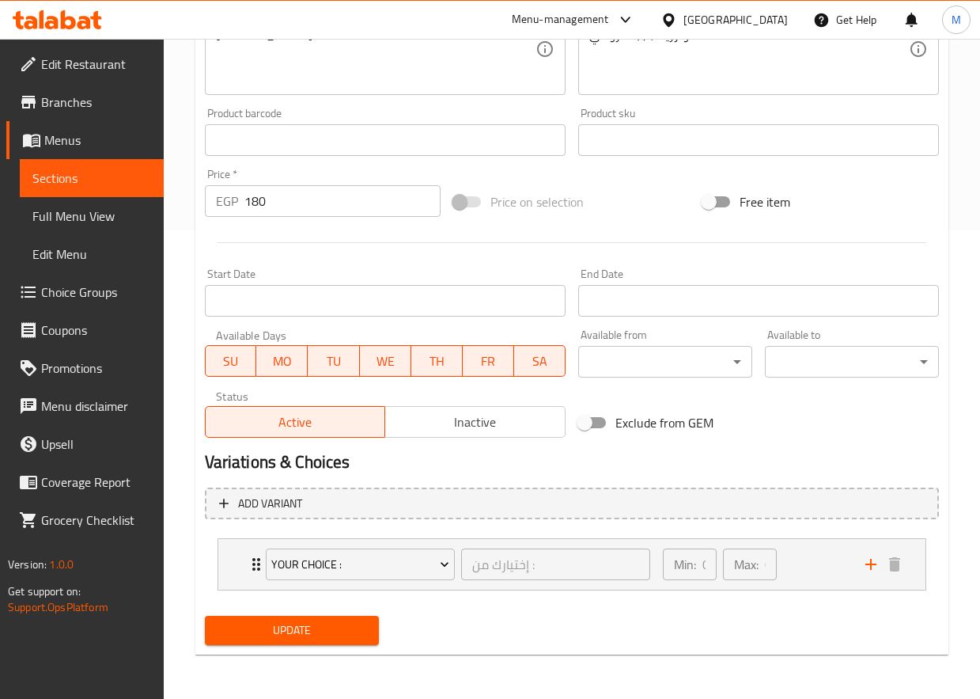
type input "Peproni Pizza"
click at [338, 648] on div "Update" at bounding box center [292, 630] width 187 height 42
click at [333, 633] on span "Update" at bounding box center [292, 630] width 149 height 20
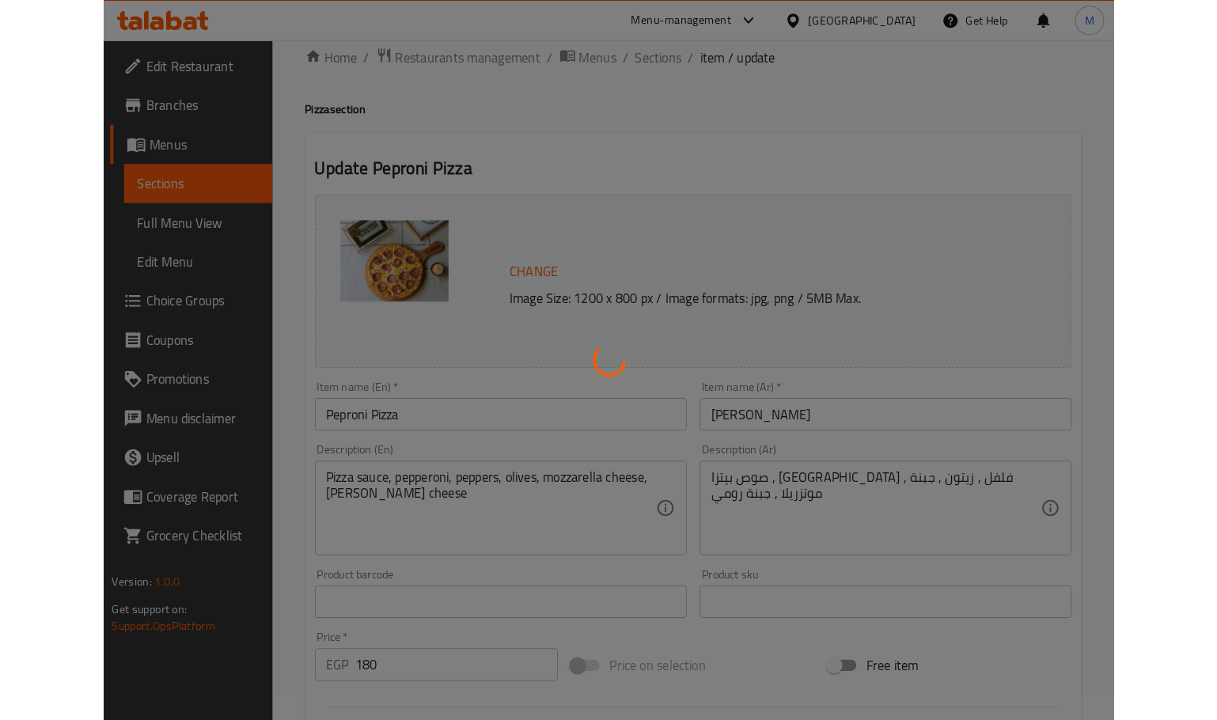
scroll to position [0, 0]
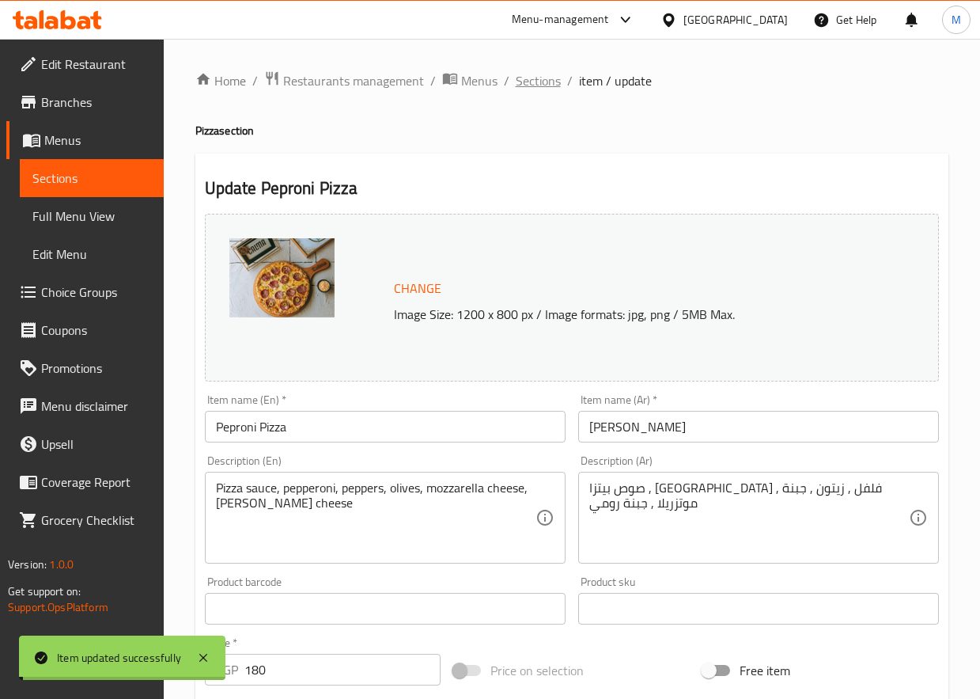
click at [552, 77] on span "Sections" at bounding box center [538, 80] width 45 height 19
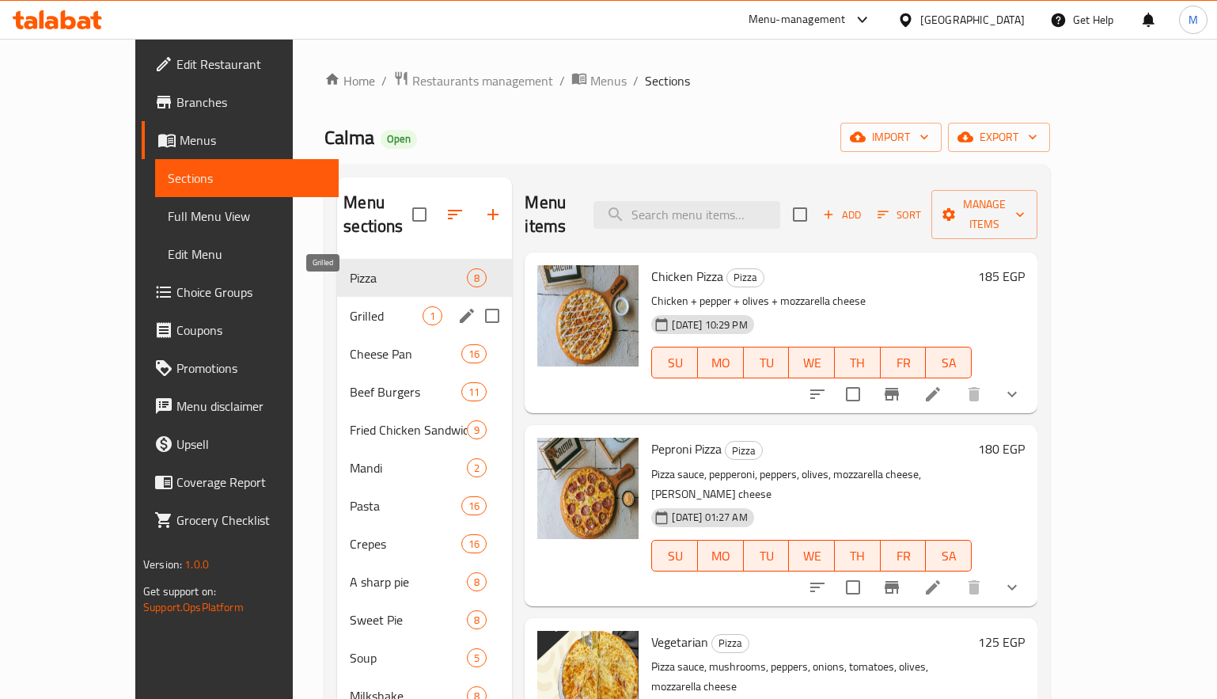
click at [350, 306] on span "Grilled" at bounding box center [386, 315] width 73 height 19
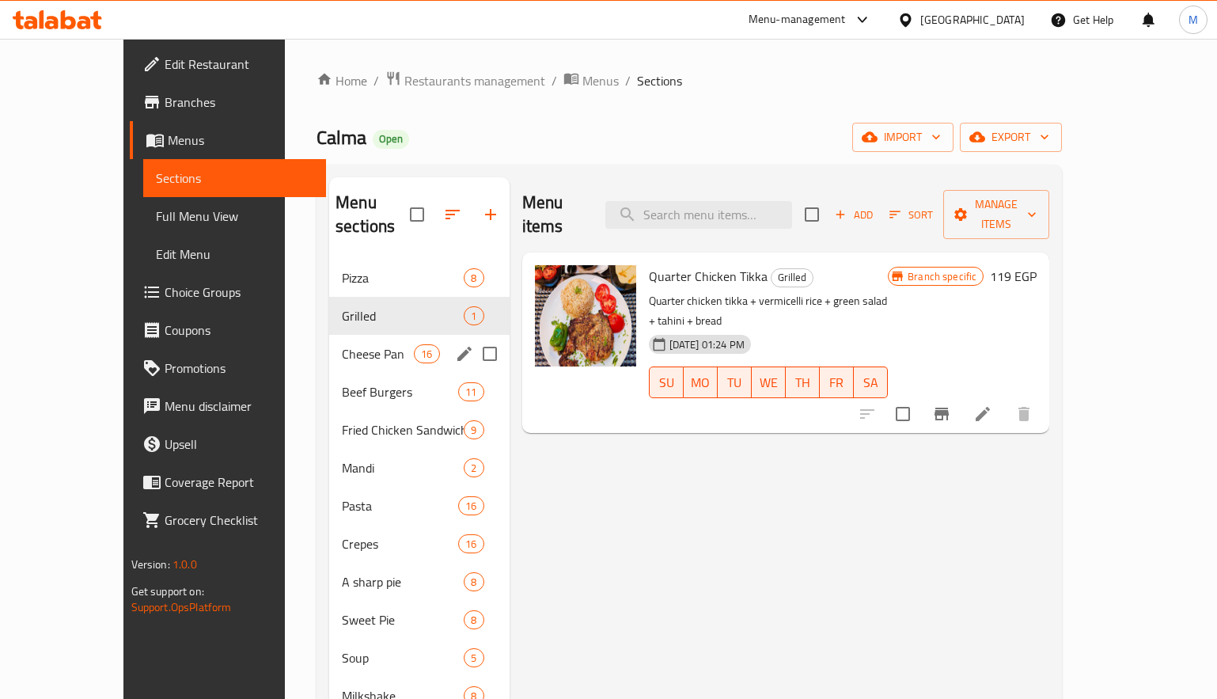
click at [329, 335] on div "Cheese Pan 16" at bounding box center [419, 354] width 180 height 38
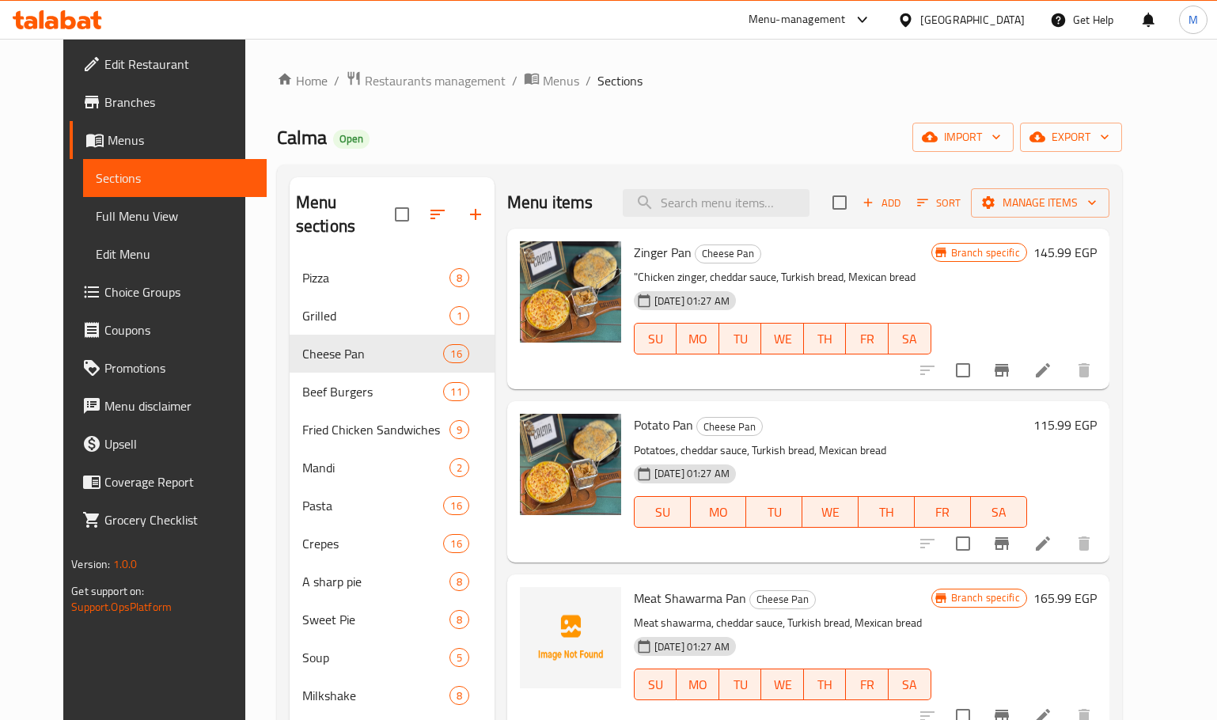
click at [980, 370] on input "checkbox" at bounding box center [962, 370] width 33 height 33
checkbox input "true"
click at [980, 533] on input "checkbox" at bounding box center [962, 543] width 33 height 33
click at [980, 539] on input "checkbox" at bounding box center [962, 543] width 33 height 33
click at [980, 533] on input "checkbox" at bounding box center [962, 543] width 33 height 33
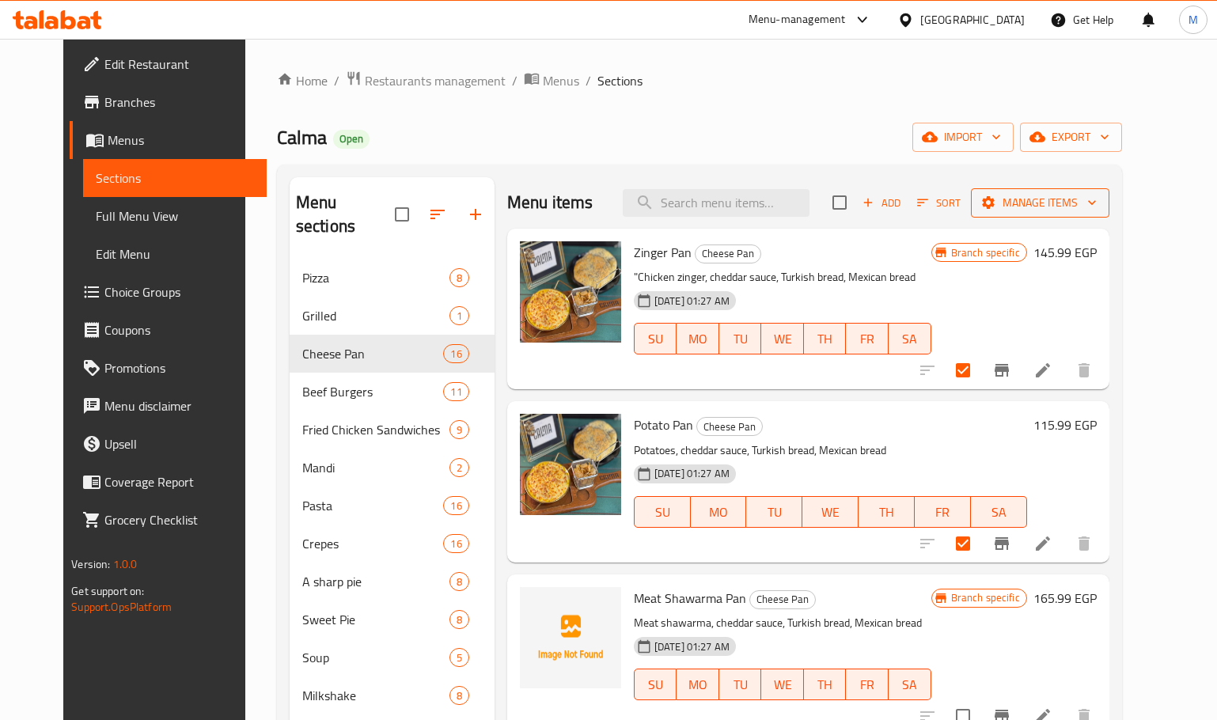
click at [1097, 209] on span "Manage items" at bounding box center [1040, 203] width 113 height 20
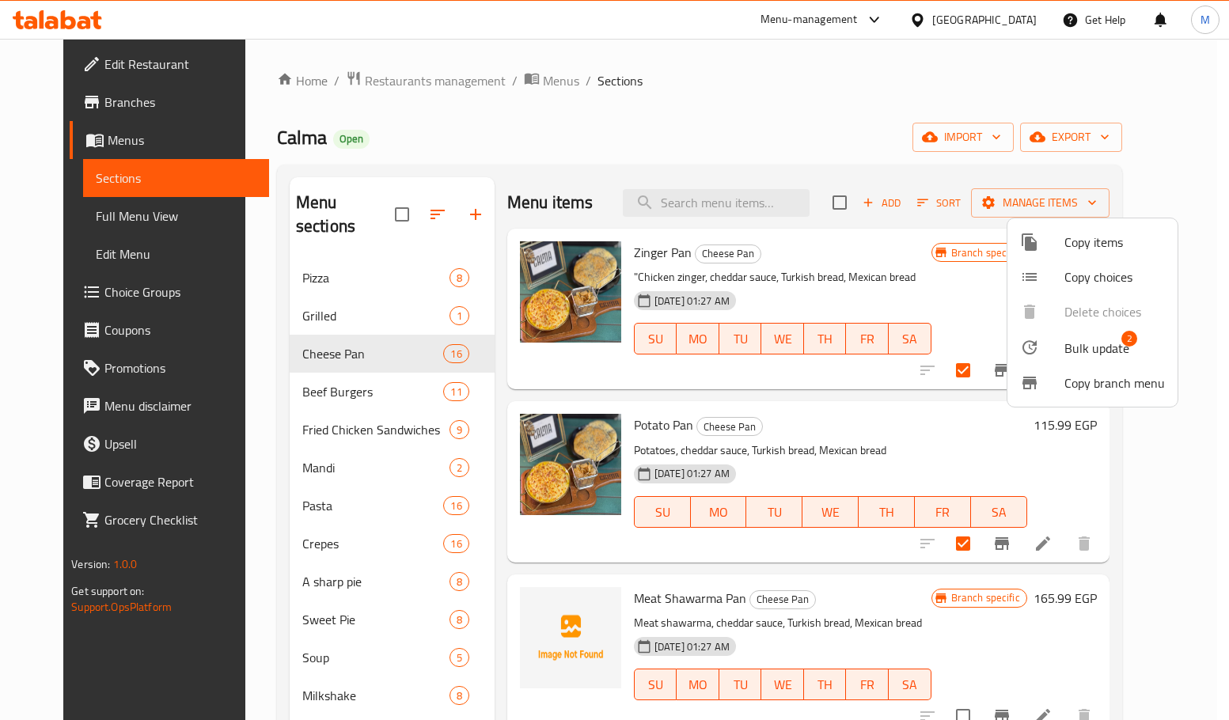
click at [1090, 332] on li "Bulk update 2" at bounding box center [1092, 347] width 170 height 36
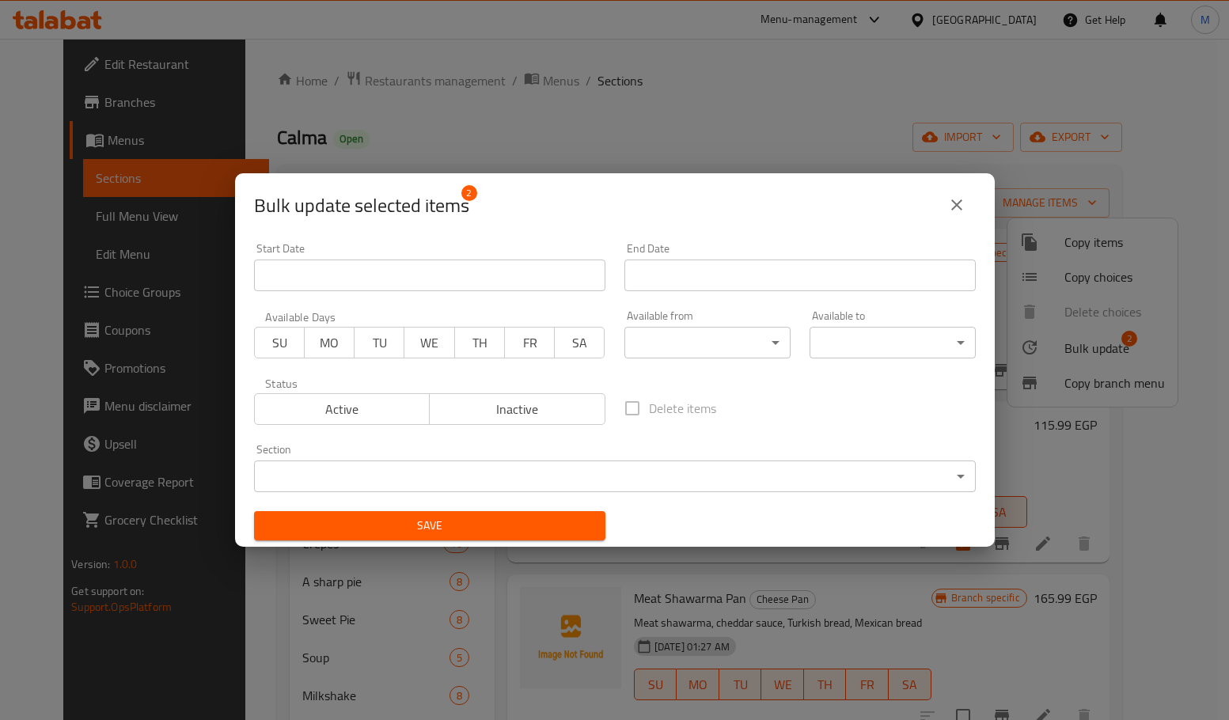
click at [549, 413] on span "Inactive" at bounding box center [517, 409] width 163 height 23
click at [953, 217] on button "close" at bounding box center [957, 205] width 38 height 38
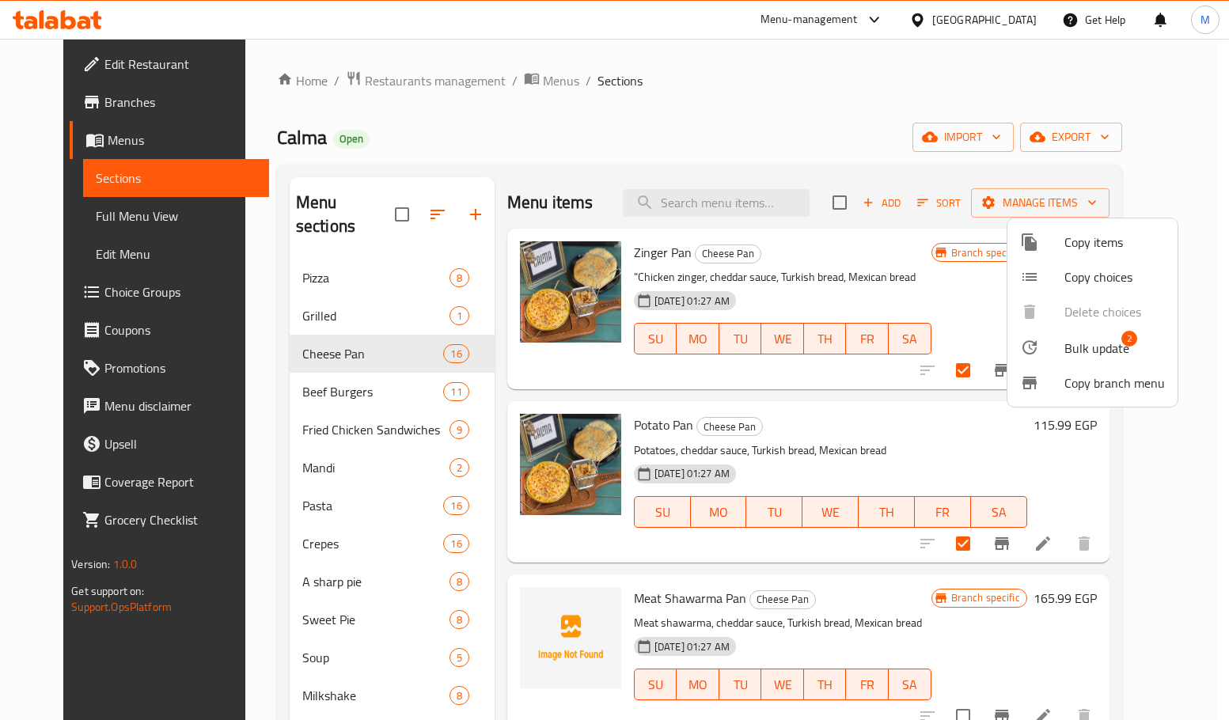
click at [1019, 535] on div at bounding box center [614, 360] width 1229 height 720
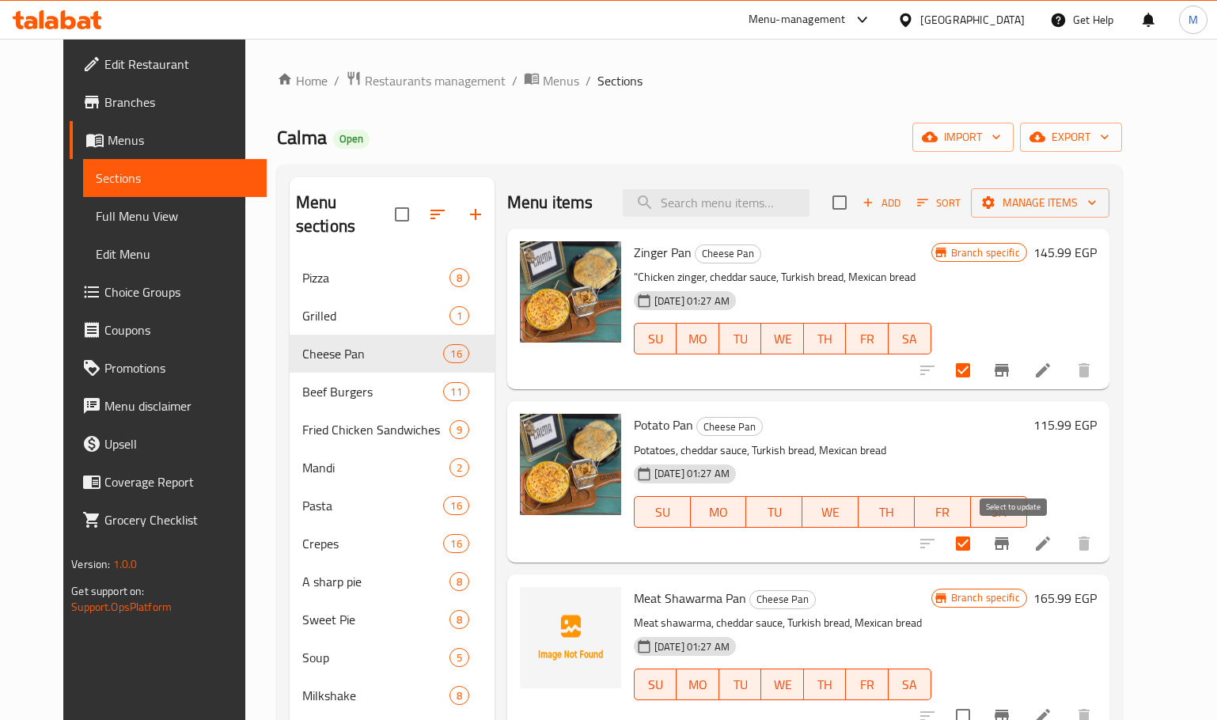
click at [980, 543] on input "checkbox" at bounding box center [962, 543] width 33 height 33
checkbox input "false"
click at [980, 366] on input "checkbox" at bounding box center [962, 370] width 33 height 33
checkbox input "false"
click at [856, 200] on input "checkbox" at bounding box center [839, 202] width 33 height 33
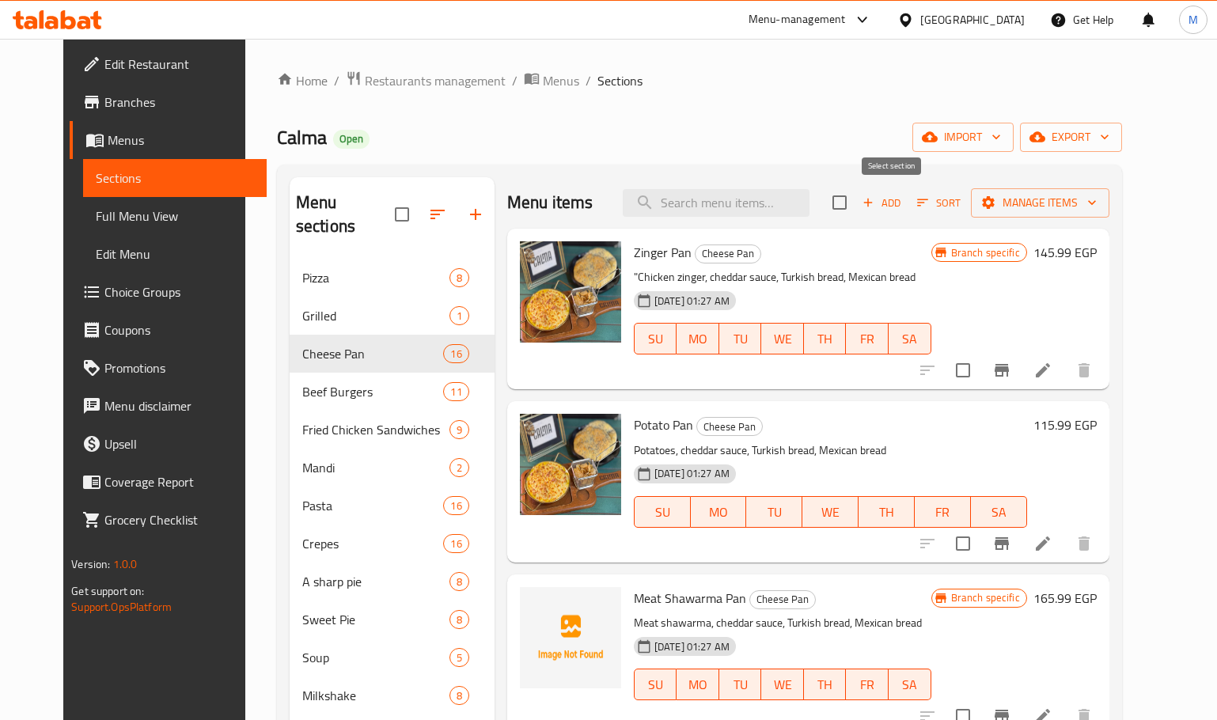
checkbox input "true"
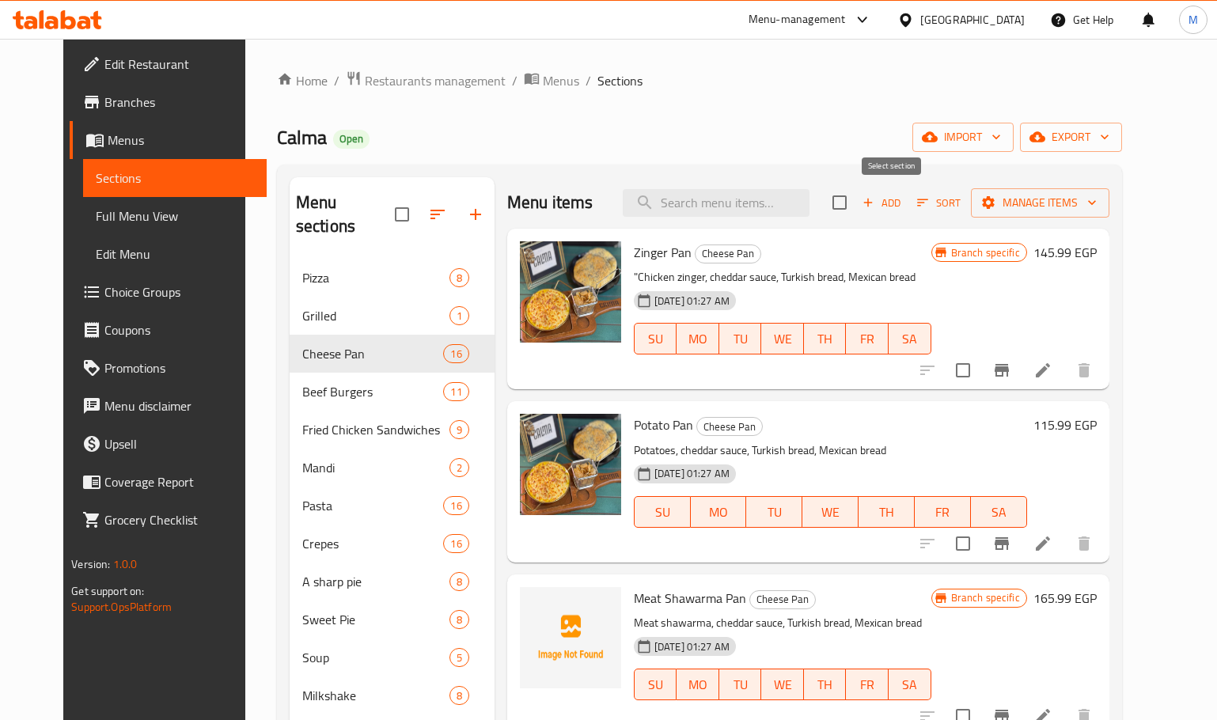
checkbox input "true"
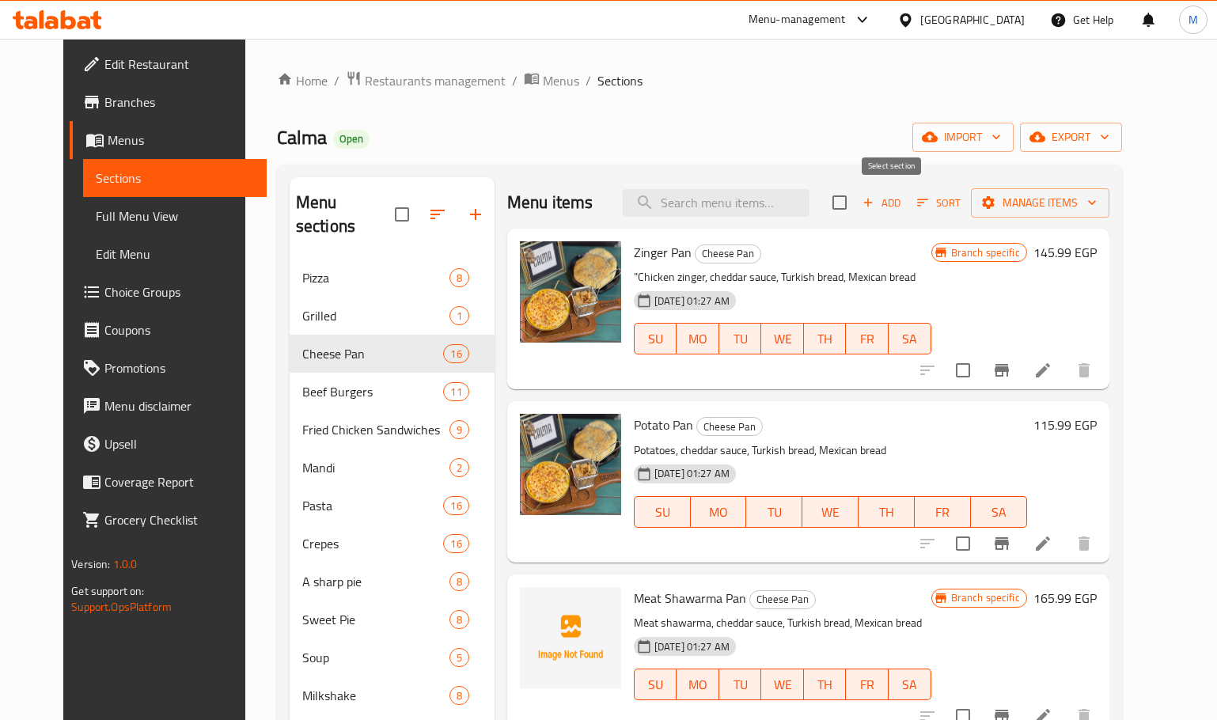
checkbox input "true"
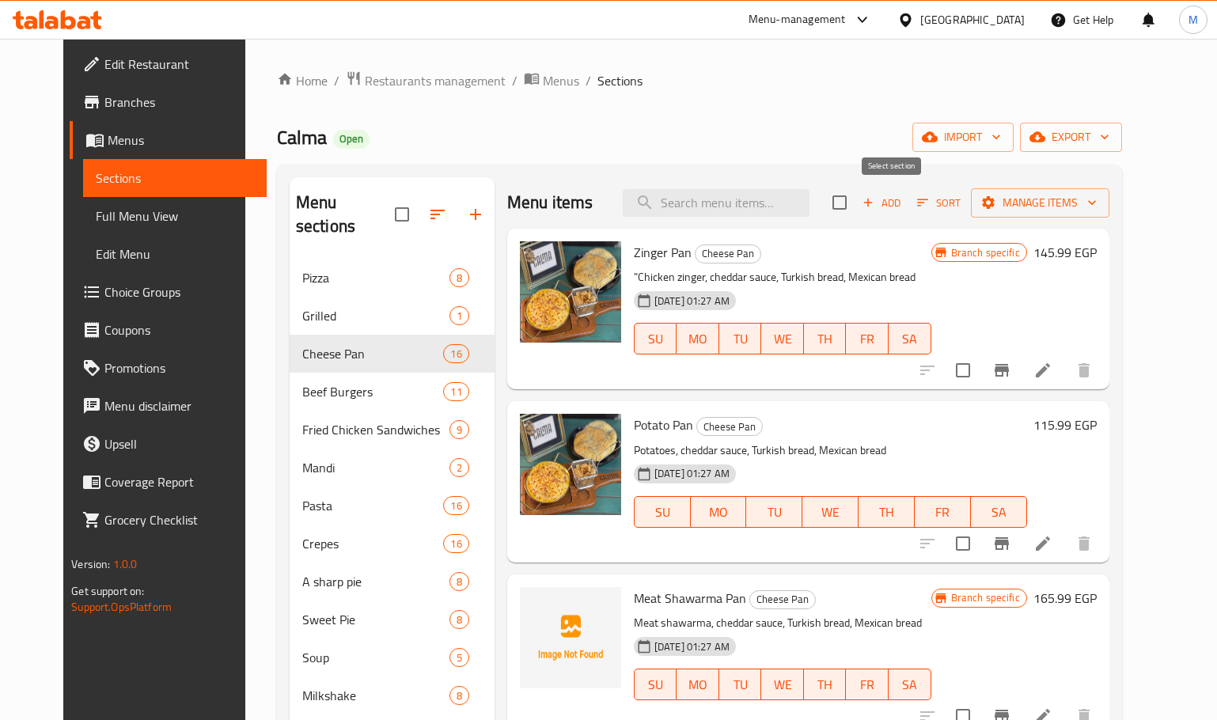
checkbox input "true"
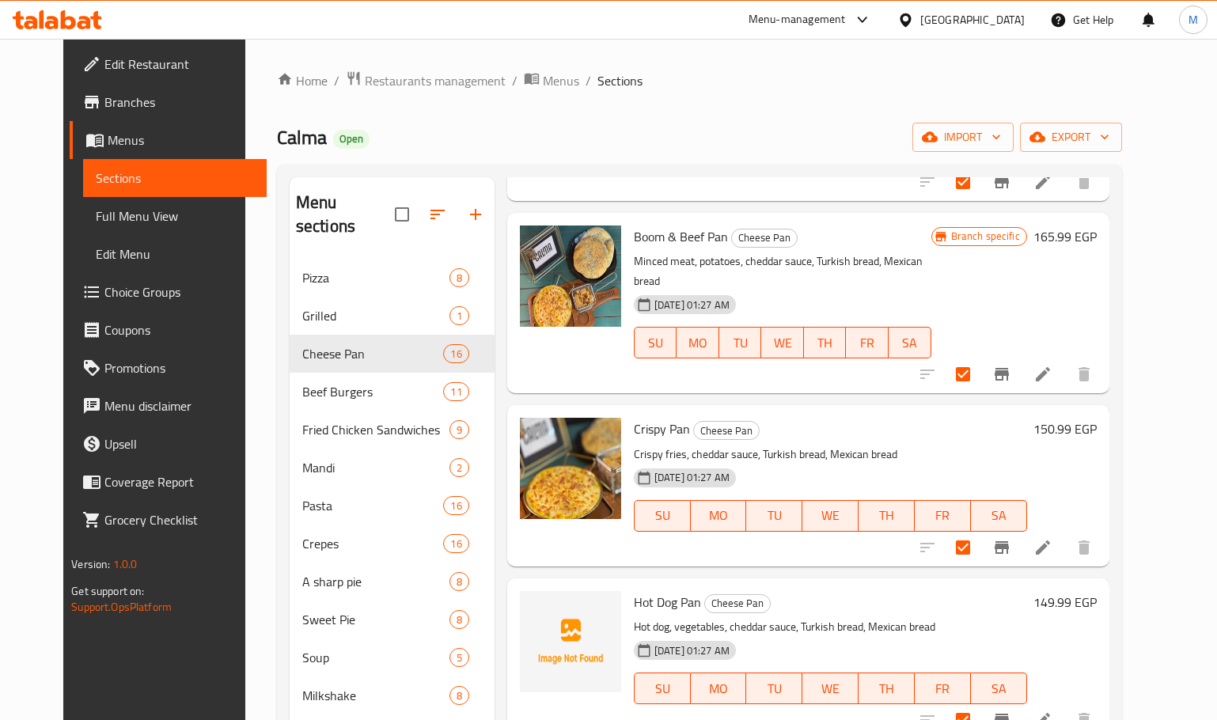
scroll to position [712, 0]
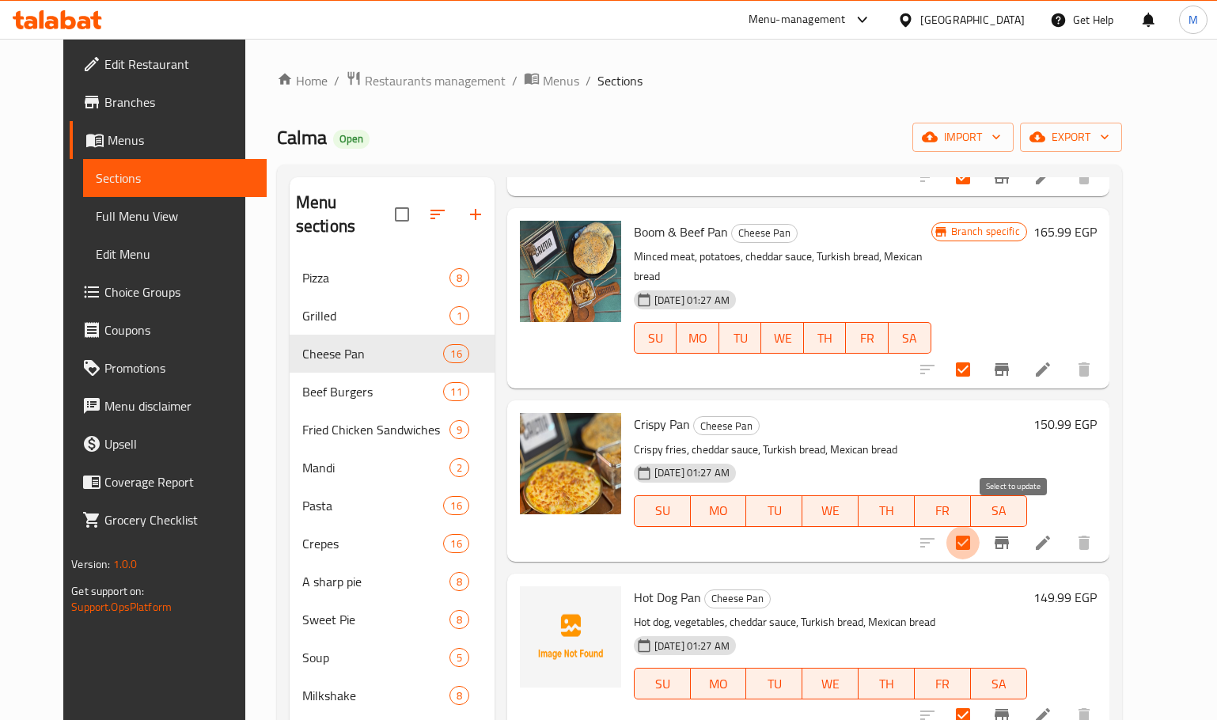
click at [980, 531] on input "checkbox" at bounding box center [962, 542] width 33 height 33
checkbox input "false"
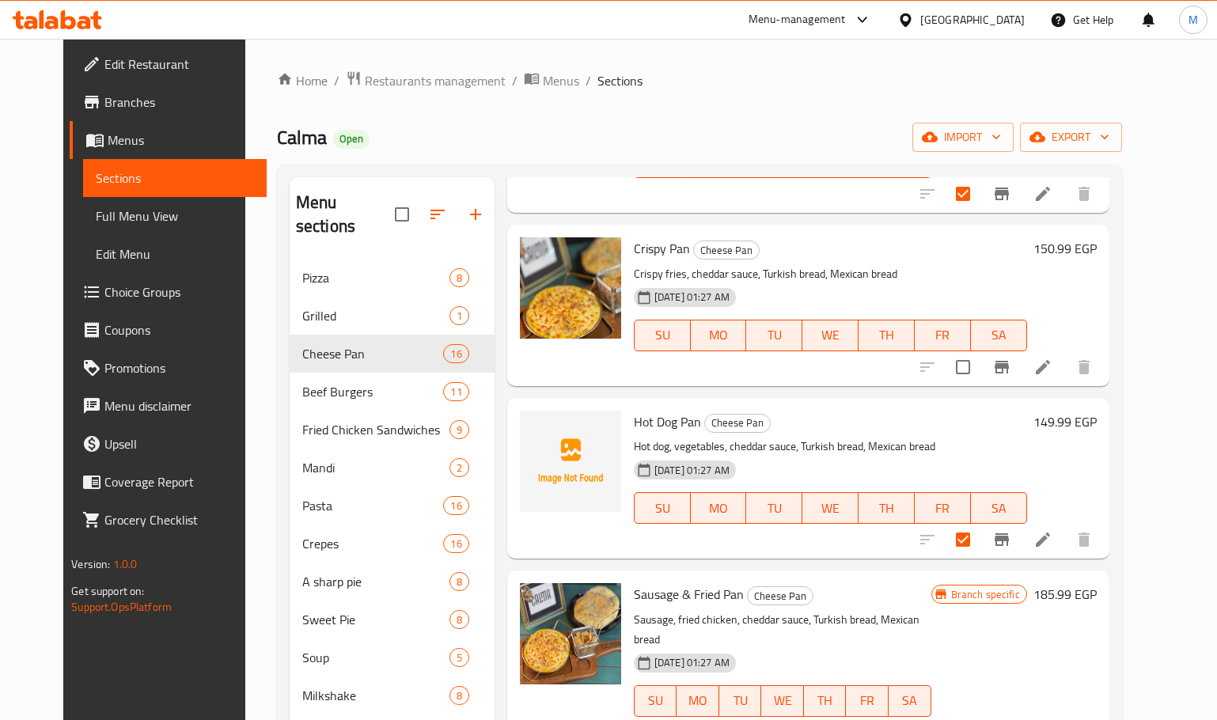
scroll to position [870, 0]
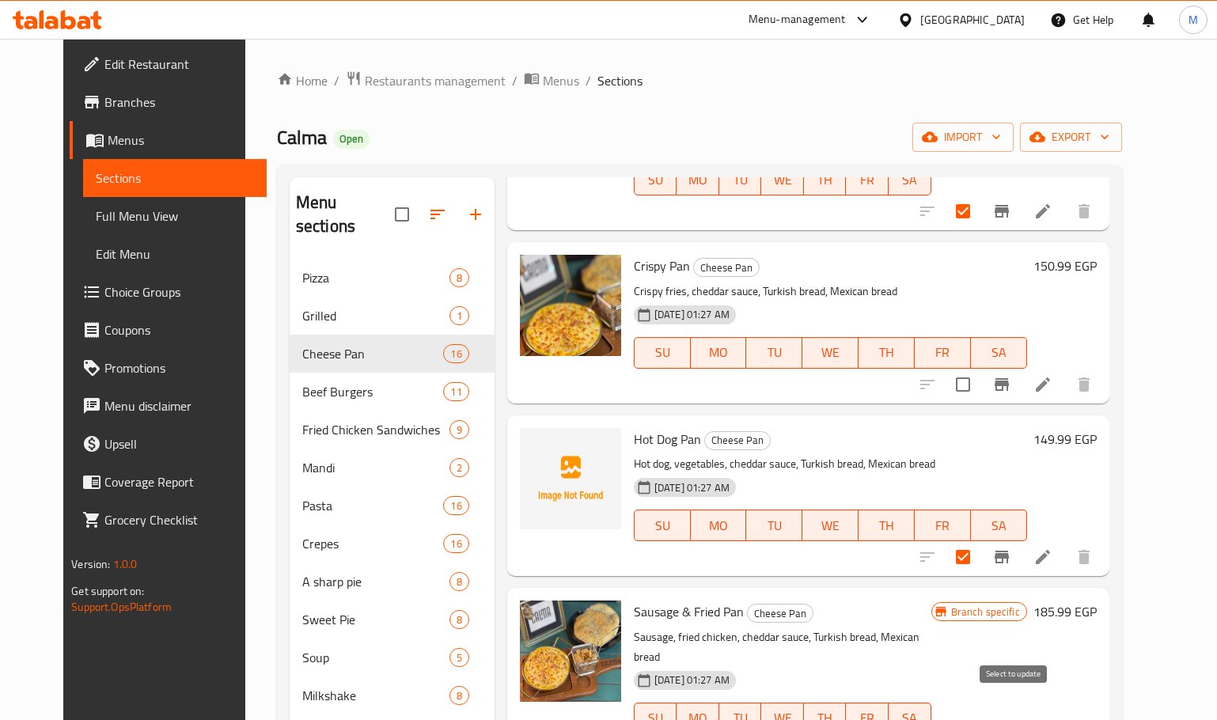
checkbox input "false"
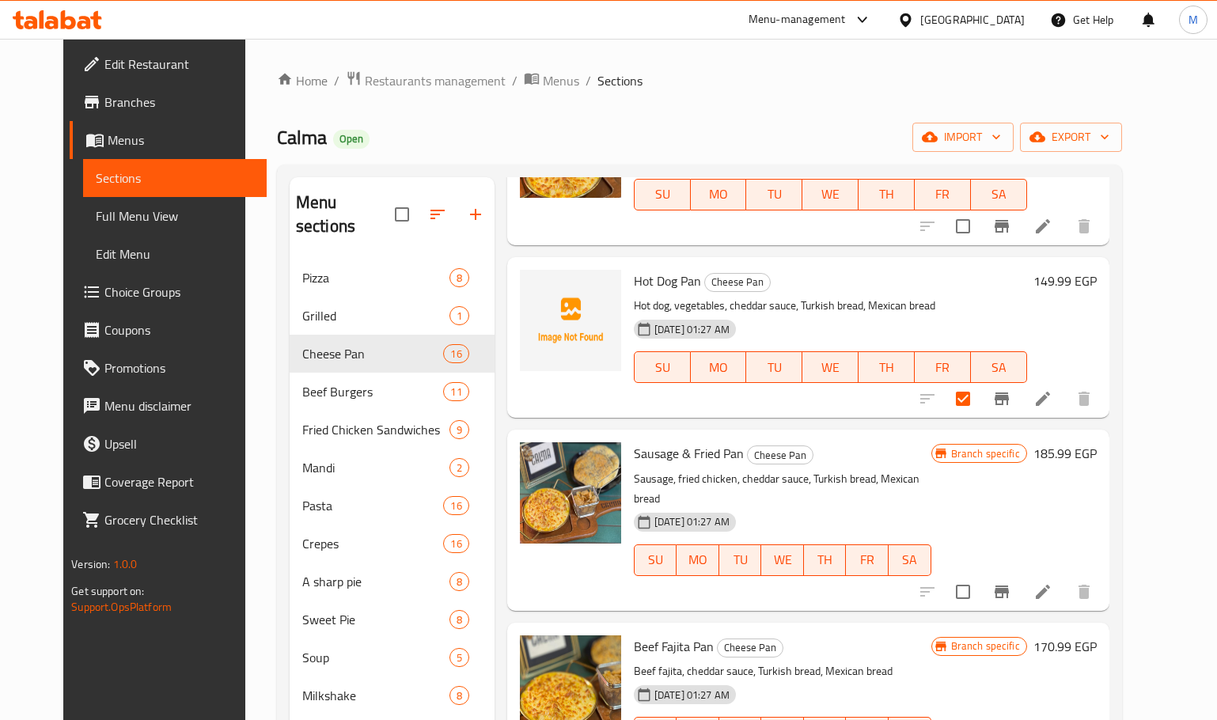
scroll to position [1187, 0]
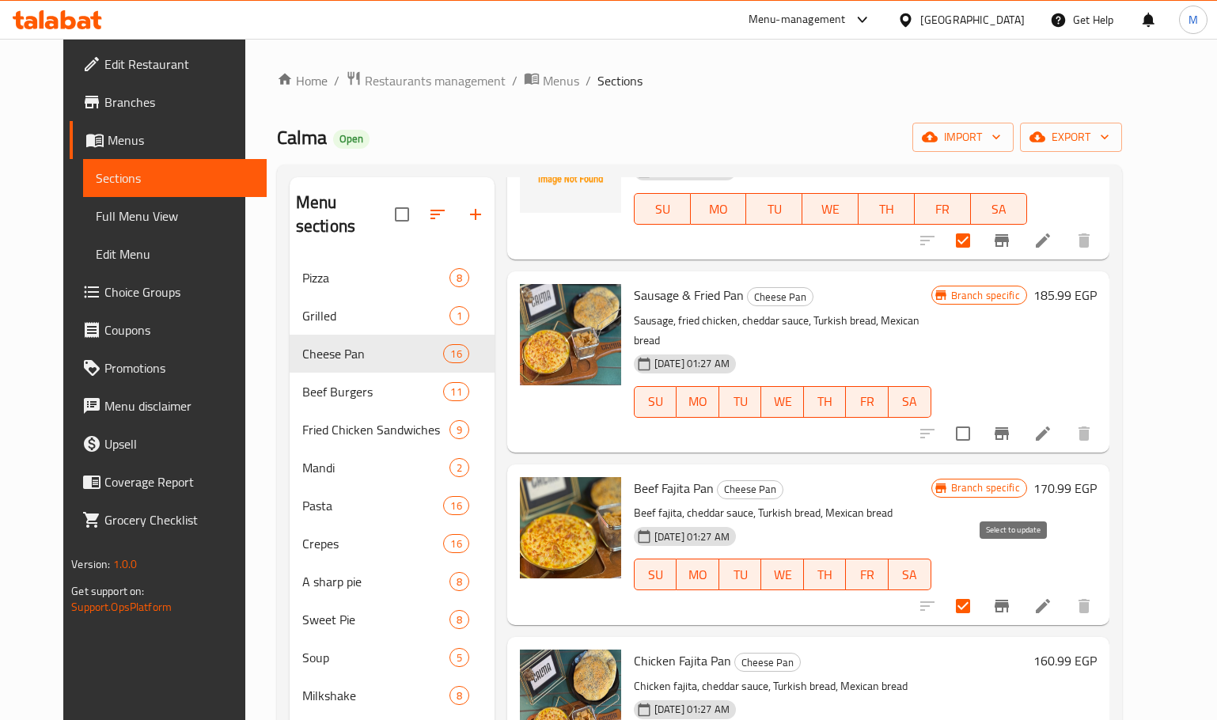
click at [980, 590] on input "checkbox" at bounding box center [962, 606] width 33 height 33
checkbox input "false"
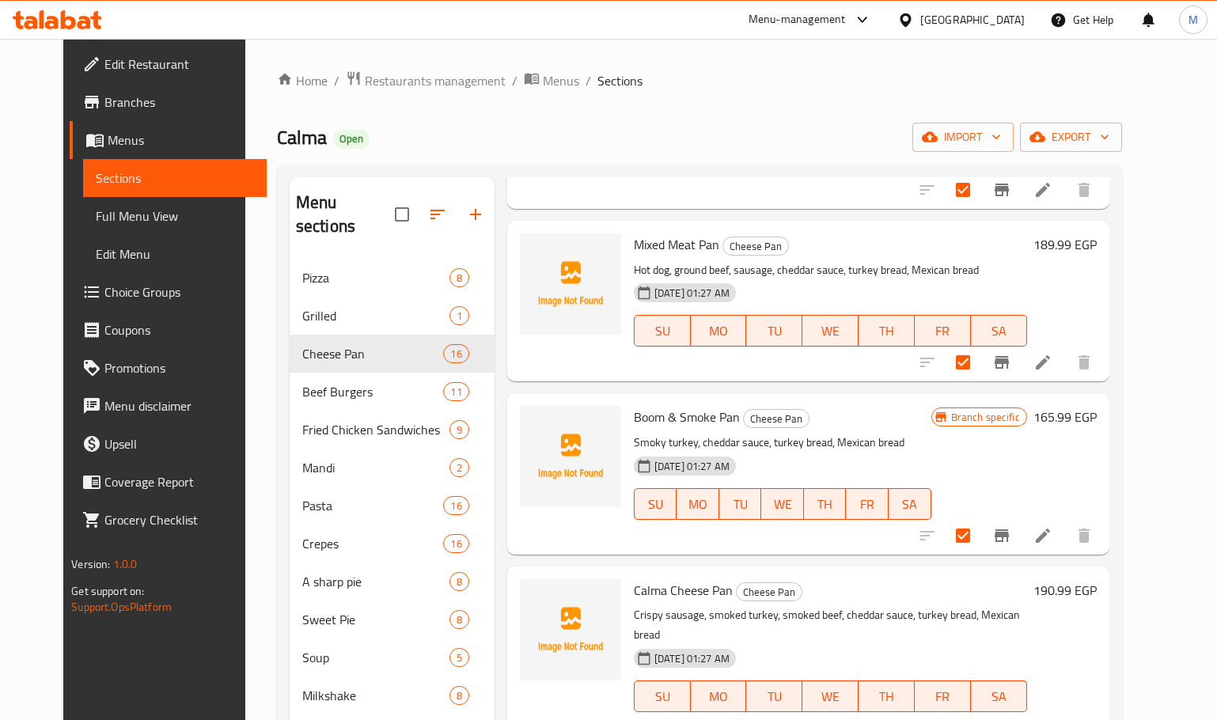
scroll to position [1978, 0]
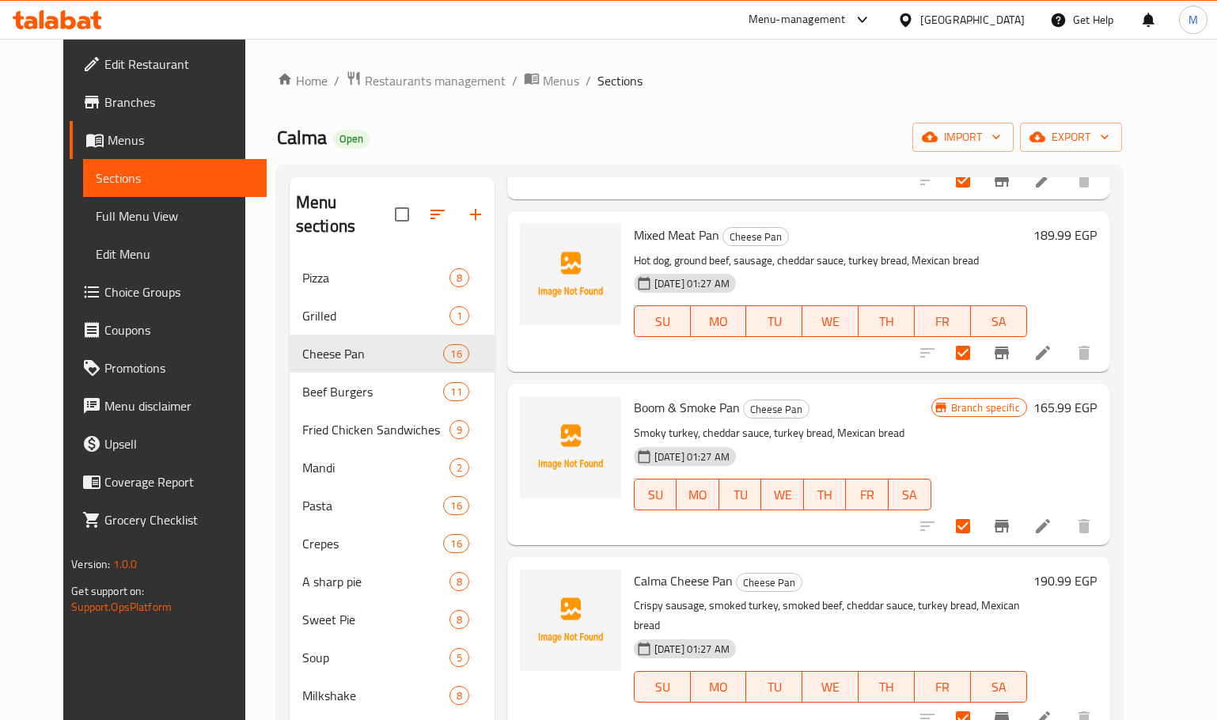
click at [980, 510] on input "checkbox" at bounding box center [962, 526] width 33 height 33
checkbox input "false"
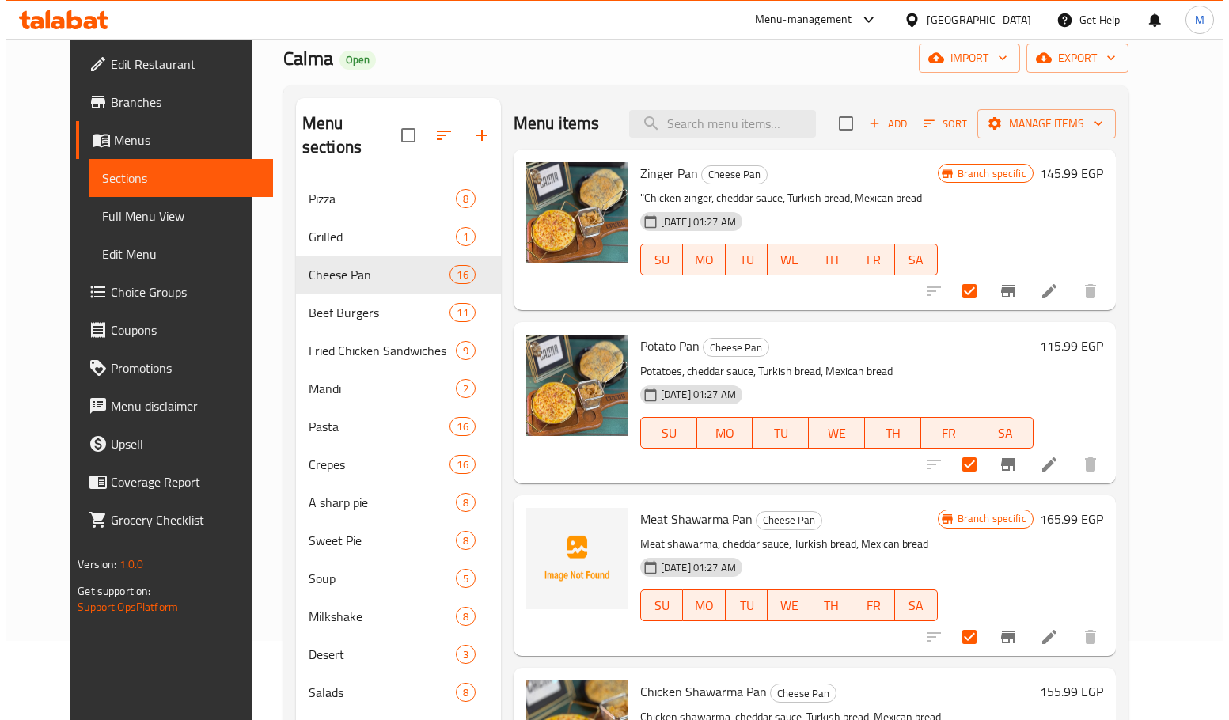
scroll to position [0, 0]
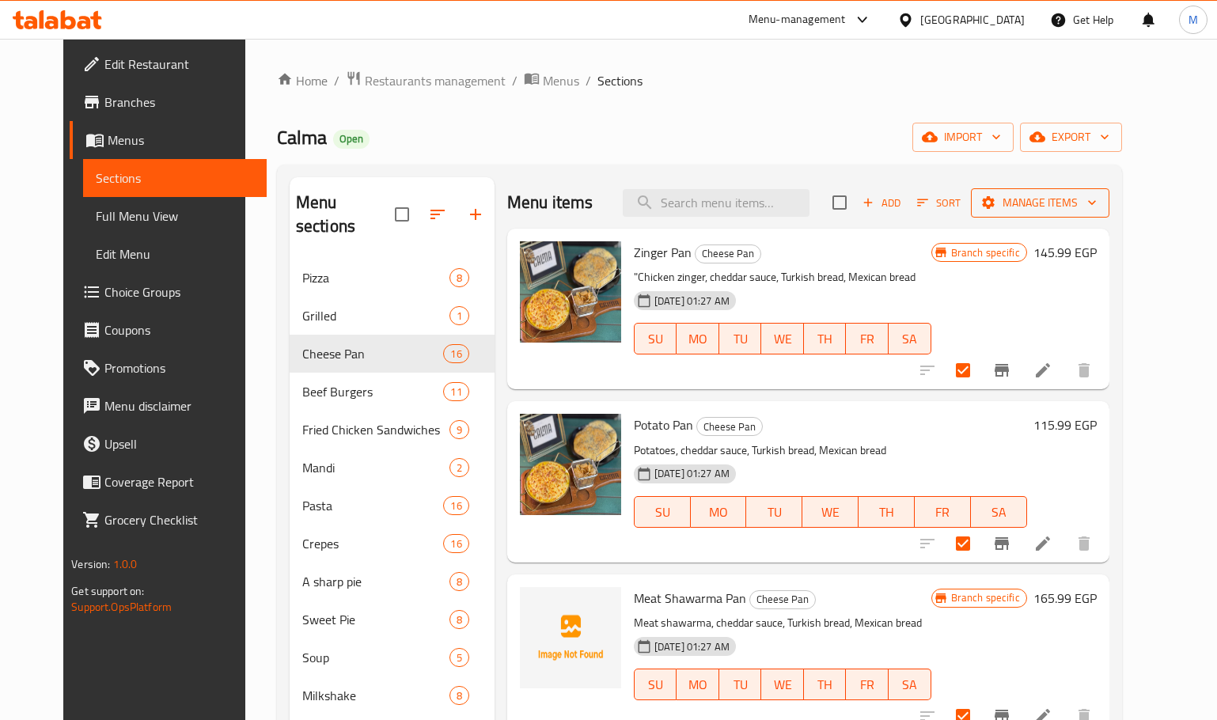
click at [1077, 202] on span "Manage items" at bounding box center [1040, 203] width 113 height 20
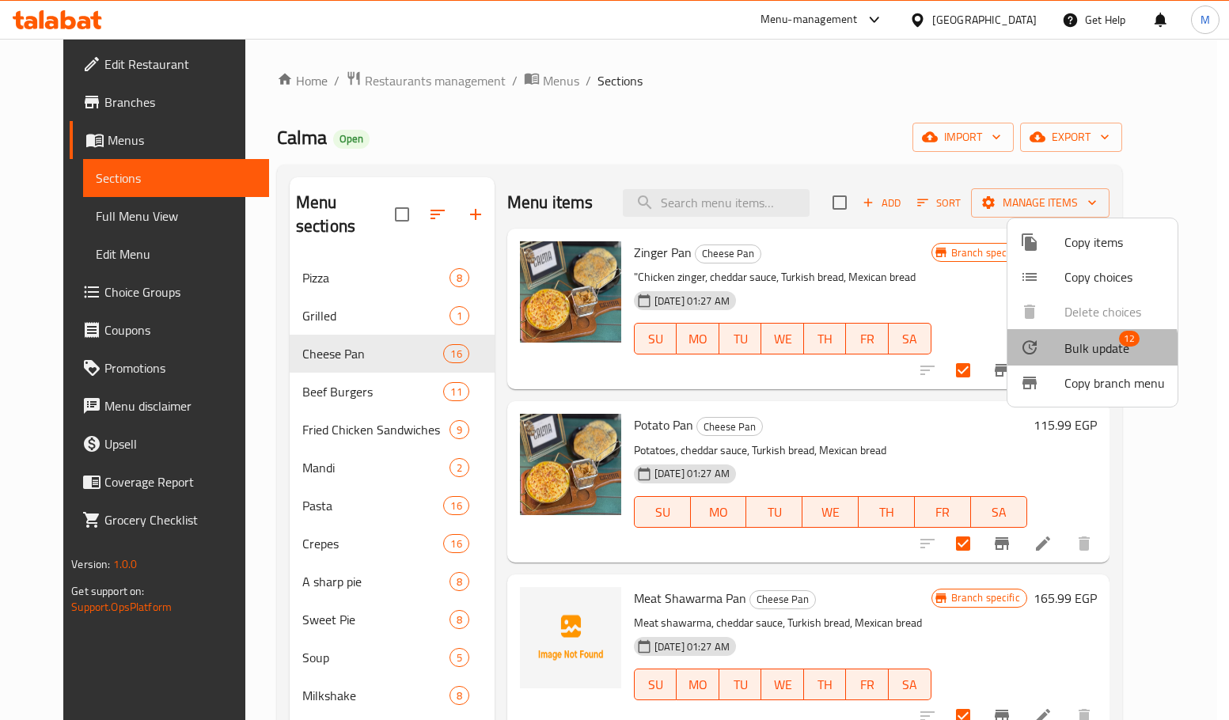
click at [1083, 351] on span "Bulk update" at bounding box center [1096, 348] width 65 height 19
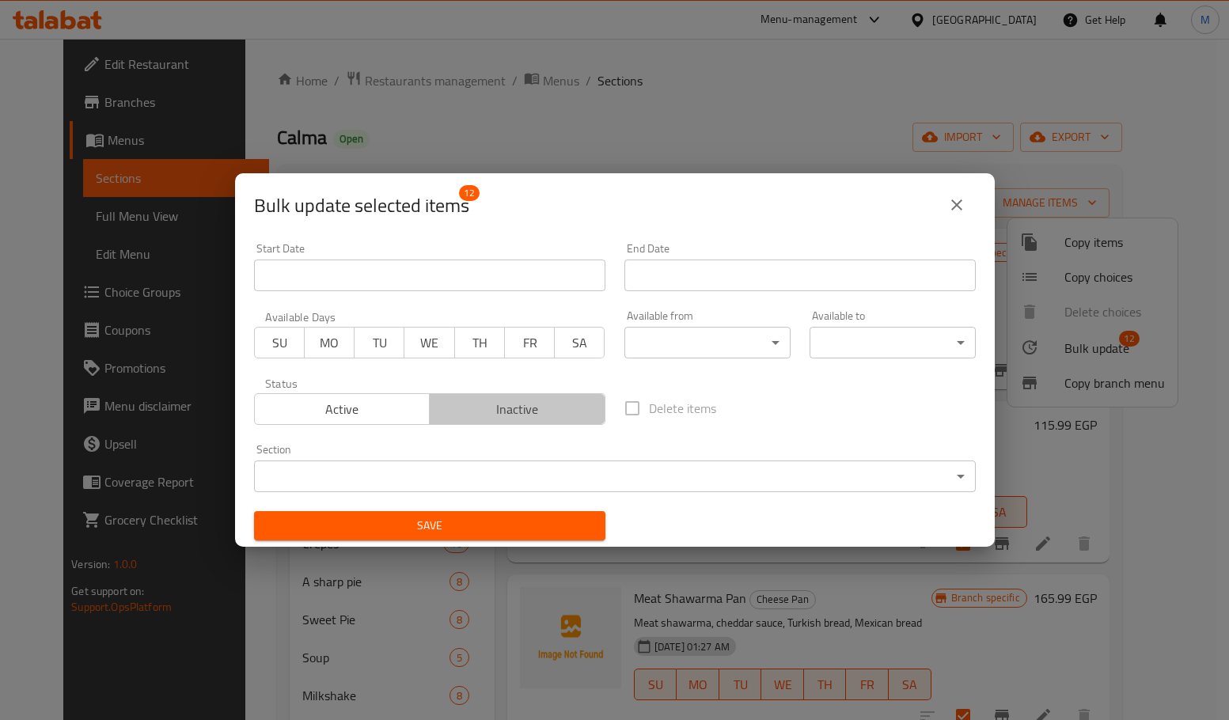
click at [570, 407] on span "Inactive" at bounding box center [517, 409] width 163 height 23
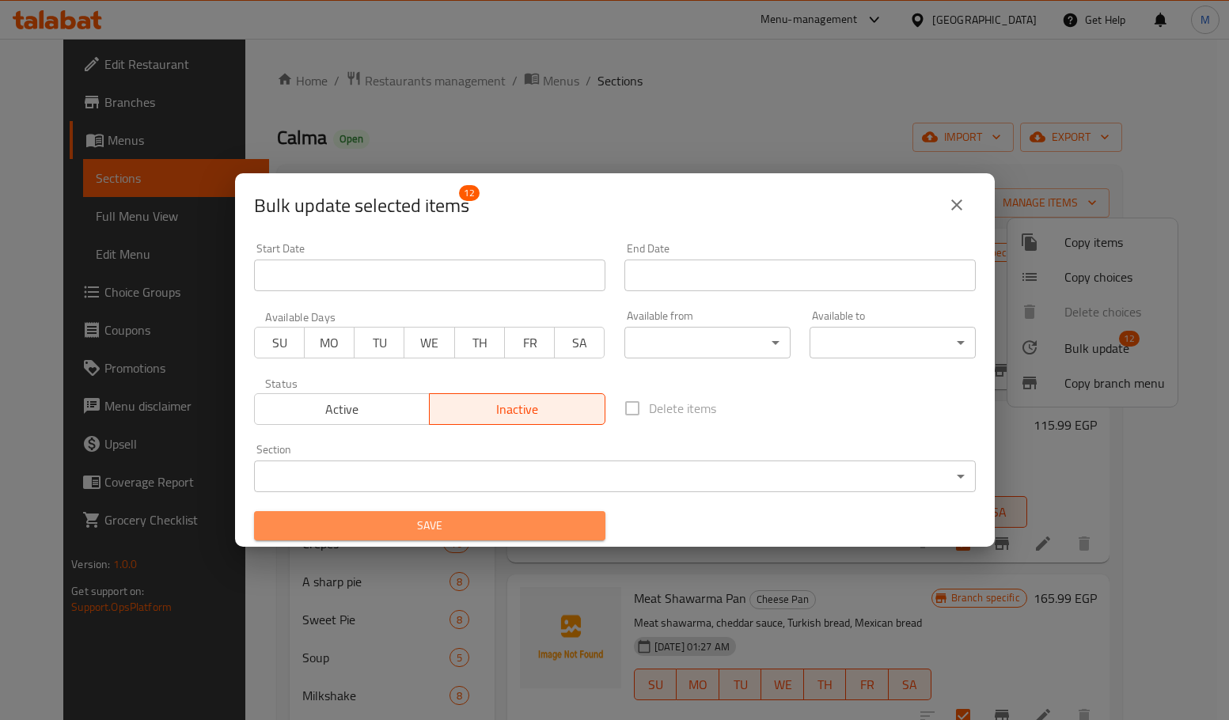
click at [554, 525] on span "Save" at bounding box center [430, 526] width 326 height 20
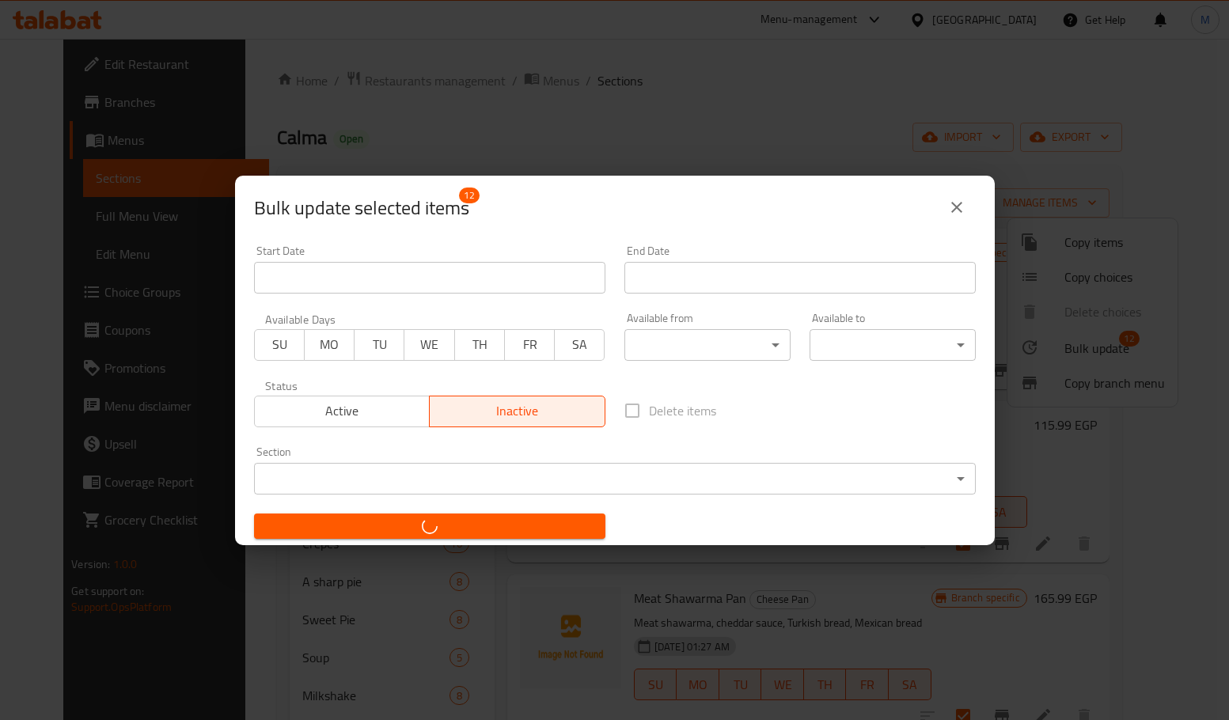
checkbox input "false"
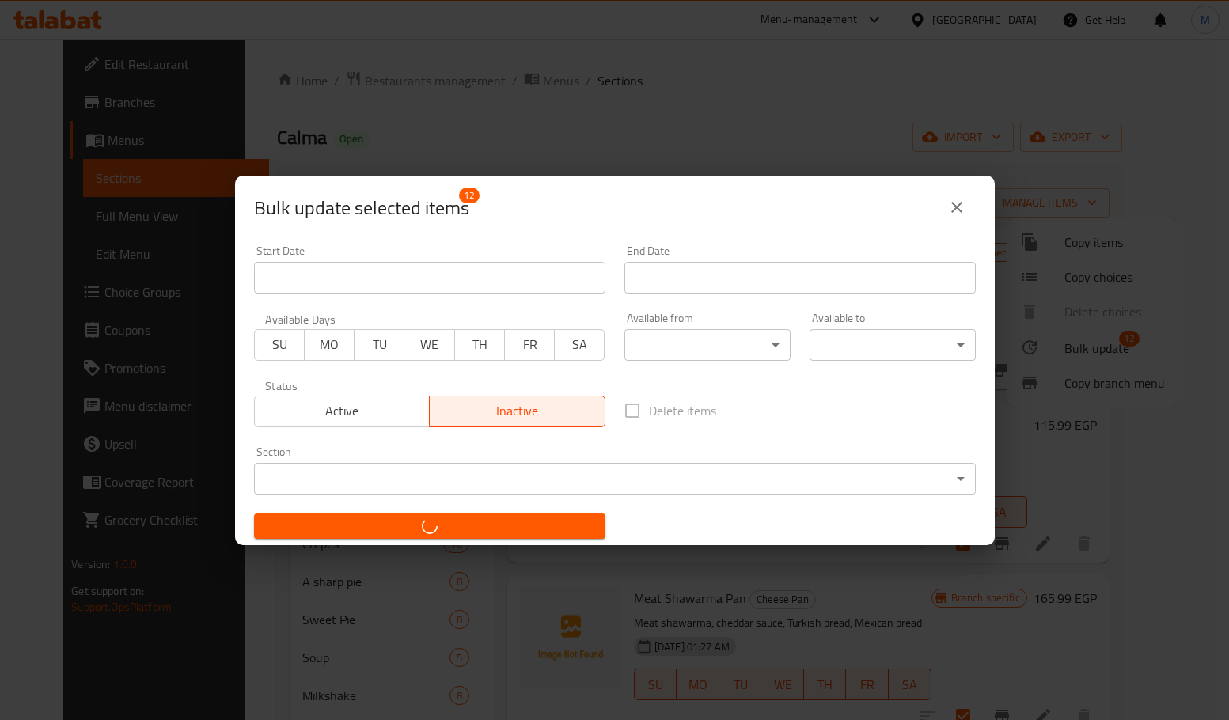
checkbox input "false"
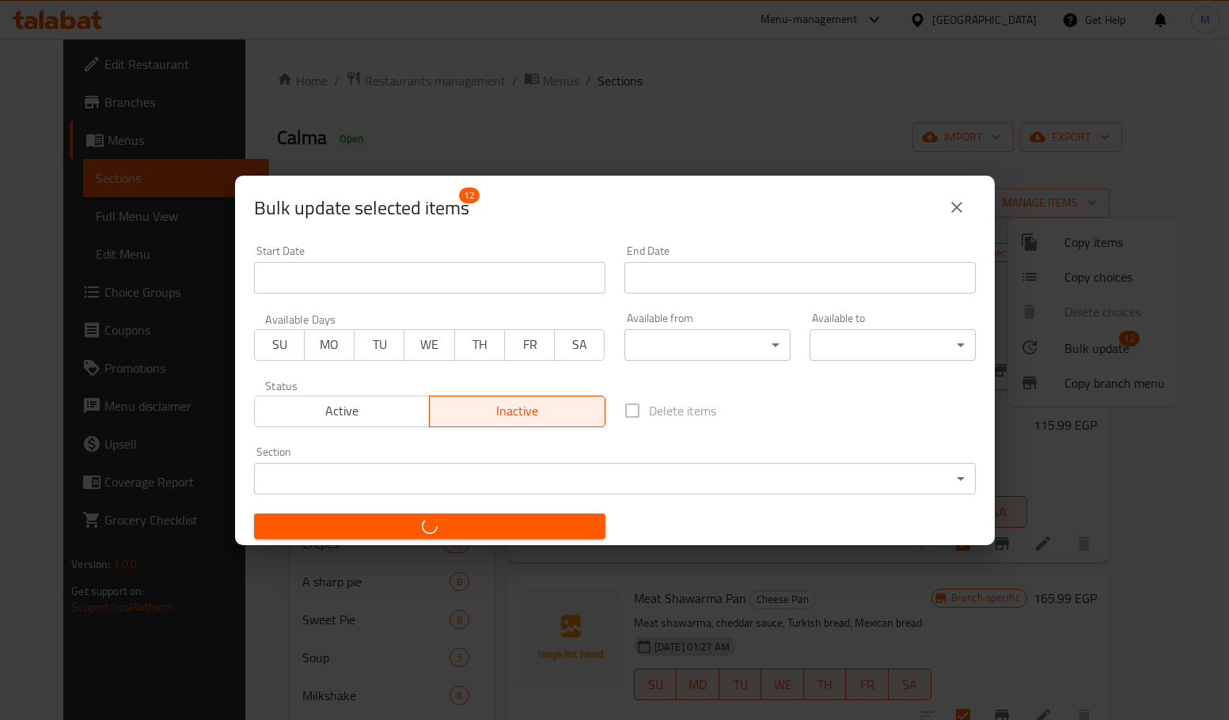
checkbox input "false"
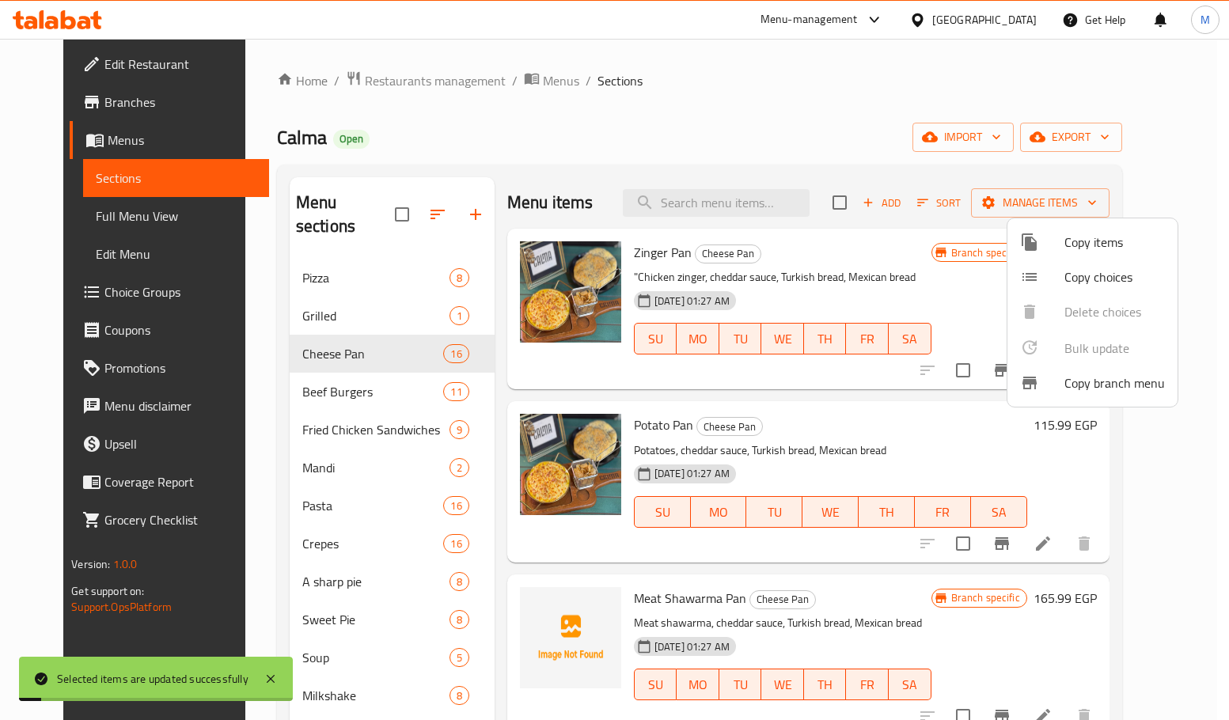
click at [908, 446] on div at bounding box center [614, 360] width 1229 height 720
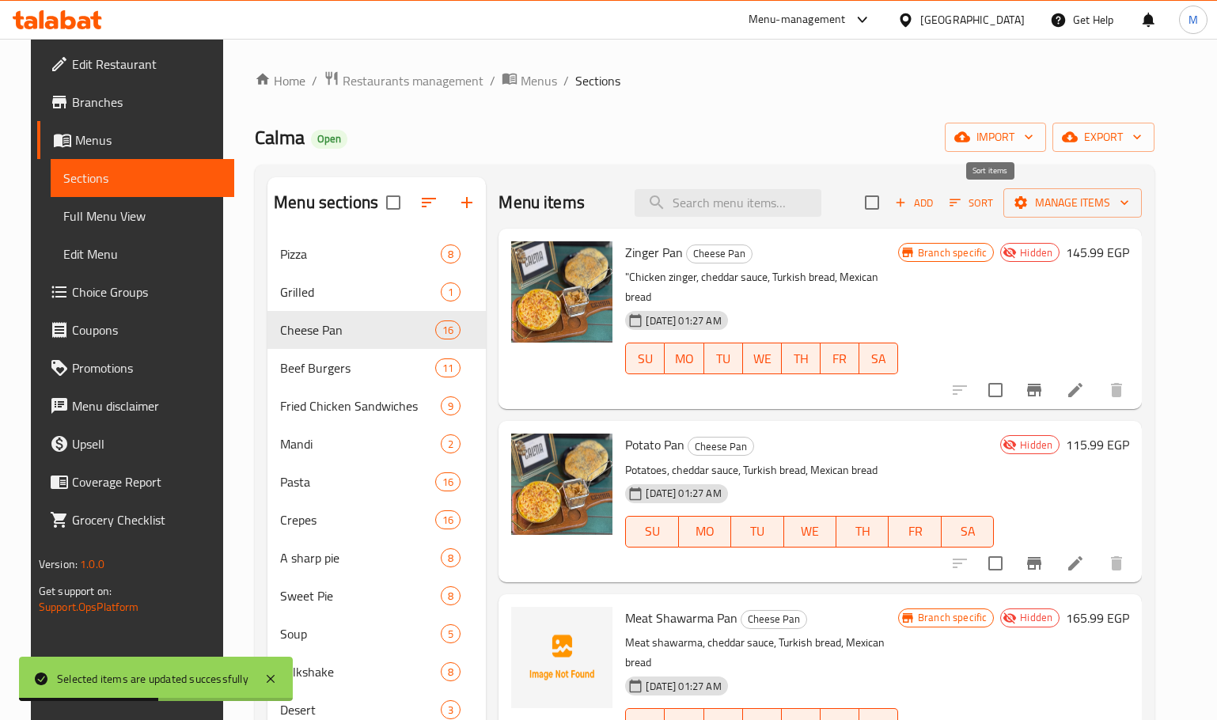
click at [997, 192] on button "Sort" at bounding box center [971, 203] width 51 height 25
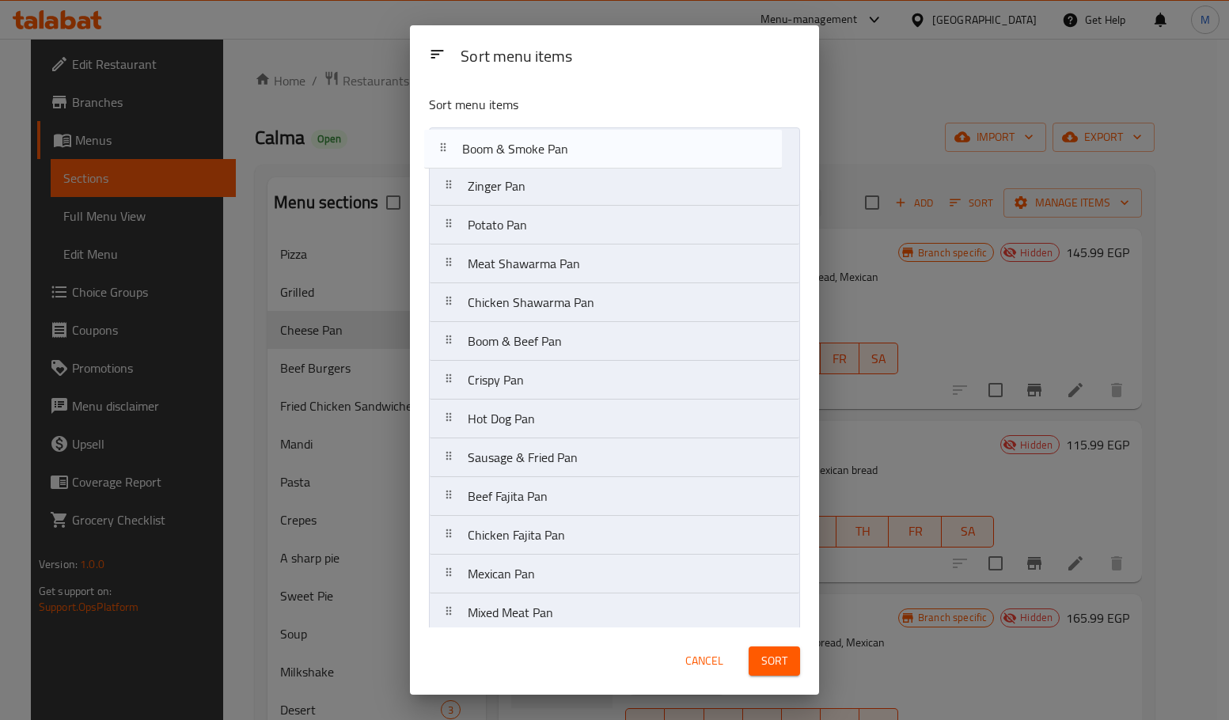
drag, startPoint x: 590, startPoint y: 491, endPoint x: 585, endPoint y: 150, distance: 341.1
click at [585, 150] on nav "Zinger Pan Potato Pan Meat Shawarma Pan Chicken Shawarma Pan Boom & Beef Pan Cr…" at bounding box center [614, 438] width 371 height 622
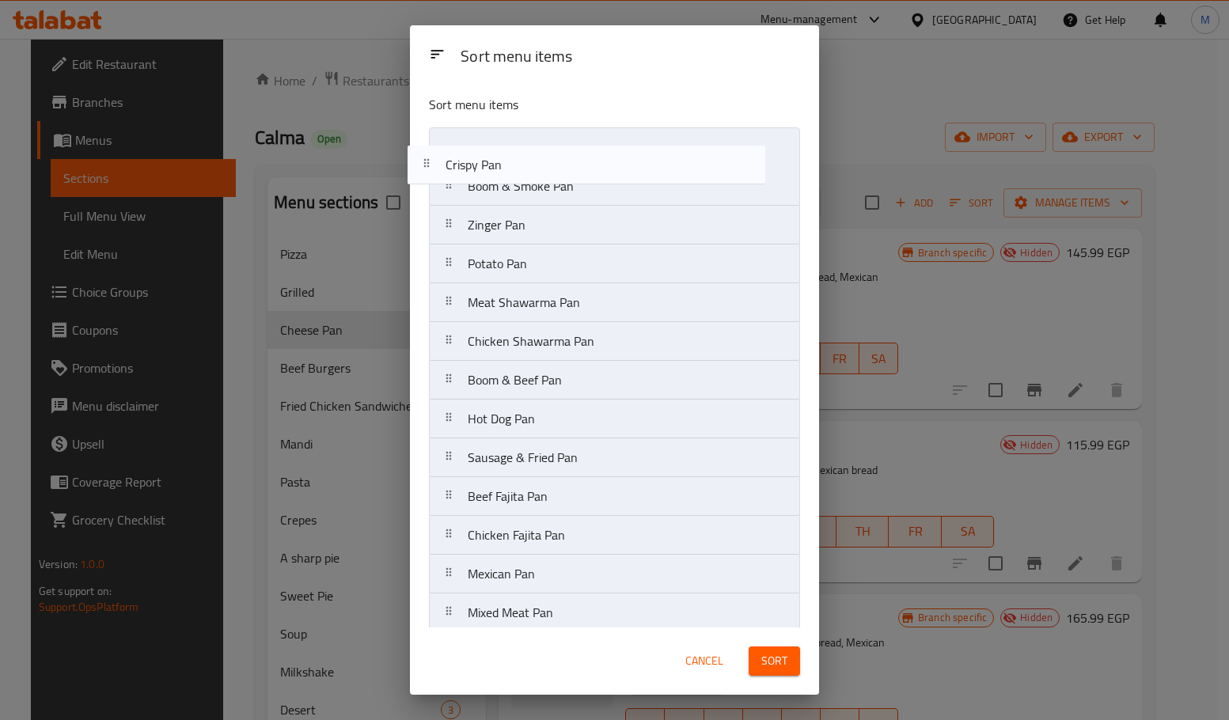
drag, startPoint x: 569, startPoint y: 389, endPoint x: 544, endPoint y: 161, distance: 229.3
click at [544, 161] on nav "Boom & Smoke Pan Zinger Pan Potato Pan Meat Shawarma Pan Chicken Shawarma Pan B…" at bounding box center [614, 438] width 371 height 622
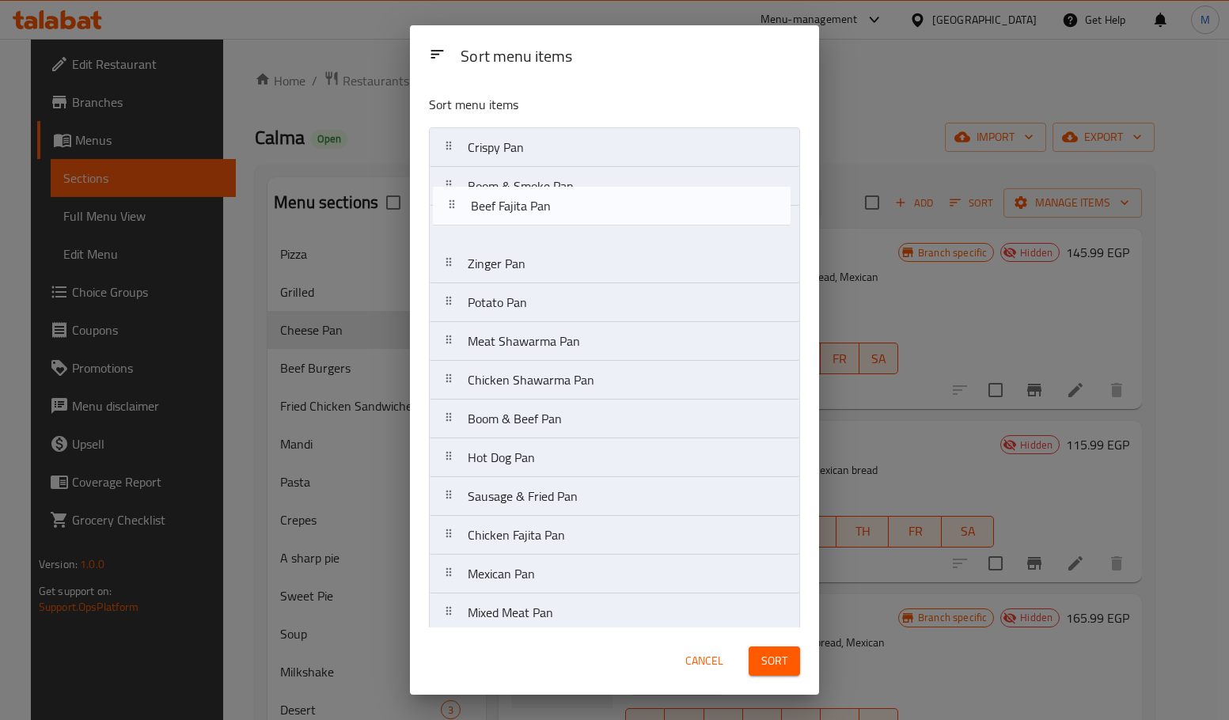
drag, startPoint x: 560, startPoint y: 504, endPoint x: 563, endPoint y: 210, distance: 294.4
click at [563, 210] on nav "Crispy Pan Boom & Smoke Pan Zinger Pan Potato Pan Meat Shawarma Pan Chicken Sha…" at bounding box center [614, 438] width 371 height 622
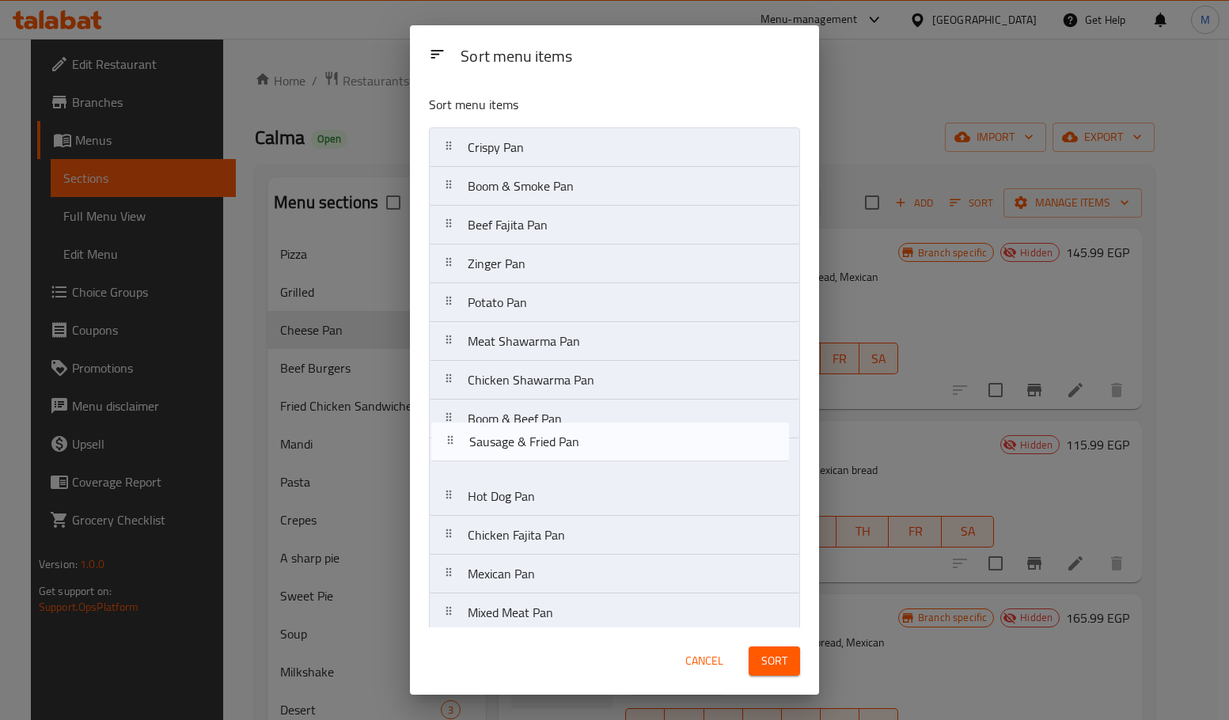
scroll to position [1, 0]
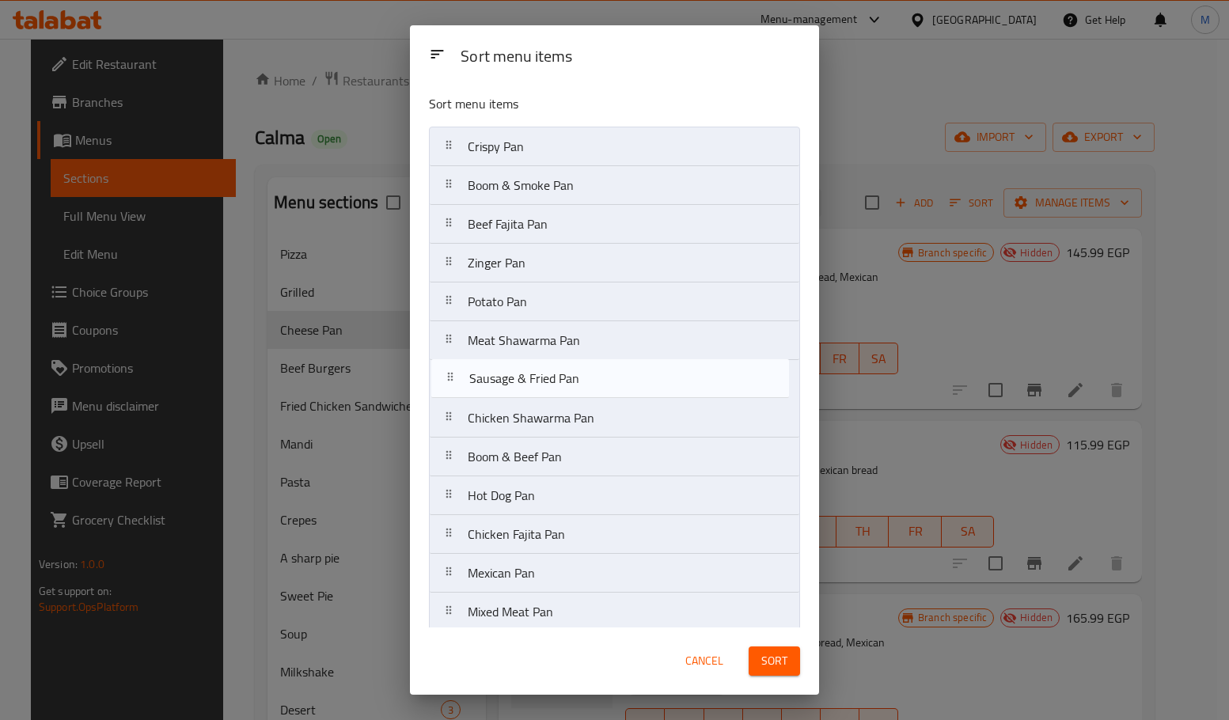
drag, startPoint x: 562, startPoint y: 500, endPoint x: 563, endPoint y: 377, distance: 123.5
click at [563, 377] on nav "Crispy Pan Boom & Smoke Pan Beef Fajita Pan Zinger Pan Potato Pan Meat Shawarma…" at bounding box center [614, 438] width 371 height 622
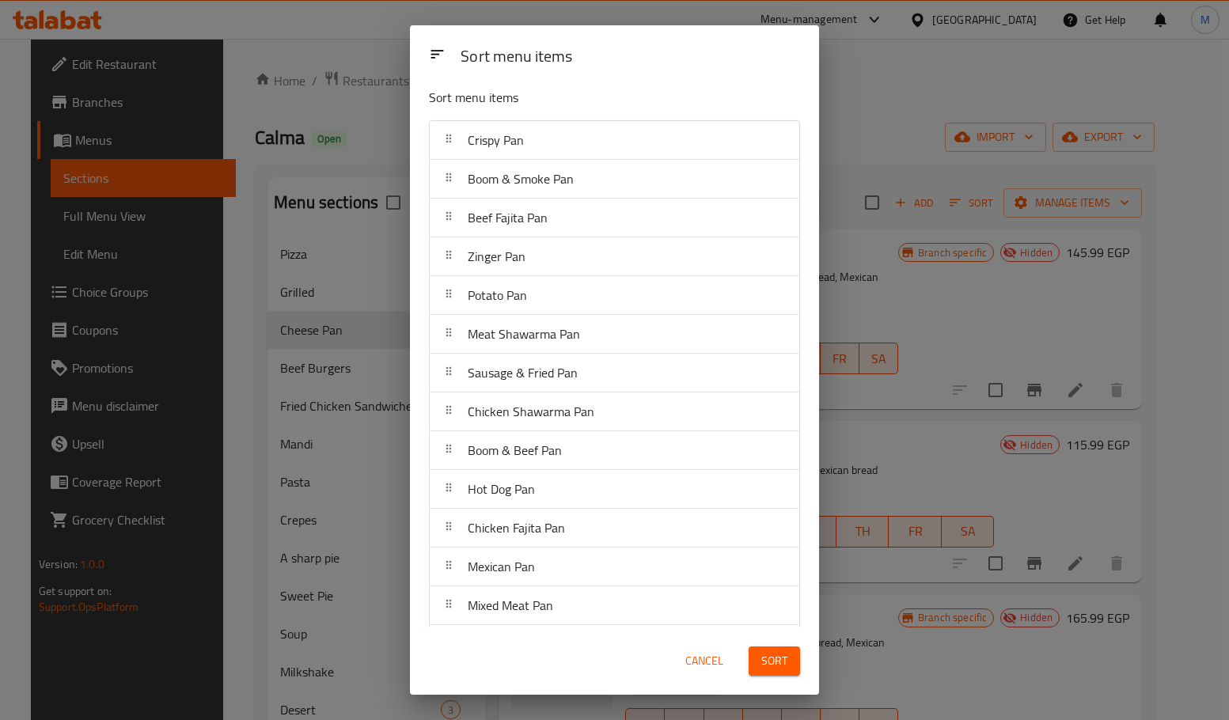
scroll to position [0, 0]
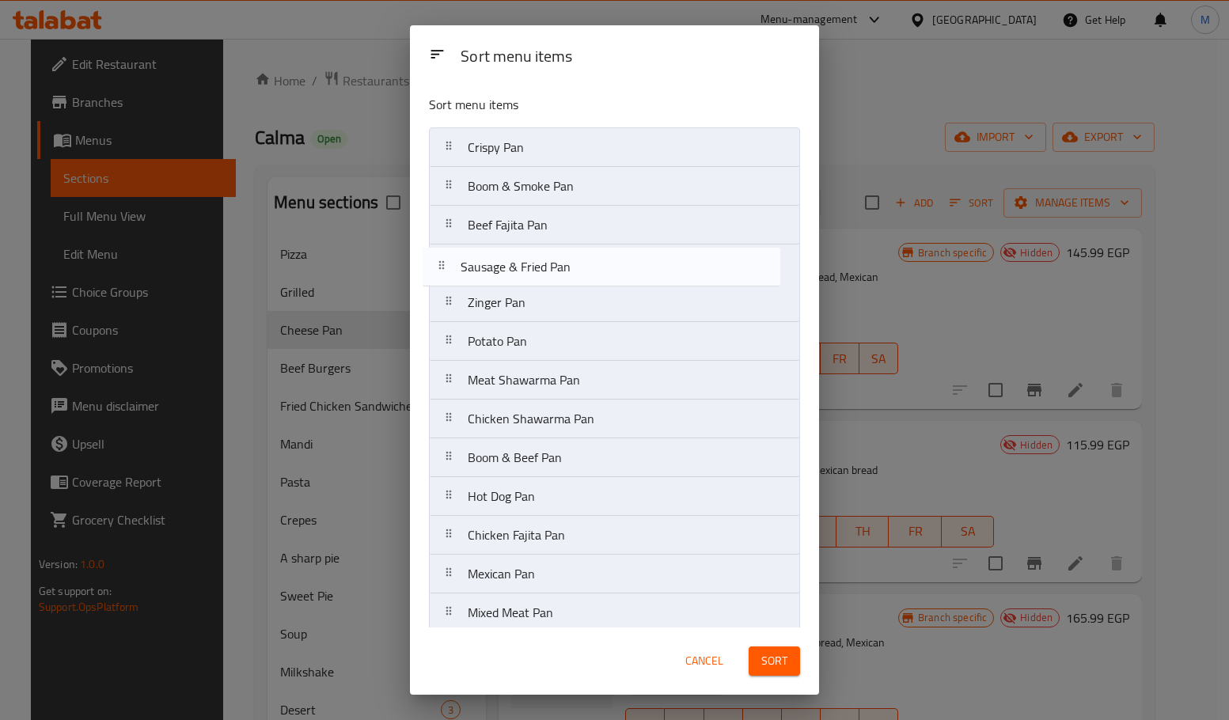
drag, startPoint x: 567, startPoint y: 383, endPoint x: 559, endPoint y: 266, distance: 117.3
click at [559, 266] on nav "Crispy Pan Boom & Smoke Pan Beef Fajita Pan Zinger Pan Potato Pan Meat Shawarma…" at bounding box center [614, 438] width 371 height 622
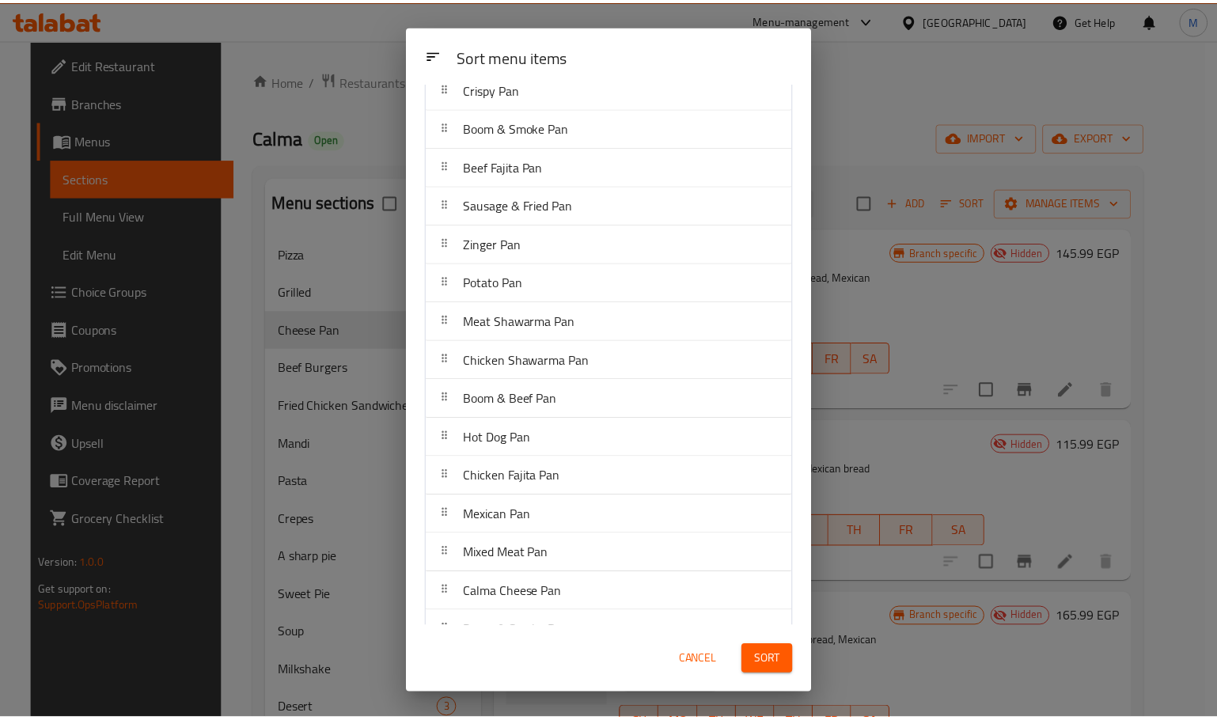
scroll to position [128, 0]
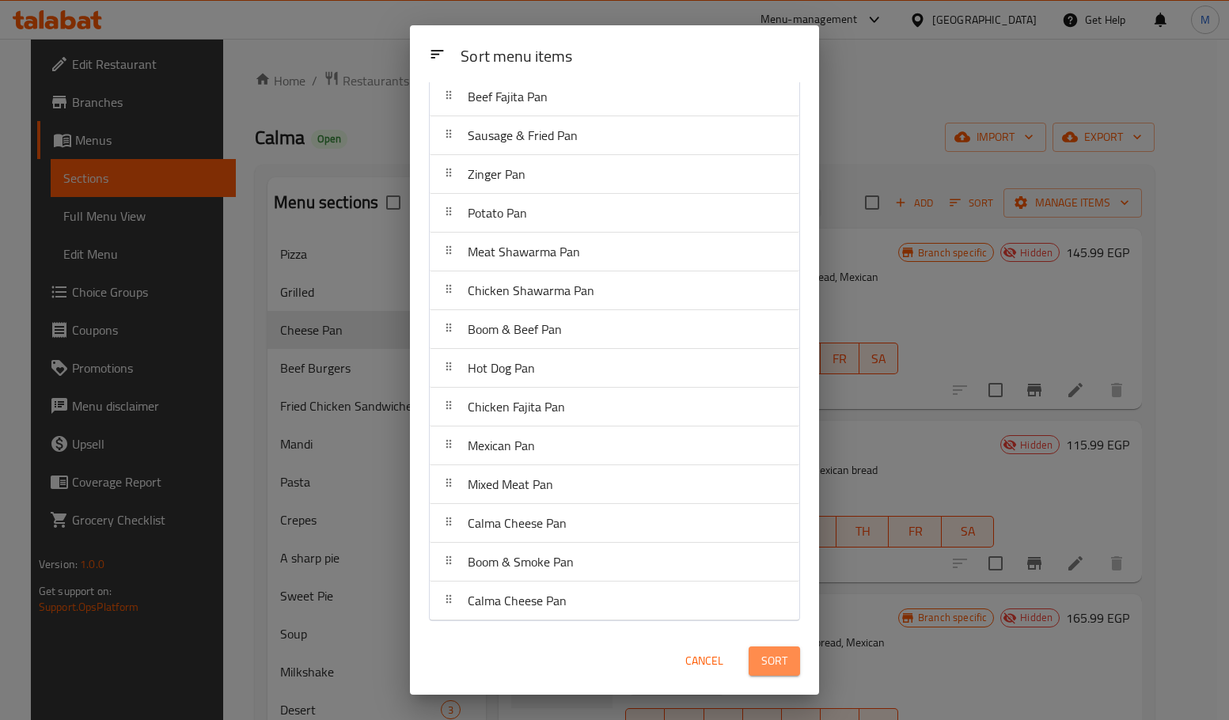
click at [793, 666] on button "Sort" at bounding box center [774, 661] width 51 height 29
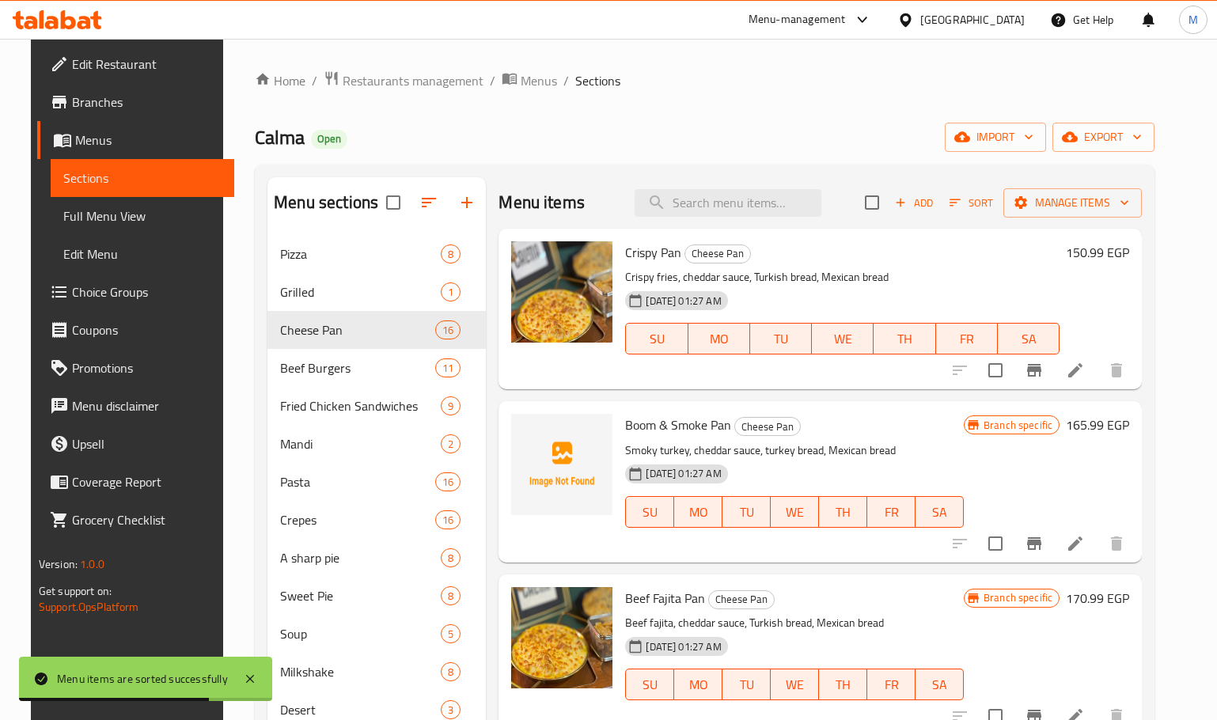
click at [1085, 364] on icon at bounding box center [1075, 370] width 19 height 19
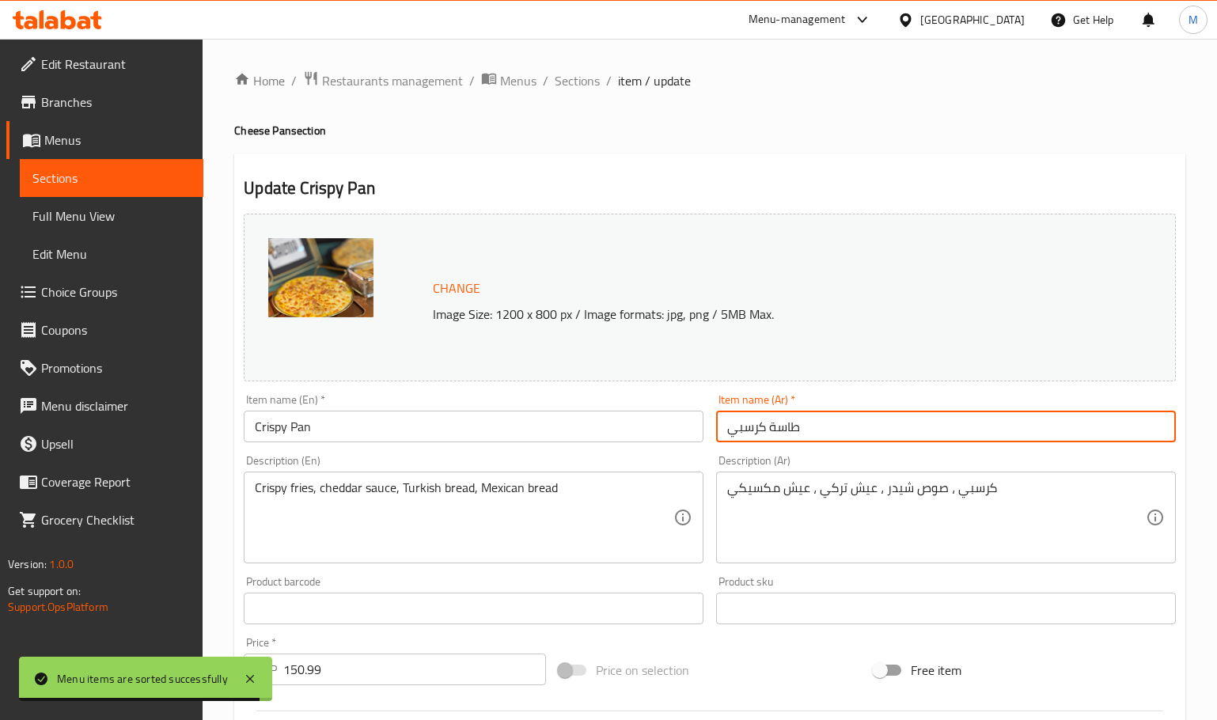
click at [799, 432] on input "طاسة كرسبي" at bounding box center [946, 427] width 460 height 32
paste input "طاسة دجاج مقرمش"
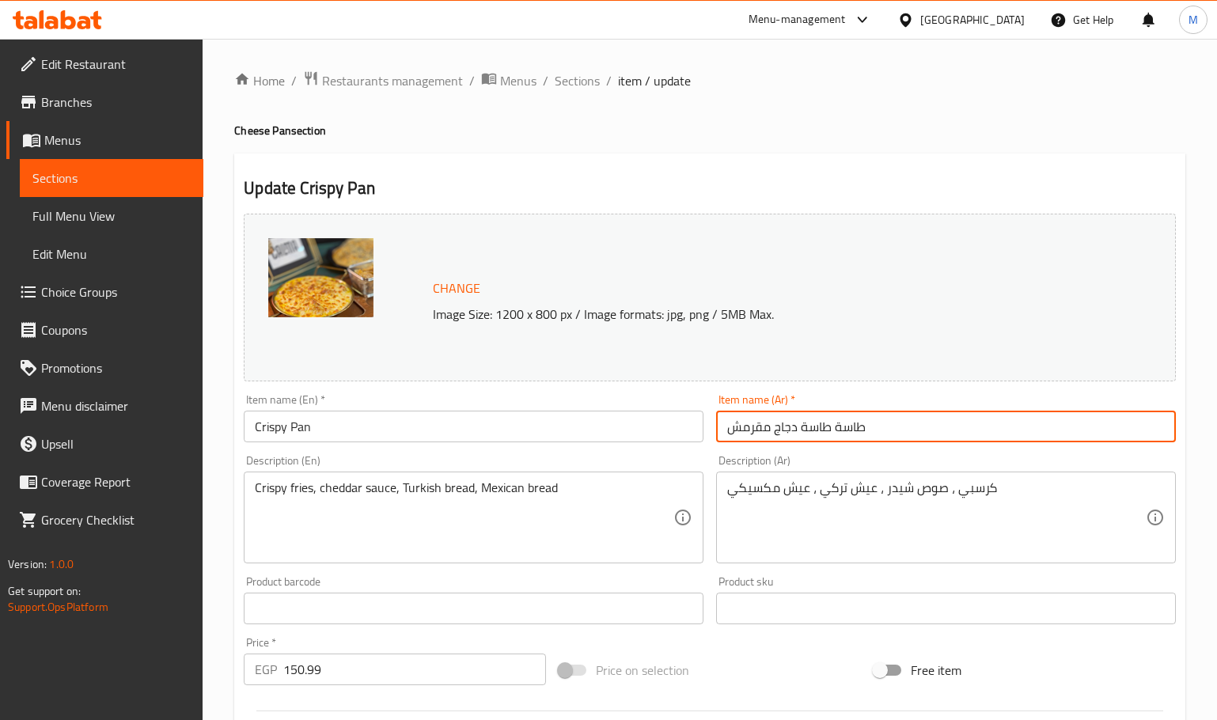
paste input "text"
type input "طاسة دجاج مقرمش"
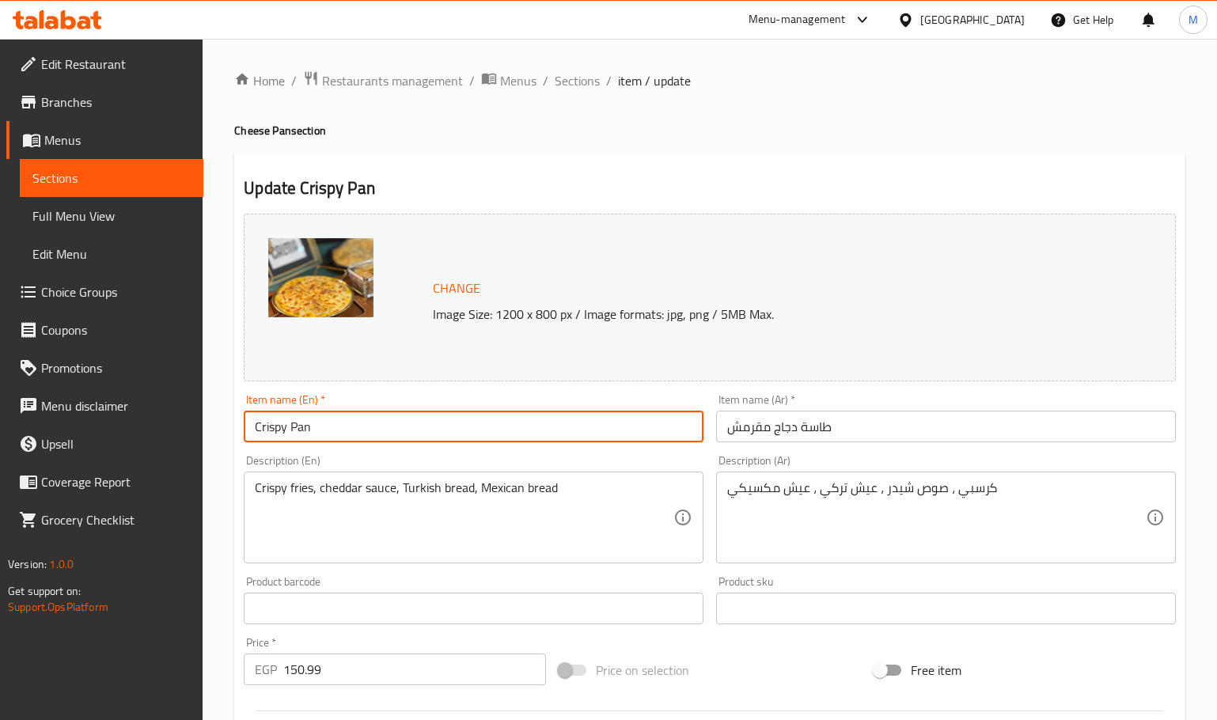
click at [677, 434] on input "Crispy Pan" at bounding box center [474, 427] width 460 height 32
paste input "hicken Crispy Casserole"
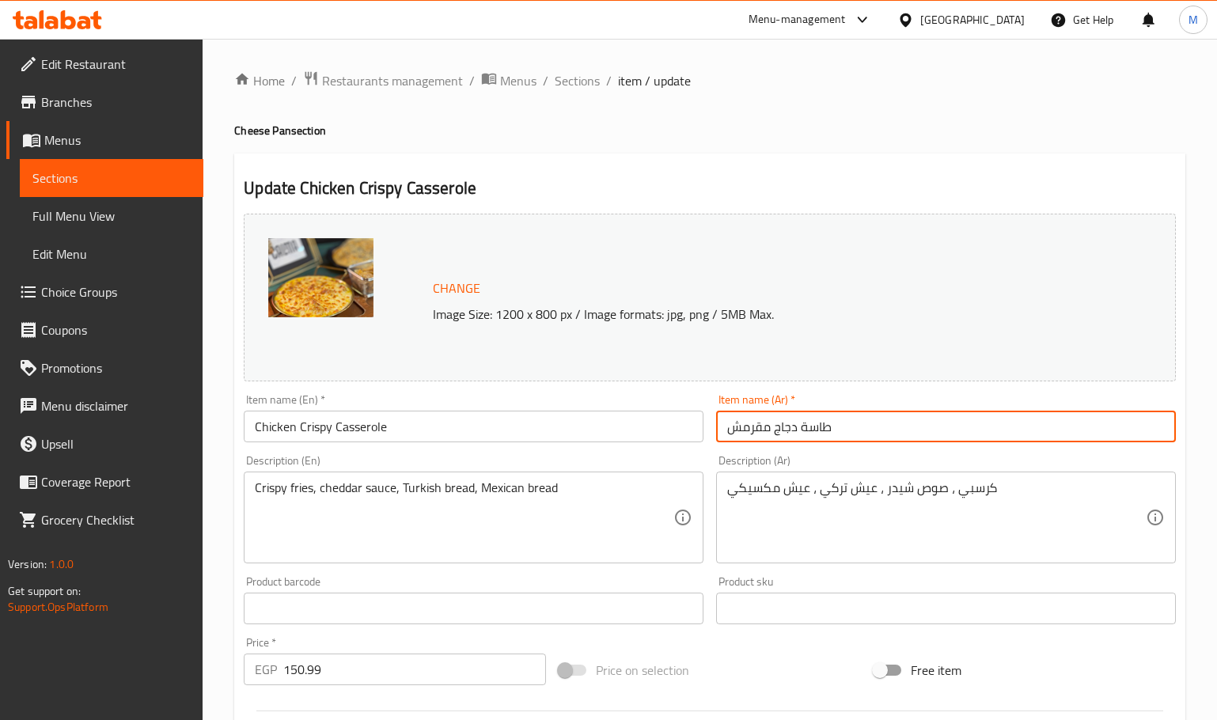
click at [826, 438] on input "طاسة دجاج مقرمش" at bounding box center [946, 427] width 460 height 32
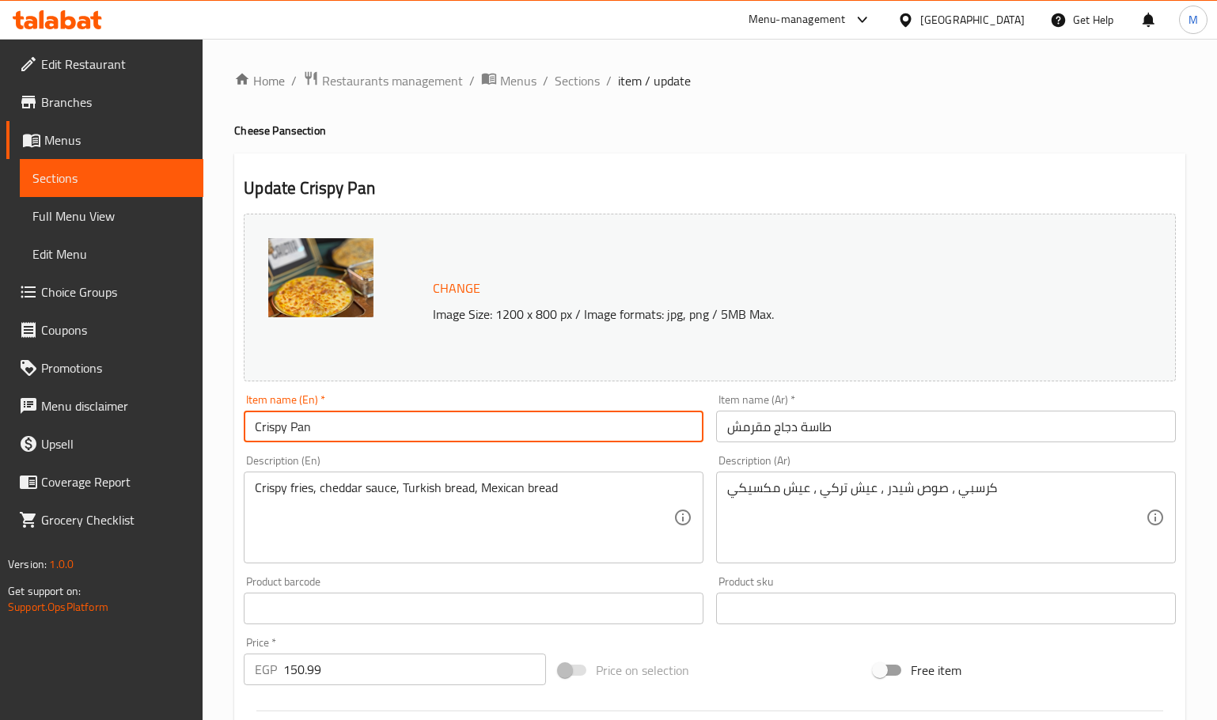
type input "Crispy Pan"
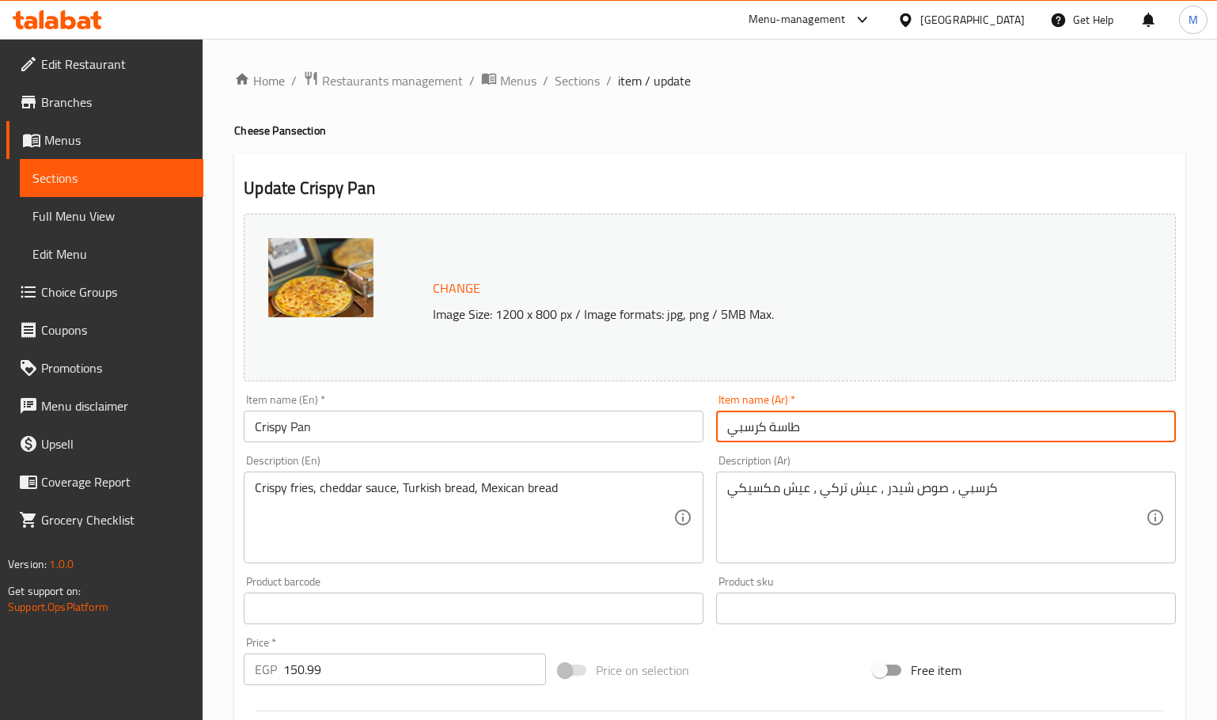
type input "طاسة كرسبي"
click at [554, 437] on input "Crispy Pan" at bounding box center [474, 427] width 460 height 32
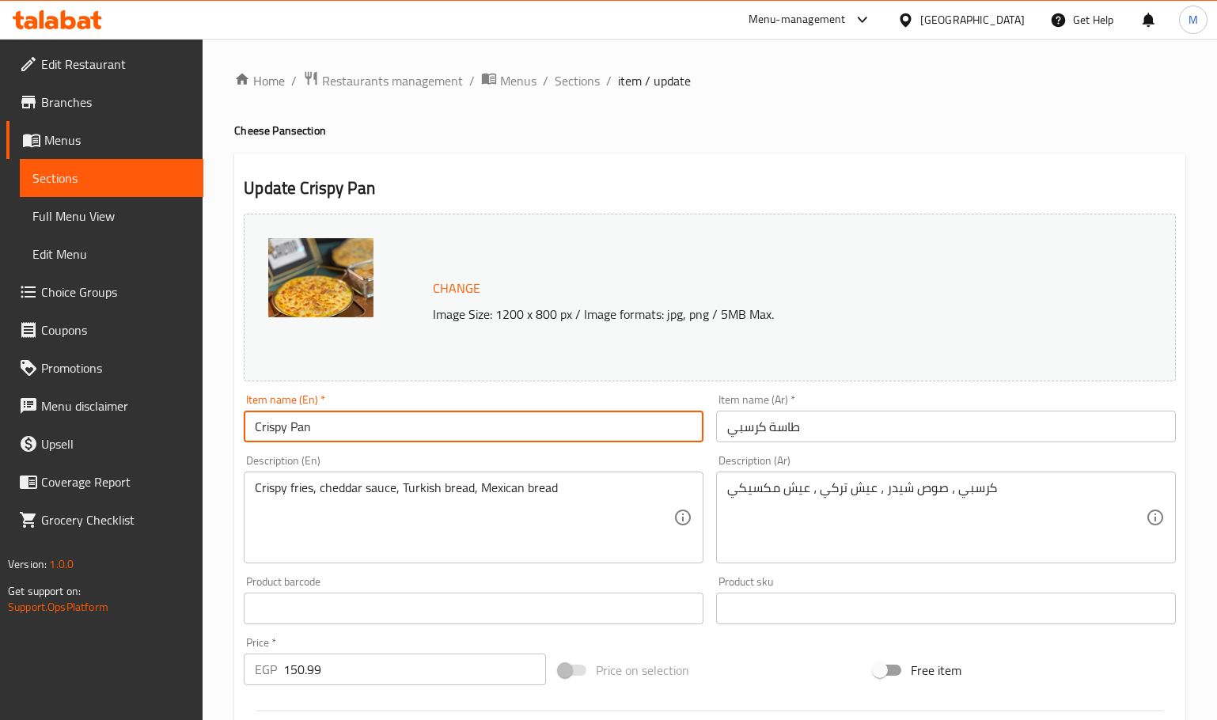
click at [553, 436] on input "Crispy Pan" at bounding box center [474, 427] width 460 height 32
paste input "hicken Crispy Casserole"
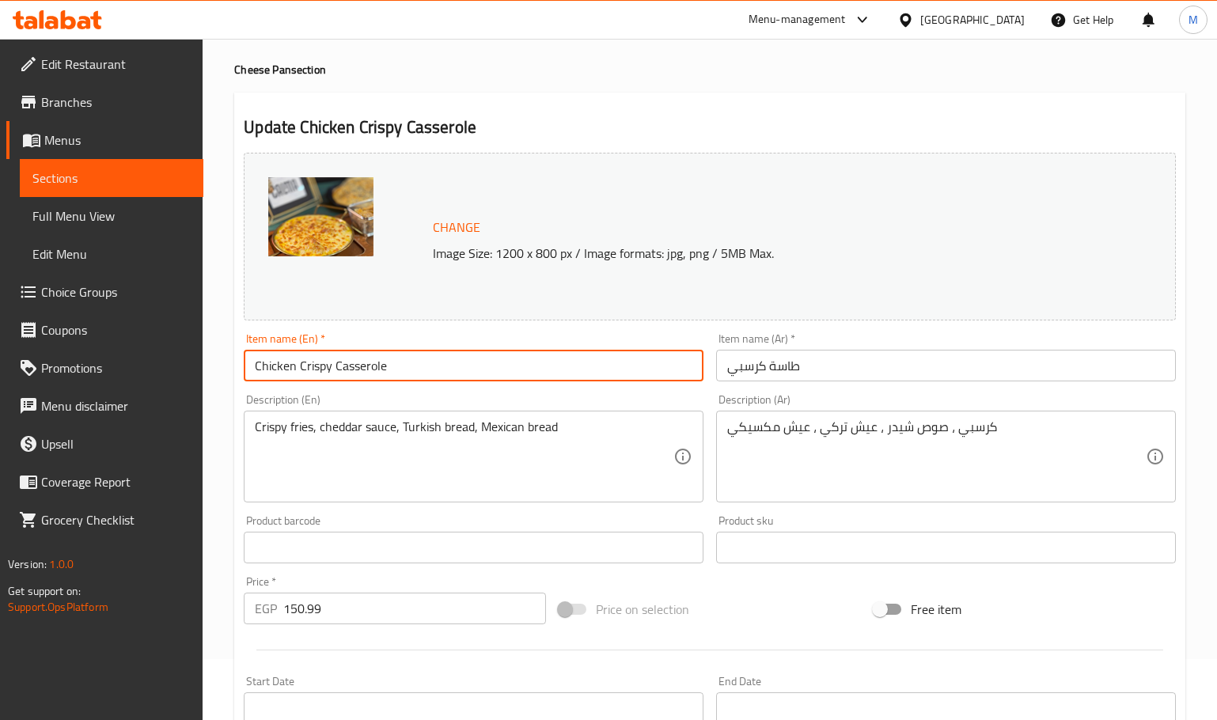
scroll to position [25, 0]
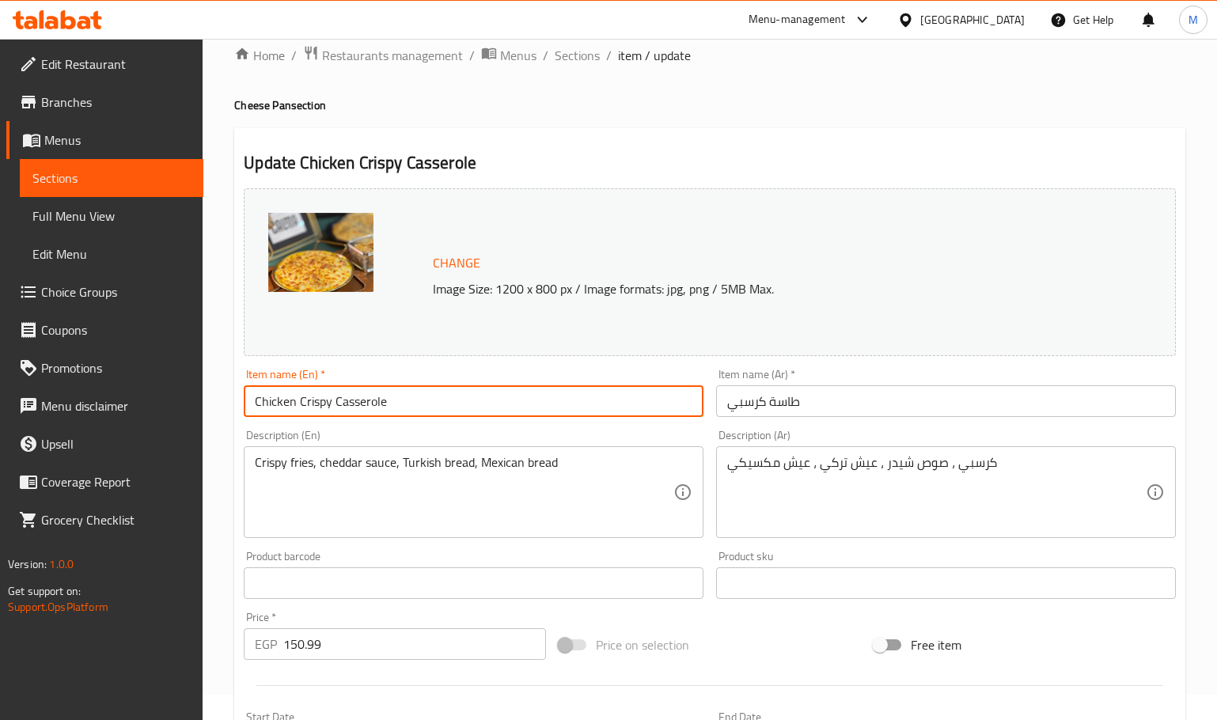
type input "Chicken Crispy Casserole"
click at [403, 659] on input "150.99" at bounding box center [414, 644] width 263 height 32
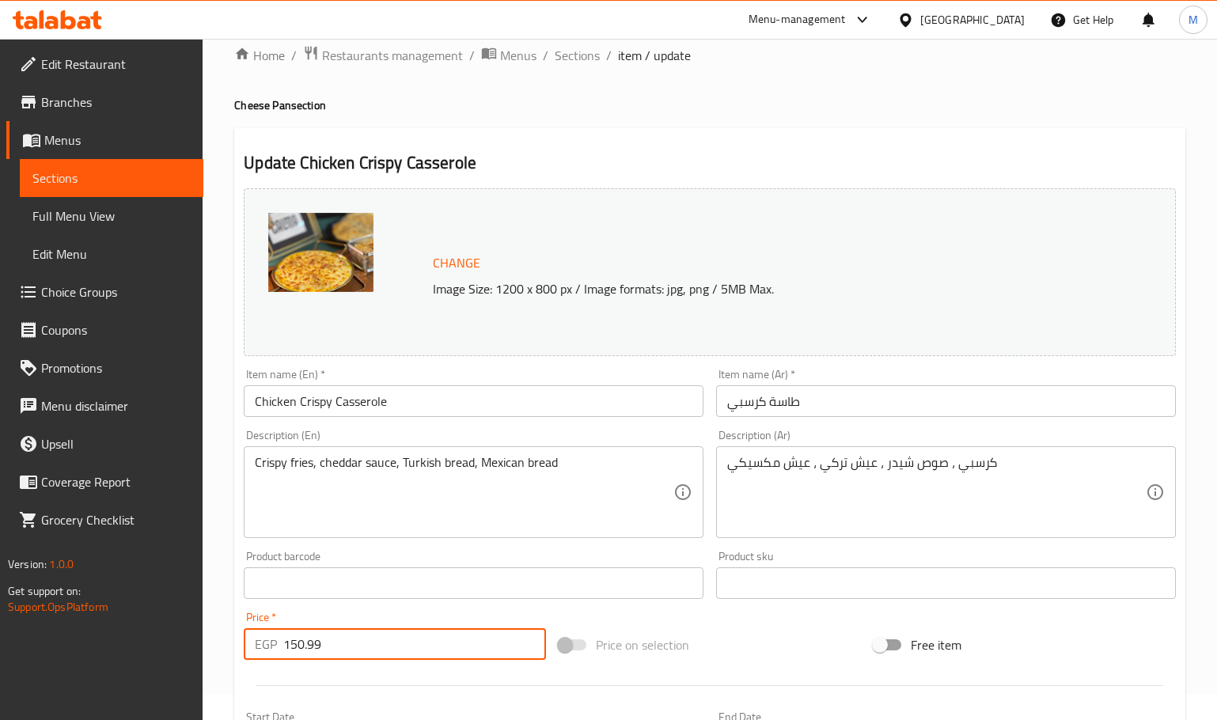
click at [403, 659] on input "150.99" at bounding box center [414, 644] width 263 height 32
paste input "6"
type input "169"
click at [571, 53] on span "Sections" at bounding box center [577, 55] width 45 height 19
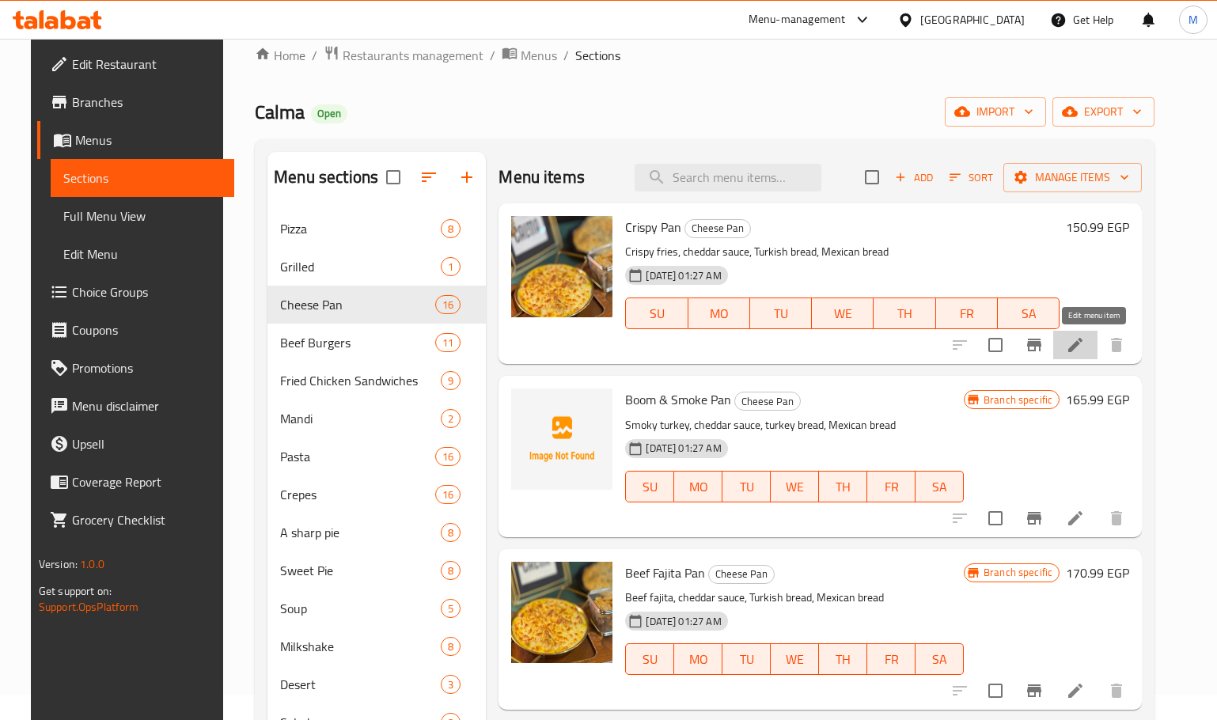
click at [1085, 337] on icon at bounding box center [1075, 345] width 19 height 19
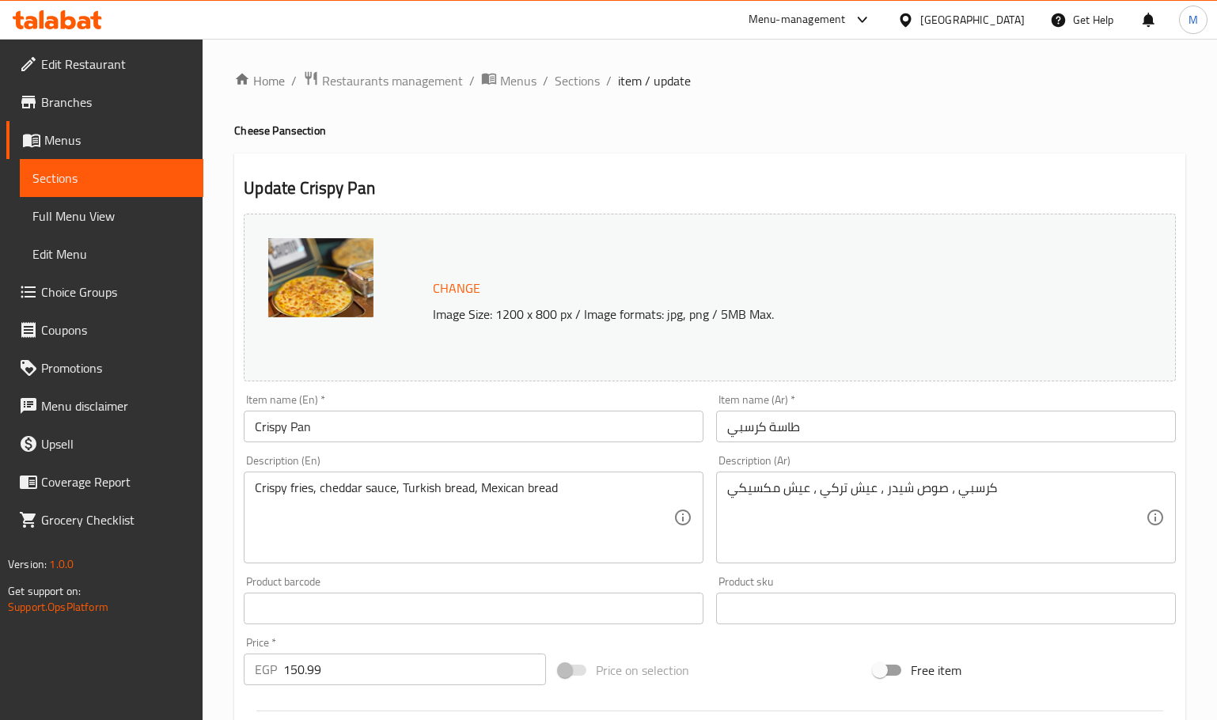
click at [584, 420] on input "Crispy Pan" at bounding box center [474, 427] width 460 height 32
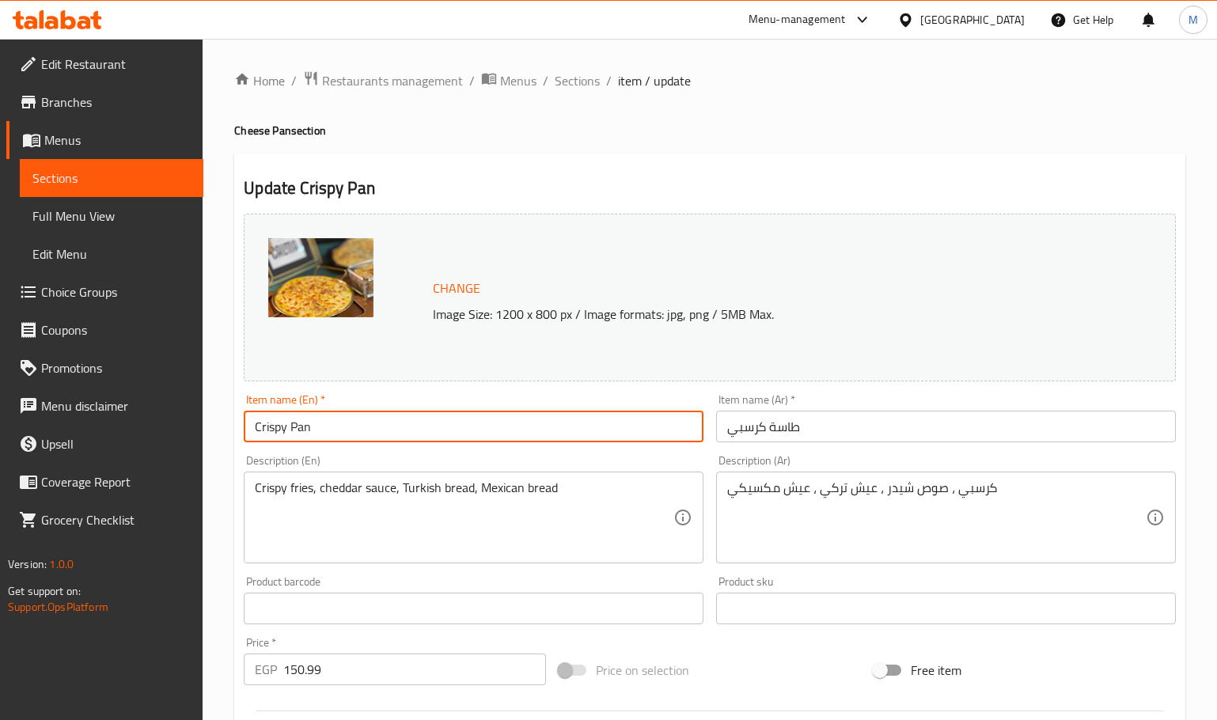
paste input "hicken Crispy Casserole"
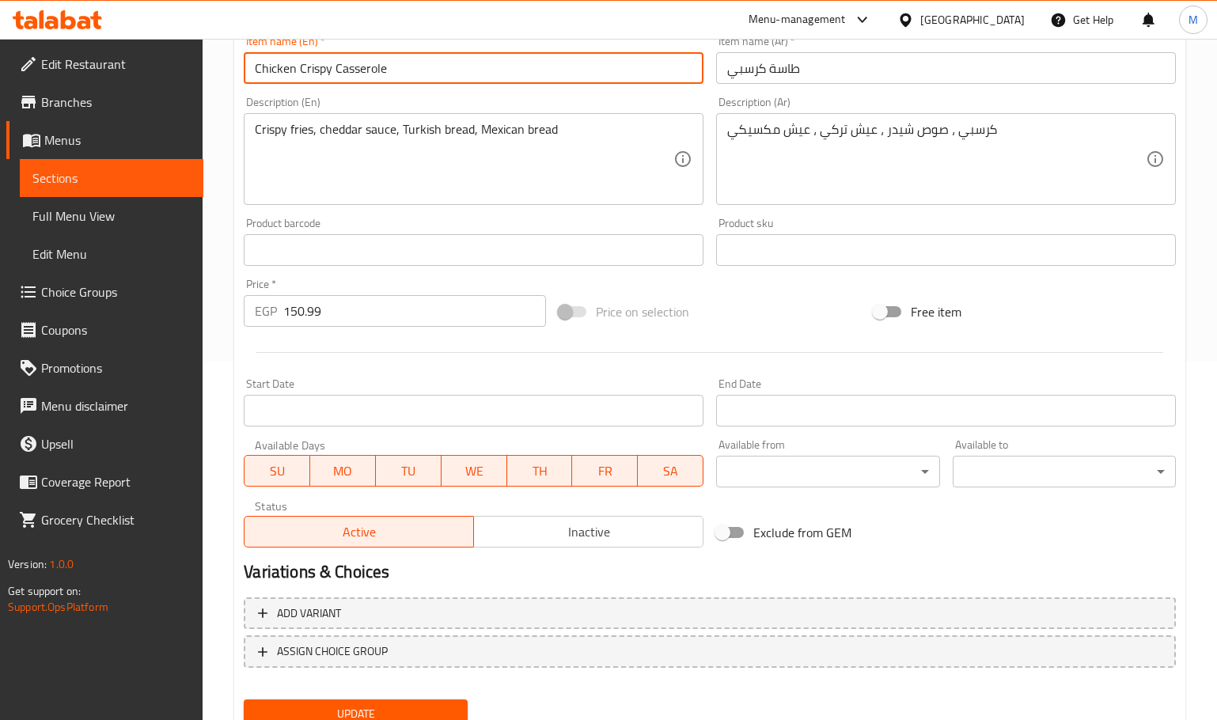
scroll to position [421, 0]
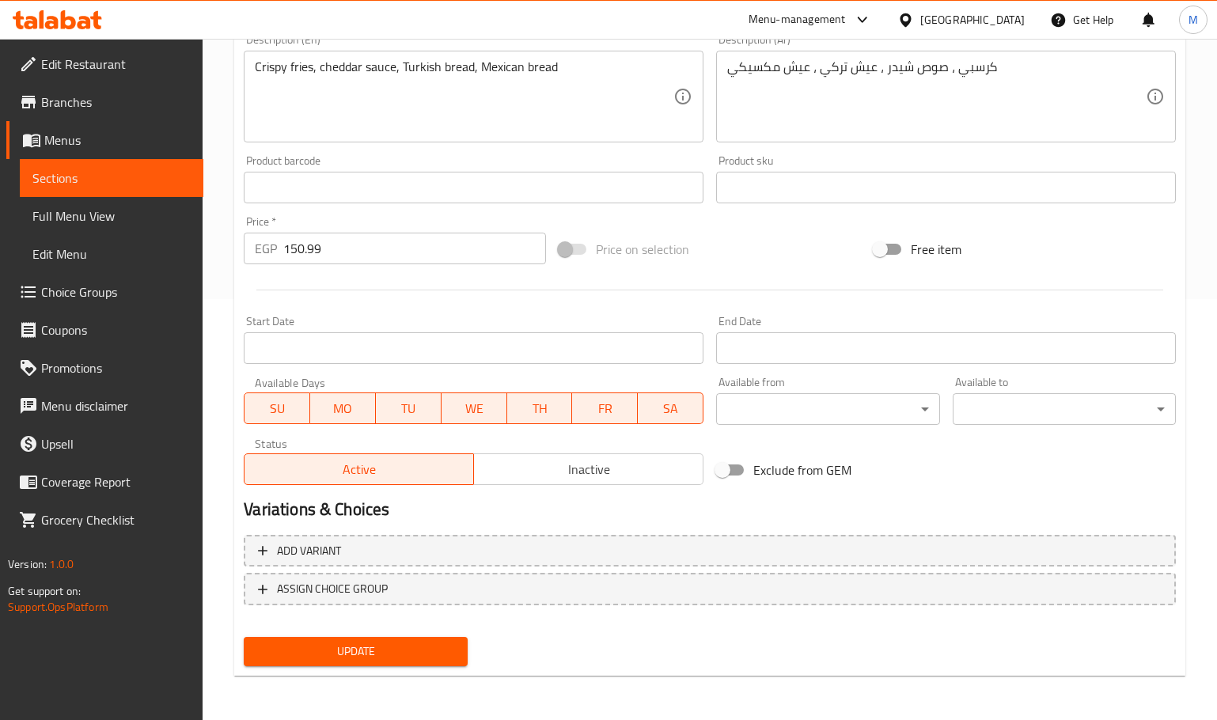
type input "Chicken Crispy Casserole"
click at [347, 239] on input "150.99" at bounding box center [414, 249] width 263 height 32
type input "169"
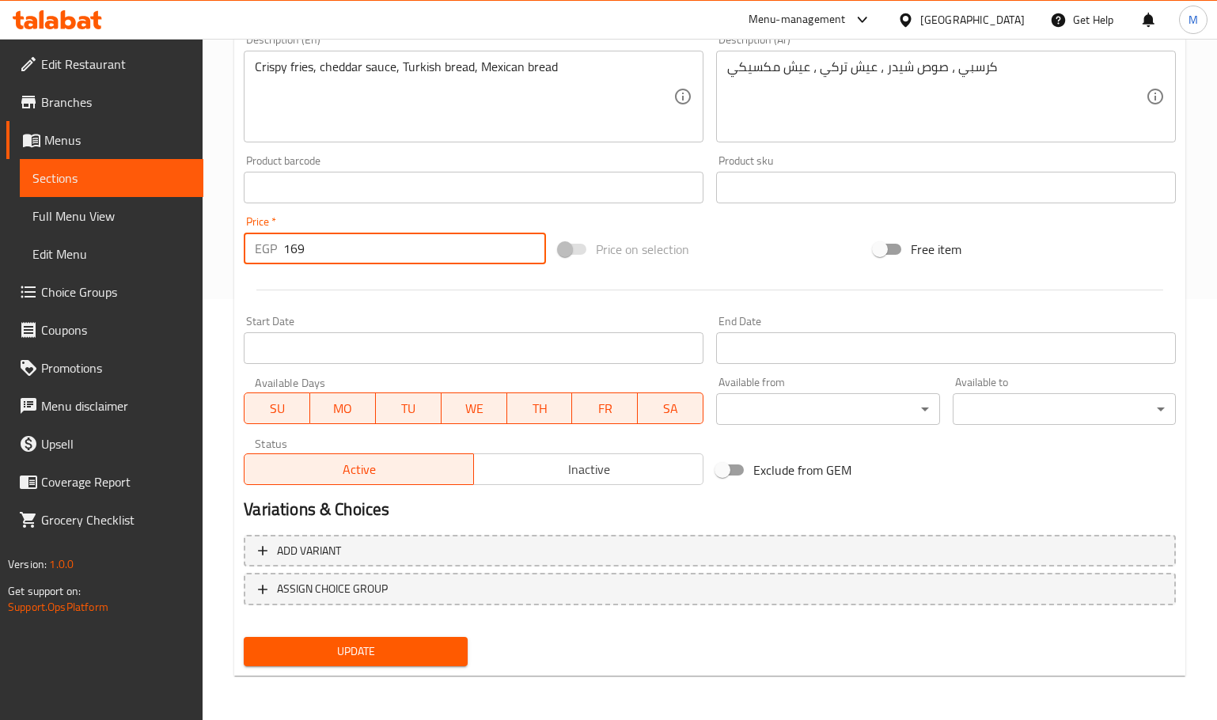
click at [307, 654] on span "Update" at bounding box center [355, 652] width 198 height 20
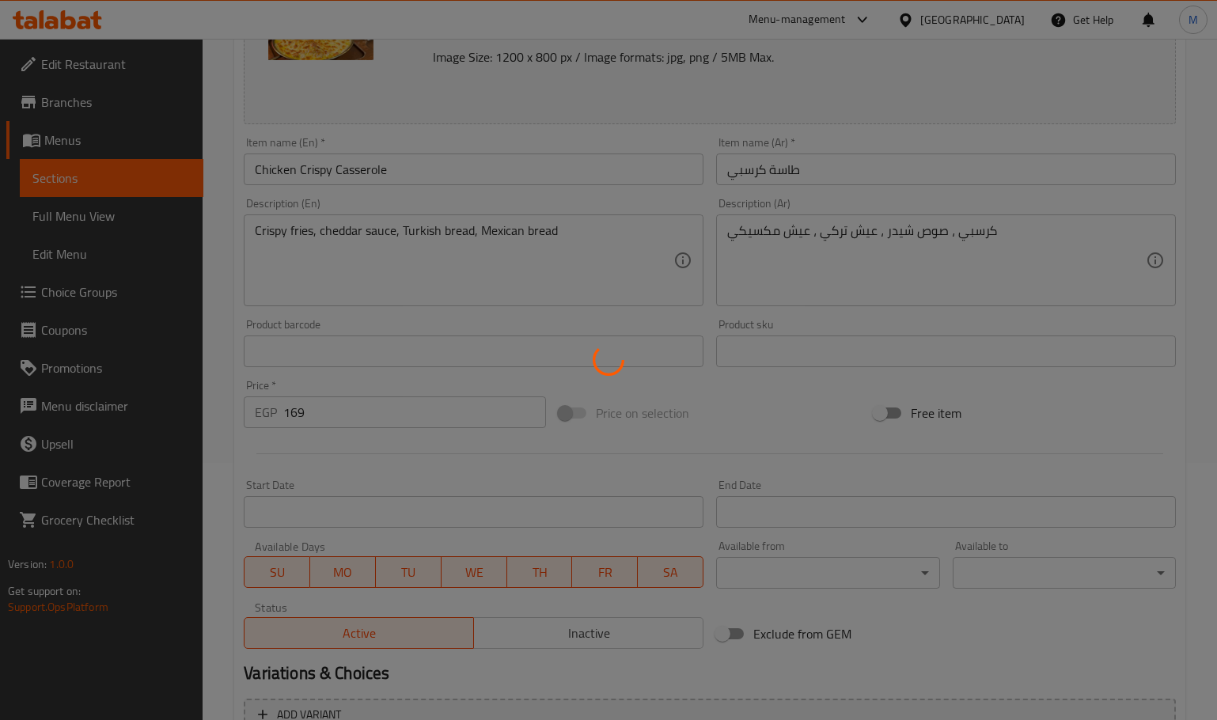
scroll to position [0, 0]
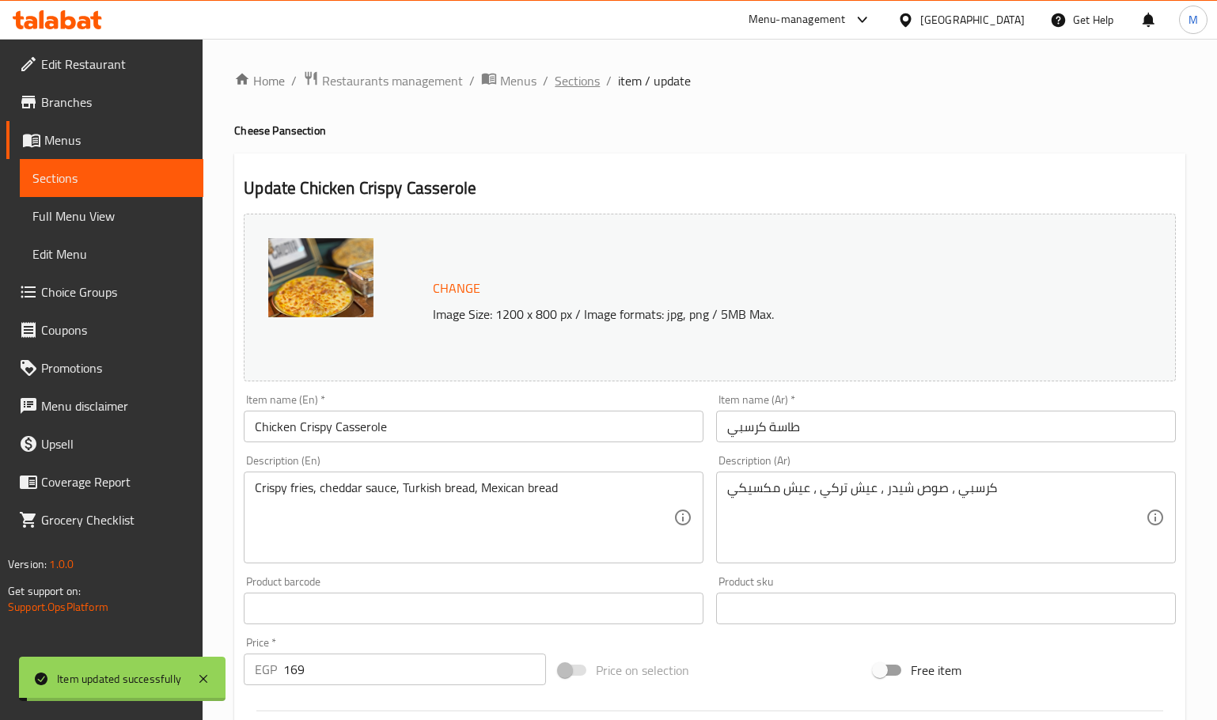
click at [570, 86] on span "Sections" at bounding box center [577, 80] width 45 height 19
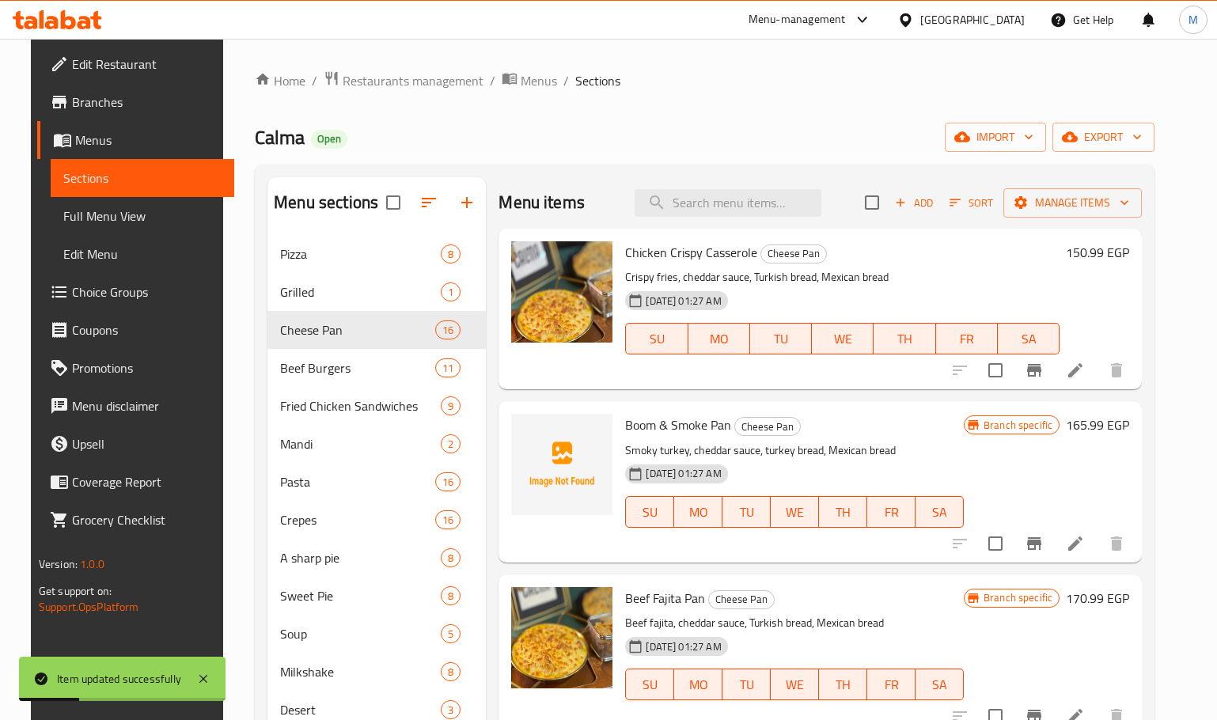
click at [1085, 542] on icon at bounding box center [1075, 543] width 19 height 19
